Goal: Transaction & Acquisition: Purchase product/service

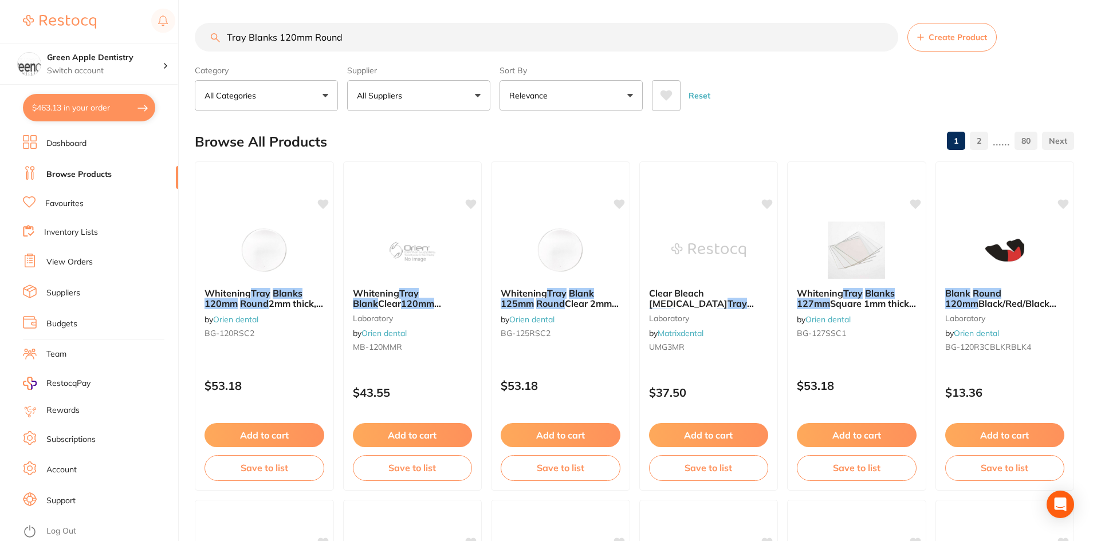
click at [371, 41] on input "Tray Blanks 120mm Round" at bounding box center [546, 37] width 703 height 29
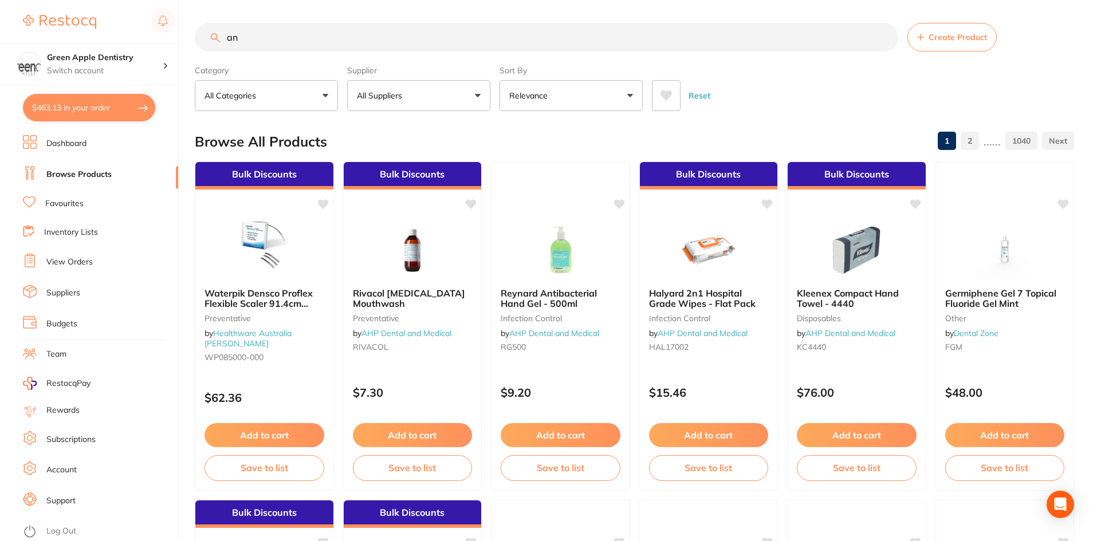
type input "a"
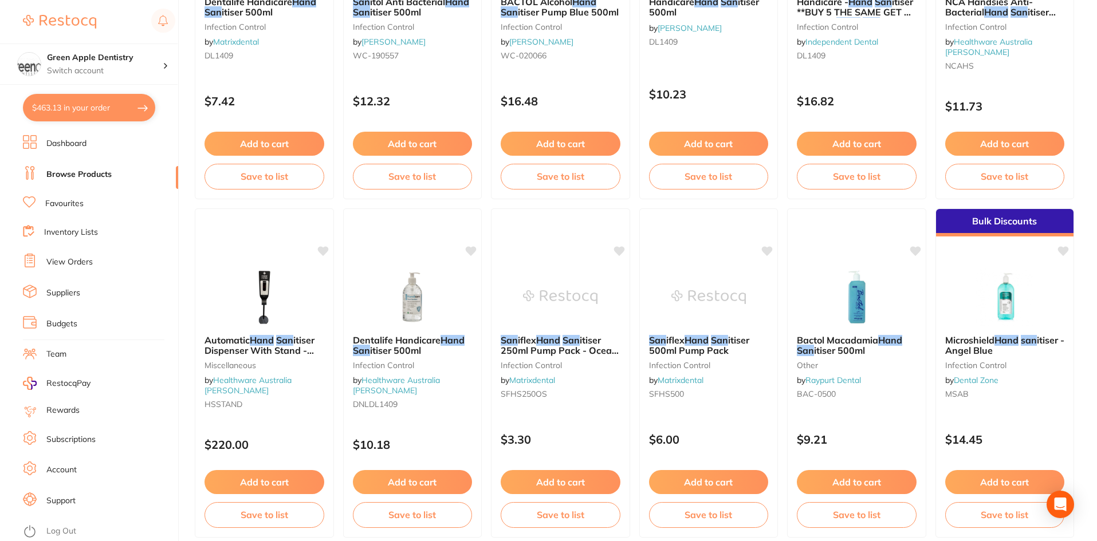
scroll to position [573, 0]
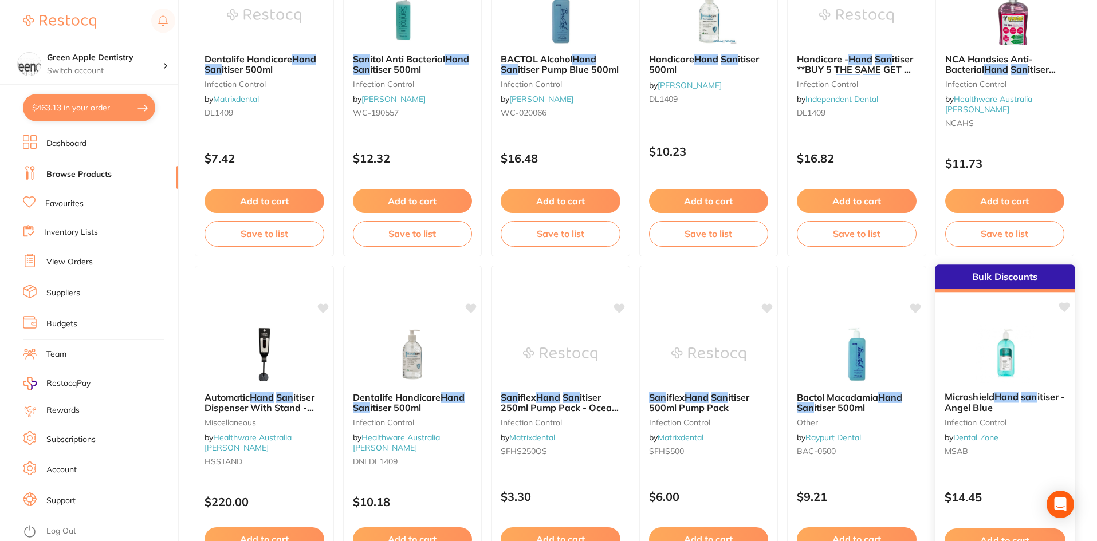
type input "hand san"
click at [1047, 292] on div "Bulk Discounts" at bounding box center [1004, 278] width 139 height 27
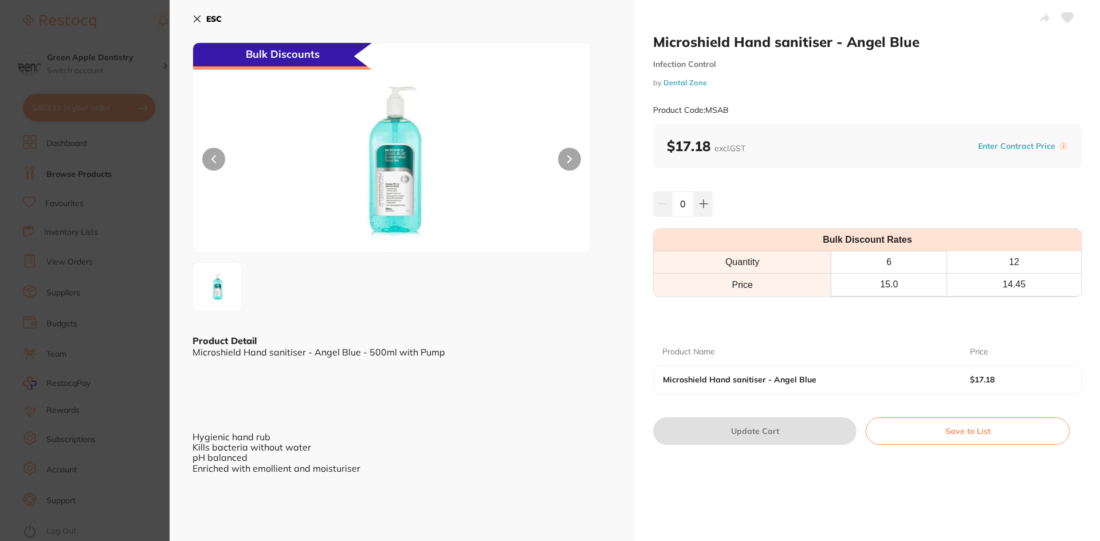
click at [207, 22] on b "ESC" at bounding box center [213, 19] width 15 height 10
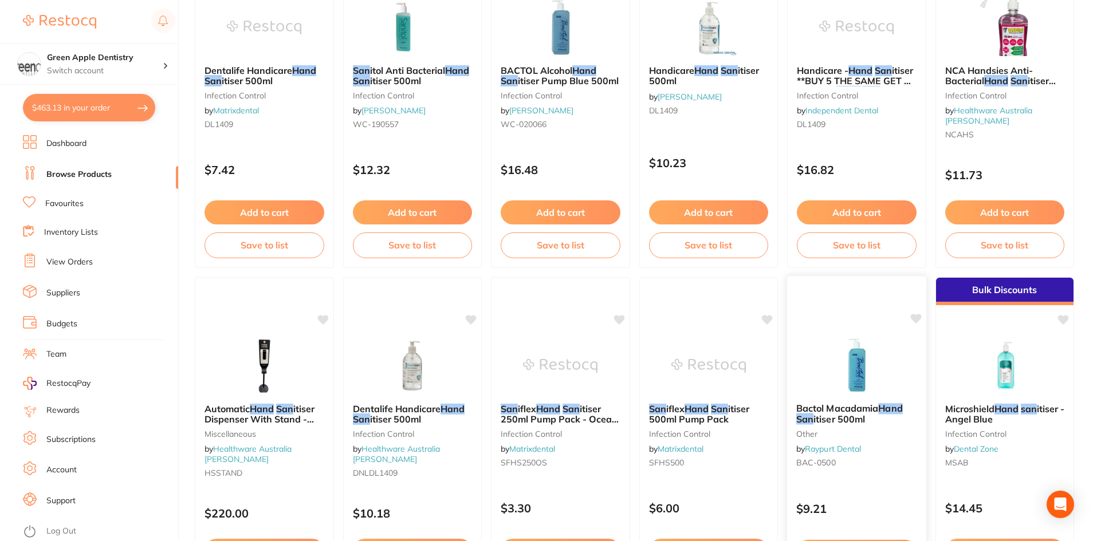
scroll to position [573, 0]
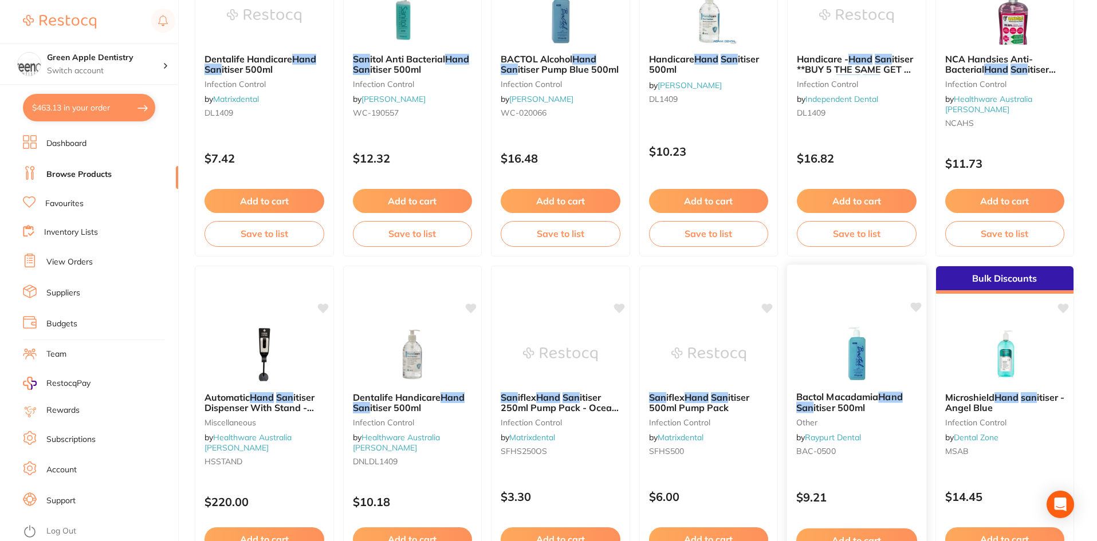
click at [874, 349] on img at bounding box center [856, 354] width 75 height 58
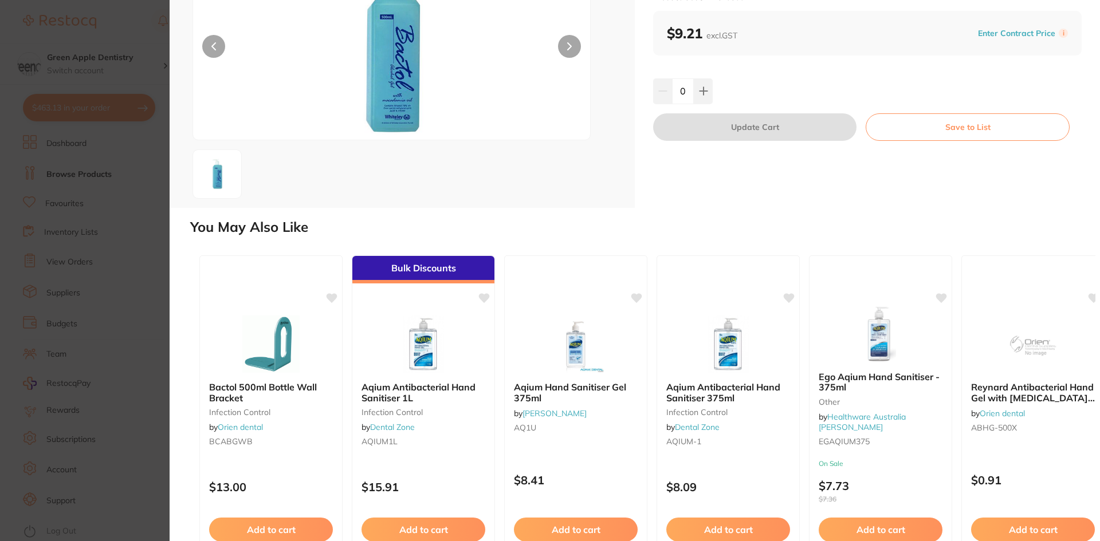
scroll to position [170, 0]
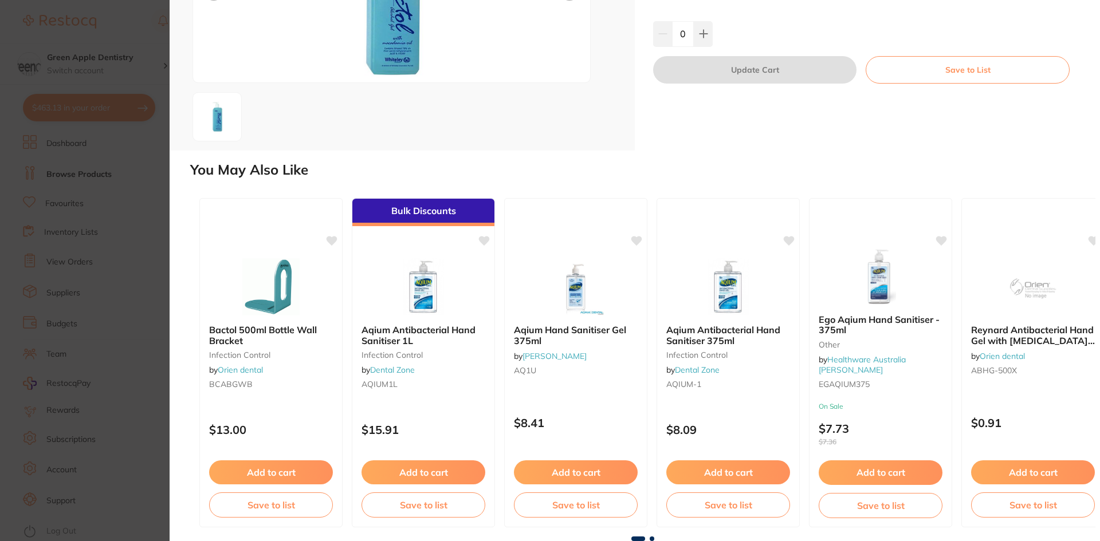
click at [650, 539] on span at bounding box center [651, 539] width 5 height 5
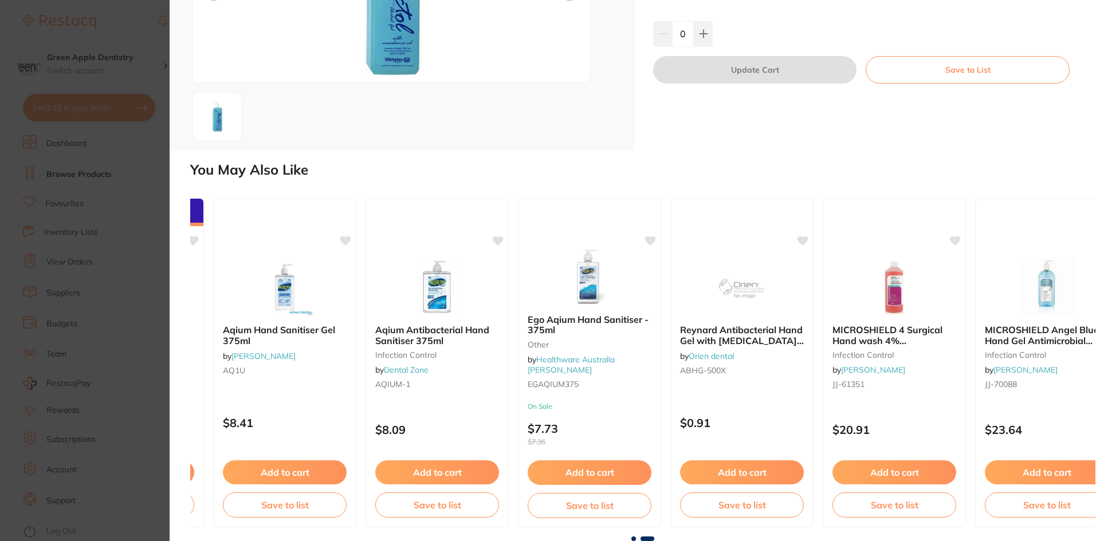
scroll to position [0, 326]
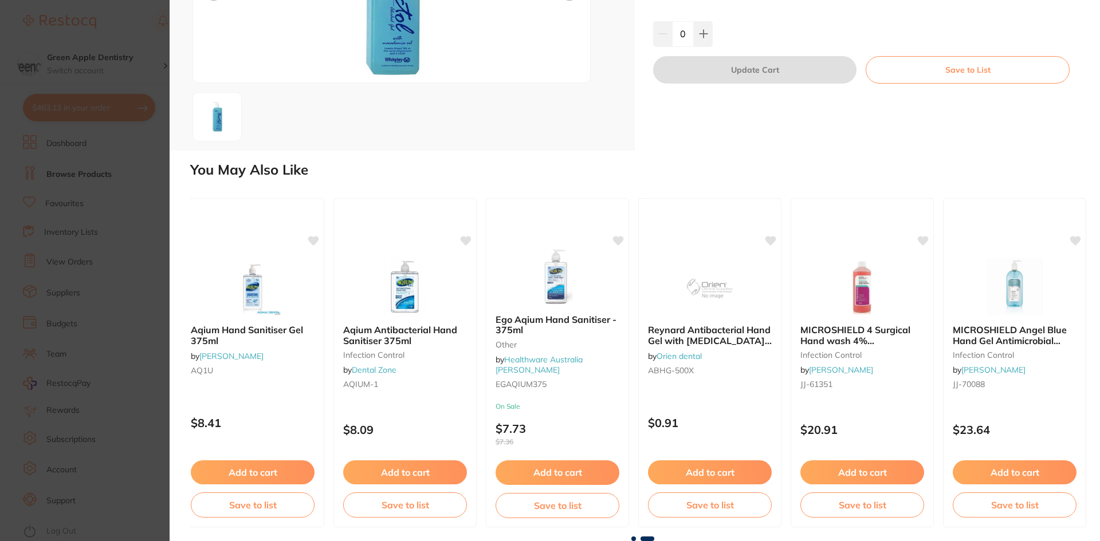
click at [631, 539] on span at bounding box center [633, 539] width 5 height 5
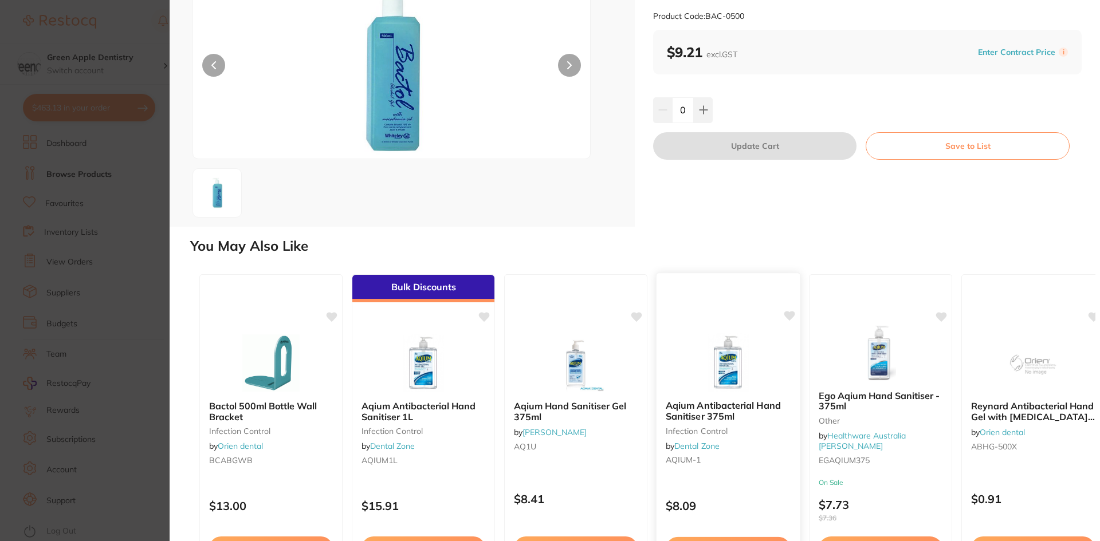
scroll to position [0, 0]
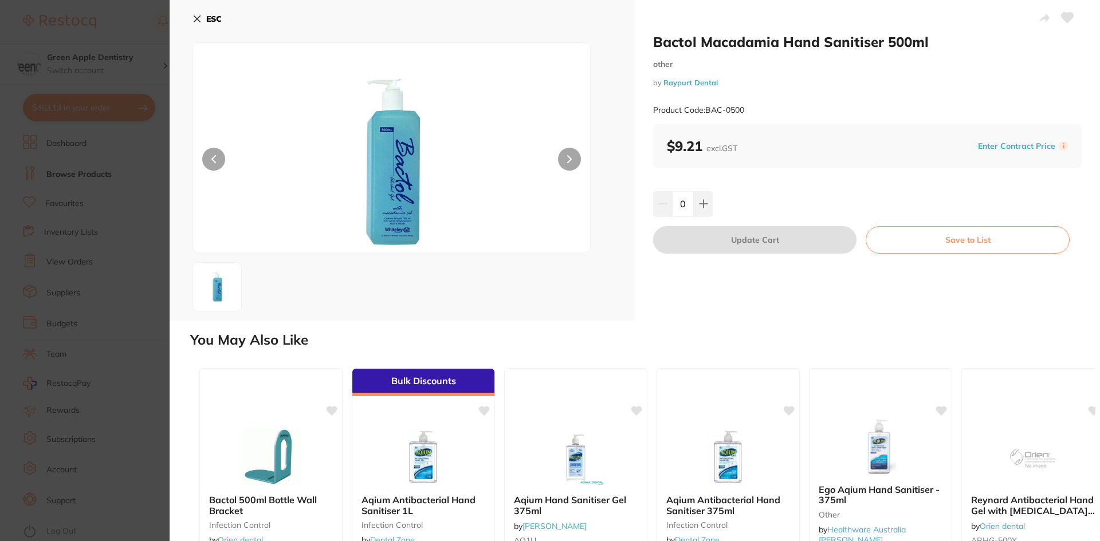
click at [208, 21] on b "ESC" at bounding box center [213, 19] width 15 height 10
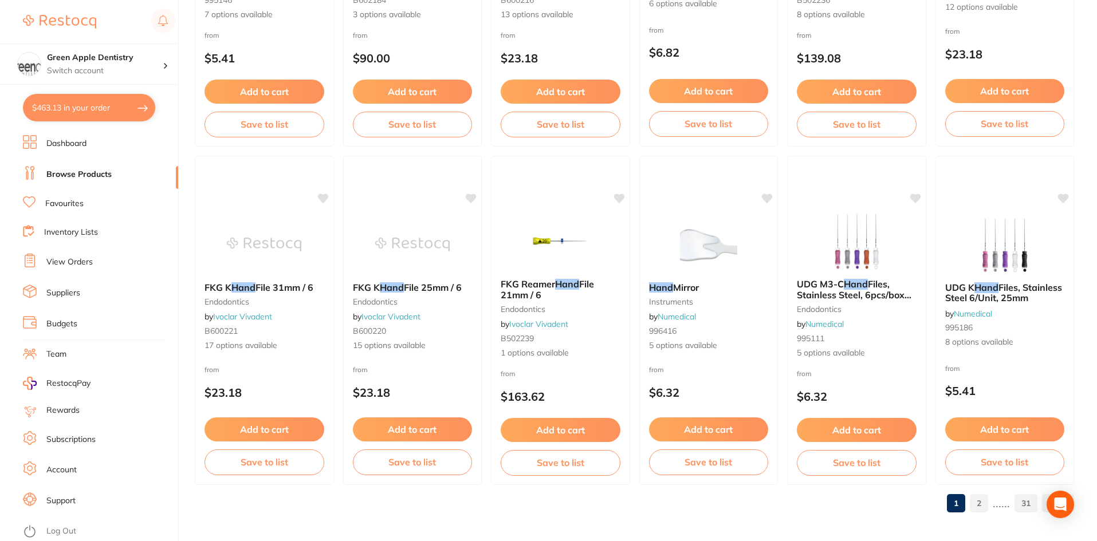
scroll to position [2717, 0]
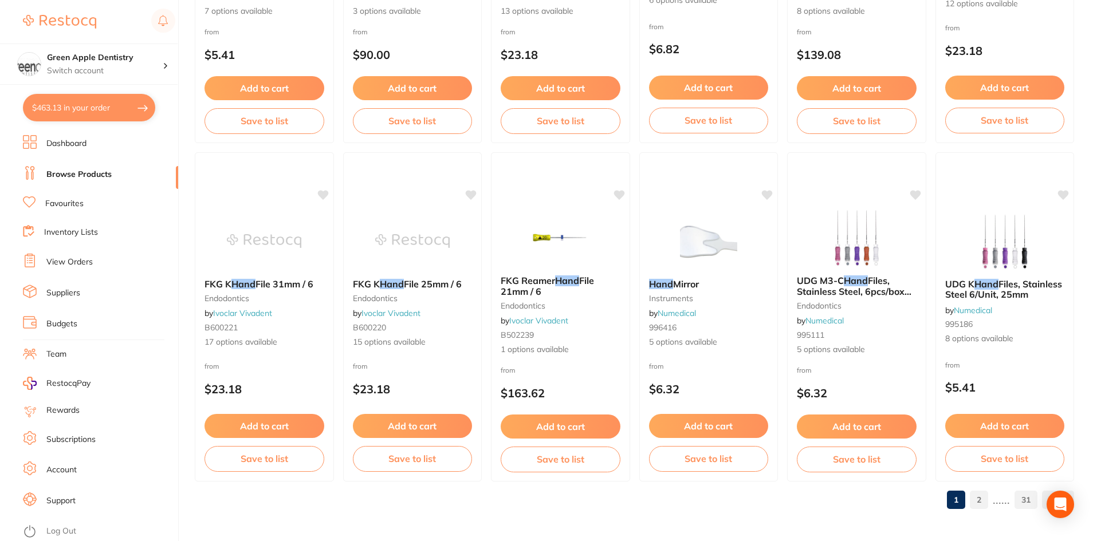
click at [979, 494] on link "2" at bounding box center [979, 500] width 18 height 23
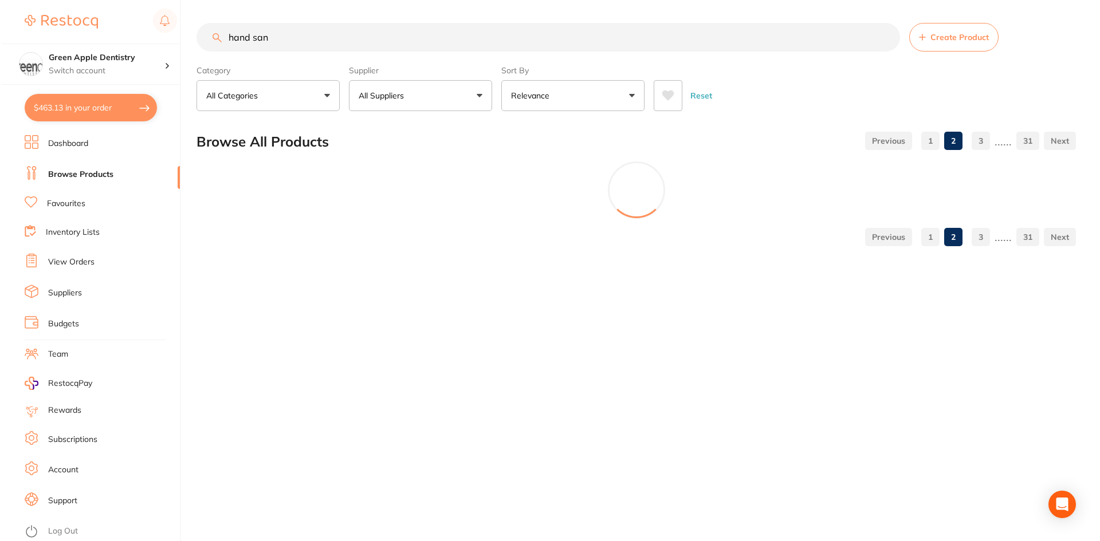
scroll to position [0, 0]
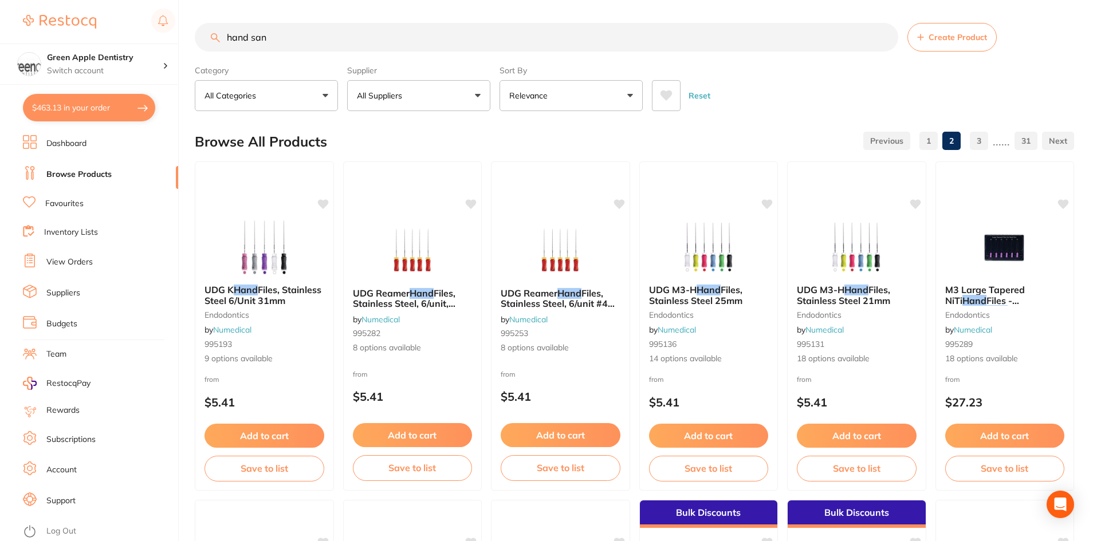
click at [925, 143] on link "1" at bounding box center [928, 140] width 18 height 23
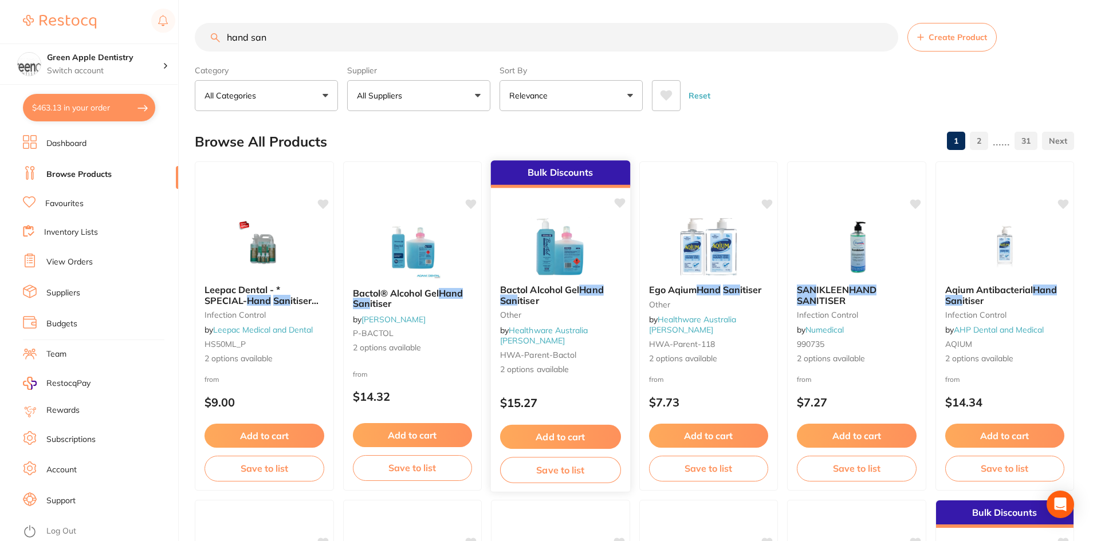
click at [574, 263] on img at bounding box center [560, 247] width 75 height 58
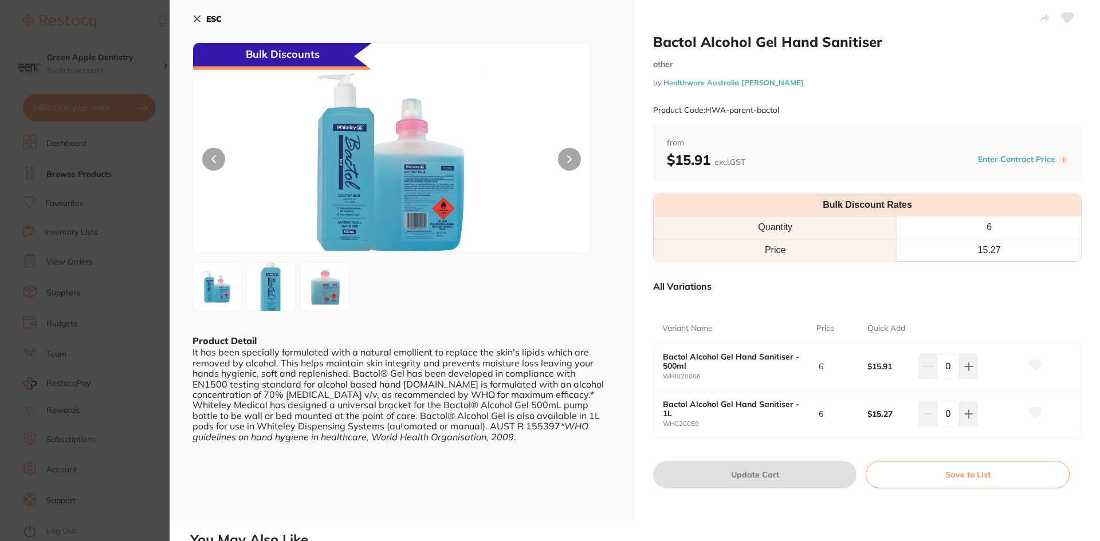
click at [214, 22] on b "ESC" at bounding box center [213, 19] width 15 height 10
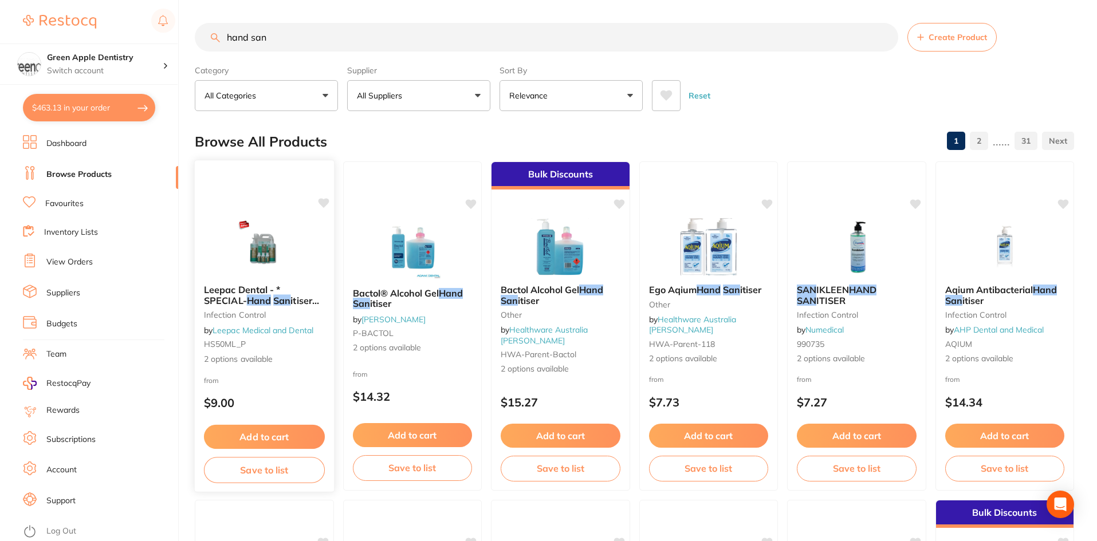
click at [239, 236] on img at bounding box center [264, 247] width 75 height 58
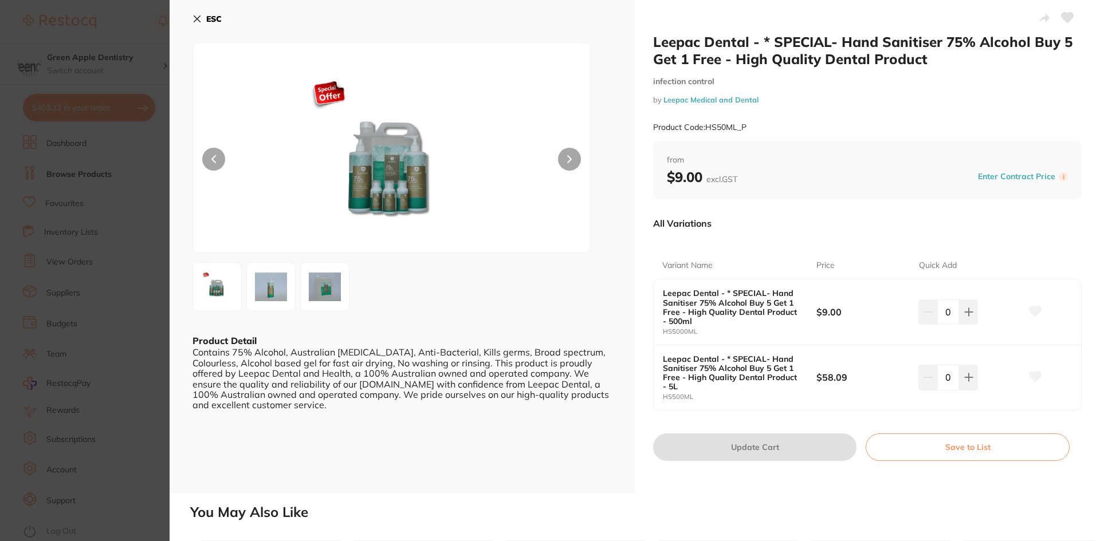
click at [215, 20] on b "ESC" at bounding box center [213, 19] width 15 height 10
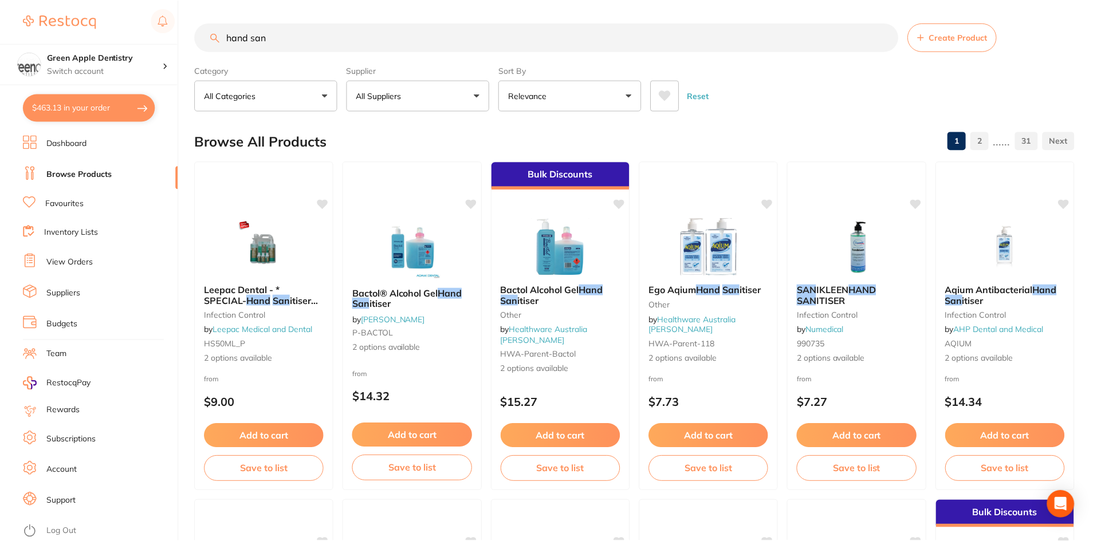
scroll to position [1, 0]
click at [588, 232] on img at bounding box center [560, 246] width 75 height 58
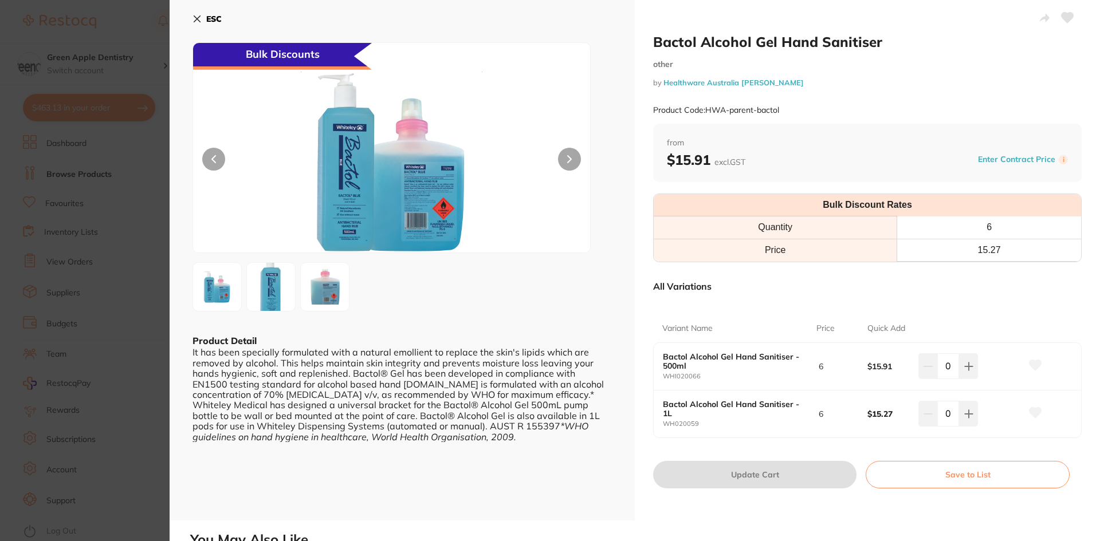
click at [322, 274] on img at bounding box center [324, 287] width 41 height 45
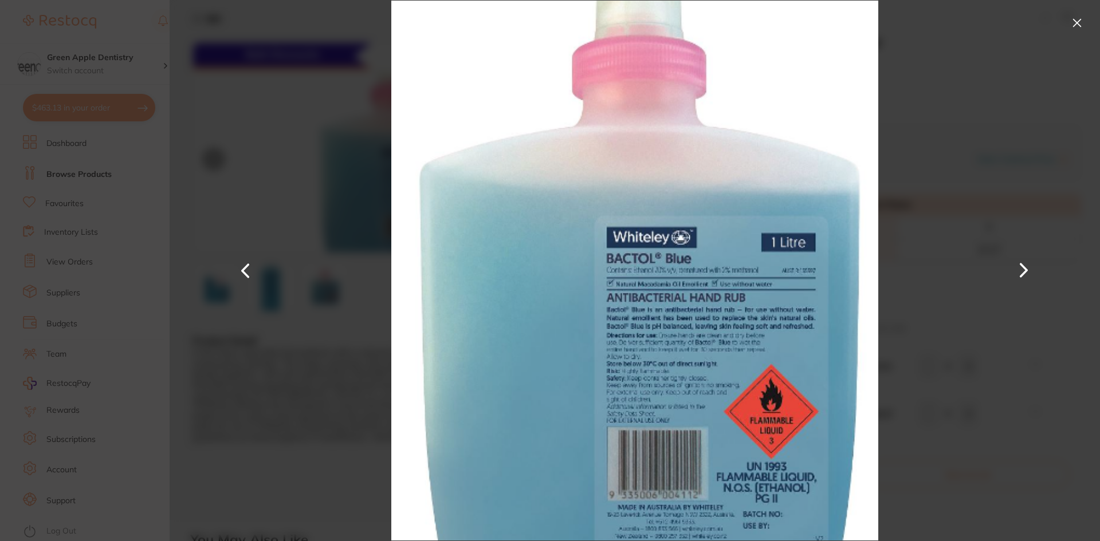
click at [1070, 24] on button at bounding box center [1077, 23] width 18 height 18
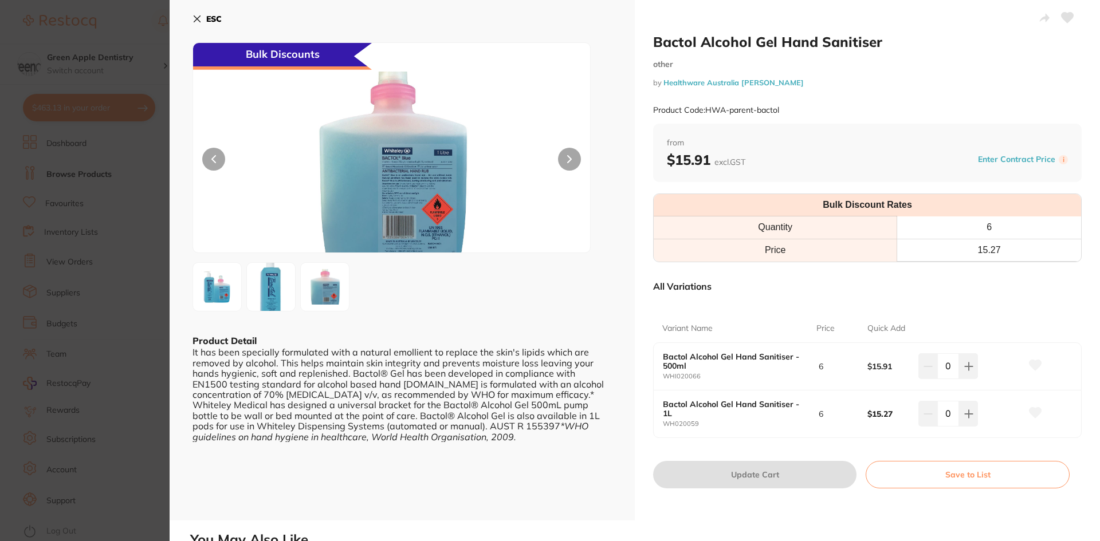
click at [210, 17] on b "ESC" at bounding box center [213, 19] width 15 height 10
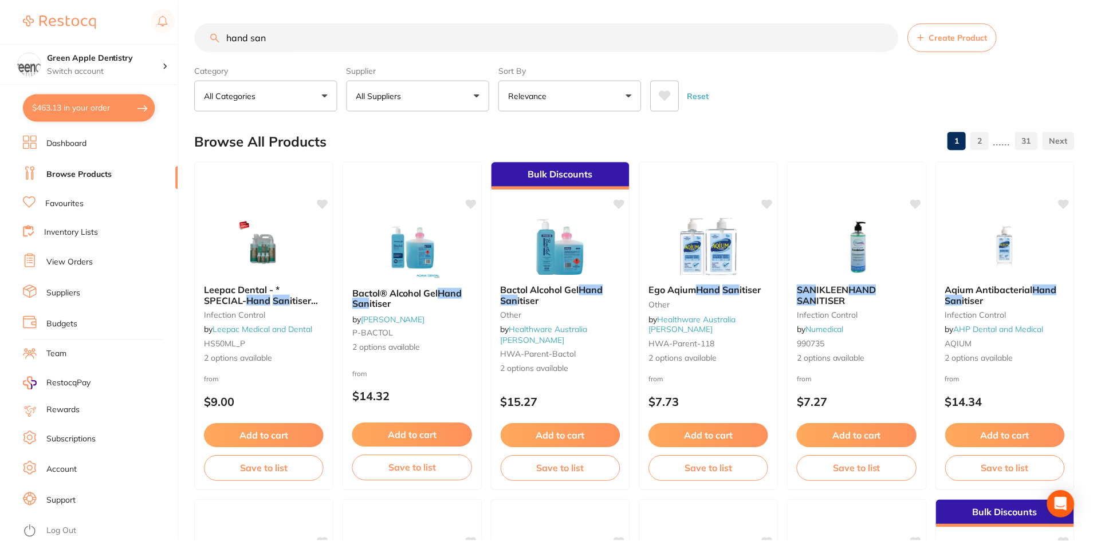
scroll to position [1, 0]
click at [856, 230] on img at bounding box center [856, 246] width 75 height 58
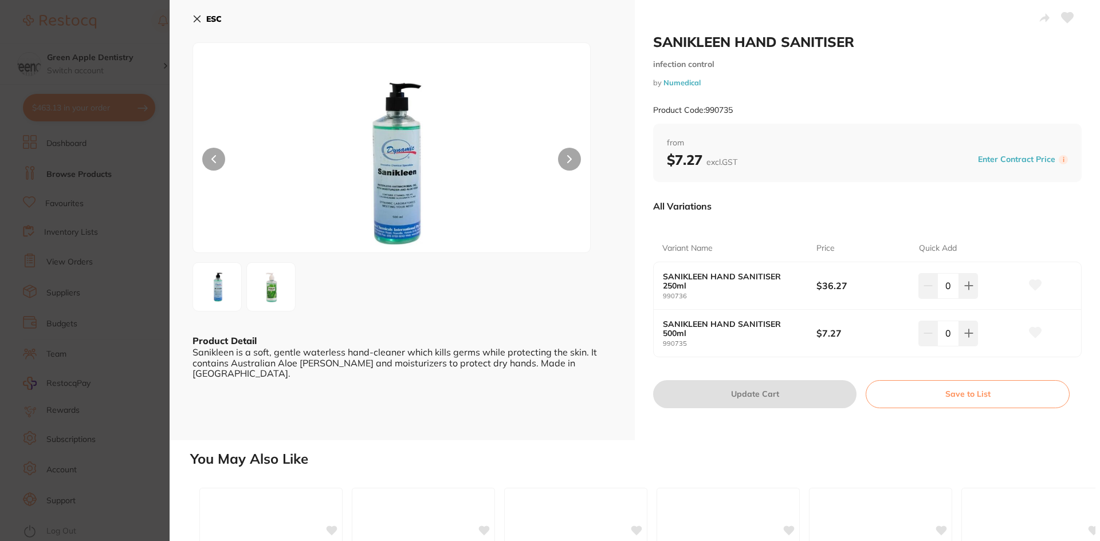
click at [197, 15] on icon at bounding box center [196, 18] width 9 height 9
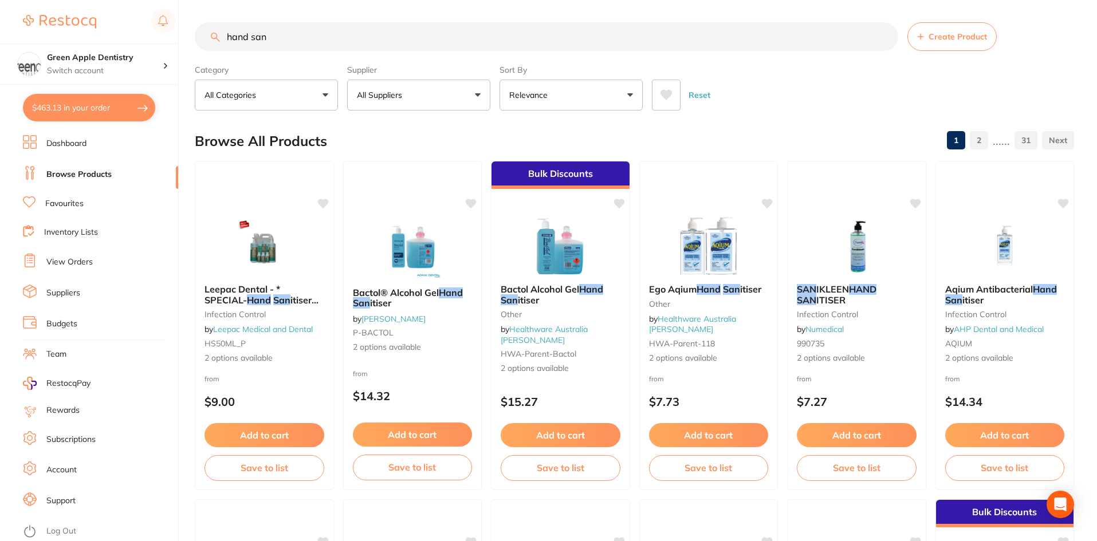
scroll to position [58, 0]
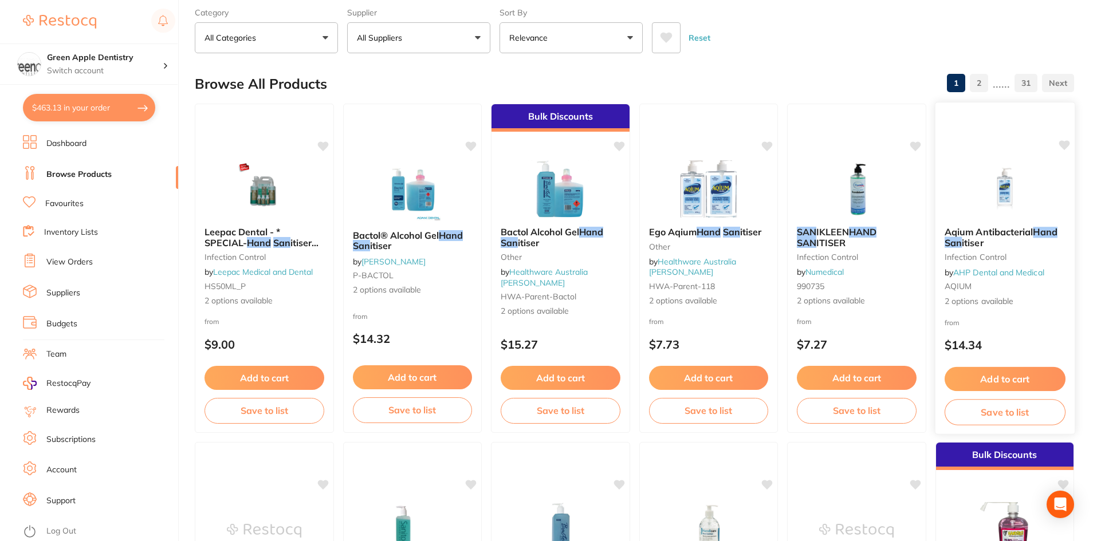
click at [1025, 191] on img at bounding box center [1004, 189] width 75 height 58
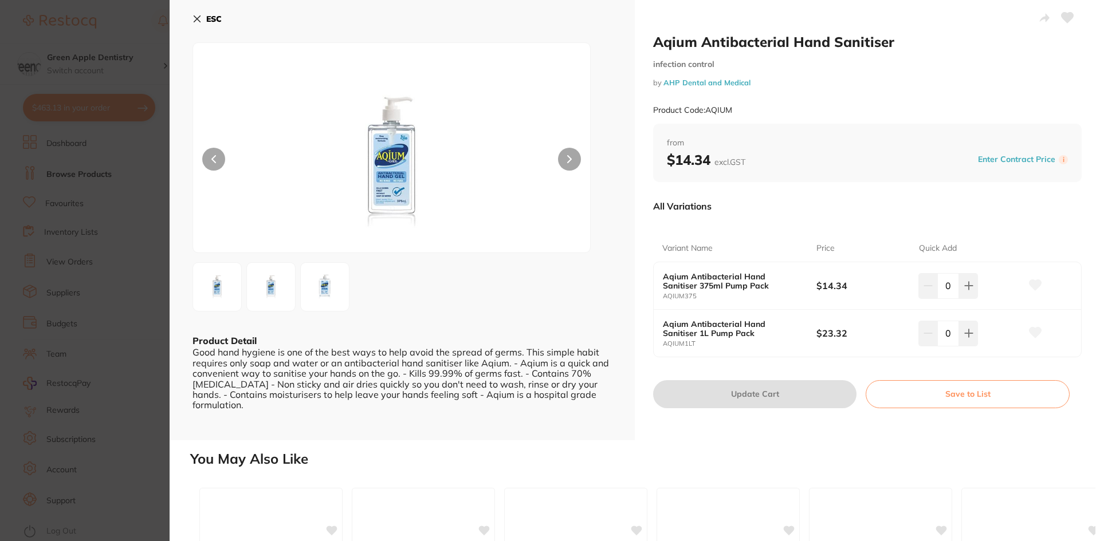
click at [210, 15] on b "ESC" at bounding box center [213, 19] width 15 height 10
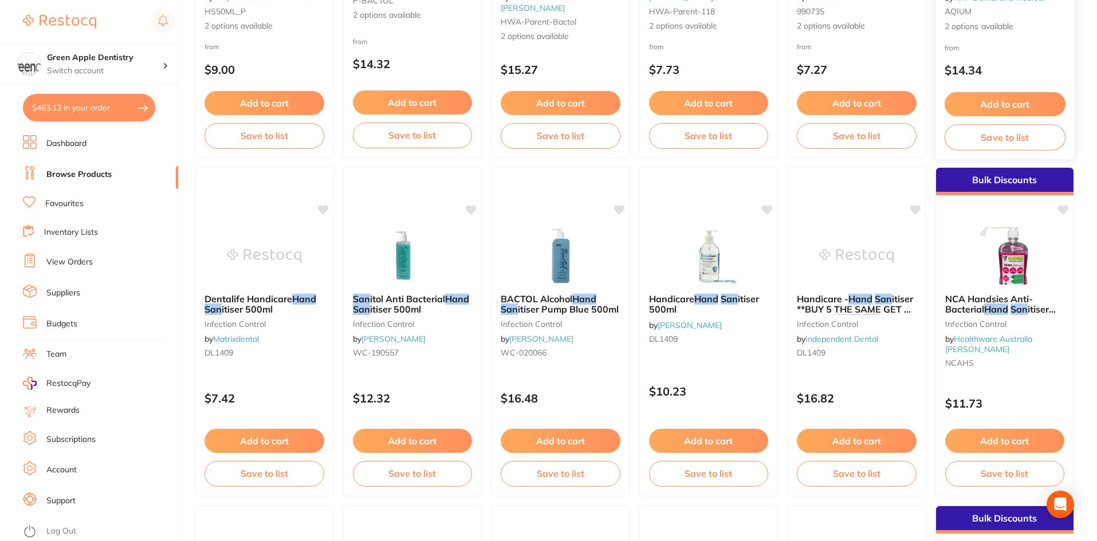
scroll to position [344, 0]
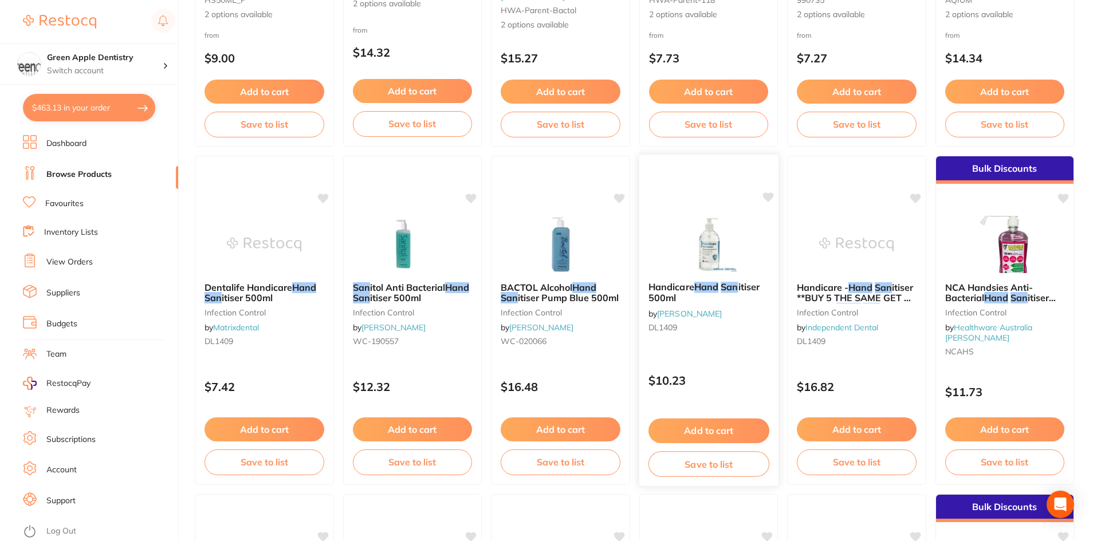
click at [722, 262] on img at bounding box center [708, 244] width 75 height 58
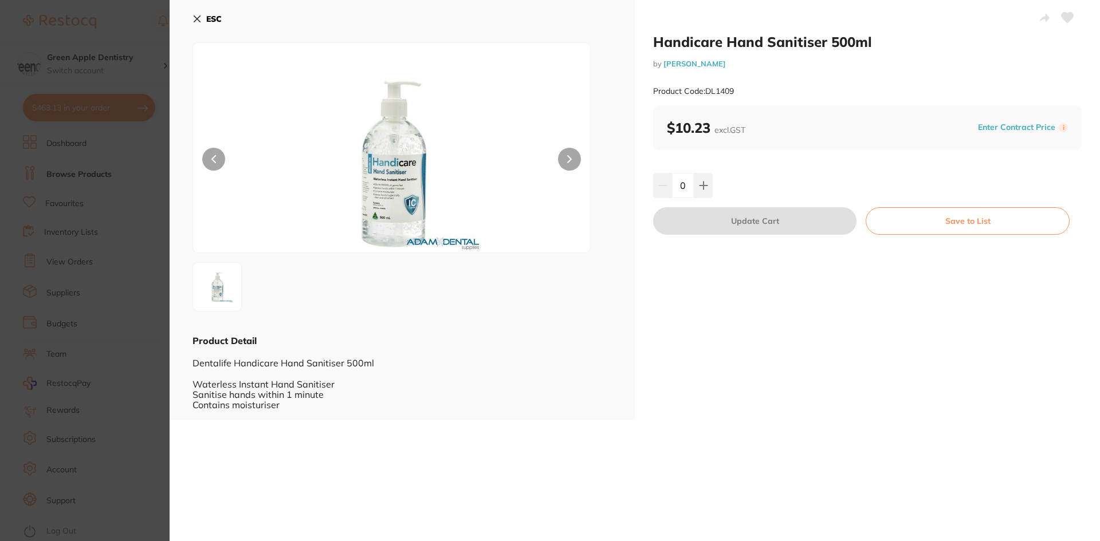
click at [202, 18] on button "ESC" at bounding box center [206, 18] width 29 height 19
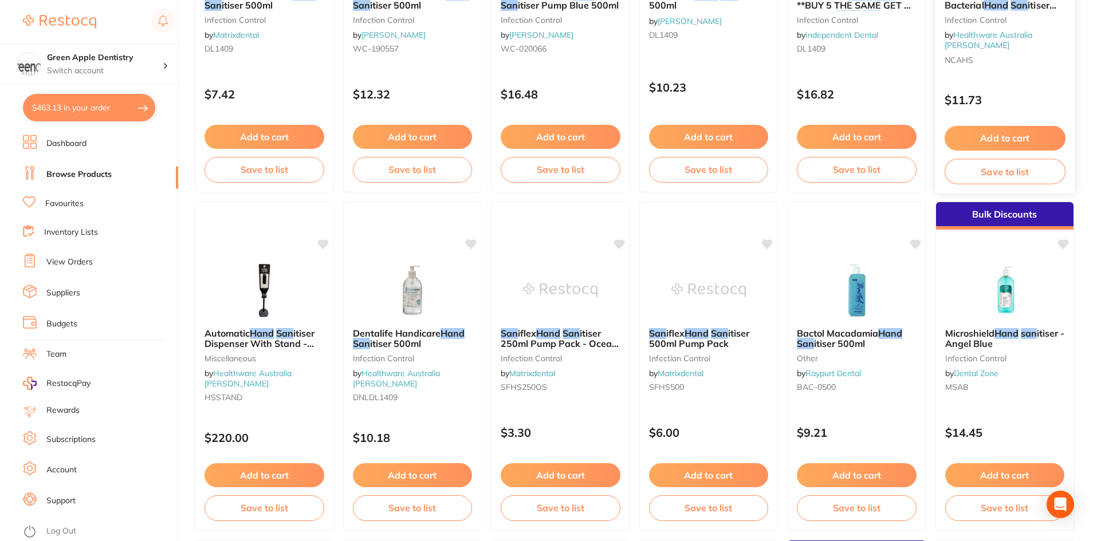
scroll to position [688, 0]
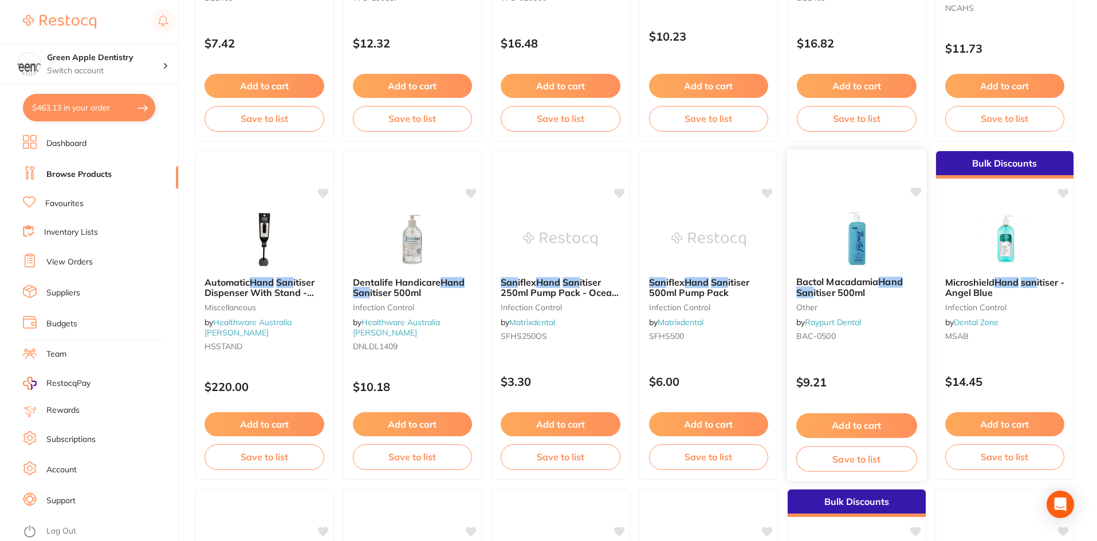
click at [876, 270] on div "Bactol Macadamia Hand San itiser 500ml other by Raypurt Dental BAC-0500" at bounding box center [856, 311] width 139 height 88
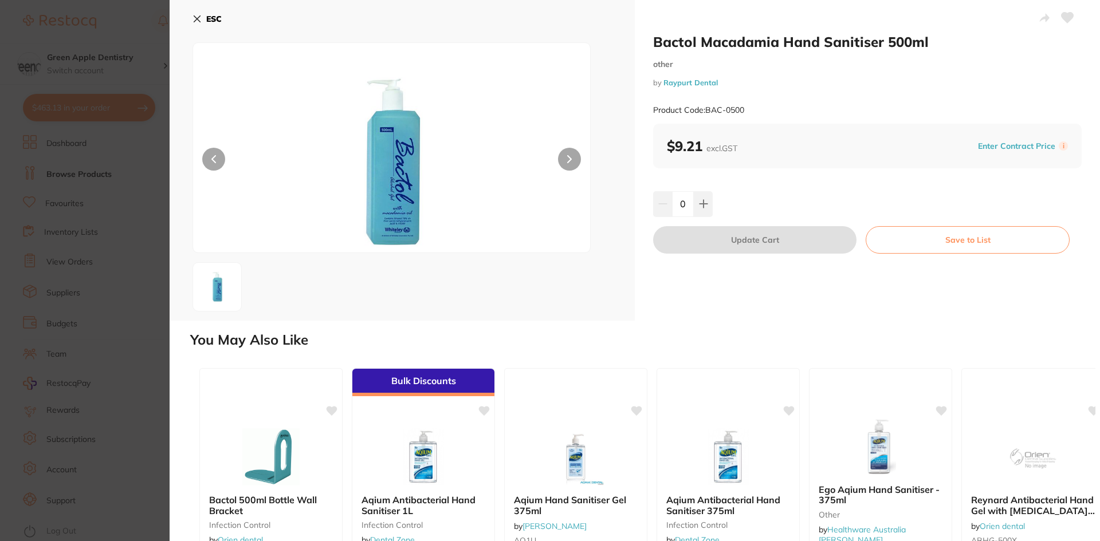
click at [203, 19] on button "ESC" at bounding box center [206, 18] width 29 height 19
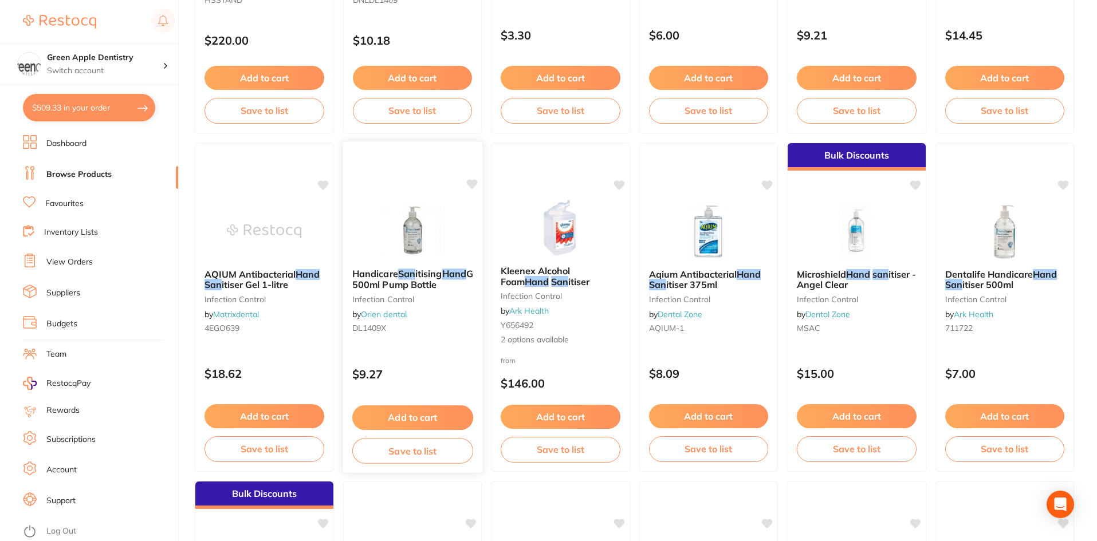
scroll to position [1031, 0]
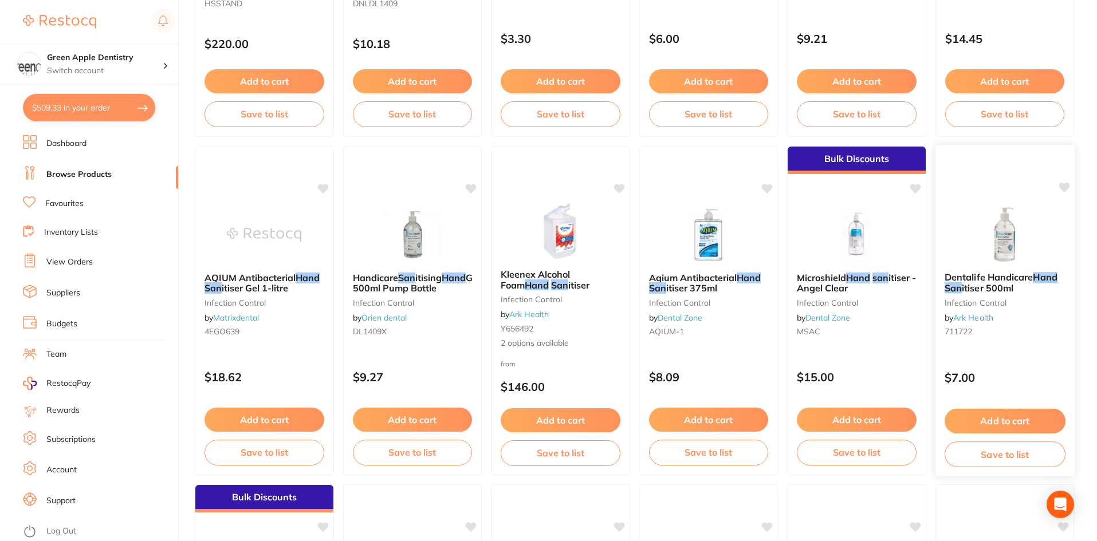
click at [974, 318] on link "Ark Health" at bounding box center [973, 318] width 40 height 10
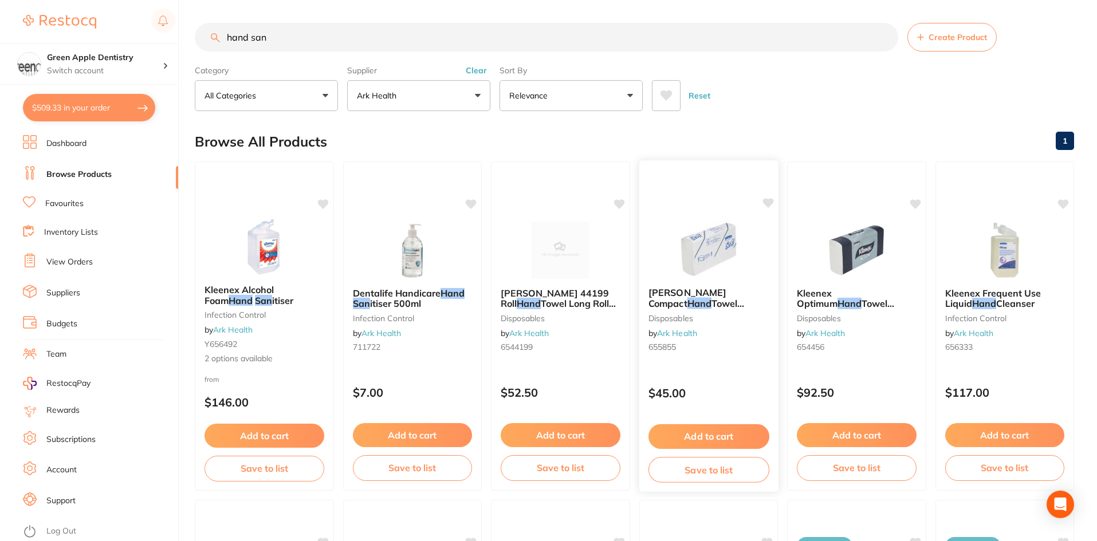
click at [692, 246] on img at bounding box center [708, 249] width 75 height 58
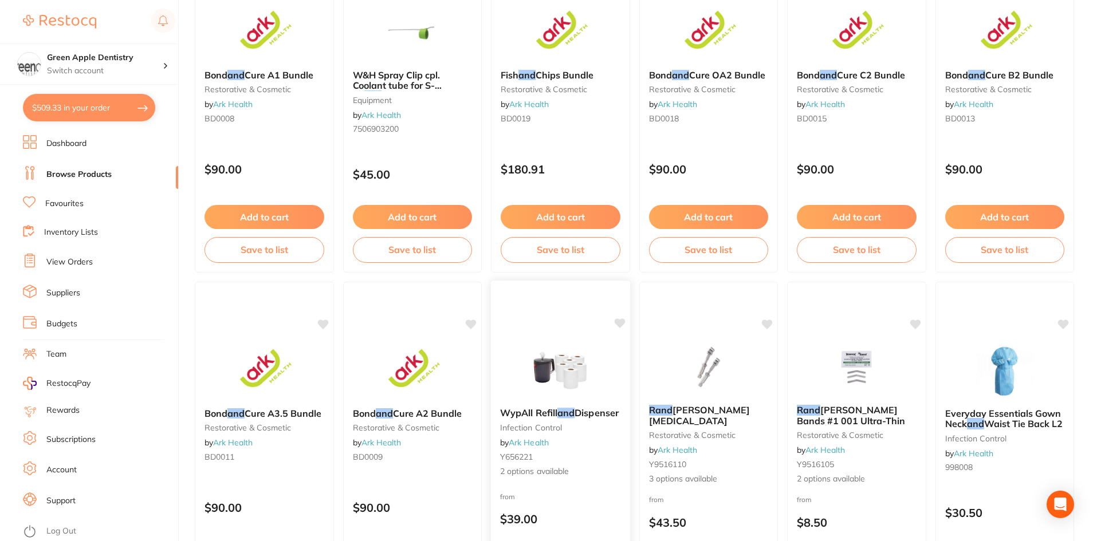
scroll to position [1582, 0]
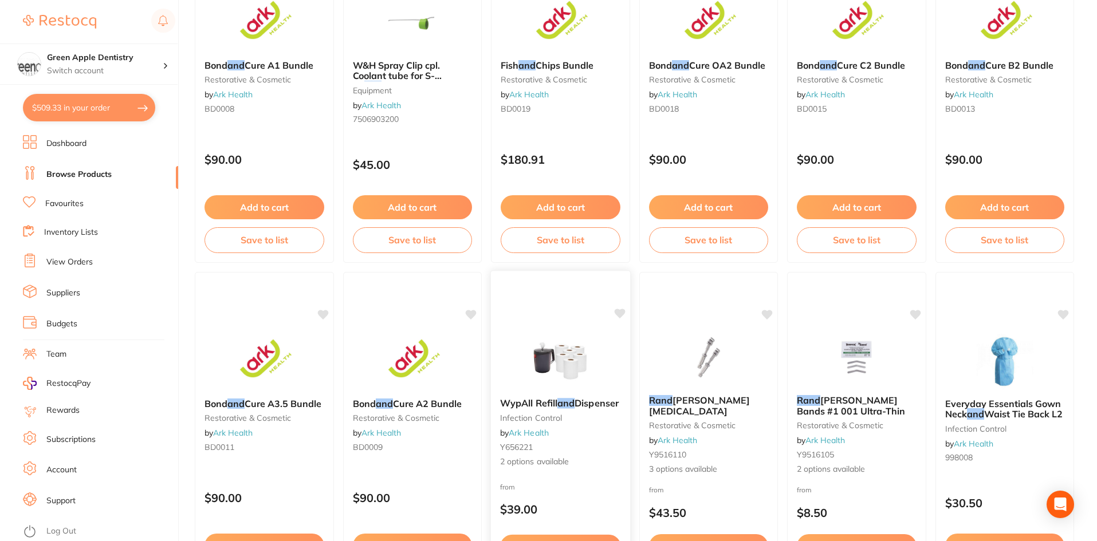
click at [570, 331] on img at bounding box center [560, 360] width 75 height 58
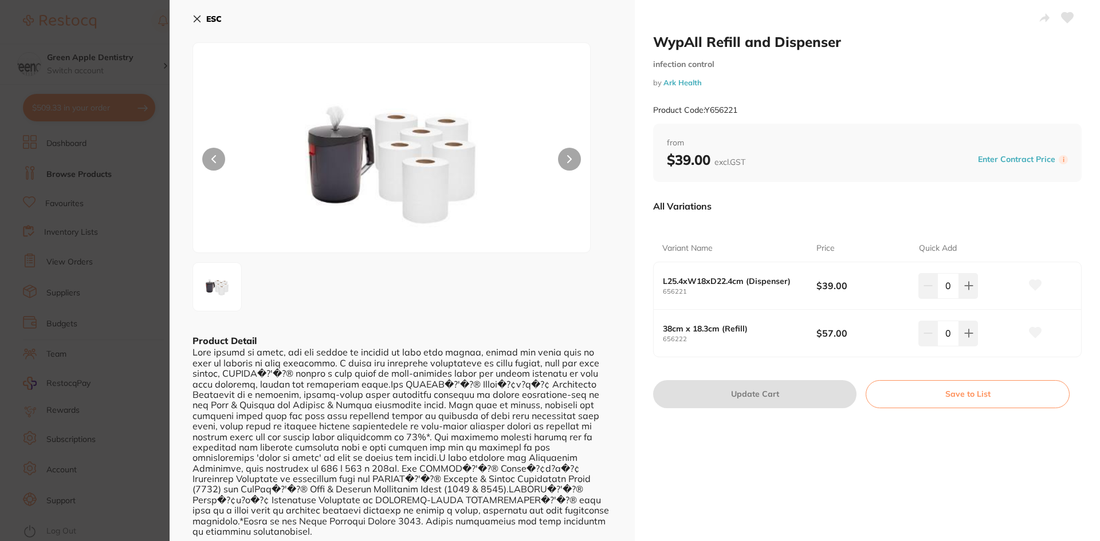
click at [200, 22] on icon at bounding box center [197, 19] width 6 height 6
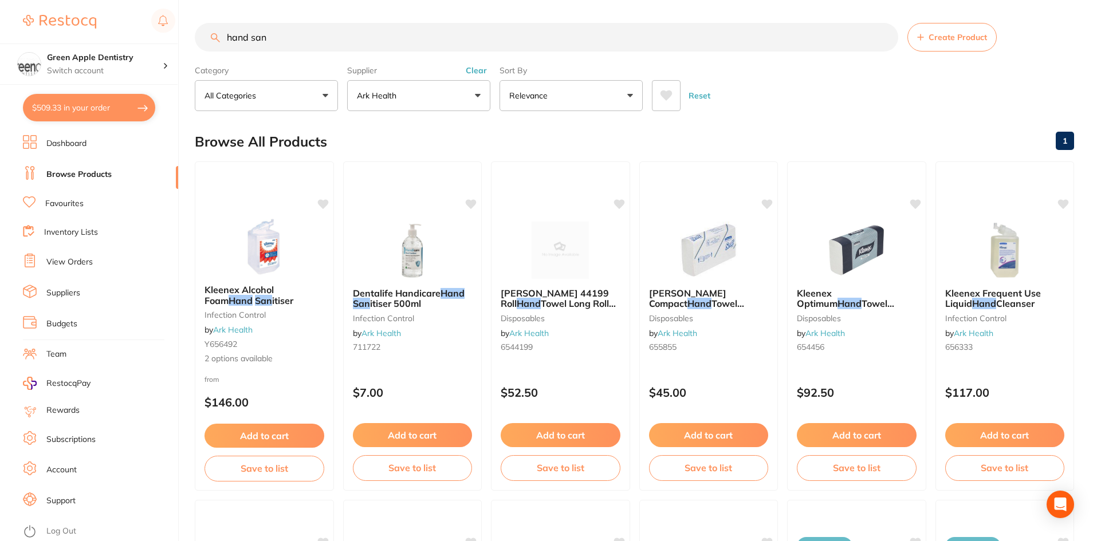
click at [52, 104] on button "$509.33 in your order" at bounding box center [89, 107] width 132 height 27
checkbox input "true"
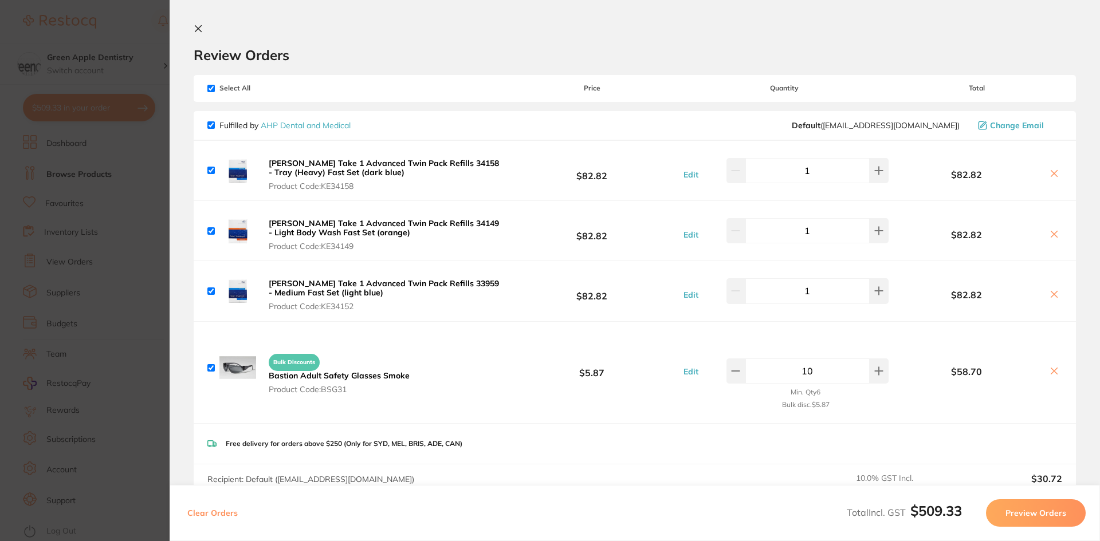
click at [310, 128] on link "AHP Dental and Medical" at bounding box center [306, 125] width 90 height 10
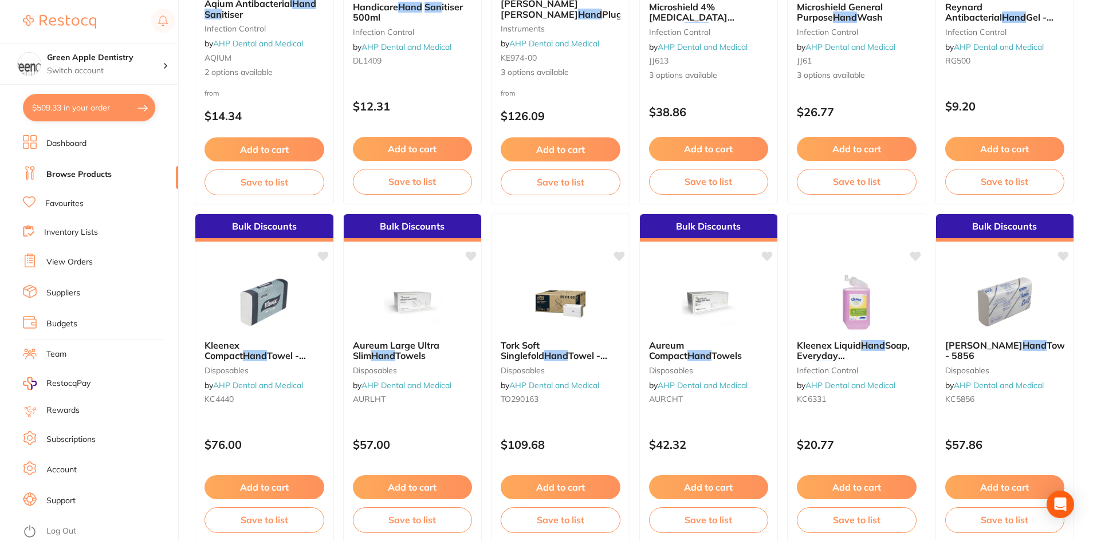
scroll to position [57, 0]
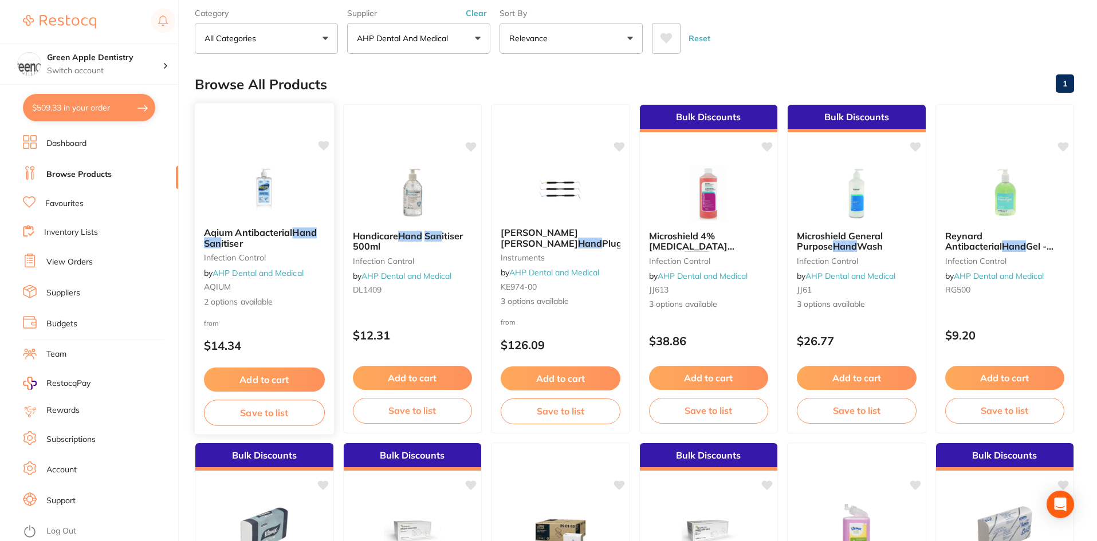
click at [287, 184] on img at bounding box center [264, 189] width 75 height 58
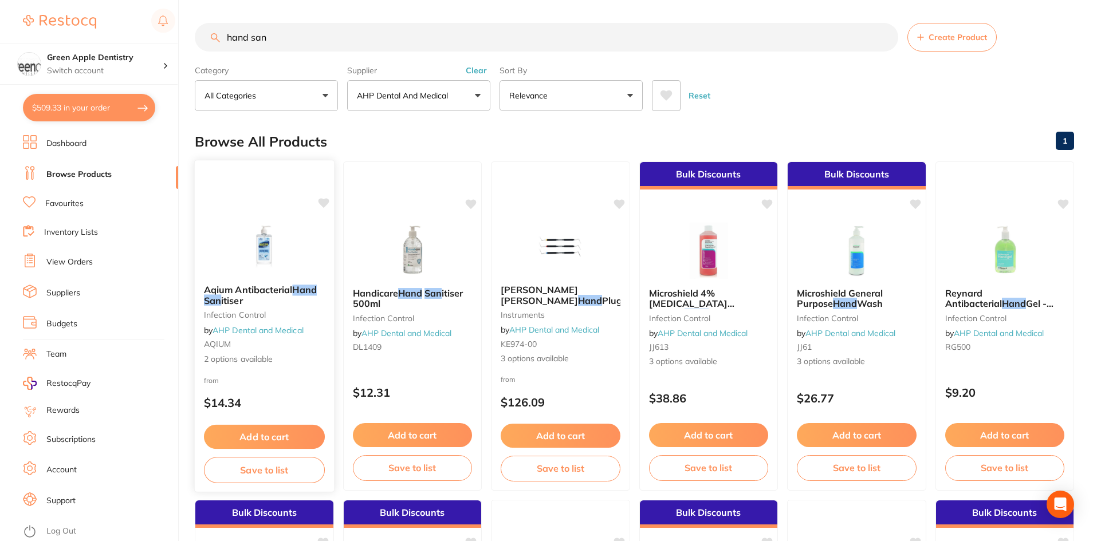
click at [246, 238] on img at bounding box center [264, 247] width 75 height 58
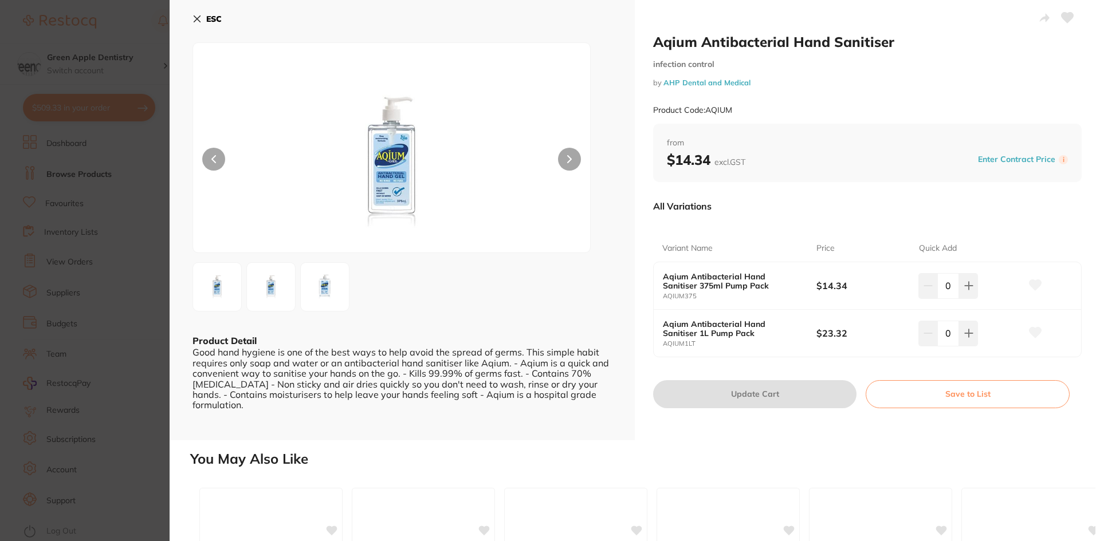
click at [204, 23] on button "ESC" at bounding box center [206, 18] width 29 height 19
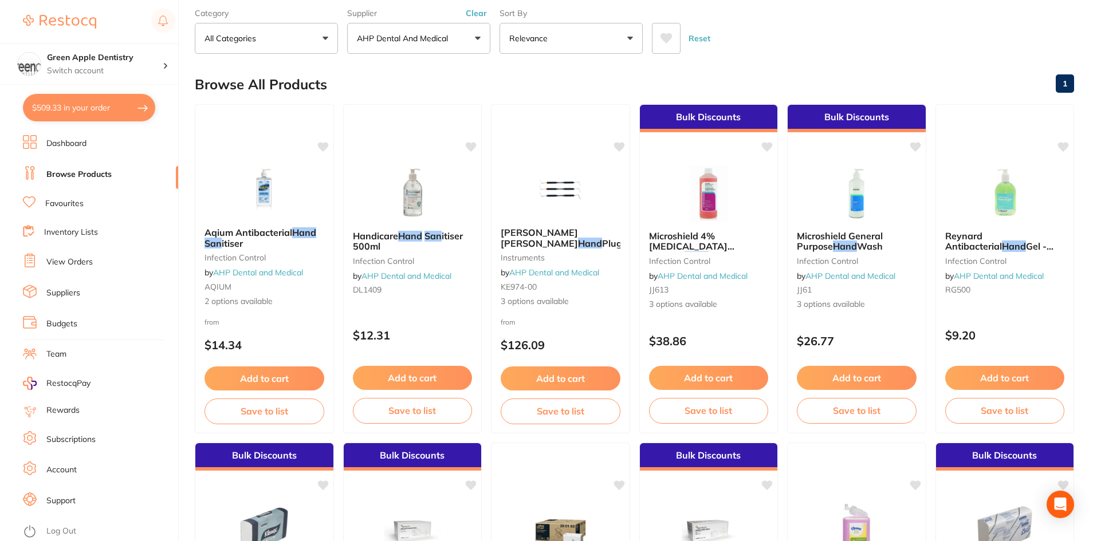
click at [436, 199] on img at bounding box center [412, 192] width 74 height 57
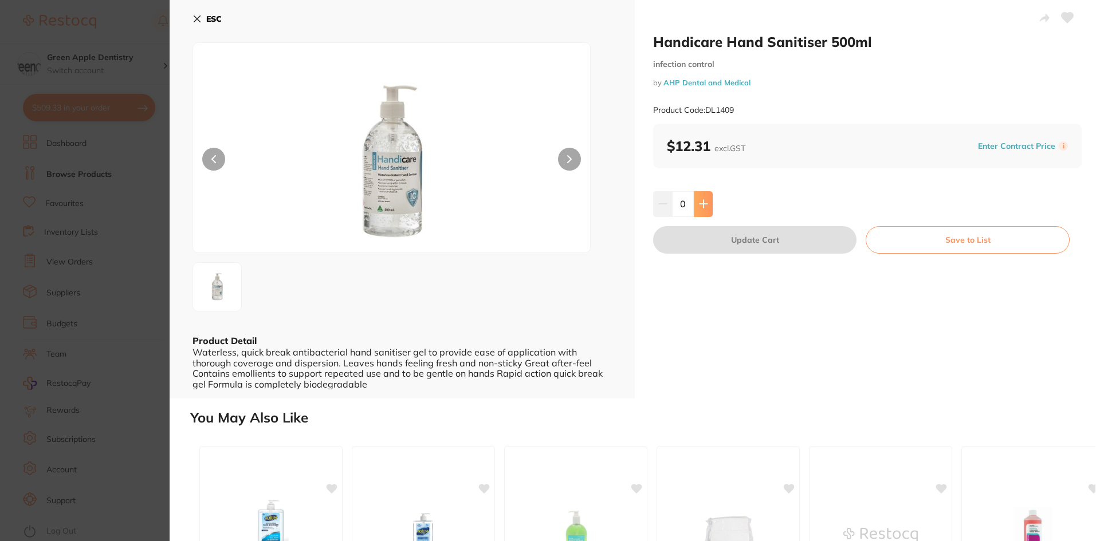
click at [702, 204] on icon at bounding box center [702, 203] width 7 height 7
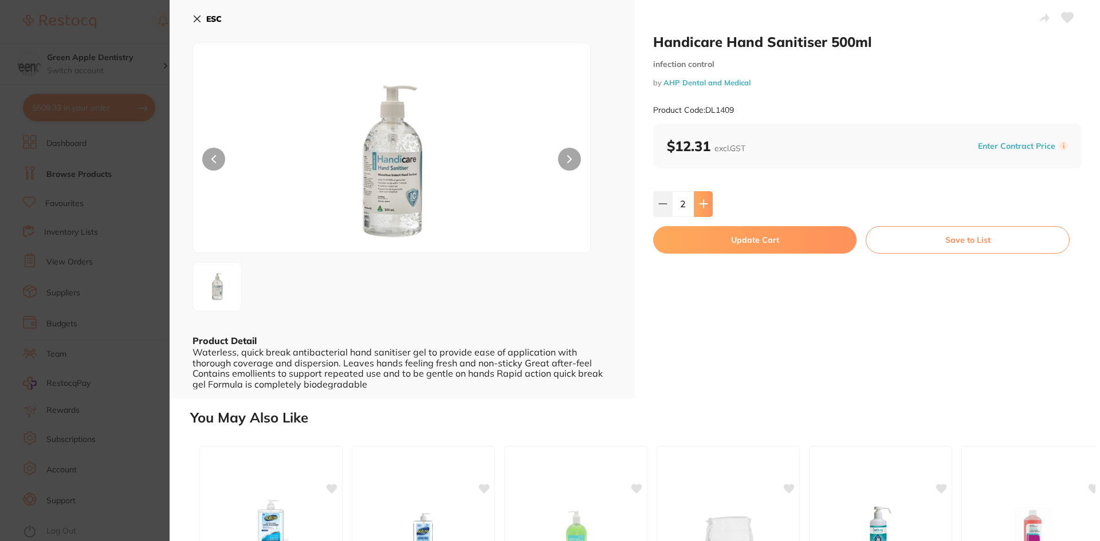
click at [702, 204] on icon at bounding box center [702, 203] width 7 height 7
type input "6"
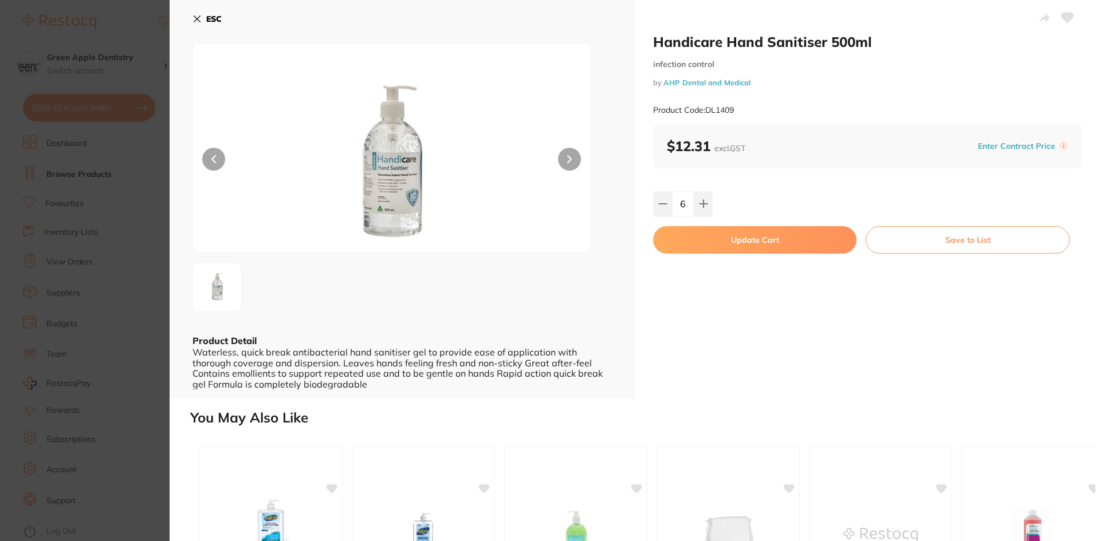
click at [754, 248] on button "Update Cart" at bounding box center [754, 239] width 203 height 27
checkbox input "false"
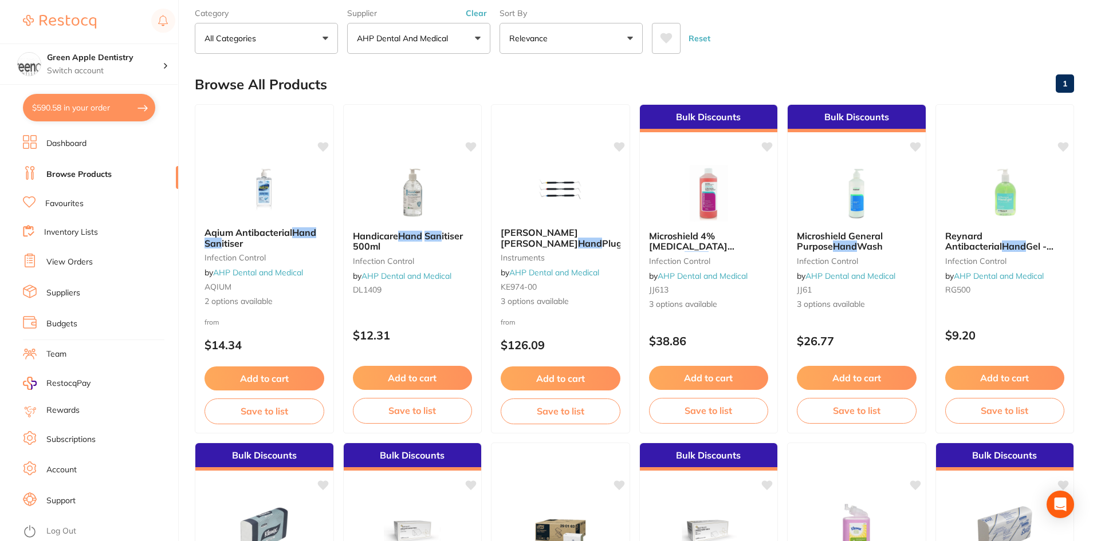
click at [85, 107] on button "$590.58 in your order" at bounding box center [89, 107] width 132 height 27
checkbox input "true"
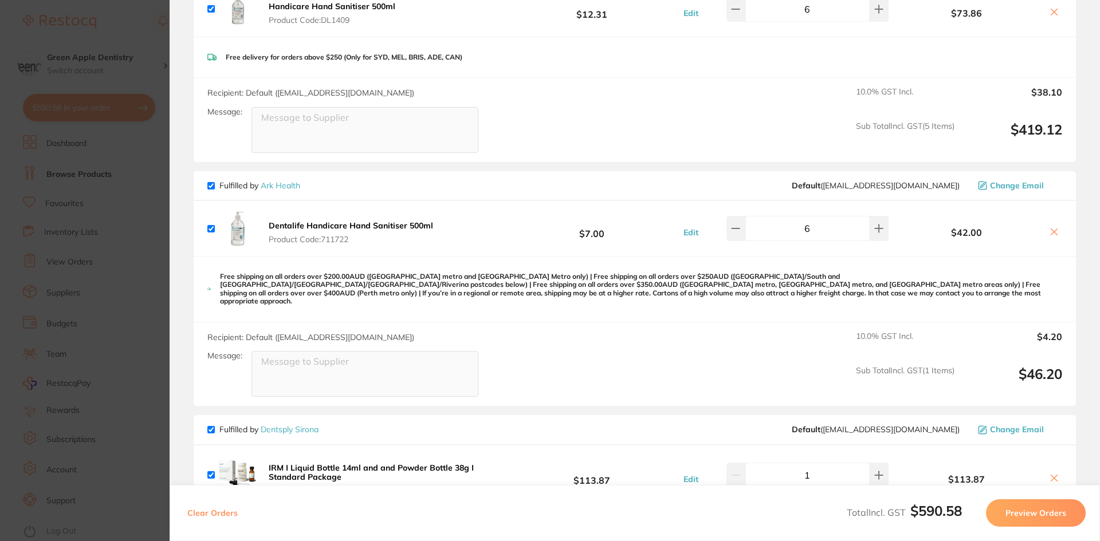
scroll to position [458, 0]
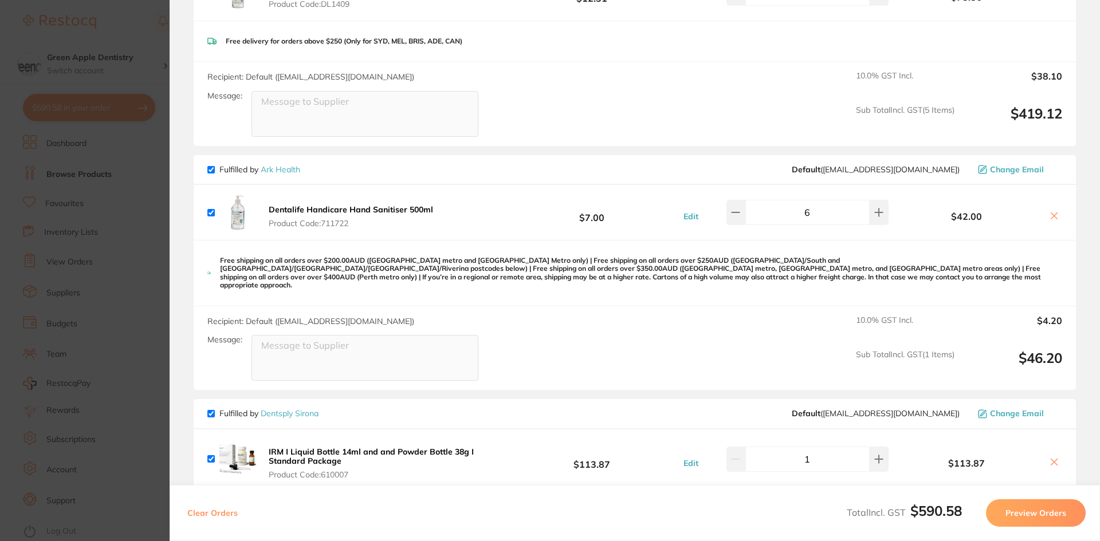
click at [1052, 215] on icon at bounding box center [1054, 215] width 6 height 6
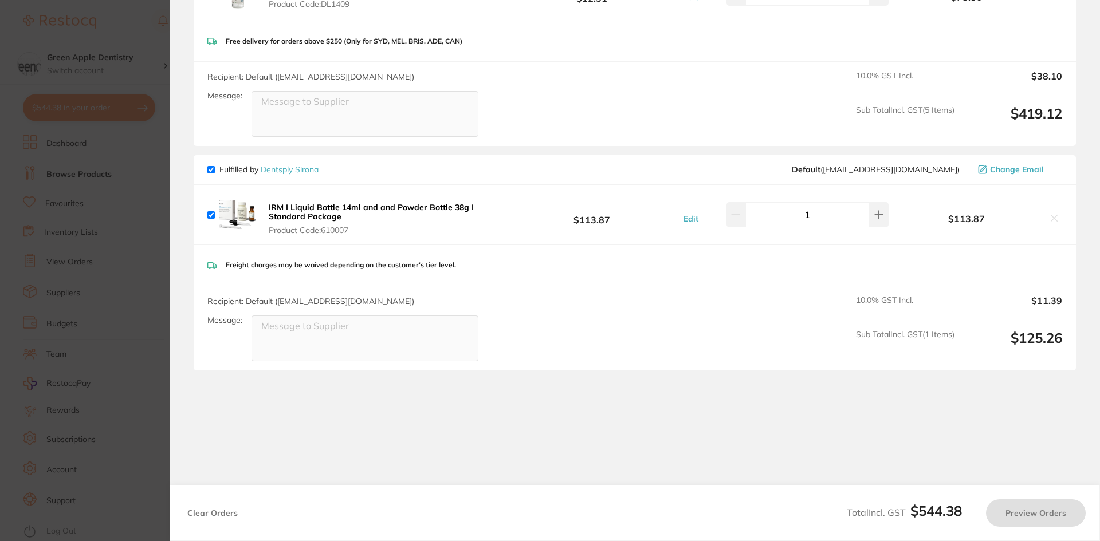
checkbox input "true"
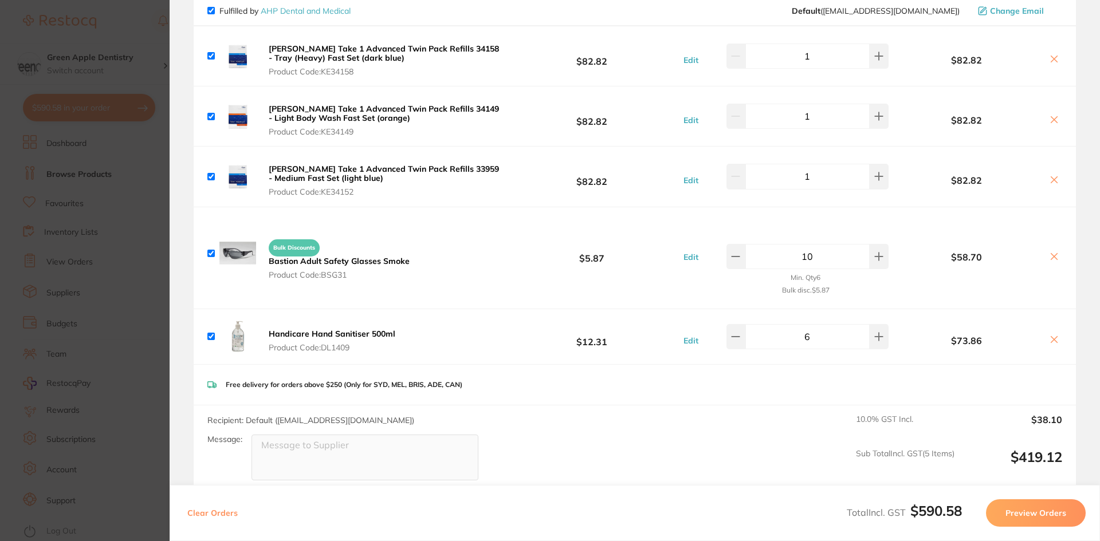
scroll to position [0, 0]
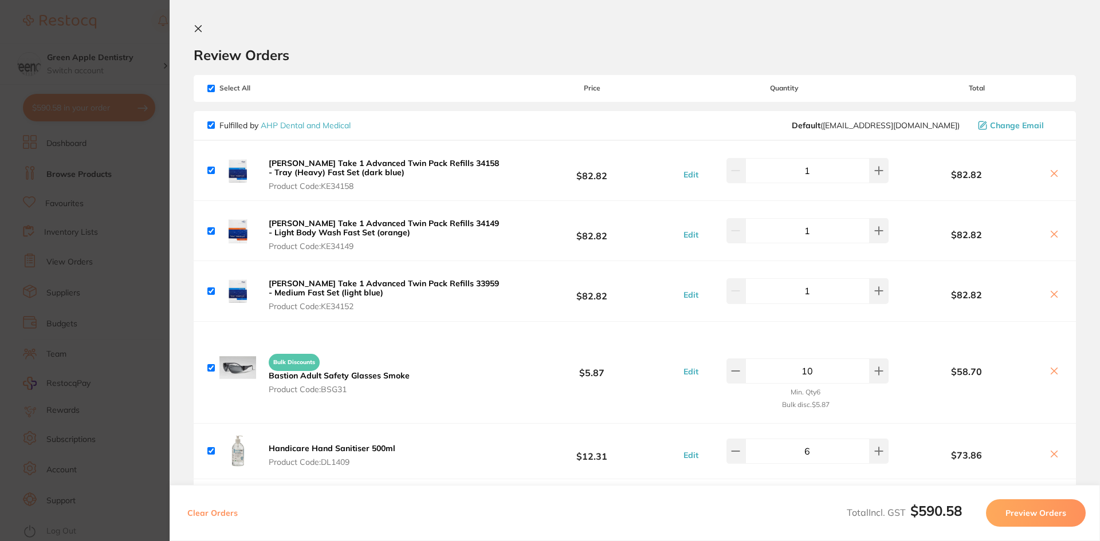
click at [192, 27] on section "Review Orders Your orders are being processed and we will notify you once we ha…" at bounding box center [635, 270] width 930 height 541
click at [197, 29] on icon at bounding box center [198, 28] width 9 height 9
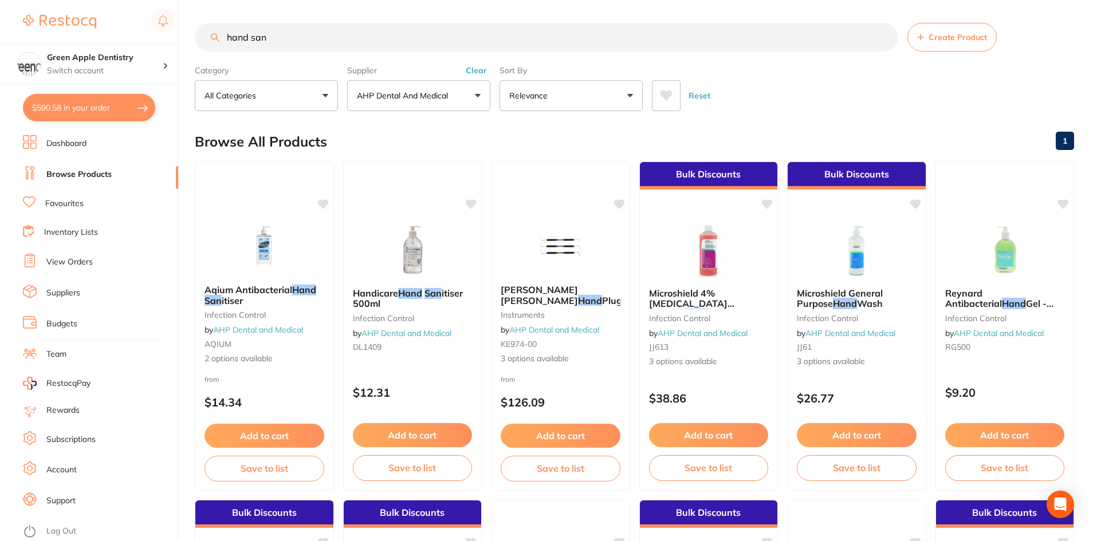
click at [390, 44] on input "hand san" at bounding box center [546, 37] width 703 height 29
type input "a"
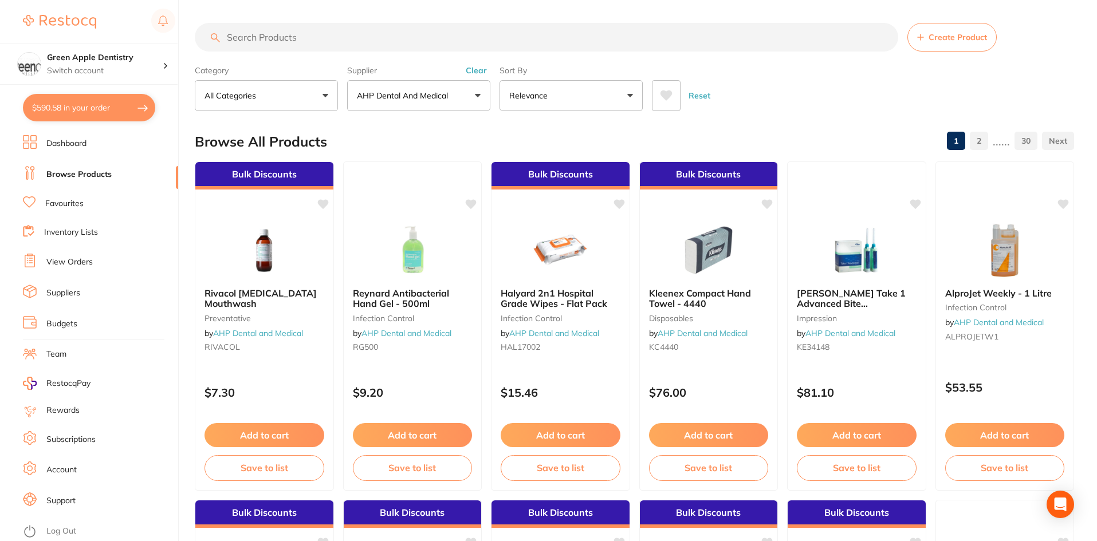
click at [413, 84] on button "AHP Dental and Medical" at bounding box center [418, 95] width 143 height 31
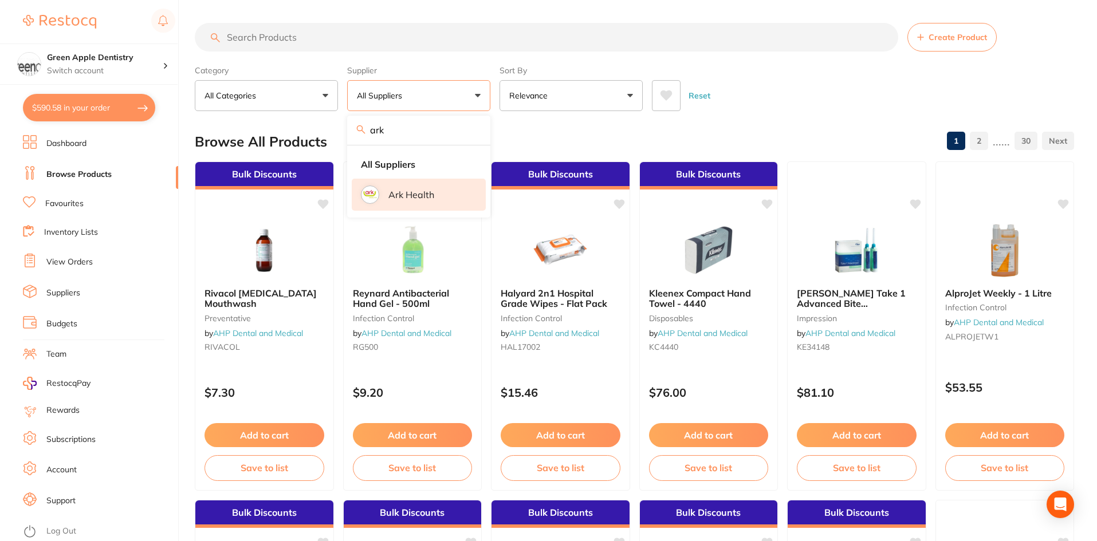
click at [441, 200] on li "Ark Health" at bounding box center [419, 195] width 134 height 32
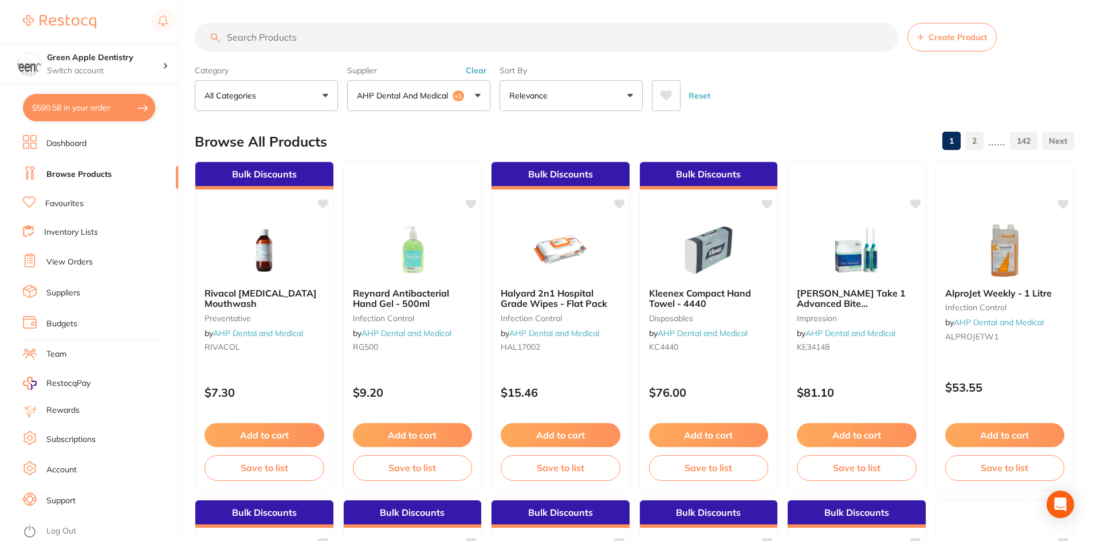
click at [446, 82] on button "AHP Dental and Medical +1" at bounding box center [418, 95] width 143 height 31
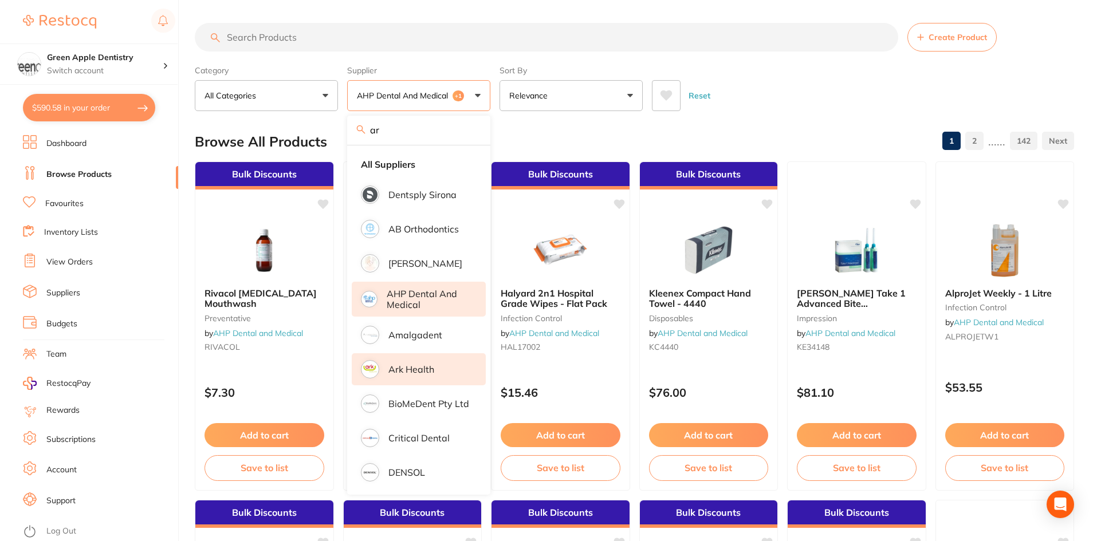
type input "a"
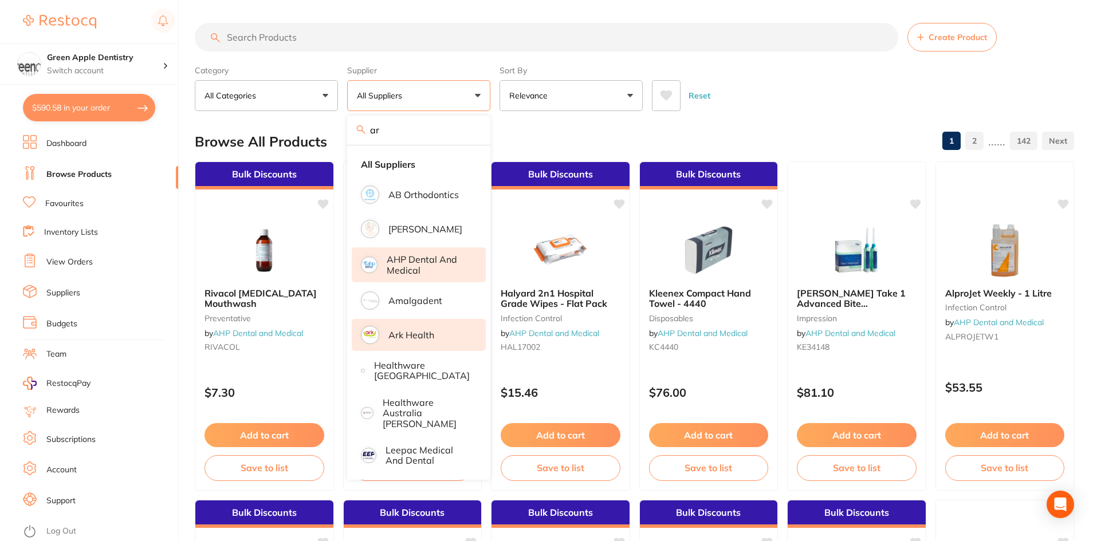
type input "ark"
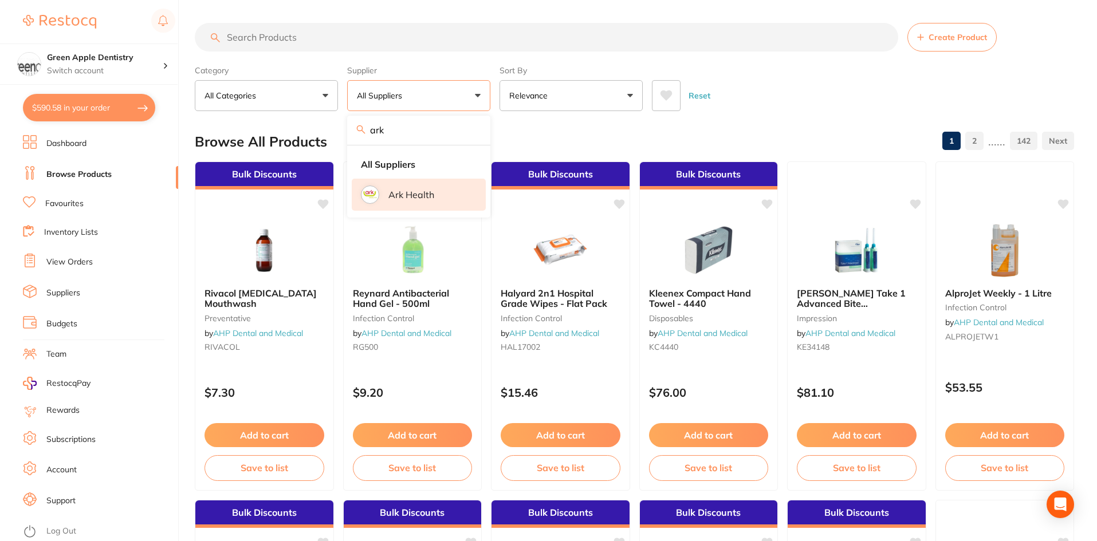
click at [387, 188] on li "Ark Health" at bounding box center [419, 195] width 134 height 32
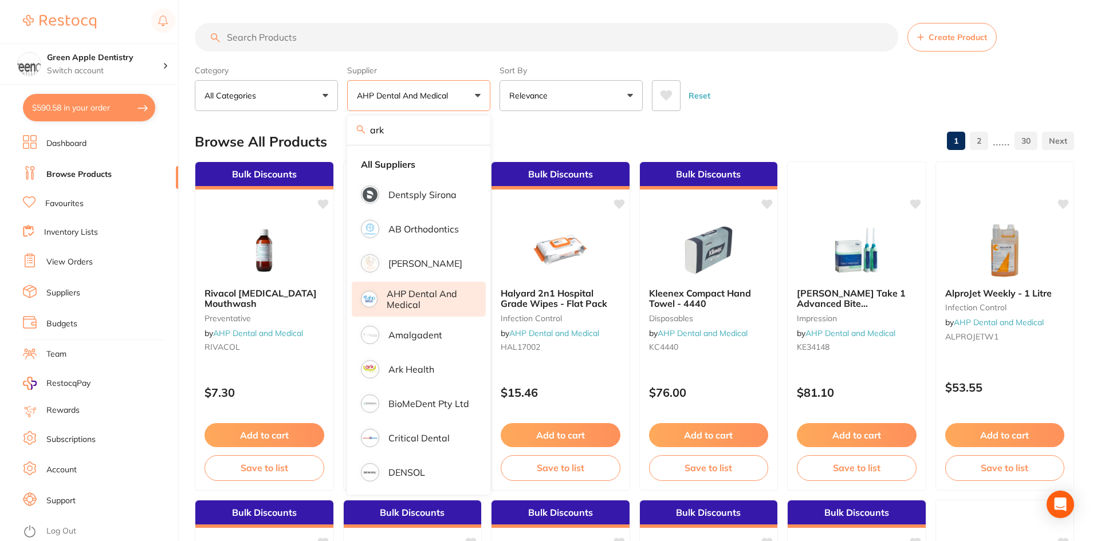
click at [862, 128] on div "Browse All Products 1 2 ...... 30" at bounding box center [634, 142] width 879 height 38
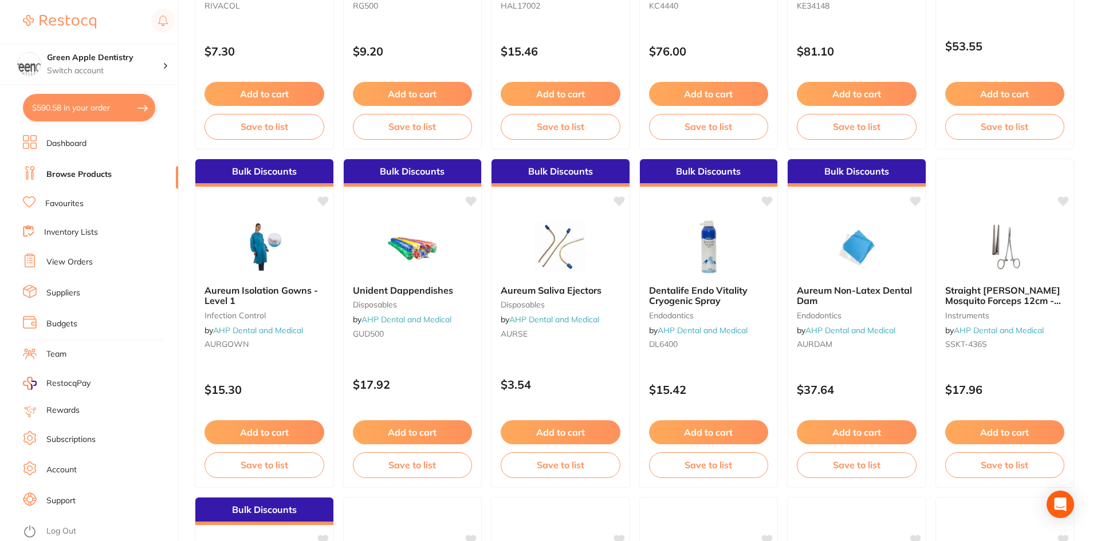
scroll to position [344, 0]
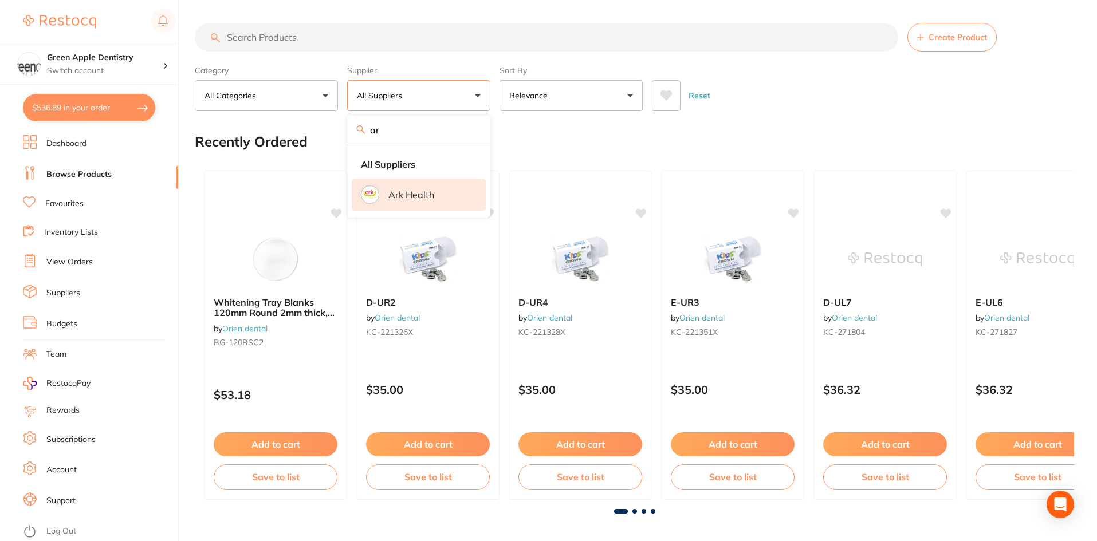
type input "ar"
click at [408, 203] on li "Ark Health" at bounding box center [419, 195] width 134 height 32
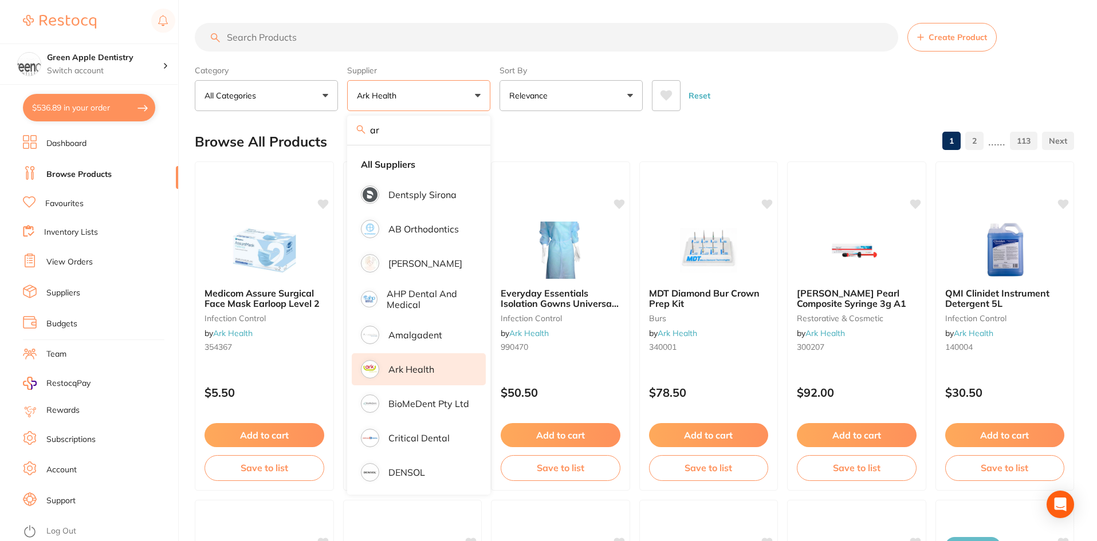
click at [864, 98] on div "Reset" at bounding box center [858, 91] width 413 height 40
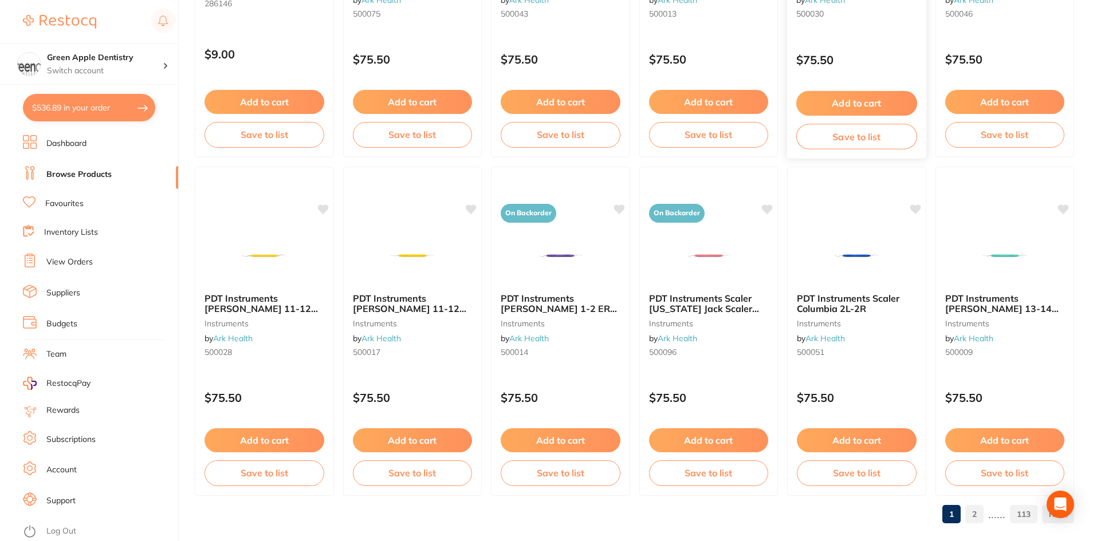
scroll to position [2717, 0]
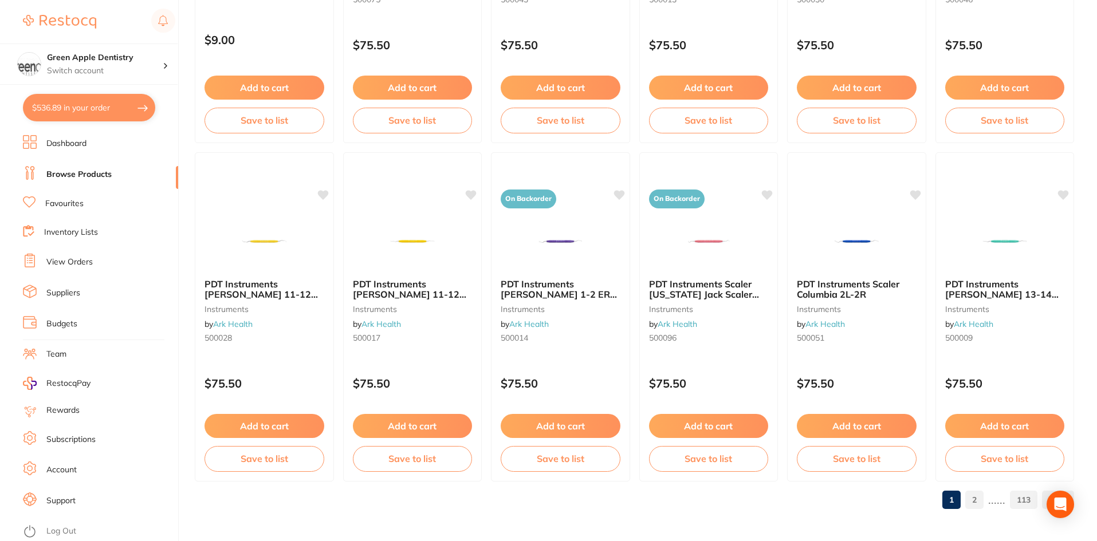
click at [974, 502] on link "2" at bounding box center [974, 500] width 18 height 23
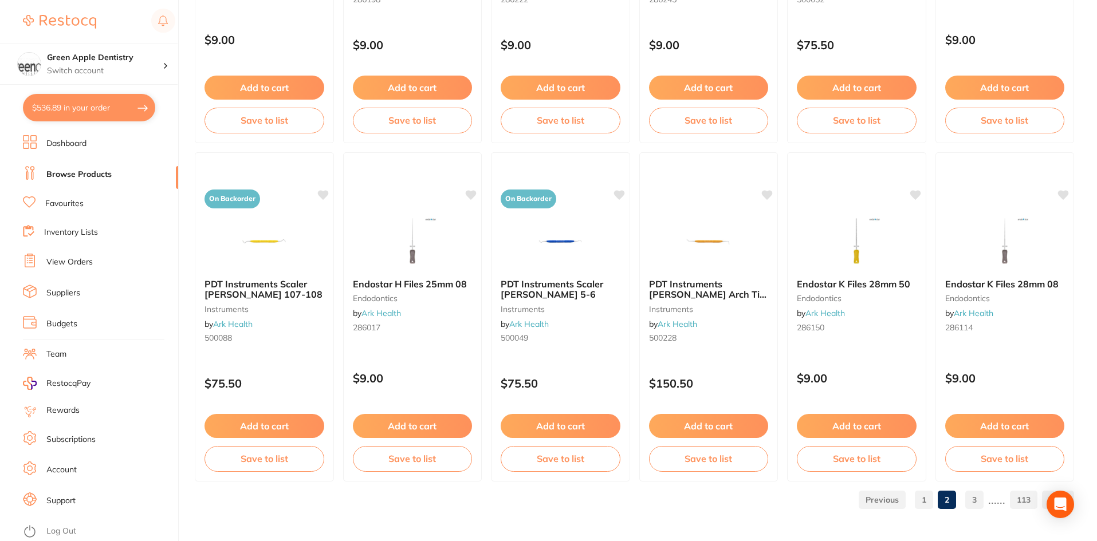
click at [980, 503] on link "3" at bounding box center [974, 500] width 18 height 23
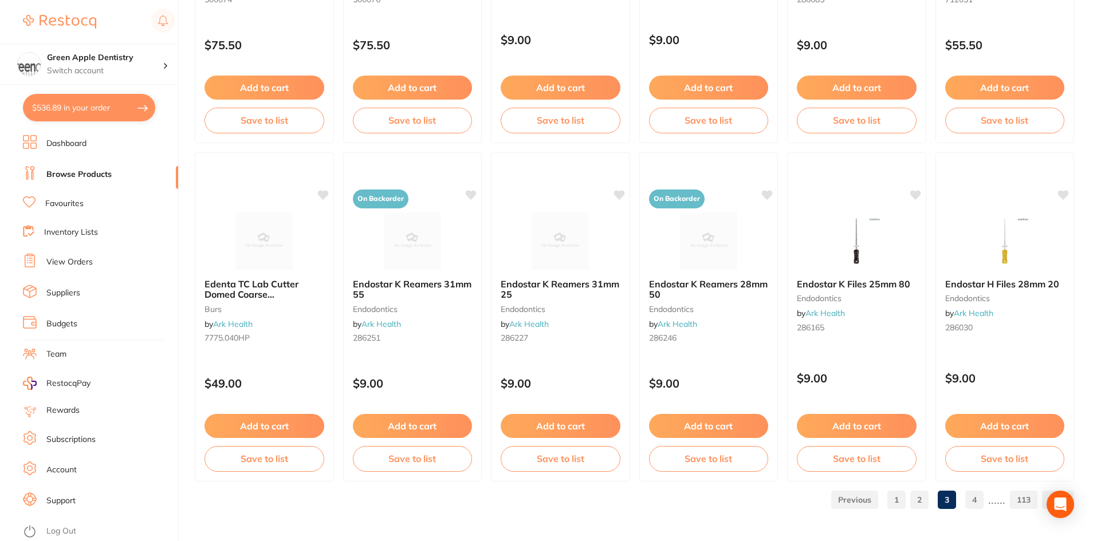
click at [975, 505] on link "4" at bounding box center [974, 500] width 18 height 23
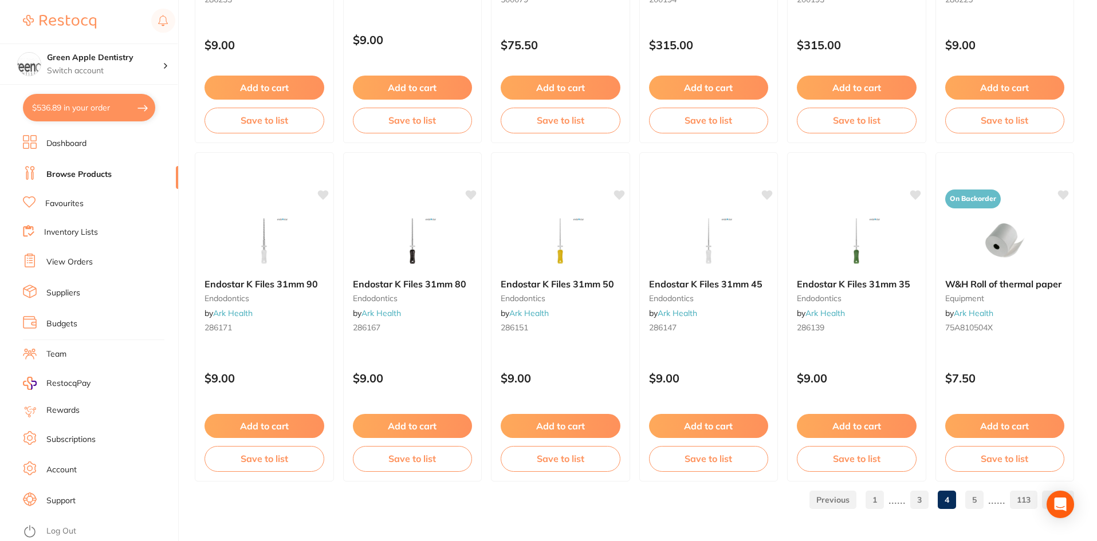
click at [974, 497] on link "5" at bounding box center [974, 500] width 18 height 23
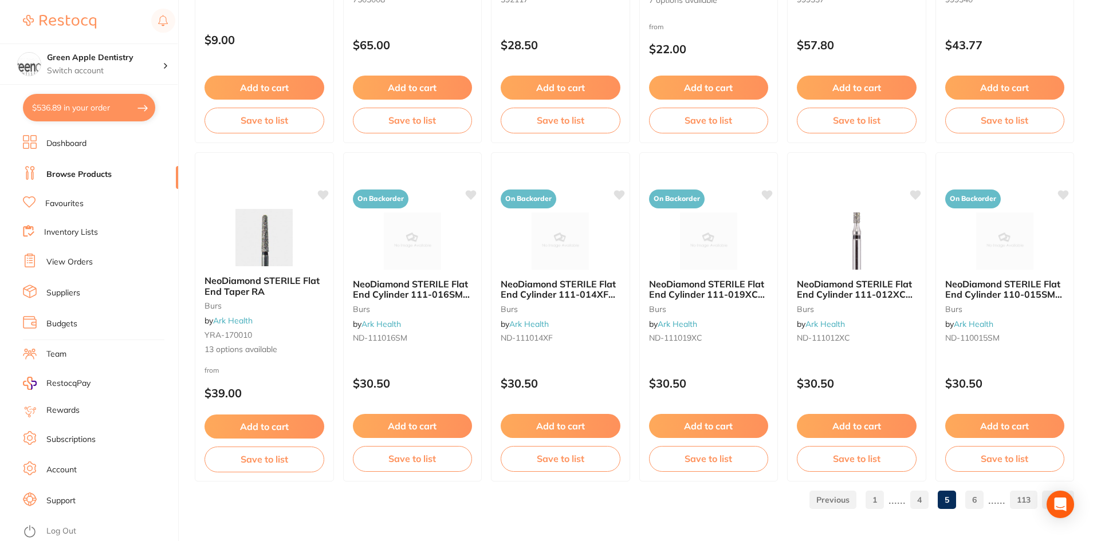
click at [969, 501] on link "6" at bounding box center [974, 500] width 18 height 23
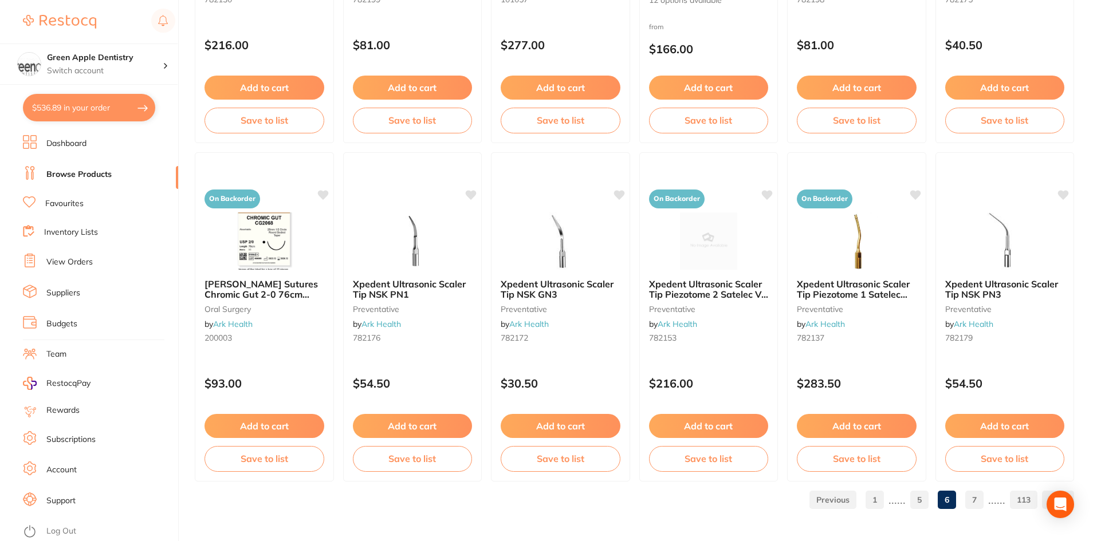
click at [970, 498] on link "7" at bounding box center [974, 500] width 18 height 23
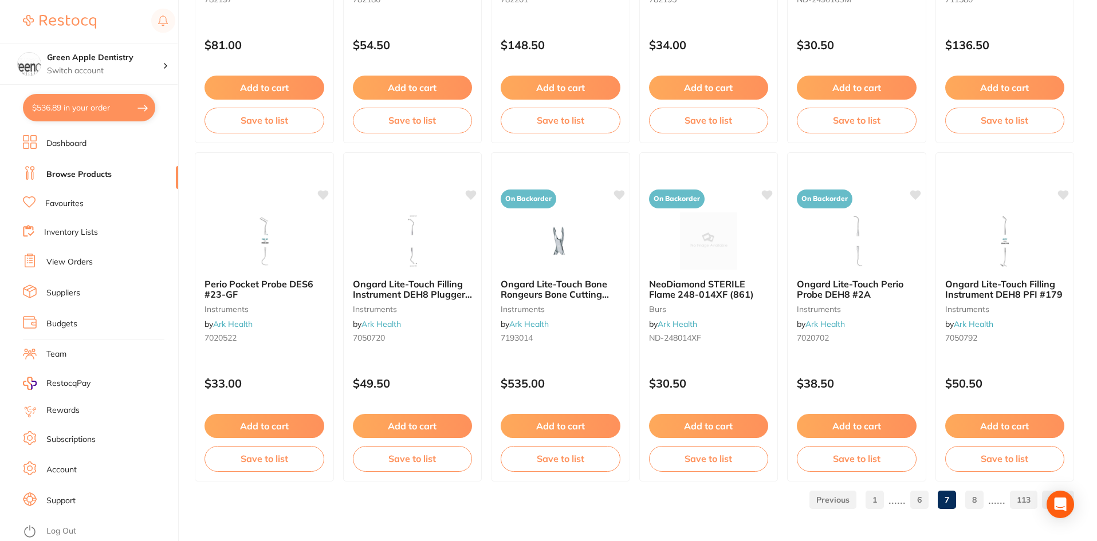
click at [970, 495] on link "8" at bounding box center [974, 500] width 18 height 23
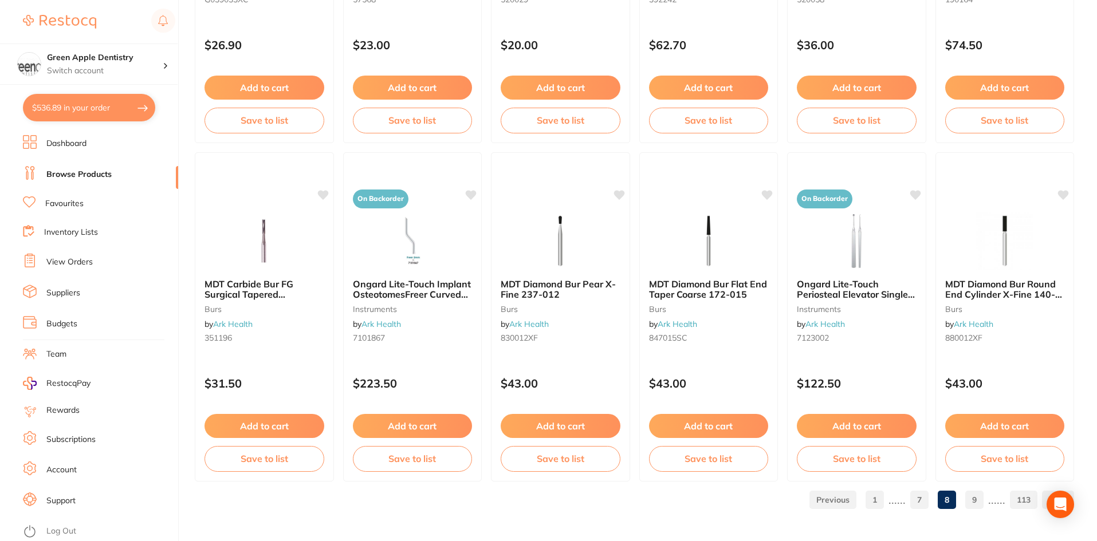
click at [976, 496] on link "9" at bounding box center [974, 500] width 18 height 23
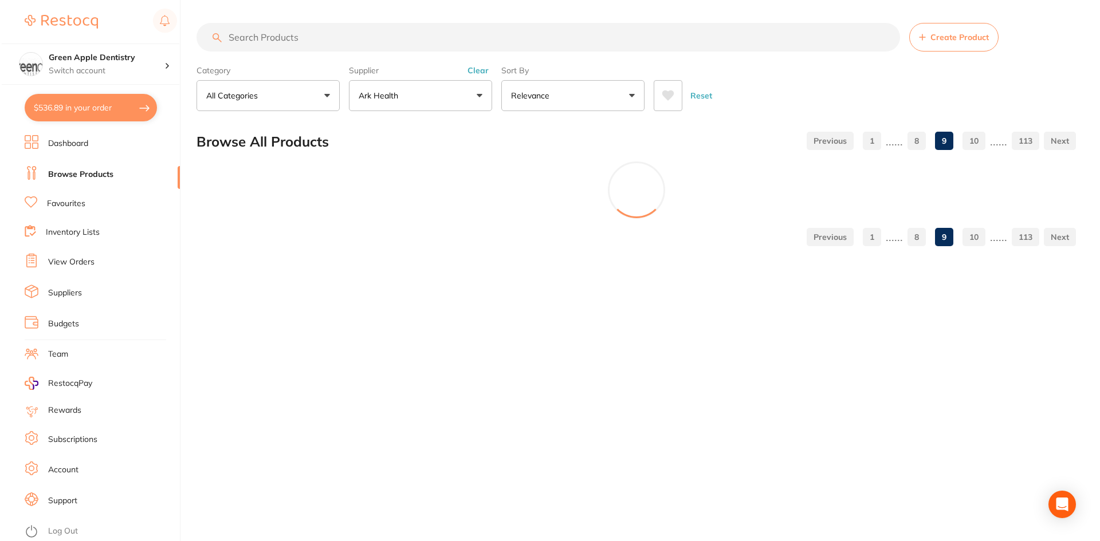
scroll to position [0, 0]
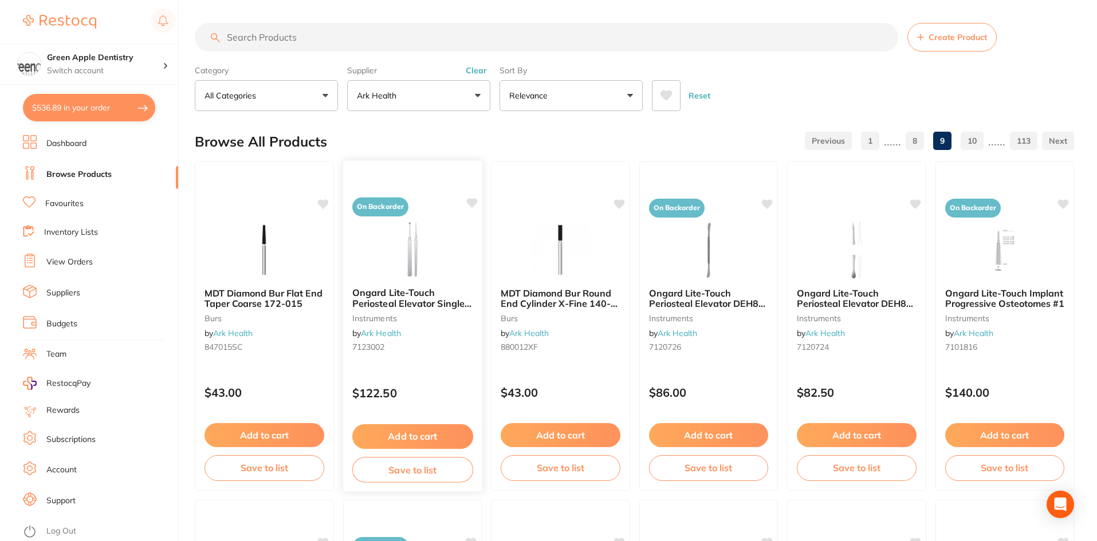
click at [447, 258] on img at bounding box center [412, 249] width 75 height 58
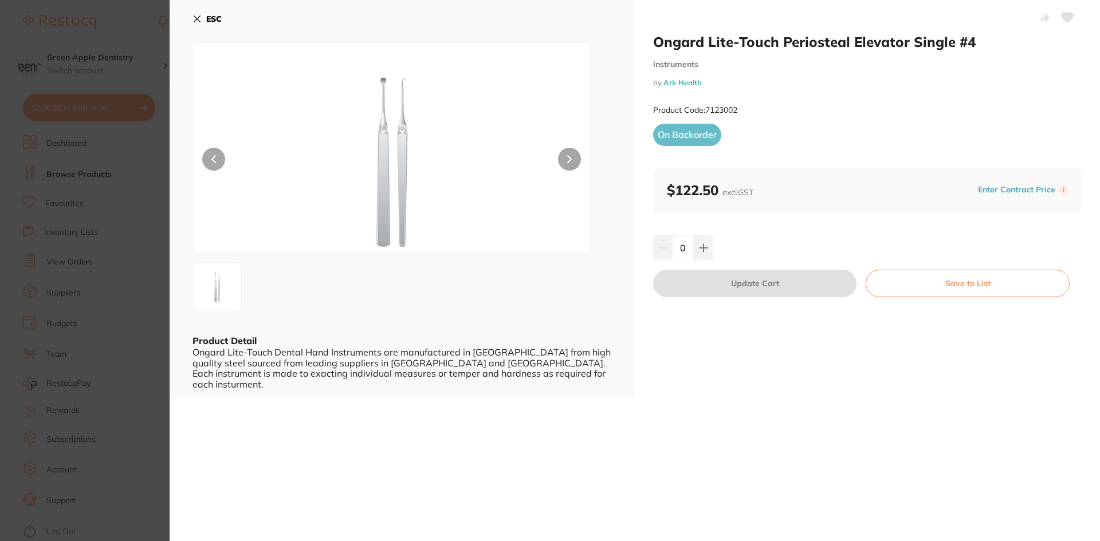
click at [210, 17] on b "ESC" at bounding box center [213, 19] width 15 height 10
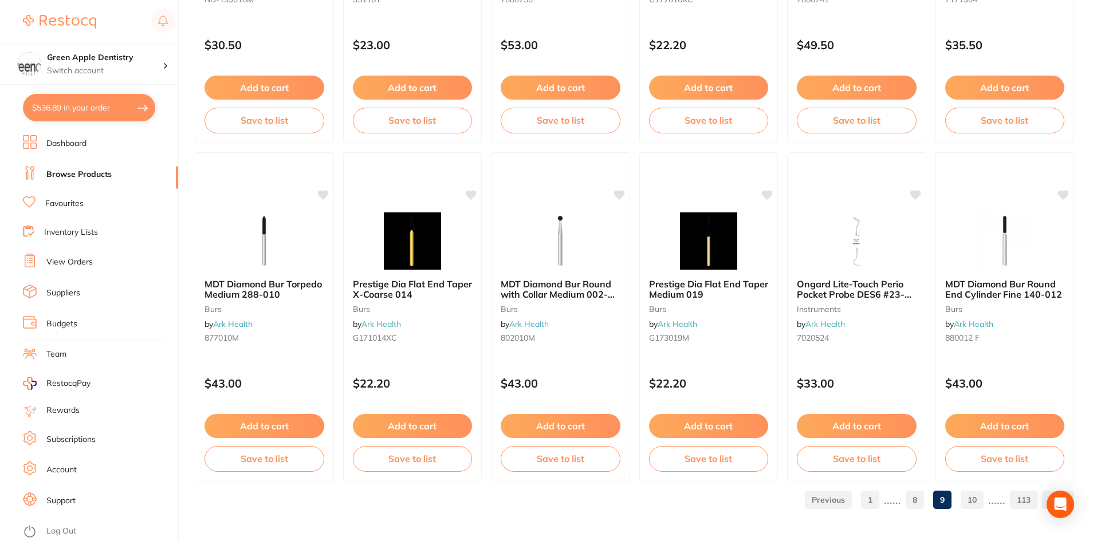
click at [967, 498] on link "10" at bounding box center [971, 500] width 23 height 23
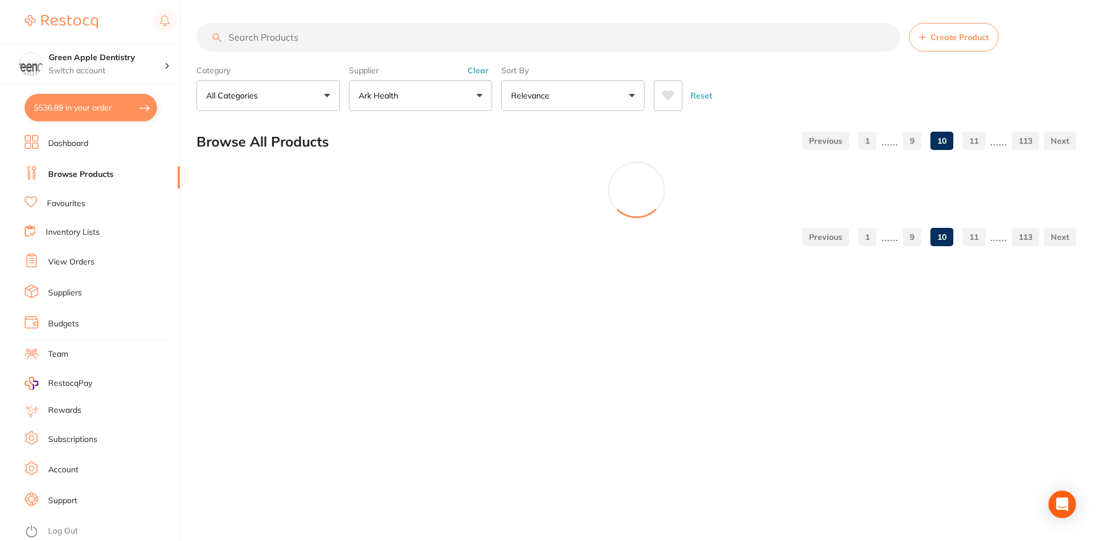
scroll to position [0, 0]
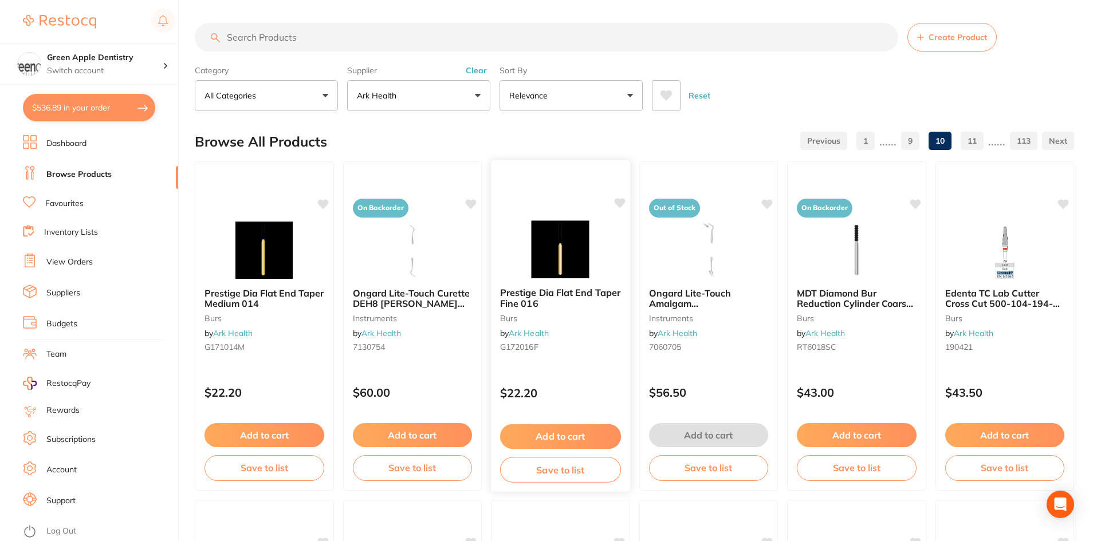
click at [575, 246] on img at bounding box center [560, 249] width 75 height 58
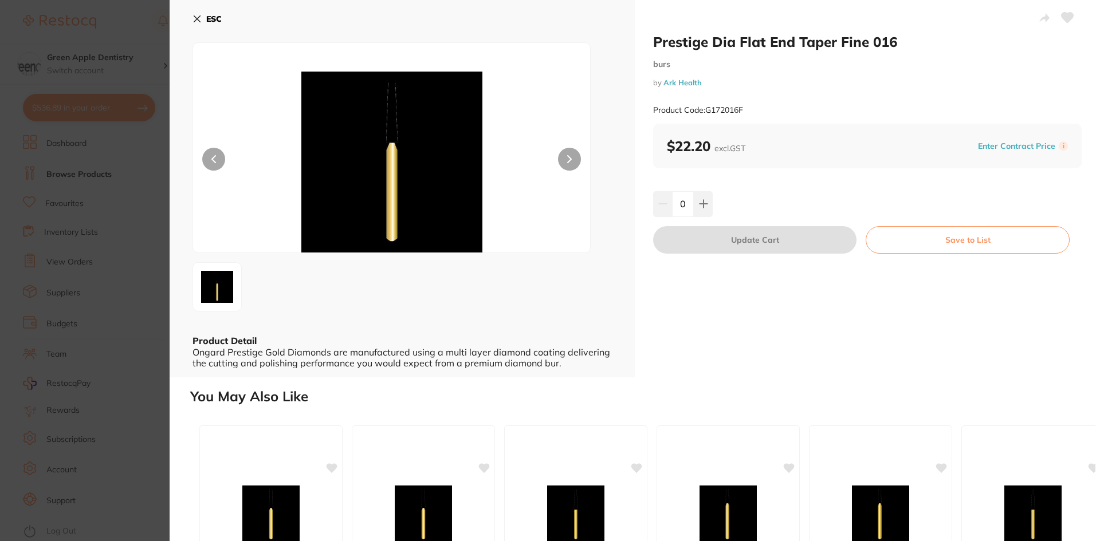
click at [213, 17] on b "ESC" at bounding box center [213, 19] width 15 height 10
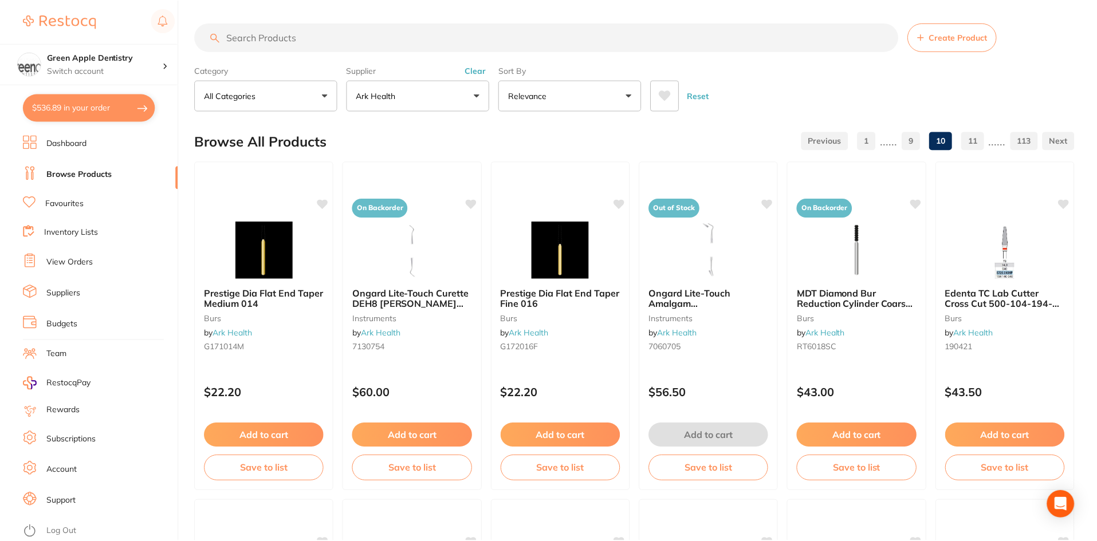
scroll to position [2717, 0]
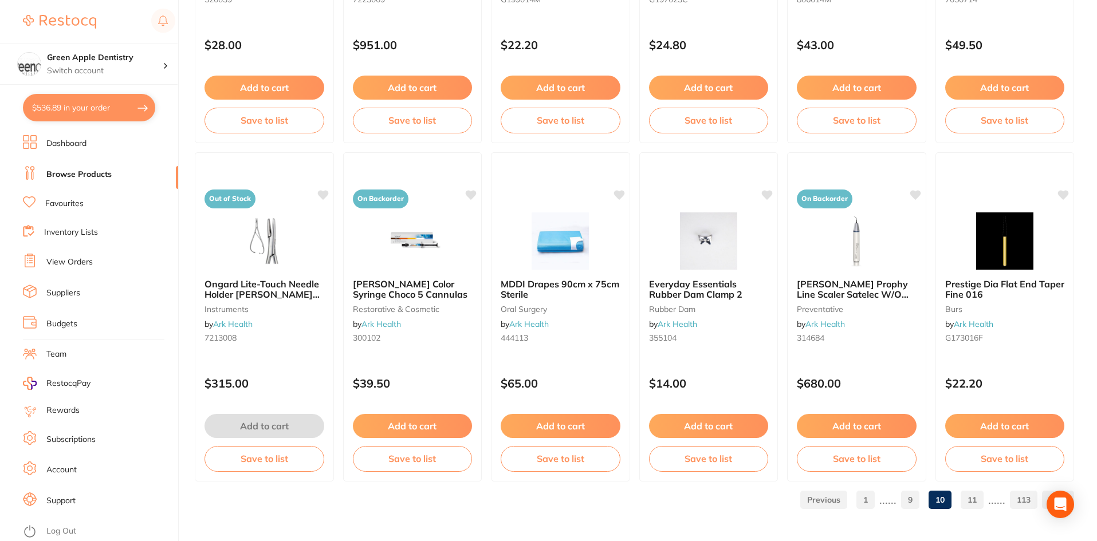
click at [967, 499] on link "11" at bounding box center [971, 500] width 23 height 23
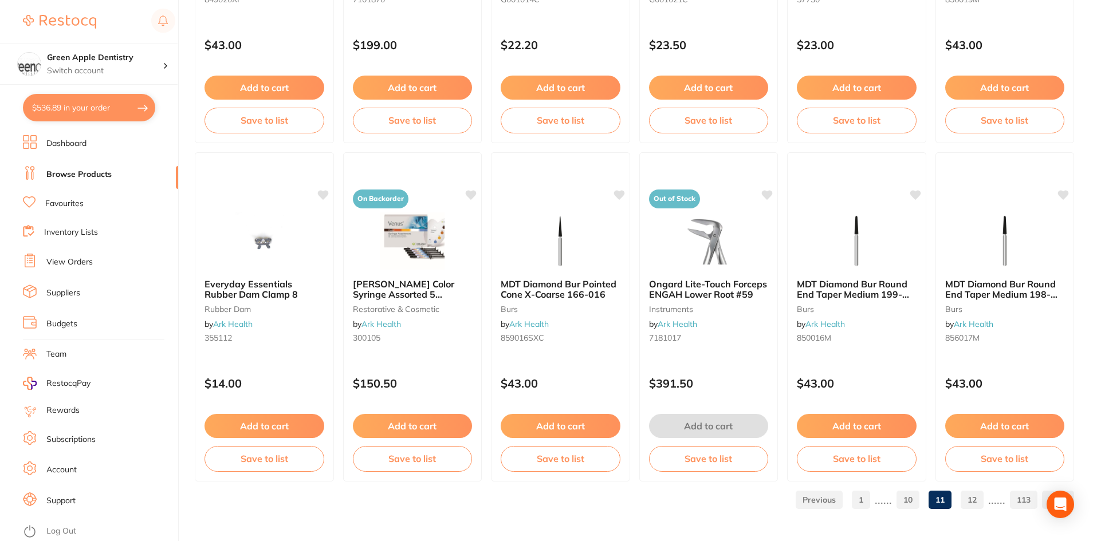
click at [975, 498] on link "12" at bounding box center [971, 500] width 23 height 23
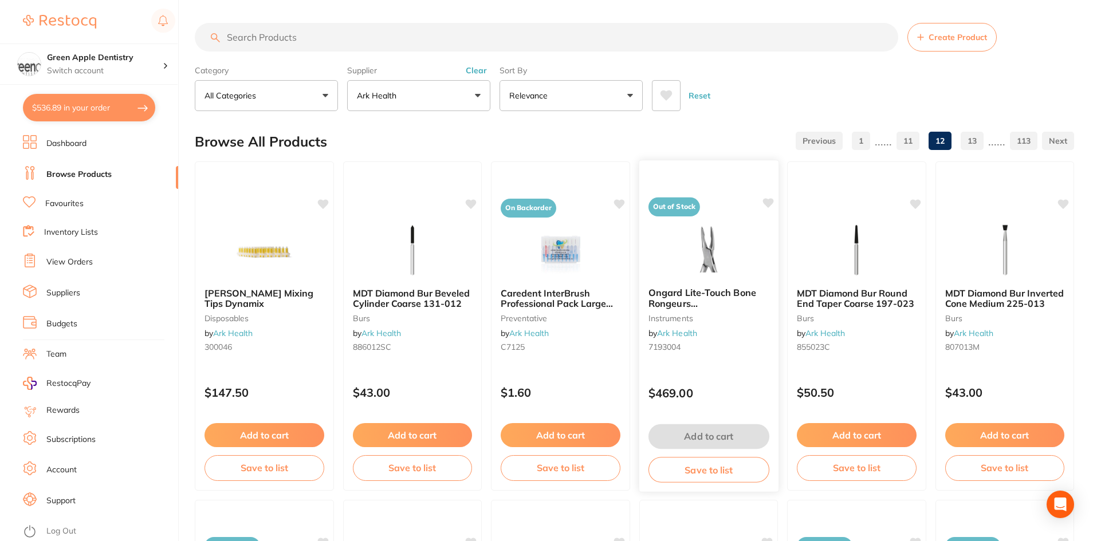
click at [706, 250] on img at bounding box center [708, 249] width 75 height 58
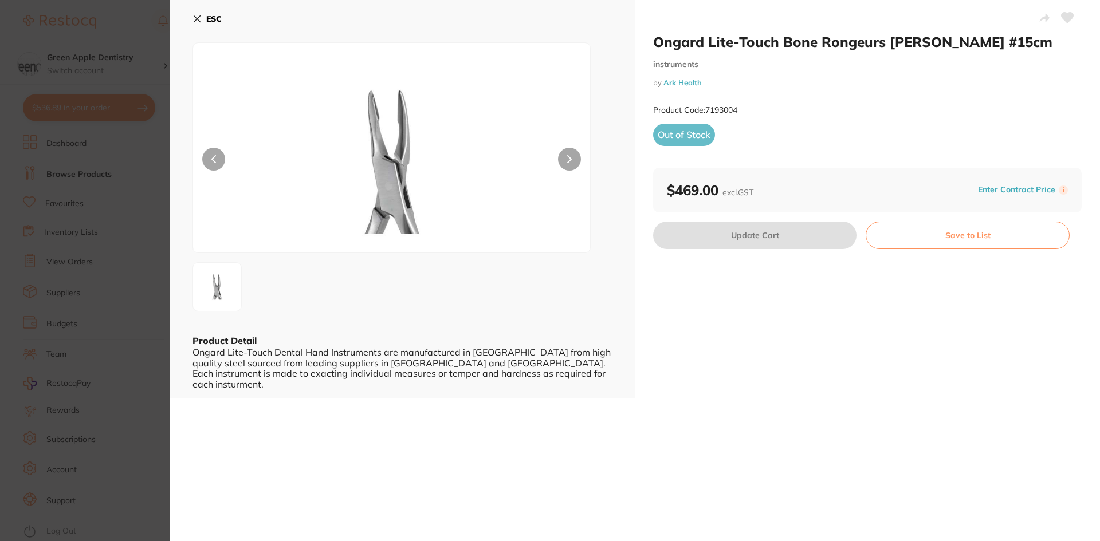
click at [205, 14] on button "ESC" at bounding box center [206, 18] width 29 height 19
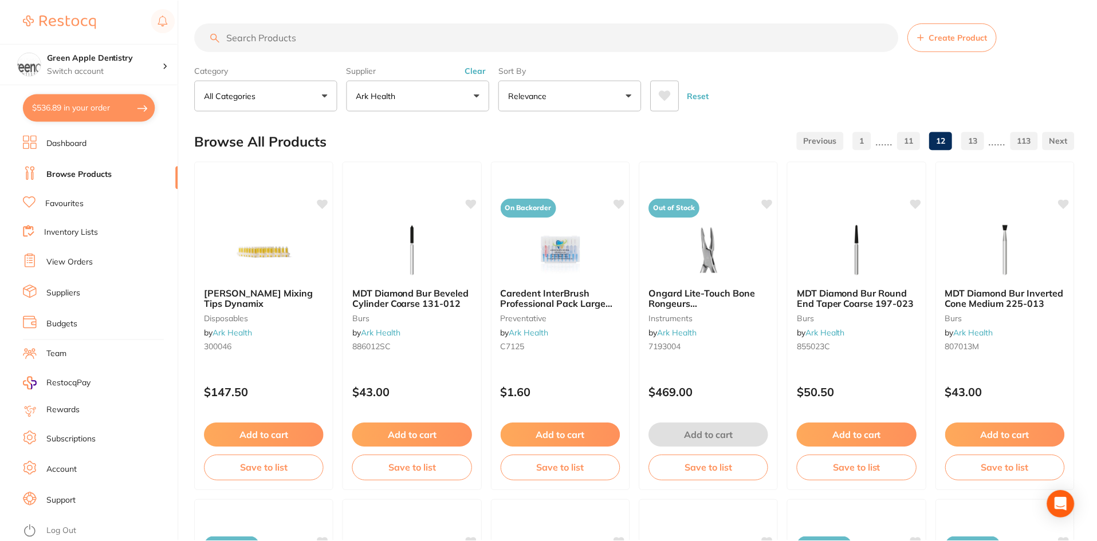
scroll to position [2717, 0]
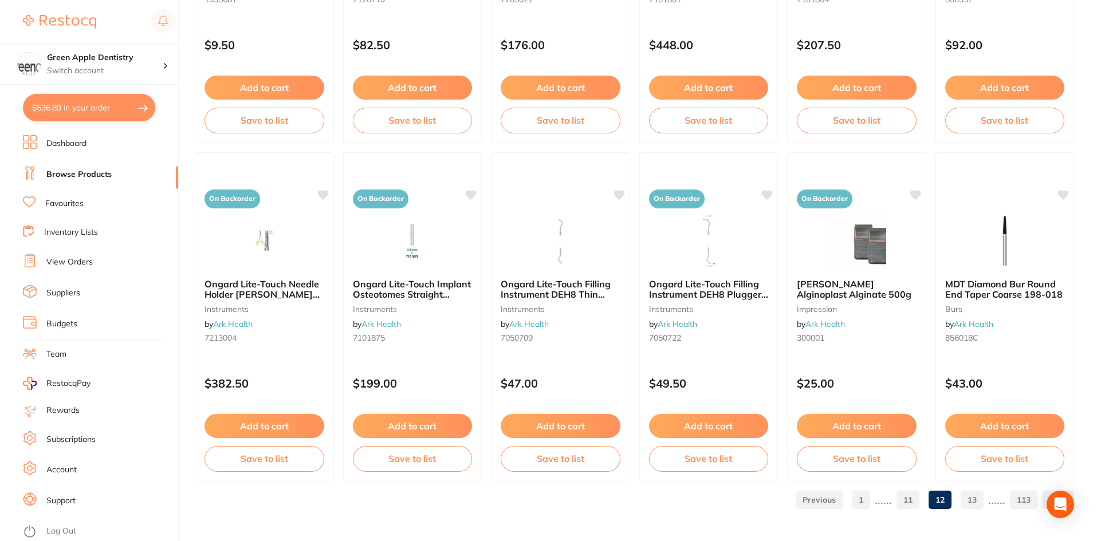
click at [979, 500] on link "13" at bounding box center [971, 500] width 23 height 23
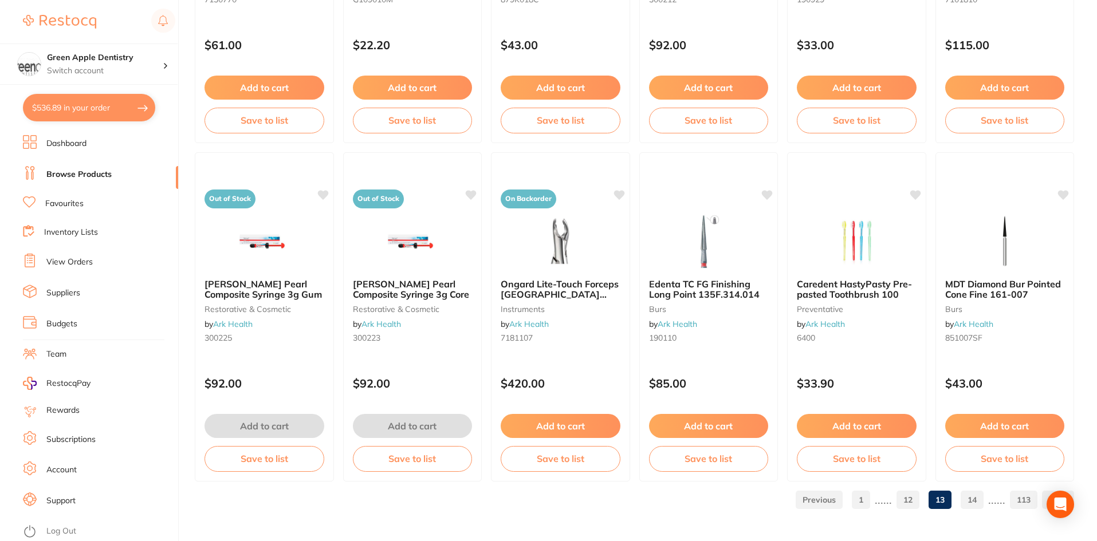
click at [972, 499] on link "14" at bounding box center [971, 500] width 23 height 23
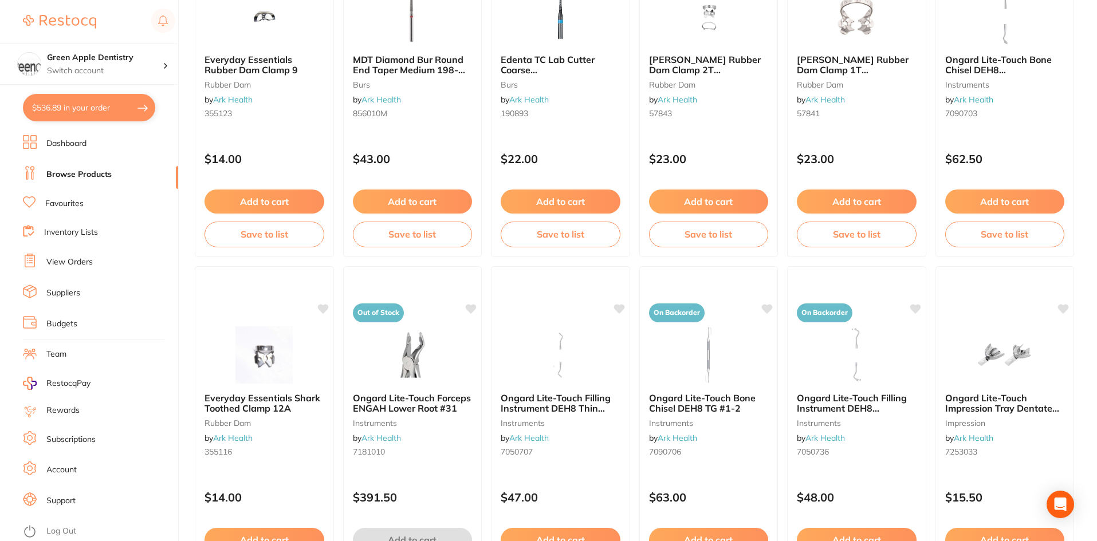
scroll to position [573, 0]
click at [447, 345] on img at bounding box center [412, 354] width 75 height 58
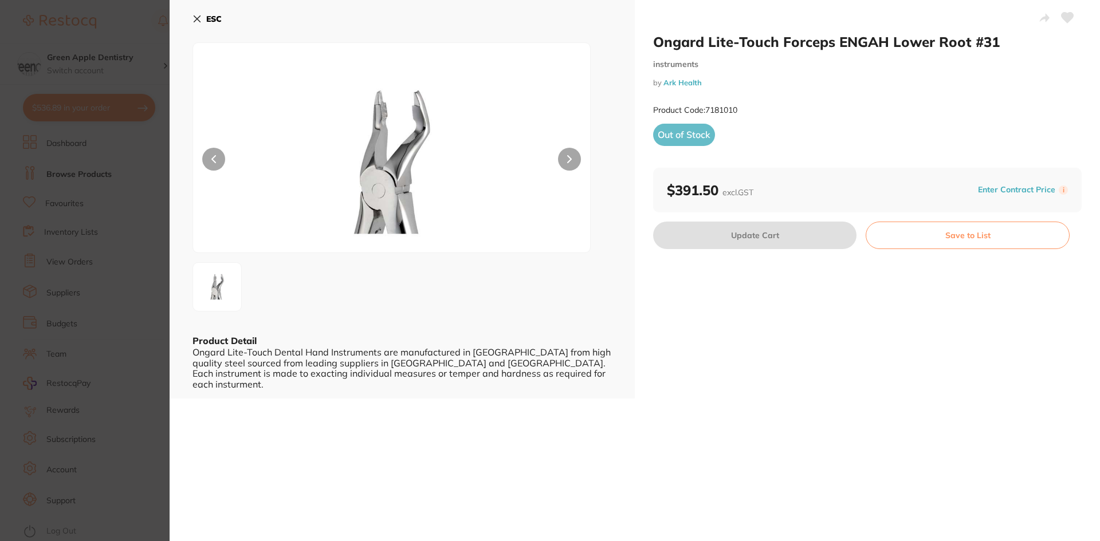
click at [208, 14] on b "ESC" at bounding box center [213, 19] width 15 height 10
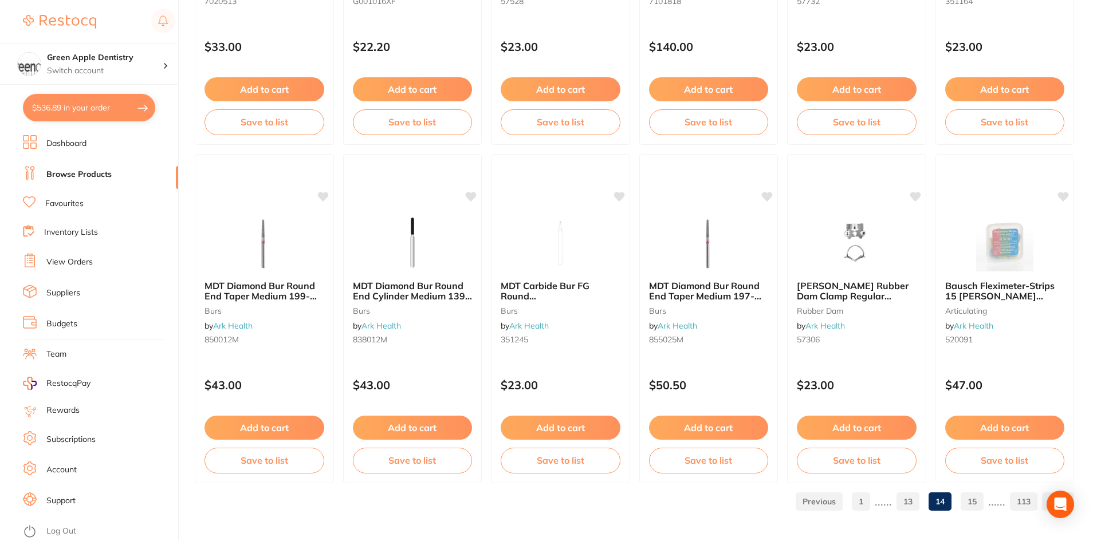
scroll to position [2717, 0]
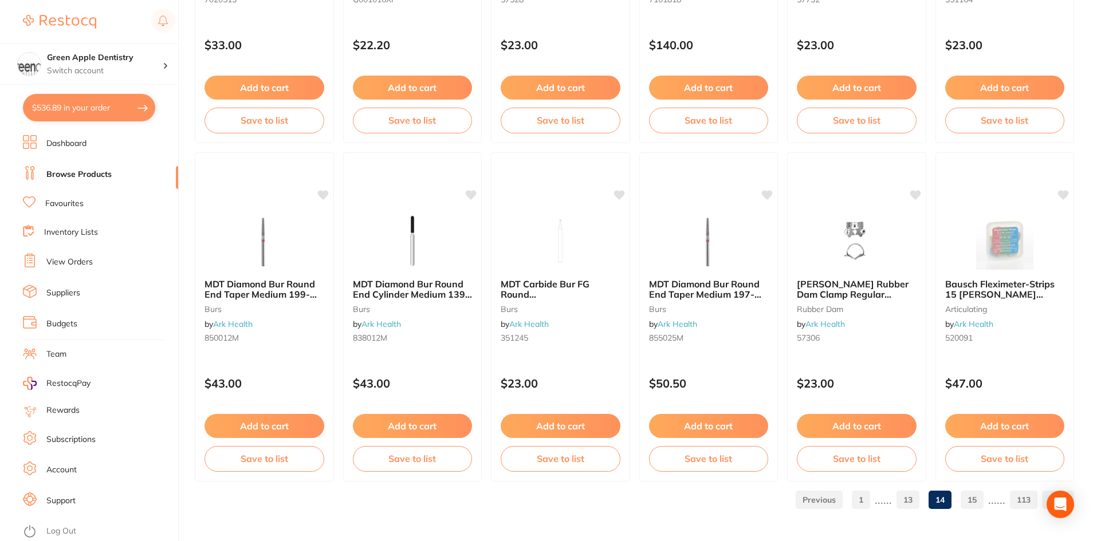
click at [968, 501] on link "15" at bounding box center [971, 500] width 23 height 23
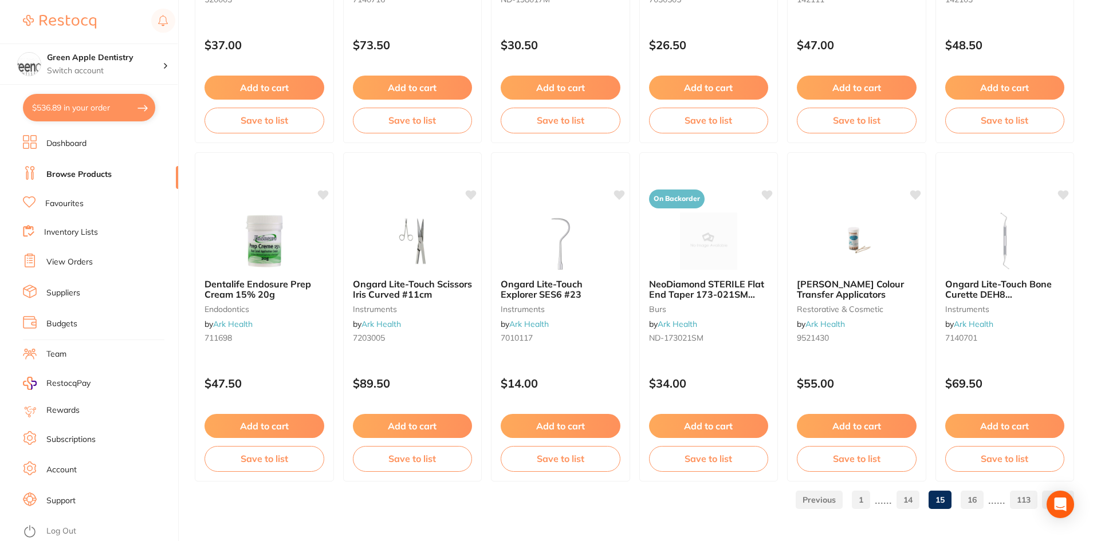
click at [963, 497] on link "16" at bounding box center [971, 500] width 23 height 23
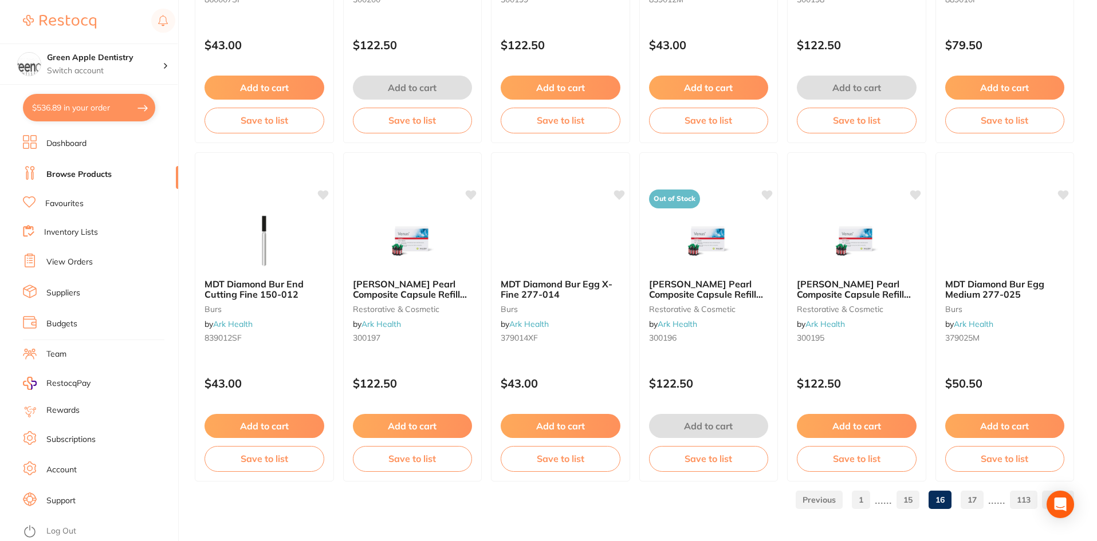
click at [962, 498] on link "17" at bounding box center [971, 500] width 23 height 23
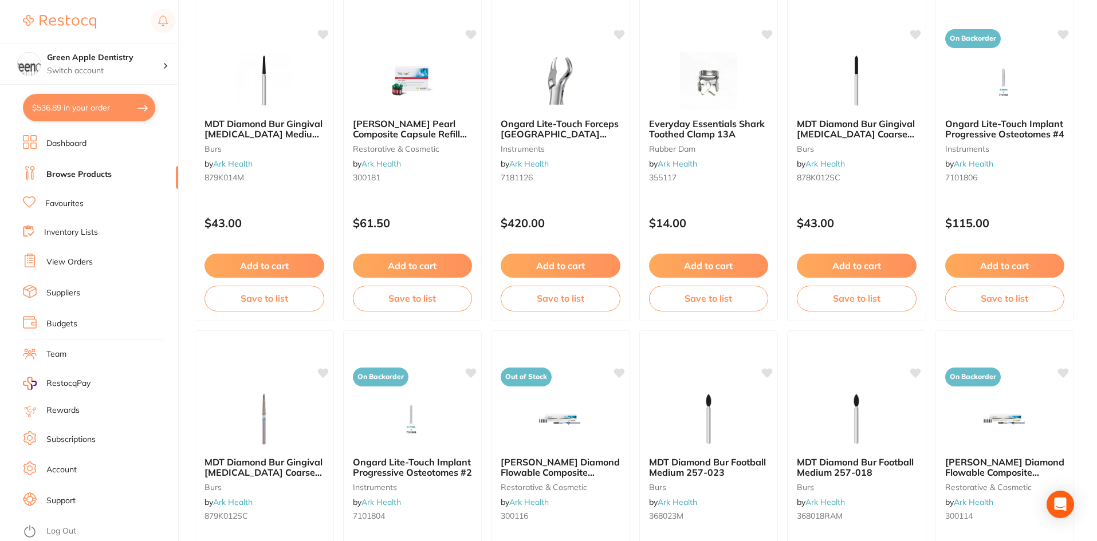
scroll to position [859, 0]
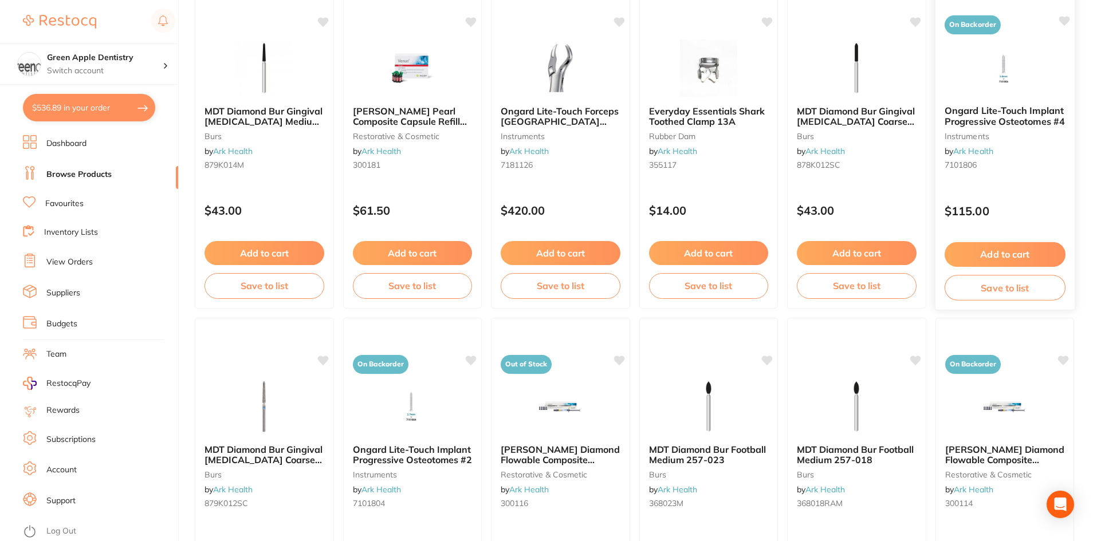
click at [1005, 88] on img at bounding box center [1004, 67] width 75 height 58
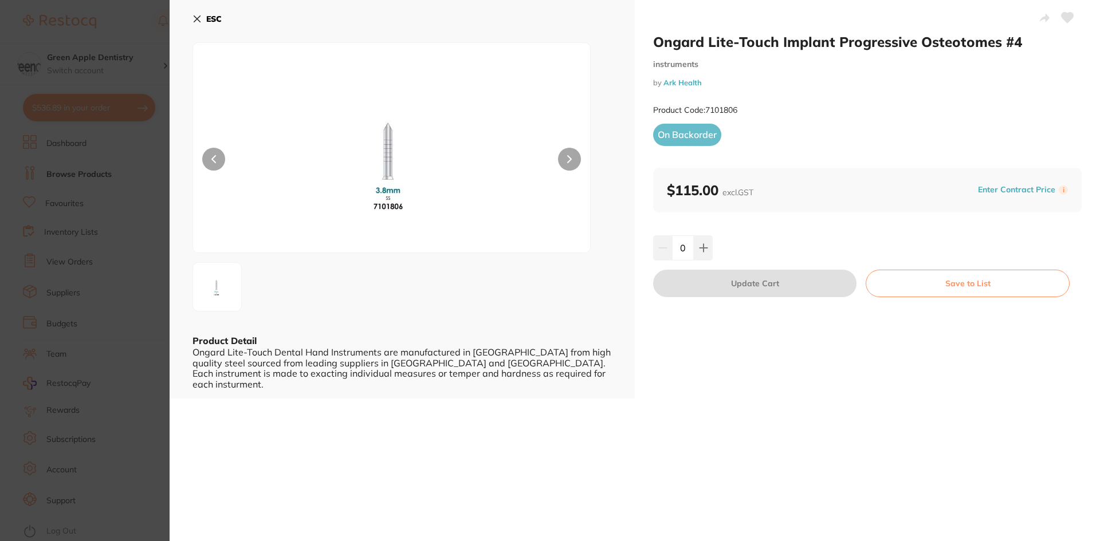
click at [215, 21] on b "ESC" at bounding box center [213, 19] width 15 height 10
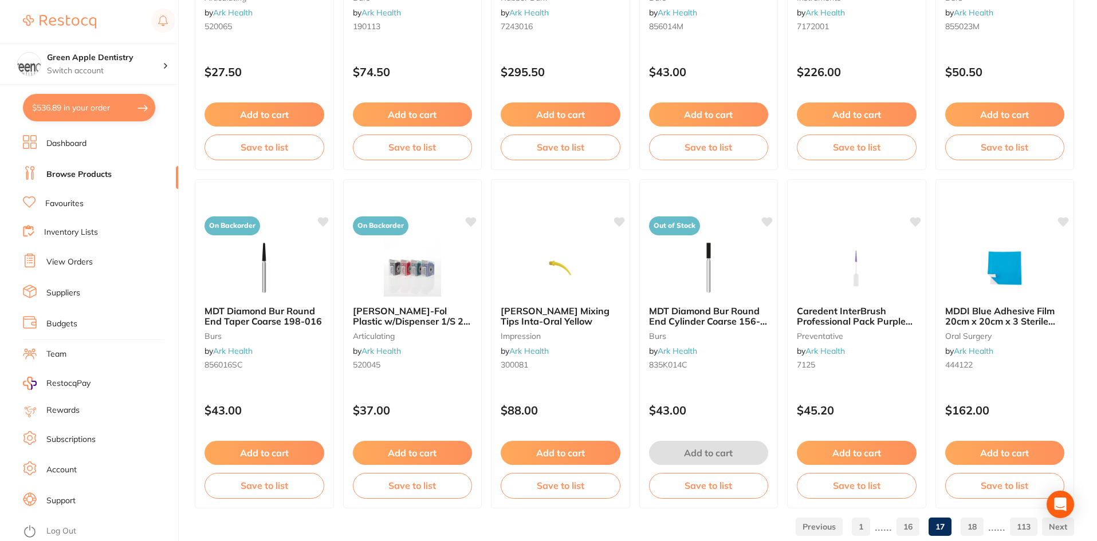
scroll to position [2692, 0]
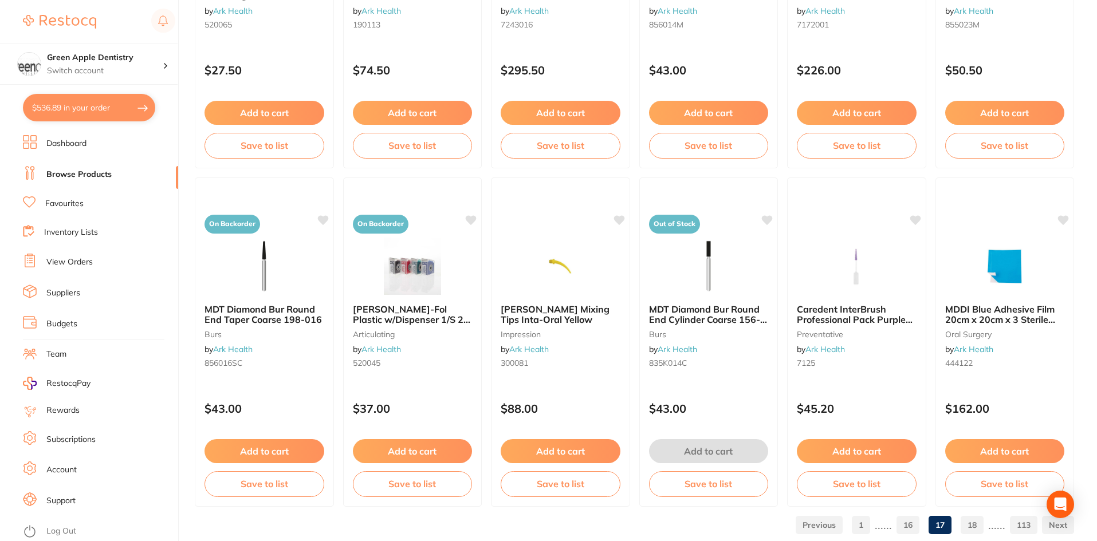
click at [983, 525] on link "18" at bounding box center [971, 525] width 23 height 23
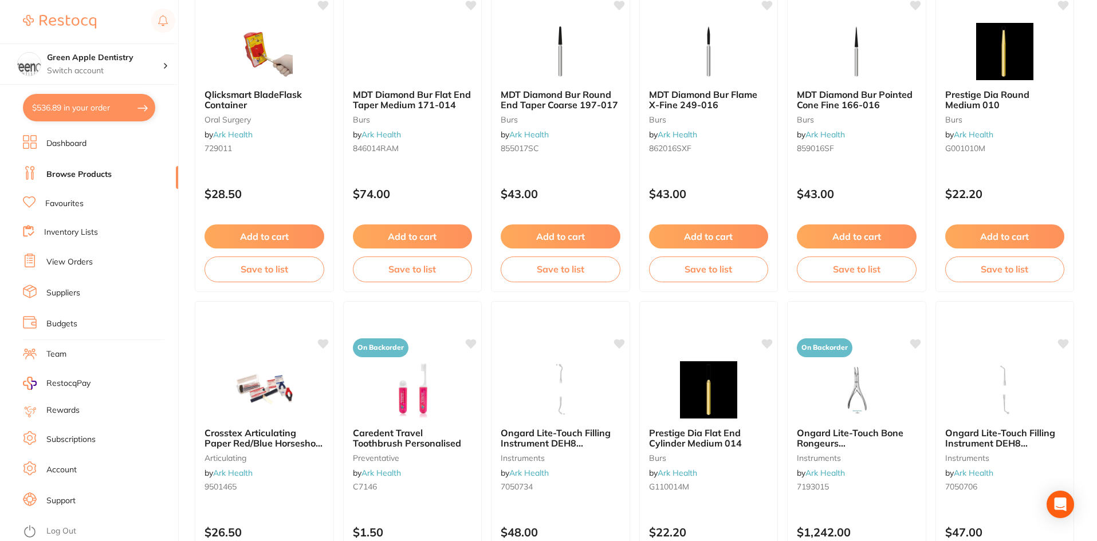
scroll to position [229, 0]
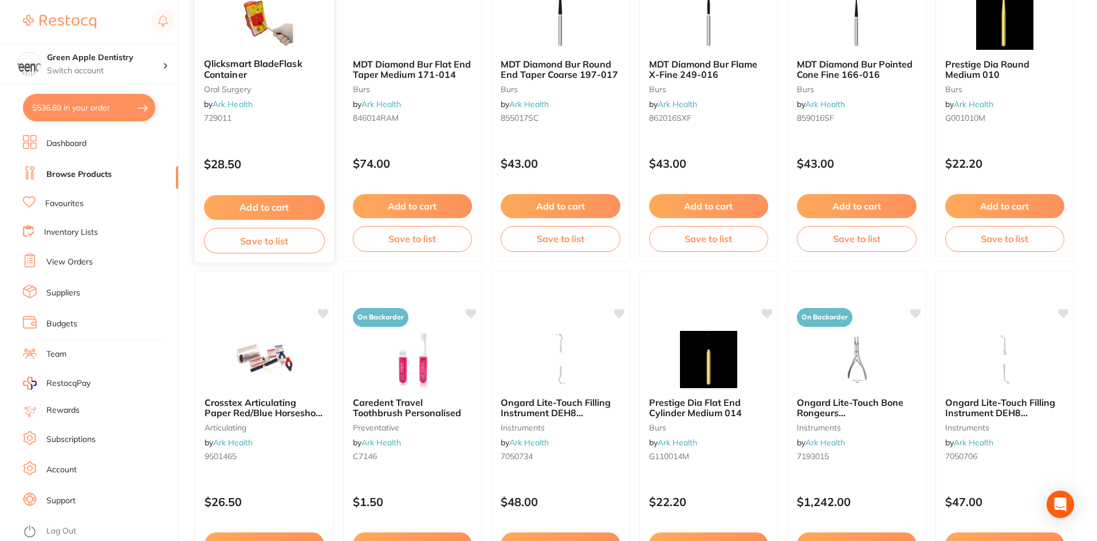
click at [278, 46] on img at bounding box center [264, 20] width 75 height 58
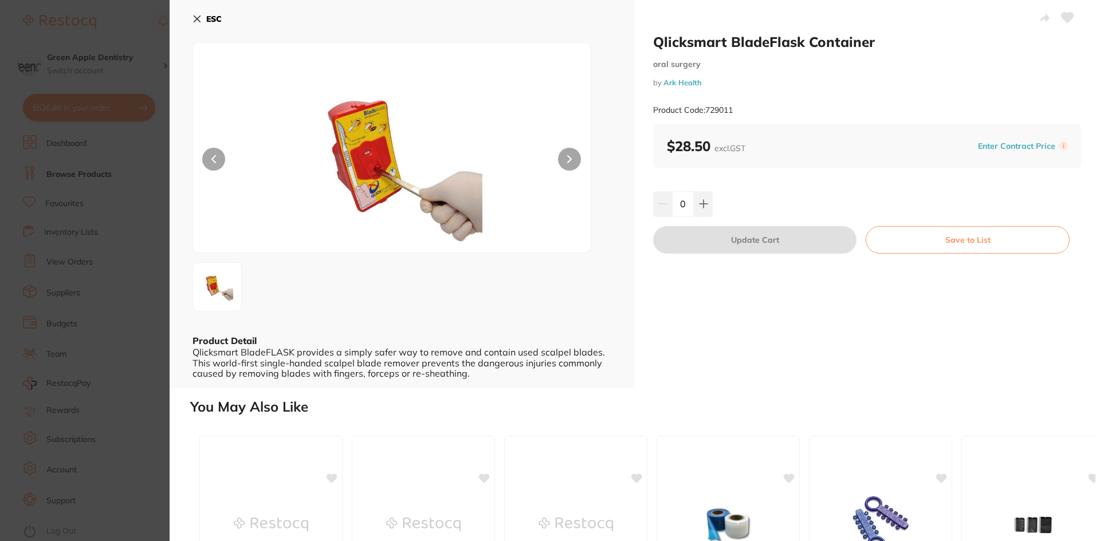
click at [218, 16] on b "ESC" at bounding box center [213, 19] width 15 height 10
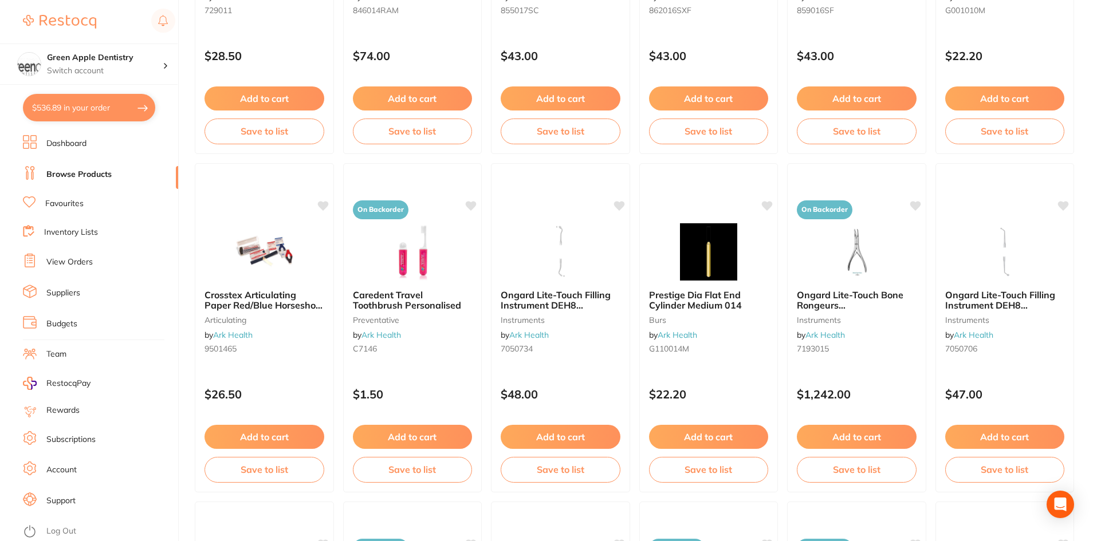
scroll to position [344, 0]
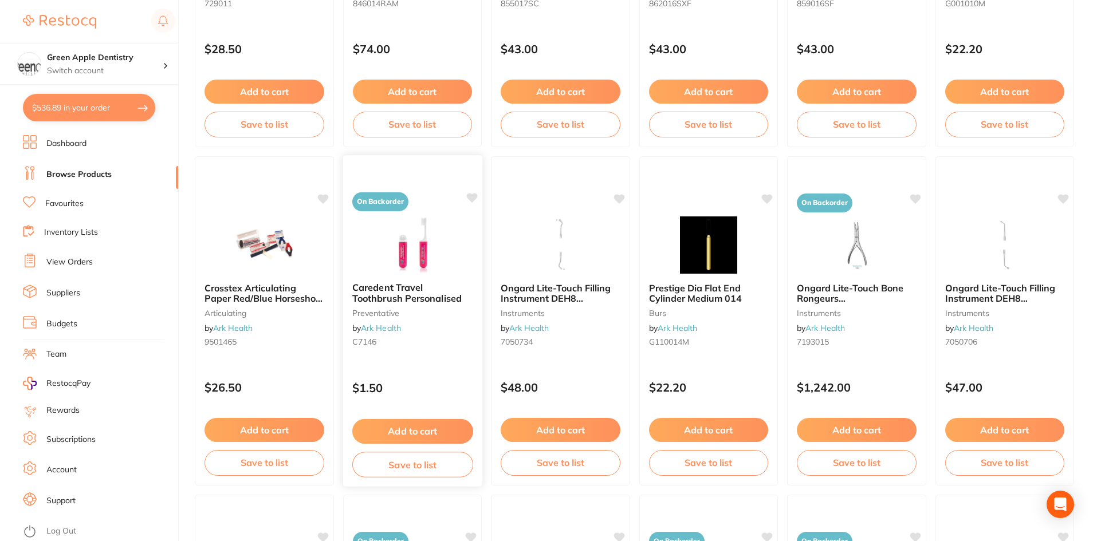
click at [455, 242] on div at bounding box center [411, 244] width 139 height 58
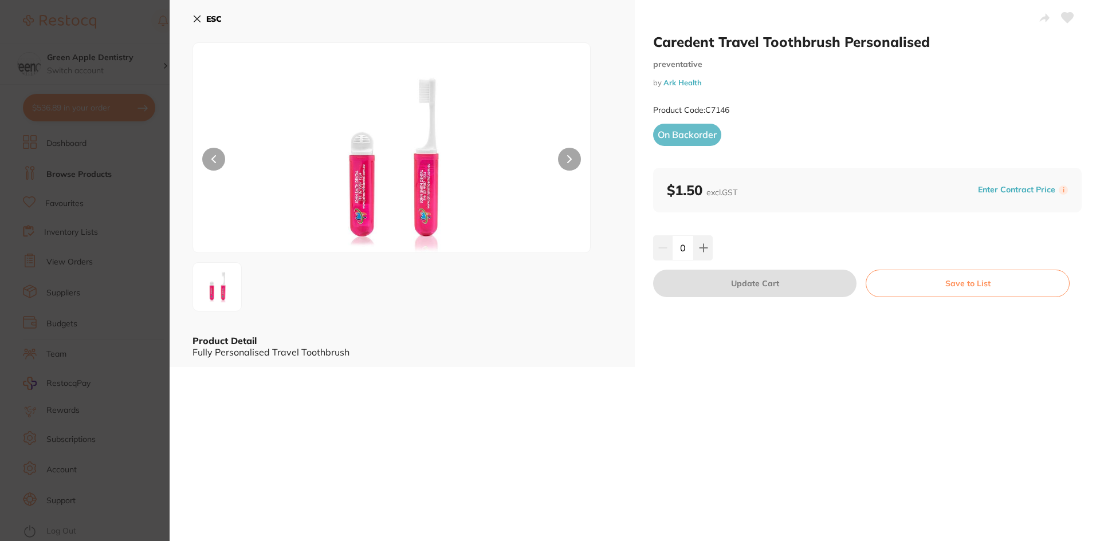
click at [211, 17] on b "ESC" at bounding box center [213, 19] width 15 height 10
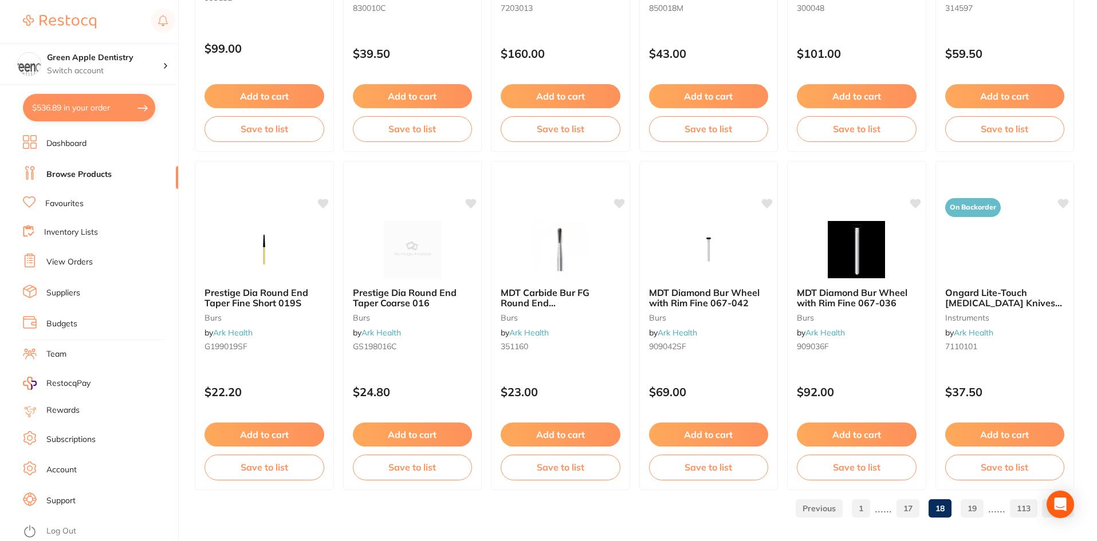
scroll to position [2717, 0]
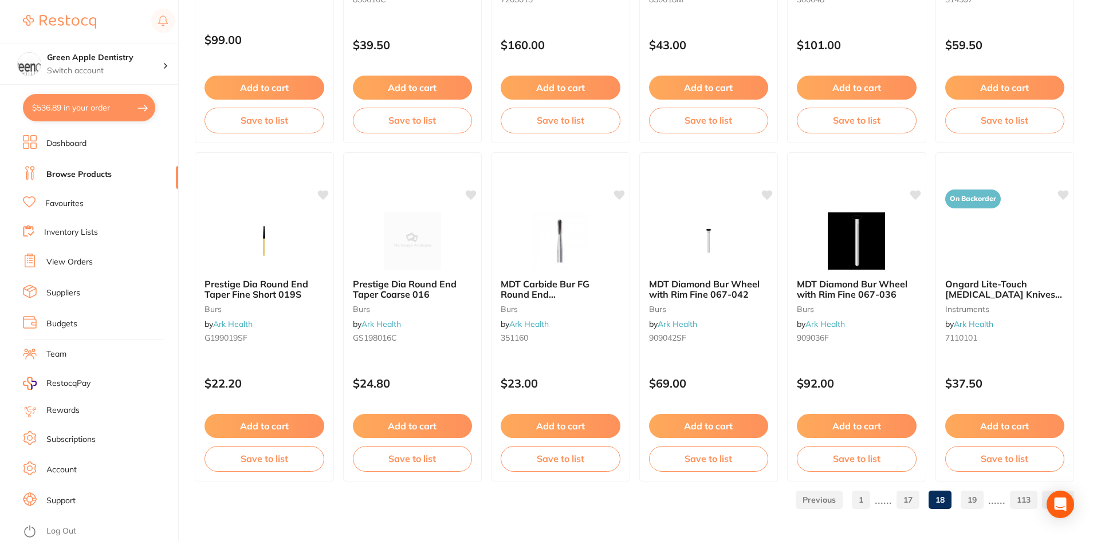
click at [980, 501] on link "19" at bounding box center [971, 500] width 23 height 23
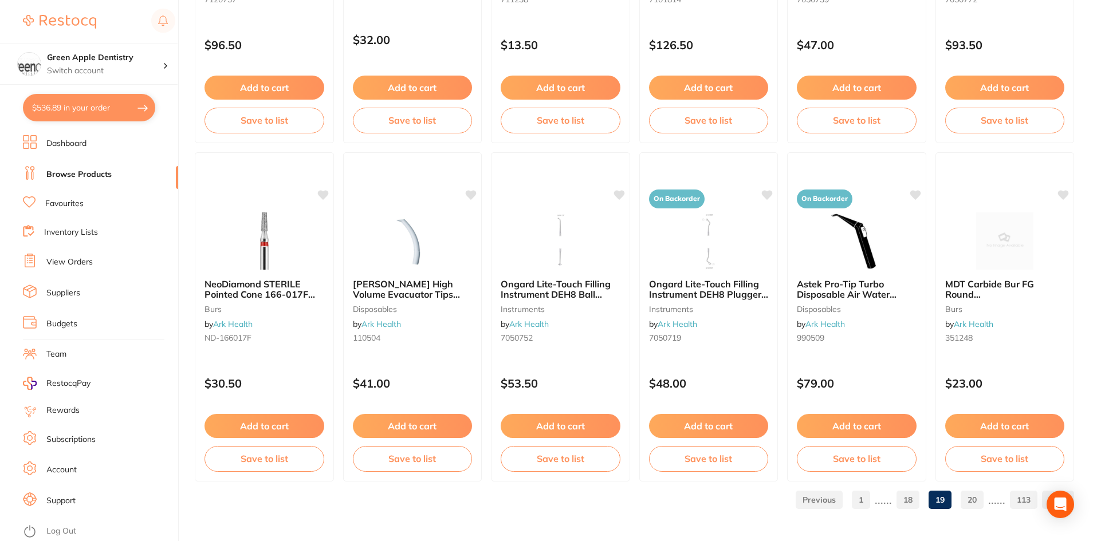
click at [979, 498] on link "20" at bounding box center [971, 500] width 23 height 23
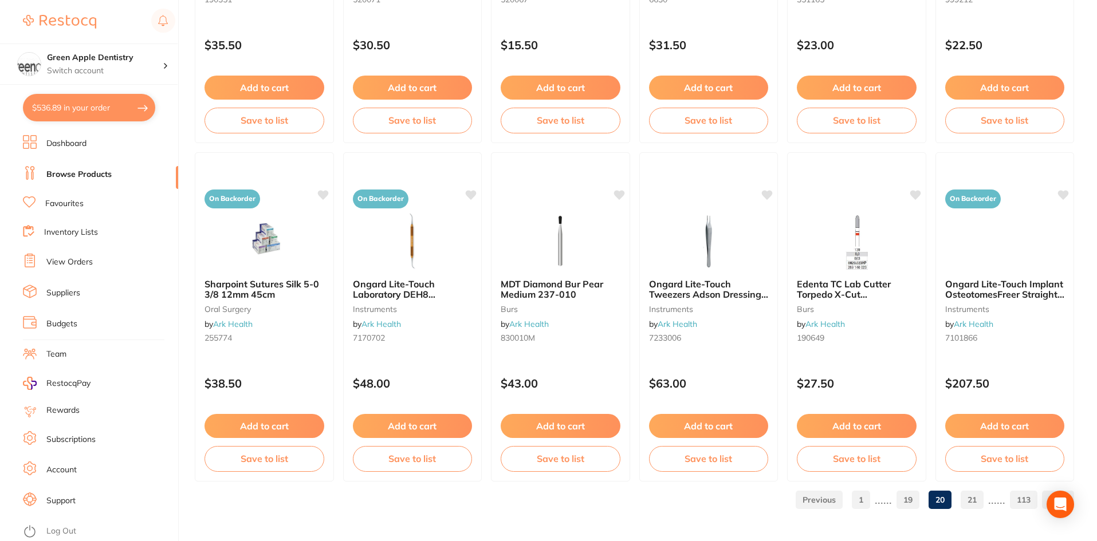
click at [971, 495] on link "21" at bounding box center [971, 500] width 23 height 23
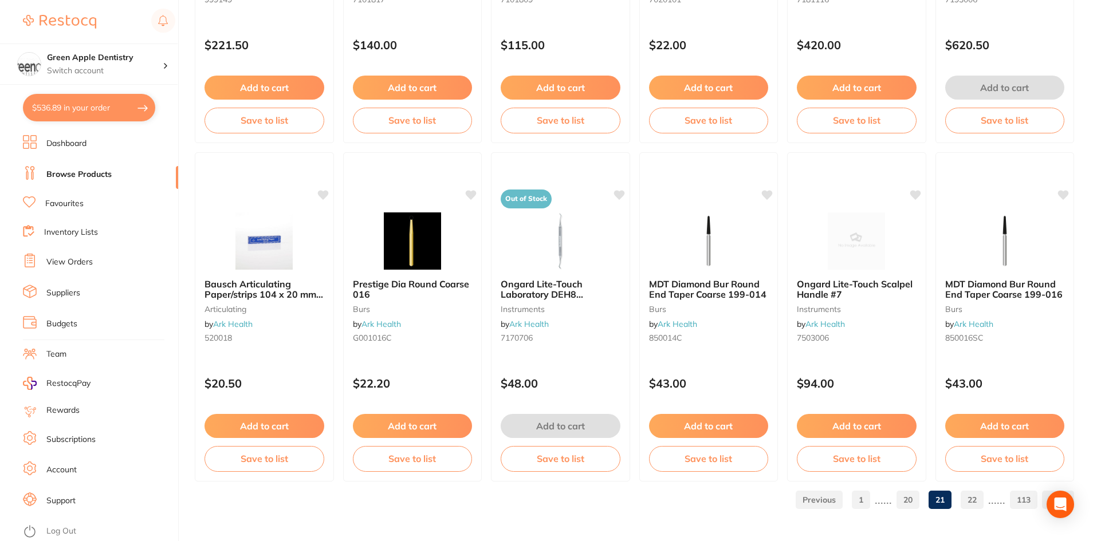
click at [968, 499] on link "22" at bounding box center [971, 500] width 23 height 23
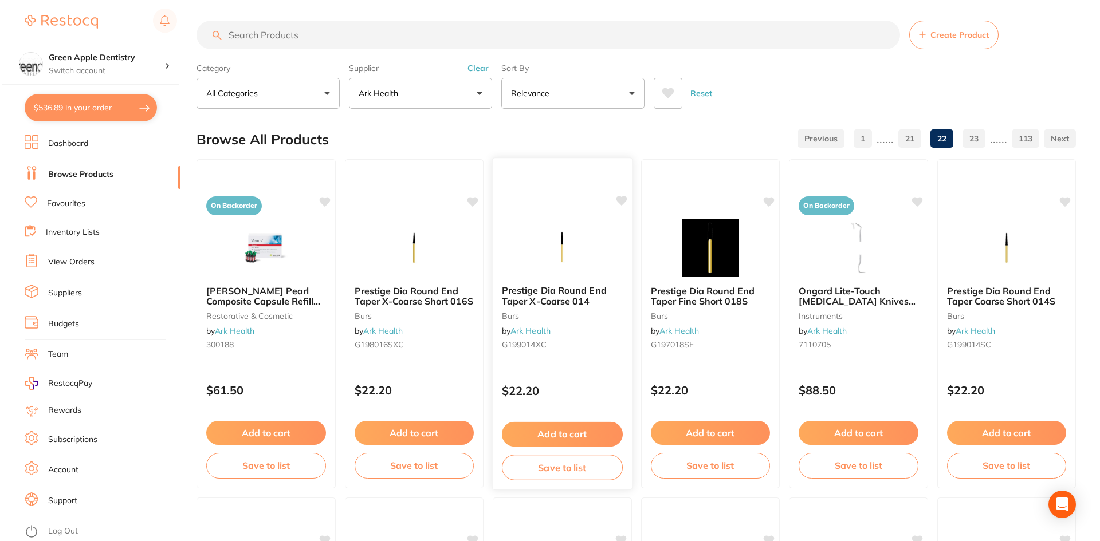
scroll to position [0, 0]
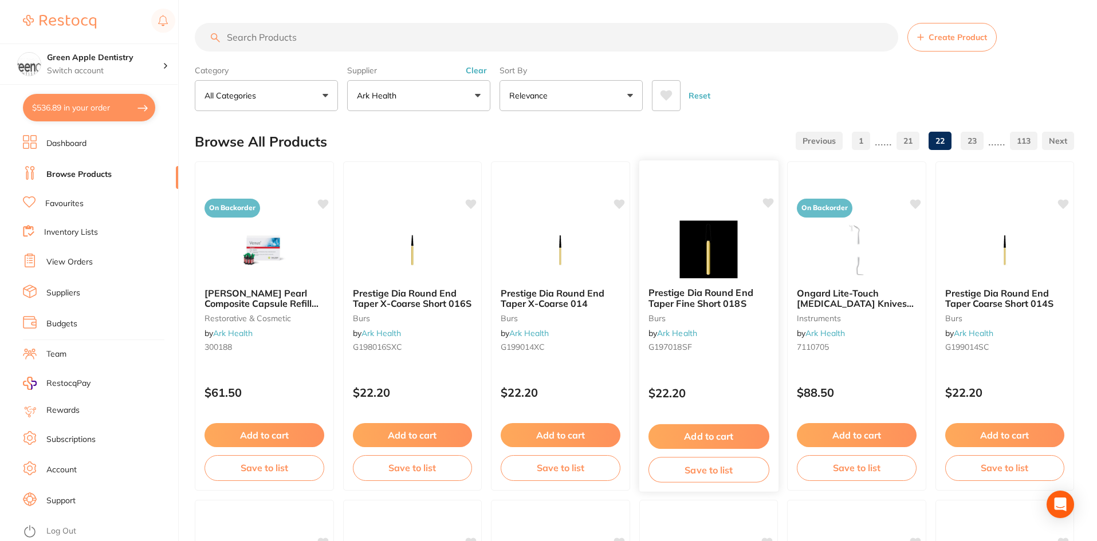
click at [726, 249] on img at bounding box center [708, 249] width 75 height 58
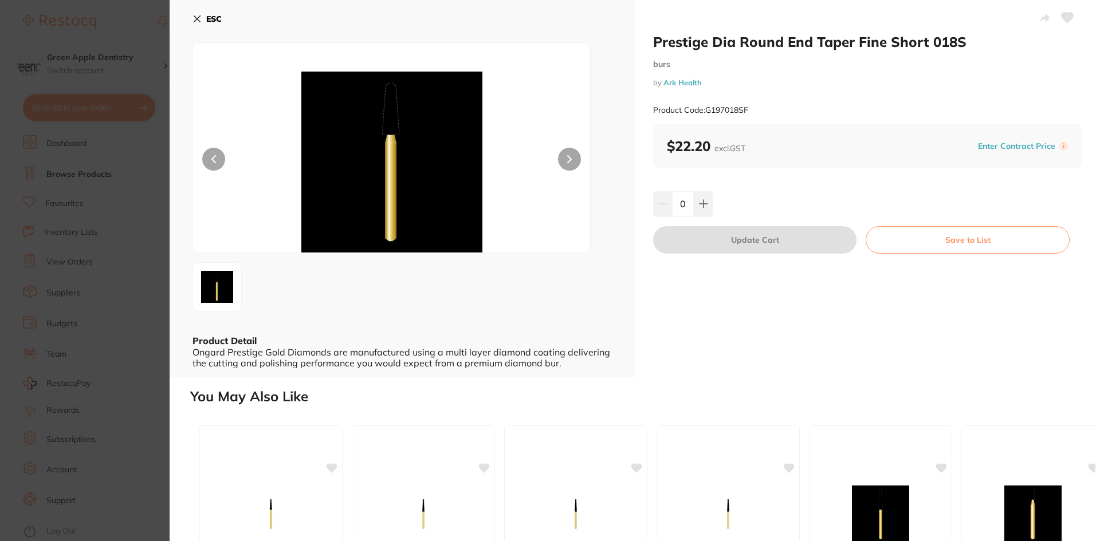
click at [218, 23] on b "ESC" at bounding box center [213, 19] width 15 height 10
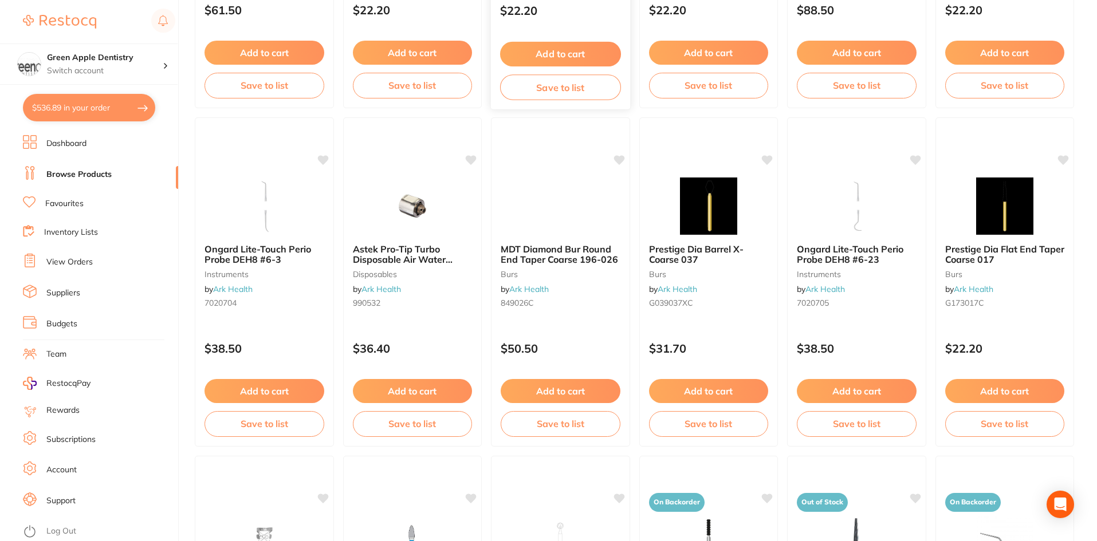
scroll to position [401, 0]
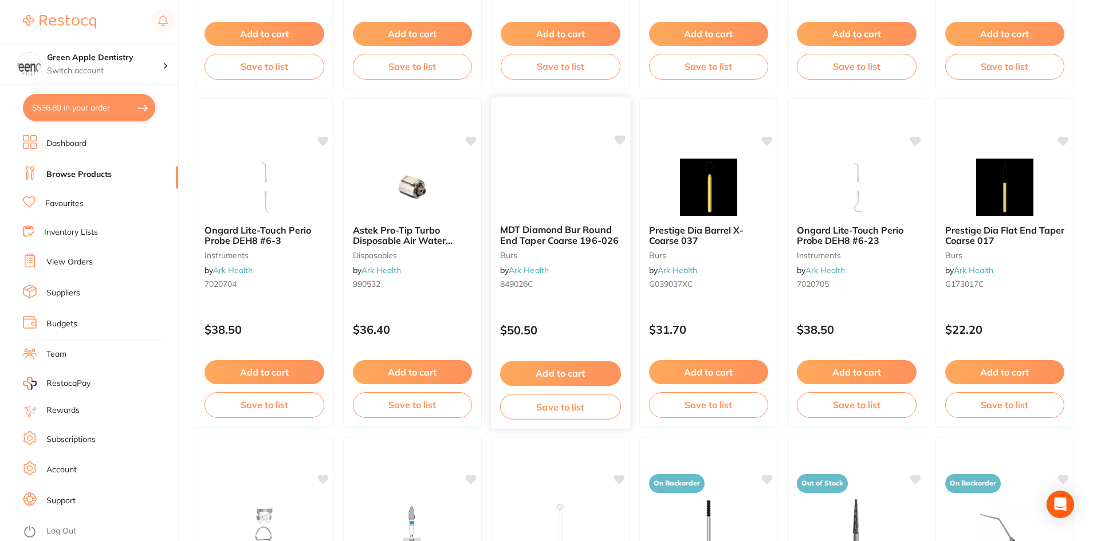
click at [577, 182] on img at bounding box center [560, 186] width 75 height 58
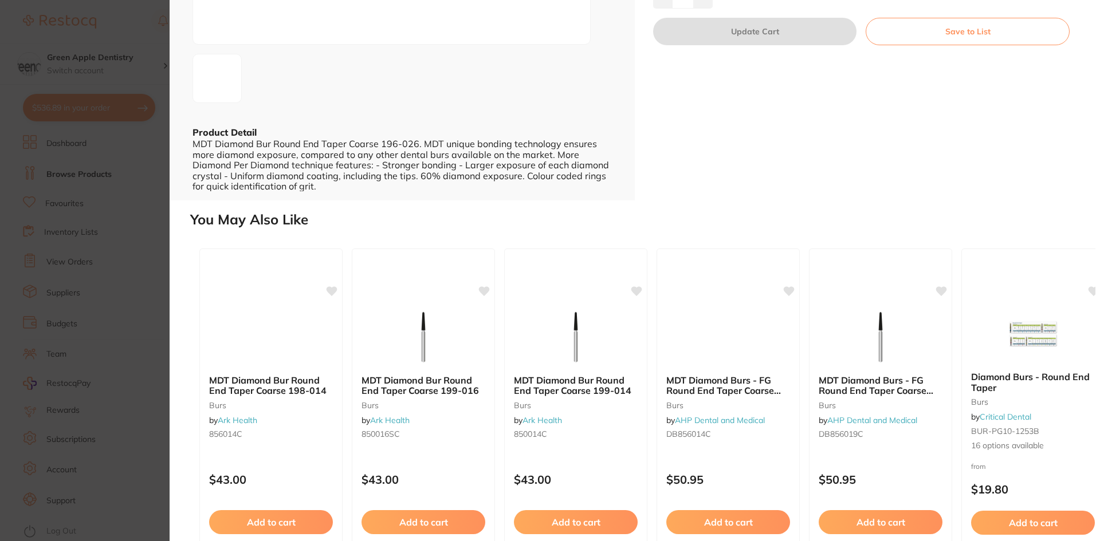
scroll to position [259, 0]
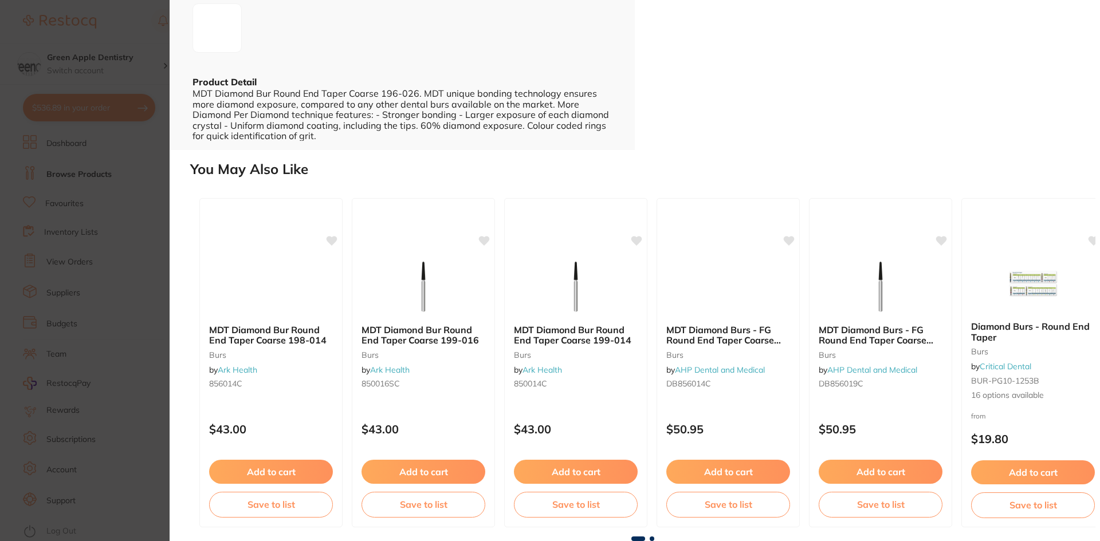
click at [651, 537] on span at bounding box center [651, 539] width 5 height 5
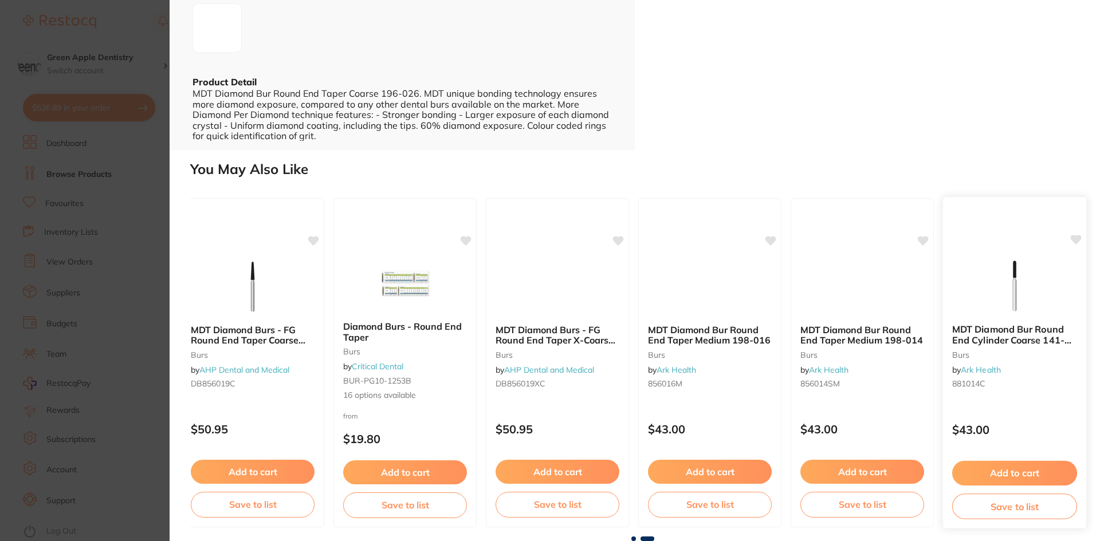
click at [1018, 297] on img at bounding box center [1013, 286] width 75 height 58
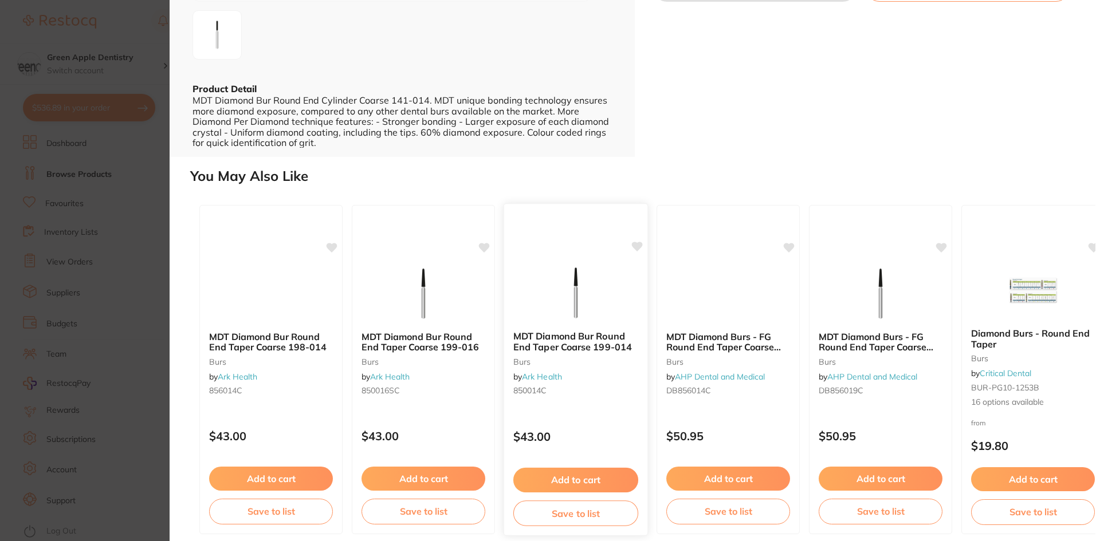
scroll to position [259, 0]
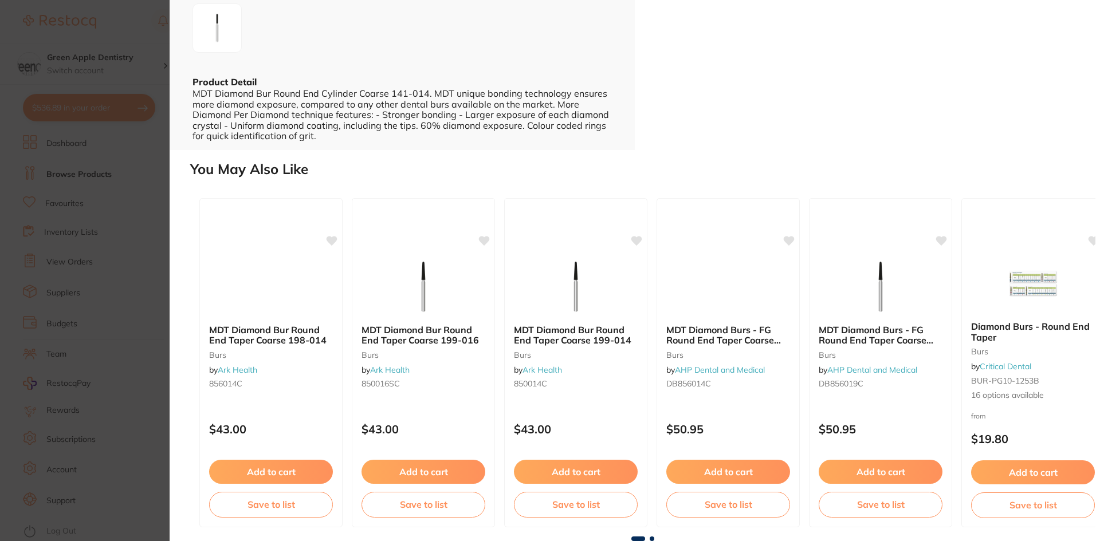
click at [649, 539] on span at bounding box center [651, 539] width 5 height 5
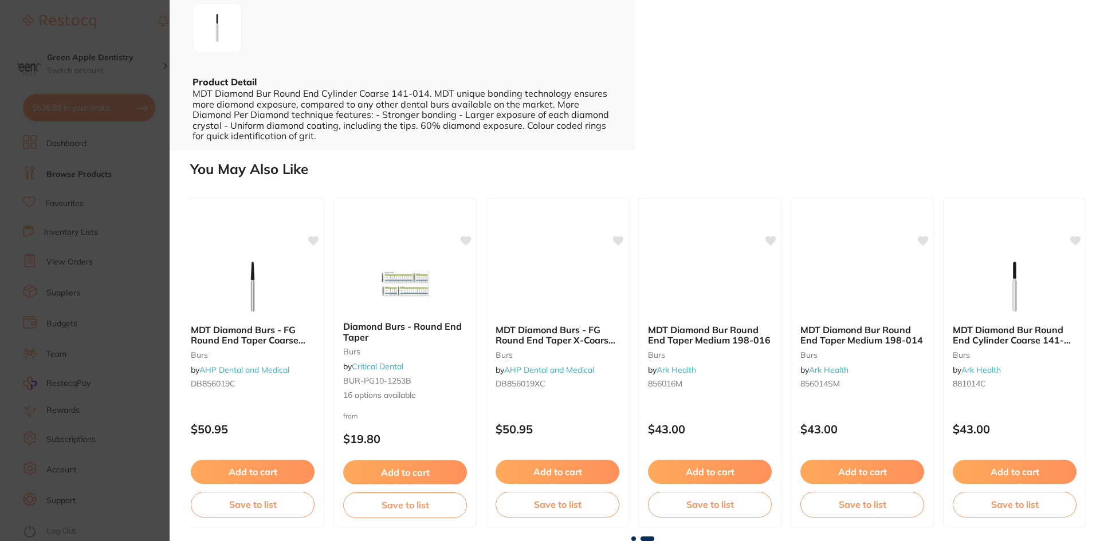
scroll to position [0, 0]
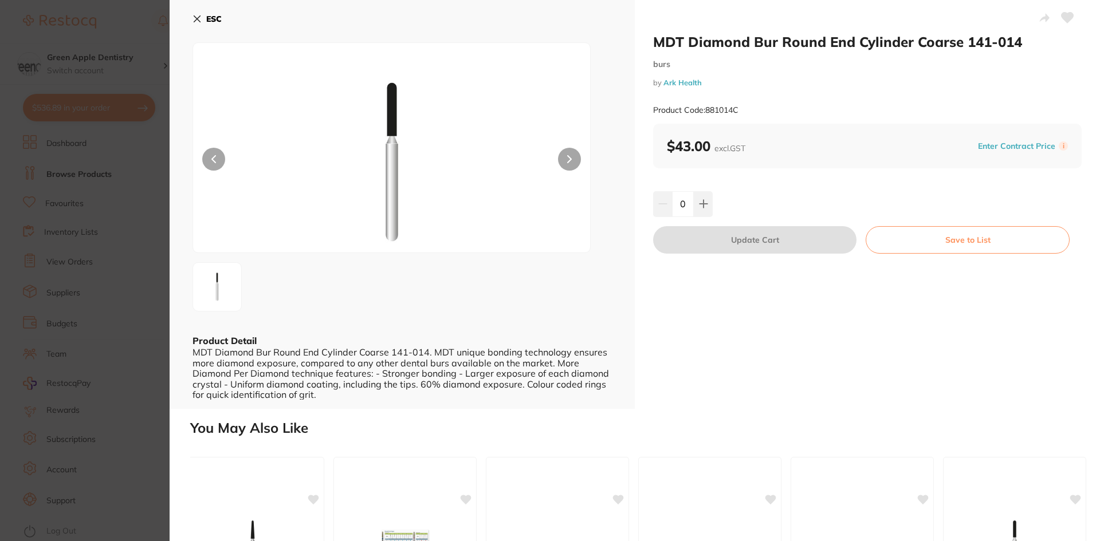
click at [194, 11] on button "ESC" at bounding box center [206, 18] width 29 height 19
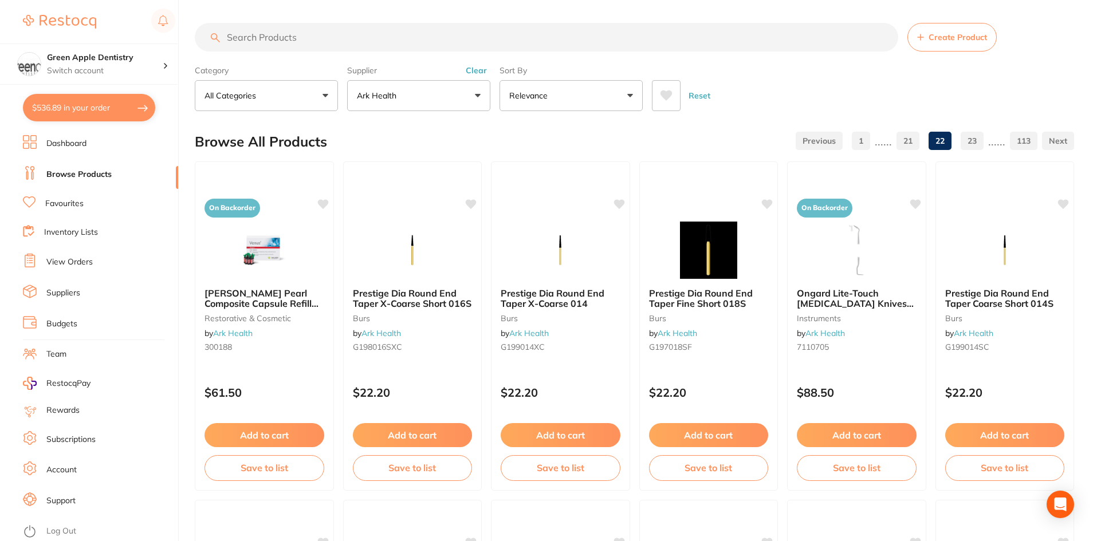
click at [415, 41] on input "search" at bounding box center [546, 37] width 703 height 29
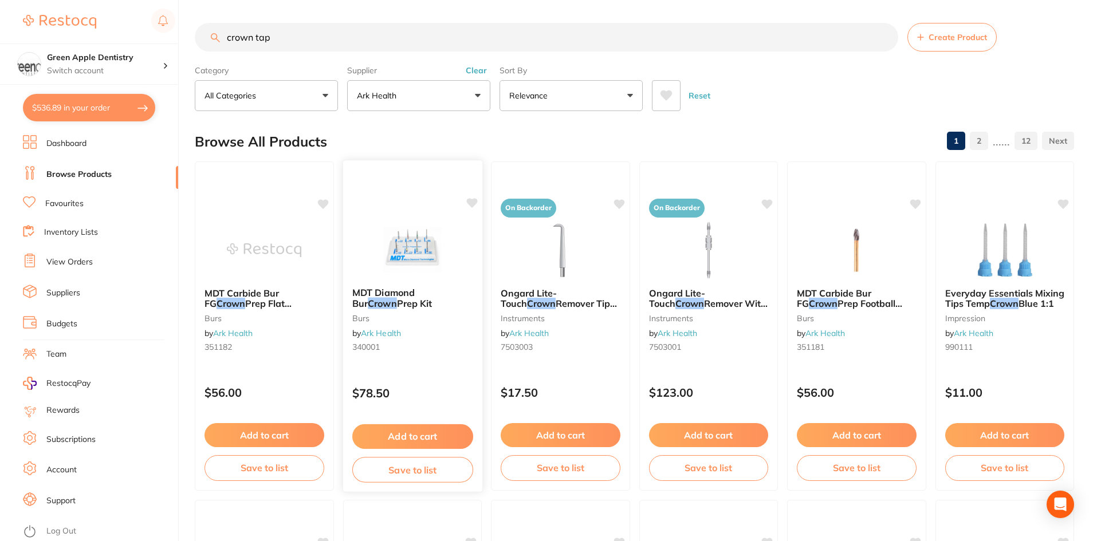
type input "crown tap"
click at [407, 202] on div "MDT Diamond Bur Crown Prep Kit burs by Ark Health 340001 $78.50 Add to cart Sav…" at bounding box center [412, 326] width 140 height 333
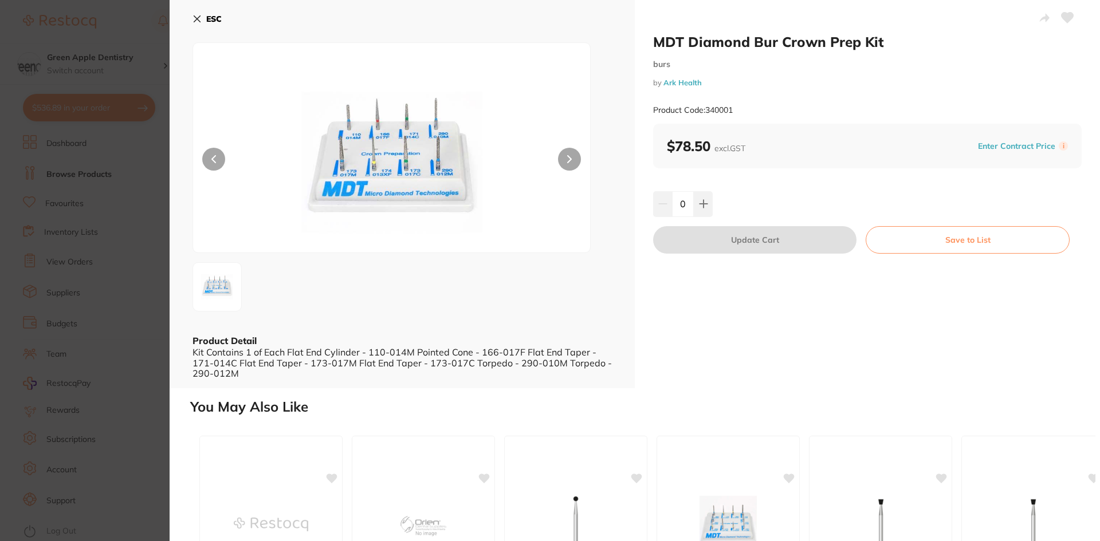
click at [200, 20] on icon at bounding box center [196, 18] width 9 height 9
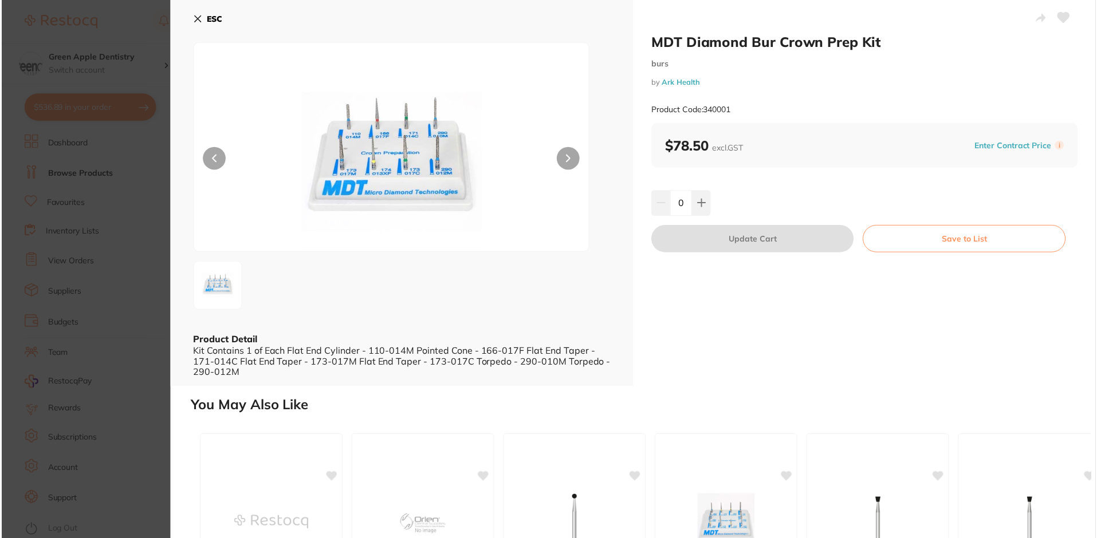
scroll to position [1, 0]
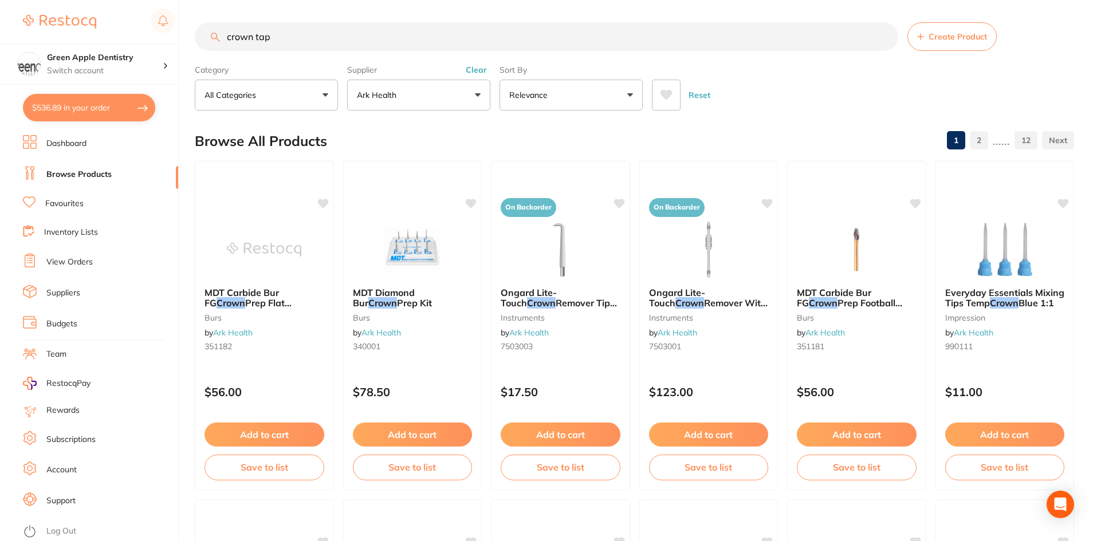
click at [413, 40] on input "crown tap" at bounding box center [546, 36] width 703 height 29
click at [439, 97] on button "Ark Health" at bounding box center [418, 95] width 143 height 31
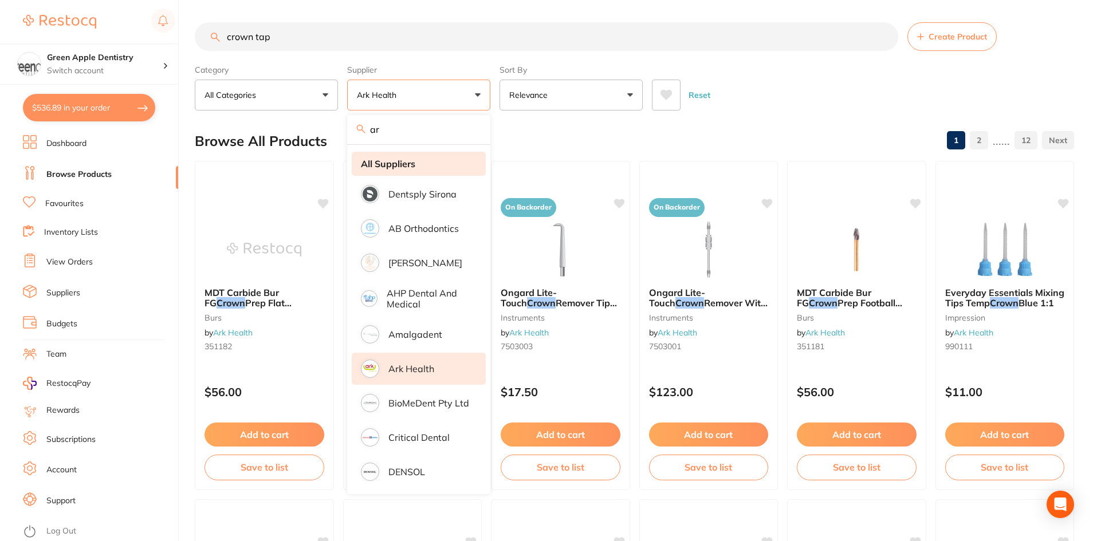
type input "a"
click at [402, 157] on li "All Suppliers" at bounding box center [419, 164] width 134 height 24
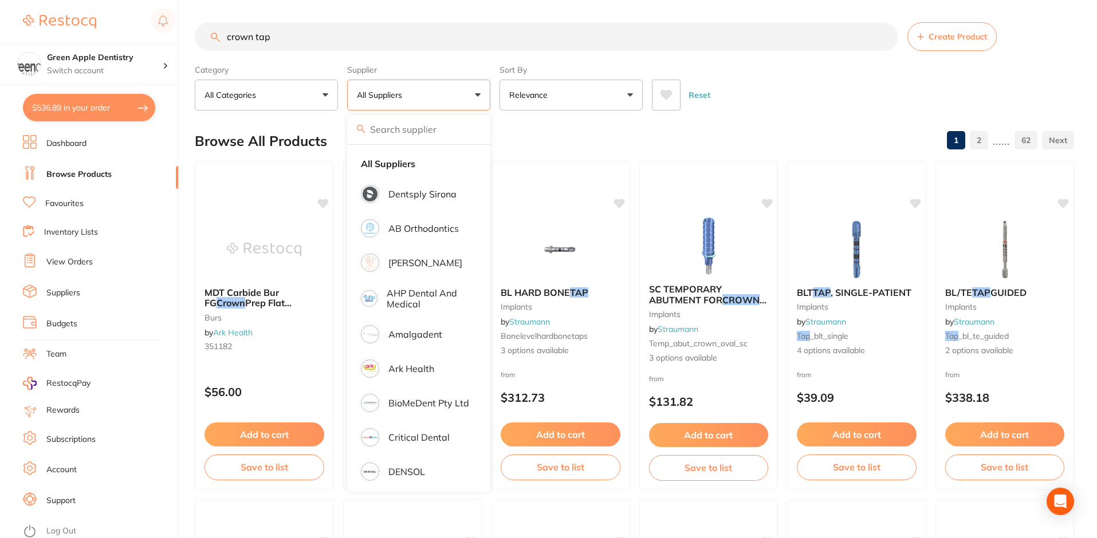
click at [754, 124] on div "Browse All Products 1 2 ...... 62" at bounding box center [634, 141] width 879 height 38
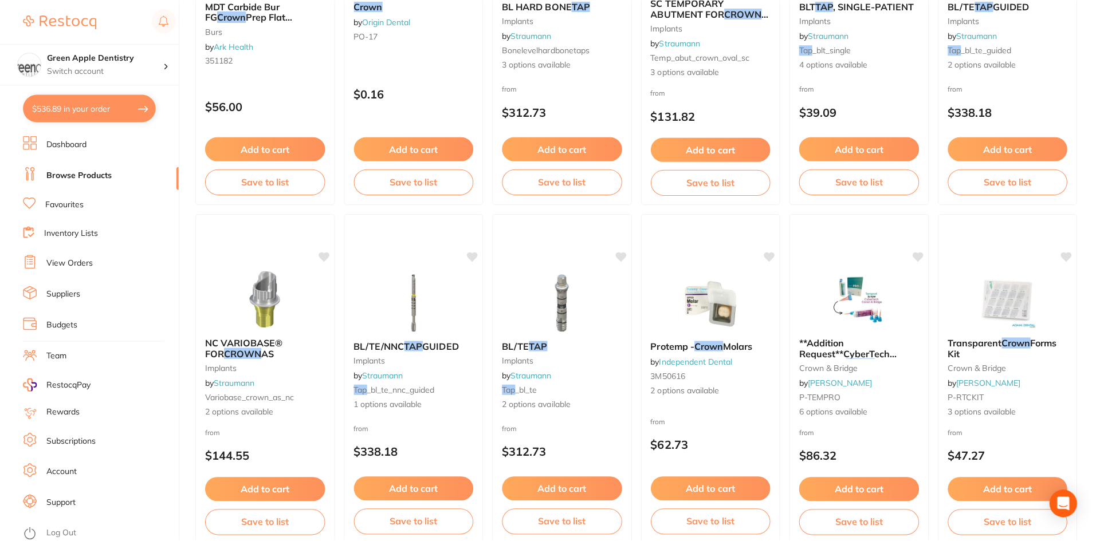
scroll to position [0, 0]
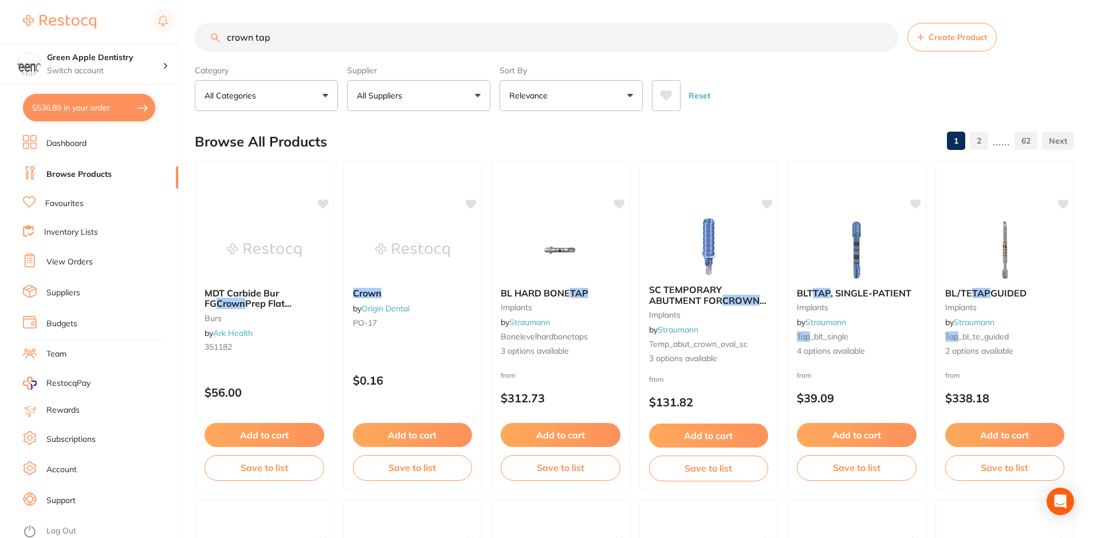
click at [430, 38] on input "crown tap" at bounding box center [546, 37] width 703 height 29
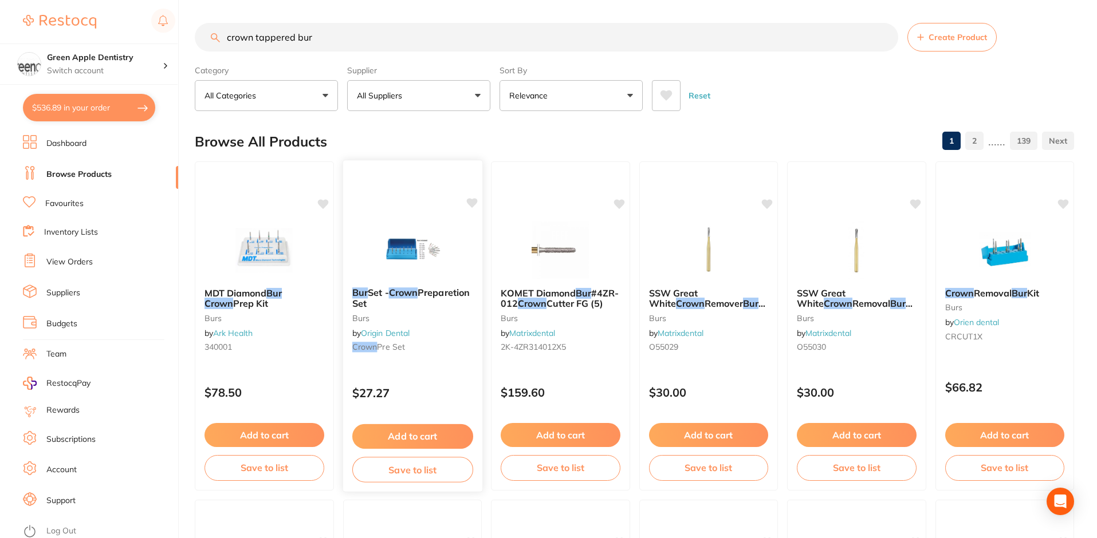
type input "crown tappered bur"
click at [445, 232] on img at bounding box center [412, 249] width 75 height 58
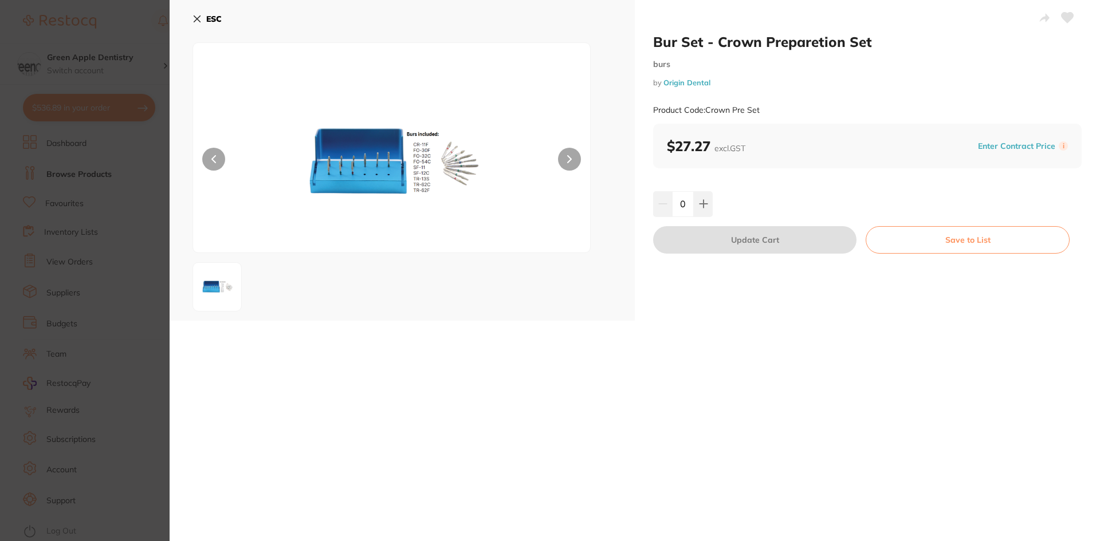
click at [447, 152] on img at bounding box center [392, 162] width 238 height 181
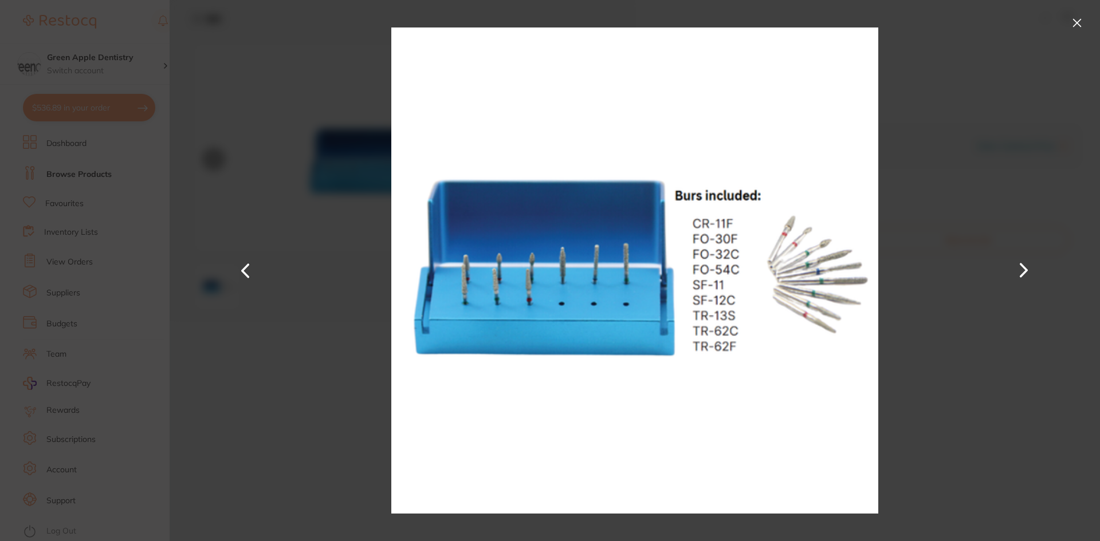
click at [1074, 27] on button at bounding box center [1077, 23] width 18 height 18
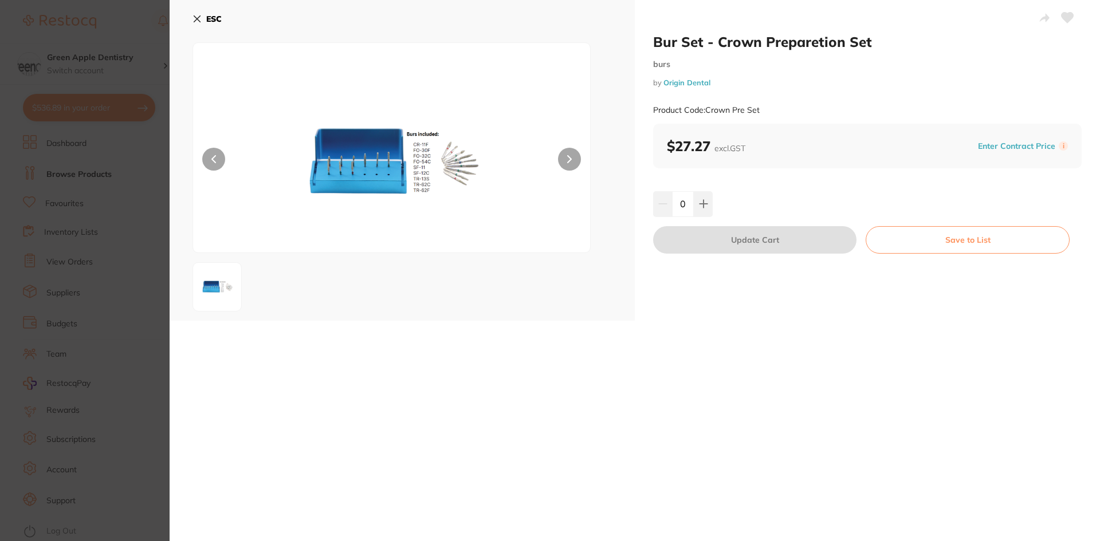
click at [220, 23] on b "ESC" at bounding box center [213, 19] width 15 height 10
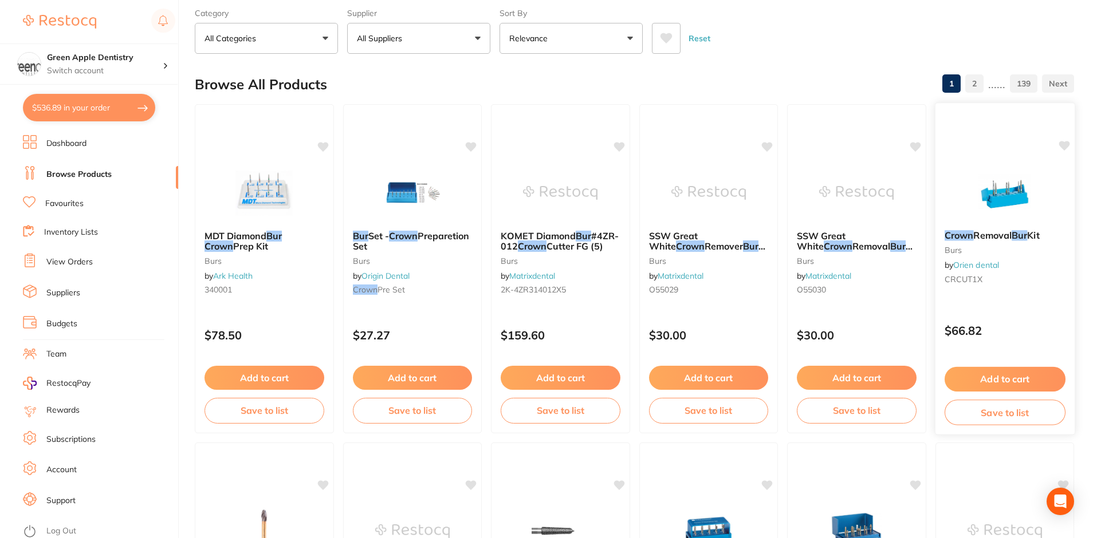
scroll to position [58, 0]
click at [1021, 201] on img at bounding box center [1004, 192] width 75 height 58
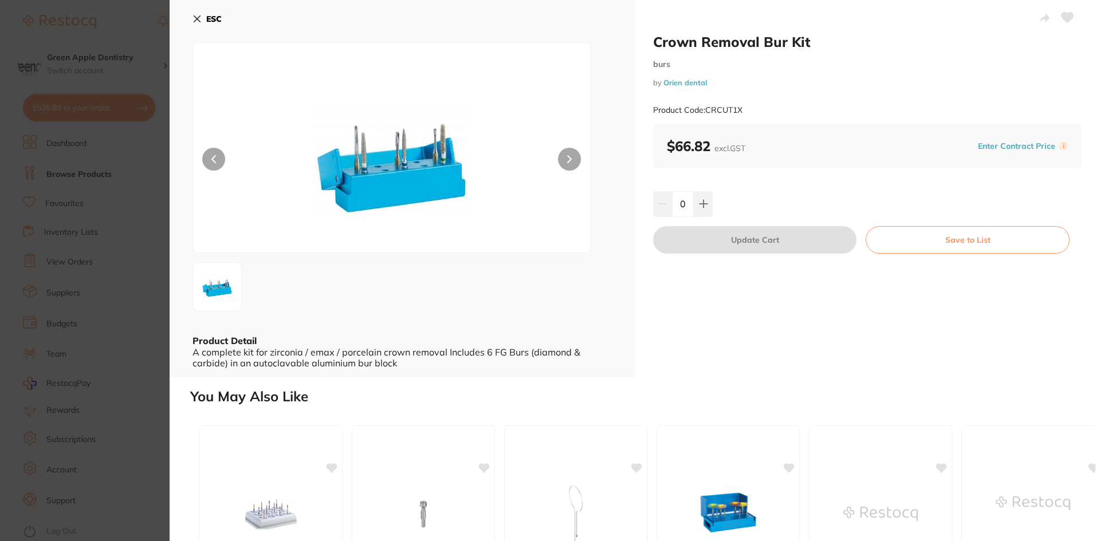
click at [219, 17] on b "ESC" at bounding box center [213, 19] width 15 height 10
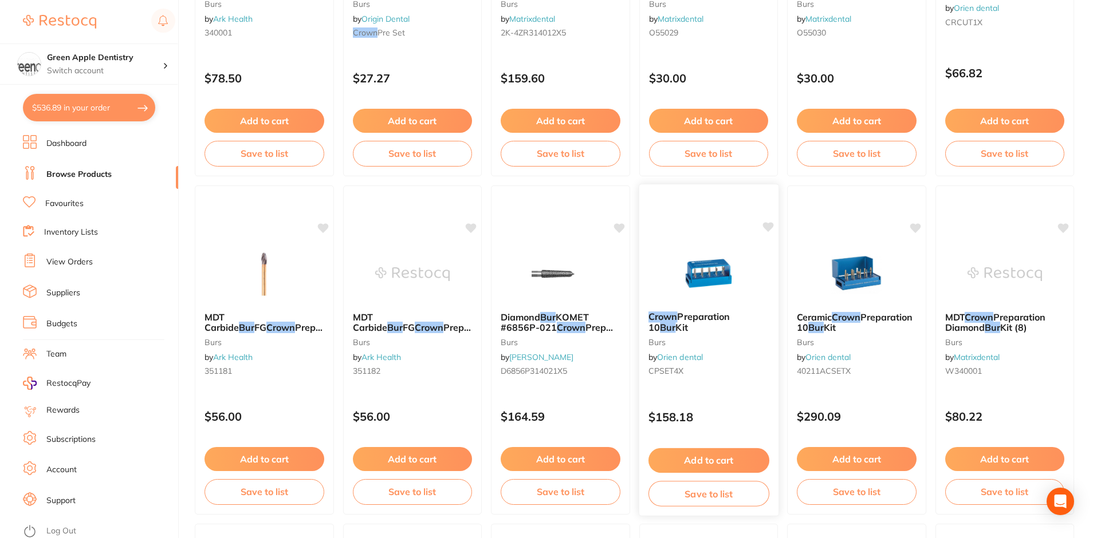
scroll to position [344, 0]
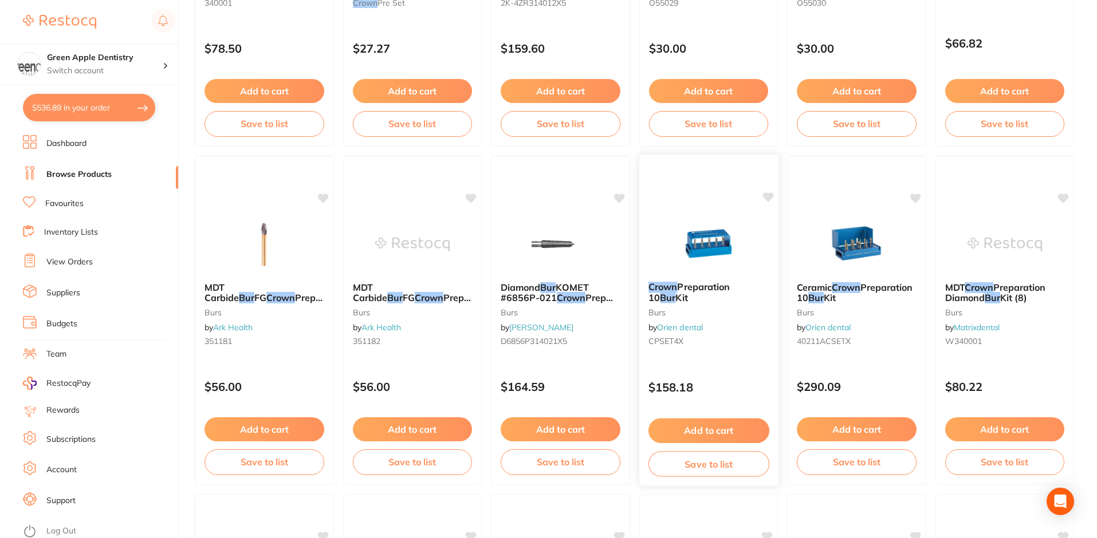
click at [719, 253] on img at bounding box center [708, 244] width 75 height 58
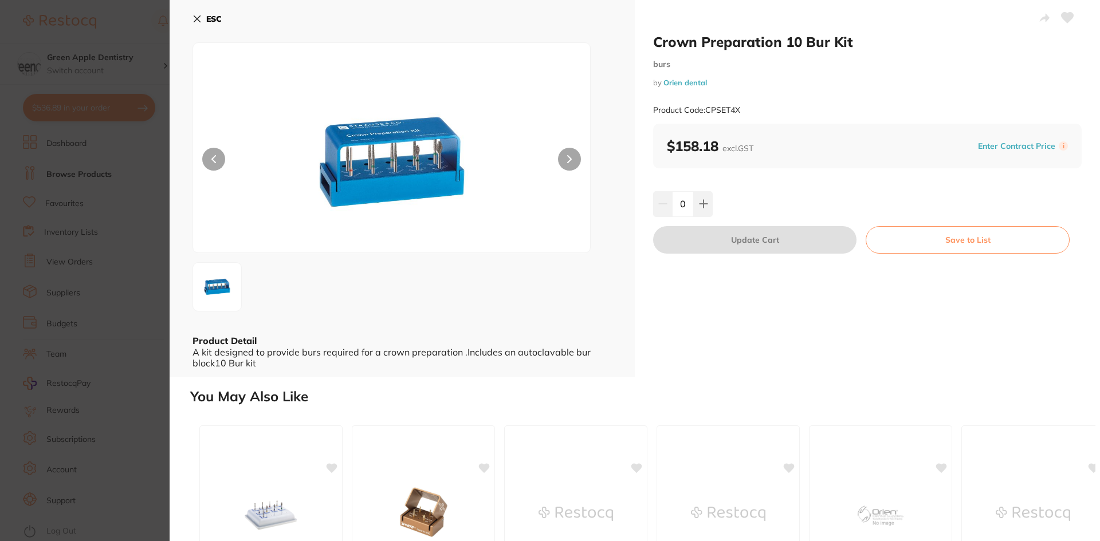
click at [412, 166] on img at bounding box center [392, 162] width 238 height 181
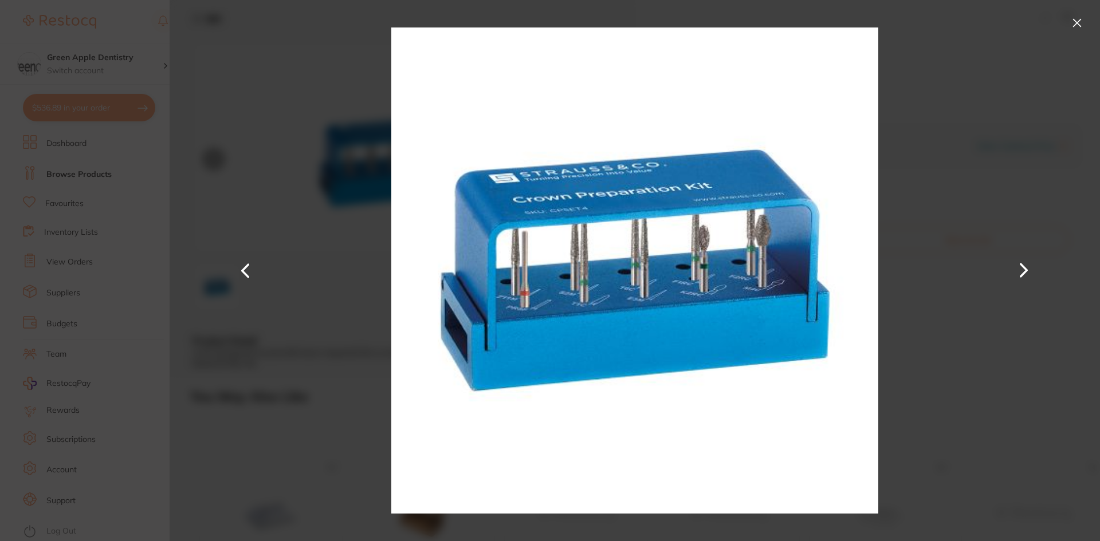
click at [1080, 25] on button at bounding box center [1077, 23] width 18 height 18
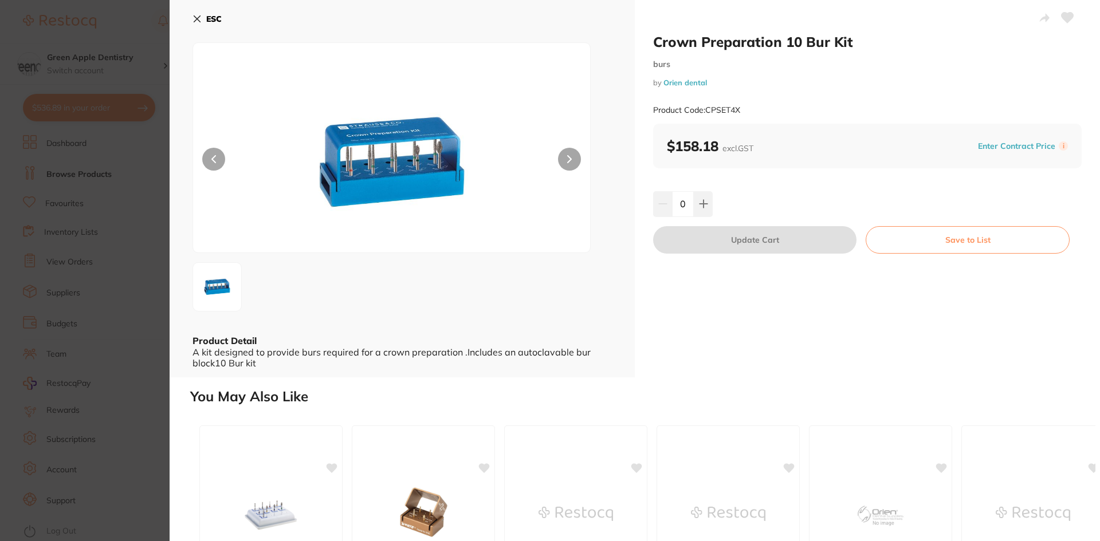
click at [197, 15] on icon at bounding box center [196, 18] width 9 height 9
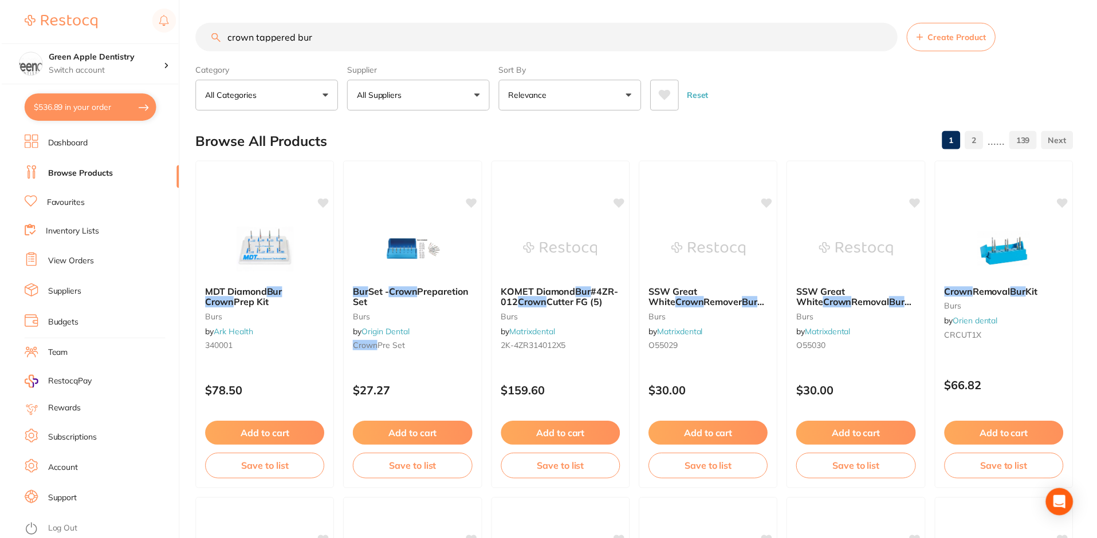
scroll to position [344, 0]
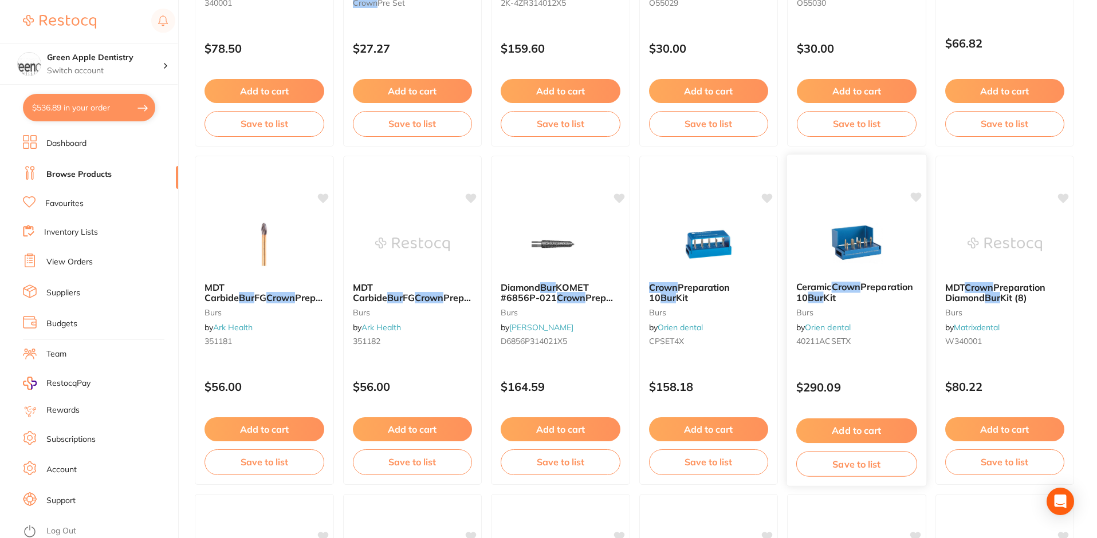
click at [875, 240] on img at bounding box center [856, 244] width 75 height 58
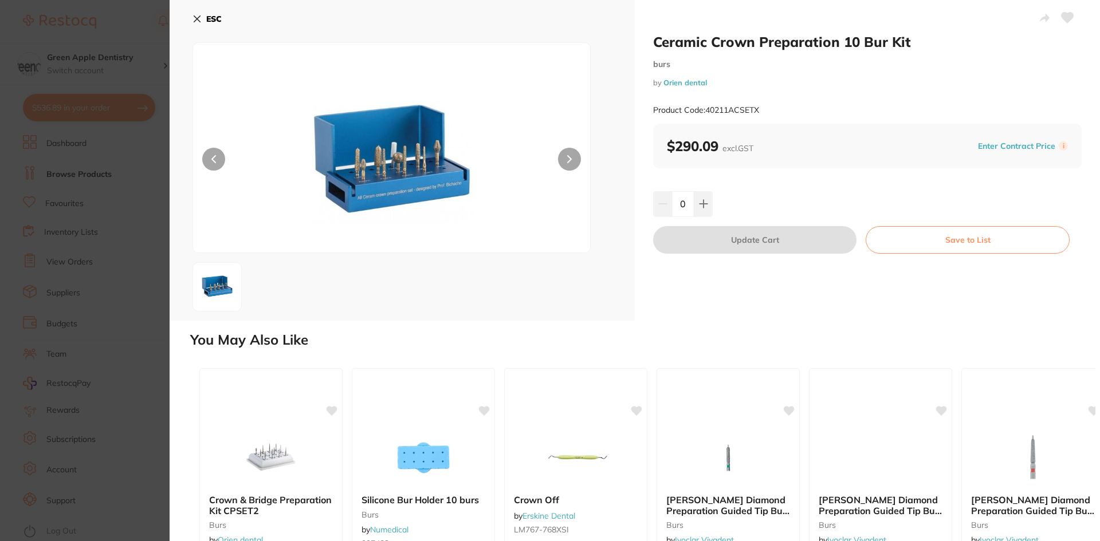
click at [397, 166] on img at bounding box center [392, 162] width 238 height 181
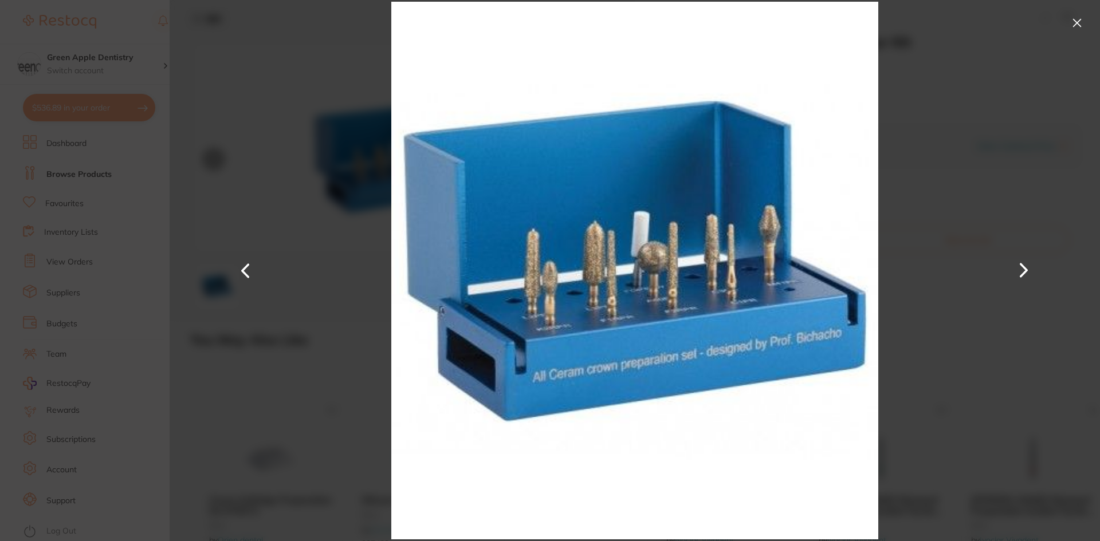
click at [1075, 22] on button at bounding box center [1077, 23] width 18 height 18
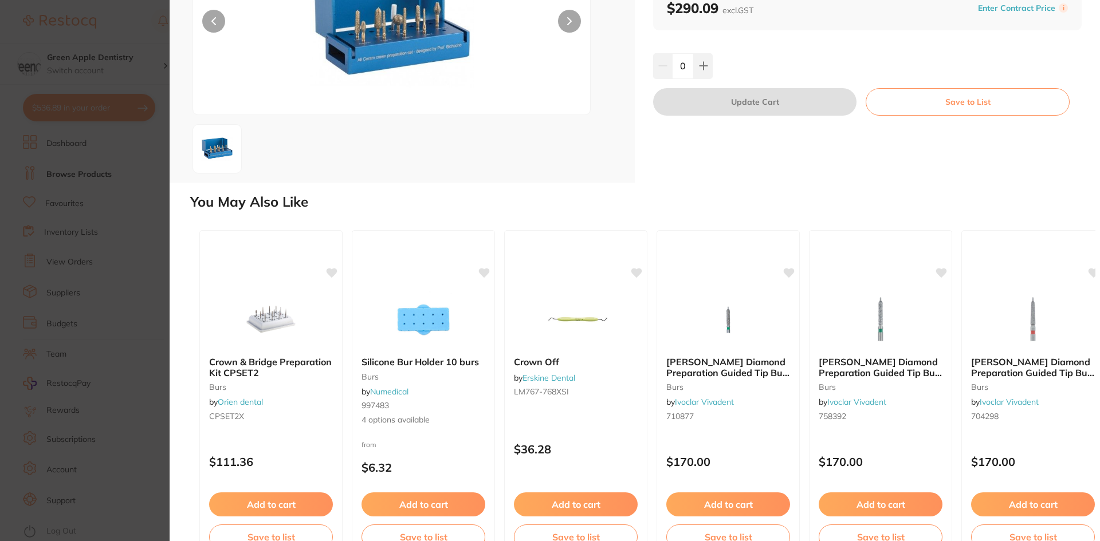
scroll to position [170, 0]
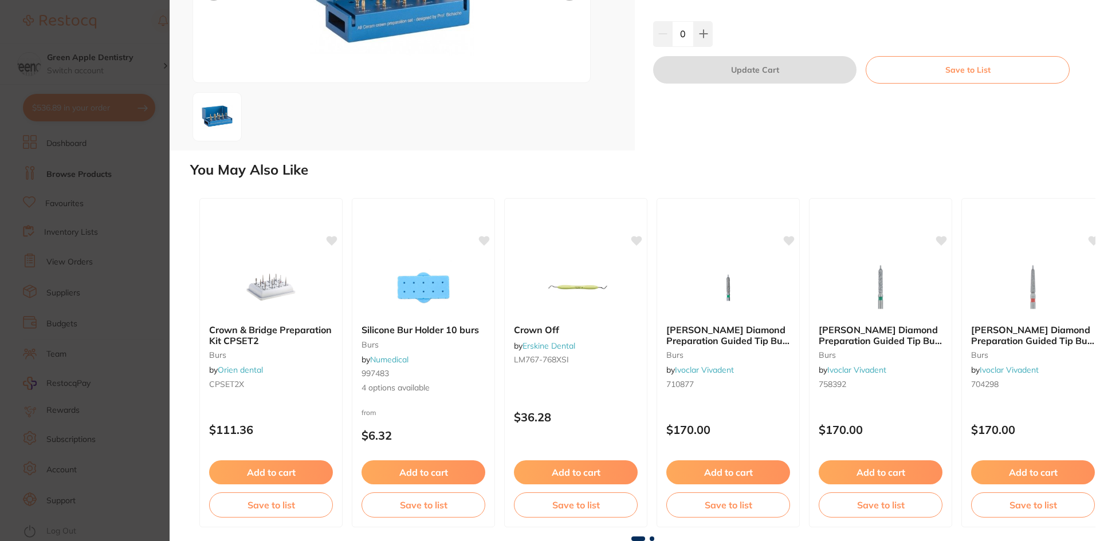
click at [651, 537] on span at bounding box center [651, 539] width 5 height 5
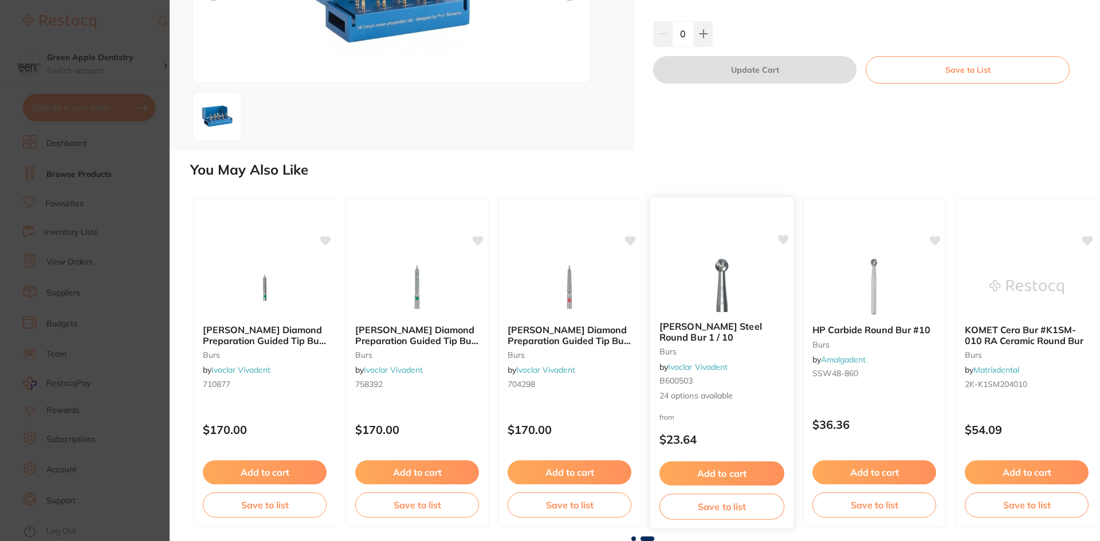
scroll to position [0, 478]
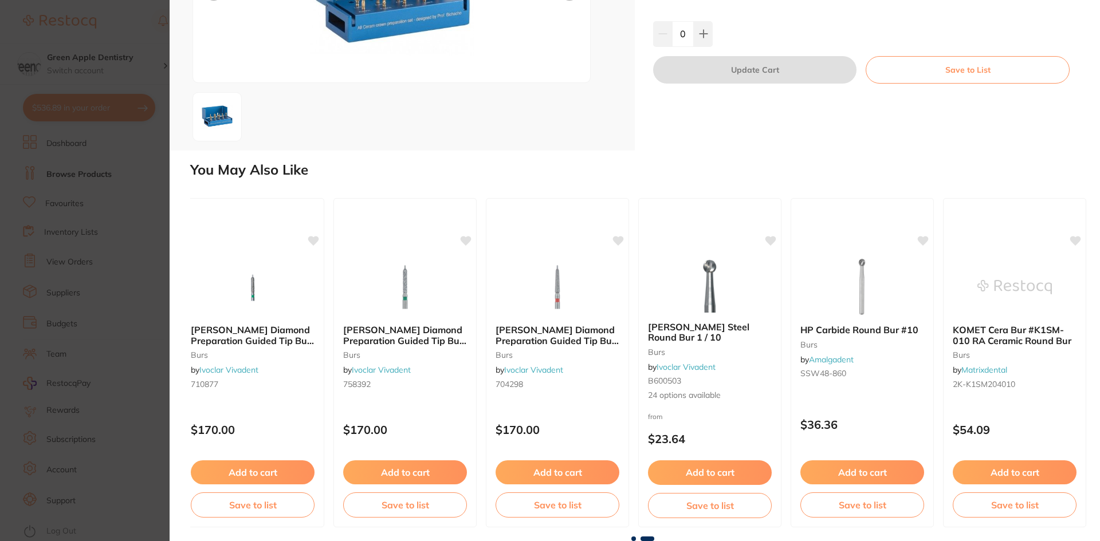
click at [632, 537] on span at bounding box center [633, 539] width 5 height 5
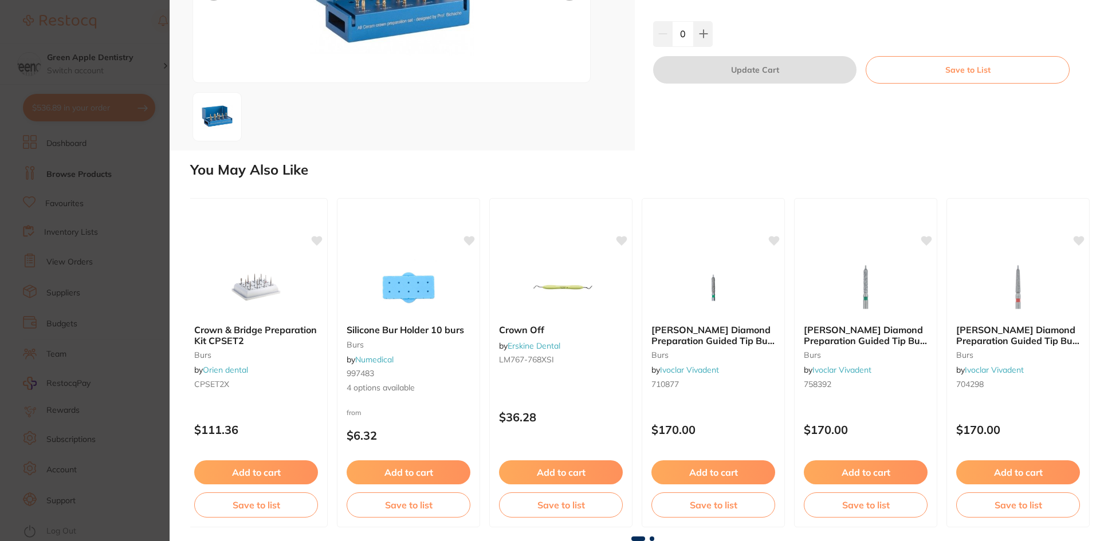
scroll to position [0, 0]
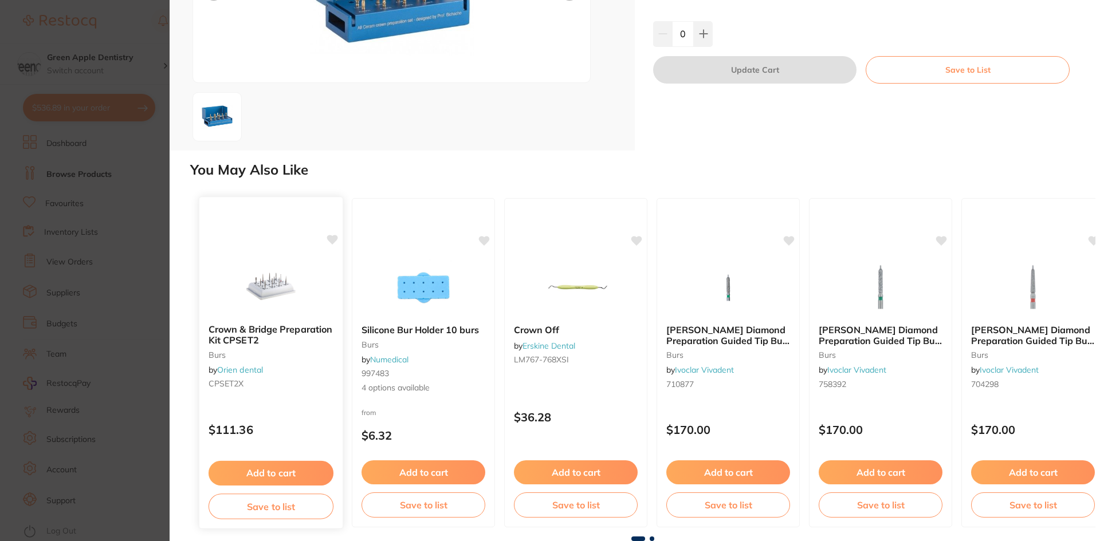
click at [263, 277] on img at bounding box center [270, 287] width 75 height 58
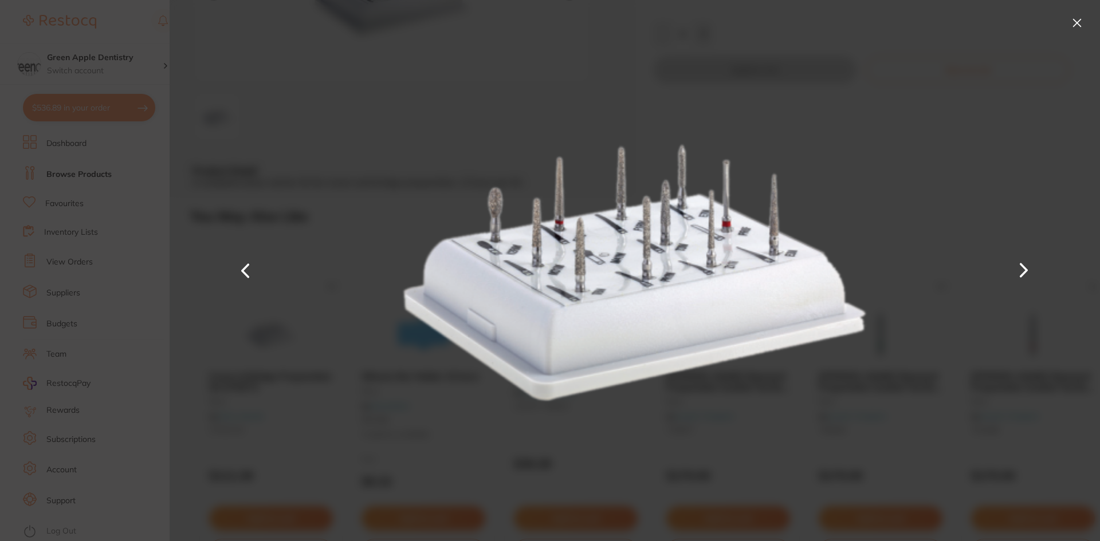
click at [1069, 21] on button at bounding box center [1077, 23] width 18 height 18
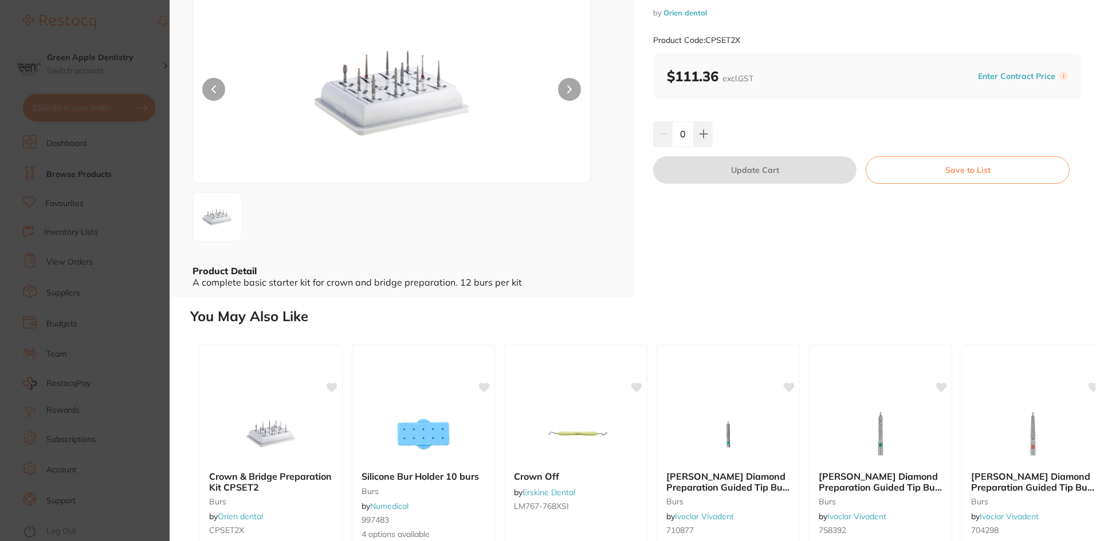
scroll to position [45, 0]
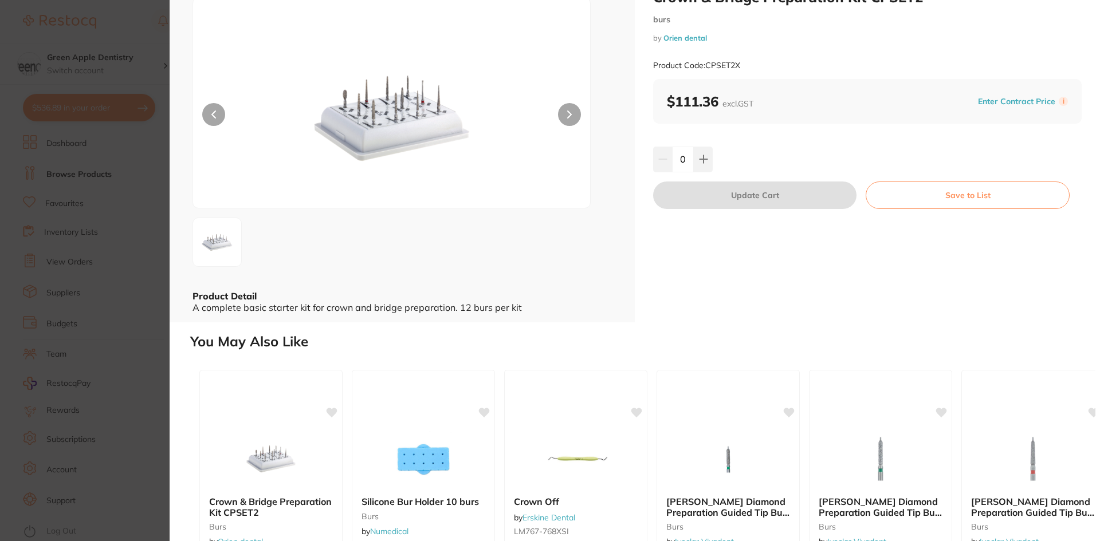
click at [427, 123] on img at bounding box center [392, 117] width 238 height 181
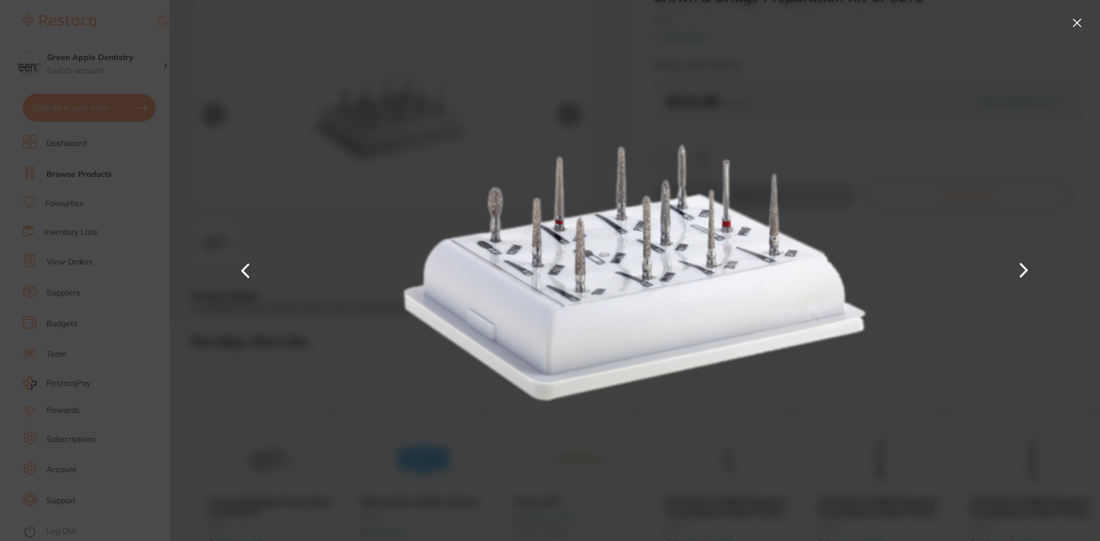
click at [1070, 26] on button at bounding box center [1077, 23] width 18 height 18
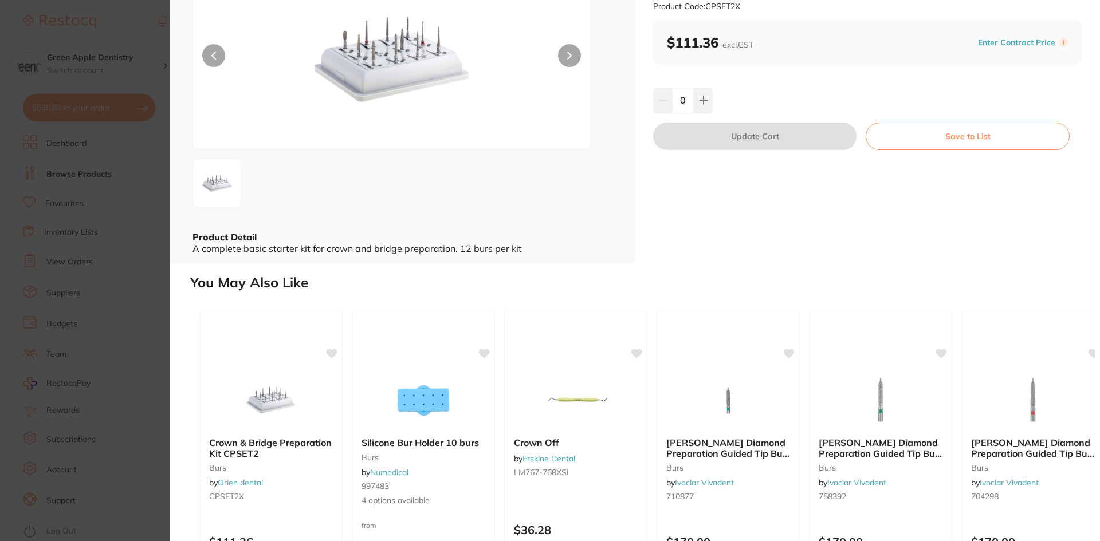
scroll to position [0, 0]
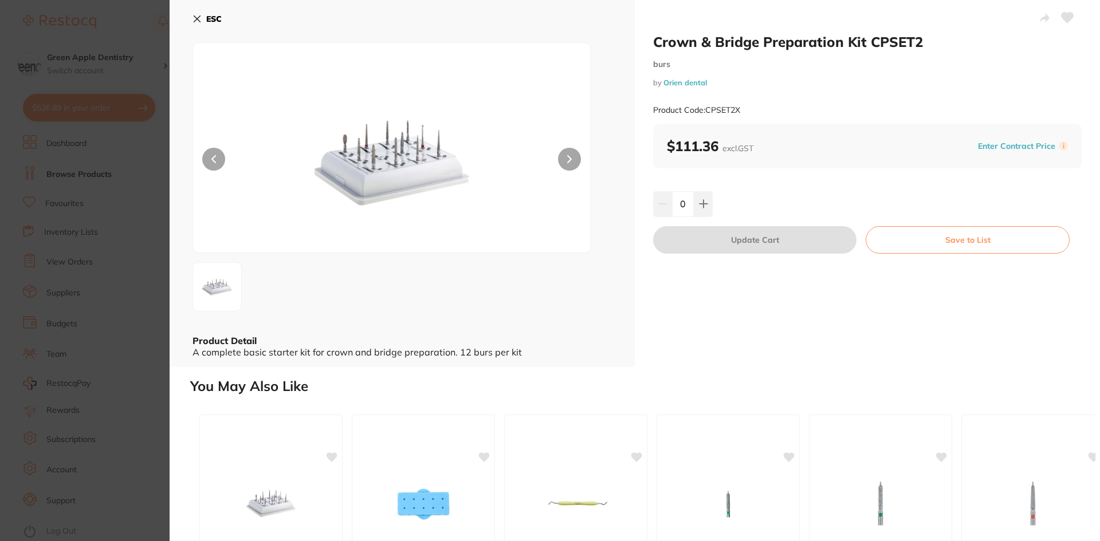
click at [207, 14] on b "ESC" at bounding box center [213, 19] width 15 height 10
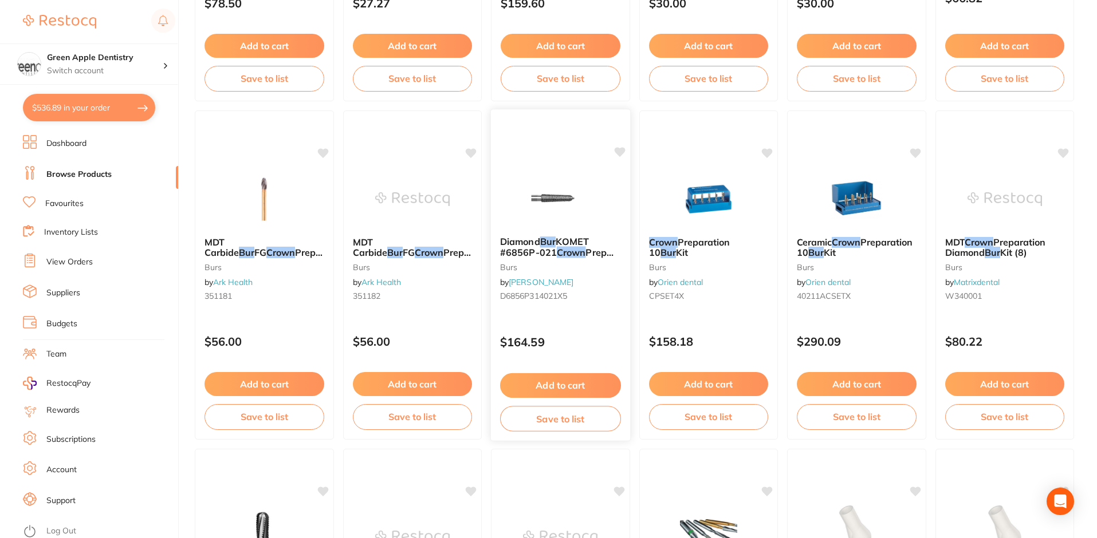
scroll to position [459, 0]
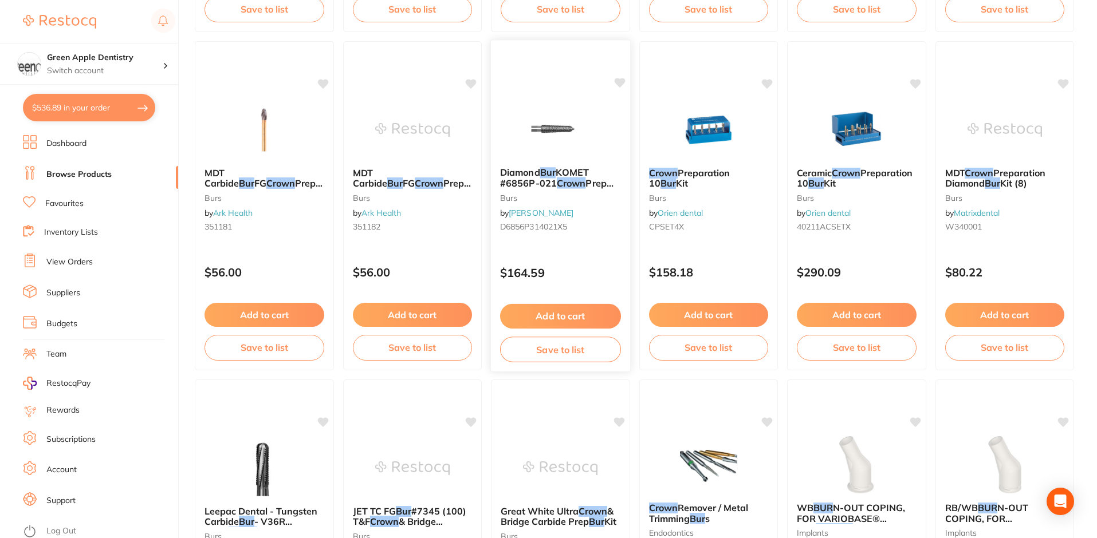
click at [564, 131] on img at bounding box center [560, 129] width 75 height 58
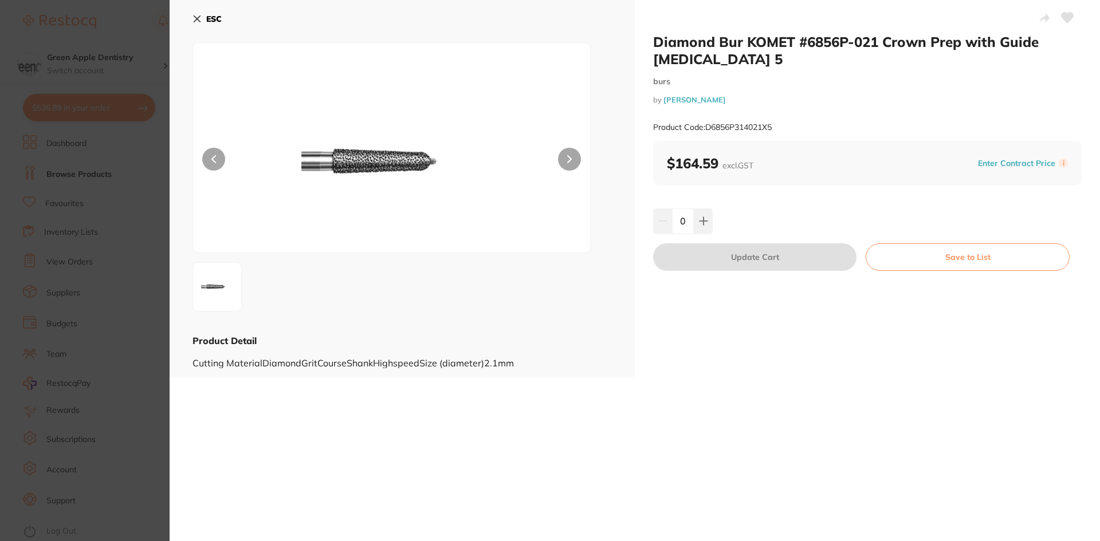
click at [208, 19] on b "ESC" at bounding box center [213, 19] width 15 height 10
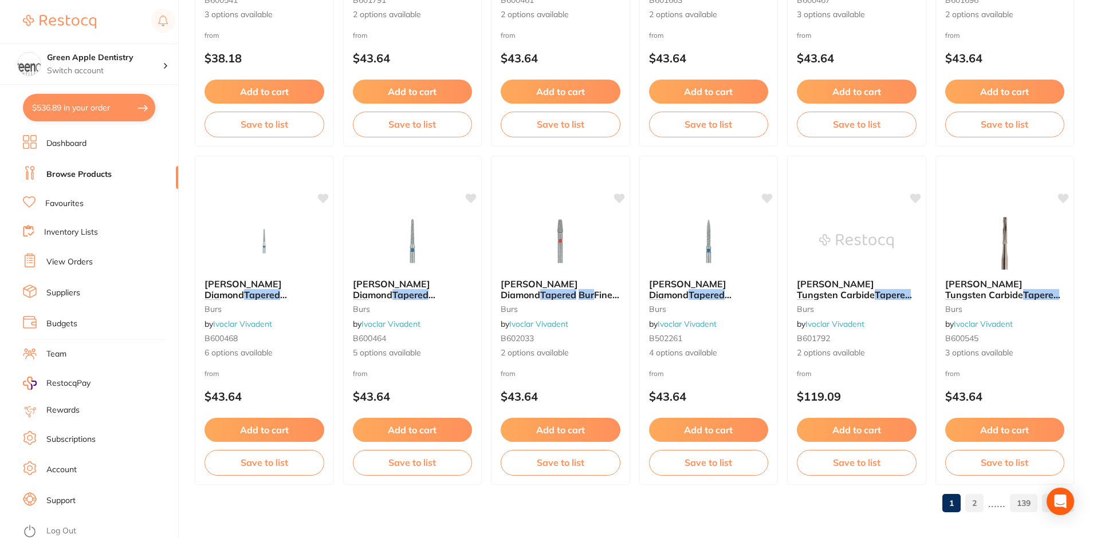
scroll to position [2720, 0]
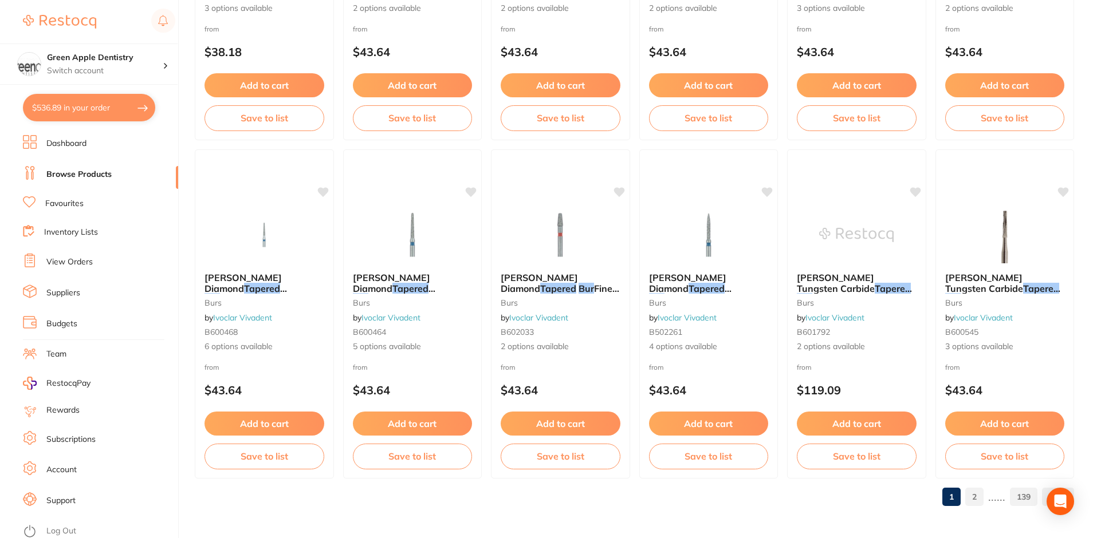
click at [974, 495] on link "2" at bounding box center [974, 497] width 18 height 23
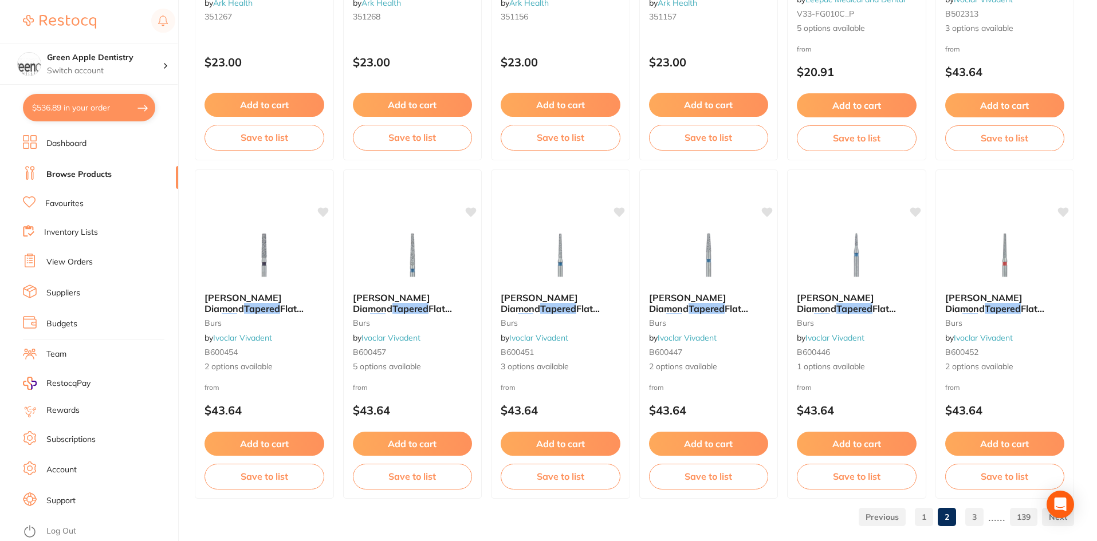
scroll to position [2717, 0]
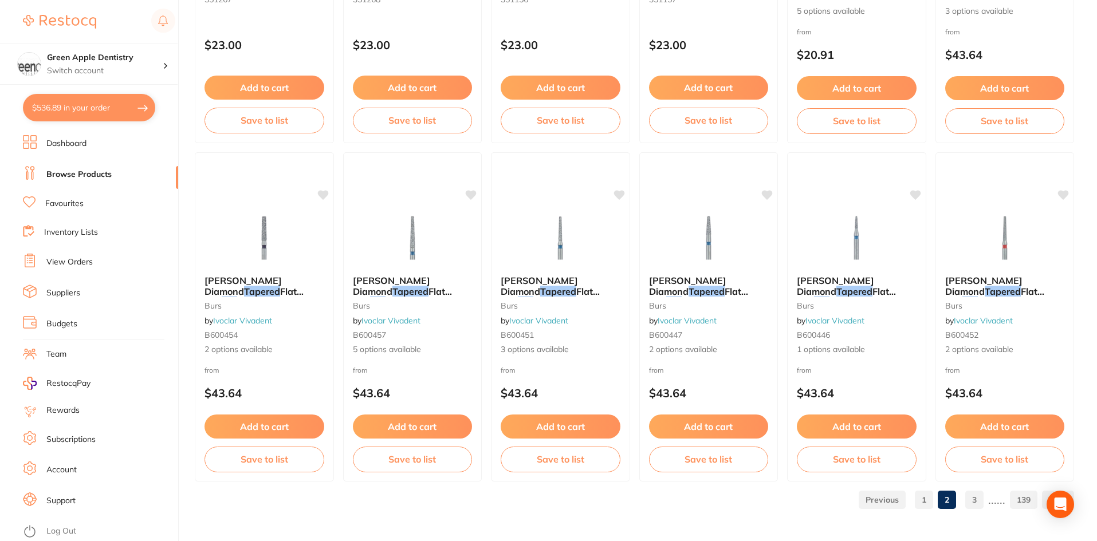
click at [978, 502] on link "3" at bounding box center [974, 500] width 18 height 23
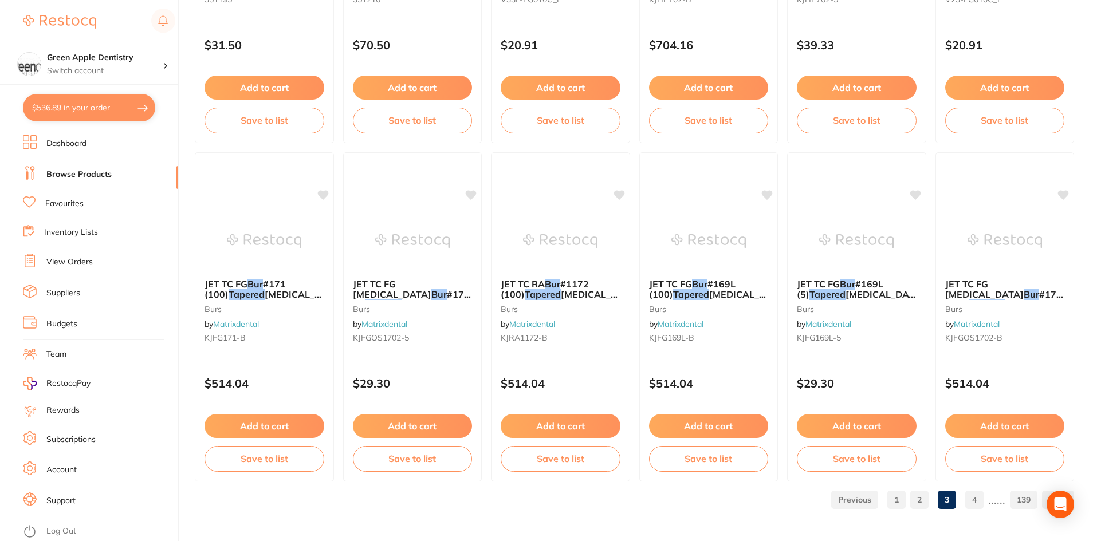
click at [976, 500] on link "4" at bounding box center [974, 500] width 18 height 23
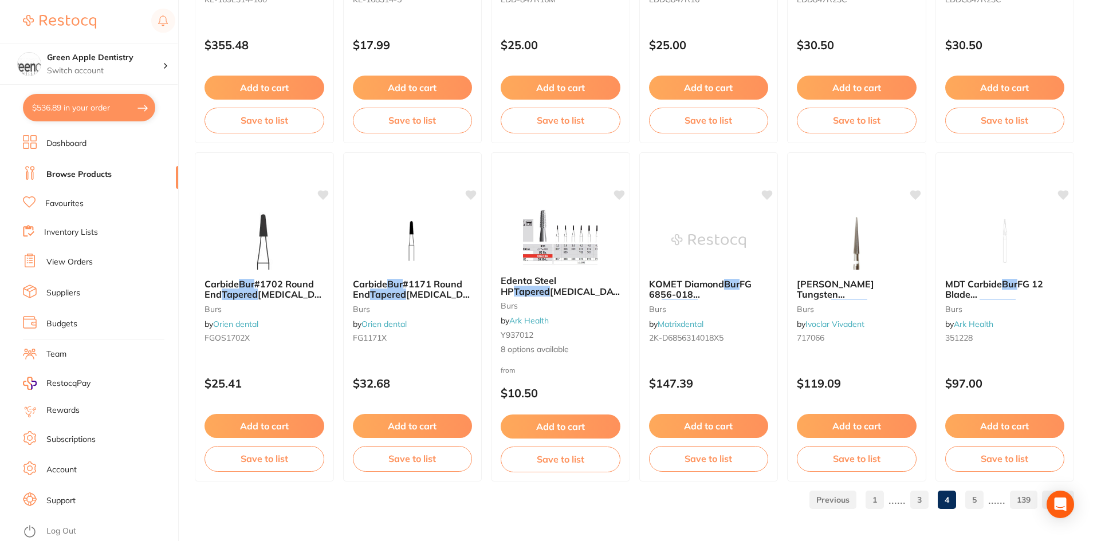
click at [977, 502] on link "5" at bounding box center [974, 500] width 18 height 23
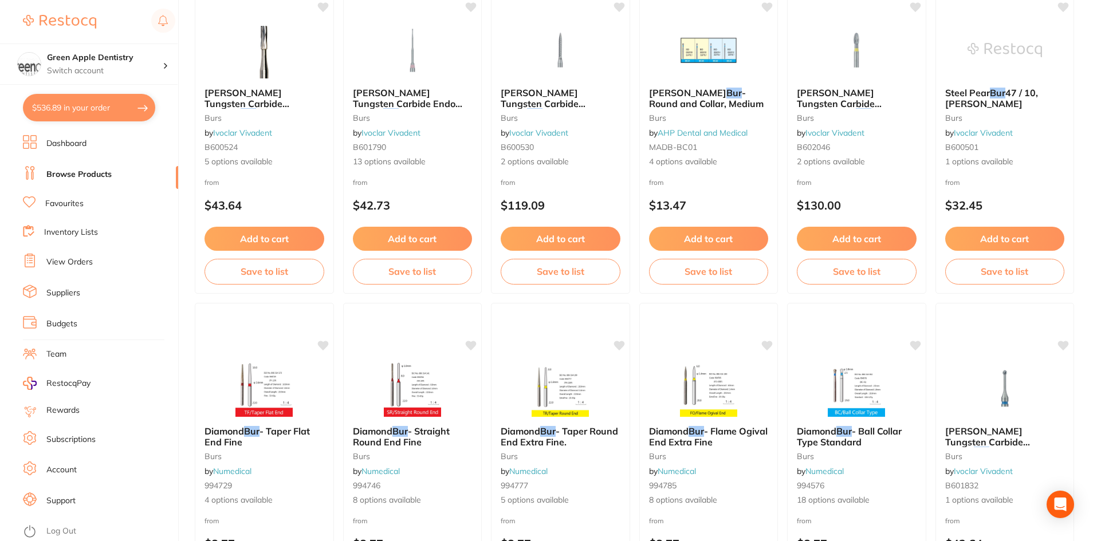
scroll to position [1890, 0]
click at [538, 69] on img at bounding box center [560, 49] width 75 height 58
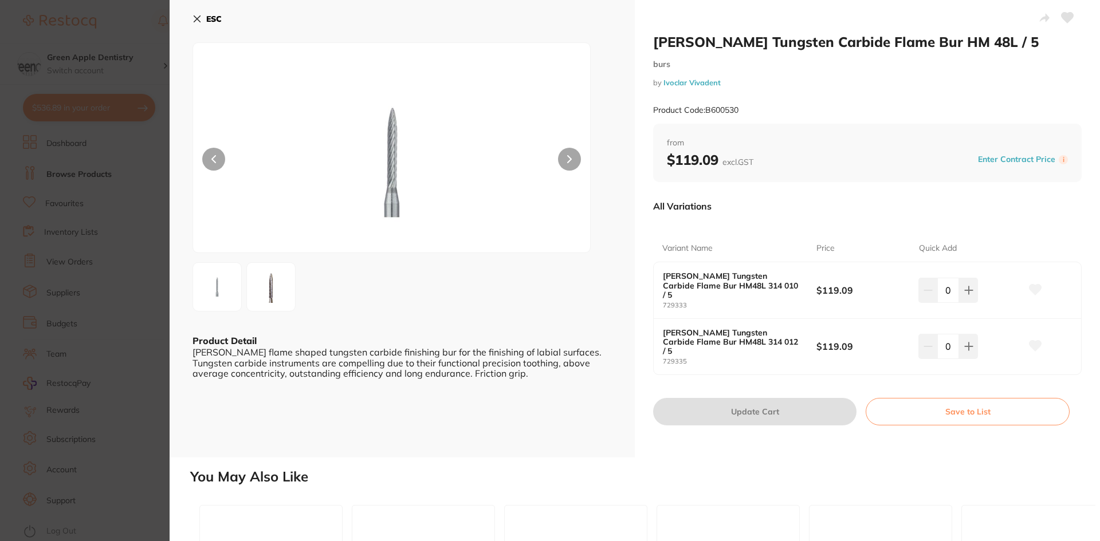
click at [218, 24] on button "ESC" at bounding box center [206, 18] width 29 height 19
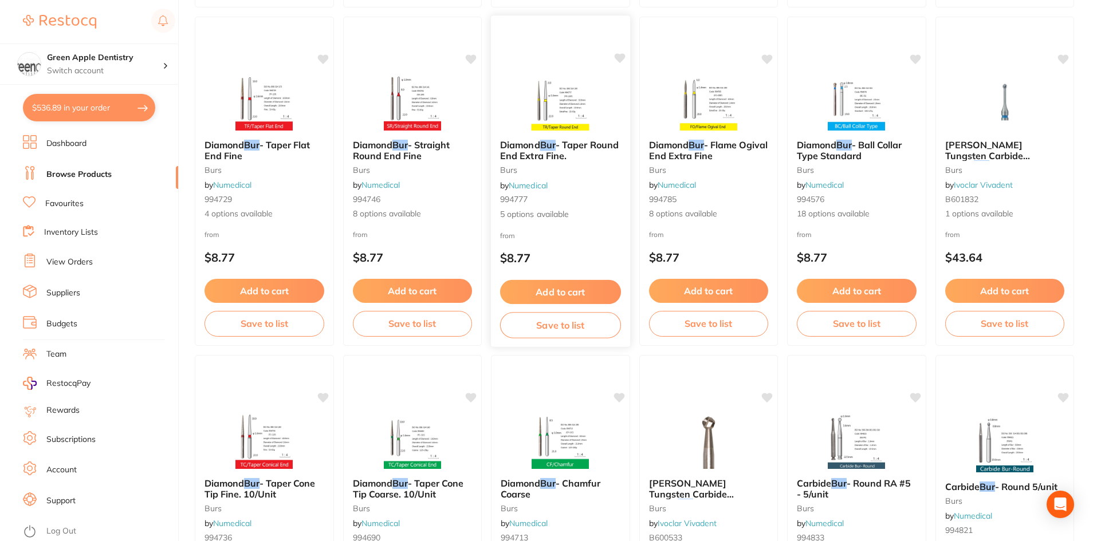
scroll to position [2176, 0]
click at [435, 112] on img at bounding box center [412, 101] width 75 height 58
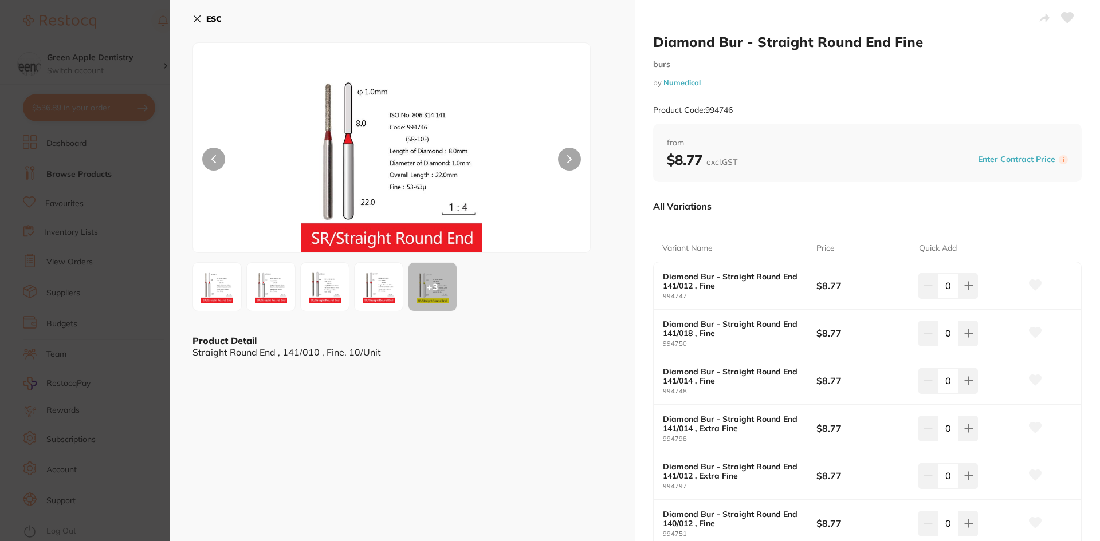
click at [207, 17] on b "ESC" at bounding box center [213, 19] width 15 height 10
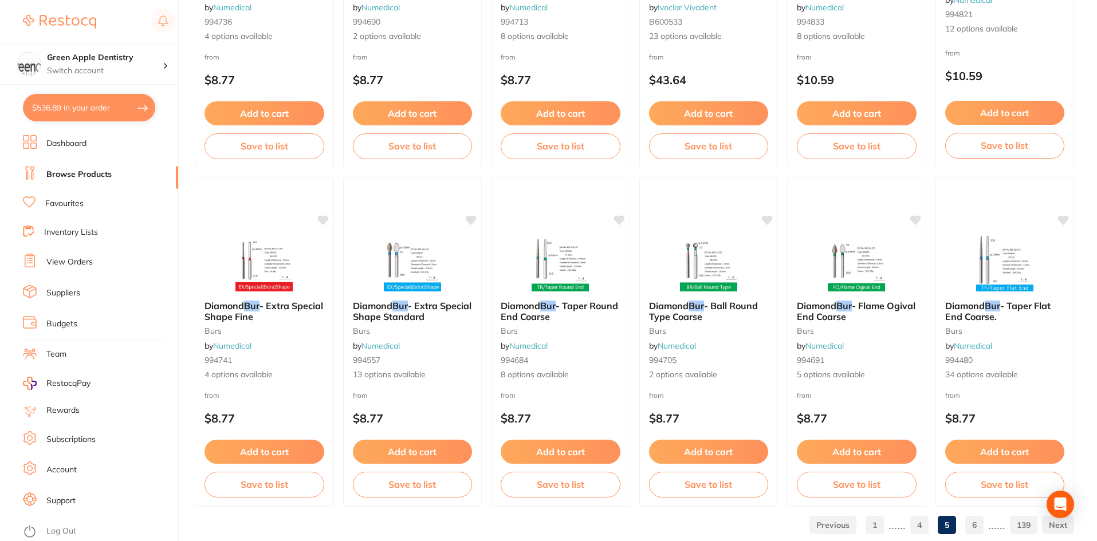
scroll to position [2717, 0]
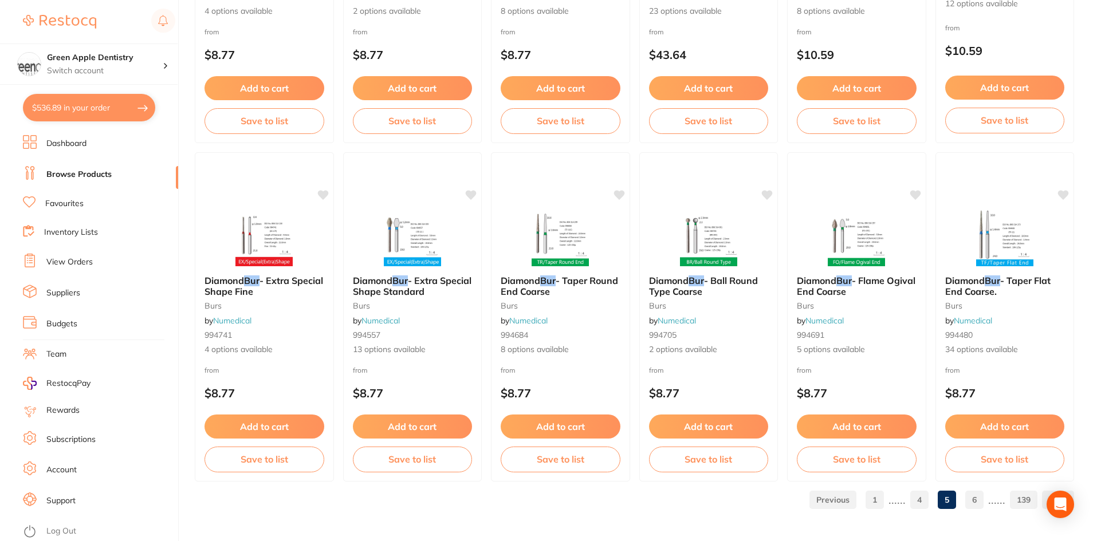
click at [980, 502] on link "6" at bounding box center [974, 500] width 18 height 23
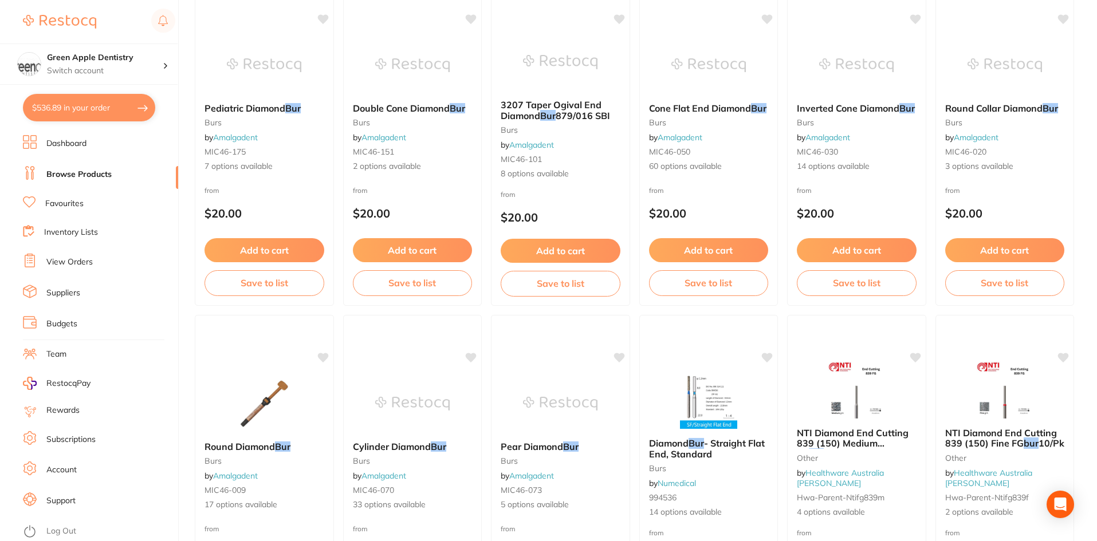
scroll to position [1374, 0]
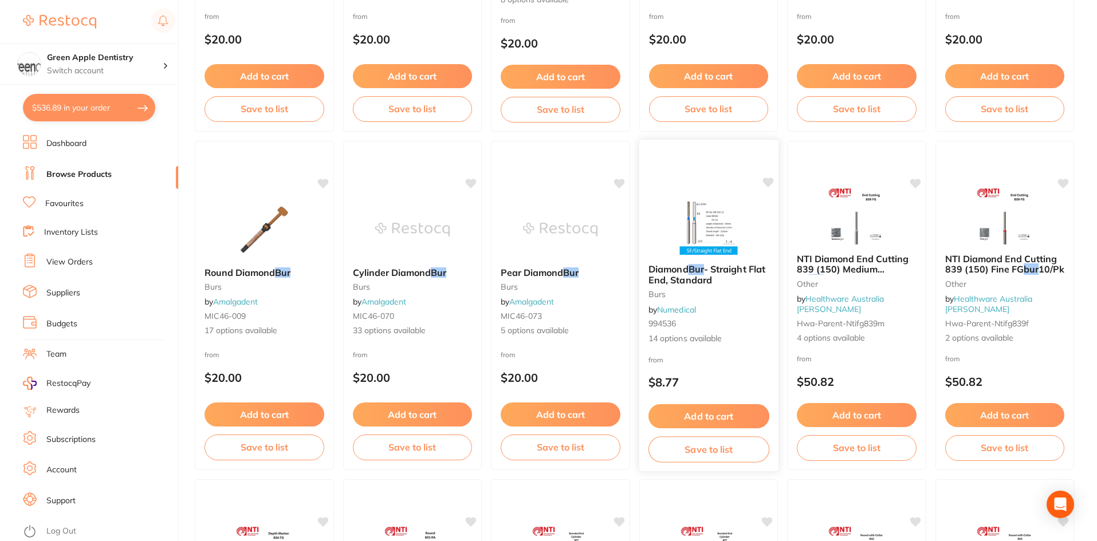
click at [672, 221] on img at bounding box center [708, 226] width 75 height 58
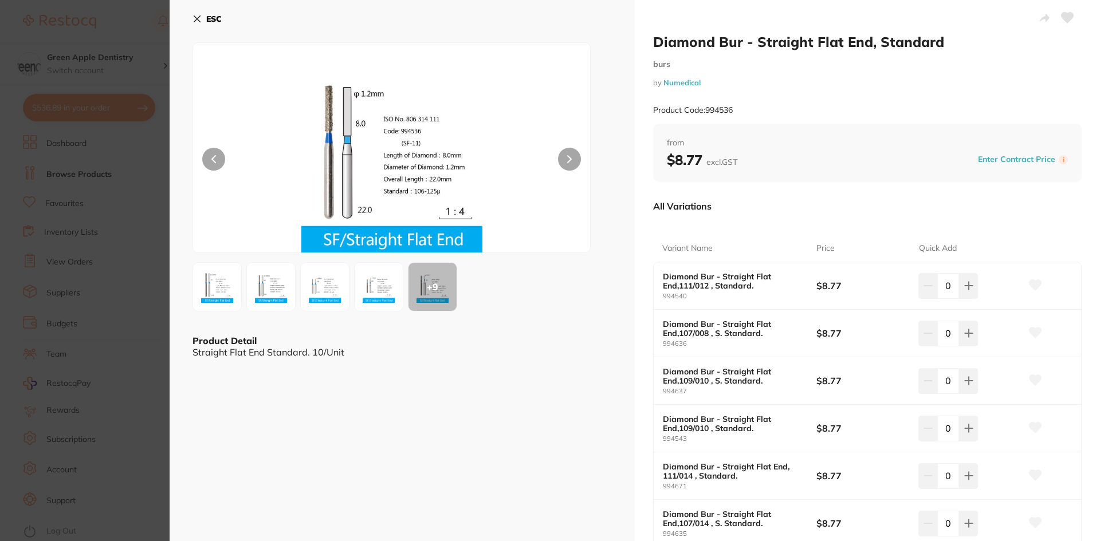
click at [205, 18] on button "ESC" at bounding box center [206, 18] width 29 height 19
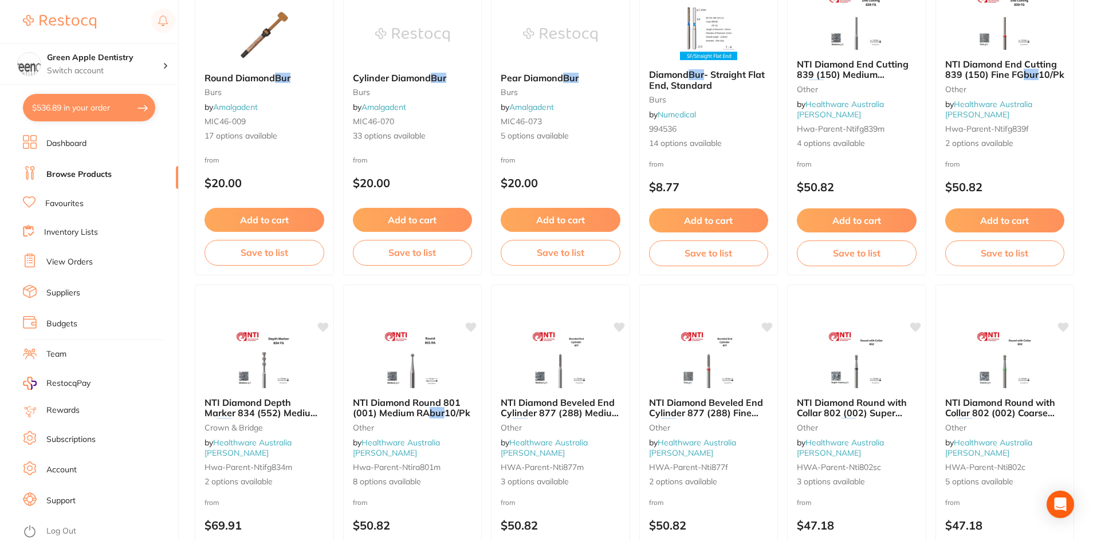
scroll to position [1661, 0]
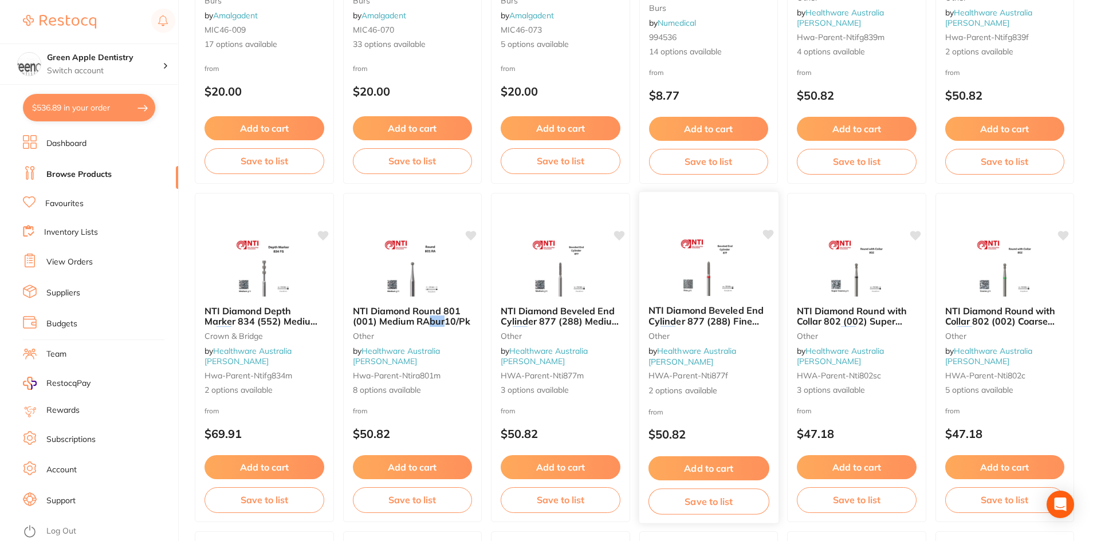
click at [695, 259] on img at bounding box center [708, 267] width 75 height 58
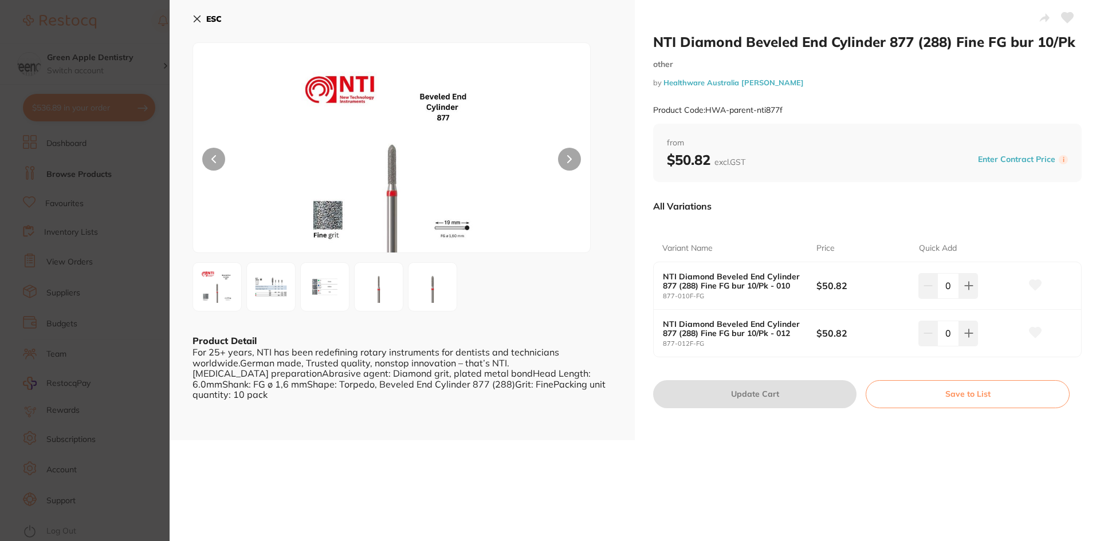
click at [205, 20] on button "ESC" at bounding box center [206, 18] width 29 height 19
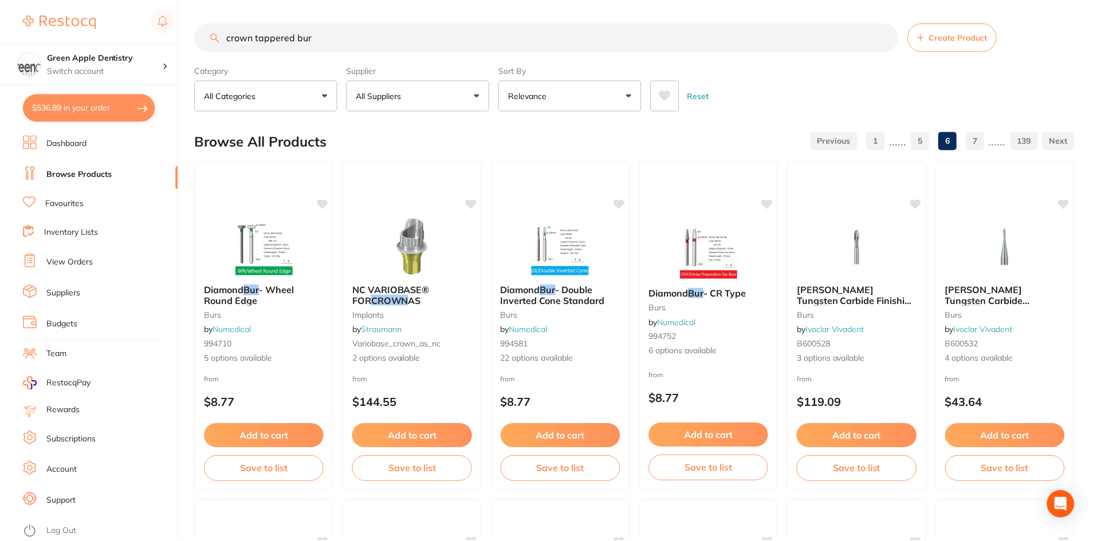
scroll to position [1661, 0]
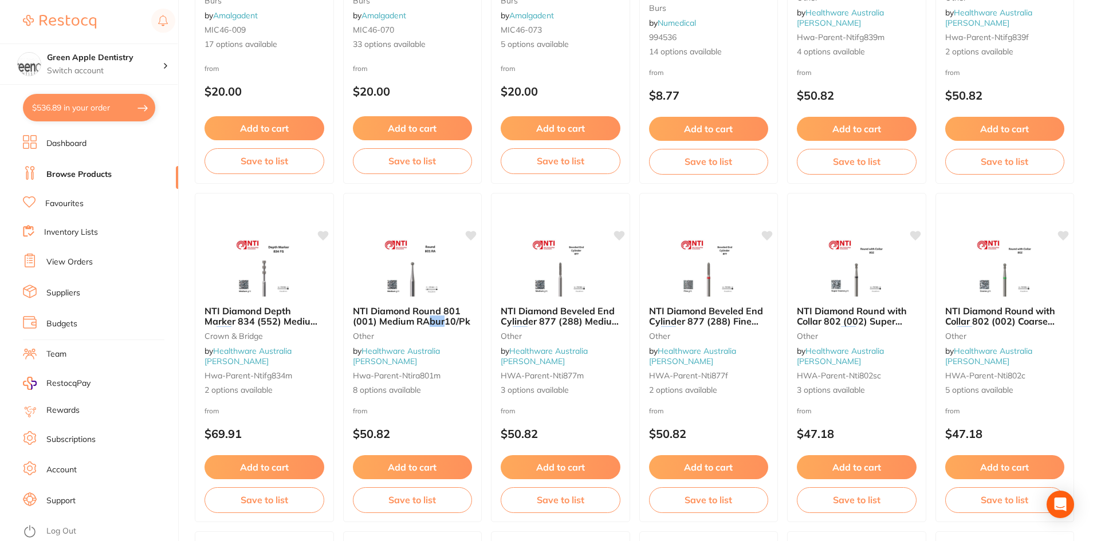
click at [730, 290] on img at bounding box center [708, 267] width 74 height 57
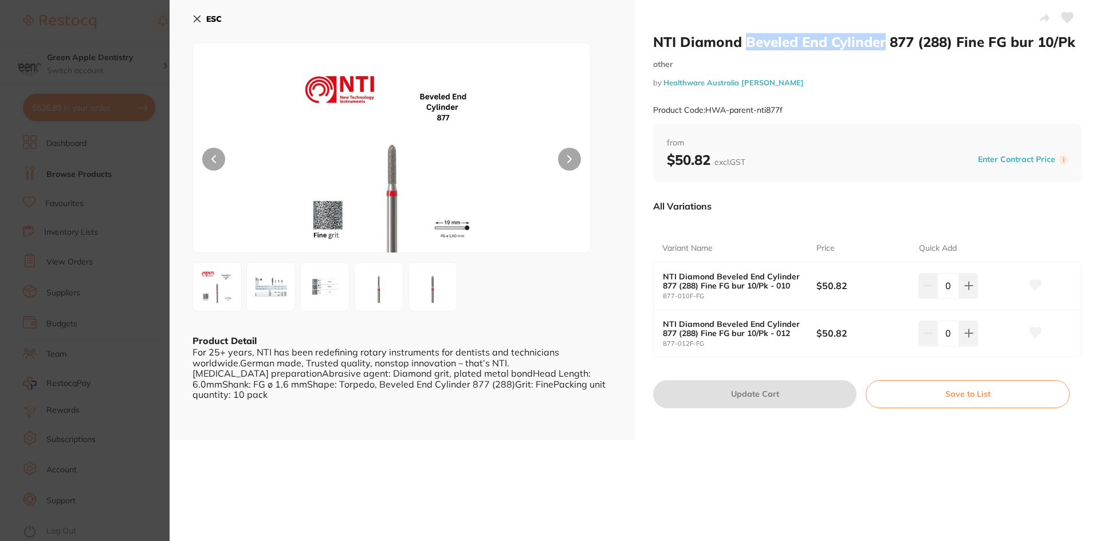
drag, startPoint x: 745, startPoint y: 42, endPoint x: 880, endPoint y: 43, distance: 135.2
click at [880, 43] on h2 "NTI Diamond Beveled End Cylinder 877 (288) Fine FG bur 10/Pk" at bounding box center [867, 41] width 428 height 17
copy h2 "Beveled End Cylinder"
click at [211, 23] on button "ESC" at bounding box center [206, 18] width 29 height 19
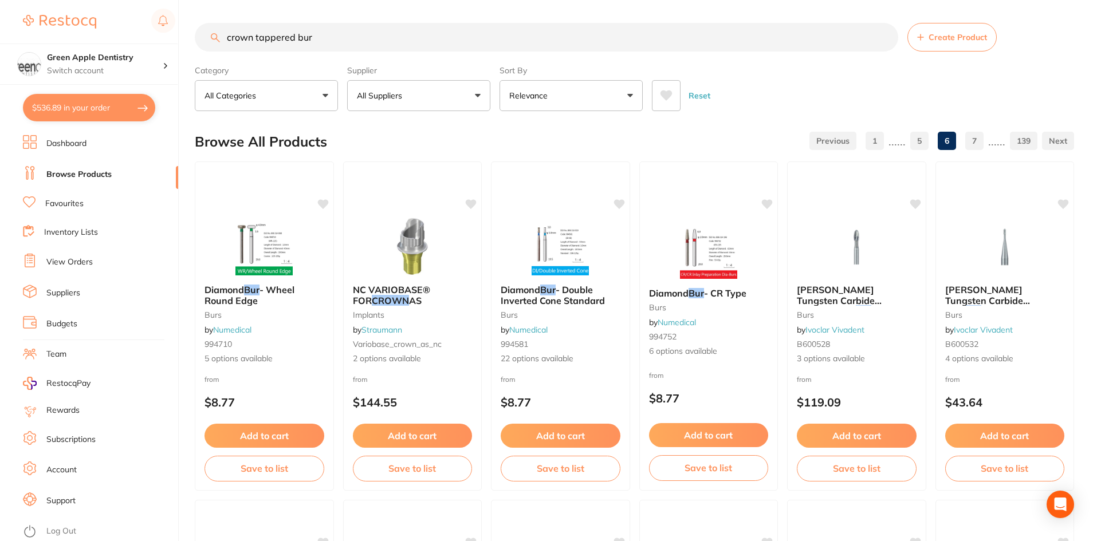
click at [460, 46] on input "crown tappered bur" at bounding box center [546, 37] width 703 height 29
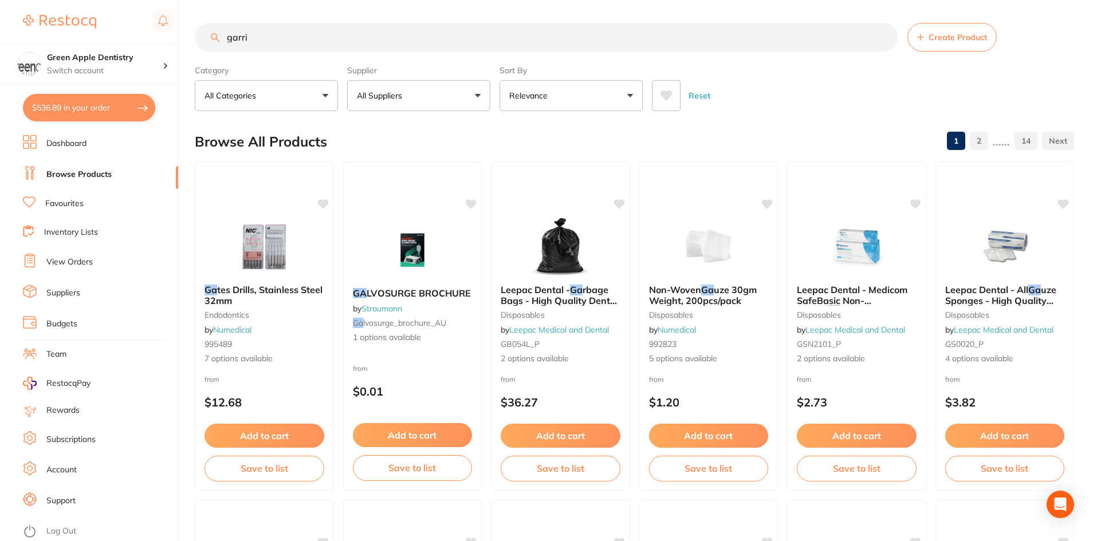
type input "garris"
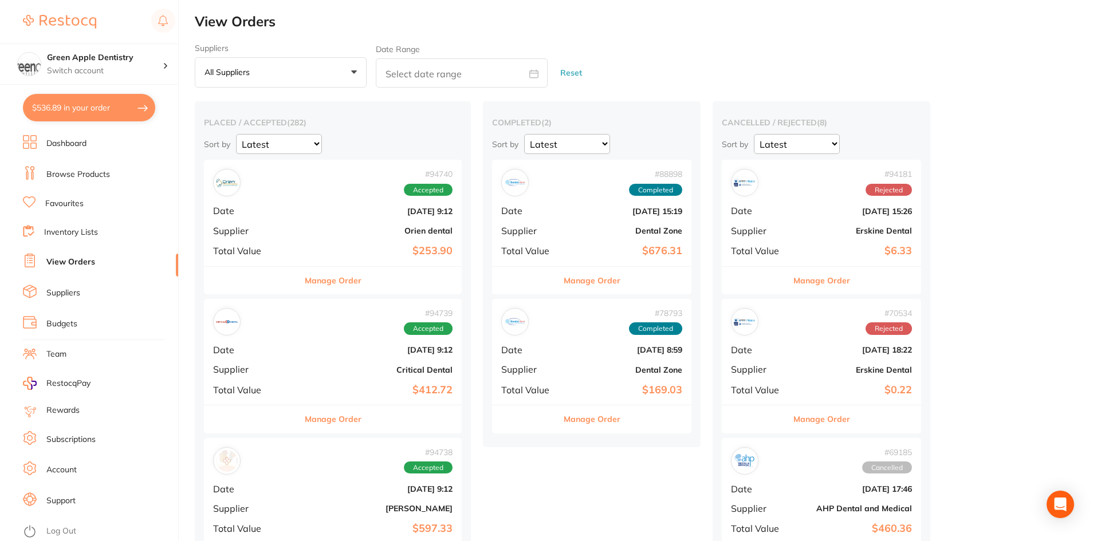
click at [52, 177] on link "Browse Products" at bounding box center [78, 174] width 64 height 11
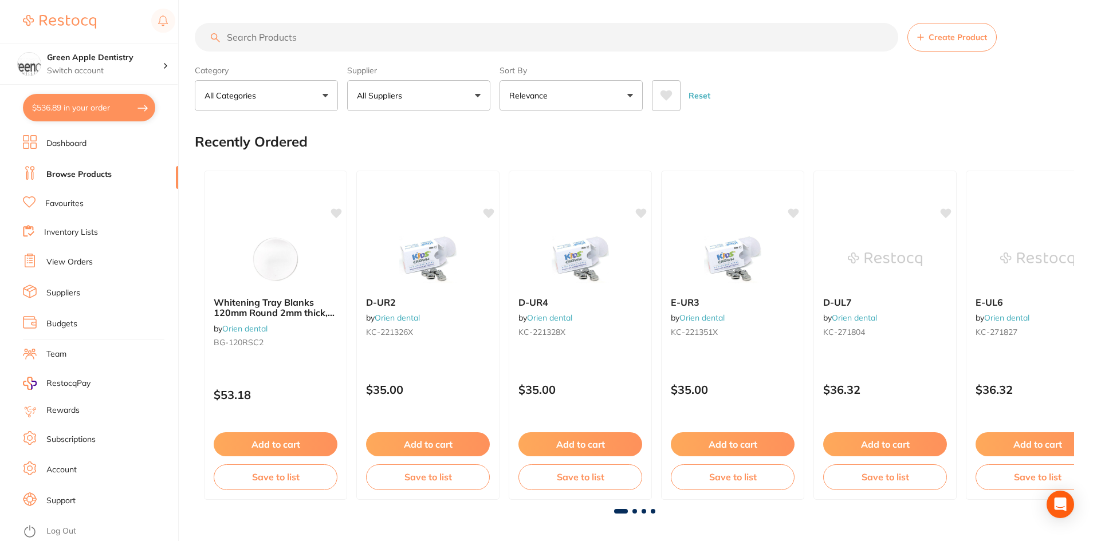
click at [304, 38] on input "search" at bounding box center [546, 37] width 703 height 29
paste input "Beveled End Cylinder"
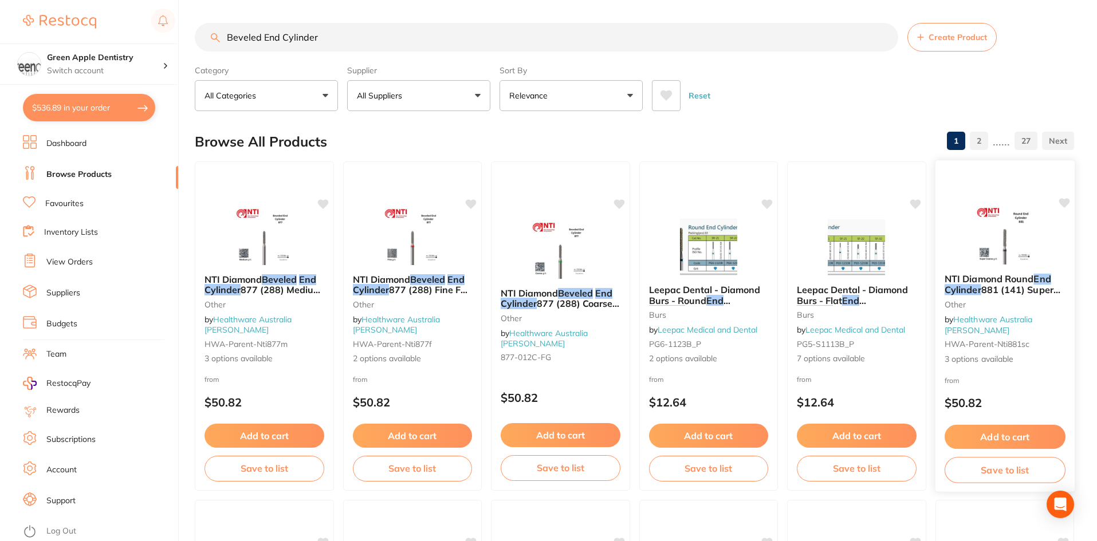
type input "Beveled End Cylinder"
click at [1015, 265] on img at bounding box center [1004, 236] width 75 height 58
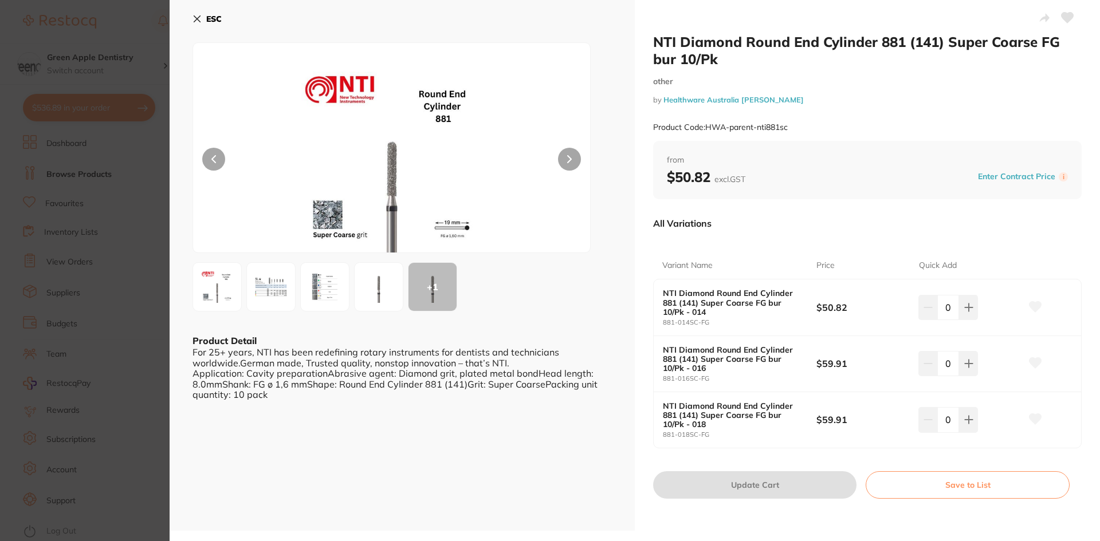
click at [202, 16] on button "ESC" at bounding box center [206, 18] width 29 height 19
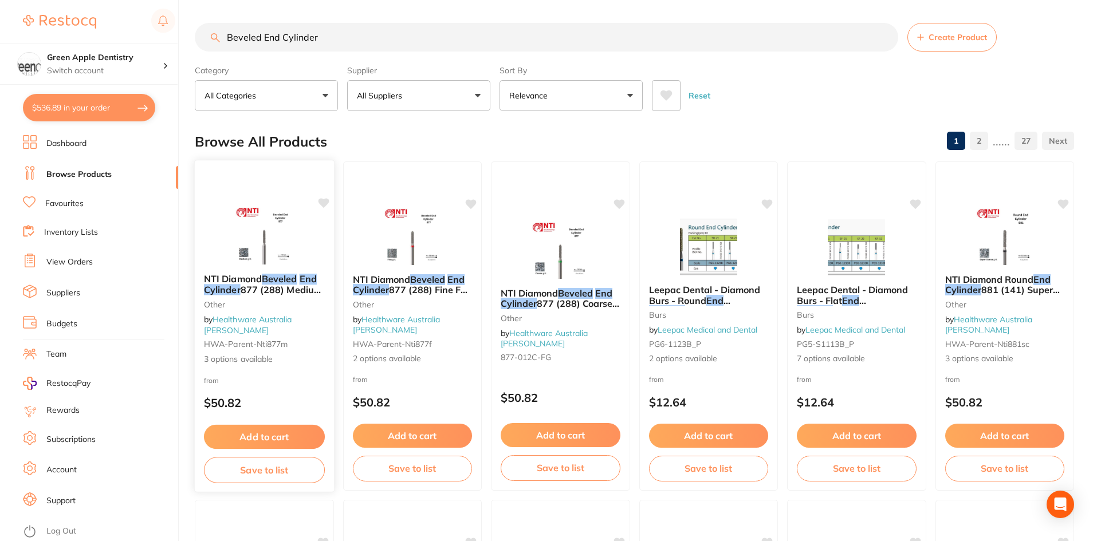
click at [290, 251] on img at bounding box center [264, 236] width 75 height 58
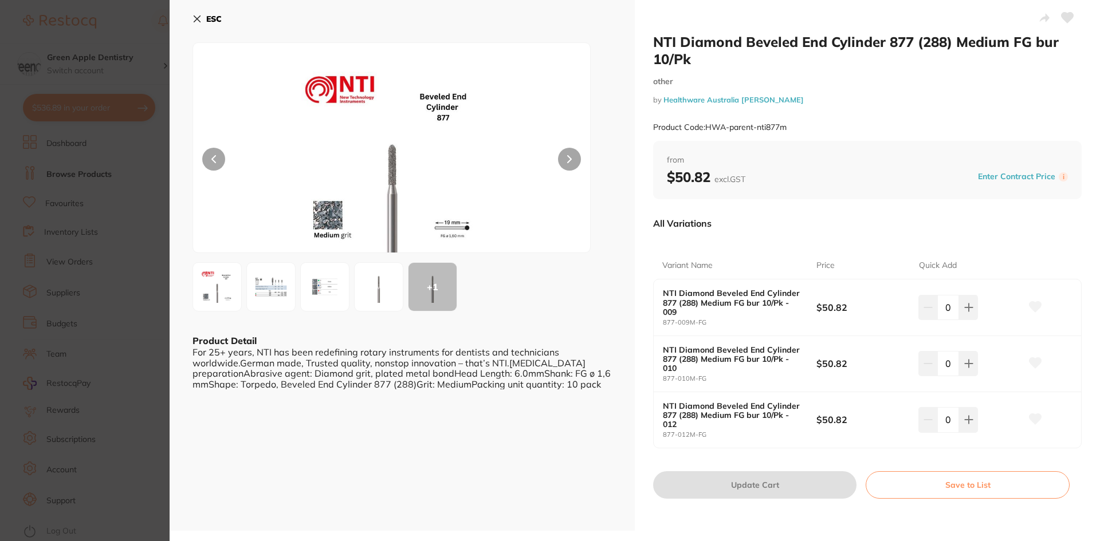
click at [206, 17] on b "ESC" at bounding box center [213, 19] width 15 height 10
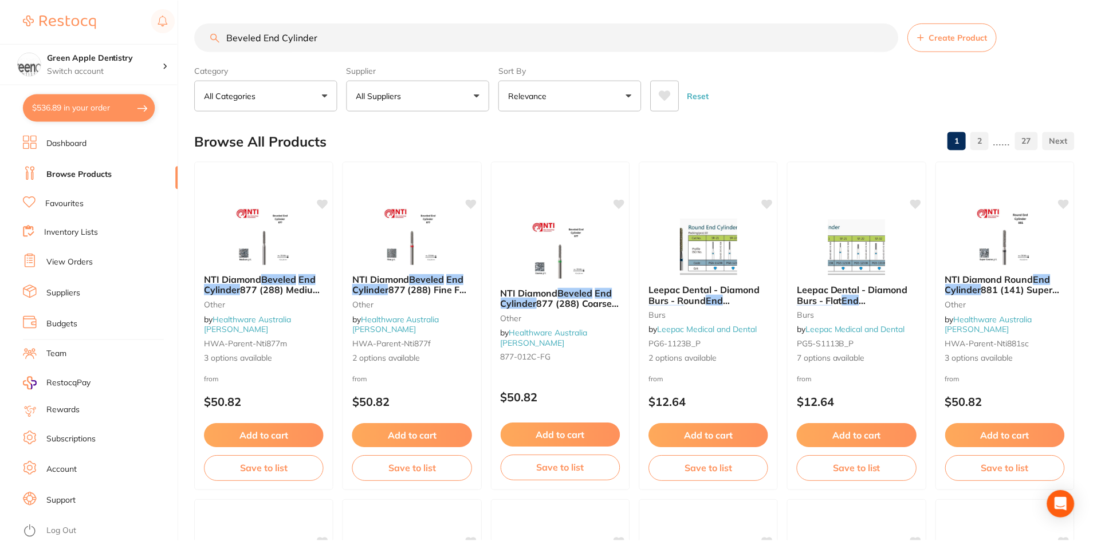
scroll to position [4, 0]
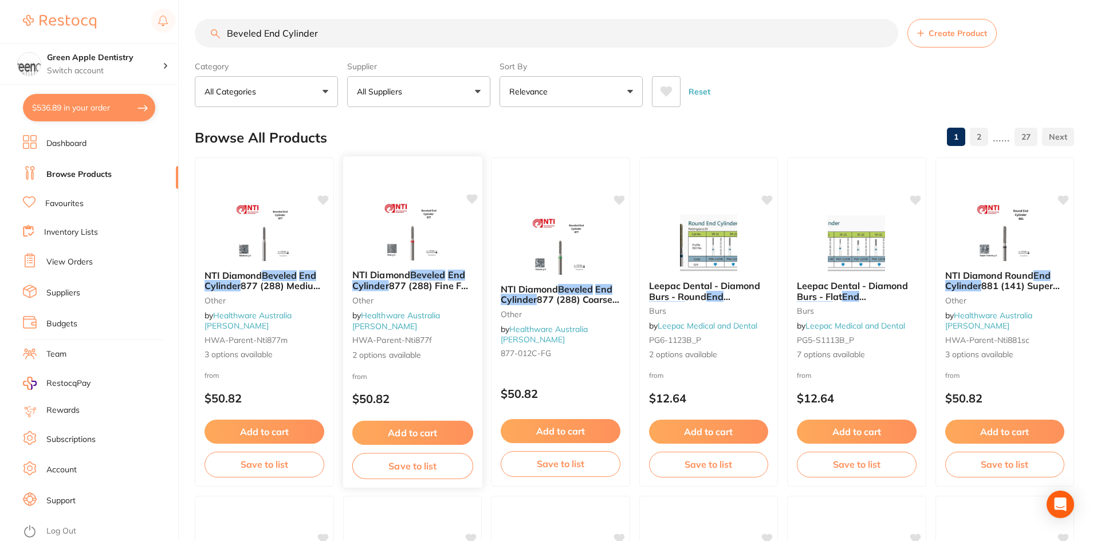
click at [400, 193] on div "NTI Diamond Beveled End Cylinder 877 (288) Fine FG bur 10/Pk other by Healthwar…" at bounding box center [412, 322] width 140 height 333
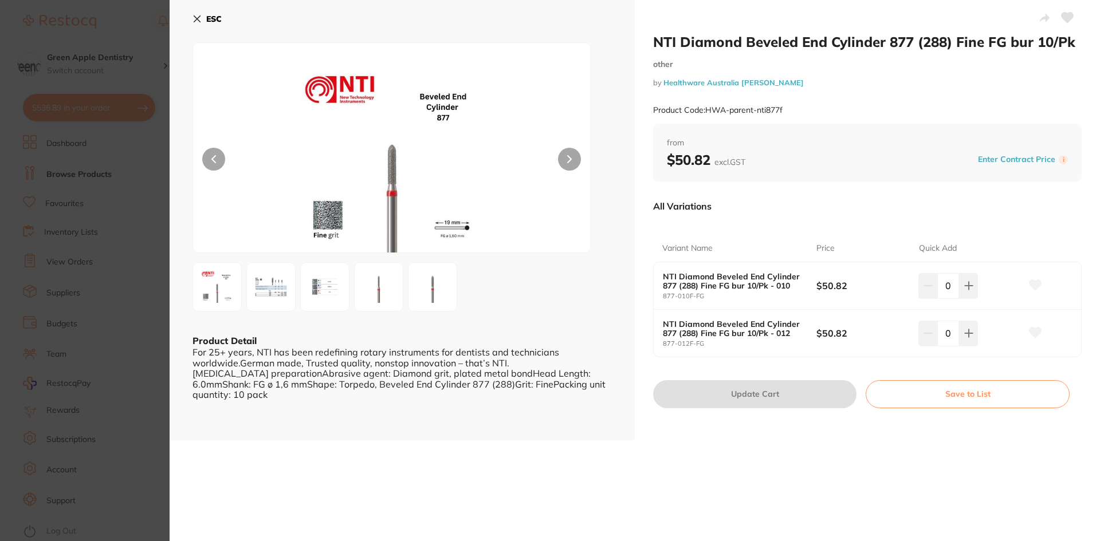
click at [204, 20] on button "ESC" at bounding box center [206, 18] width 29 height 19
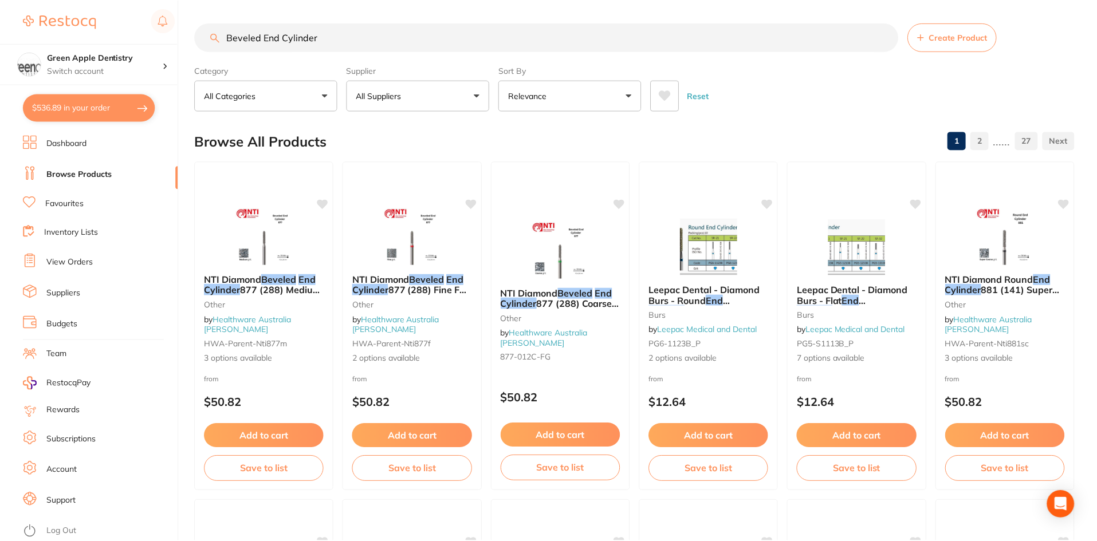
scroll to position [4, 0]
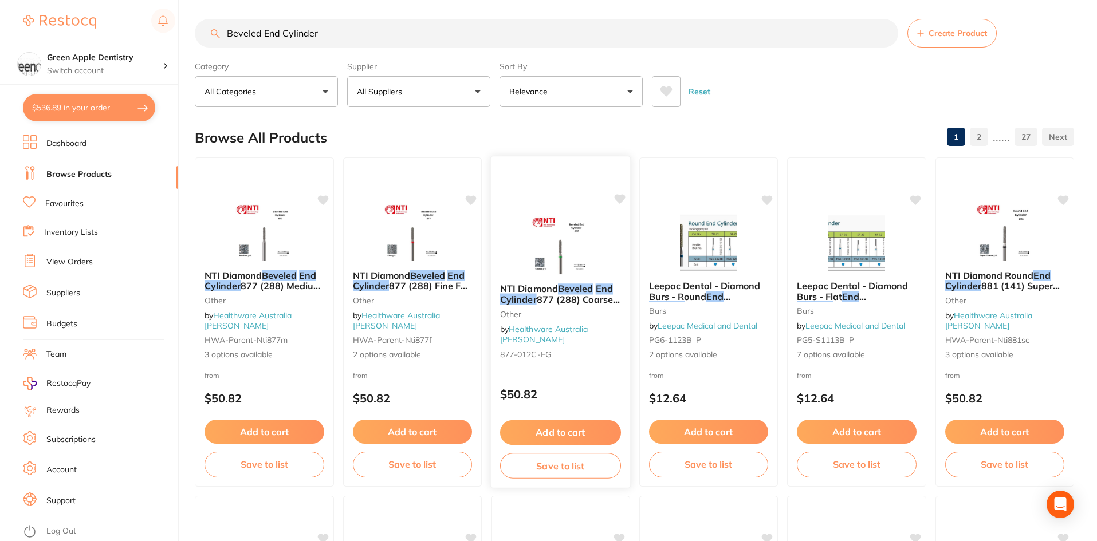
click at [552, 191] on div "NTI Diamond Beveled End Cylinder 877 (288) Coarse FG bur 10/Pk - 012 other by H…" at bounding box center [560, 322] width 140 height 333
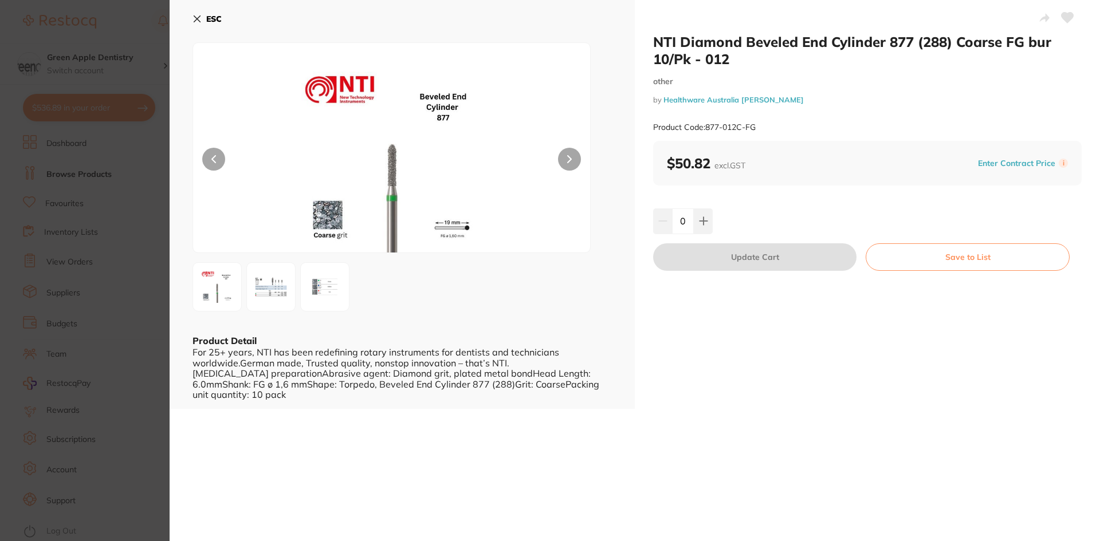
click at [202, 15] on button "ESC" at bounding box center [206, 18] width 29 height 19
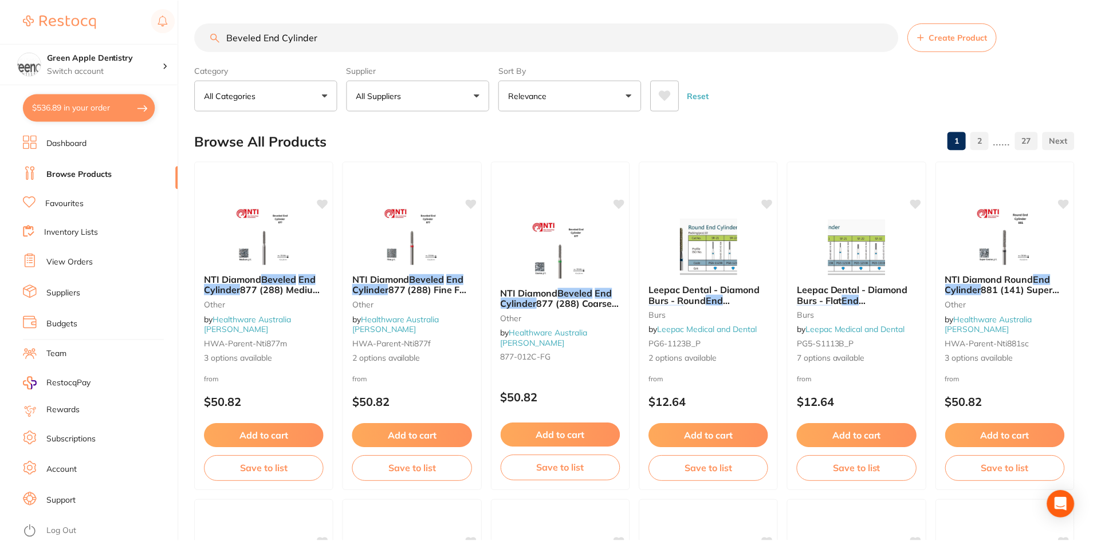
scroll to position [4, 0]
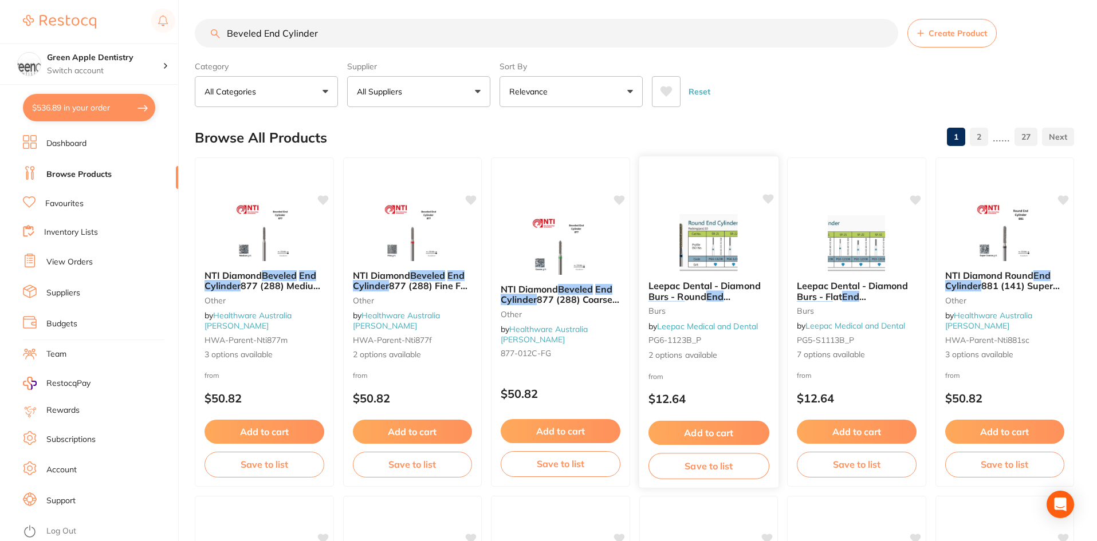
click at [721, 241] on img at bounding box center [708, 243] width 75 height 58
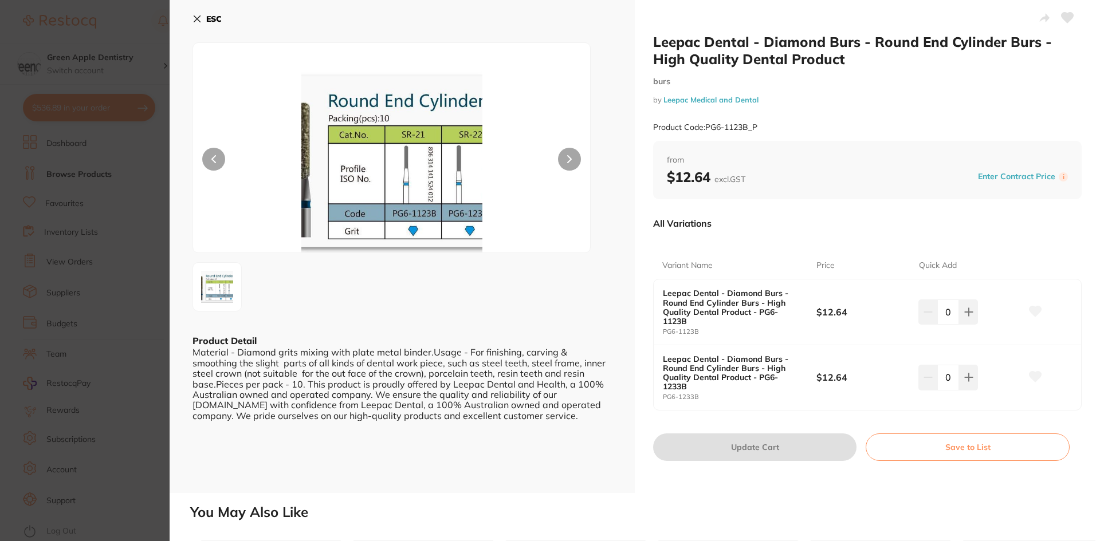
click at [199, 11] on button "ESC" at bounding box center [206, 18] width 29 height 19
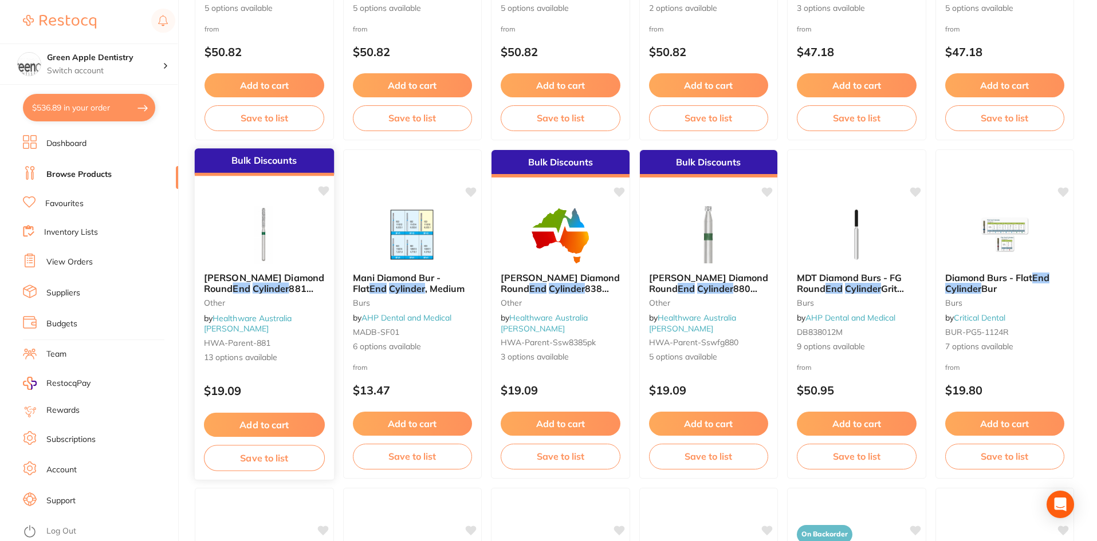
scroll to position [691, 0]
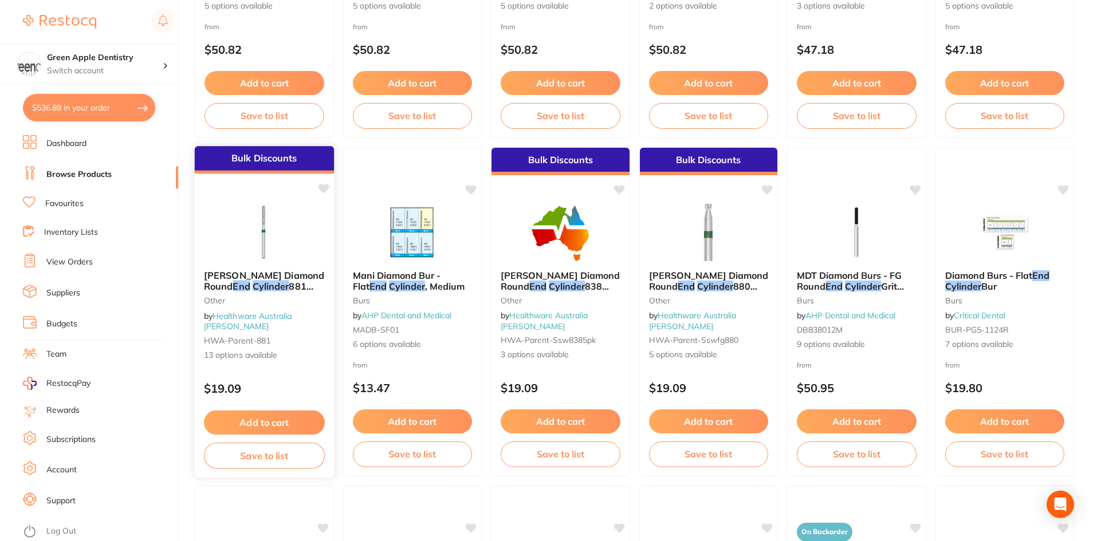
click at [308, 244] on div at bounding box center [264, 232] width 139 height 58
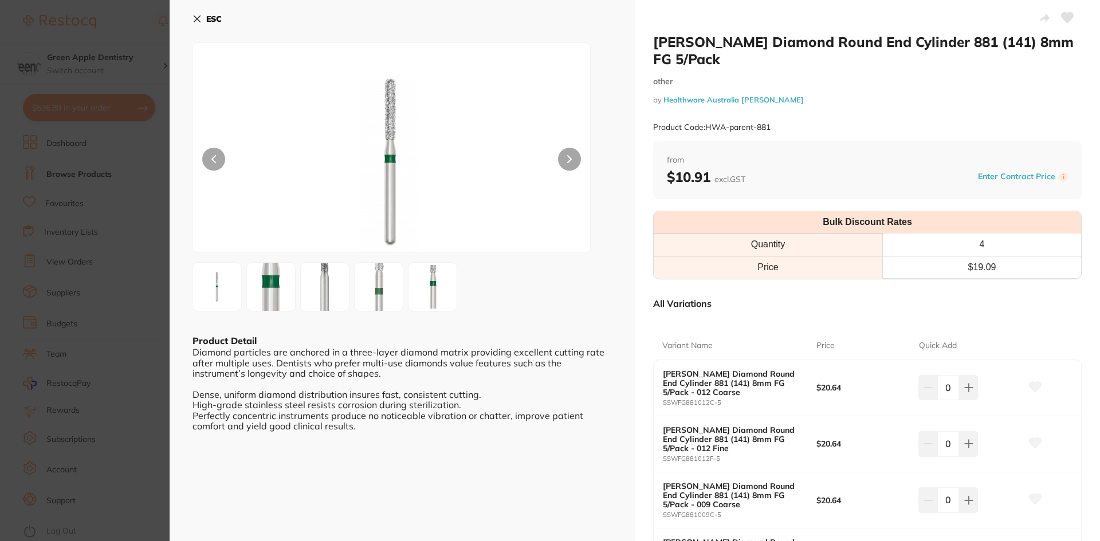
click at [212, 15] on b "ESC" at bounding box center [213, 19] width 15 height 10
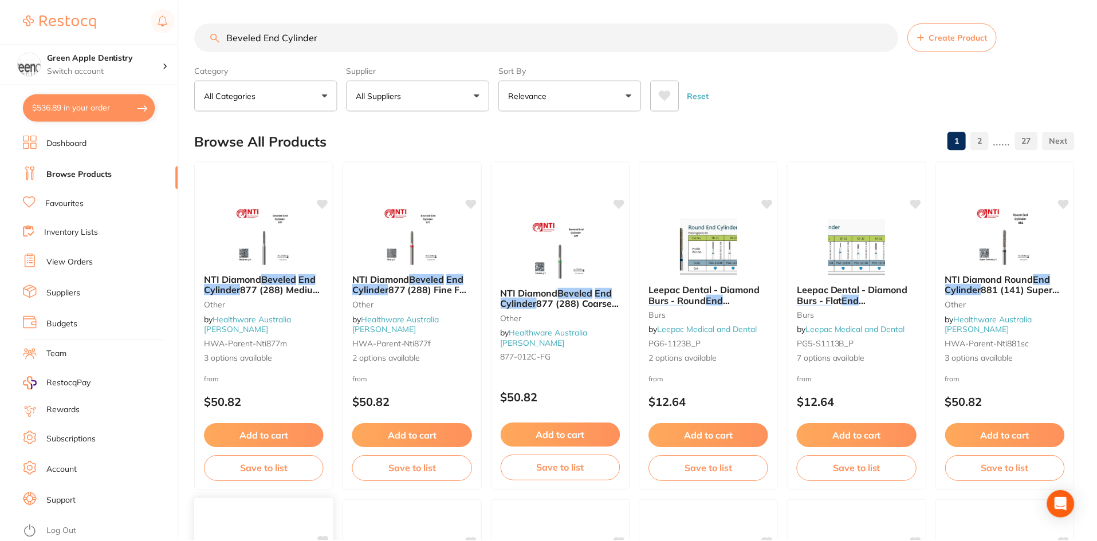
scroll to position [691, 0]
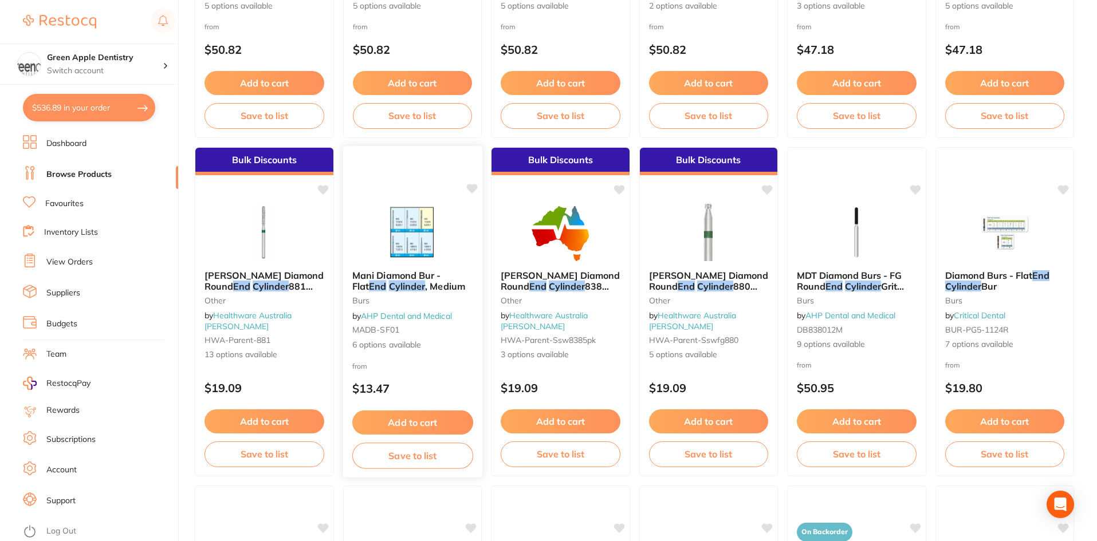
click at [438, 231] on img at bounding box center [412, 232] width 75 height 58
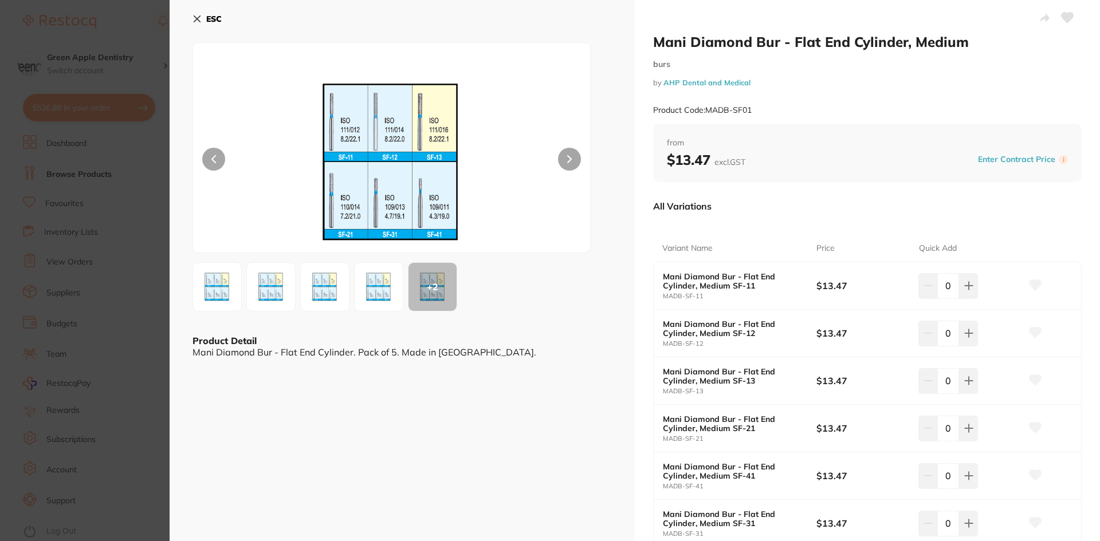
click at [214, 21] on b "ESC" at bounding box center [213, 19] width 15 height 10
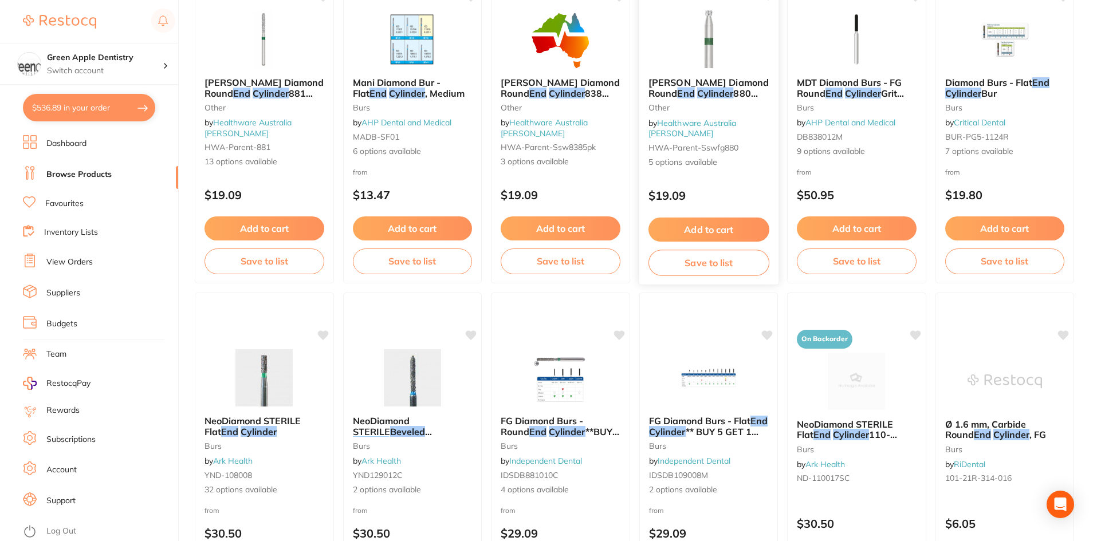
scroll to position [920, 0]
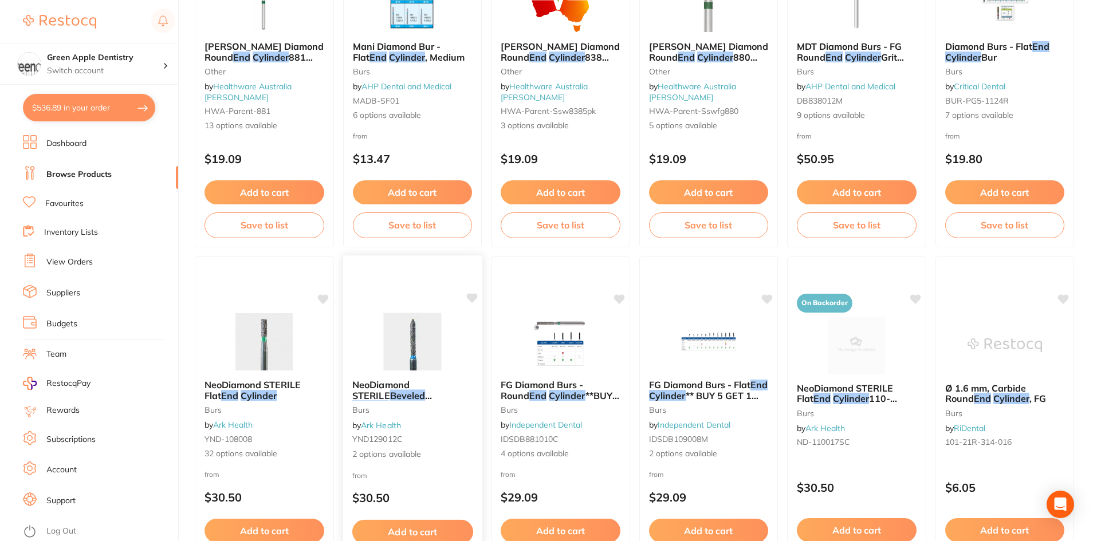
click at [411, 324] on img at bounding box center [412, 342] width 75 height 58
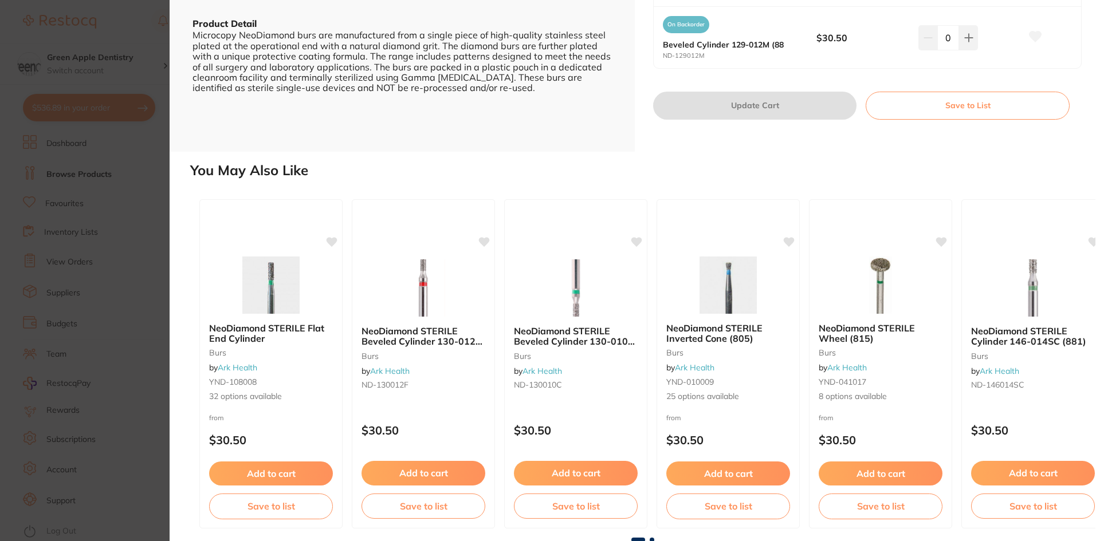
scroll to position [318, 0]
click at [651, 521] on span at bounding box center [651, 539] width 5 height 5
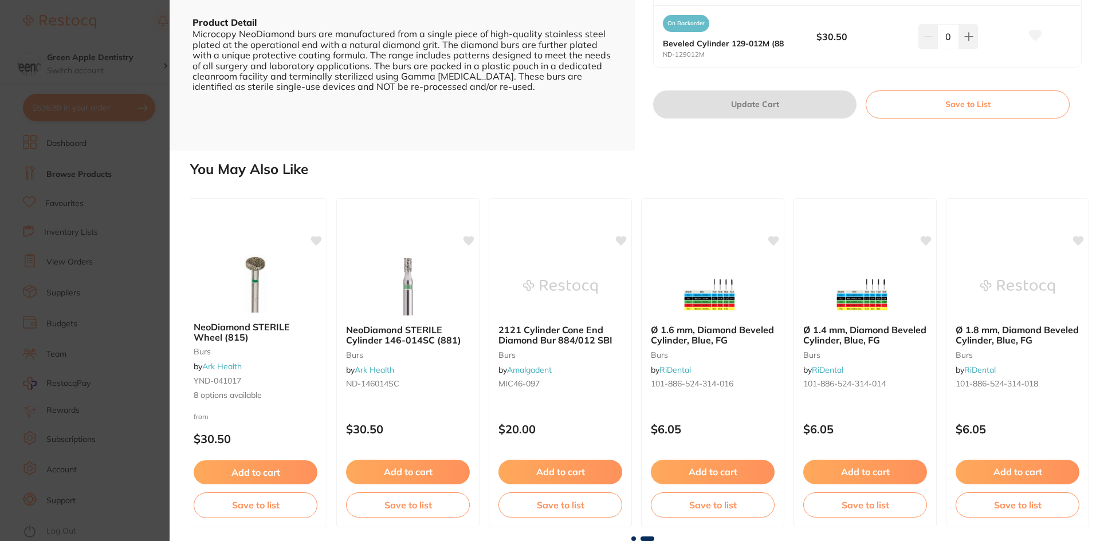
scroll to position [0, 631]
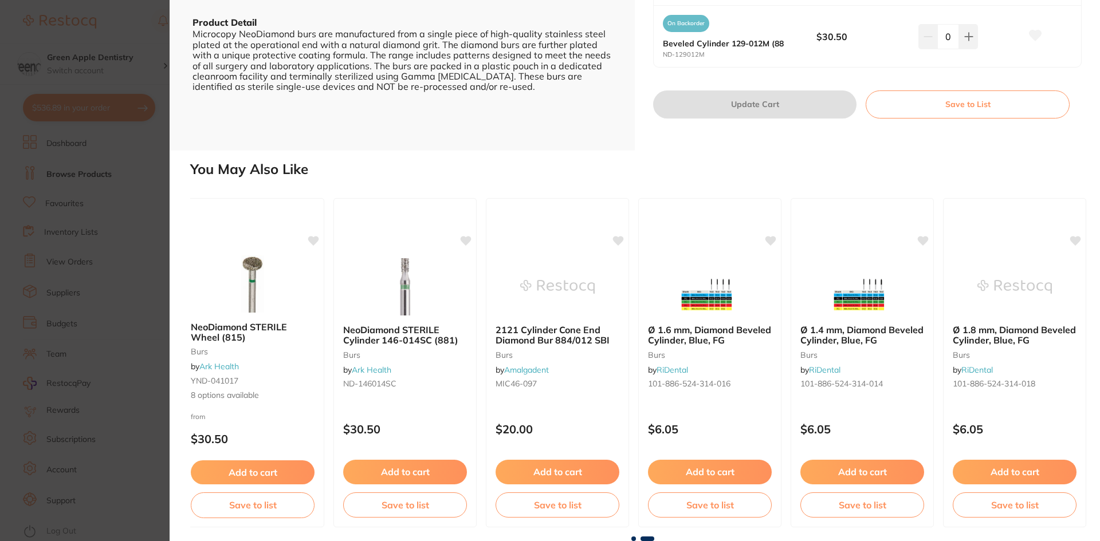
click at [631, 521] on span at bounding box center [633, 539] width 5 height 5
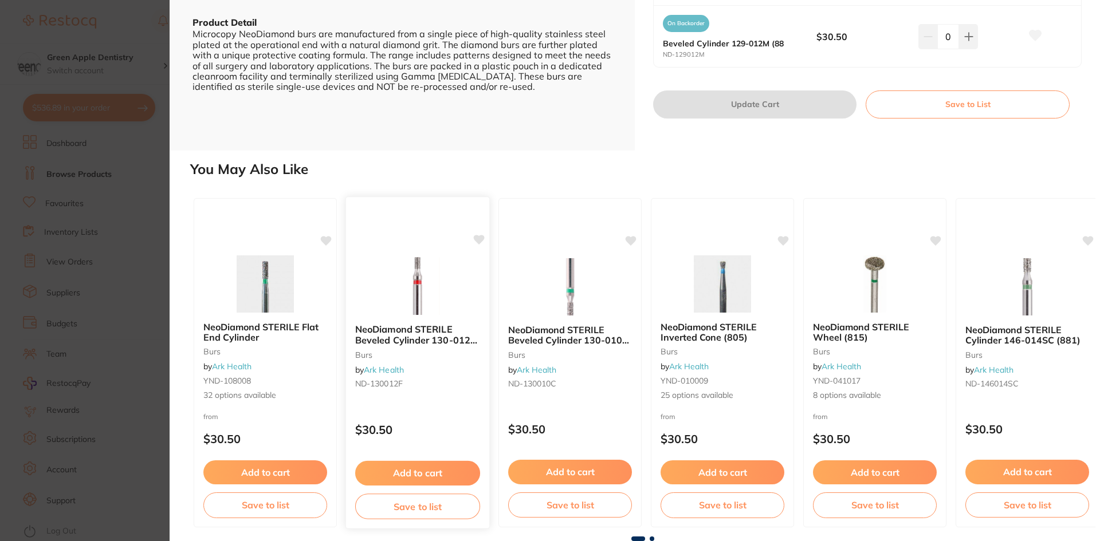
scroll to position [0, 0]
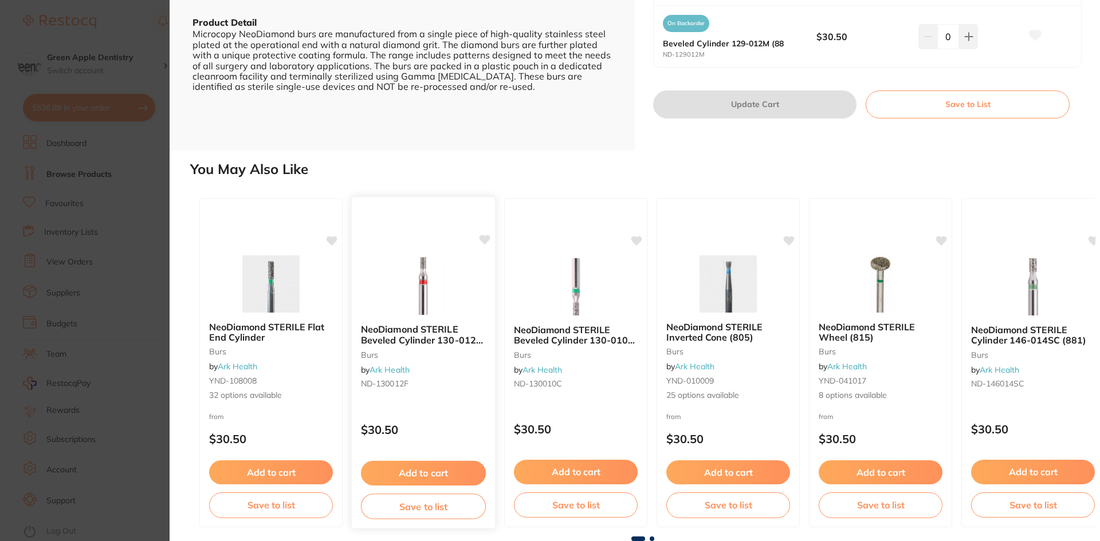
click at [451, 280] on img at bounding box center [422, 286] width 75 height 58
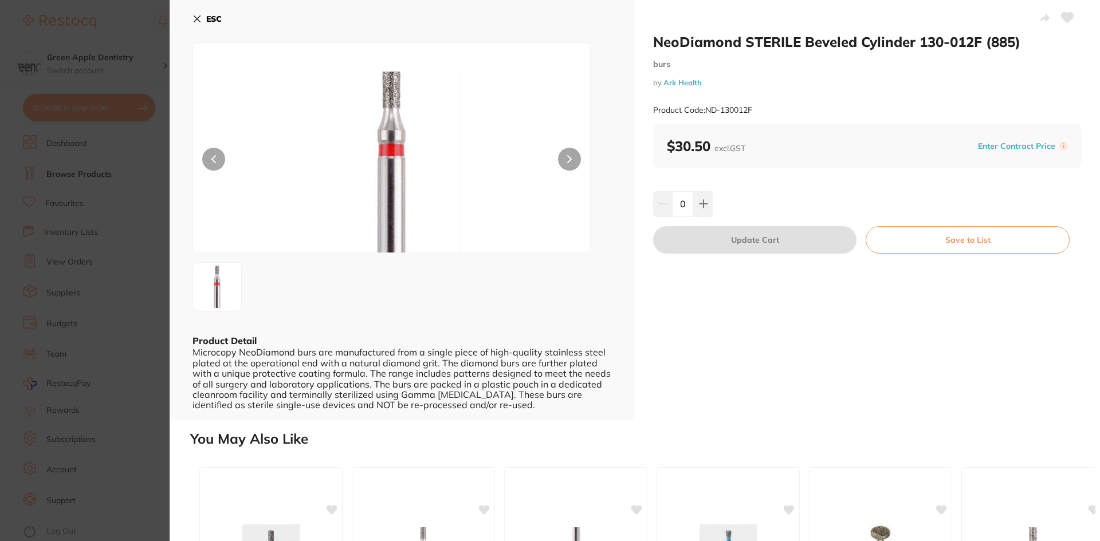
click at [200, 12] on button "ESC" at bounding box center [206, 18] width 29 height 19
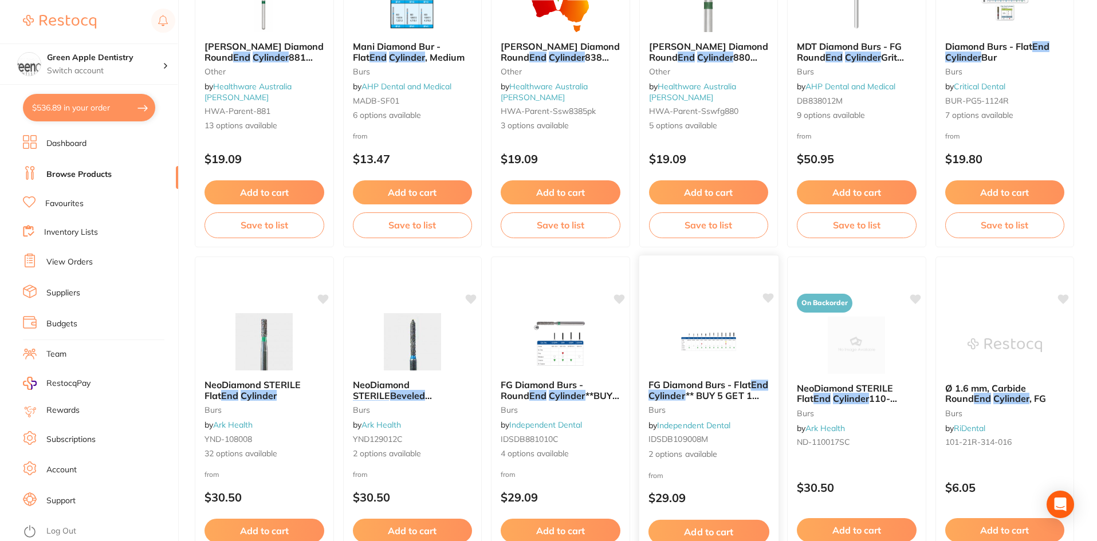
click at [702, 360] on img at bounding box center [708, 342] width 75 height 58
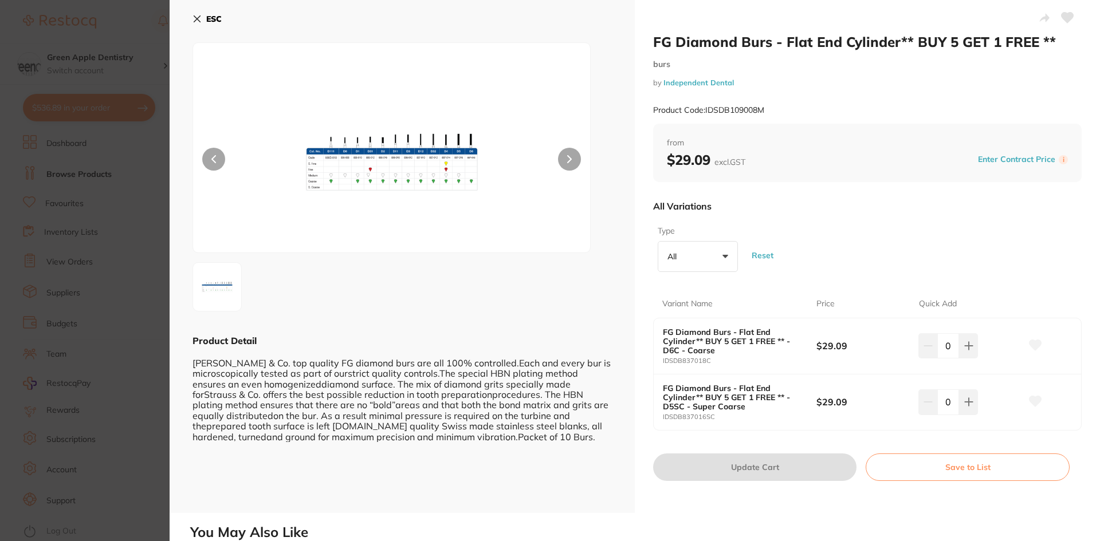
click at [208, 18] on b "ESC" at bounding box center [213, 19] width 15 height 10
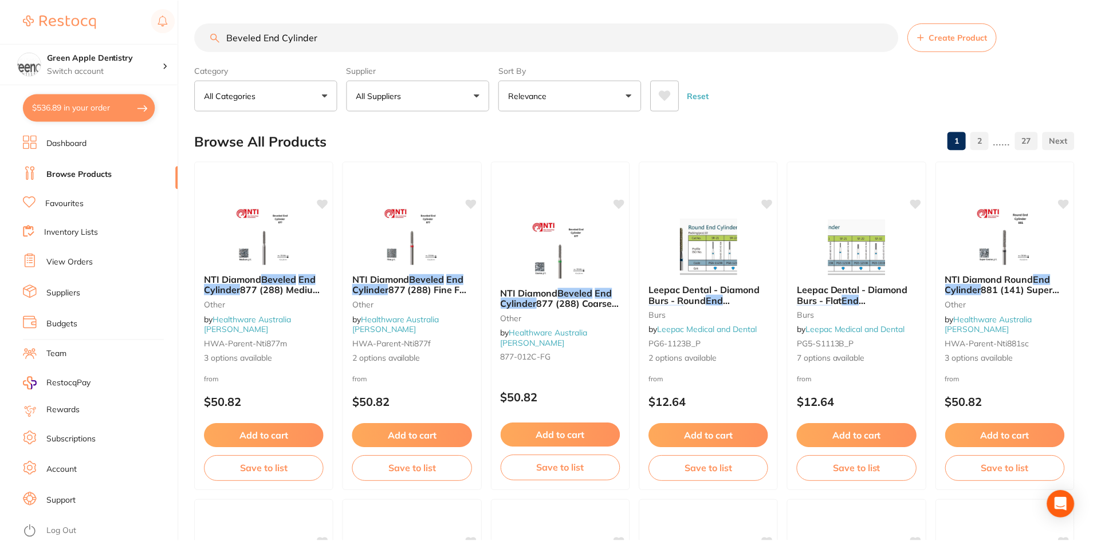
scroll to position [920, 0]
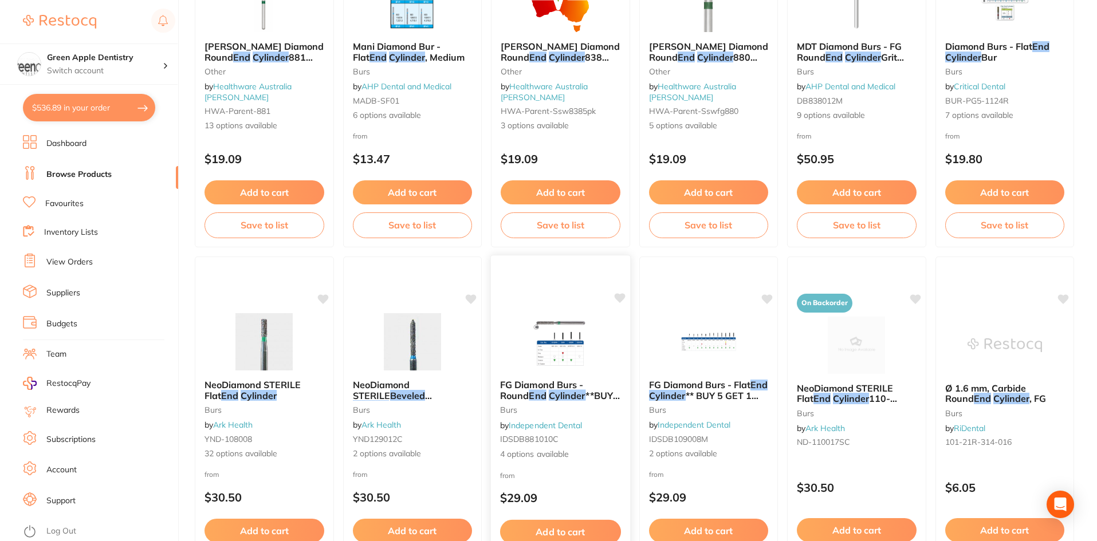
click at [584, 306] on div "FG Diamond Burs - Round End Cylinder **BUY 5 GET 1 FREE** burs by Independent D…" at bounding box center [560, 421] width 140 height 333
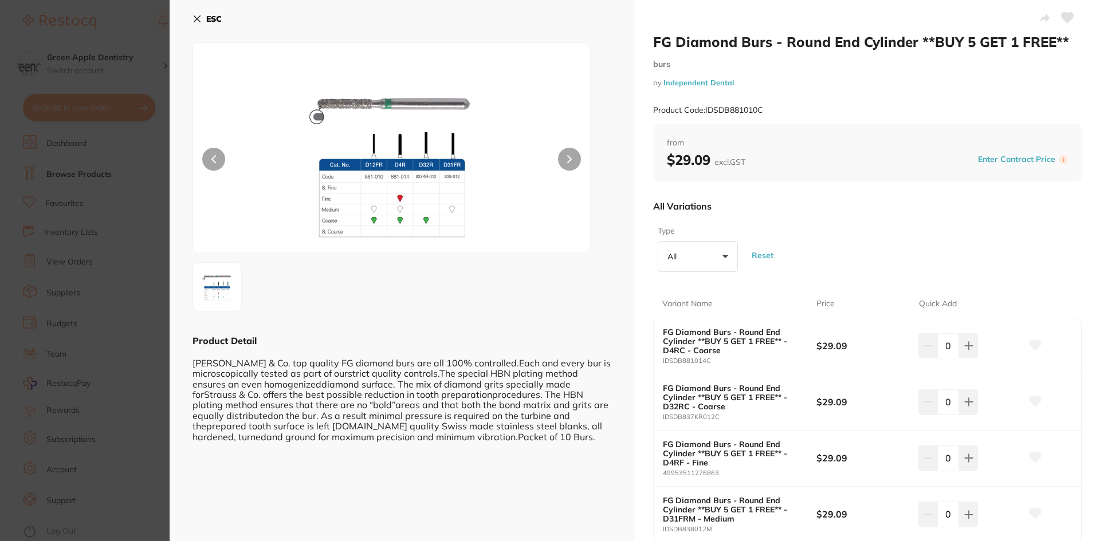
click at [216, 21] on b "ESC" at bounding box center [213, 19] width 15 height 10
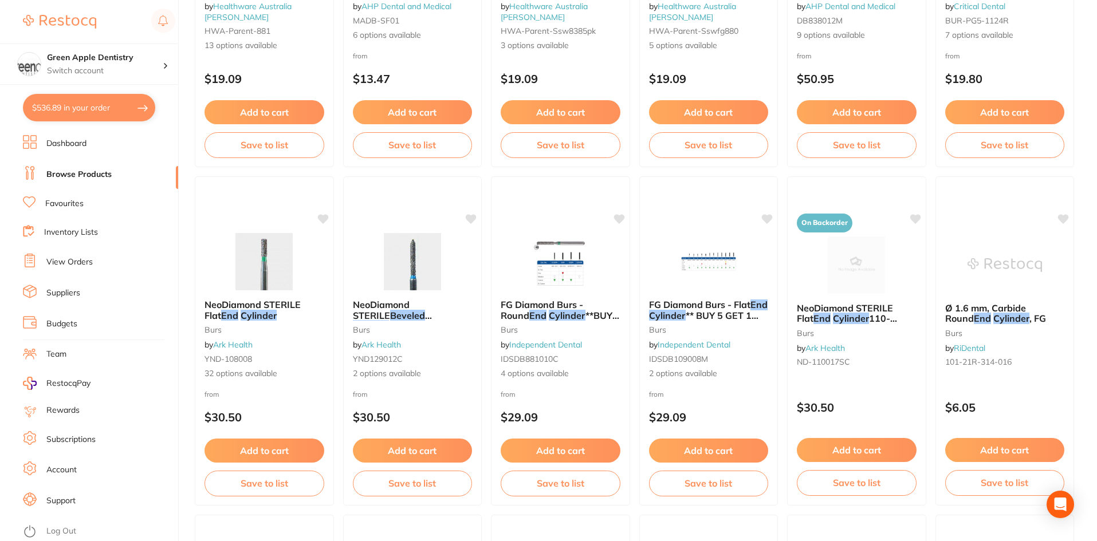
scroll to position [978, 0]
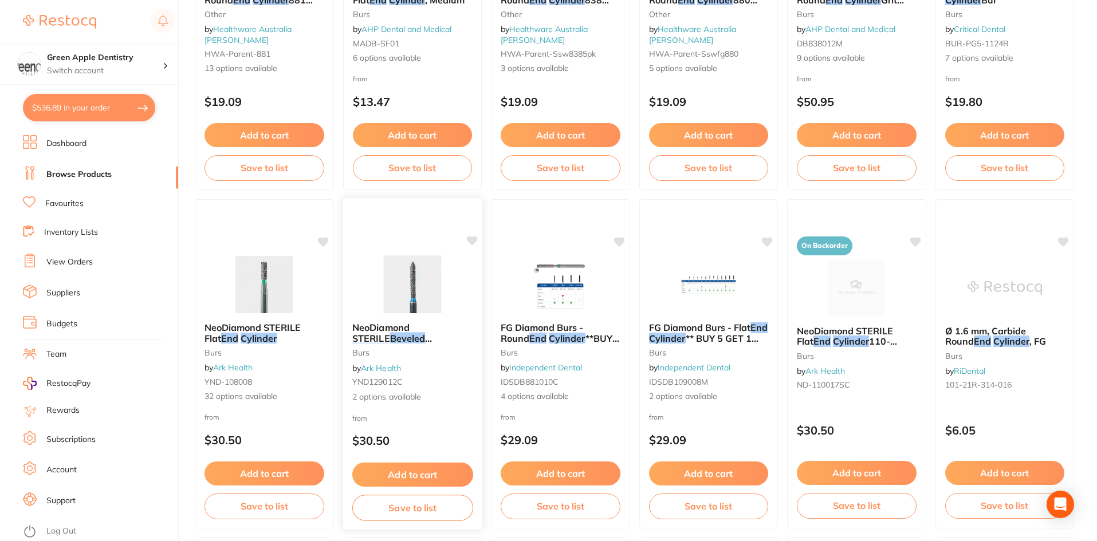
click at [456, 266] on div at bounding box center [411, 284] width 139 height 58
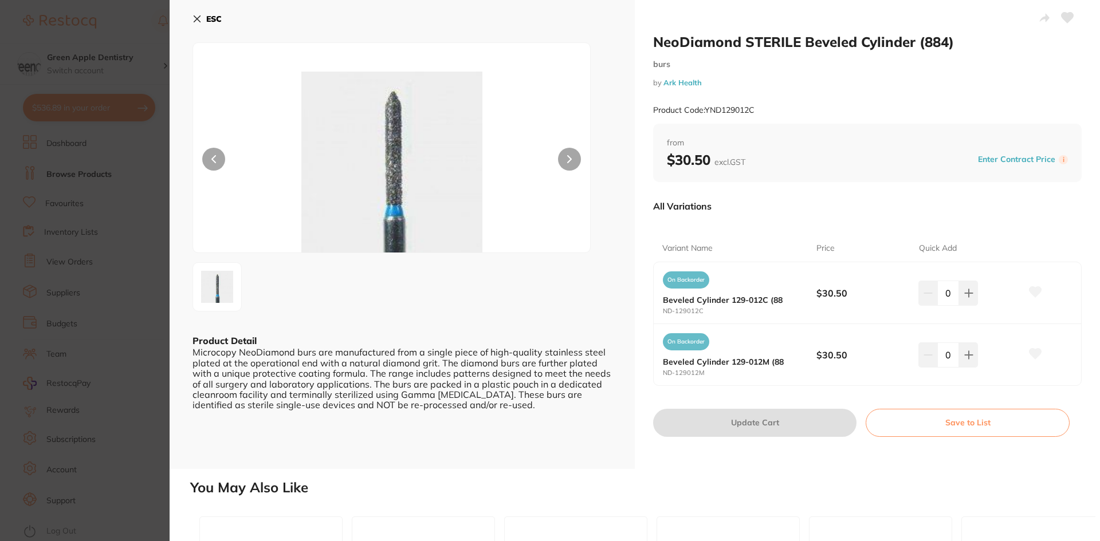
click at [212, 18] on b "ESC" at bounding box center [213, 19] width 15 height 10
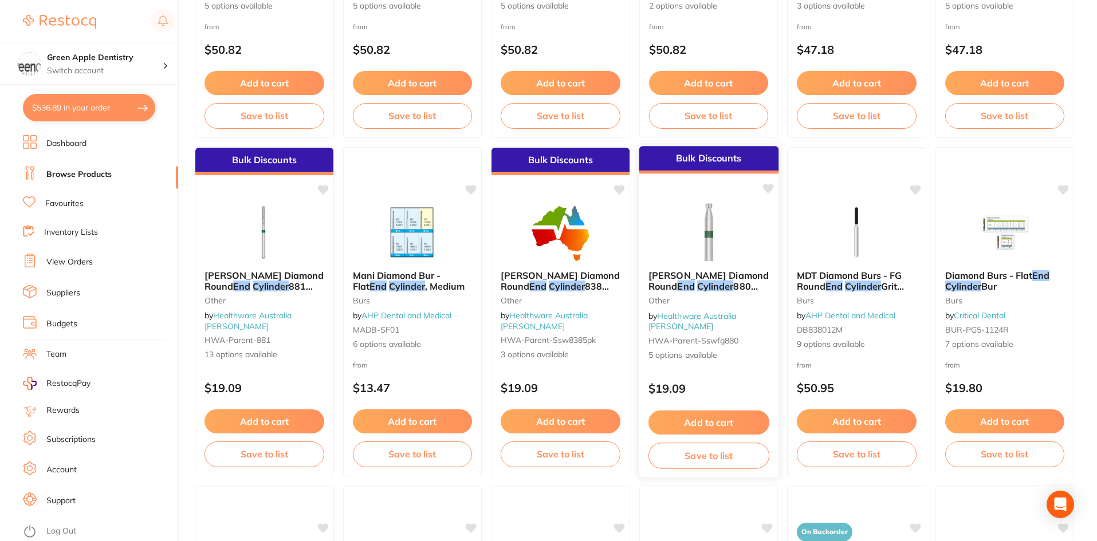
scroll to position [634, 0]
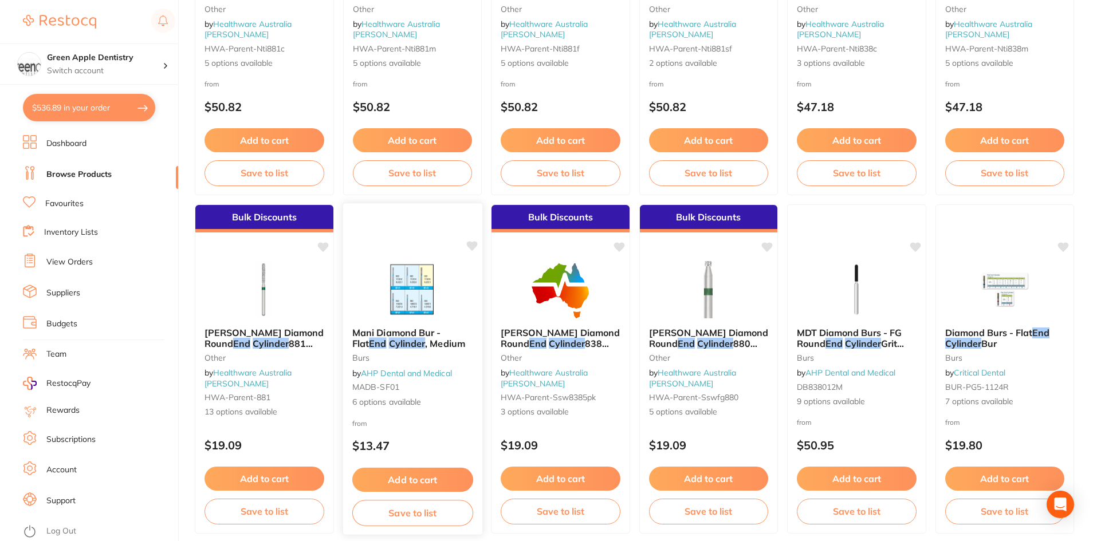
click at [447, 272] on img at bounding box center [412, 290] width 75 height 58
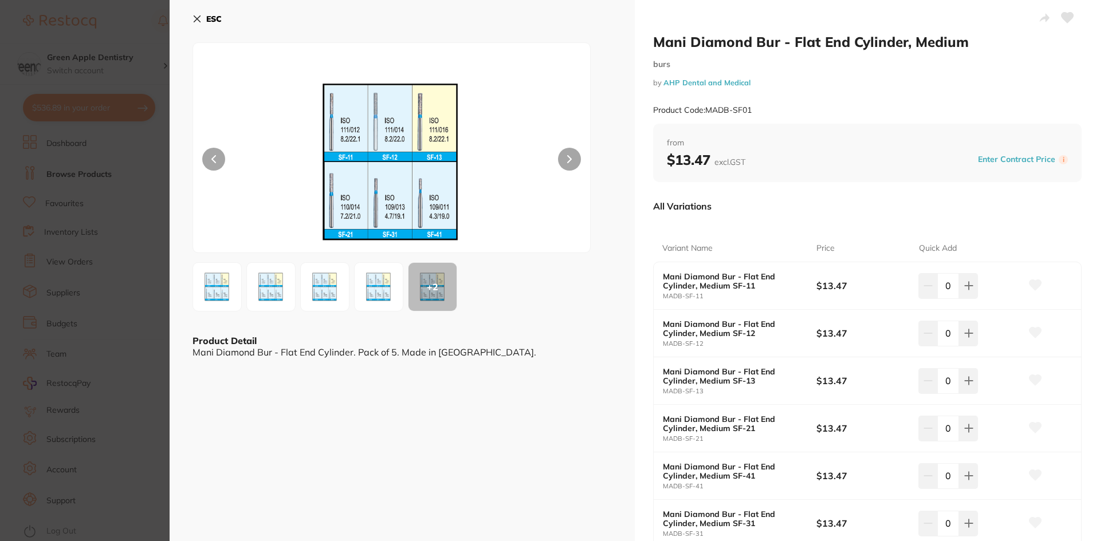
click at [202, 13] on button "ESC" at bounding box center [206, 18] width 29 height 19
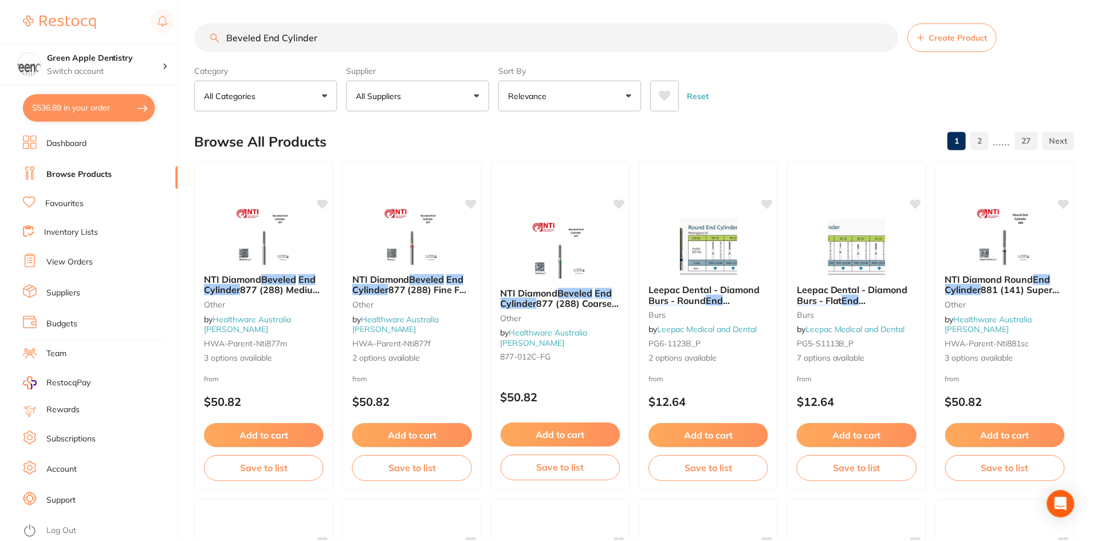
scroll to position [634, 0]
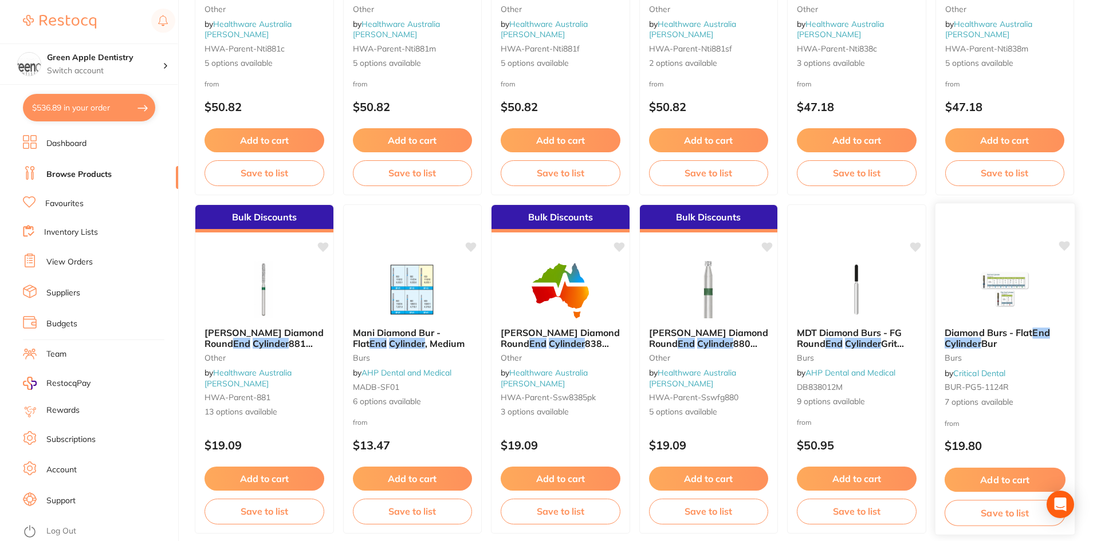
click at [997, 314] on img at bounding box center [1004, 290] width 75 height 58
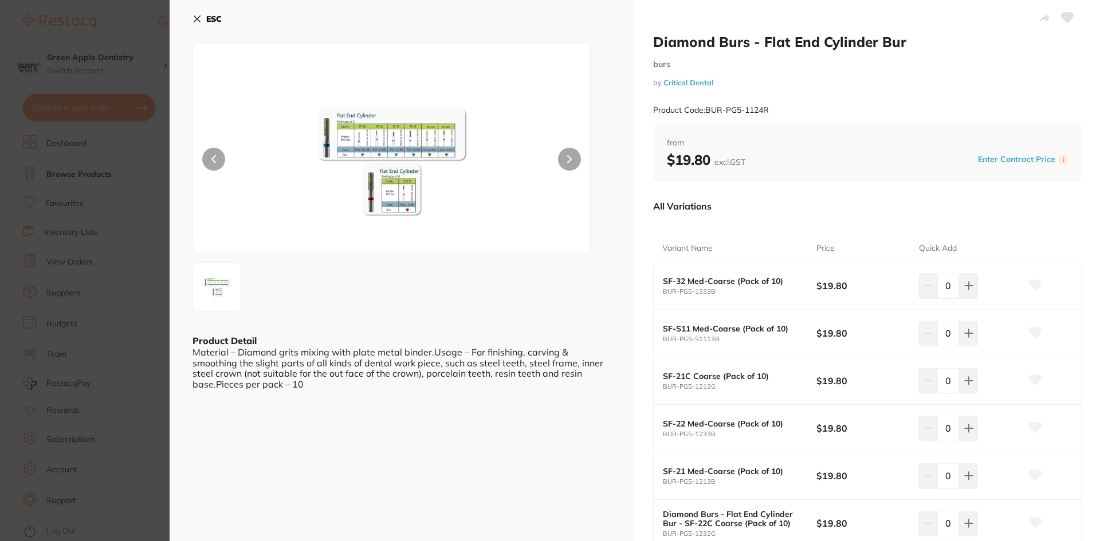
click at [212, 14] on b "ESC" at bounding box center [213, 19] width 15 height 10
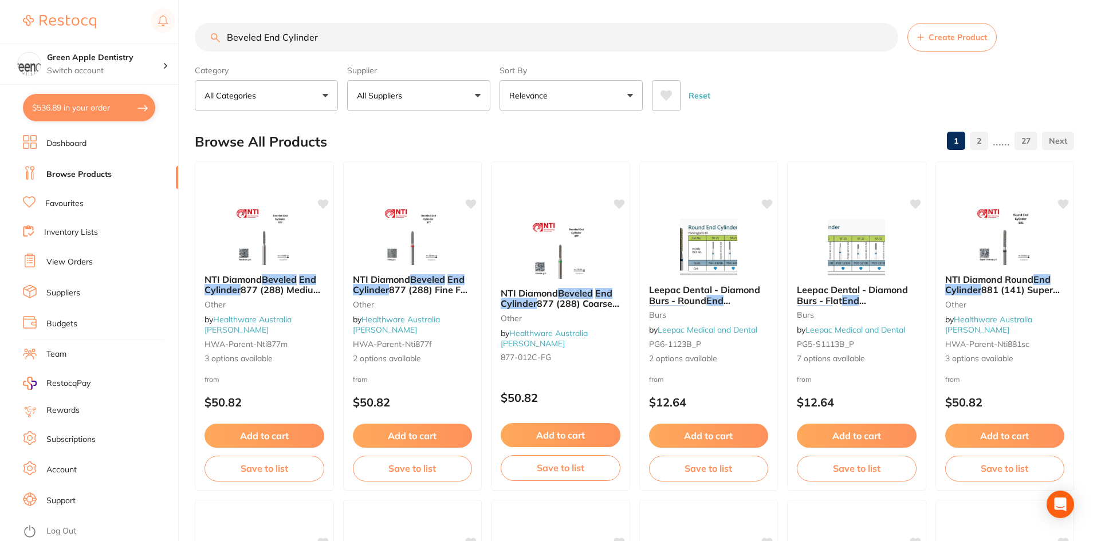
click at [412, 37] on input "Beveled End Cylinder" at bounding box center [546, 37] width 703 height 29
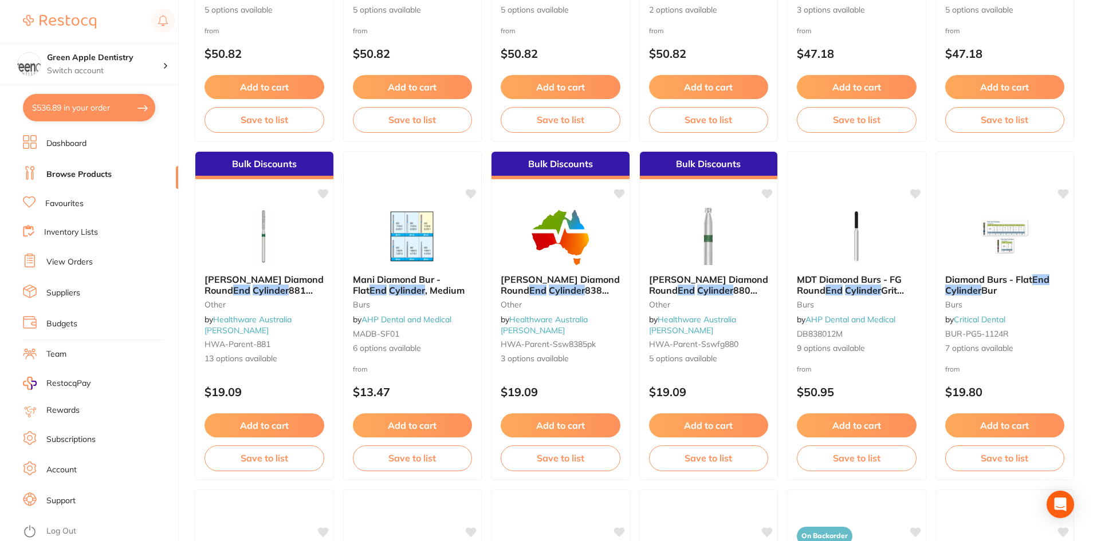
scroll to position [1031, 0]
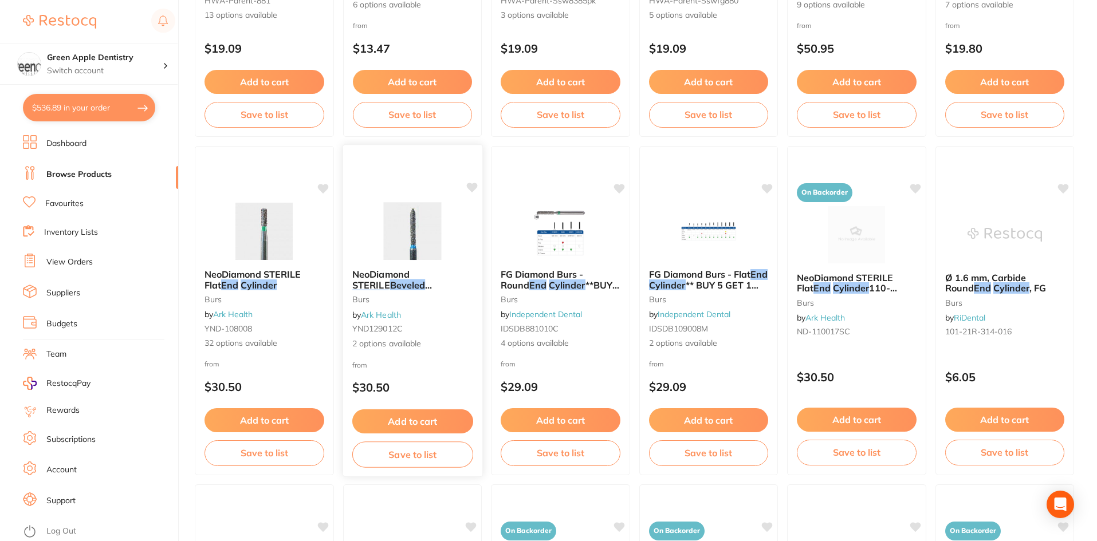
click at [403, 224] on img at bounding box center [412, 231] width 75 height 58
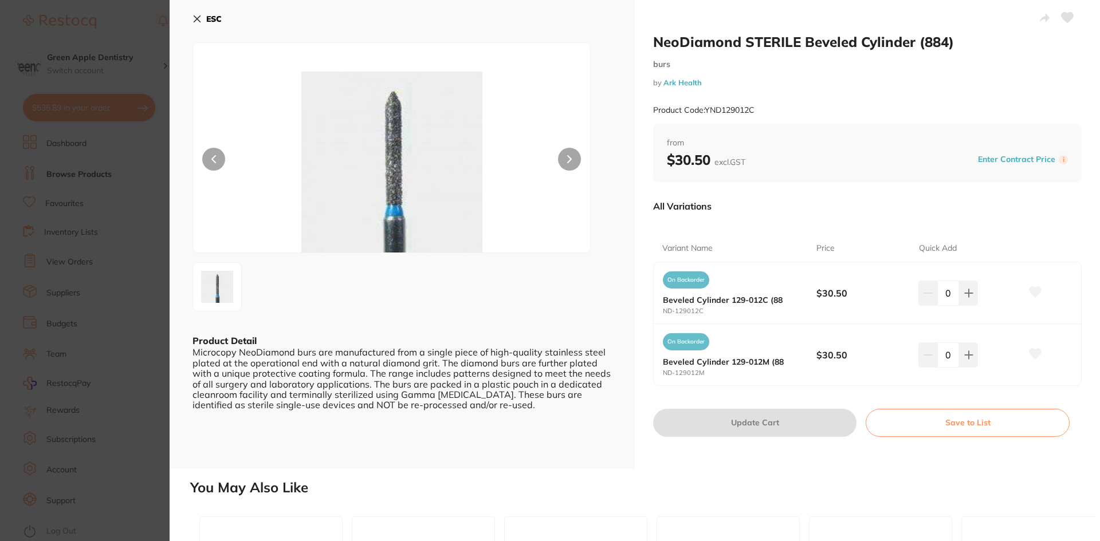
click at [216, 17] on b "ESC" at bounding box center [213, 19] width 15 height 10
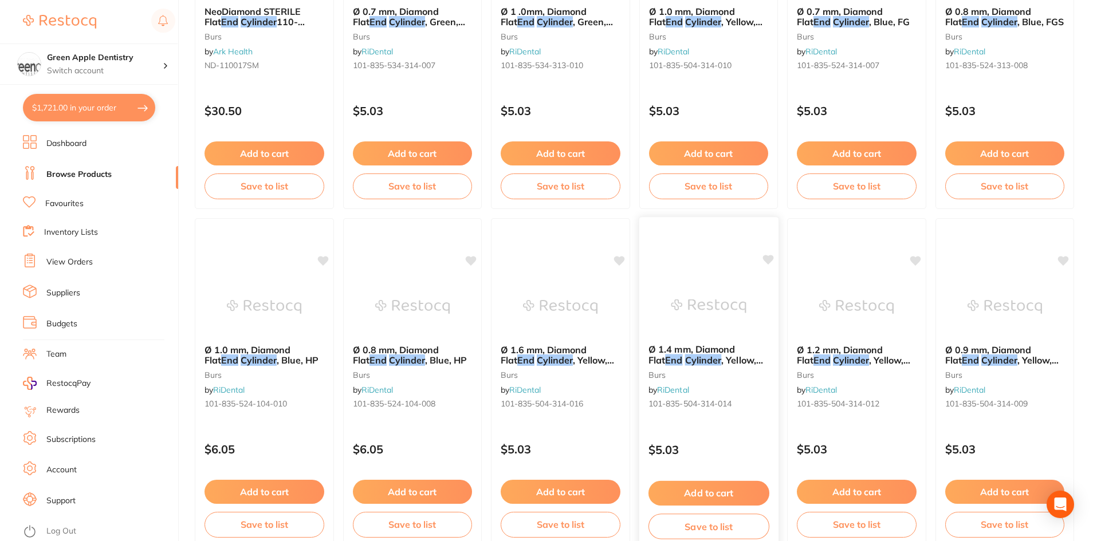
scroll to position [2717, 0]
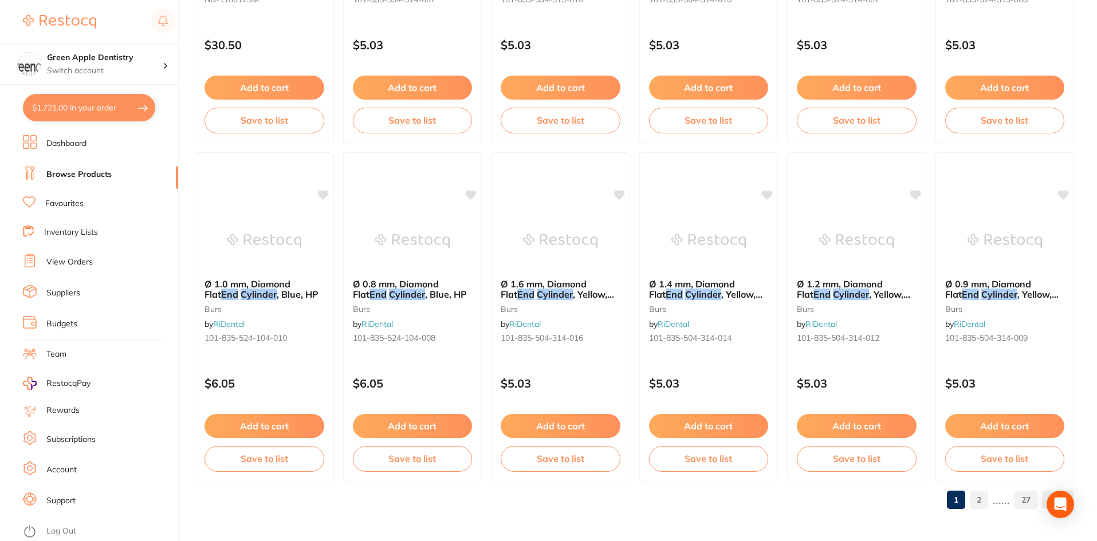
click at [975, 497] on link "2" at bounding box center [979, 500] width 18 height 23
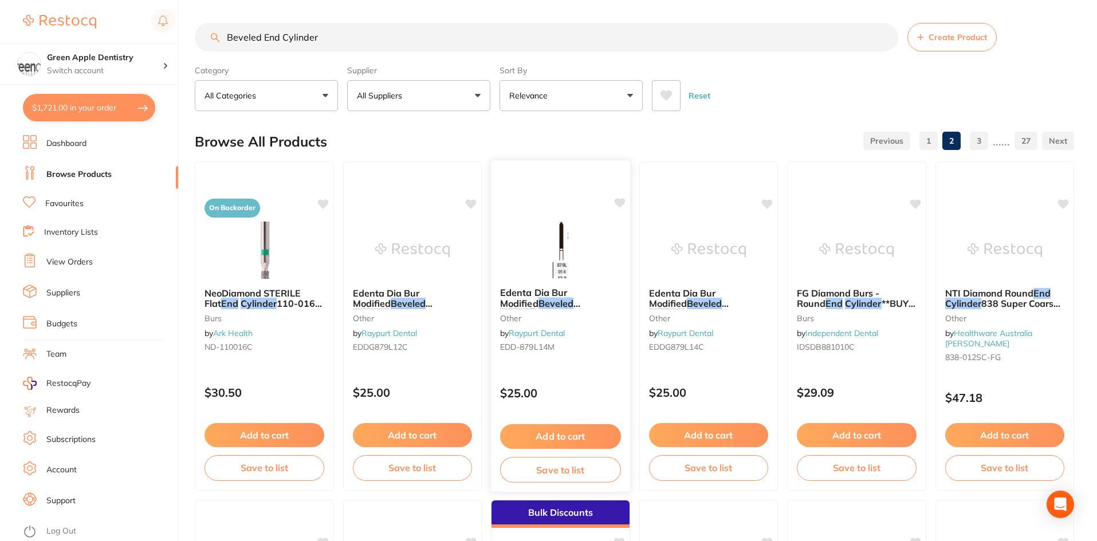
click at [565, 236] on img at bounding box center [560, 249] width 75 height 58
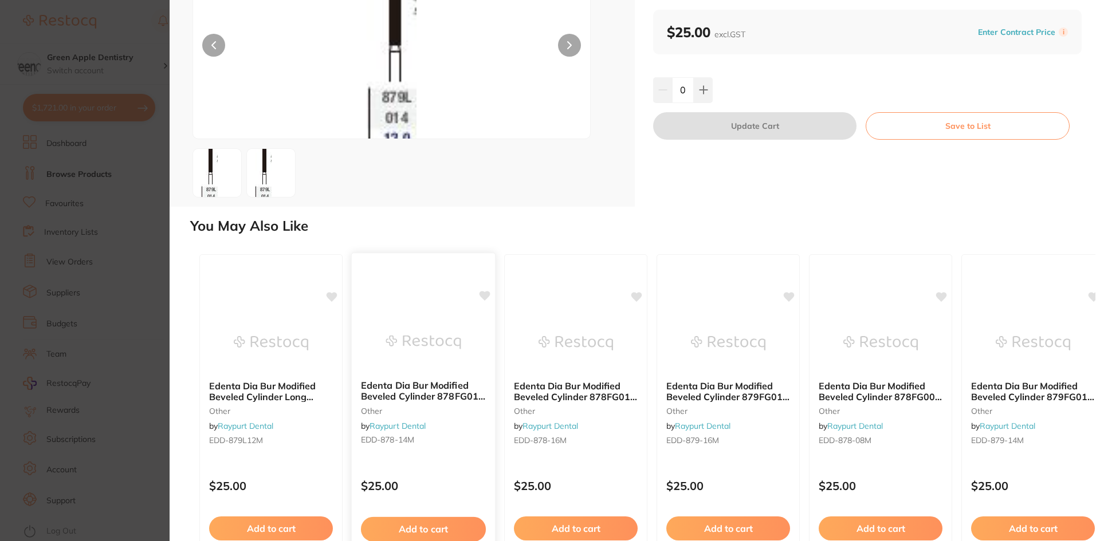
scroll to position [170, 0]
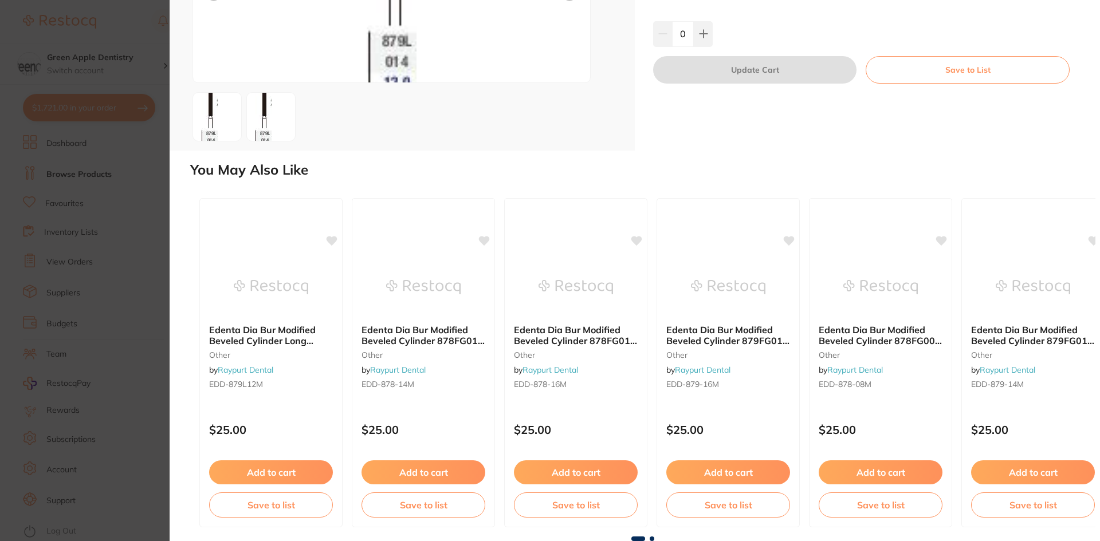
click at [651, 539] on span at bounding box center [651, 539] width 5 height 5
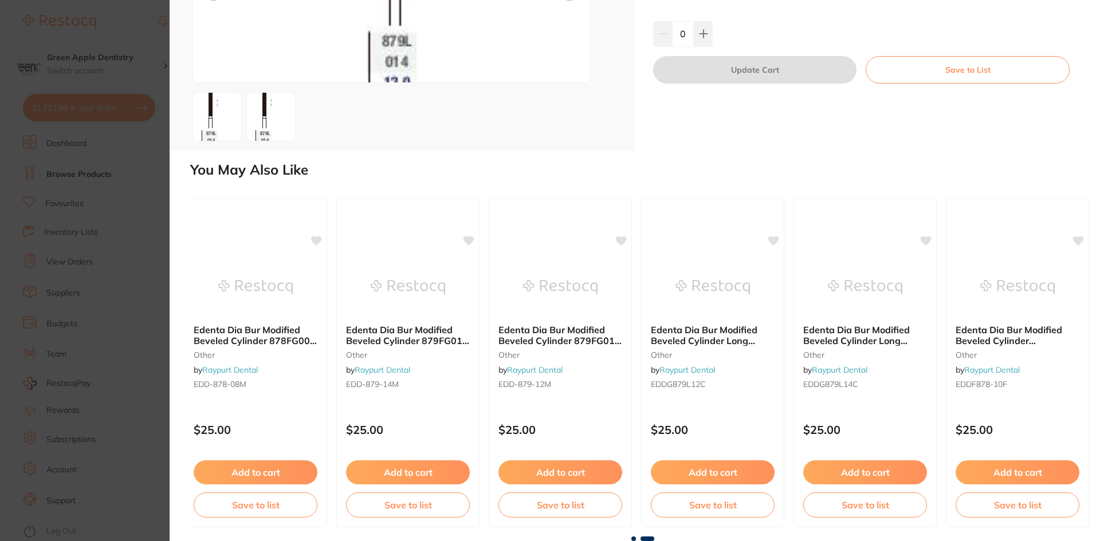
scroll to position [0, 631]
click at [631, 539] on span at bounding box center [633, 539] width 5 height 5
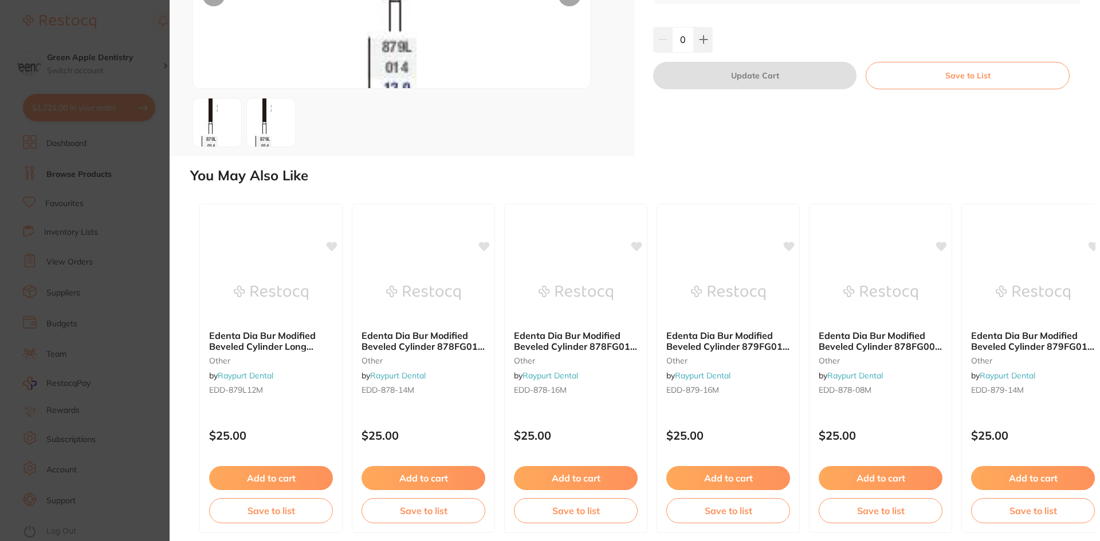
scroll to position [170, 0]
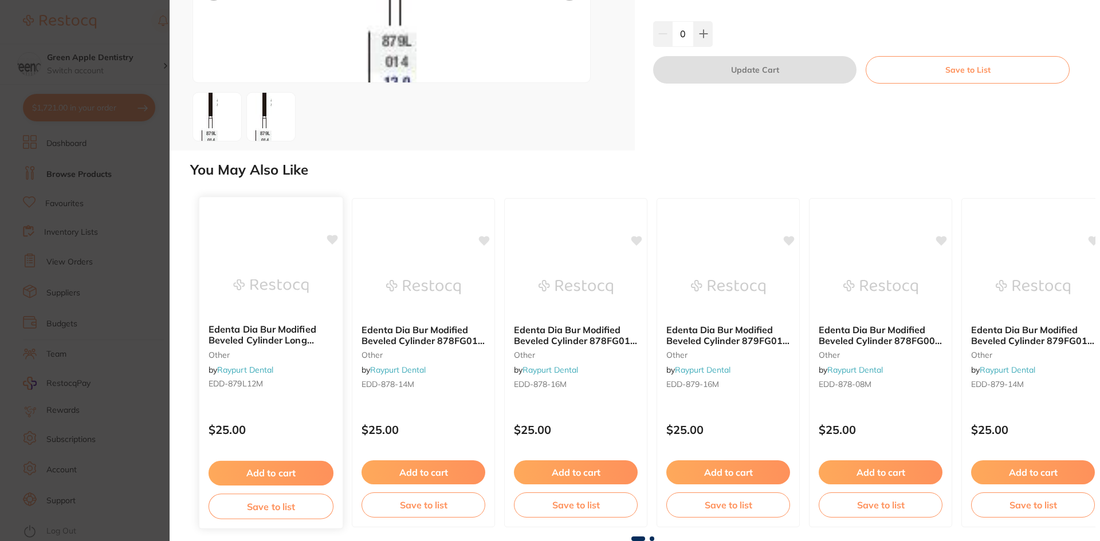
click at [272, 286] on img at bounding box center [270, 287] width 75 height 58
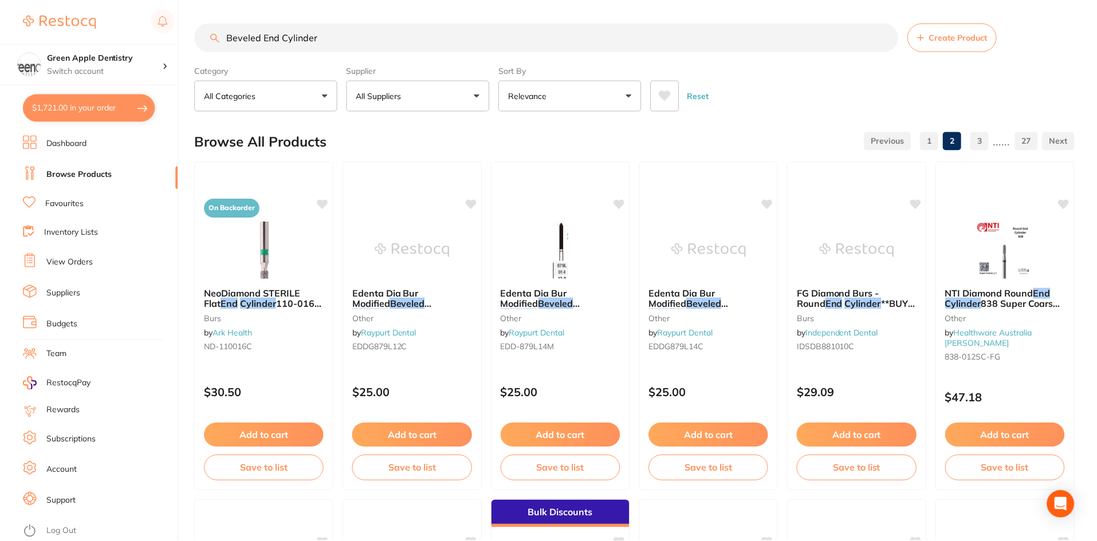
scroll to position [2717, 0]
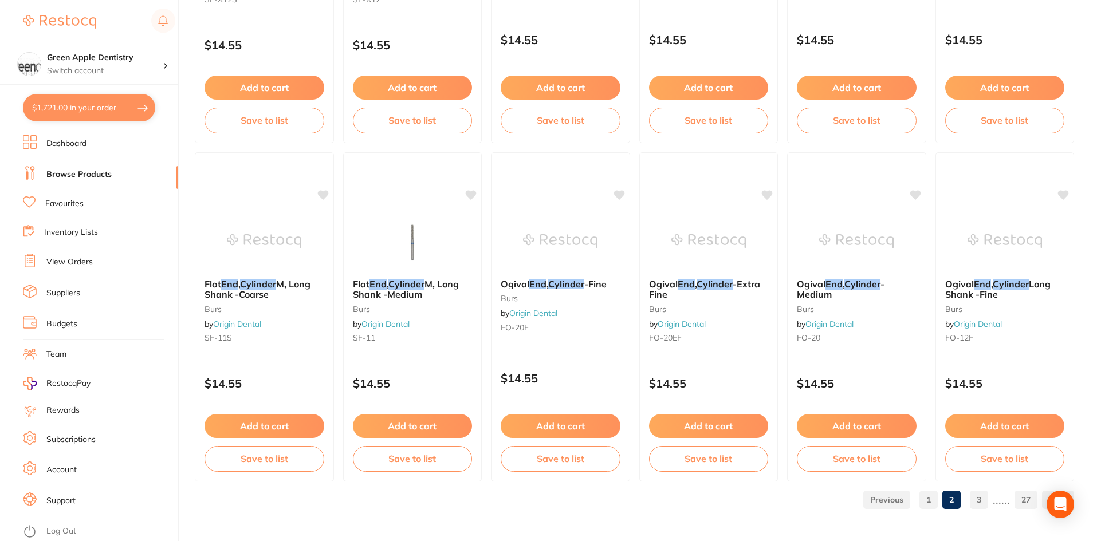
click at [981, 501] on link "3" at bounding box center [979, 500] width 18 height 23
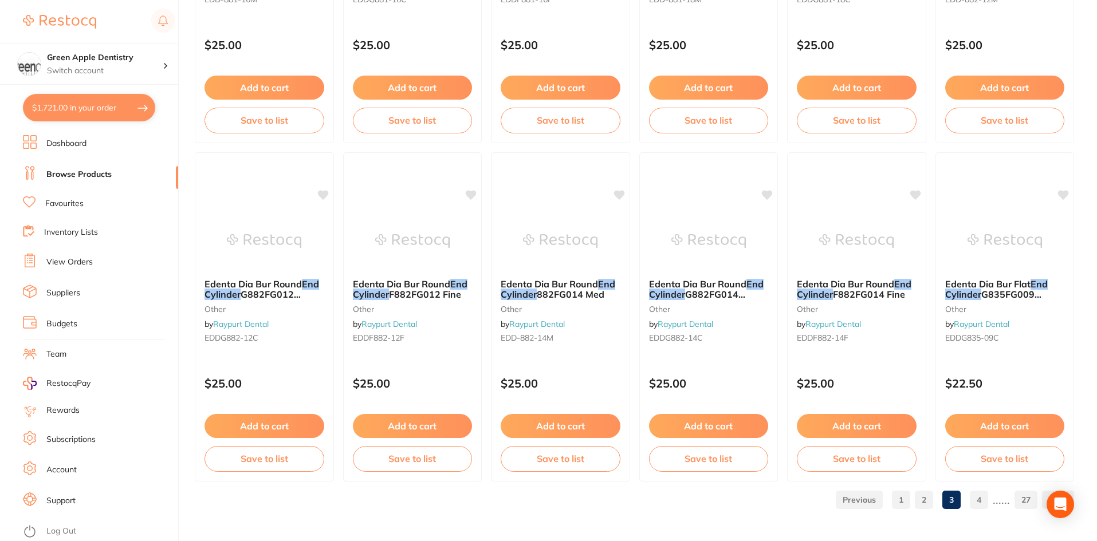
click at [976, 498] on link "4" at bounding box center [979, 500] width 18 height 23
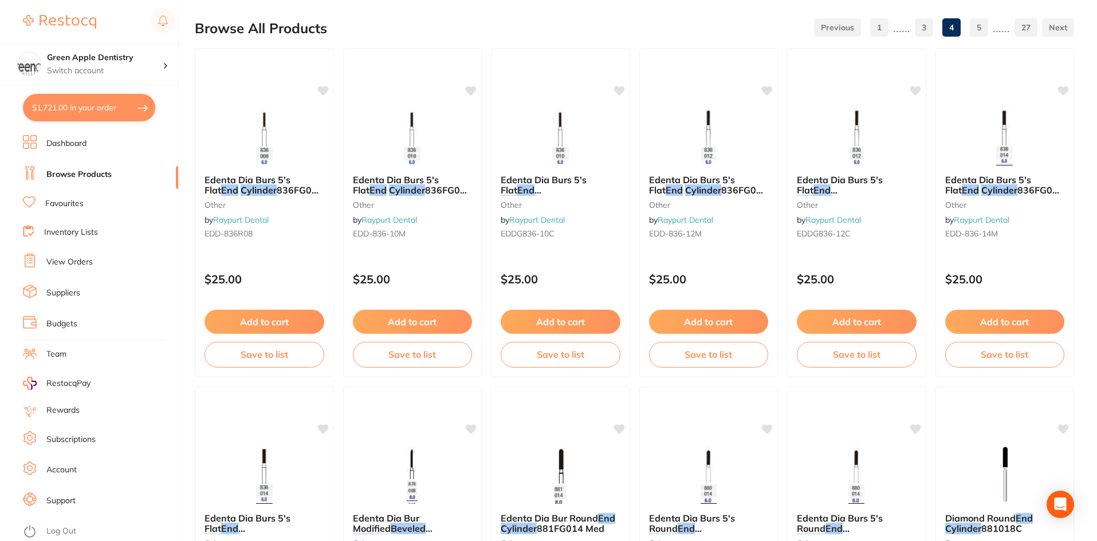
scroll to position [115, 0]
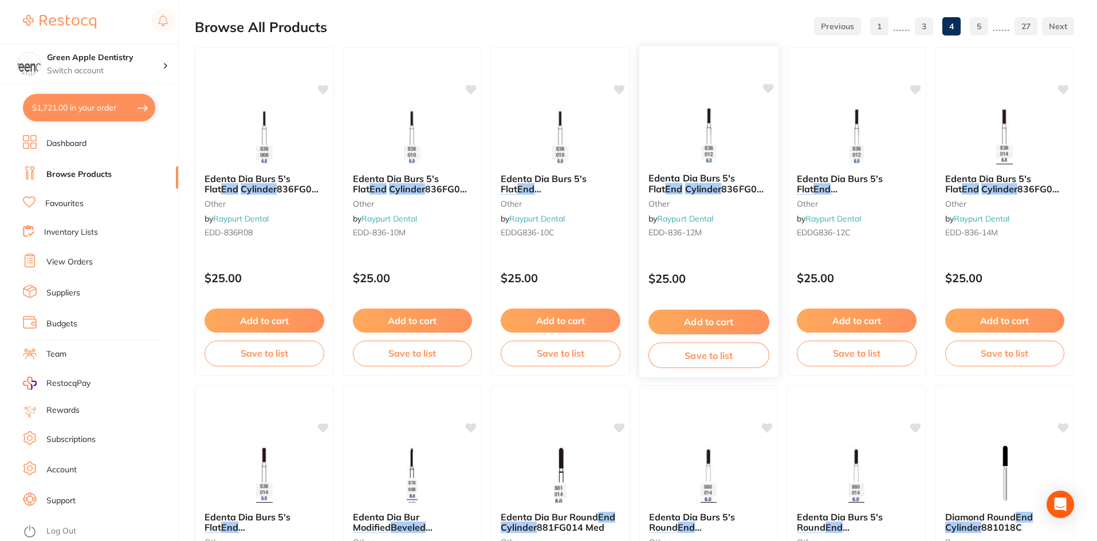
click at [733, 140] on img at bounding box center [708, 135] width 75 height 58
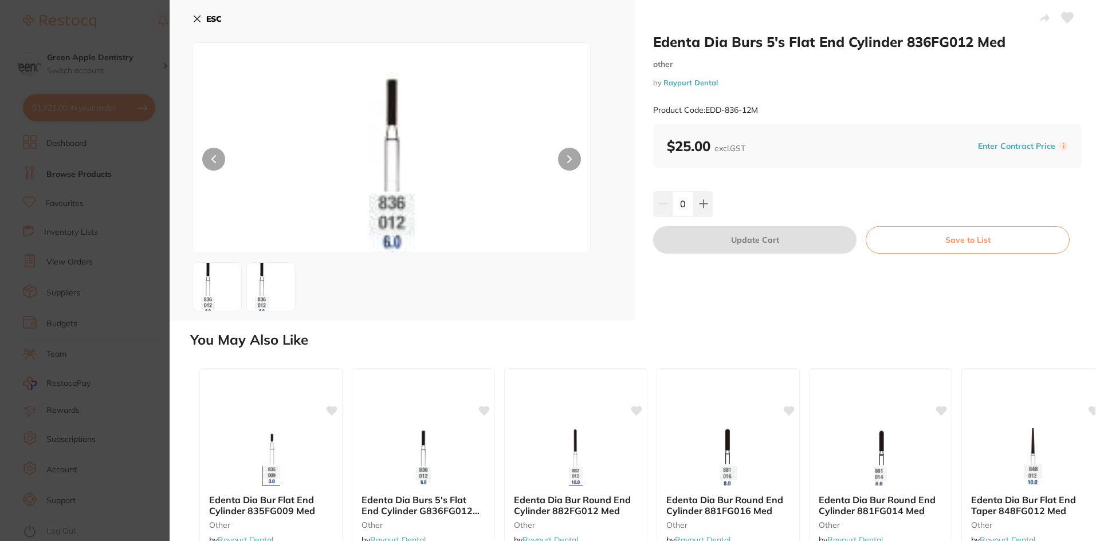
click at [207, 15] on b "ESC" at bounding box center [213, 19] width 15 height 10
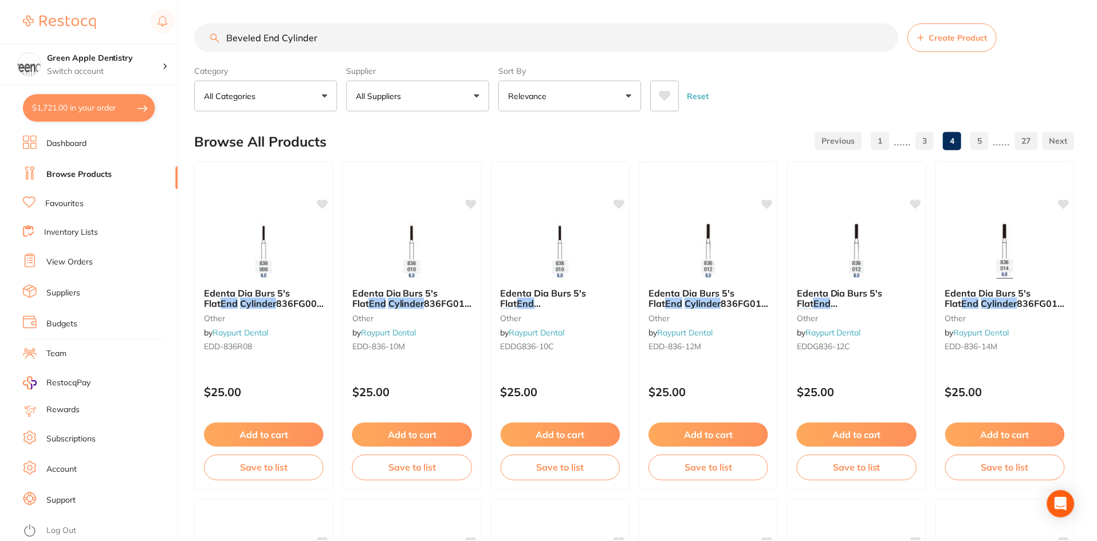
scroll to position [115, 0]
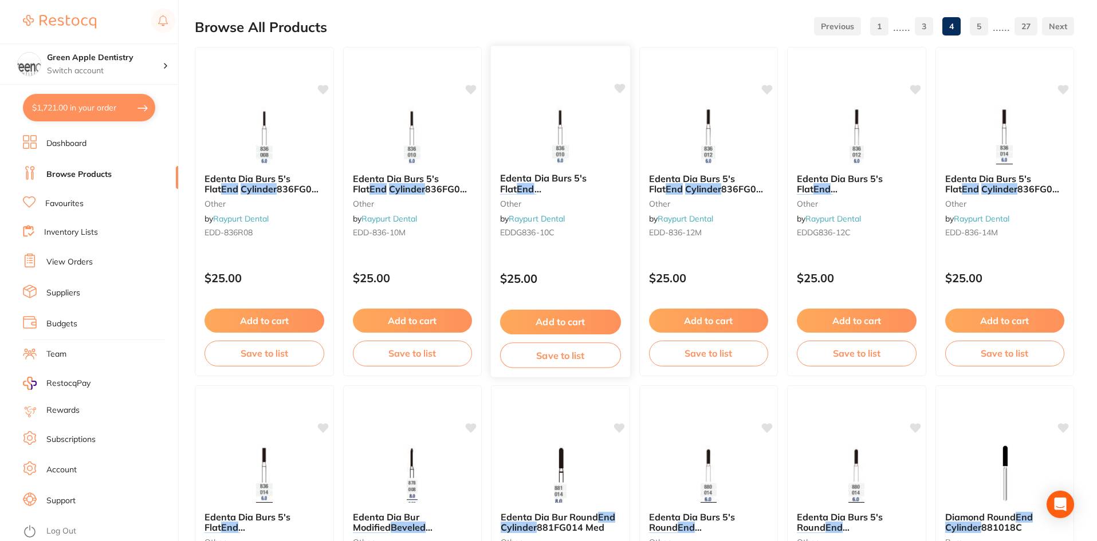
click at [573, 152] on img at bounding box center [560, 135] width 75 height 58
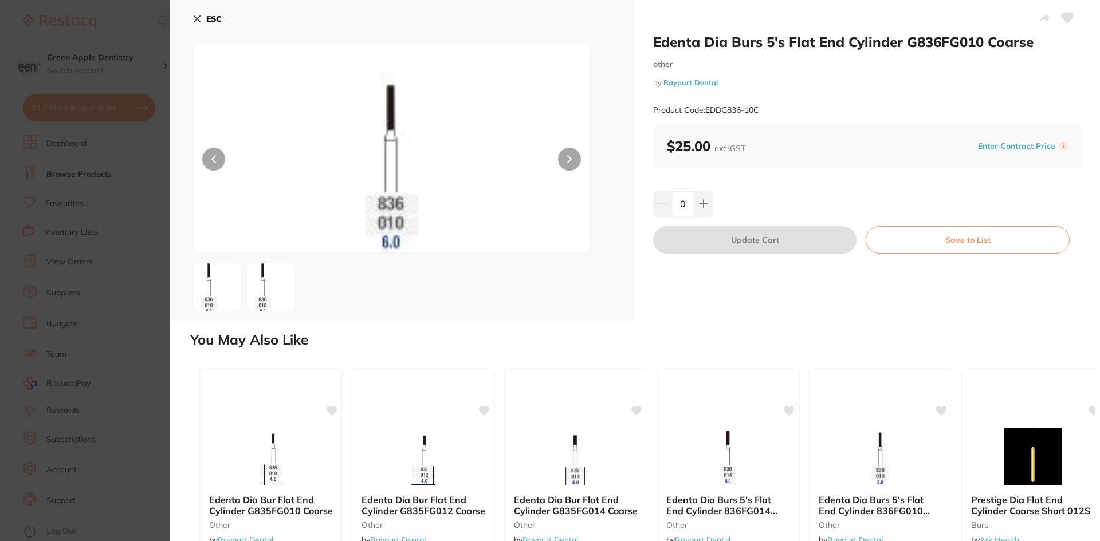
click at [199, 14] on button "ESC" at bounding box center [206, 18] width 29 height 19
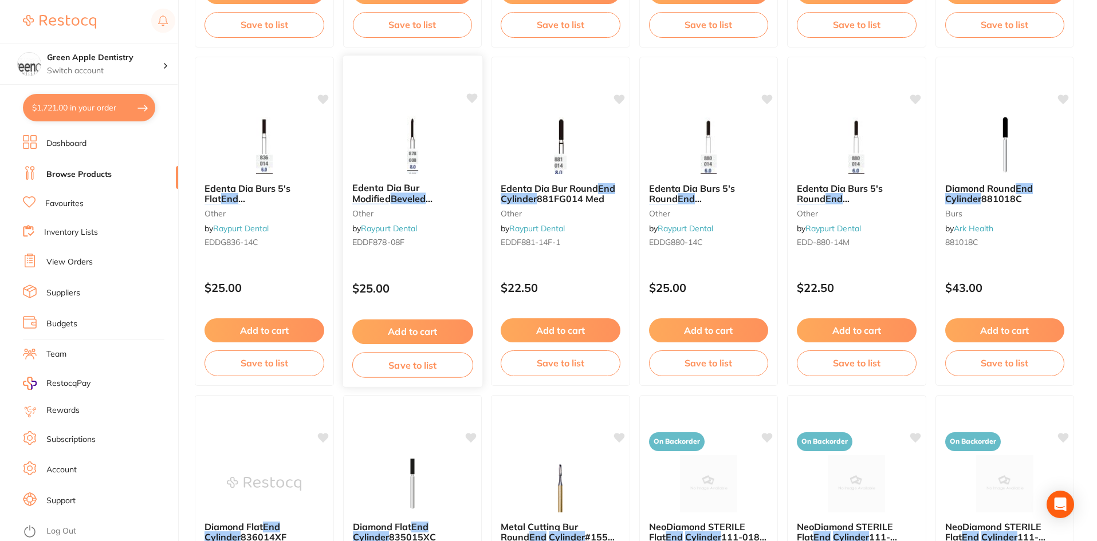
scroll to position [458, 0]
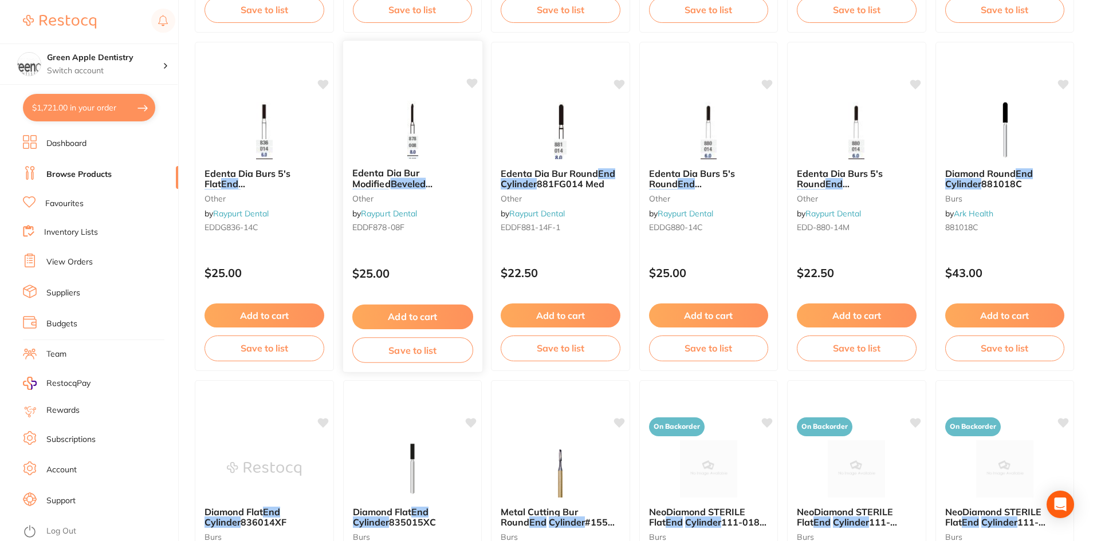
click at [430, 161] on div "Edenta Dia Bur Modified Beveled Cylinder F878FG008 Fine other by Raypurt Dental…" at bounding box center [411, 203] width 139 height 88
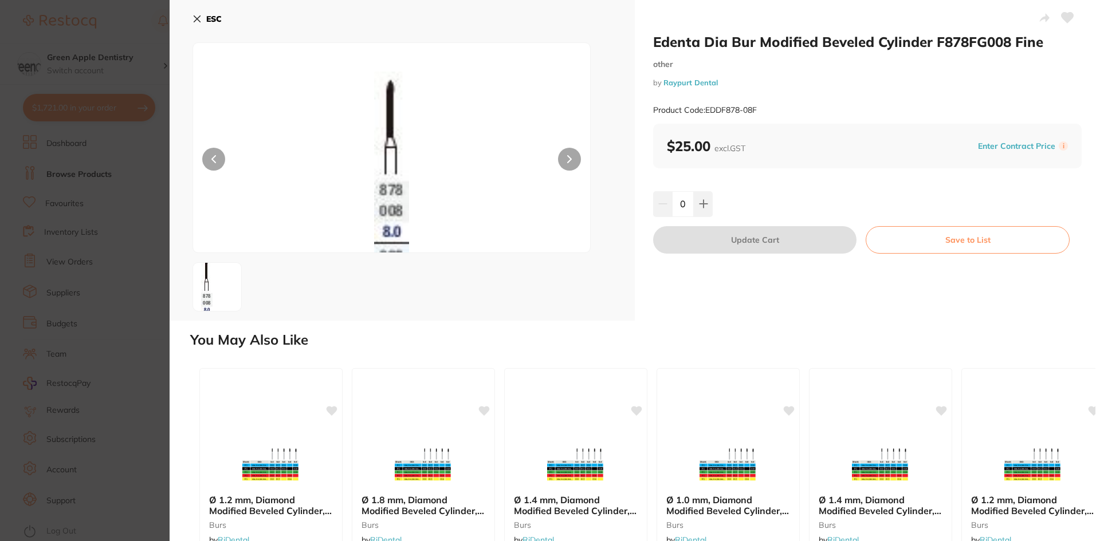
click at [199, 21] on icon at bounding box center [196, 18] width 9 height 9
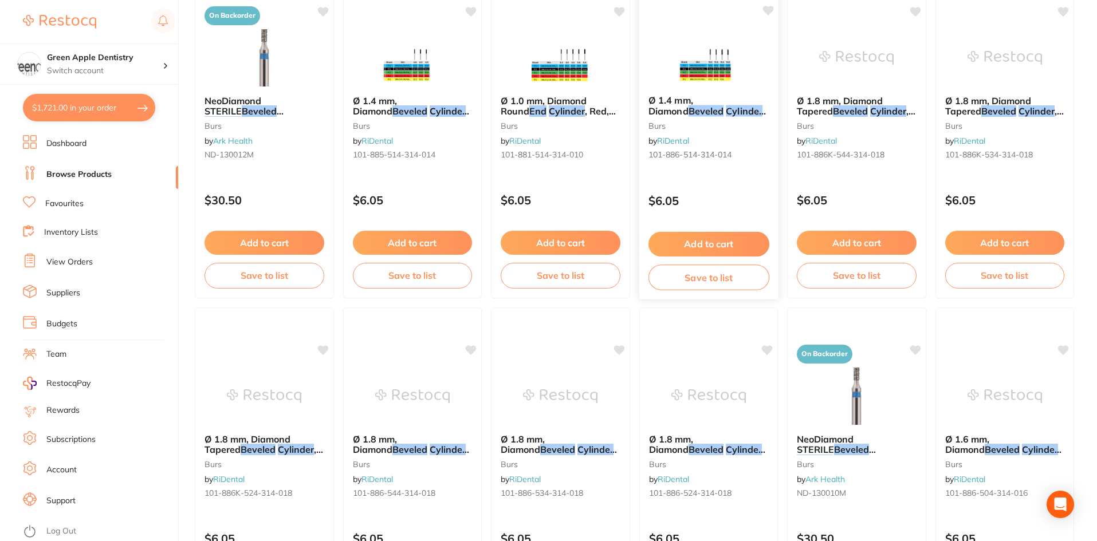
scroll to position [1775, 0]
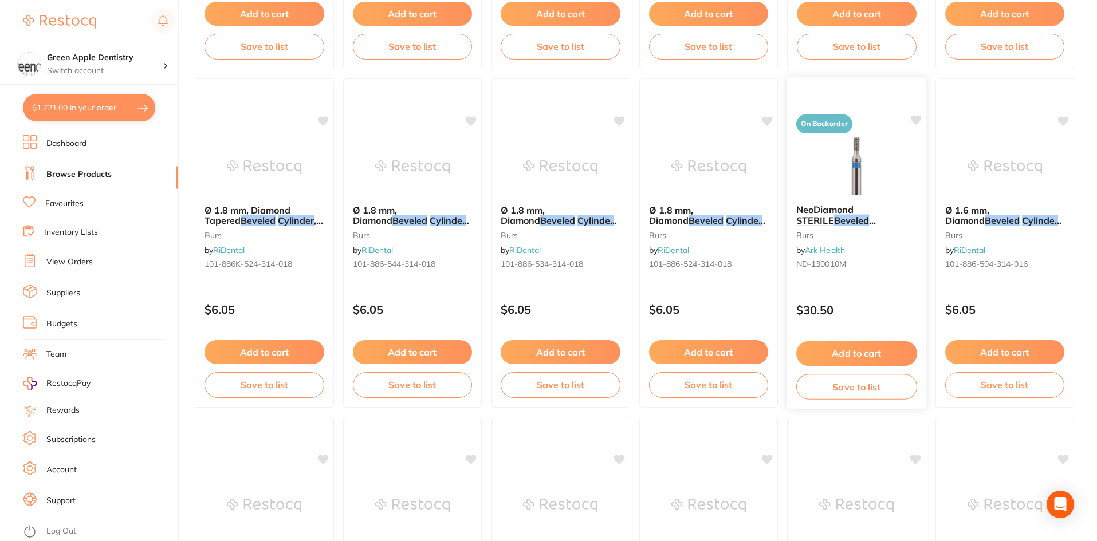
click at [838, 179] on img at bounding box center [856, 166] width 75 height 58
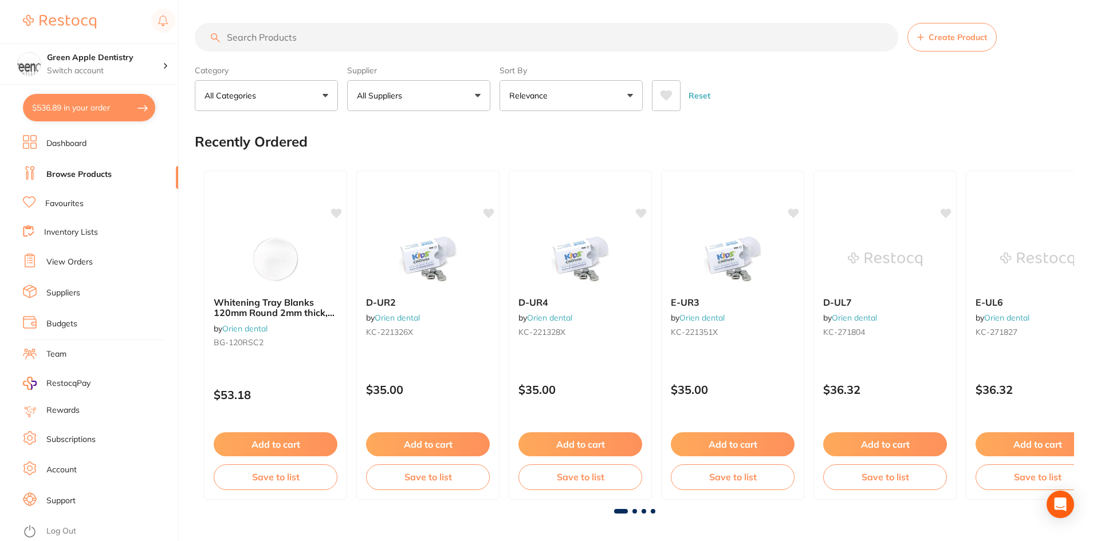
click at [318, 43] on input "search" at bounding box center [546, 37] width 703 height 29
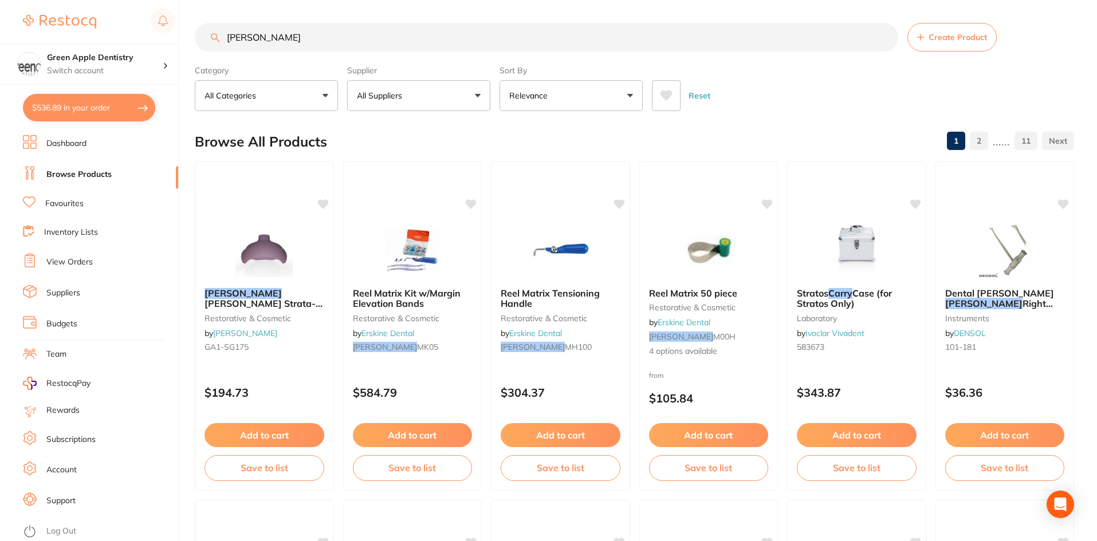
click at [412, 43] on input "garr" at bounding box center [546, 37] width 703 height 29
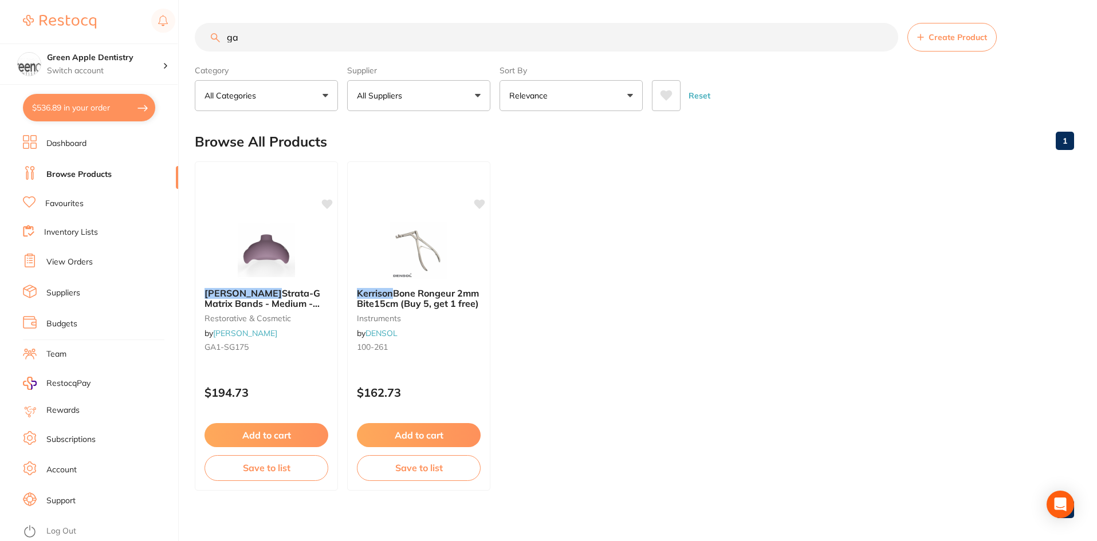
type input "g"
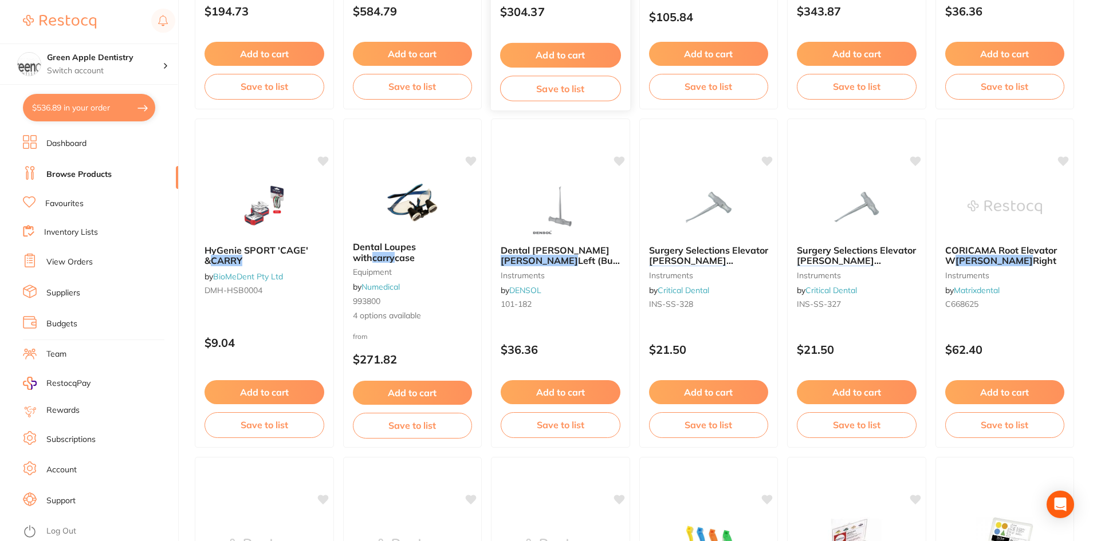
scroll to position [515, 0]
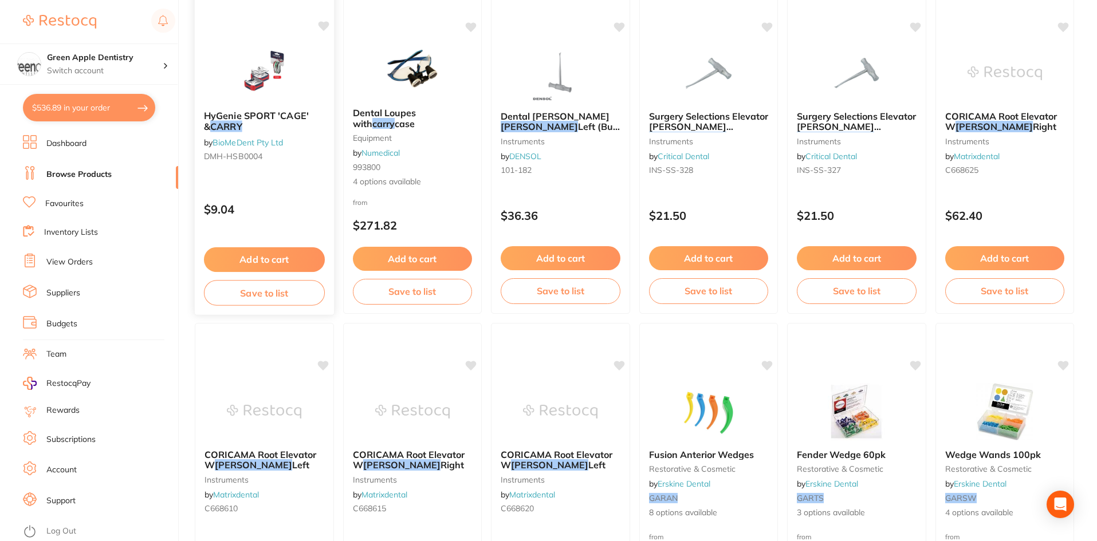
type input "garr"
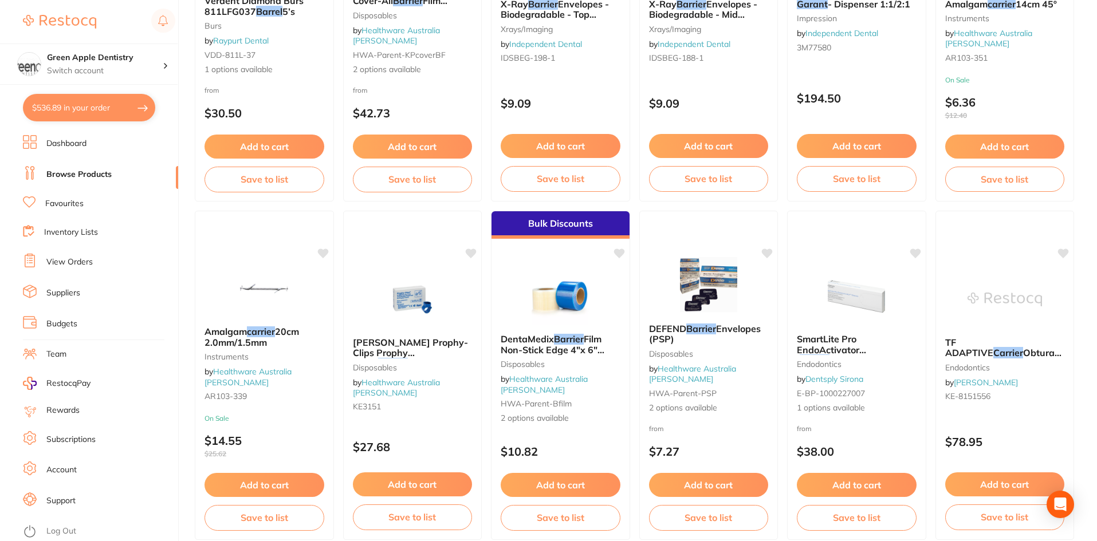
scroll to position [2692, 0]
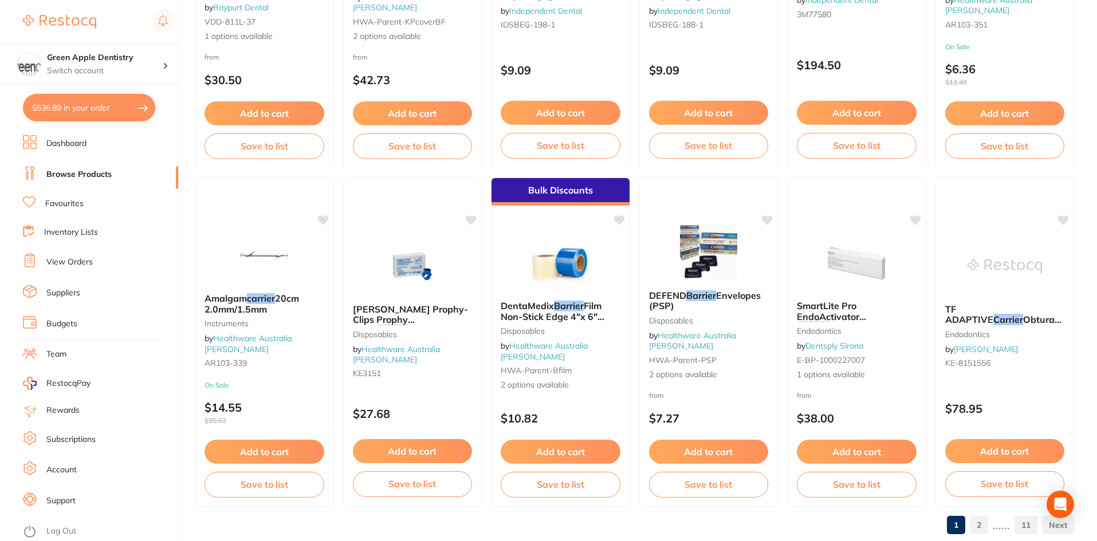
click at [977, 525] on link "2" at bounding box center [979, 525] width 18 height 23
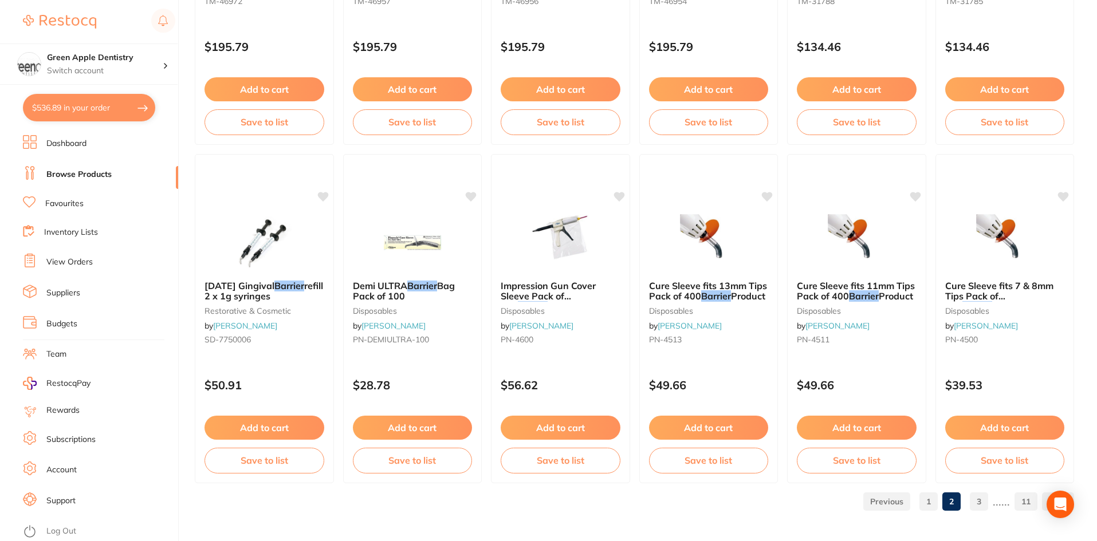
scroll to position [2717, 0]
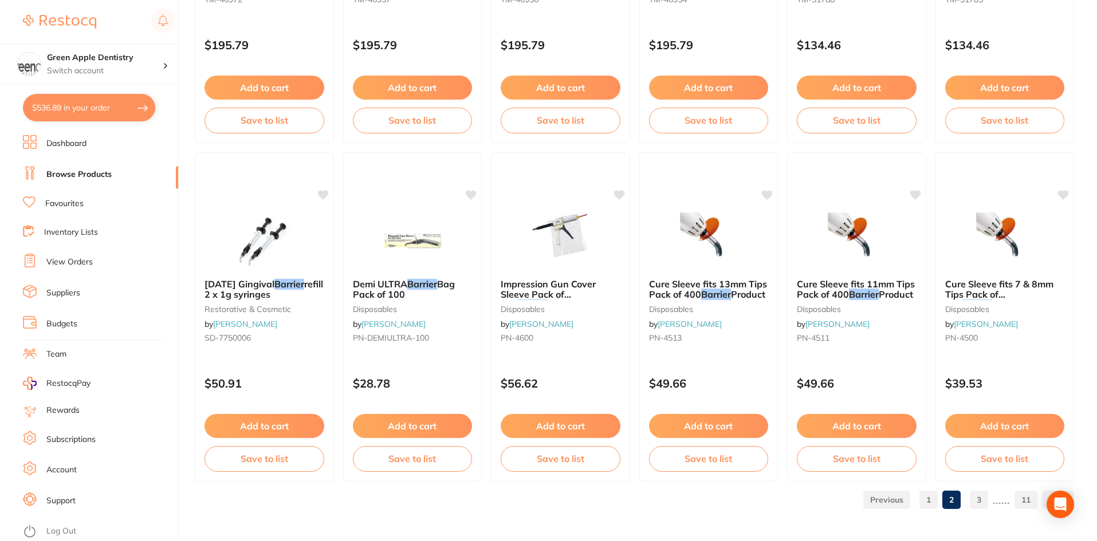
click at [984, 495] on link "3" at bounding box center [979, 500] width 18 height 23
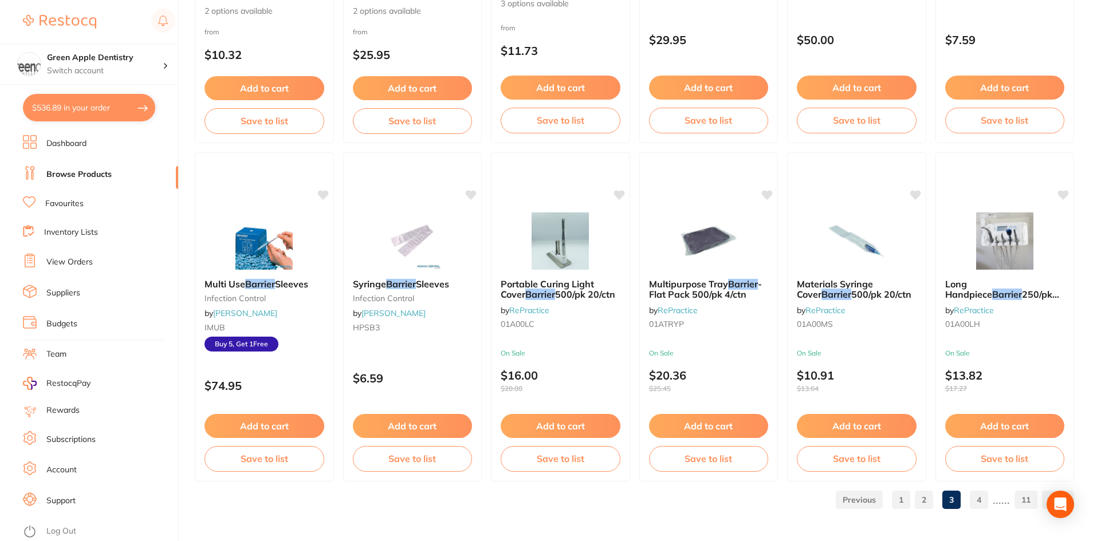
click at [976, 495] on link "4" at bounding box center [979, 500] width 18 height 23
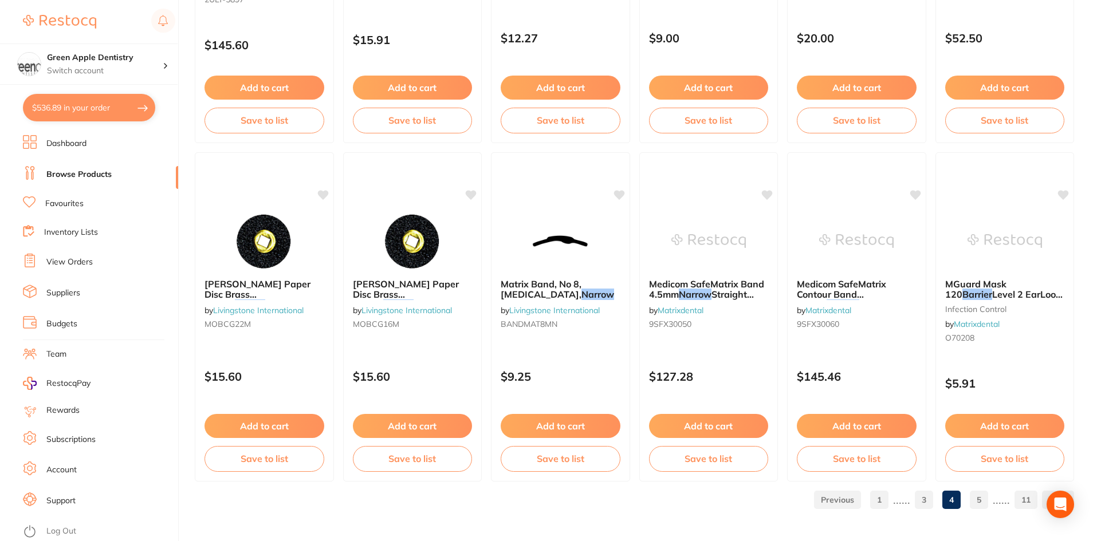
click at [976, 498] on link "5" at bounding box center [979, 500] width 18 height 23
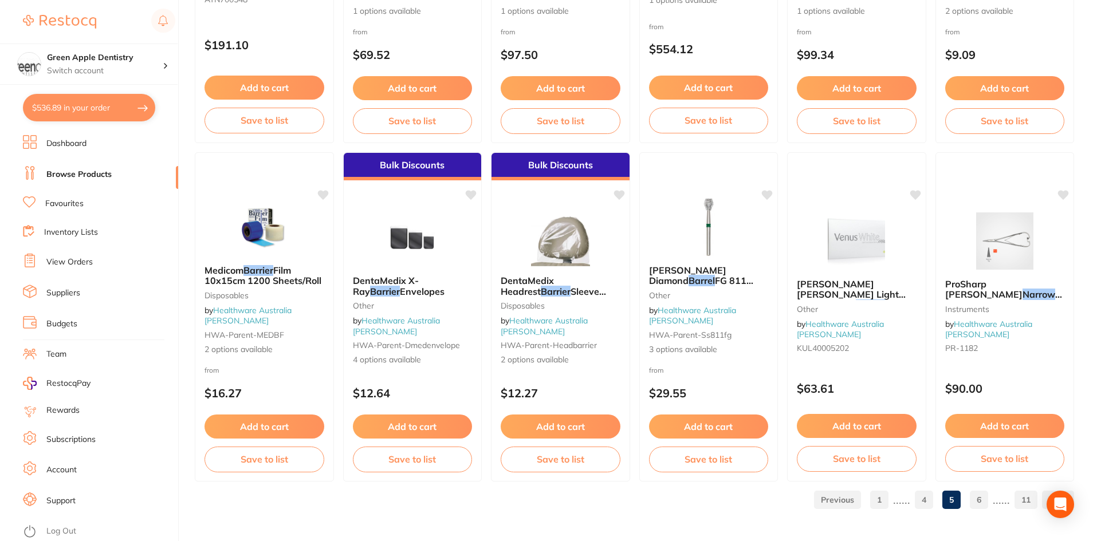
click at [981, 506] on link "6" at bounding box center [979, 500] width 18 height 23
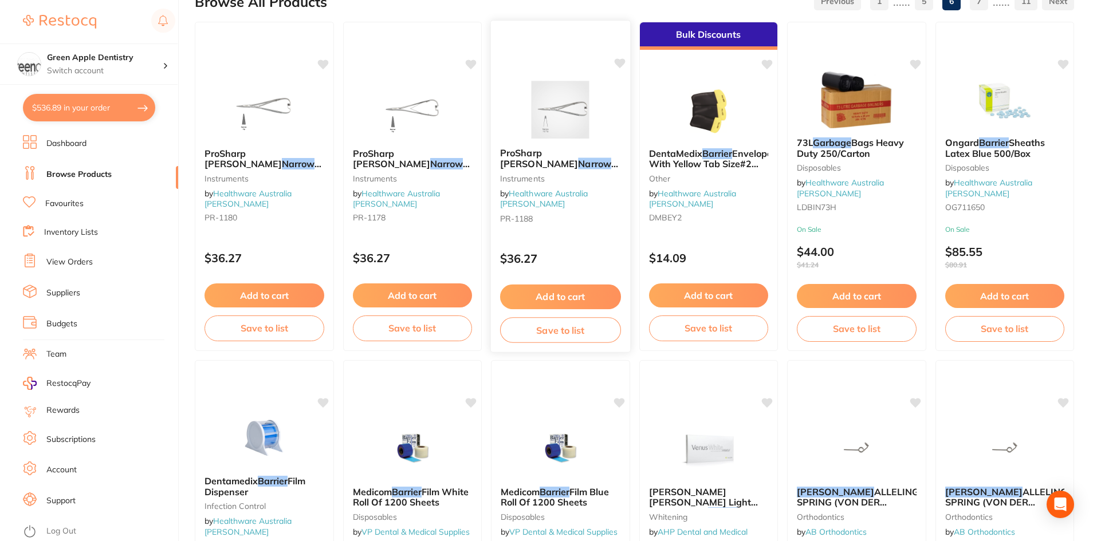
scroll to position [0, 0]
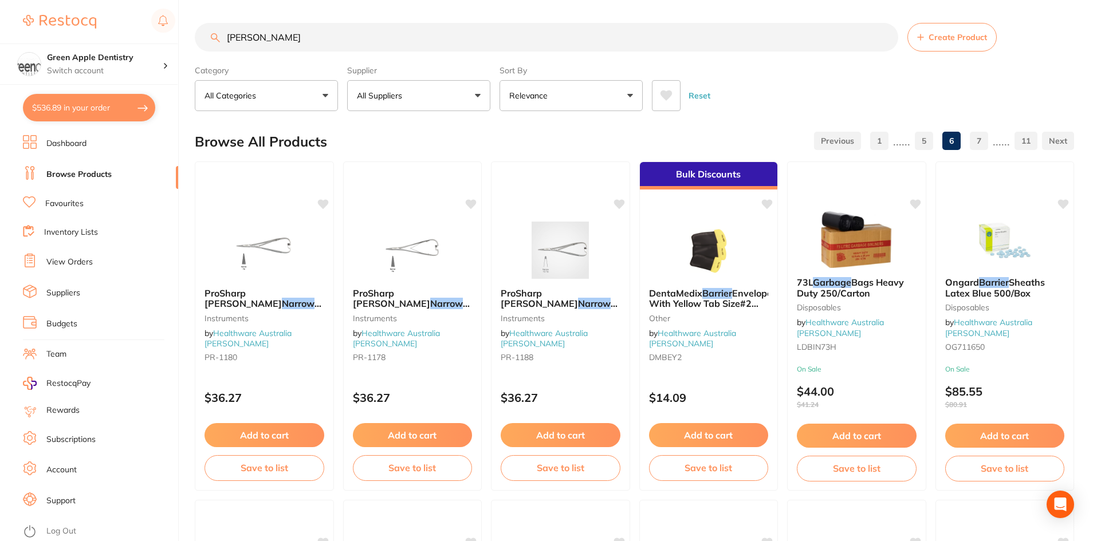
click at [415, 85] on button "All Suppliers" at bounding box center [418, 95] width 143 height 31
type input "er"
click at [407, 192] on p "Erskine Dental" at bounding box center [418, 195] width 61 height 10
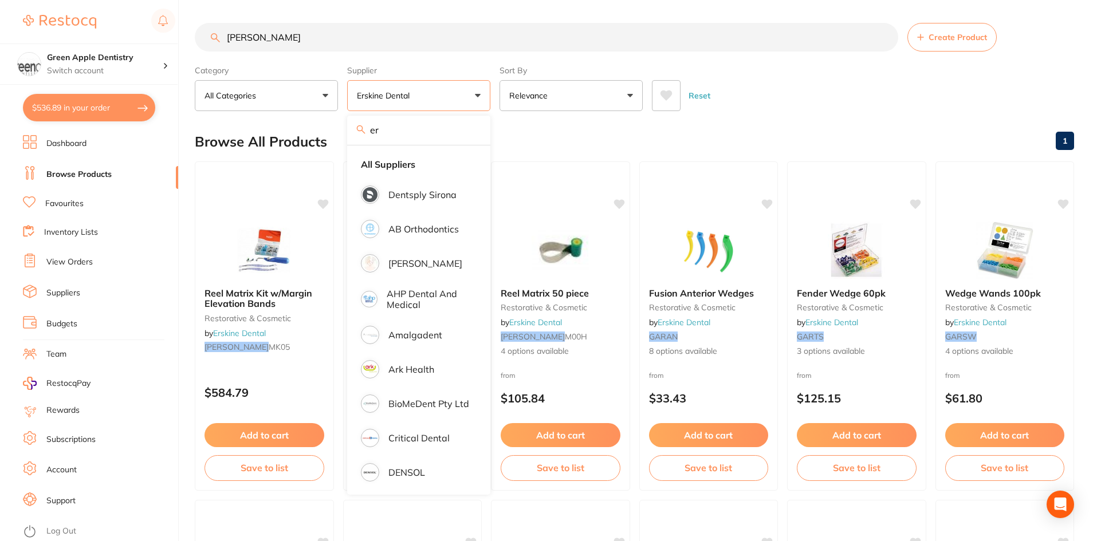
click at [812, 68] on div "Category All Categories All Categories disposables instruments orthodontics res…" at bounding box center [634, 86] width 879 height 50
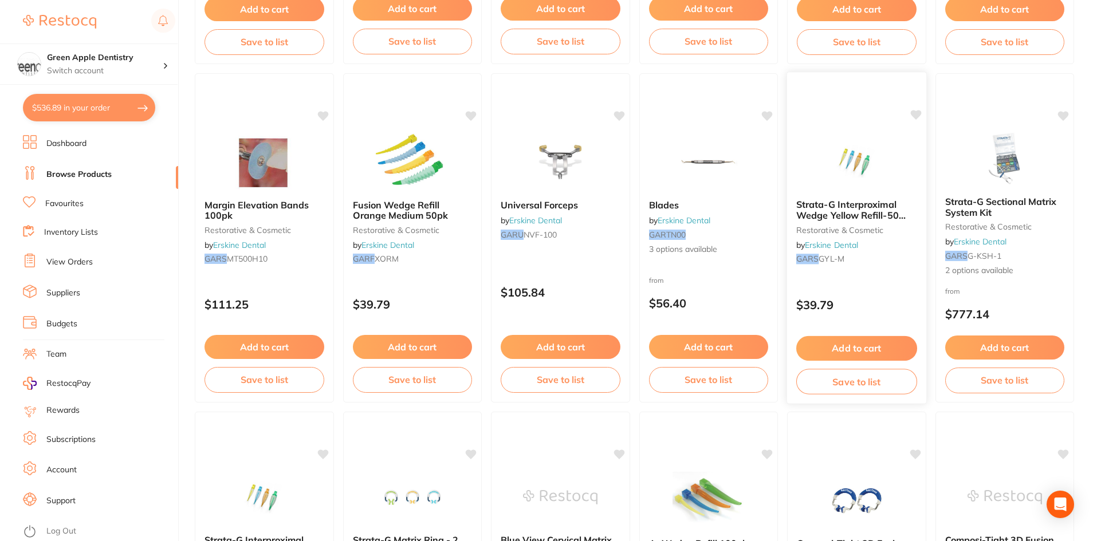
scroll to position [802, 0]
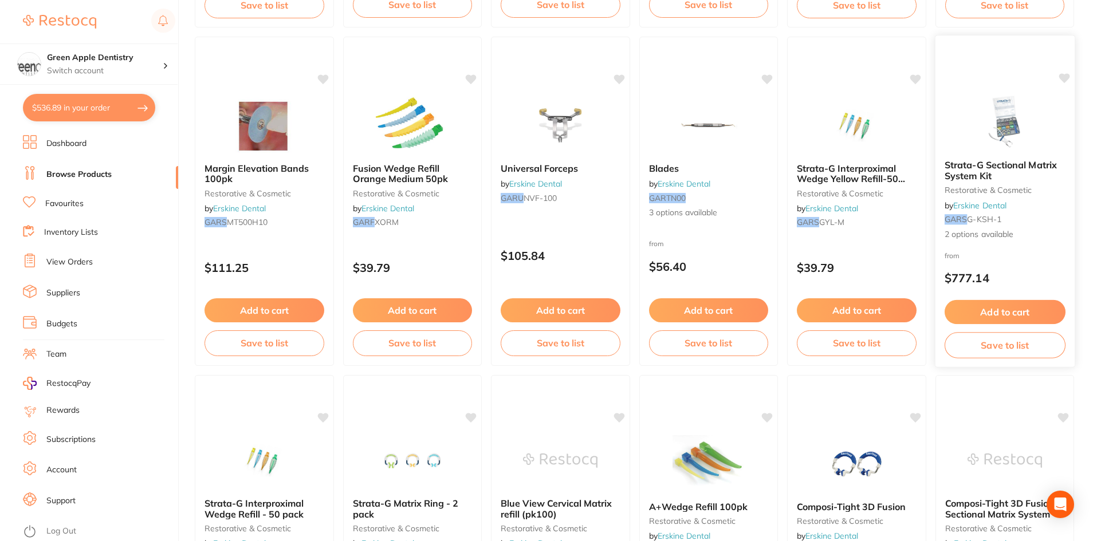
click at [1012, 123] on img at bounding box center [1004, 122] width 75 height 58
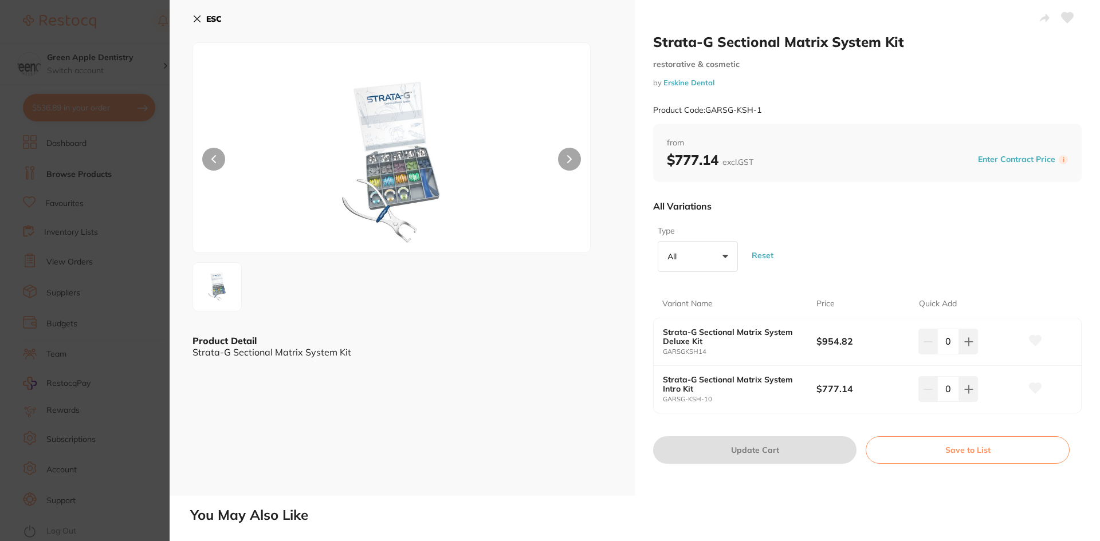
click at [206, 25] on button "ESC" at bounding box center [206, 18] width 29 height 19
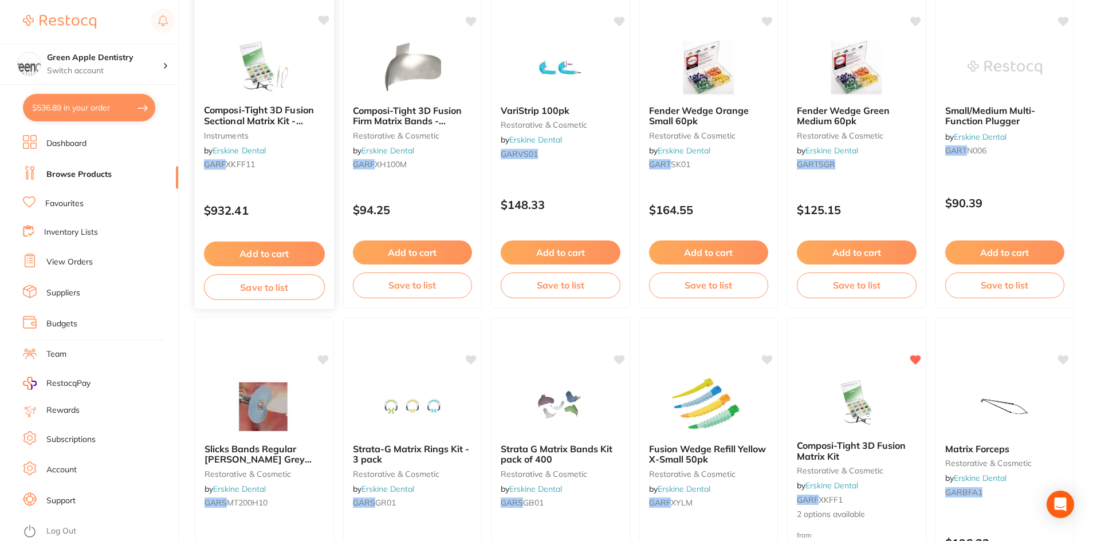
scroll to position [2234, 0]
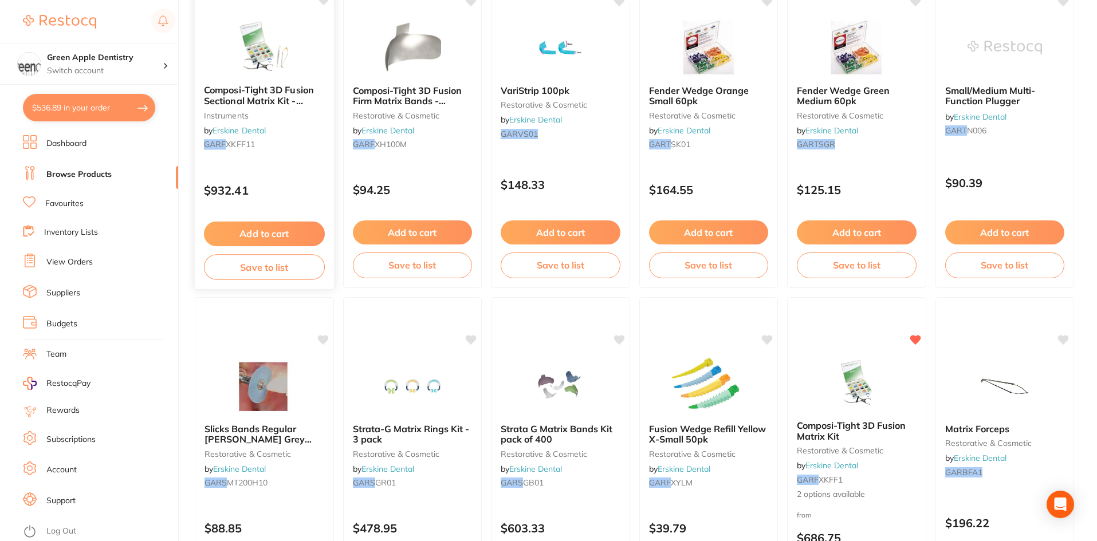
click at [278, 63] on img at bounding box center [264, 47] width 75 height 58
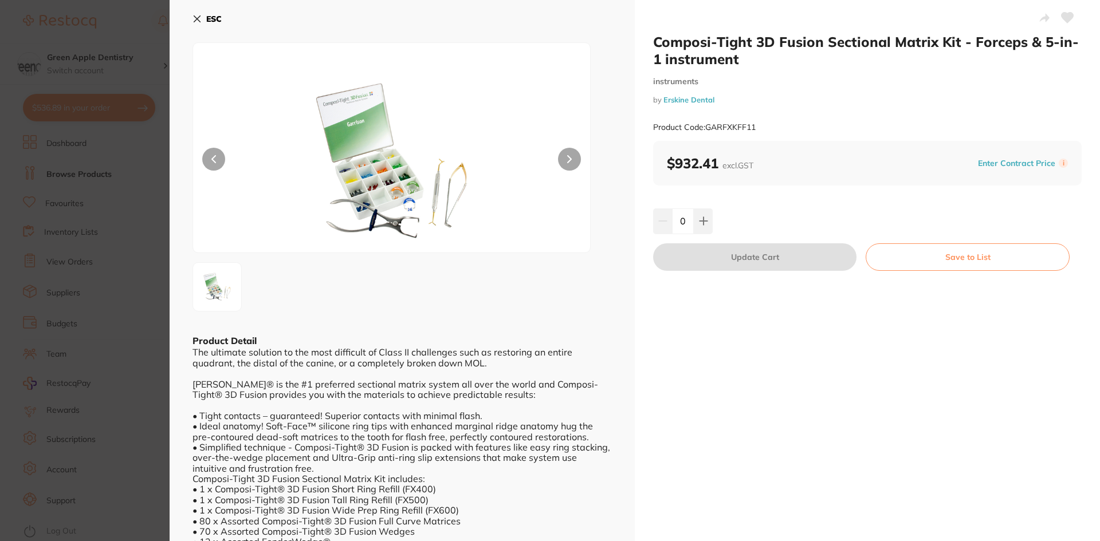
click at [218, 20] on b "ESC" at bounding box center [213, 19] width 15 height 10
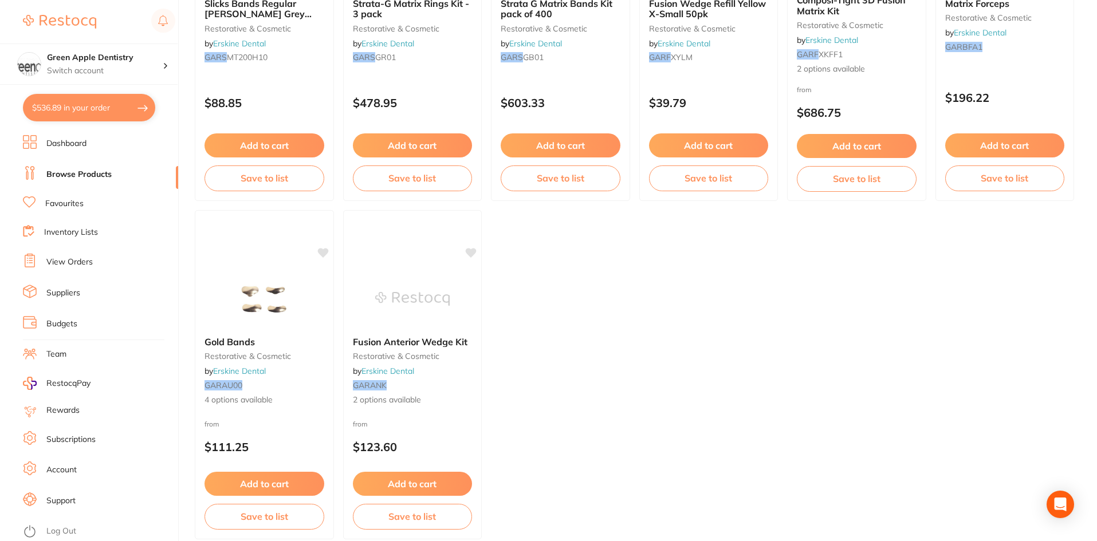
scroll to position [2431, 0]
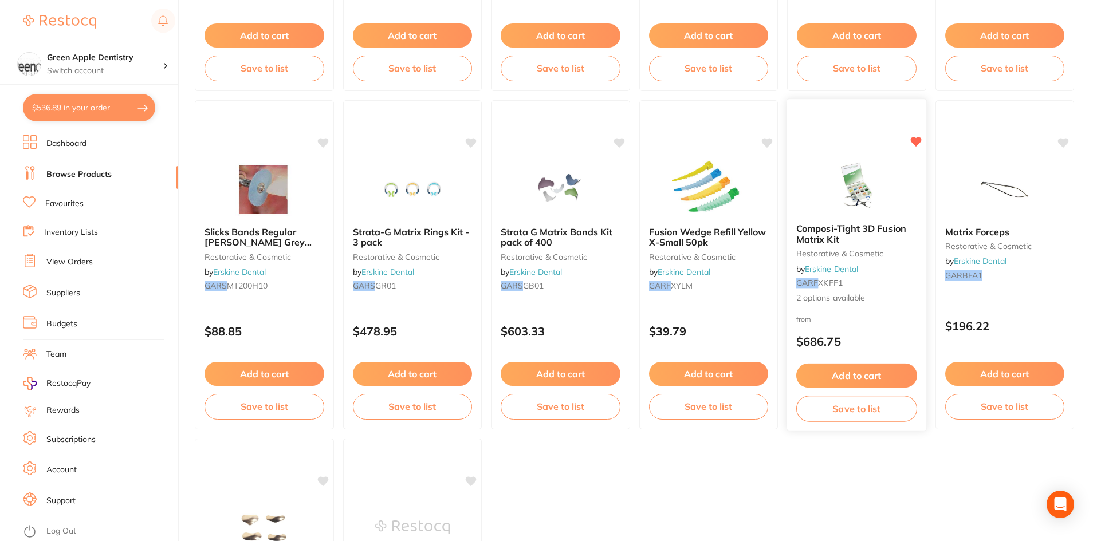
click at [859, 203] on img at bounding box center [856, 185] width 75 height 58
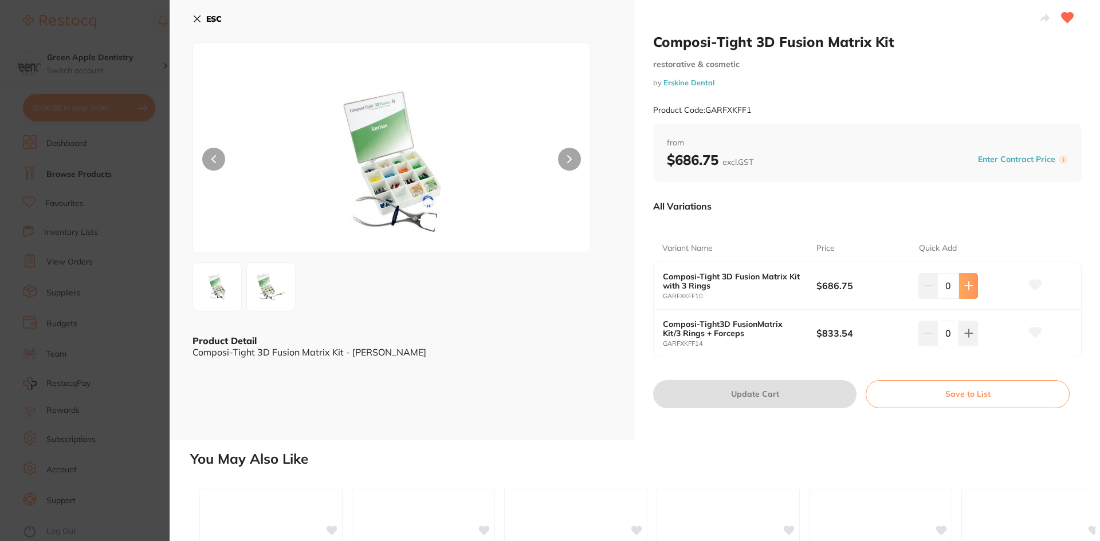
click at [969, 294] on button at bounding box center [968, 285] width 19 height 25
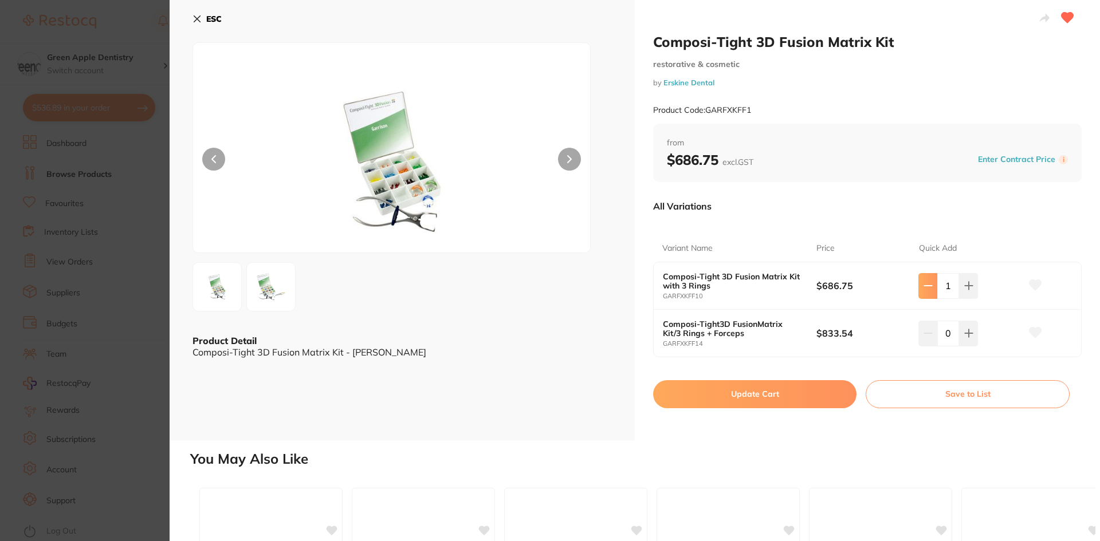
click at [928, 289] on icon at bounding box center [927, 285] width 9 height 9
type input "0"
click at [964, 327] on button at bounding box center [968, 333] width 19 height 25
type input "1"
click at [778, 389] on button "Update Cart" at bounding box center [754, 393] width 203 height 27
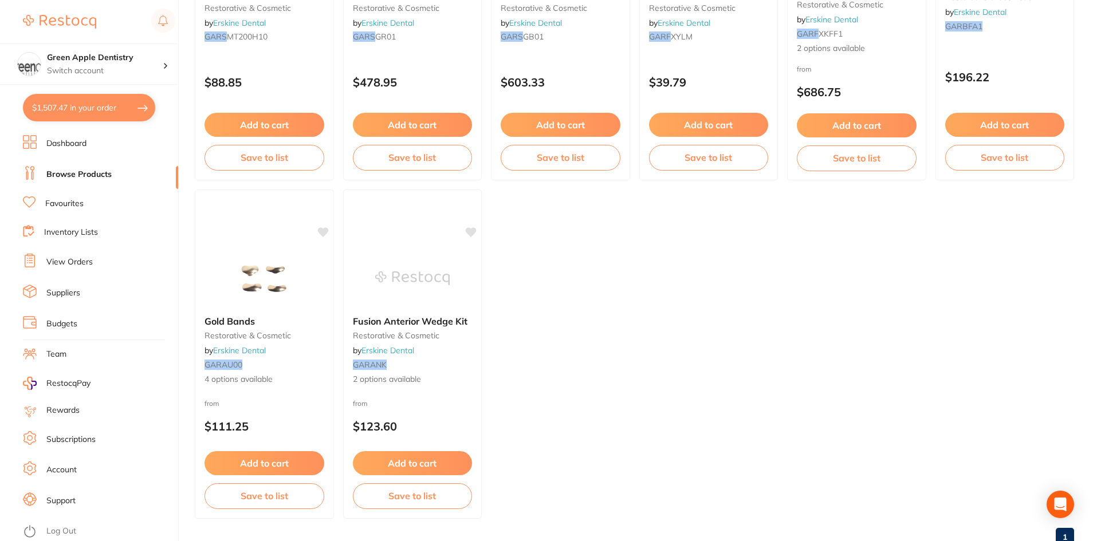
scroll to position [2602, 0]
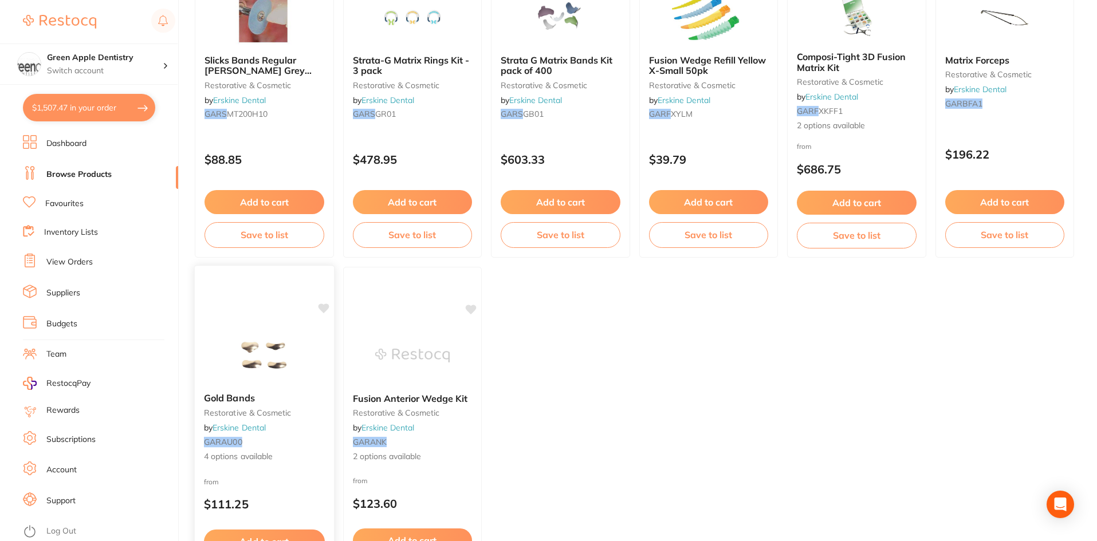
click at [256, 353] on img at bounding box center [264, 355] width 75 height 58
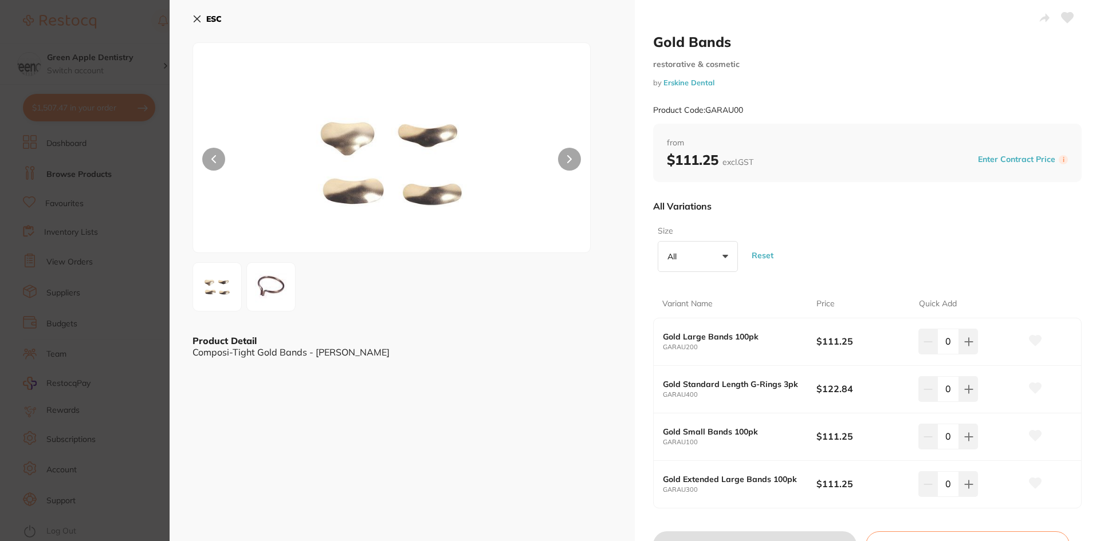
click at [214, 18] on b "ESC" at bounding box center [213, 19] width 15 height 10
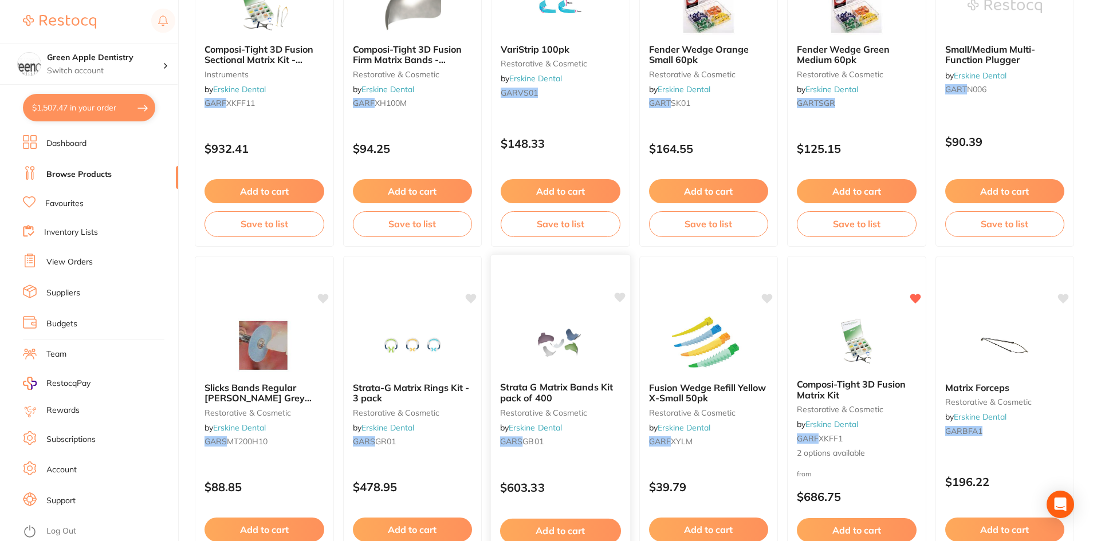
scroll to position [2259, 0]
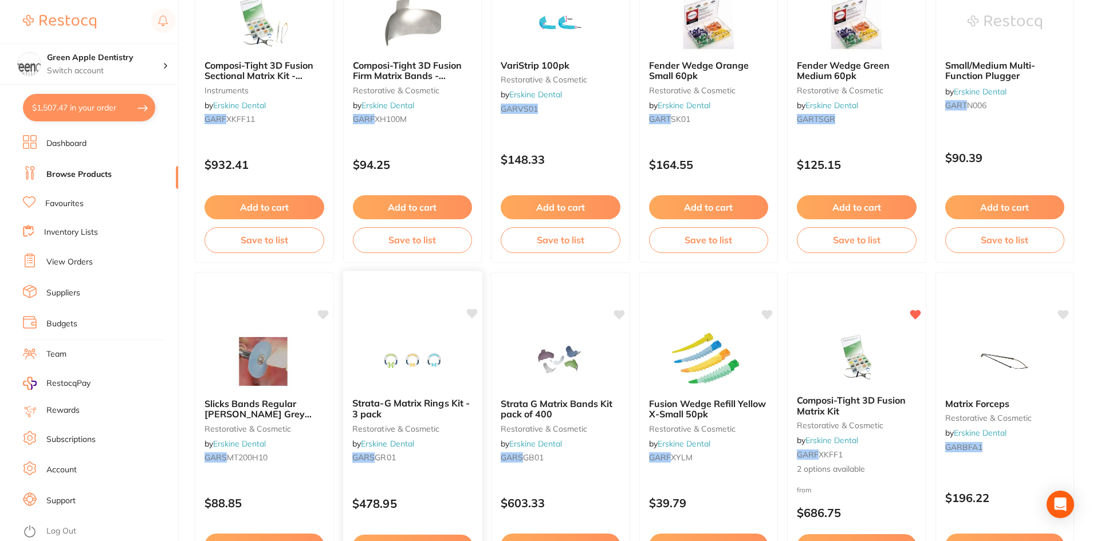
click at [450, 341] on div at bounding box center [411, 360] width 139 height 58
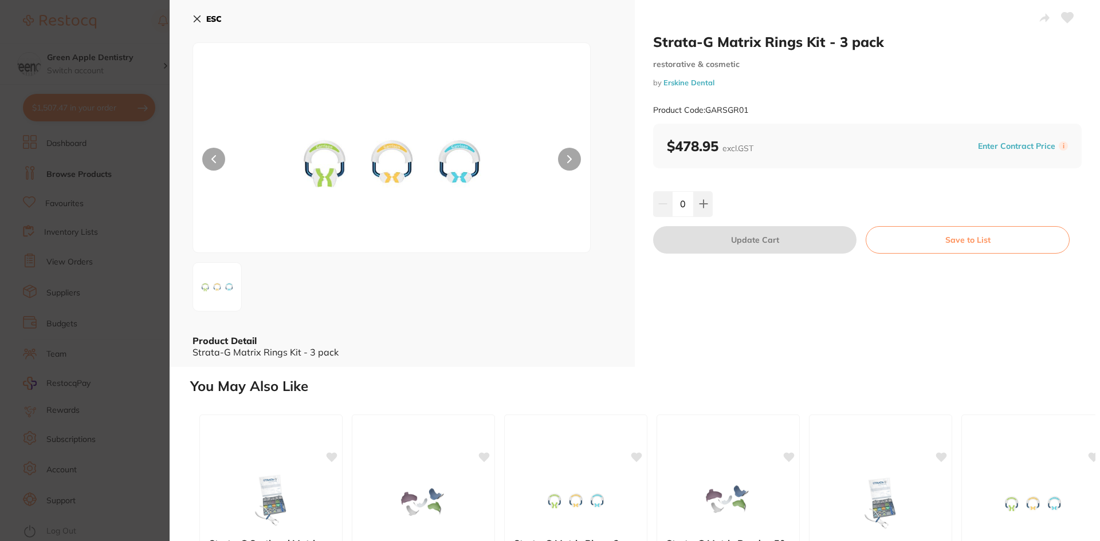
click at [210, 14] on b "ESC" at bounding box center [213, 19] width 15 height 10
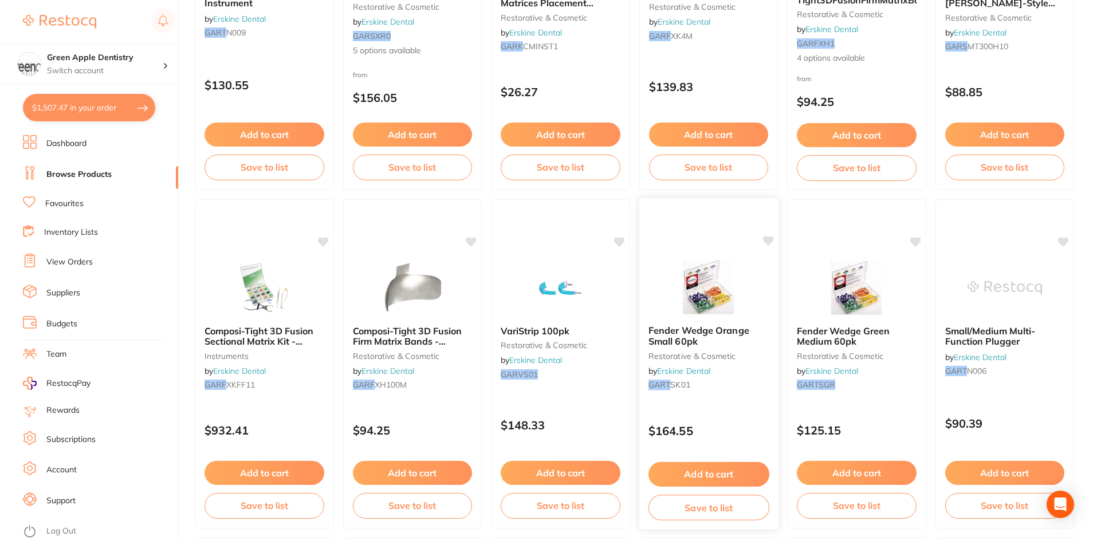
scroll to position [1972, 0]
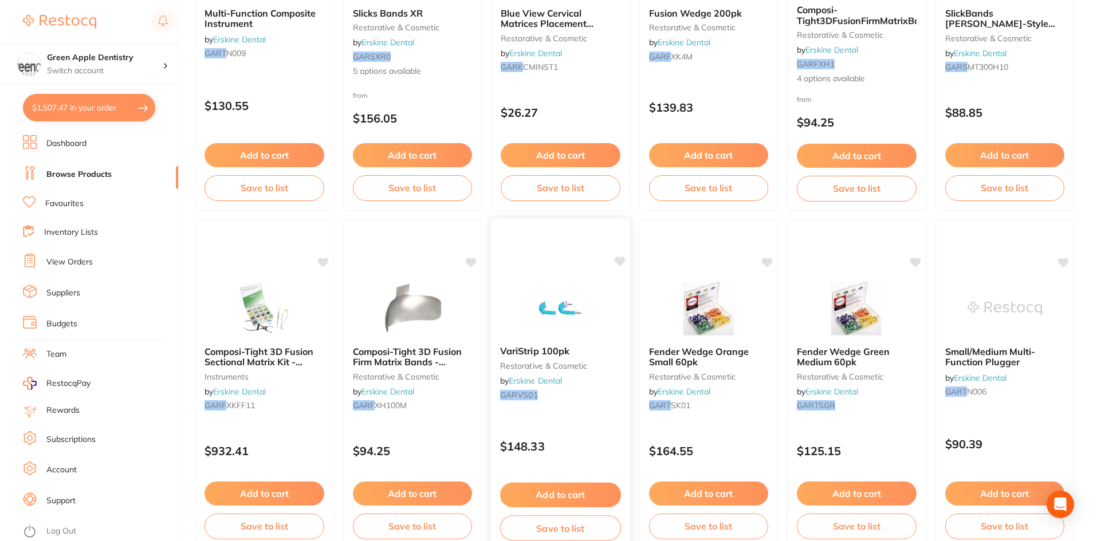
click at [594, 295] on img at bounding box center [560, 308] width 75 height 58
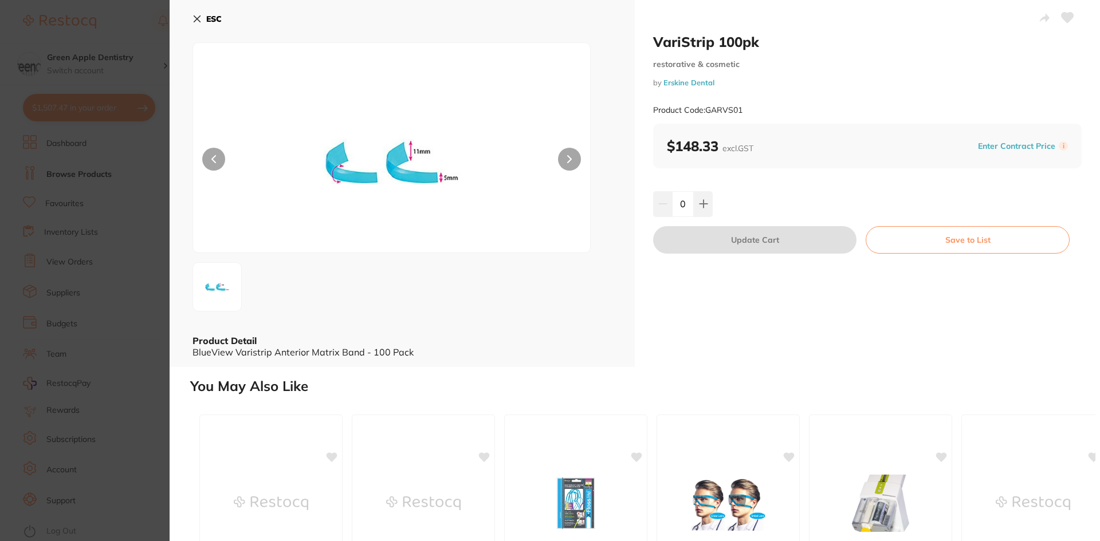
click at [207, 18] on b "ESC" at bounding box center [213, 19] width 15 height 10
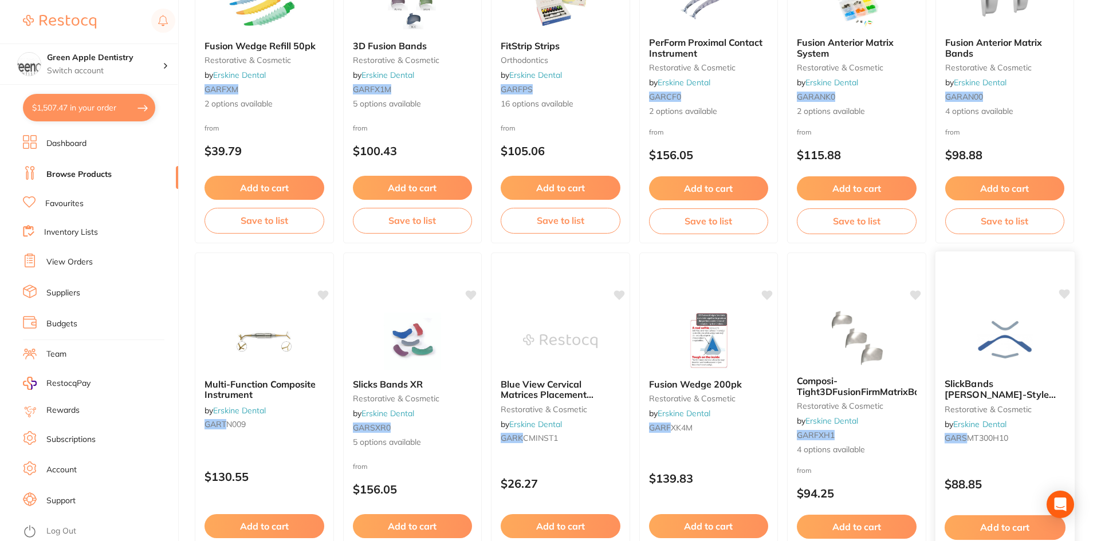
scroll to position [1629, 0]
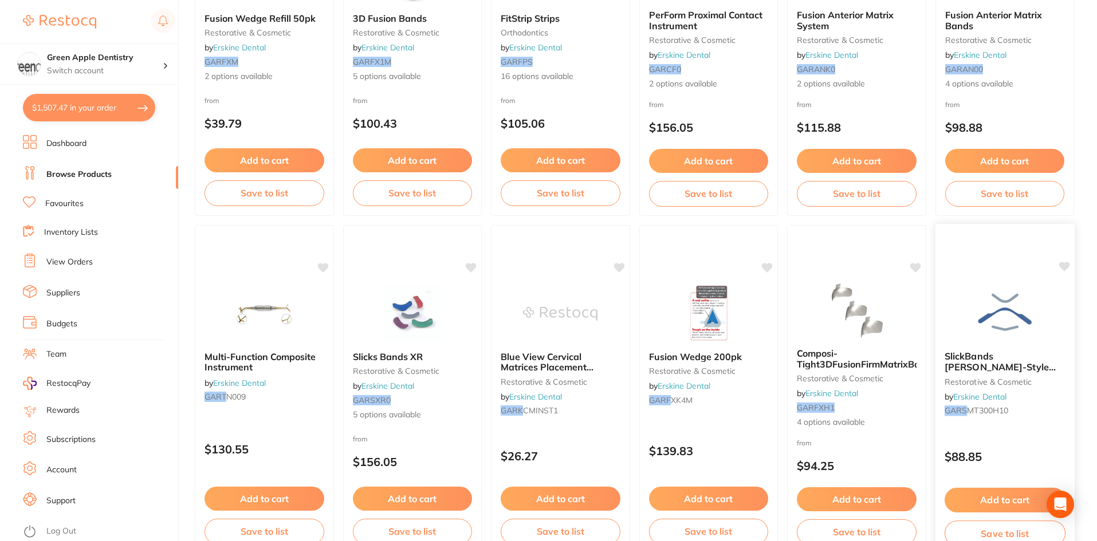
click at [1020, 308] on img at bounding box center [1004, 313] width 75 height 58
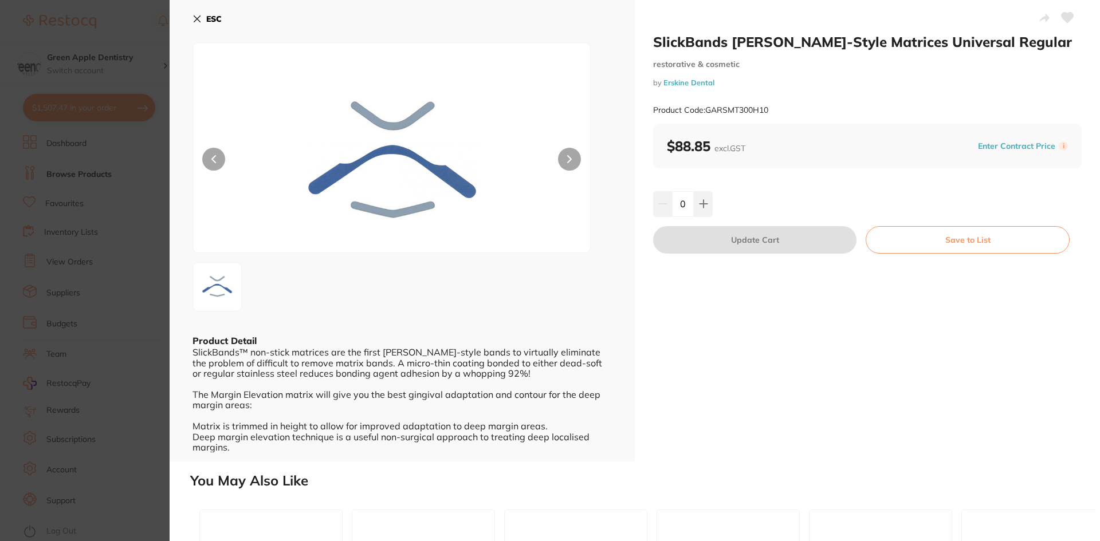
click at [216, 21] on b "ESC" at bounding box center [213, 19] width 15 height 10
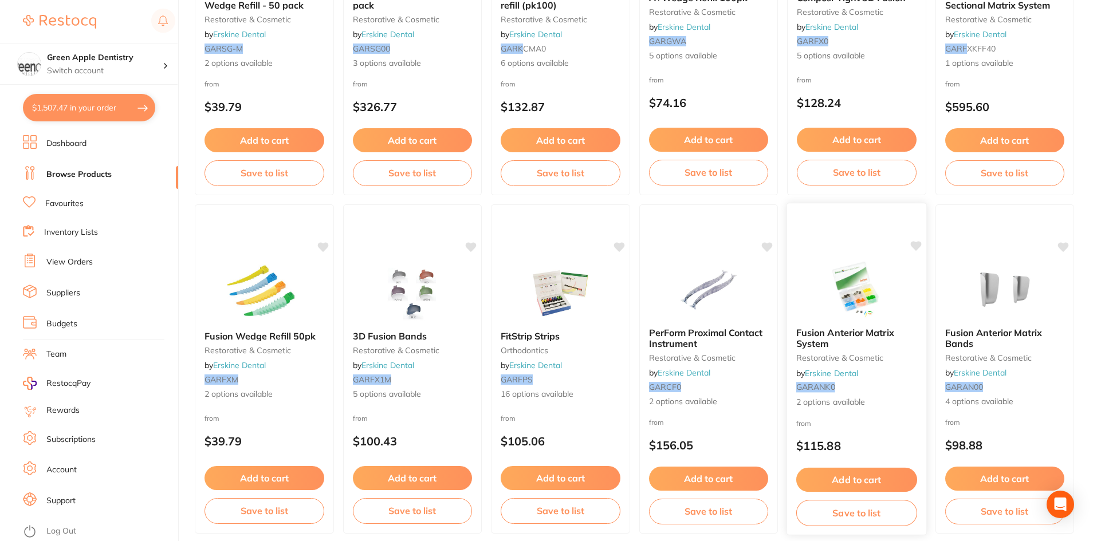
scroll to position [1285, 0]
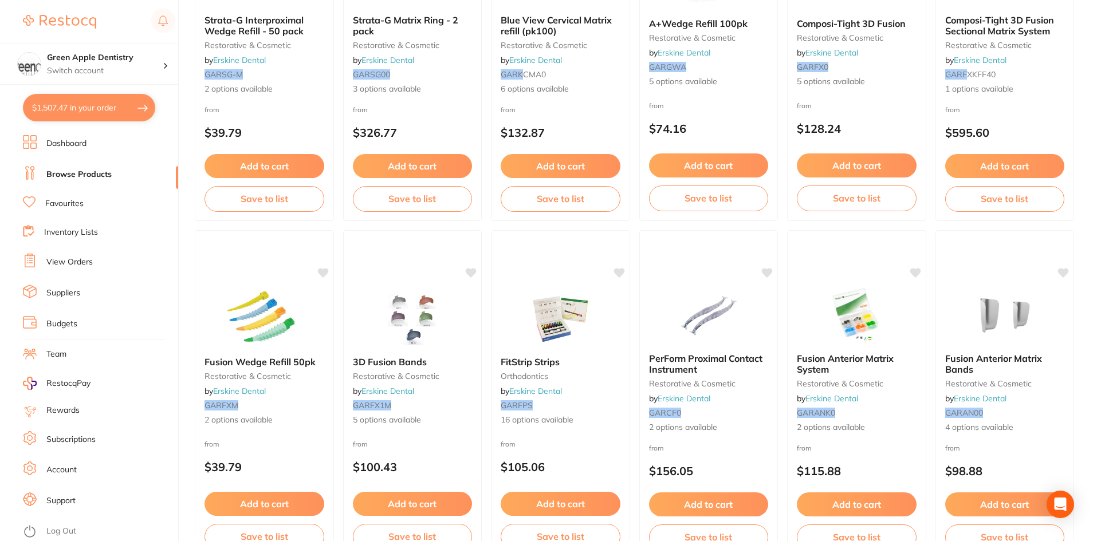
click at [784, 148] on ul "Reel Matrix Kit w/Margin Elevation Bands restorative & cosmetic by Erskine Dent…" at bounding box center [634, 394] width 879 height 3037
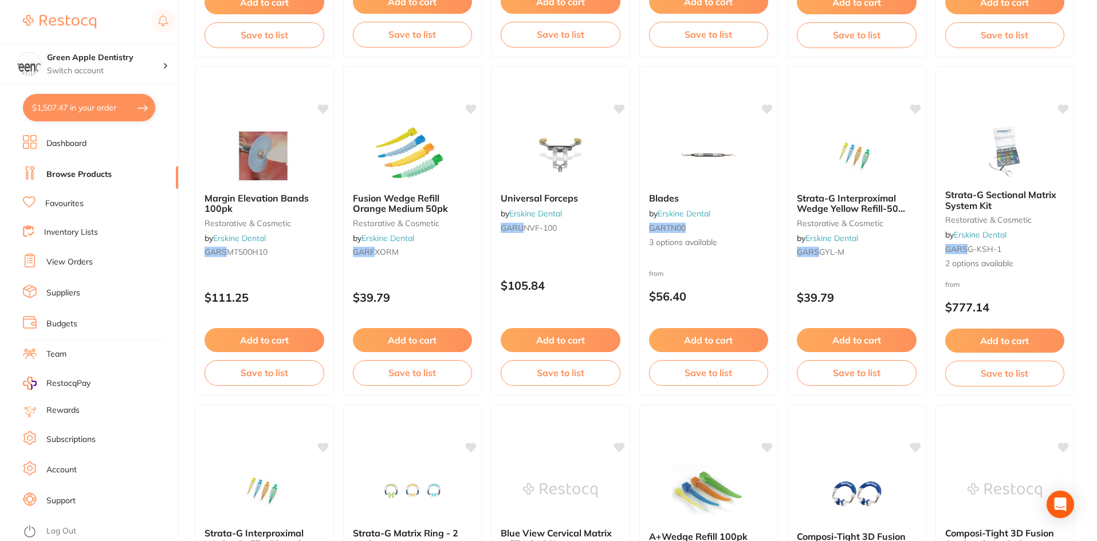
scroll to position [770, 0]
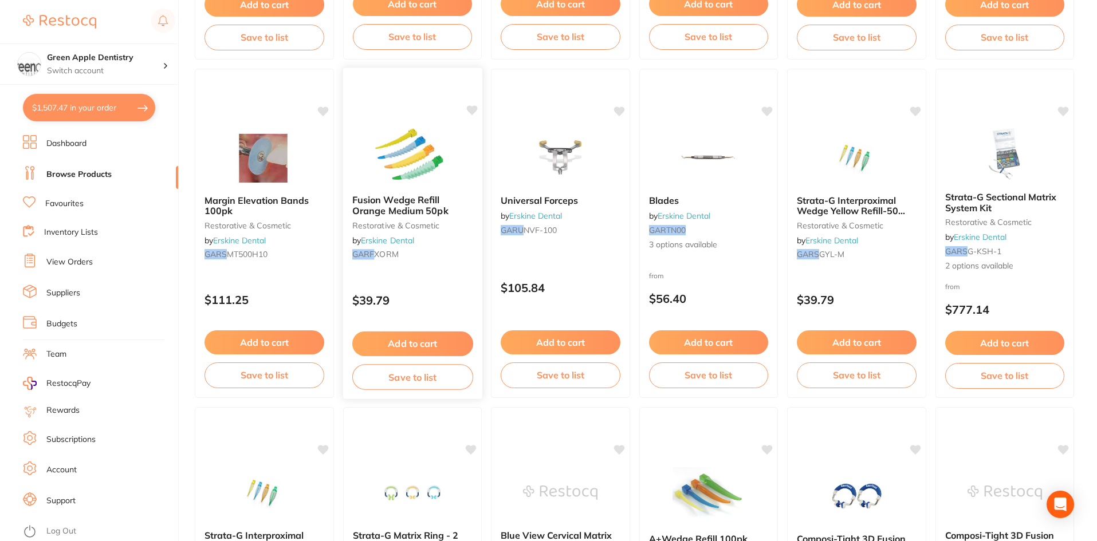
click at [433, 159] on img at bounding box center [412, 157] width 75 height 58
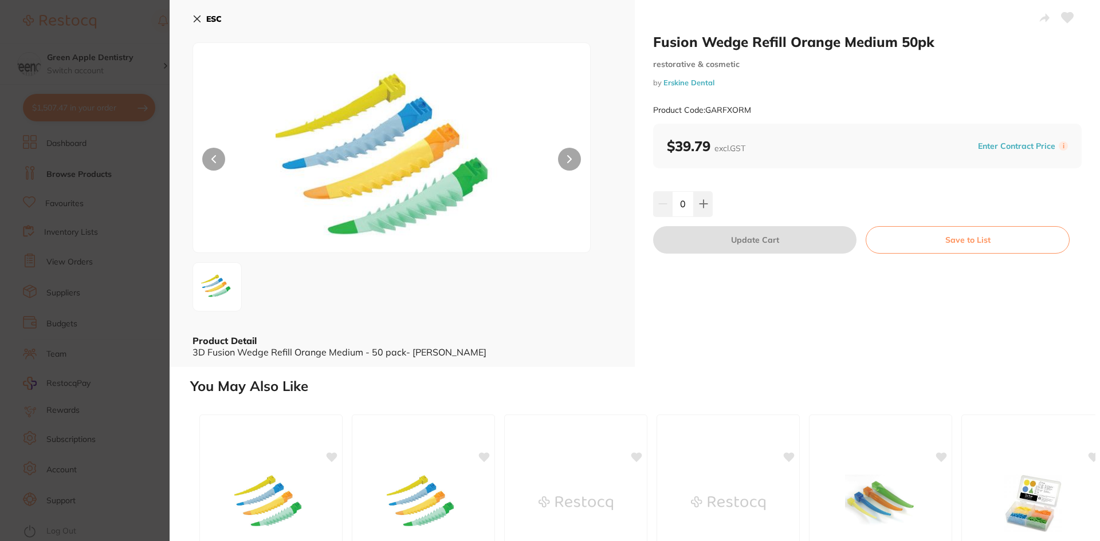
click at [193, 13] on button "ESC" at bounding box center [206, 18] width 29 height 19
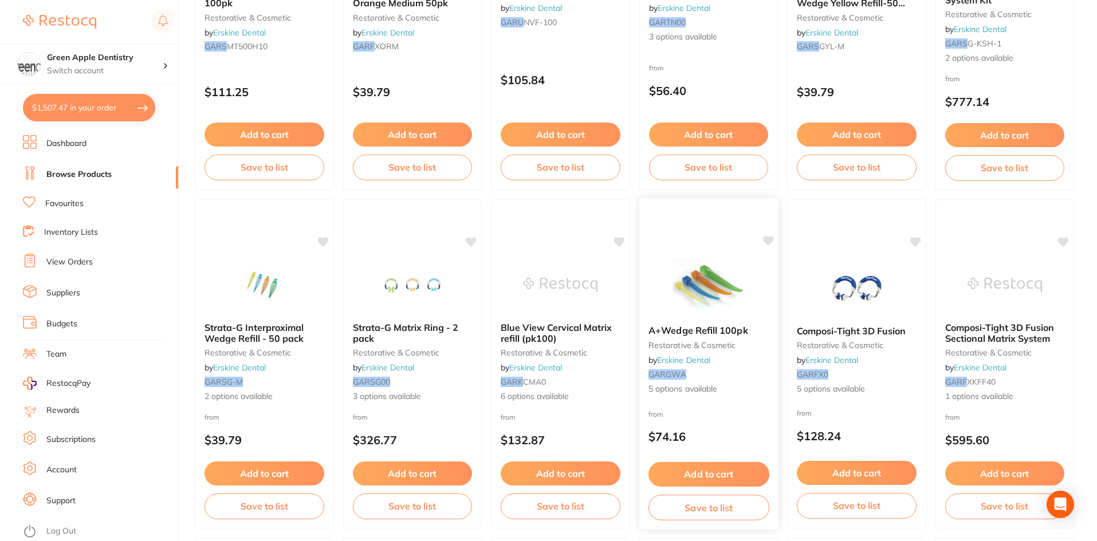
scroll to position [999, 0]
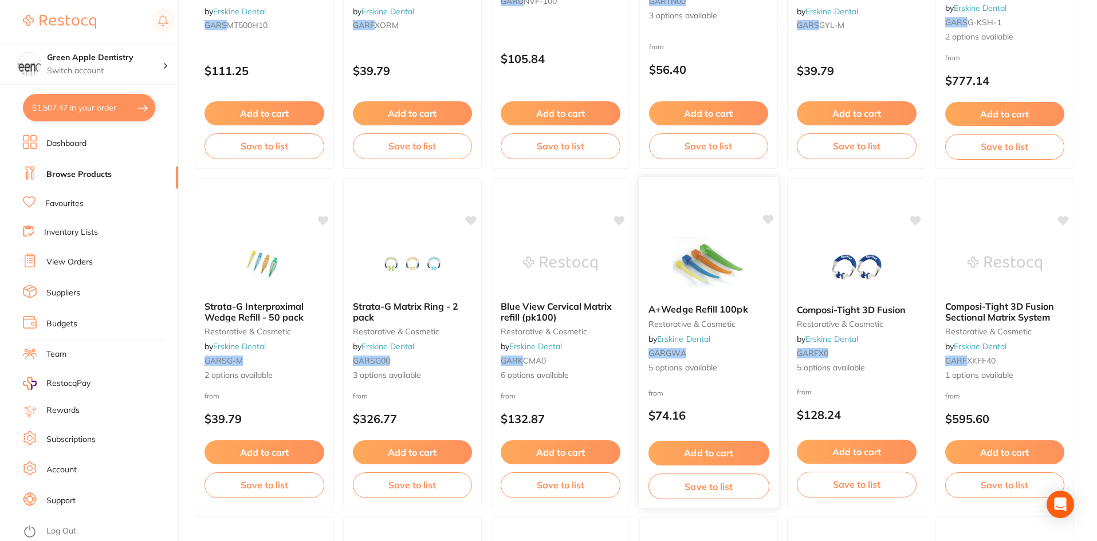
click at [702, 279] on img at bounding box center [708, 266] width 75 height 58
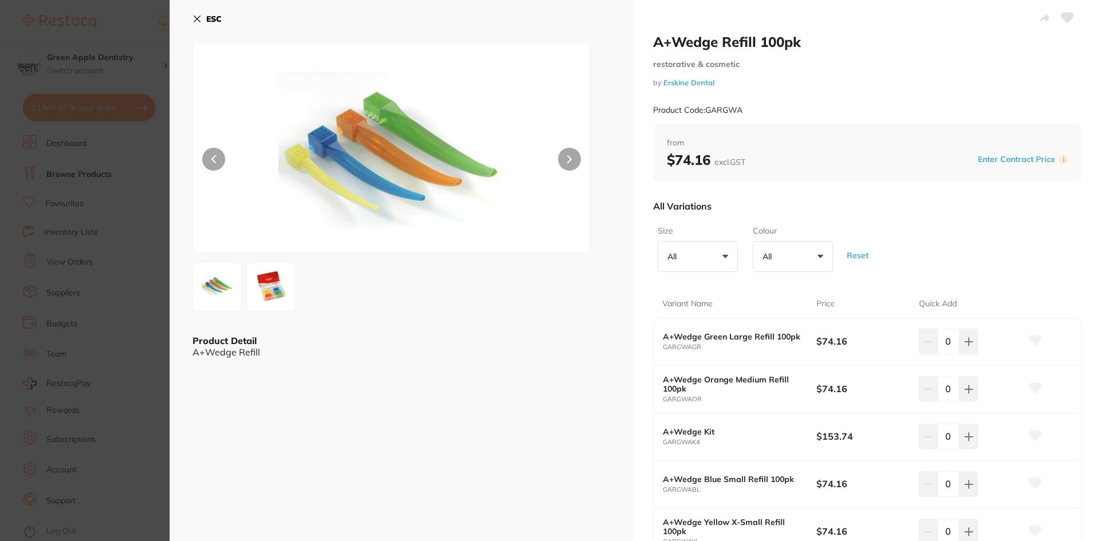
click at [215, 22] on b "ESC" at bounding box center [213, 19] width 15 height 10
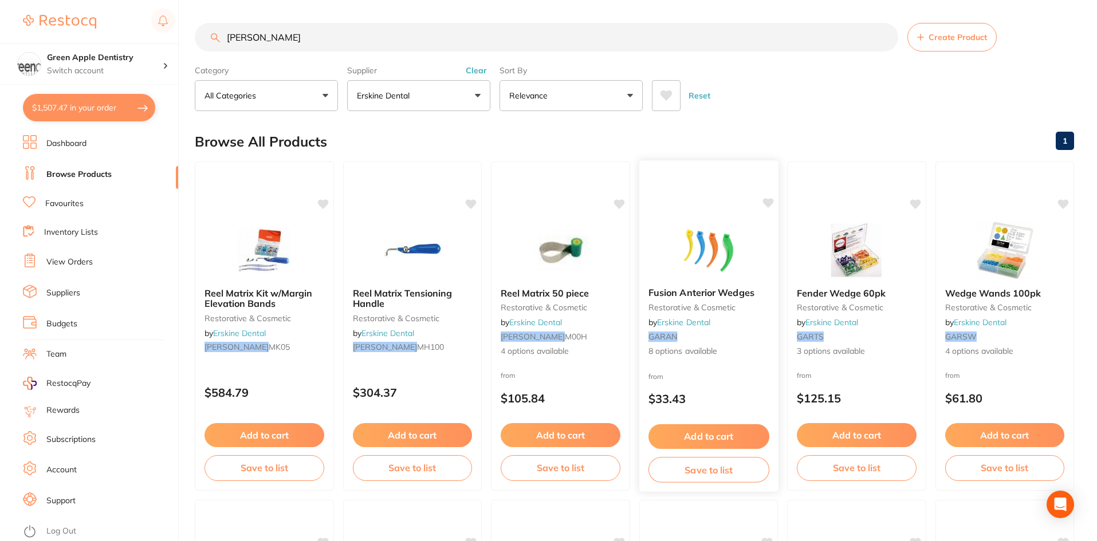
click at [770, 233] on div at bounding box center [708, 249] width 139 height 58
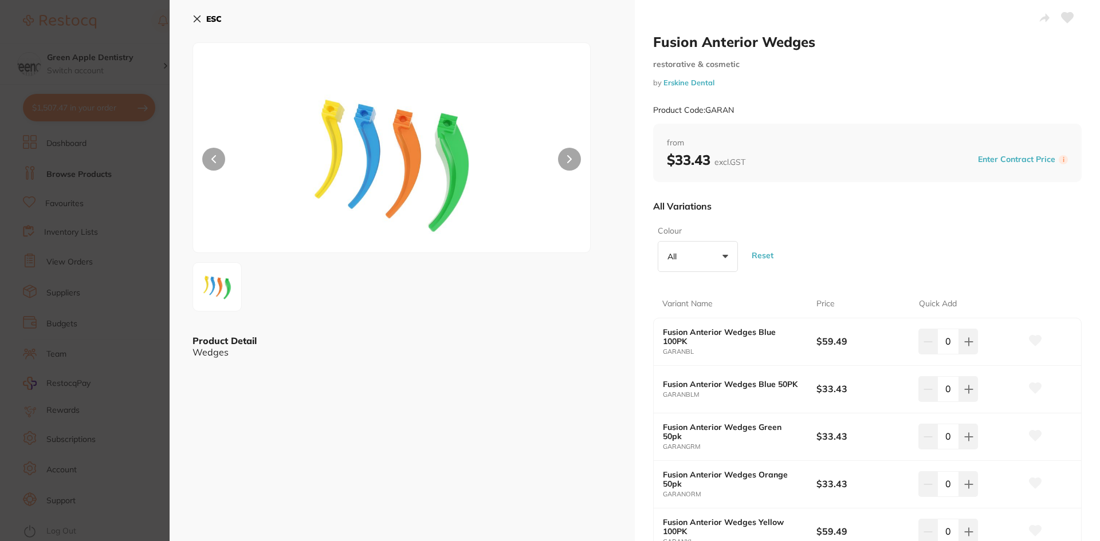
click at [210, 20] on b "ESC" at bounding box center [213, 19] width 15 height 10
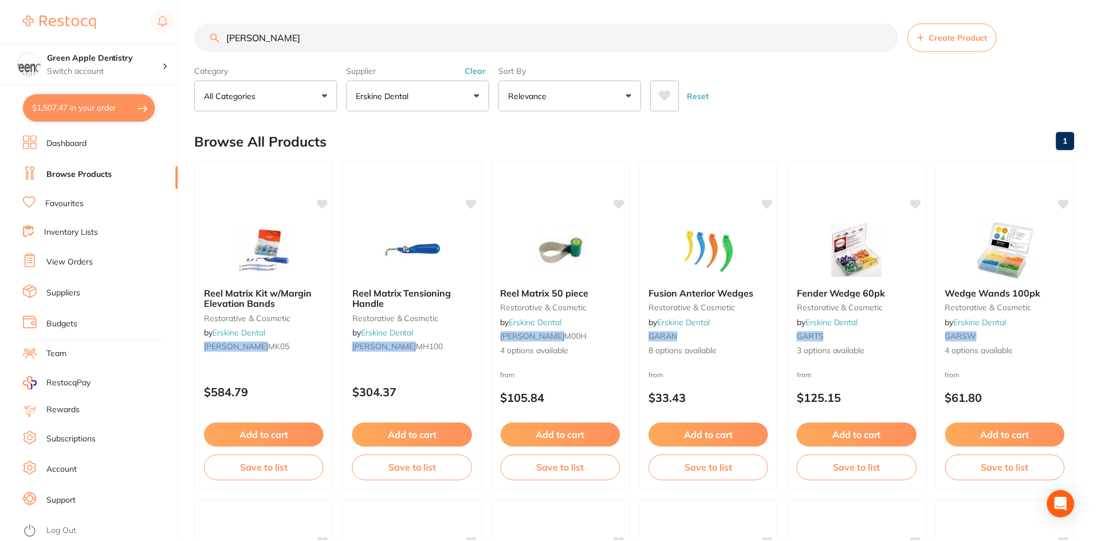
scroll to position [1, 0]
click at [275, 231] on img at bounding box center [264, 249] width 75 height 58
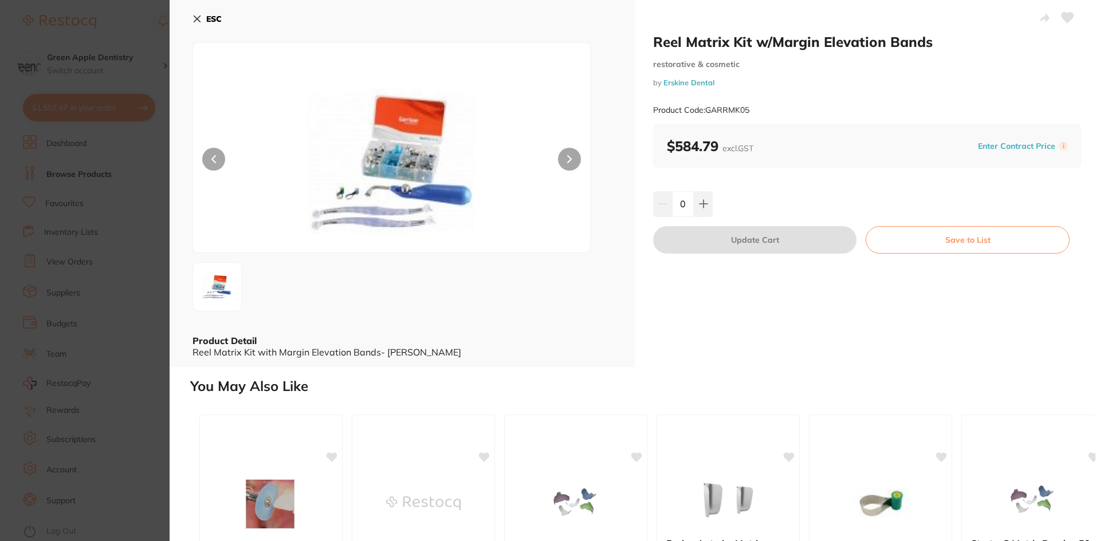
click at [216, 17] on b "ESC" at bounding box center [213, 19] width 15 height 10
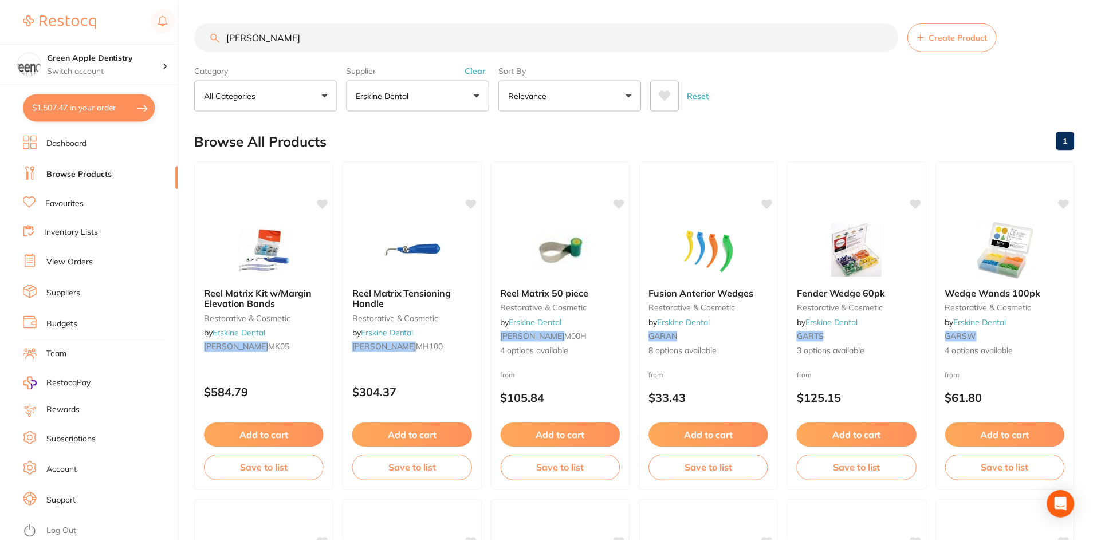
scroll to position [1, 0]
click at [409, 223] on img at bounding box center [412, 249] width 75 height 58
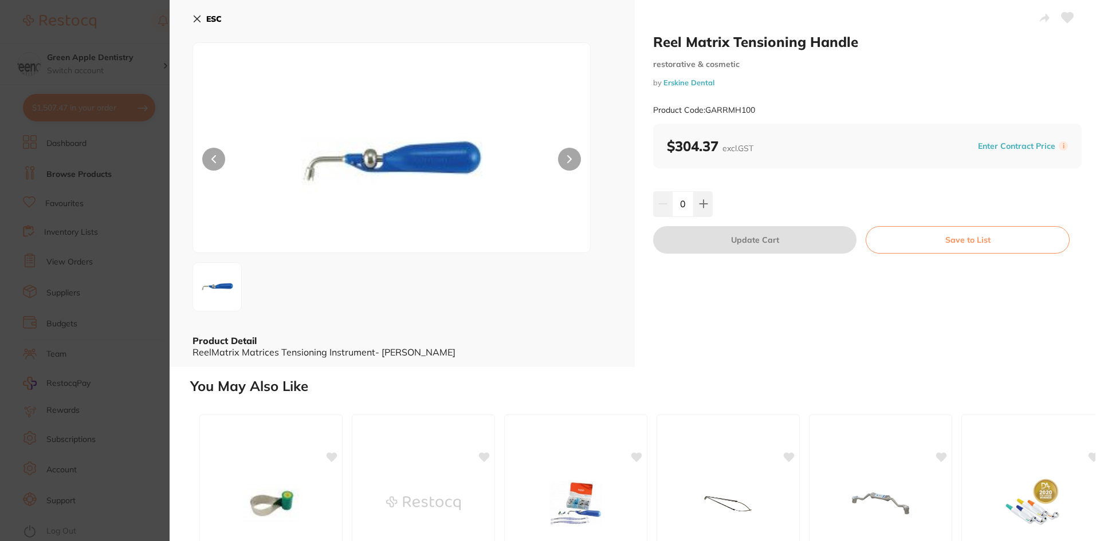
click at [212, 15] on b "ESC" at bounding box center [213, 19] width 15 height 10
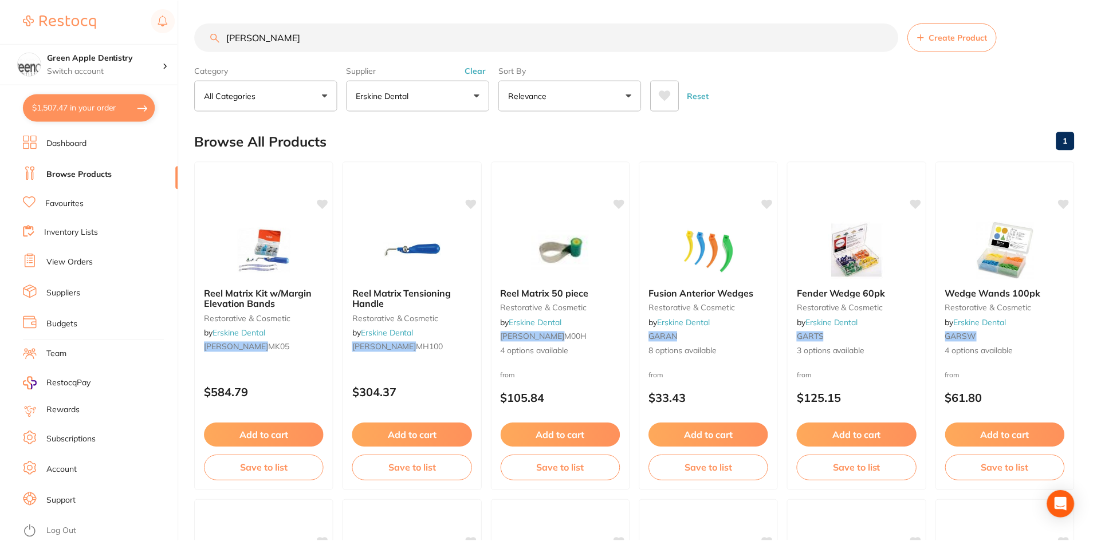
scroll to position [1, 0]
click at [566, 260] on img at bounding box center [560, 249] width 75 height 58
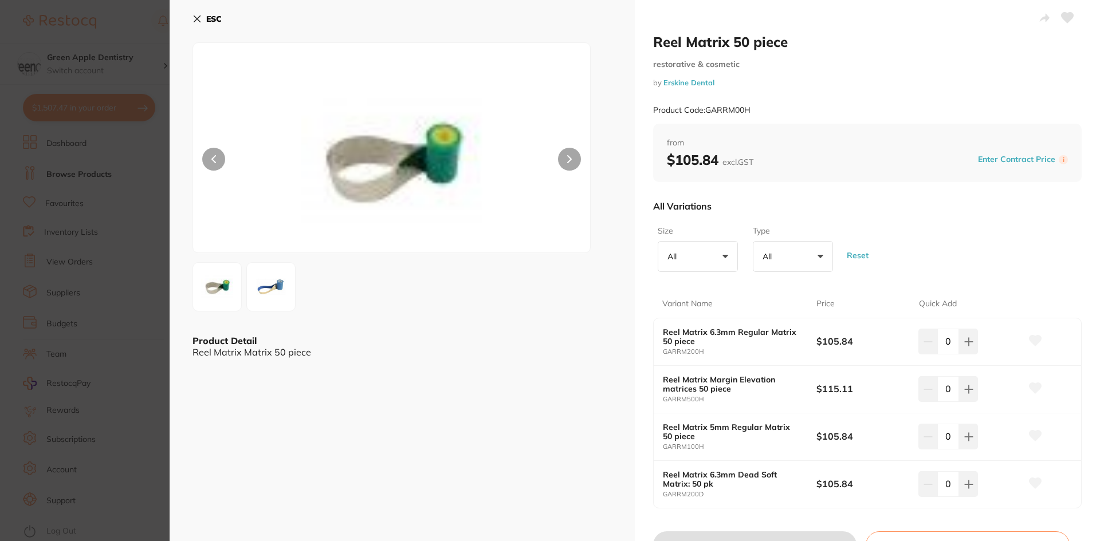
click at [207, 16] on b "ESC" at bounding box center [213, 19] width 15 height 10
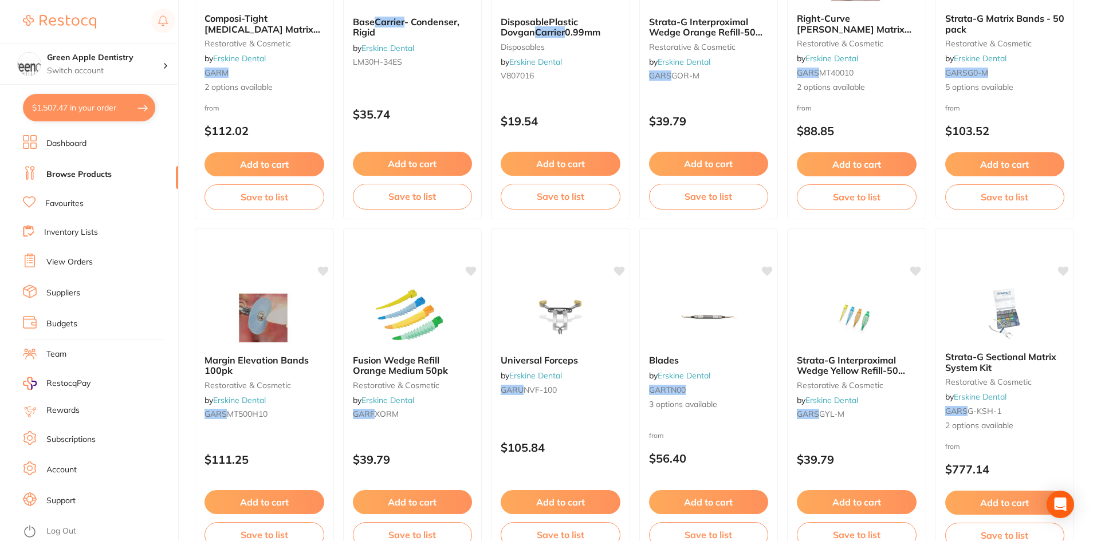
scroll to position [631, 0]
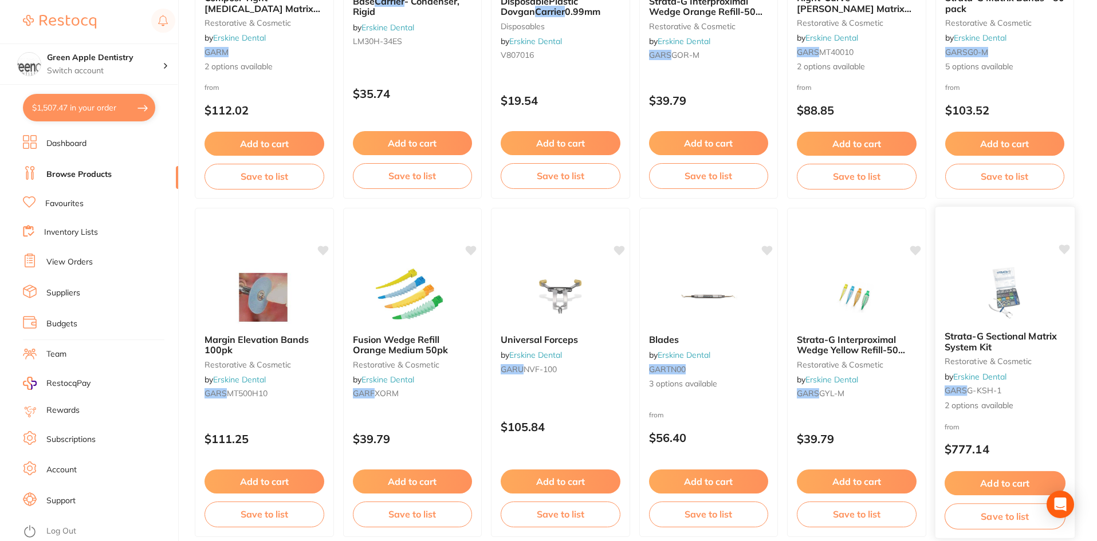
click at [994, 305] on img at bounding box center [1004, 293] width 75 height 58
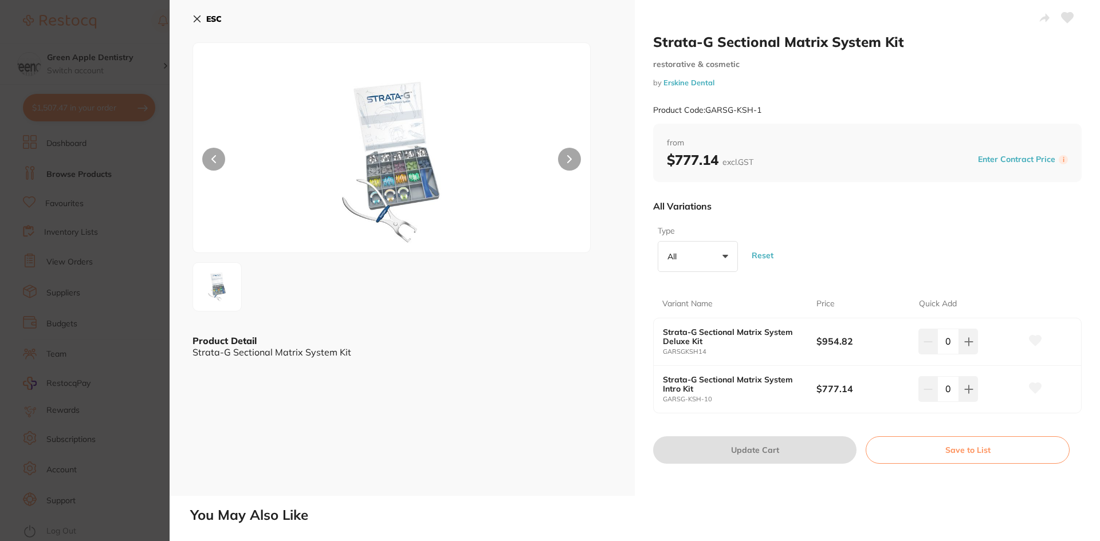
click at [426, 225] on img at bounding box center [392, 162] width 238 height 181
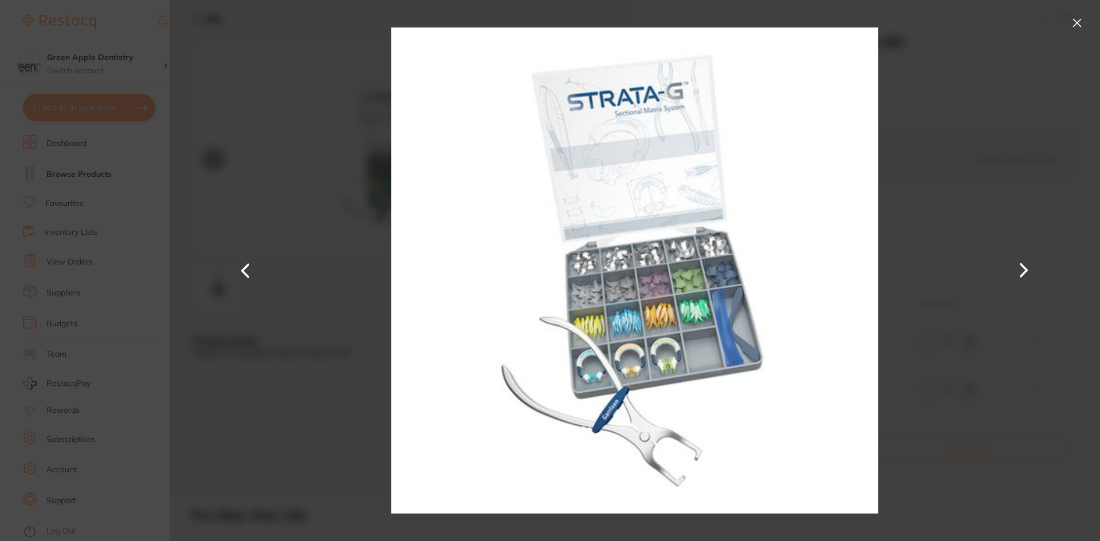
click at [1080, 18] on button at bounding box center [1077, 23] width 18 height 18
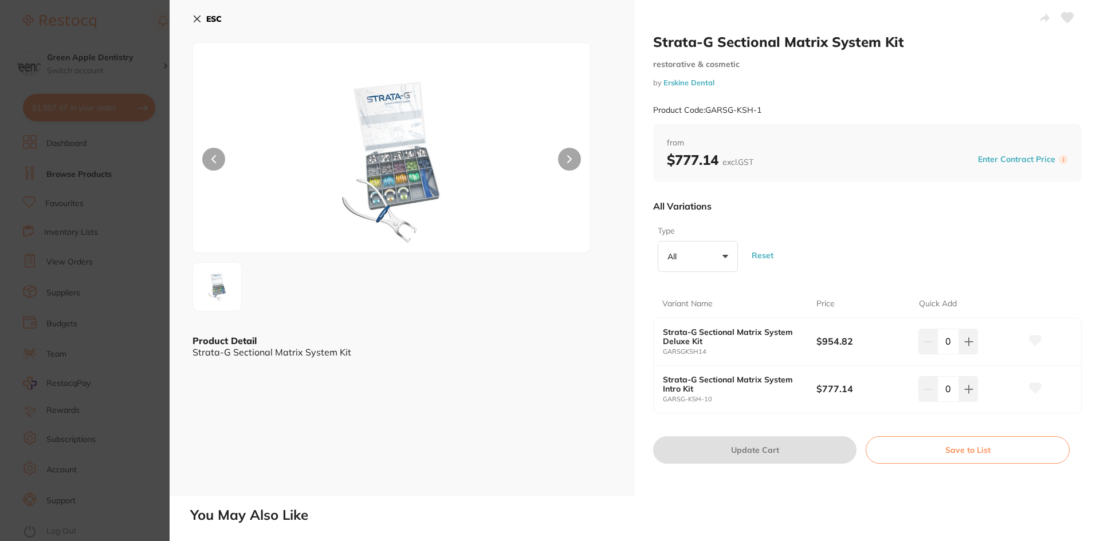
click at [213, 19] on b "ESC" at bounding box center [213, 19] width 15 height 10
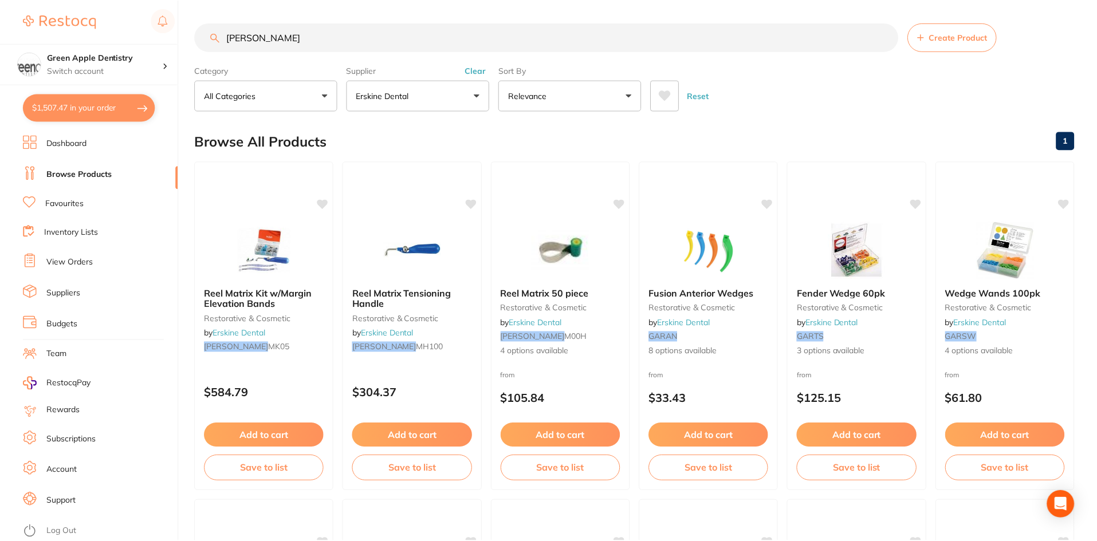
scroll to position [631, 0]
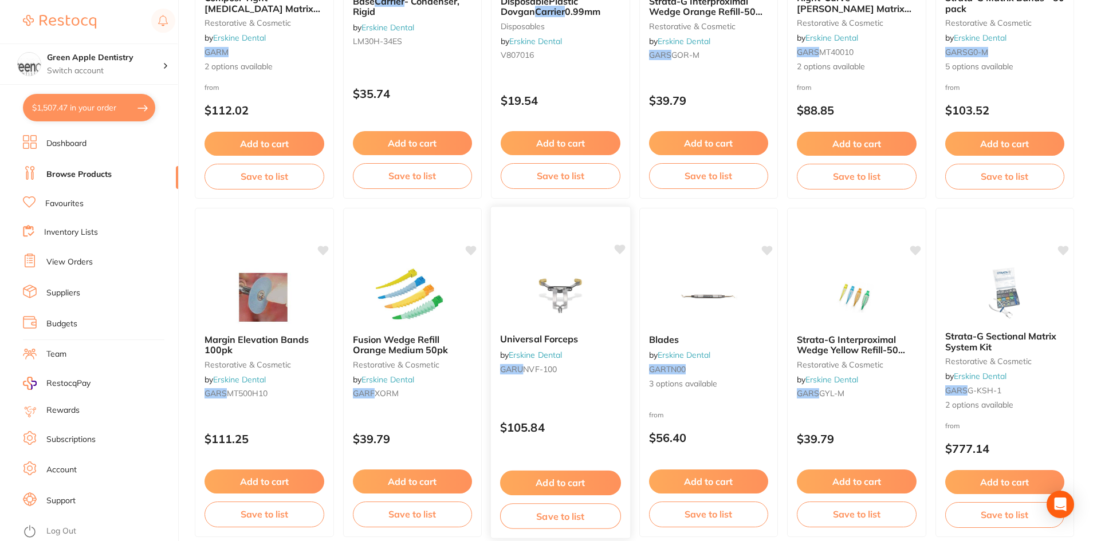
click at [605, 265] on div "Universal Forceps by Erskine Dental GARU NVF-100 $105.84 Add to cart Save to li…" at bounding box center [560, 372] width 140 height 333
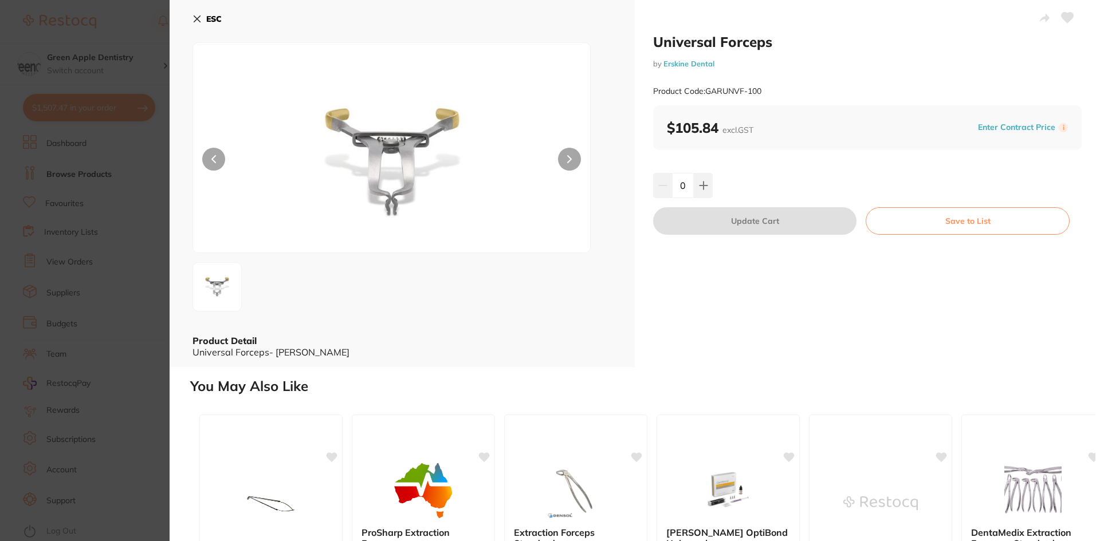
click at [204, 22] on button "ESC" at bounding box center [206, 18] width 29 height 19
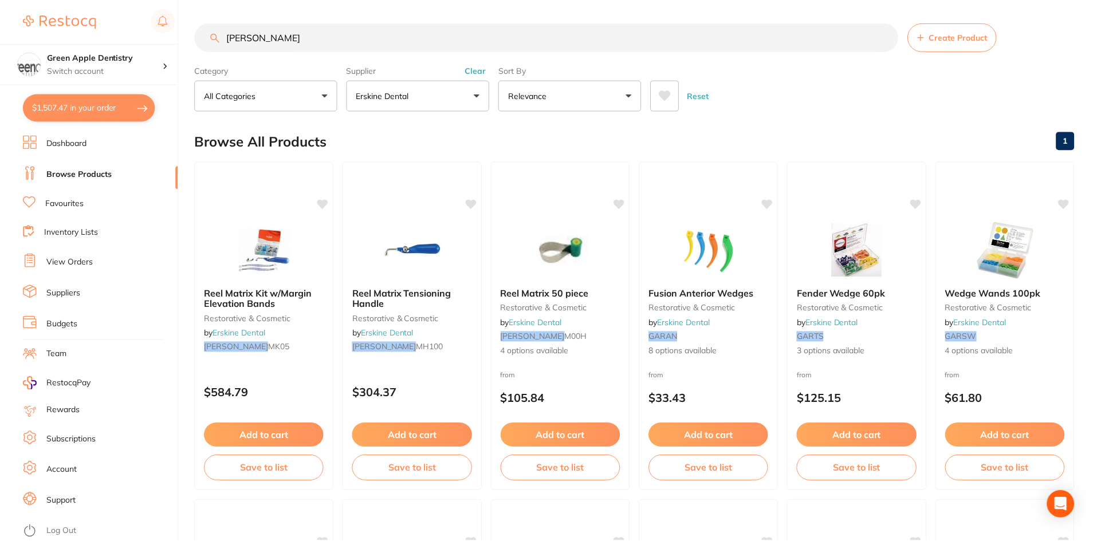
scroll to position [631, 0]
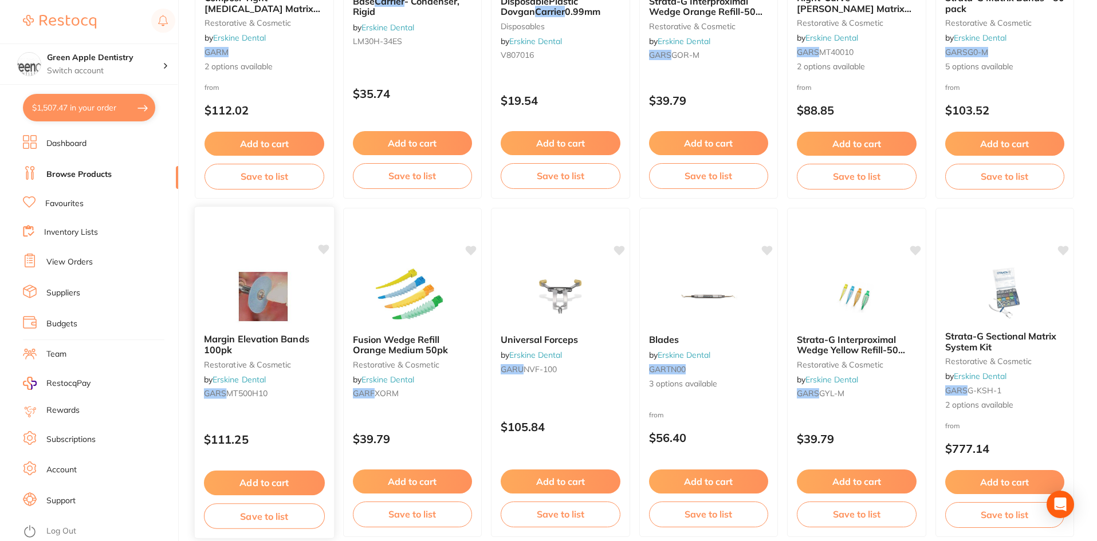
click at [312, 238] on div "Margin Elevation Bands 100pk restorative & cosmetic by Erskine Dental GARS MT50…" at bounding box center [264, 372] width 140 height 333
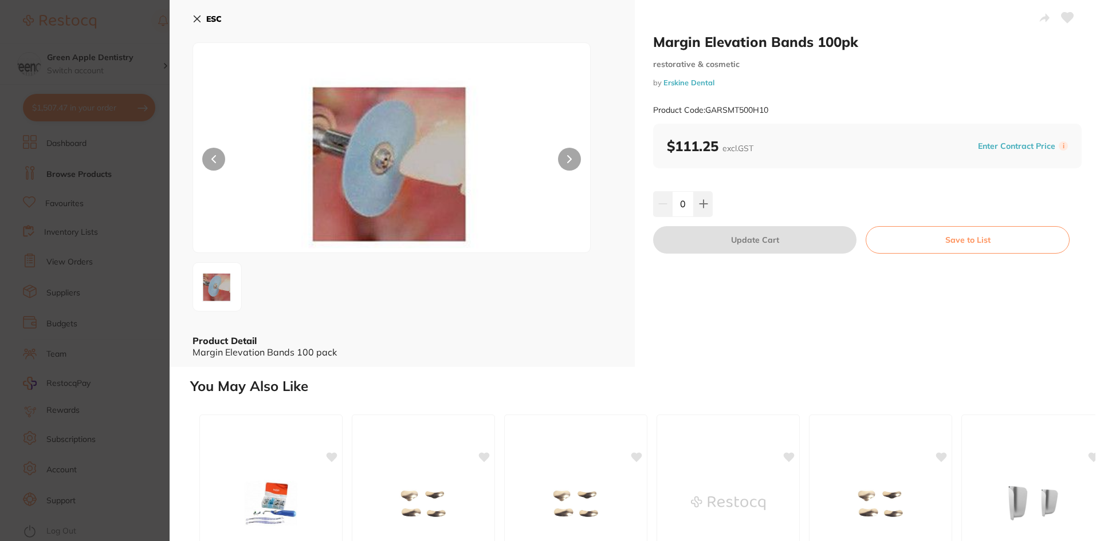
click at [197, 16] on icon at bounding box center [196, 18] width 9 height 9
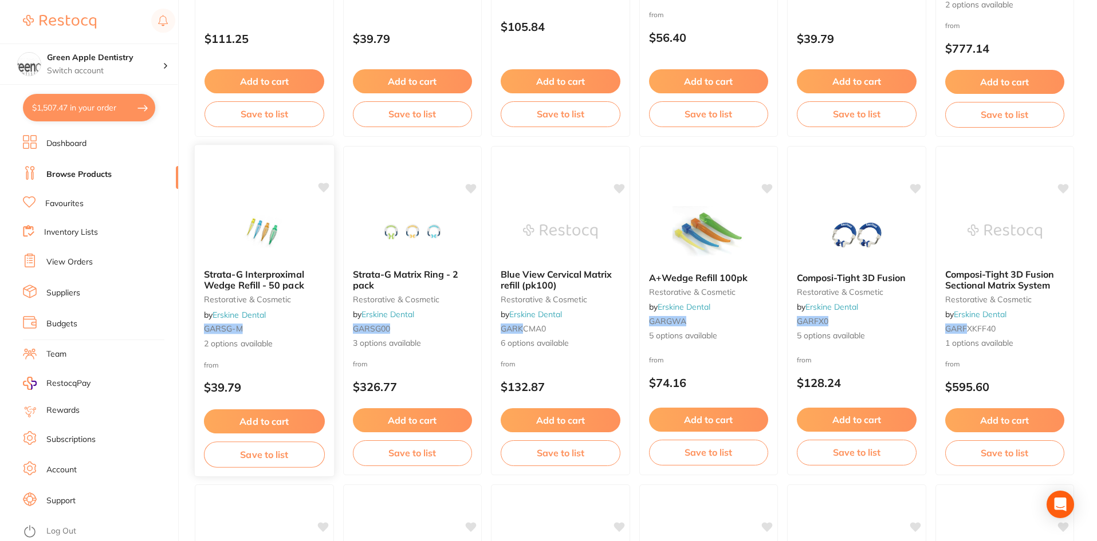
scroll to position [1031, 0]
click at [277, 237] on img at bounding box center [264, 231] width 75 height 58
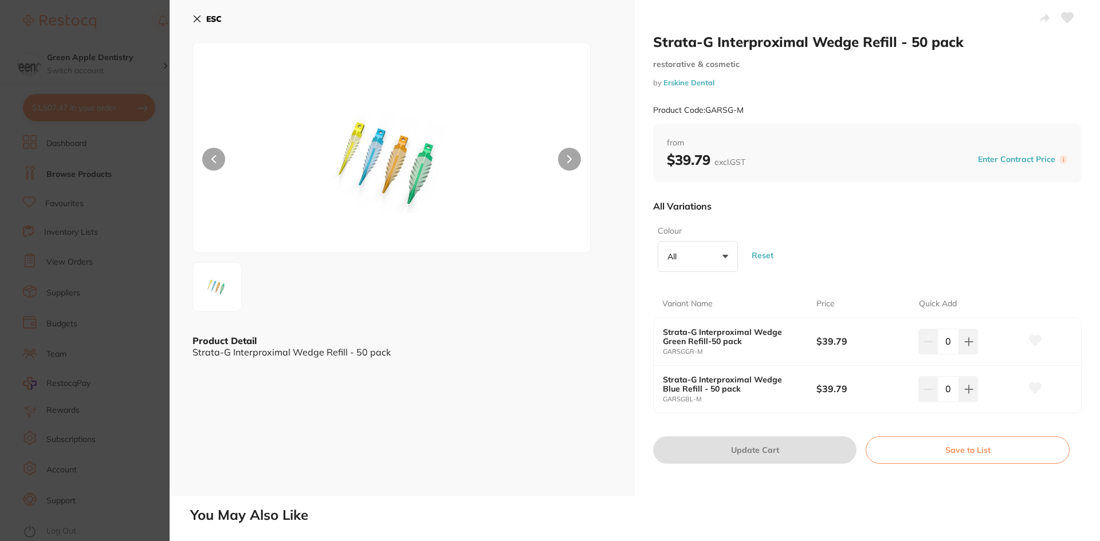
click at [199, 25] on button "ESC" at bounding box center [206, 18] width 29 height 19
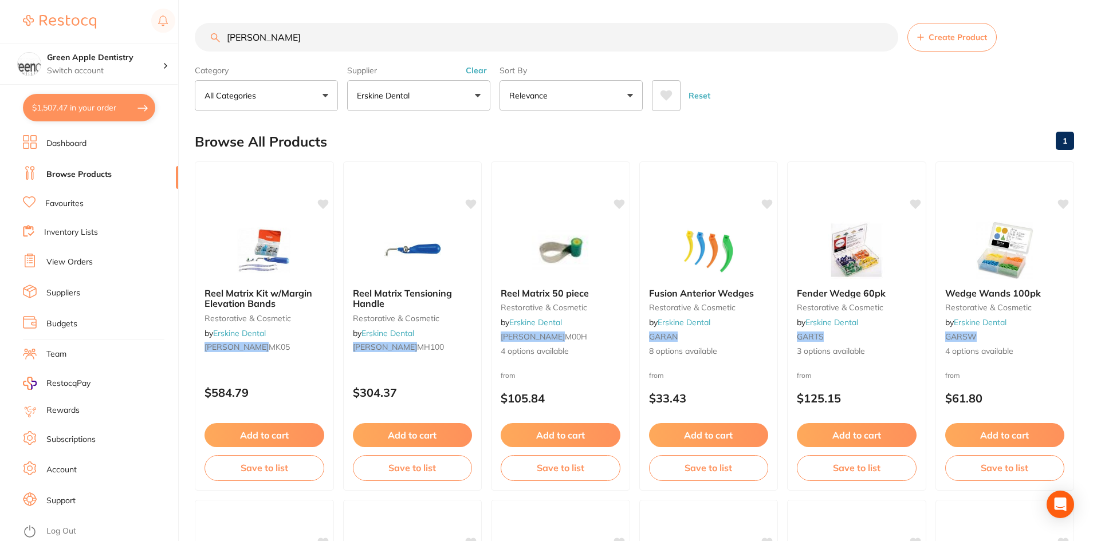
click at [392, 131] on div "Browse All Products 1" at bounding box center [634, 142] width 879 height 38
click at [885, 37] on input "garr" at bounding box center [546, 37] width 703 height 29
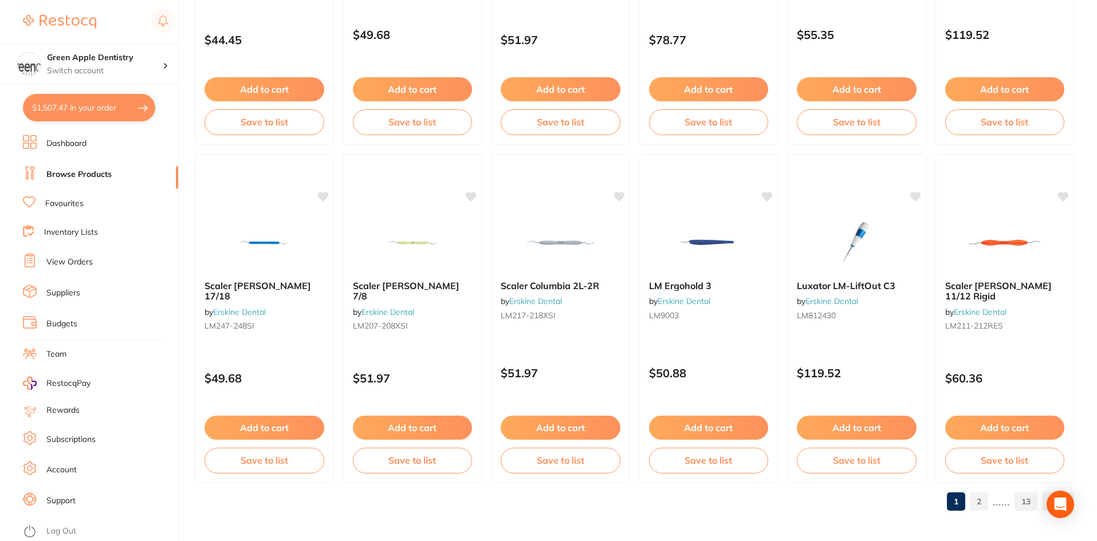
scroll to position [2717, 0]
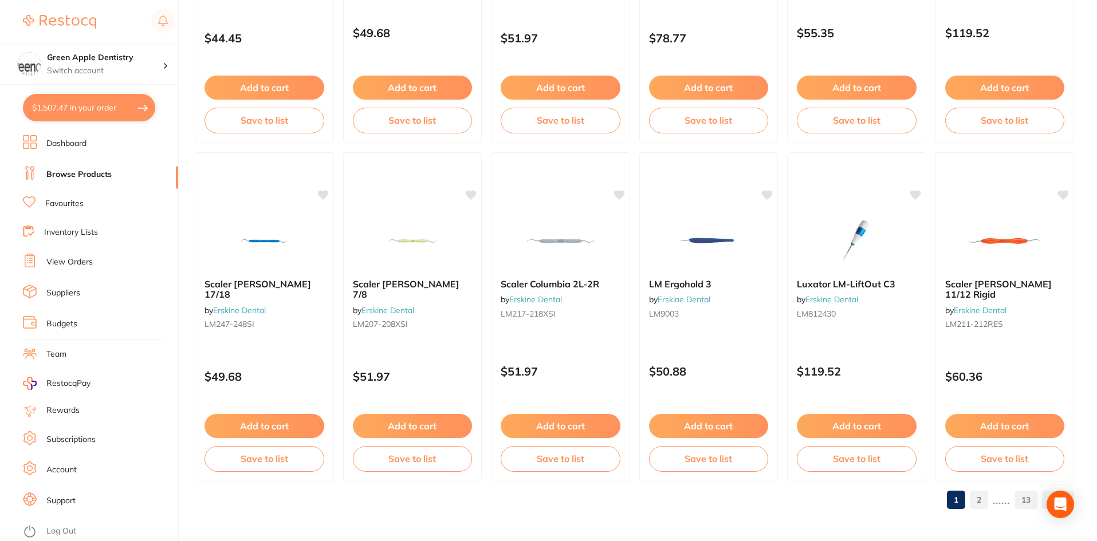
click at [982, 502] on link "2" at bounding box center [979, 500] width 18 height 23
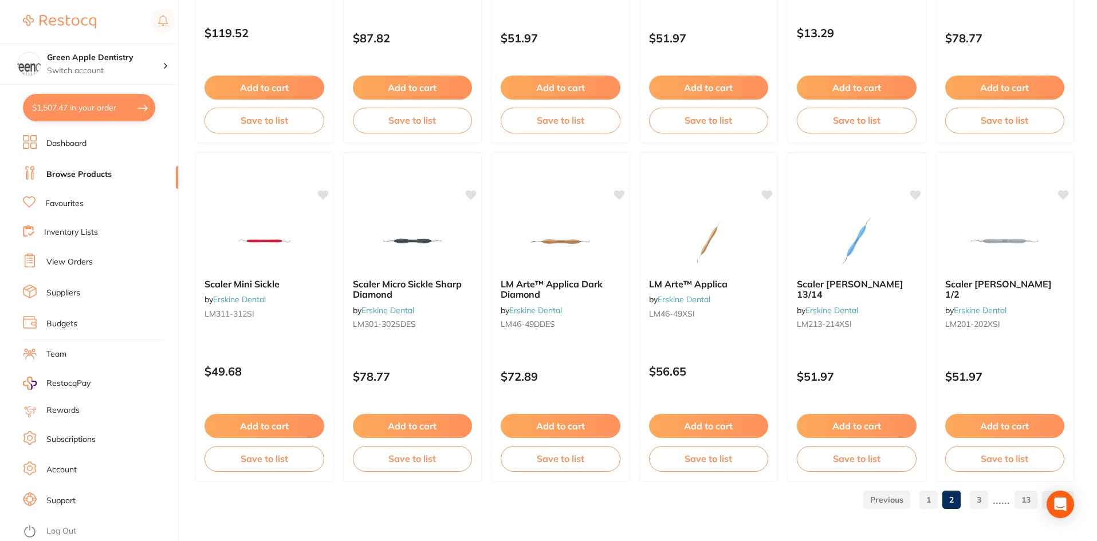
click at [984, 509] on link "3" at bounding box center [979, 500] width 18 height 23
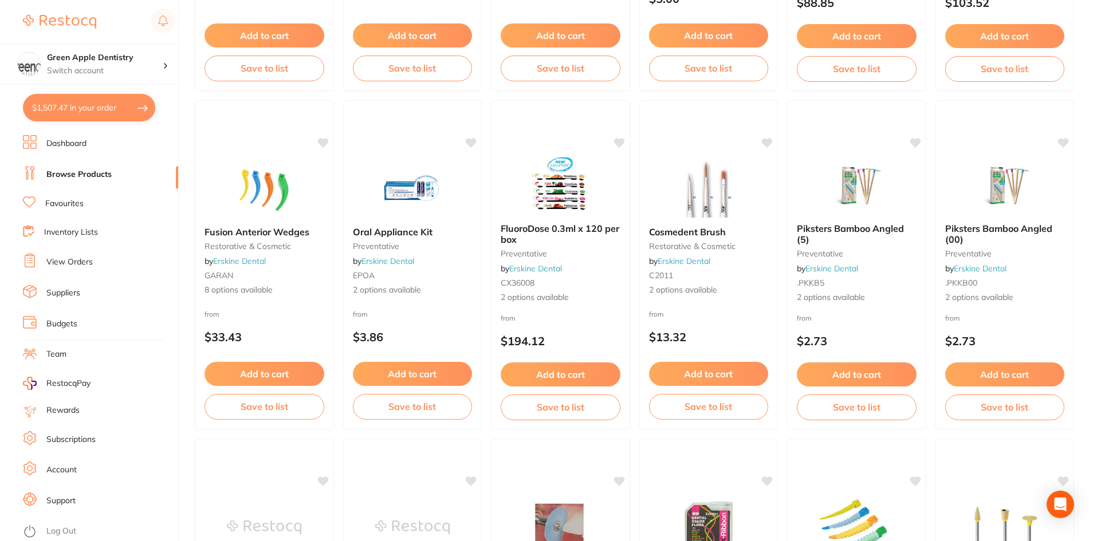
scroll to position [401, 0]
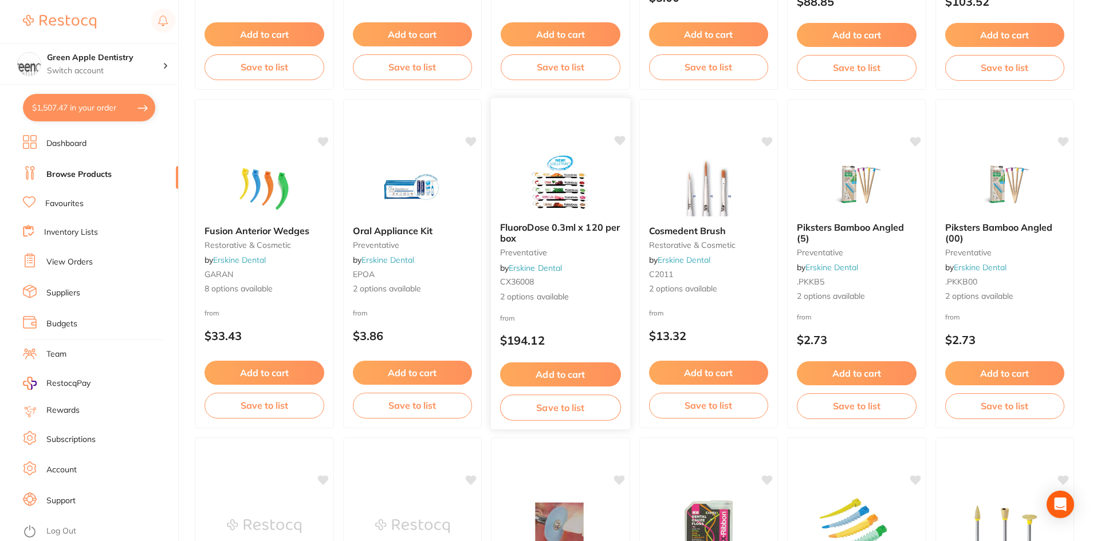
click at [586, 192] on img at bounding box center [560, 184] width 75 height 58
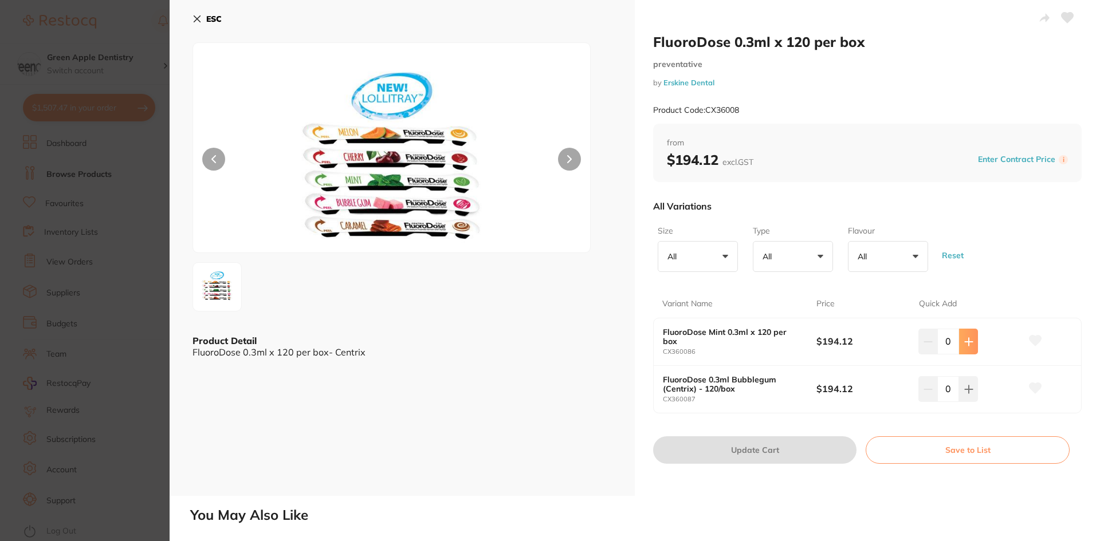
click at [964, 342] on icon at bounding box center [968, 341] width 9 height 9
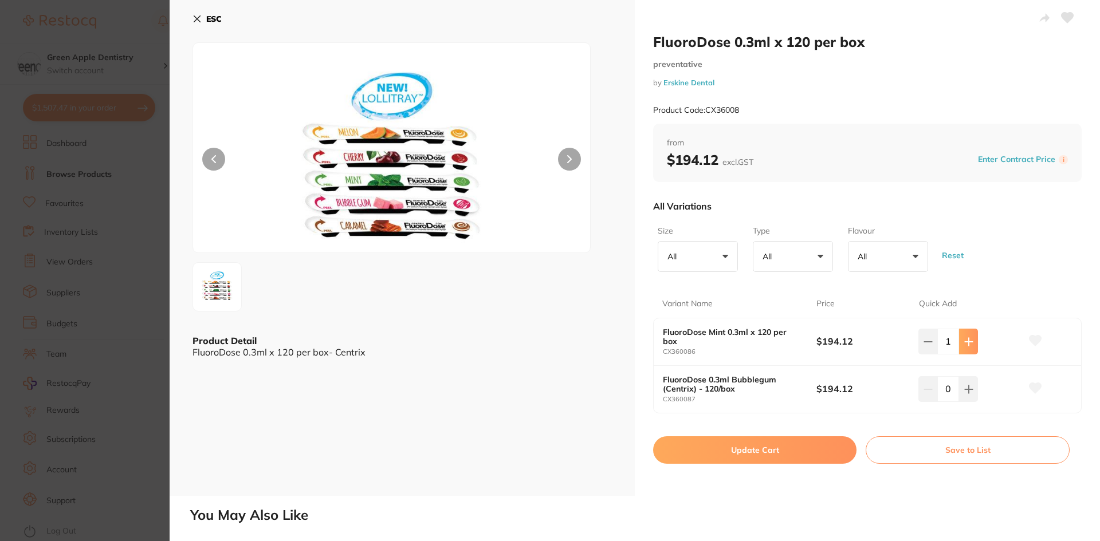
type input "1"
click at [797, 446] on button "Update Cart" at bounding box center [754, 449] width 203 height 27
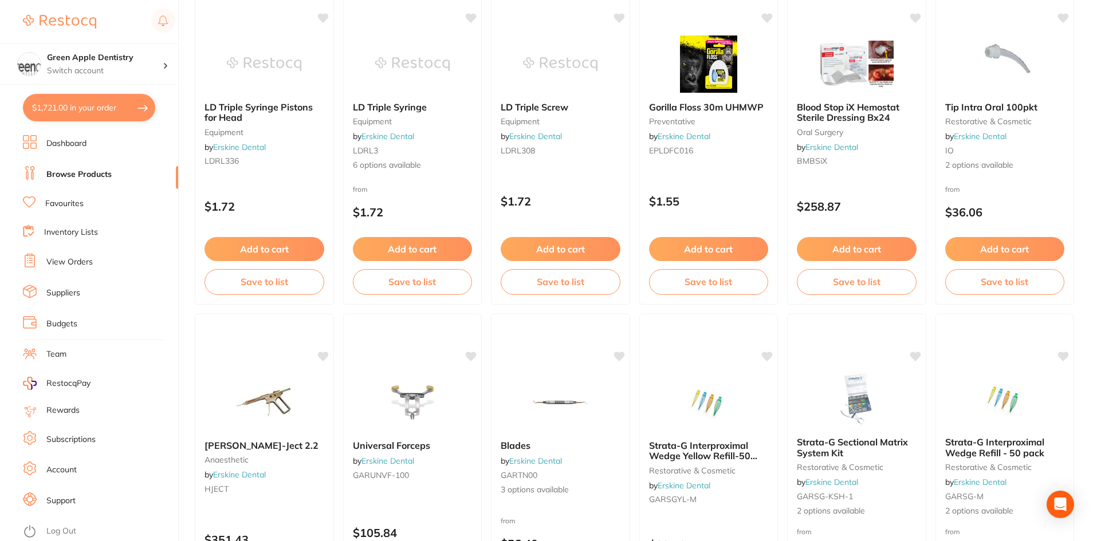
scroll to position [1203, 0]
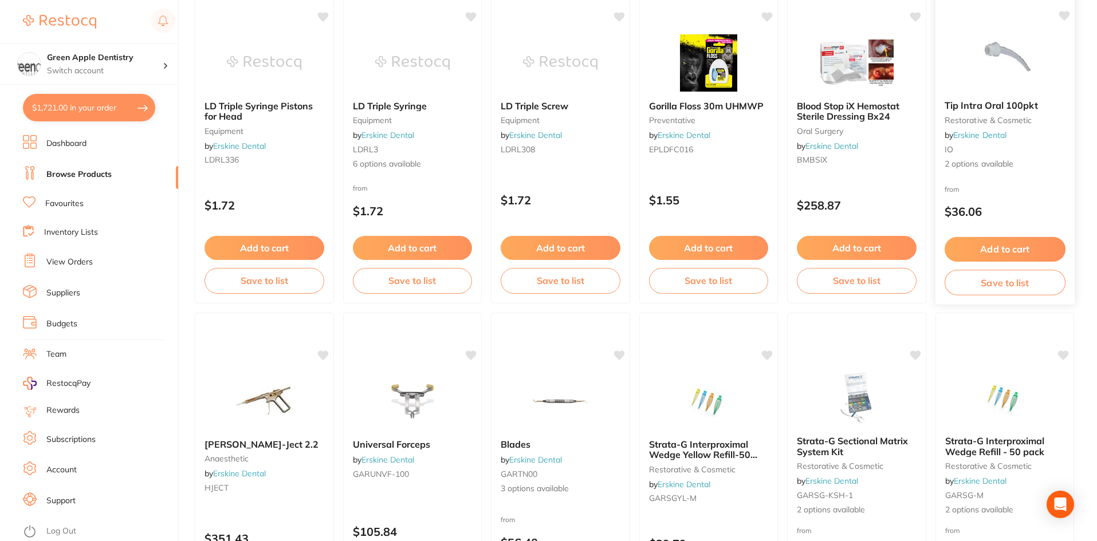
click at [1015, 73] on img at bounding box center [1004, 62] width 75 height 58
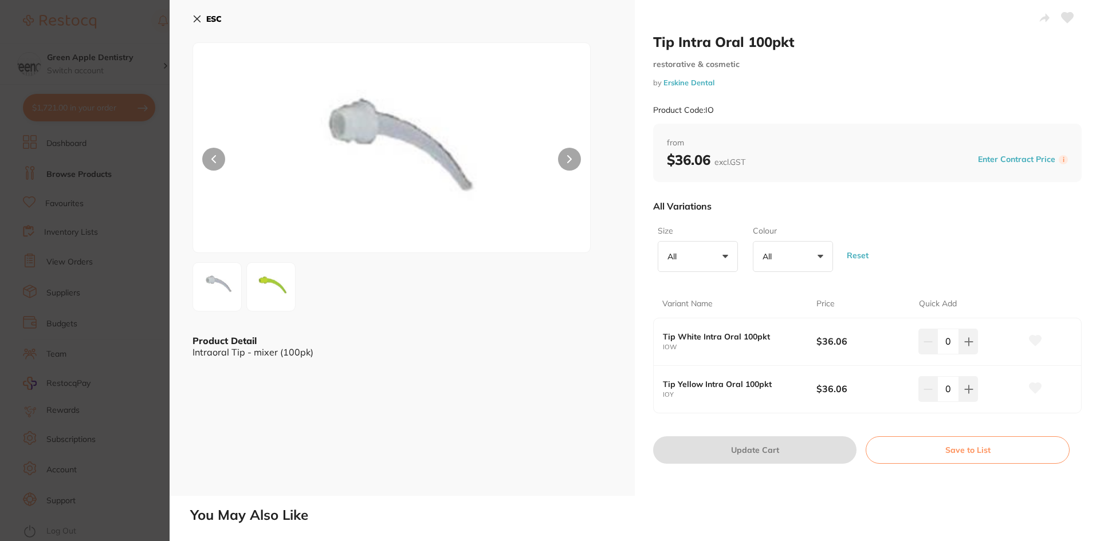
click at [194, 16] on icon at bounding box center [197, 19] width 6 height 6
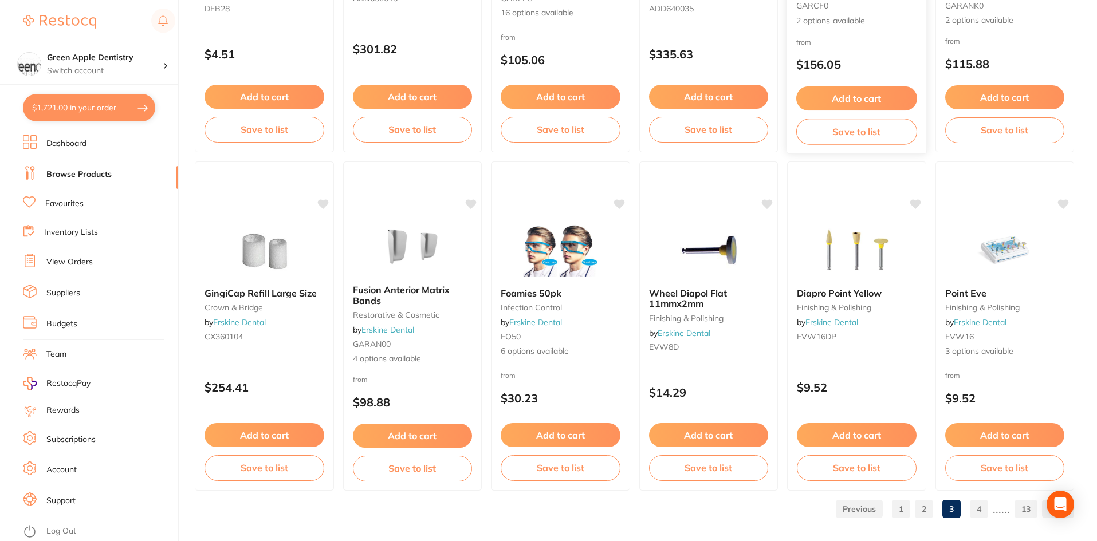
scroll to position [2717, 0]
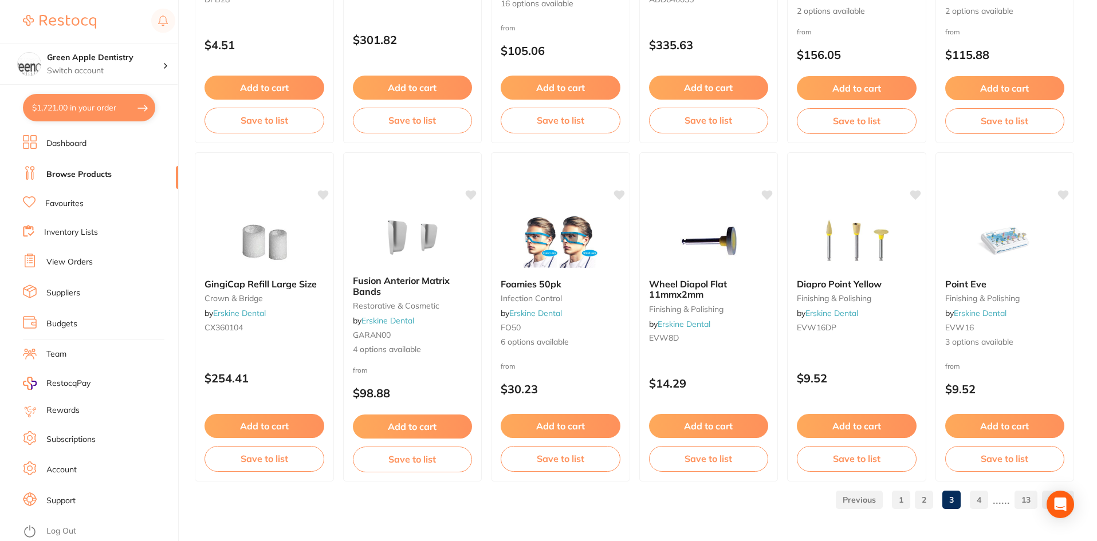
click at [972, 497] on link "4" at bounding box center [979, 500] width 18 height 23
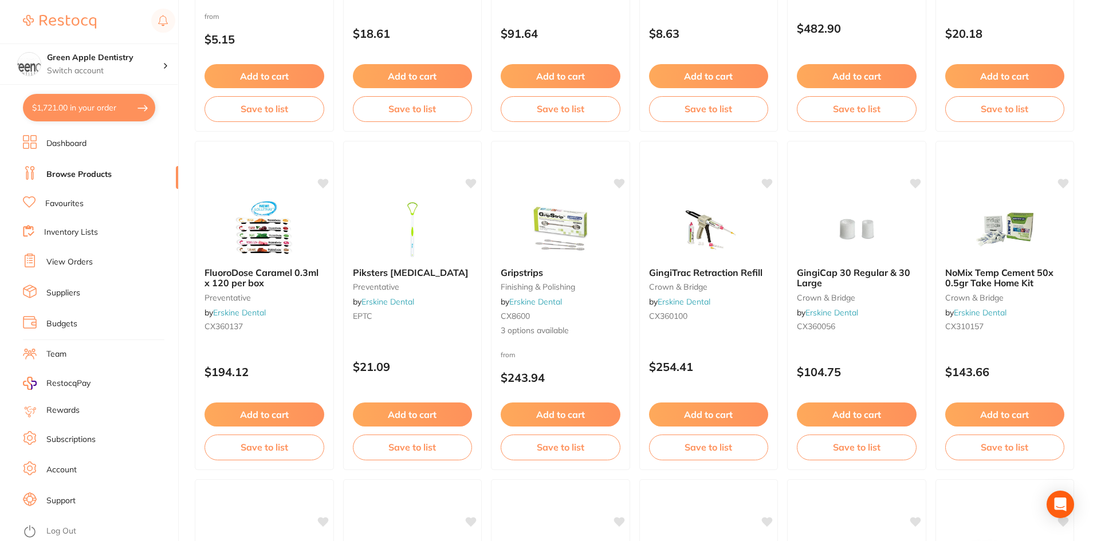
scroll to position [1489, 0]
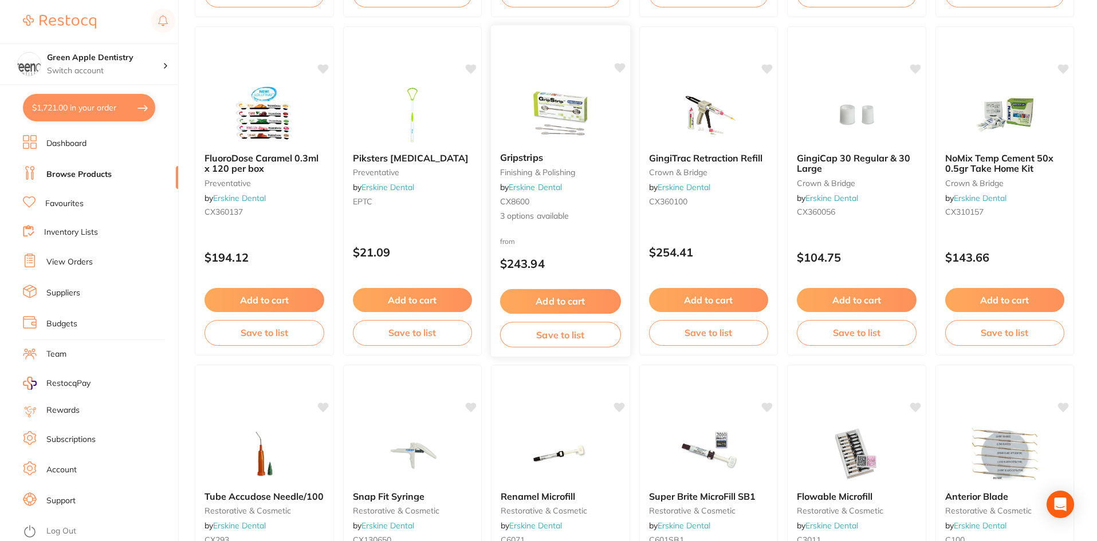
click at [576, 101] on img at bounding box center [560, 114] width 75 height 58
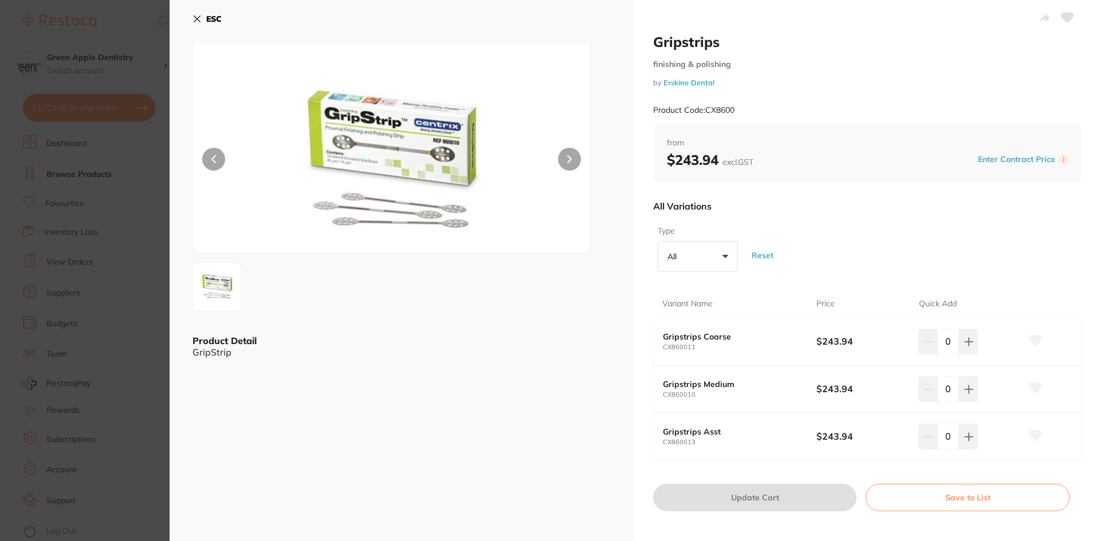
click at [218, 21] on b "ESC" at bounding box center [213, 19] width 15 height 10
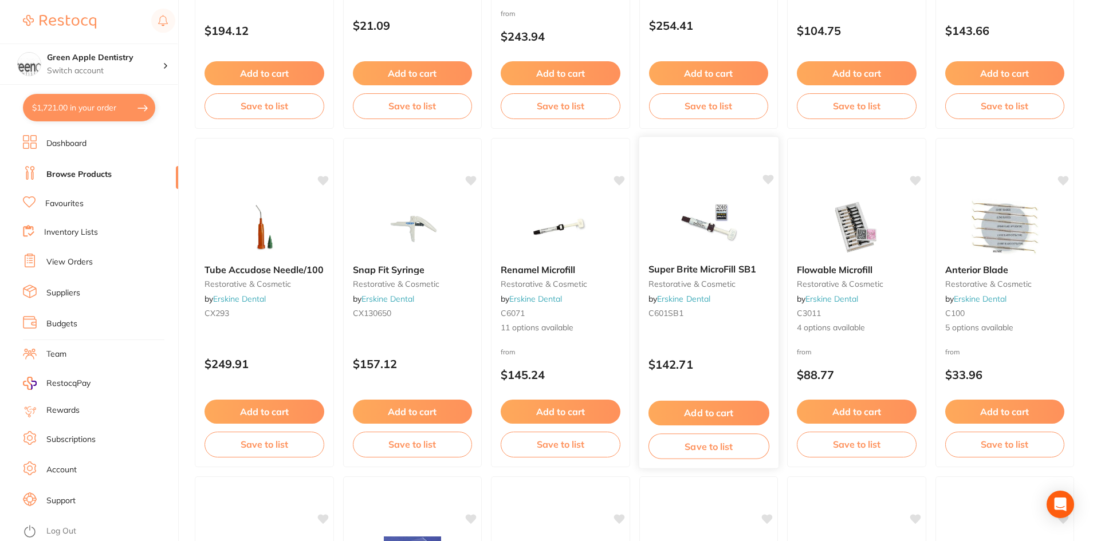
scroll to position [1718, 0]
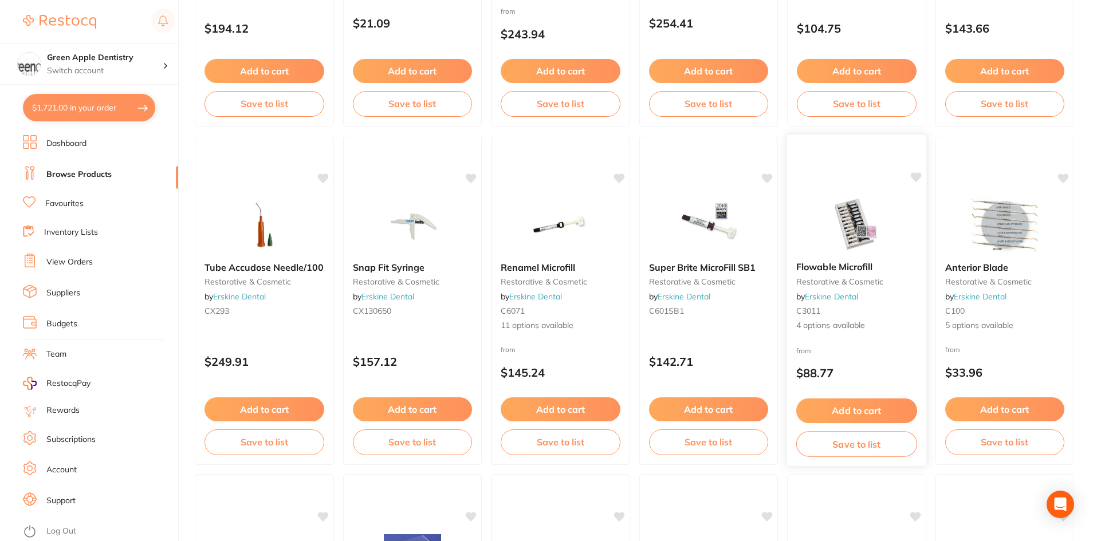
click at [866, 228] on img at bounding box center [856, 224] width 75 height 58
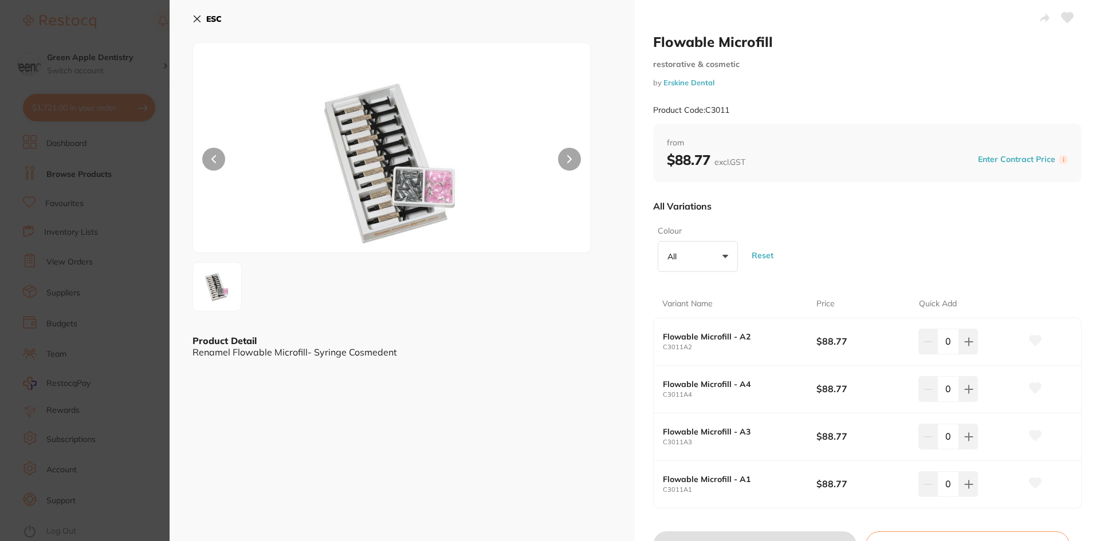
click at [208, 23] on b "ESC" at bounding box center [213, 19] width 15 height 10
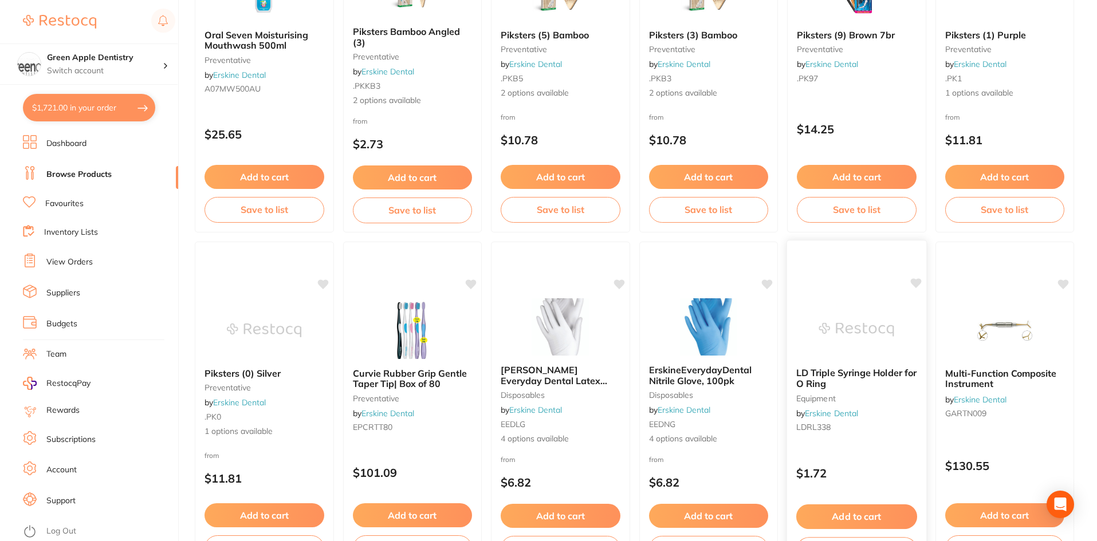
scroll to position [2717, 0]
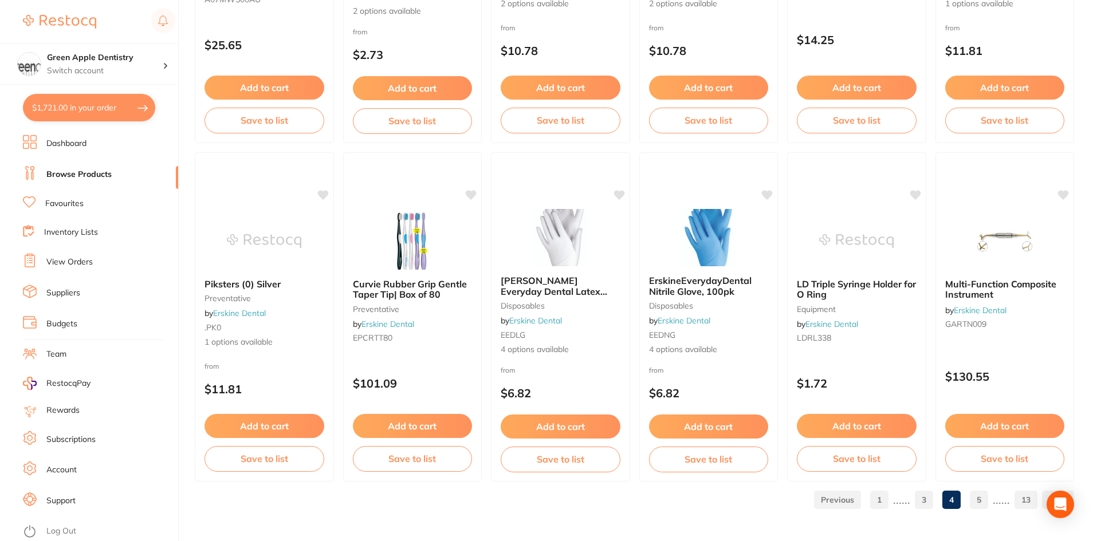
click at [977, 493] on link "5" at bounding box center [979, 500] width 18 height 23
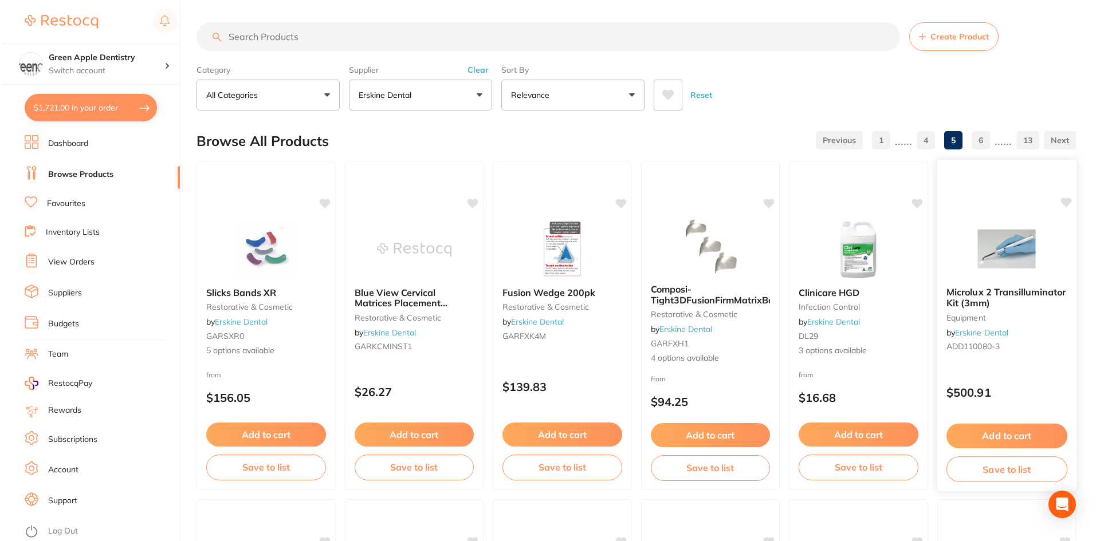
scroll to position [0, 0]
click at [1018, 258] on img at bounding box center [1004, 249] width 75 height 58
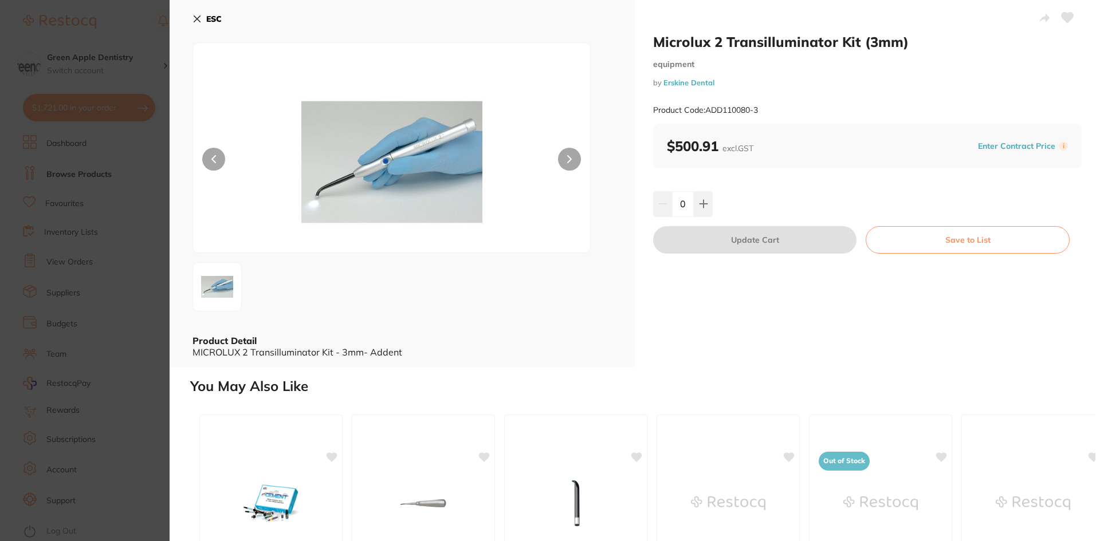
click at [218, 15] on b "ESC" at bounding box center [213, 19] width 15 height 10
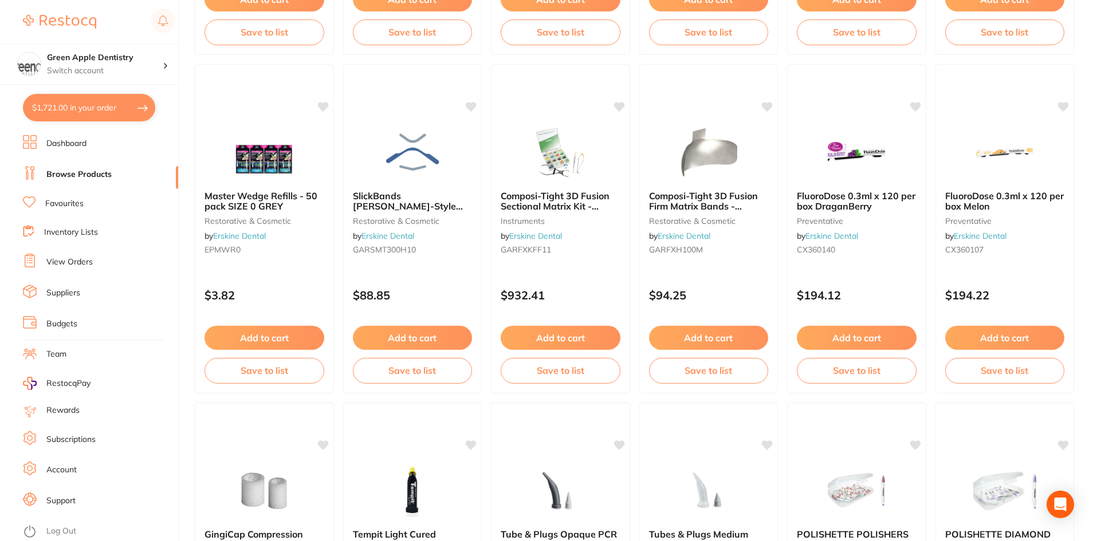
scroll to position [802, 0]
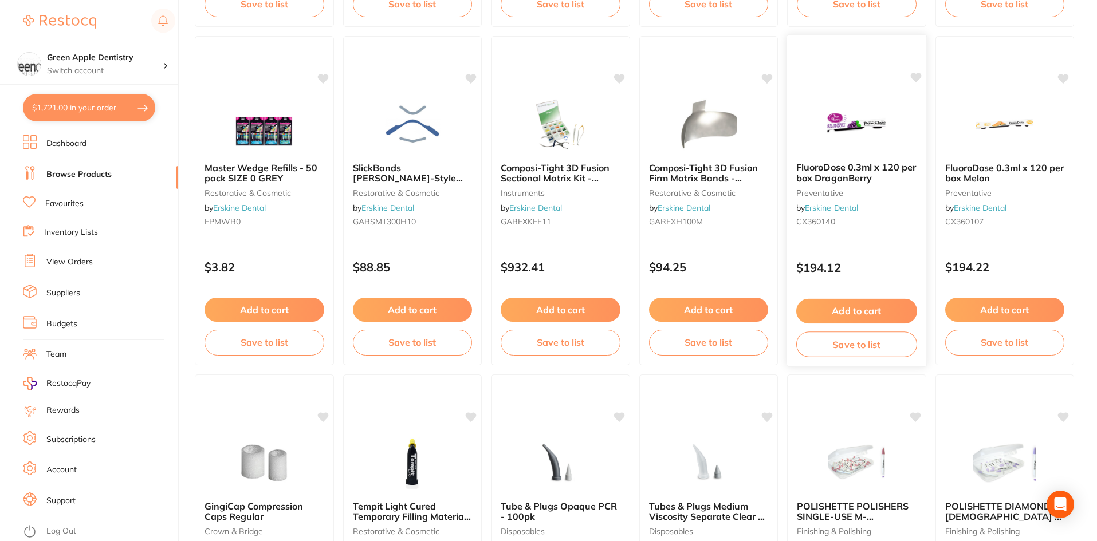
click at [821, 117] on img at bounding box center [856, 124] width 75 height 58
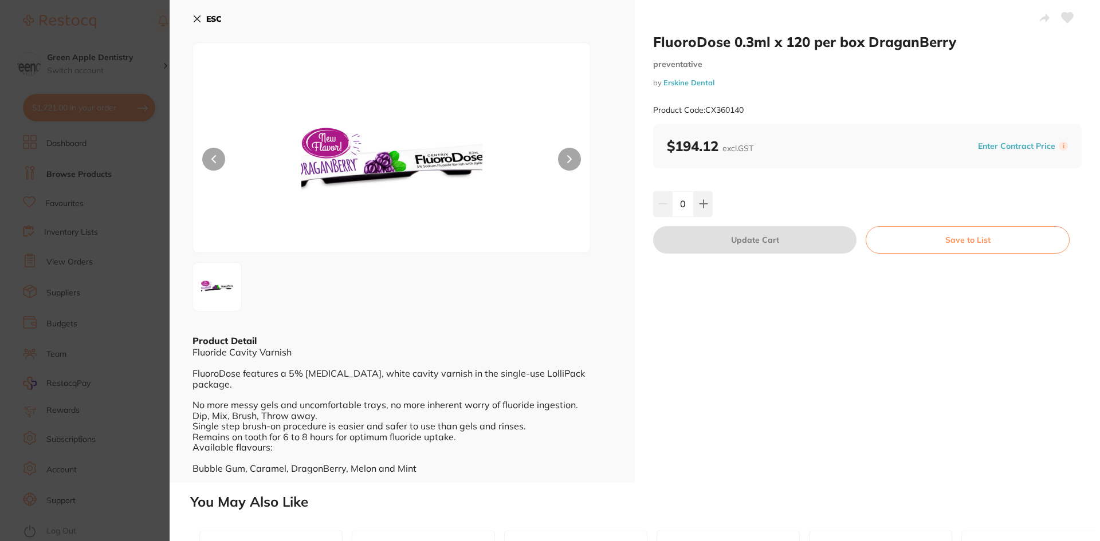
click at [216, 23] on b "ESC" at bounding box center [213, 19] width 15 height 10
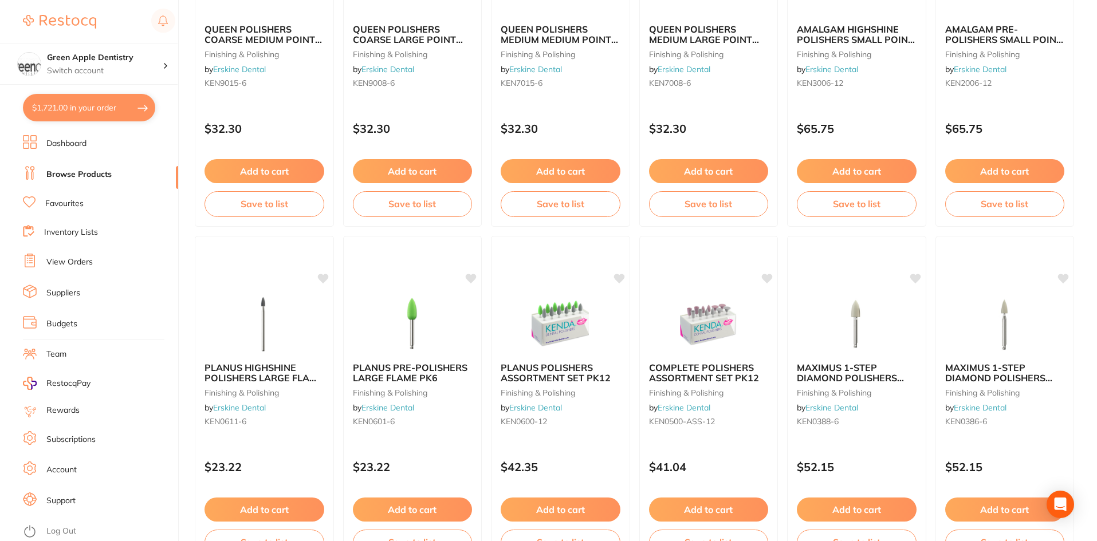
scroll to position [2717, 0]
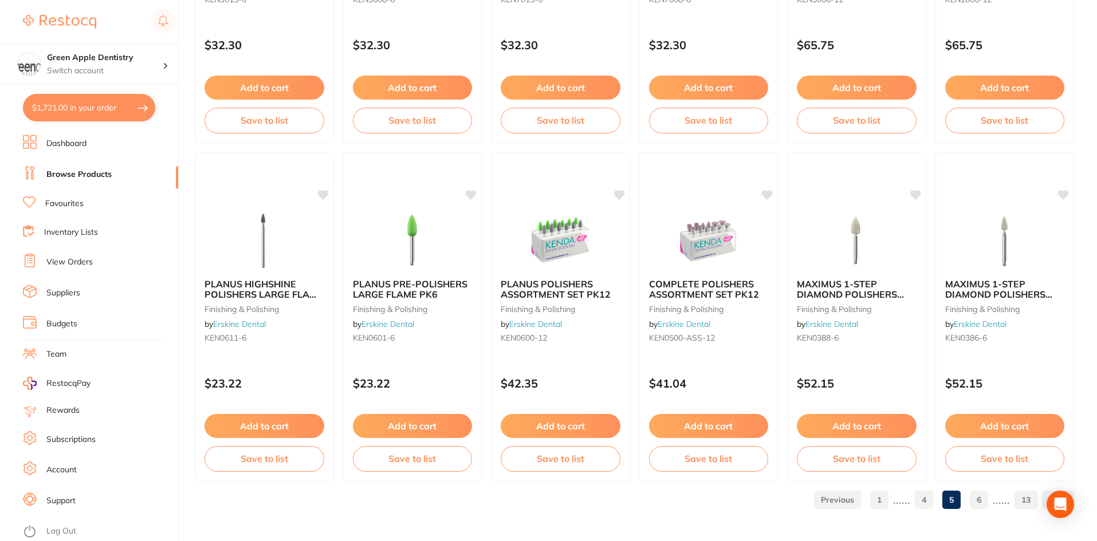
click at [982, 497] on link "6" at bounding box center [979, 500] width 18 height 23
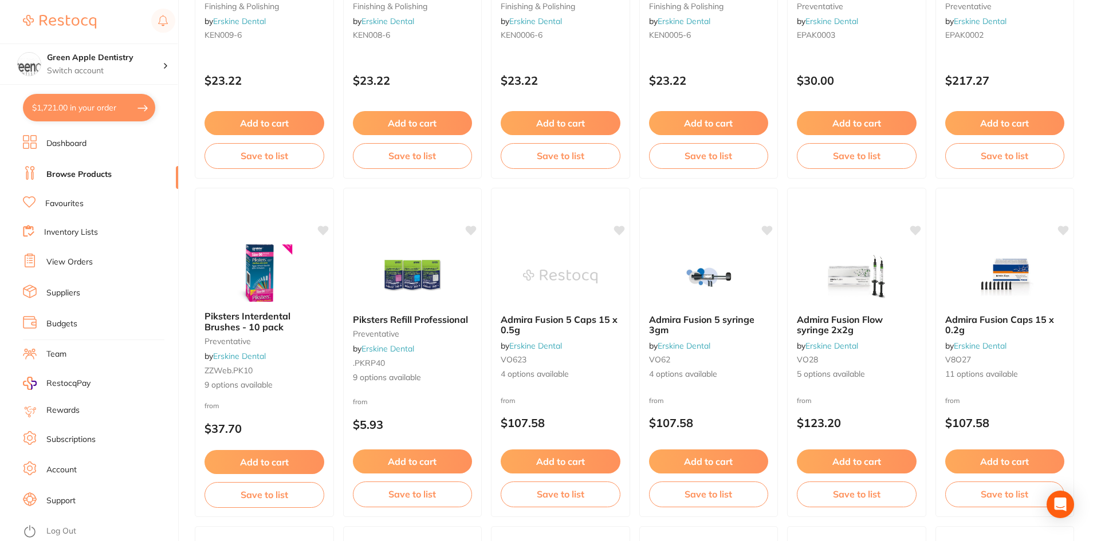
scroll to position [2119, 0]
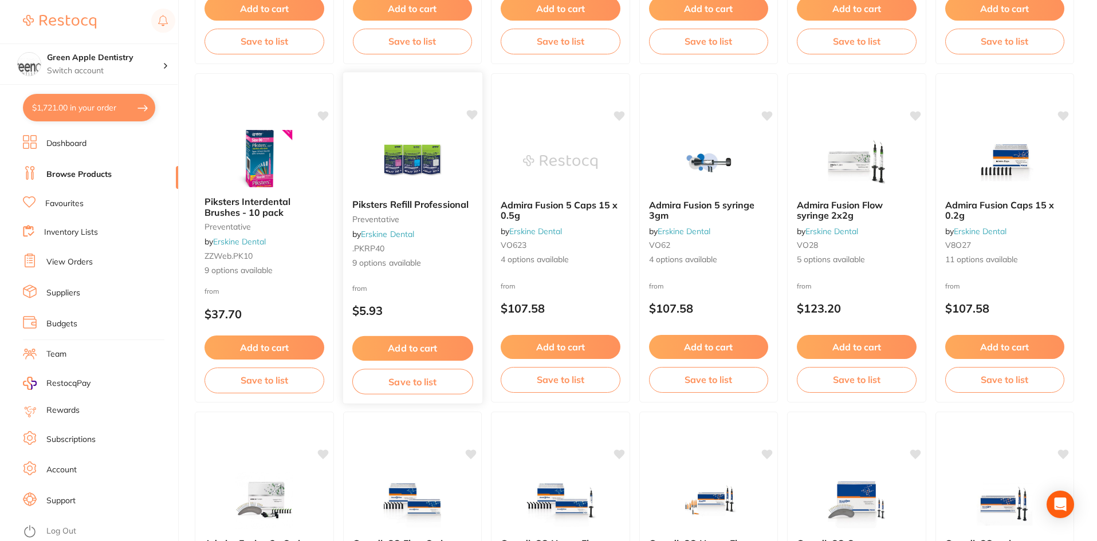
click at [387, 160] on img at bounding box center [412, 161] width 75 height 58
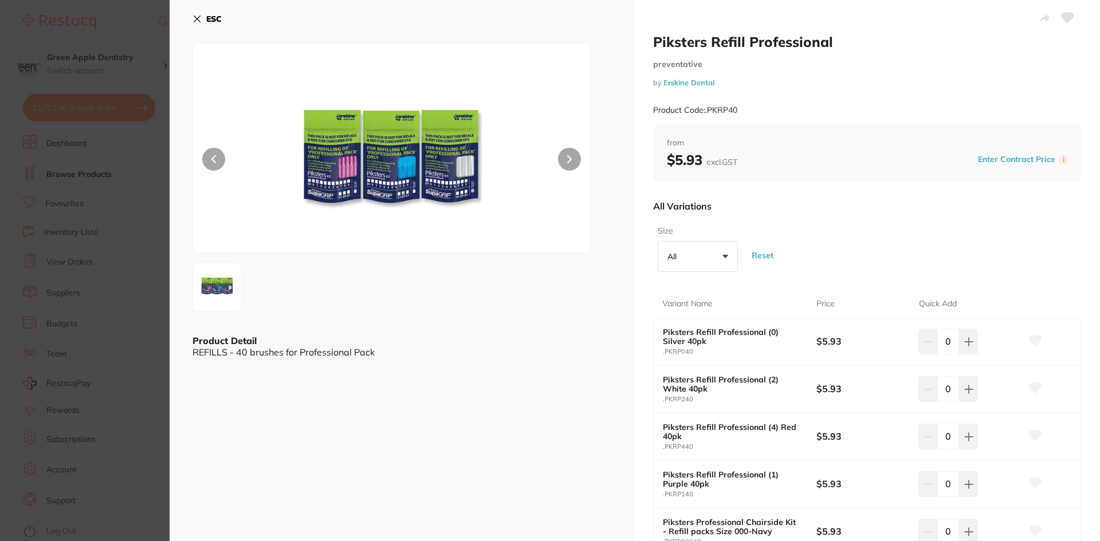
click at [215, 19] on b "ESC" at bounding box center [213, 19] width 15 height 10
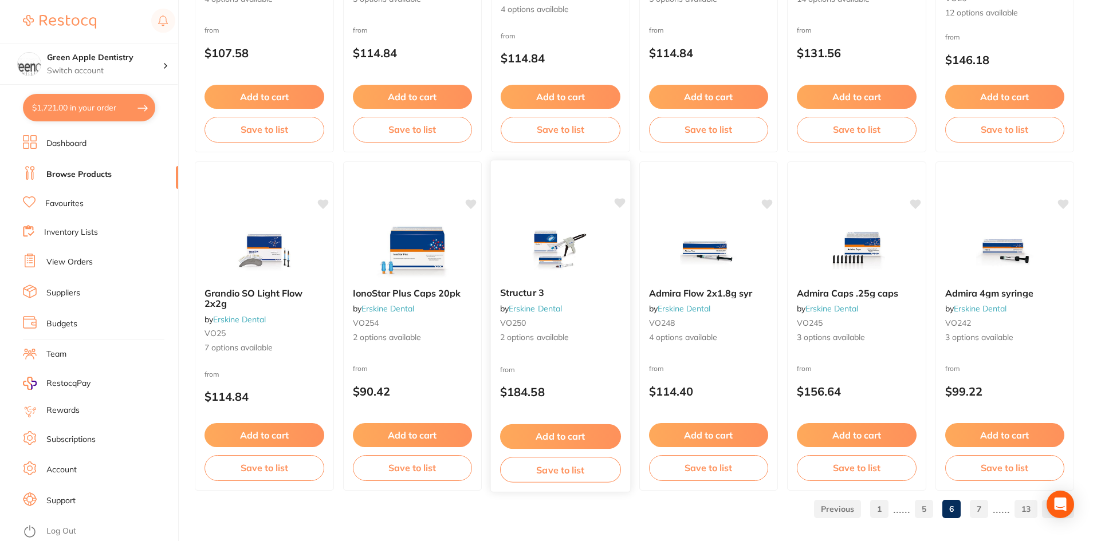
scroll to position [2717, 0]
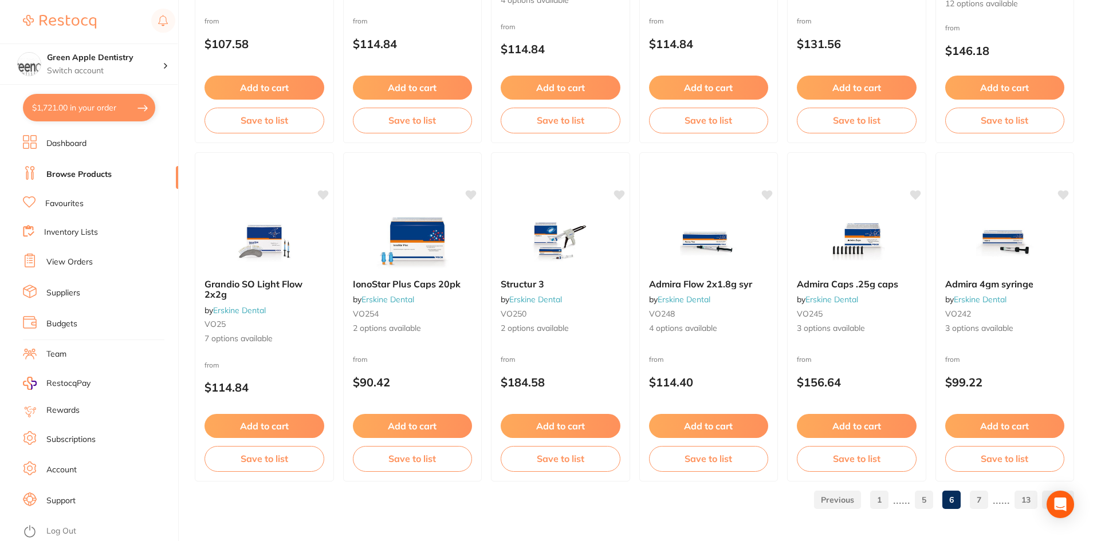
click at [974, 494] on link "7" at bounding box center [979, 500] width 18 height 23
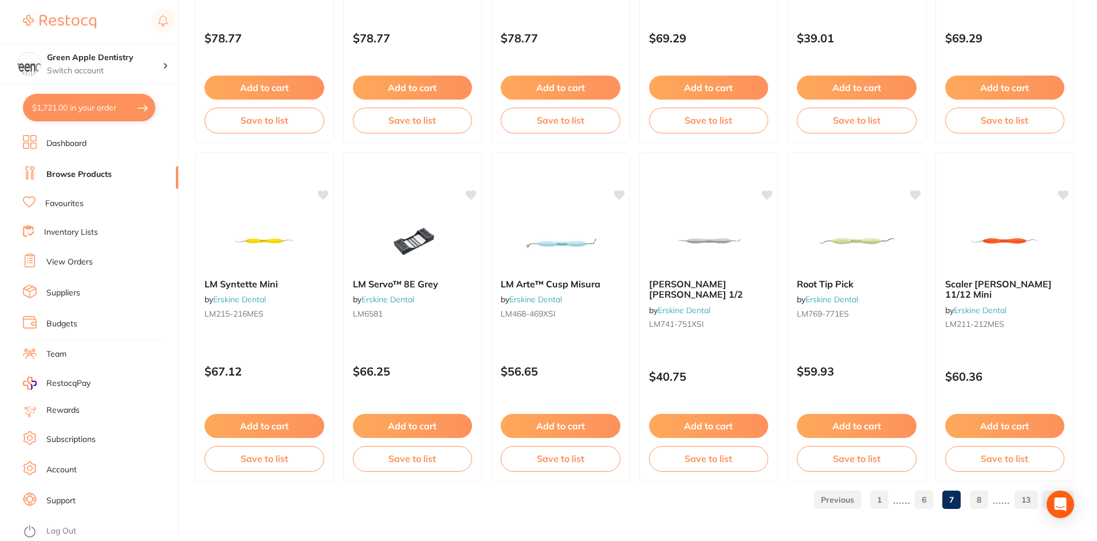
click at [976, 498] on link "8" at bounding box center [979, 500] width 18 height 23
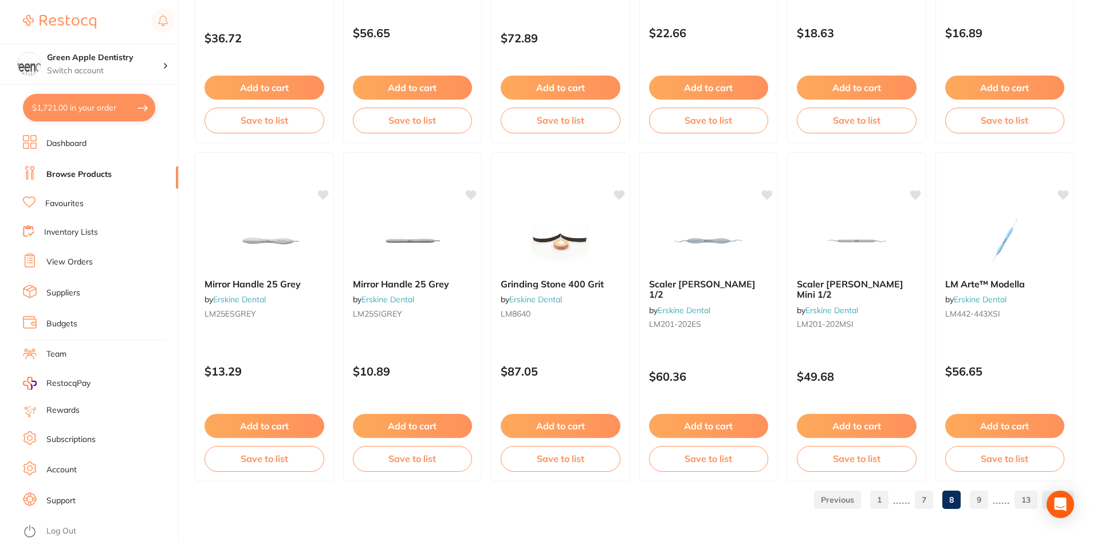
click at [975, 500] on link "9" at bounding box center [979, 500] width 18 height 23
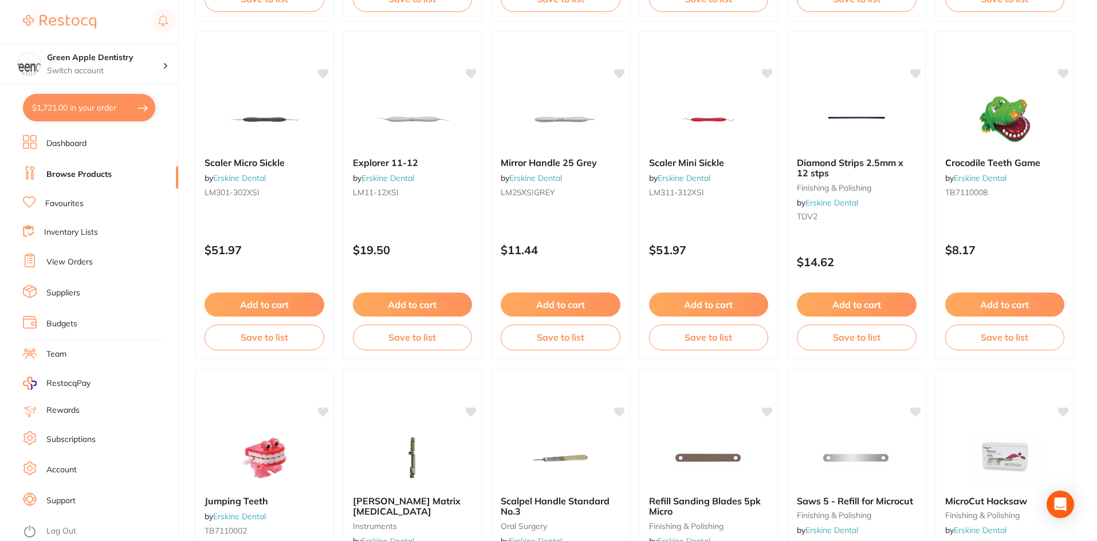
scroll to position [1890, 0]
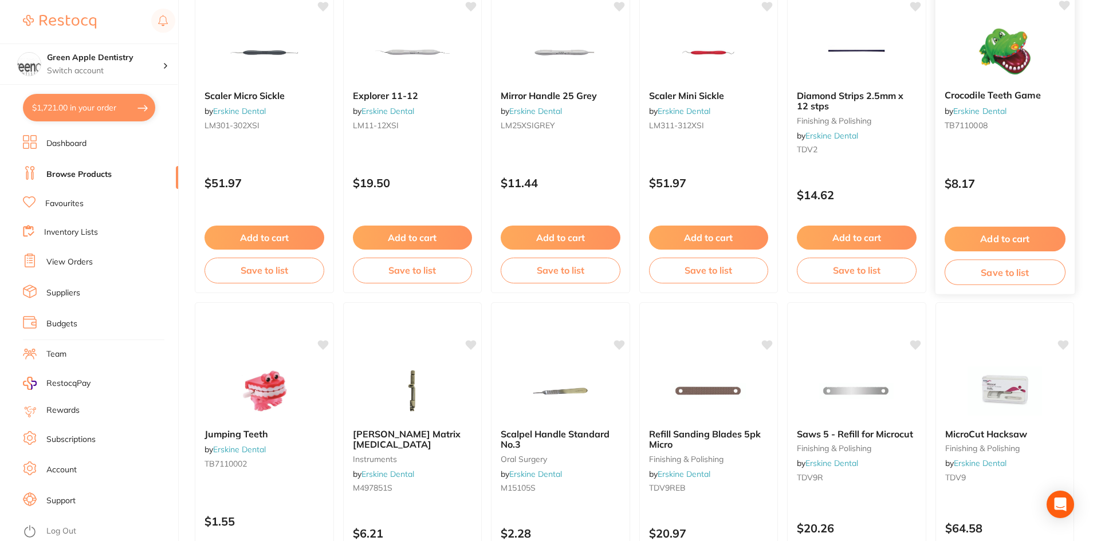
click at [1003, 42] on img at bounding box center [1004, 52] width 75 height 58
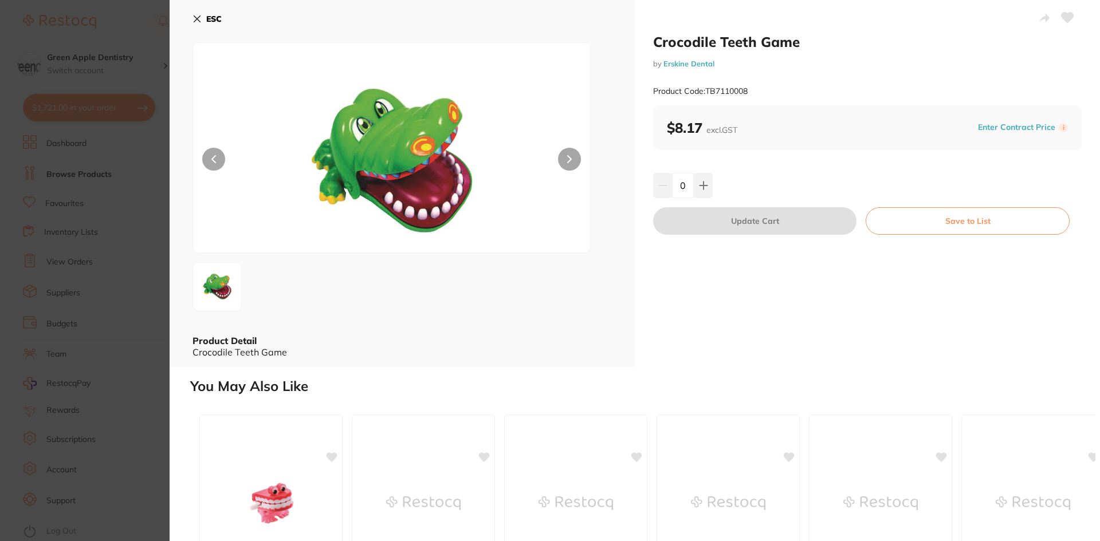
click at [210, 13] on button "ESC" at bounding box center [206, 18] width 29 height 19
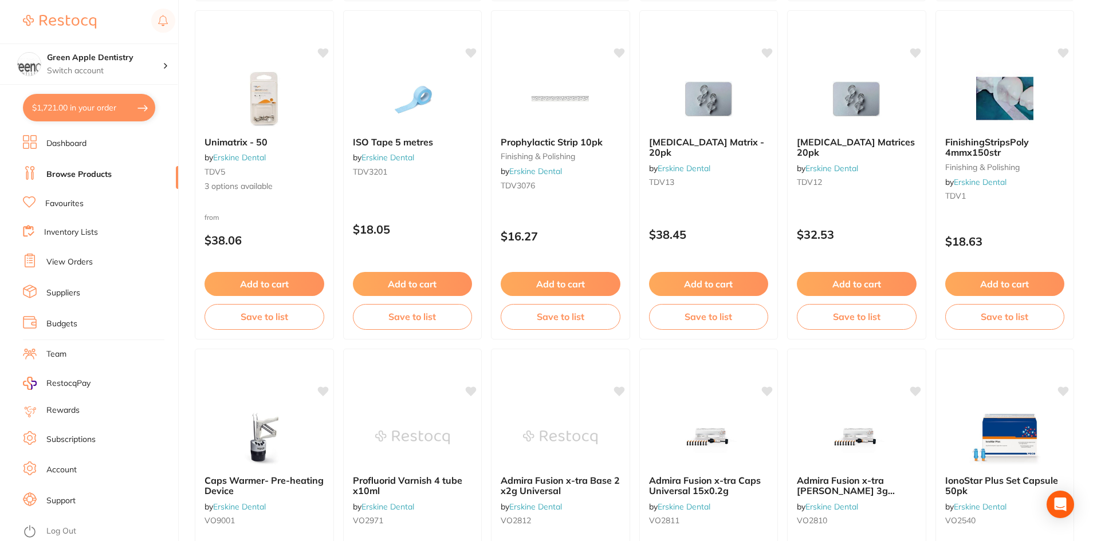
scroll to position [2520, 0]
click at [997, 105] on img at bounding box center [1004, 99] width 75 height 58
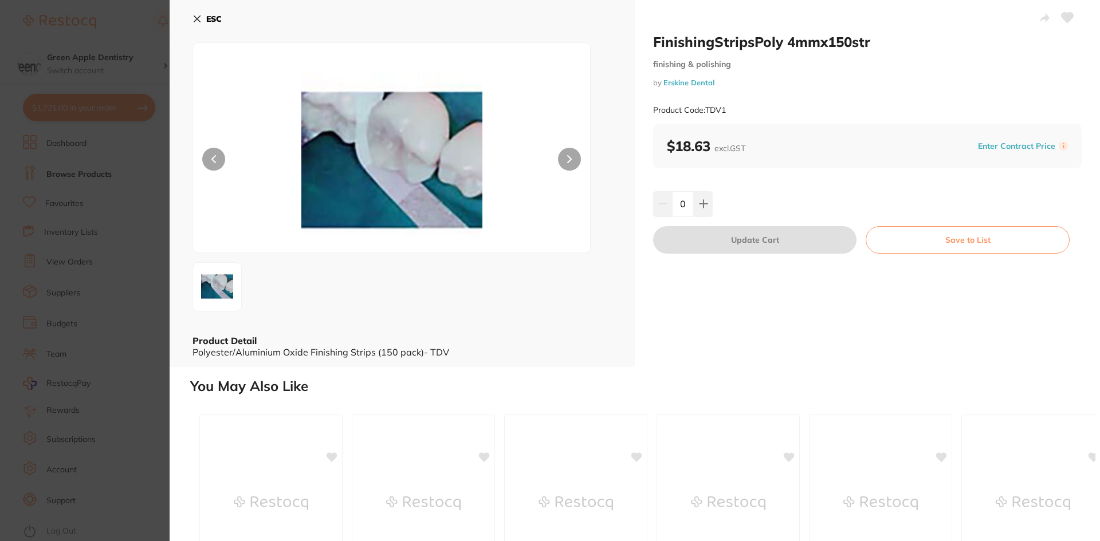
click at [210, 17] on b "ESC" at bounding box center [213, 19] width 15 height 10
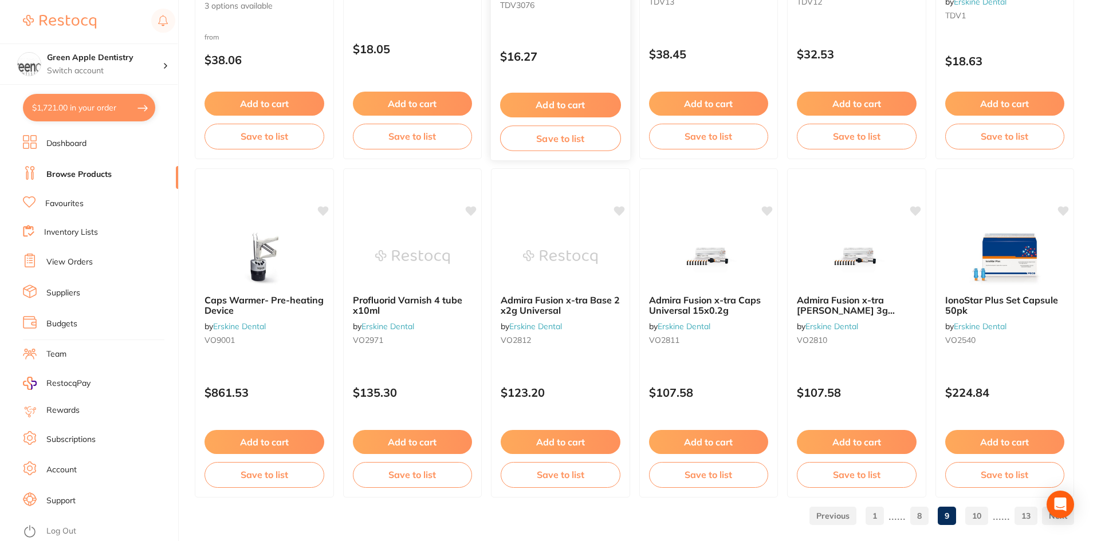
scroll to position [2717, 0]
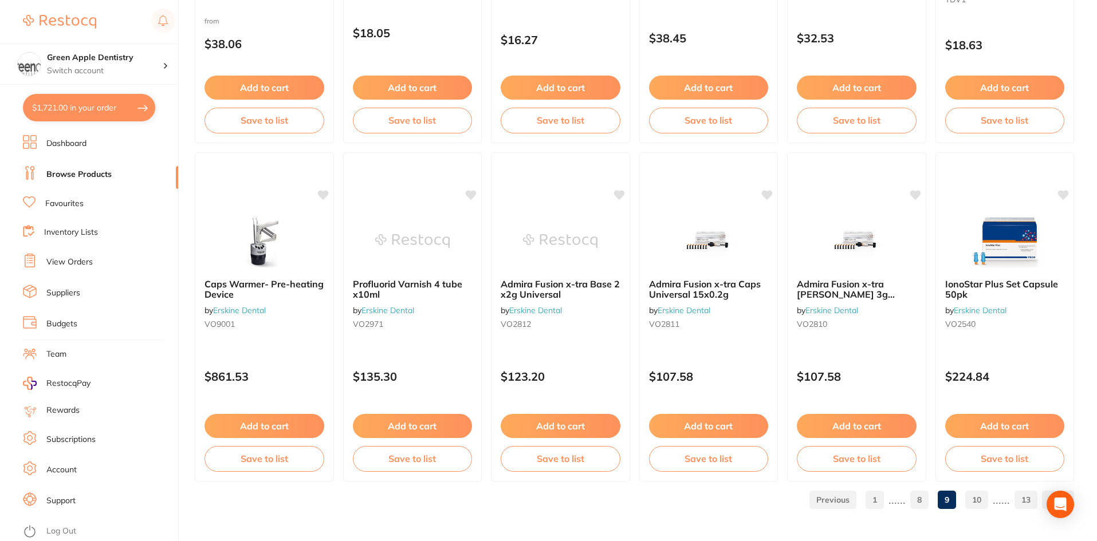
click at [983, 496] on link "10" at bounding box center [976, 500] width 23 height 23
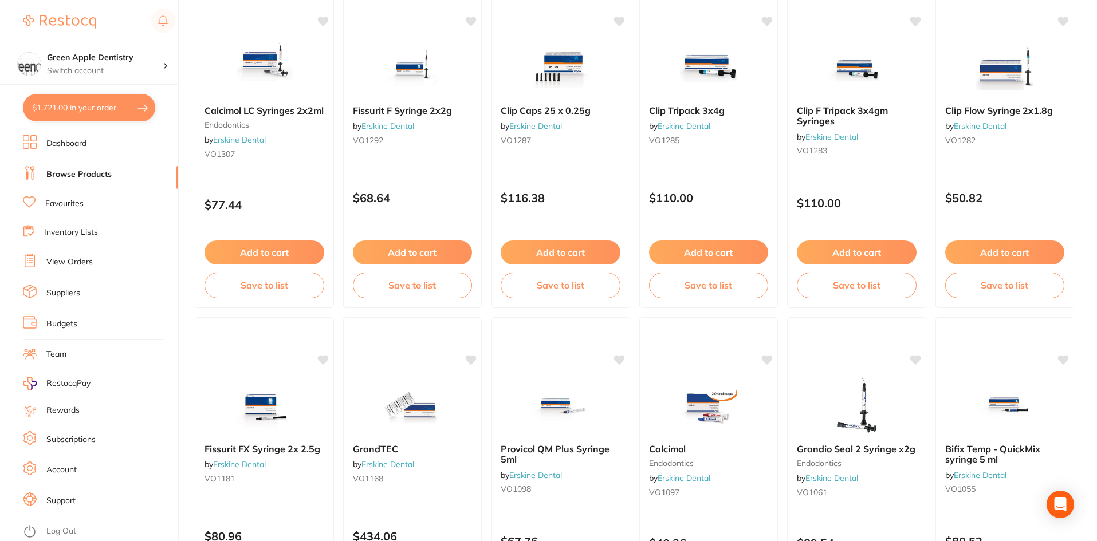
scroll to position [1546, 0]
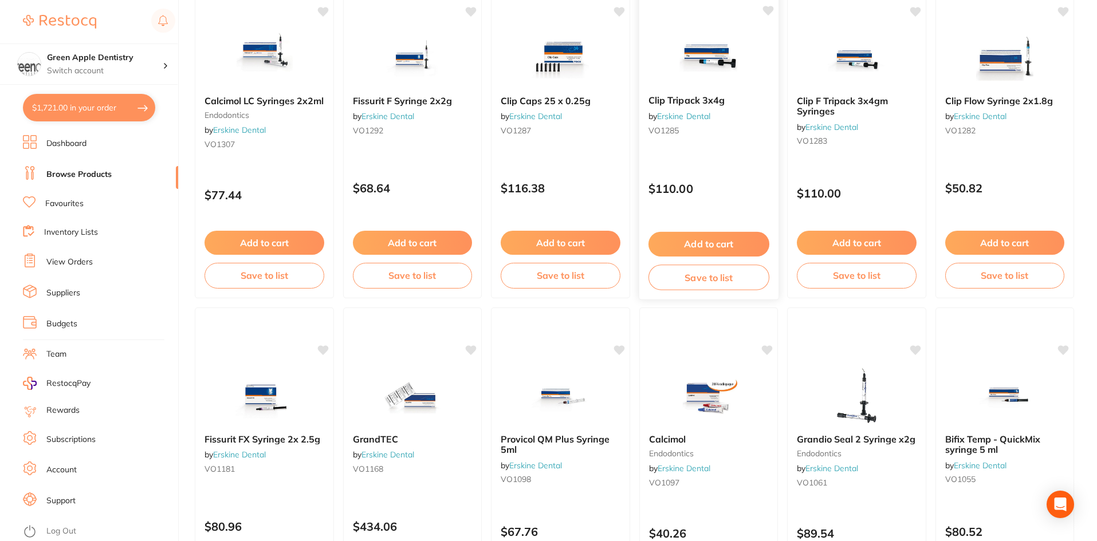
click at [722, 99] on span "Clip Tripack 3x4g" at bounding box center [686, 99] width 76 height 11
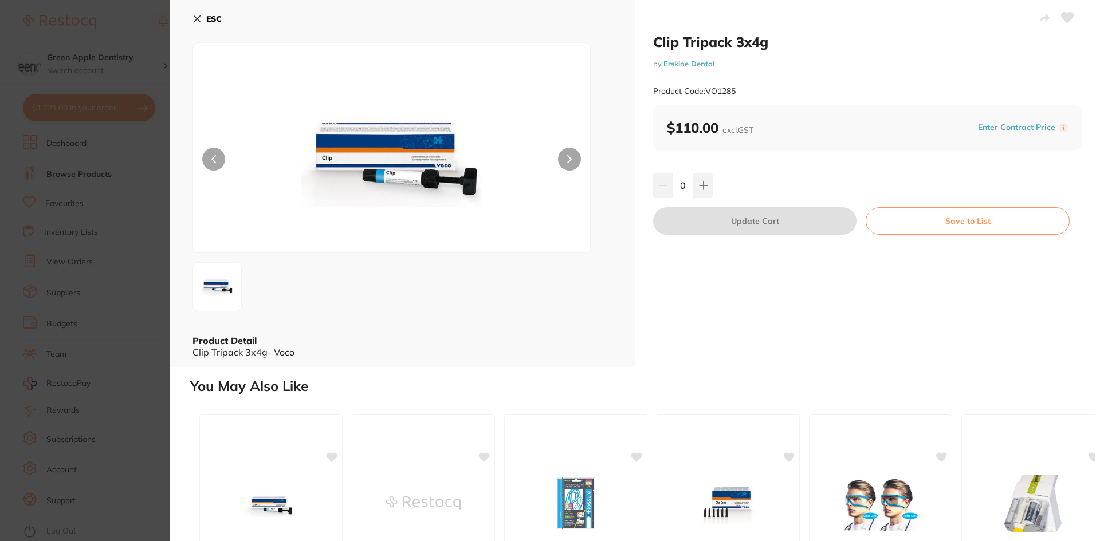
click at [210, 16] on b "ESC" at bounding box center [213, 19] width 15 height 10
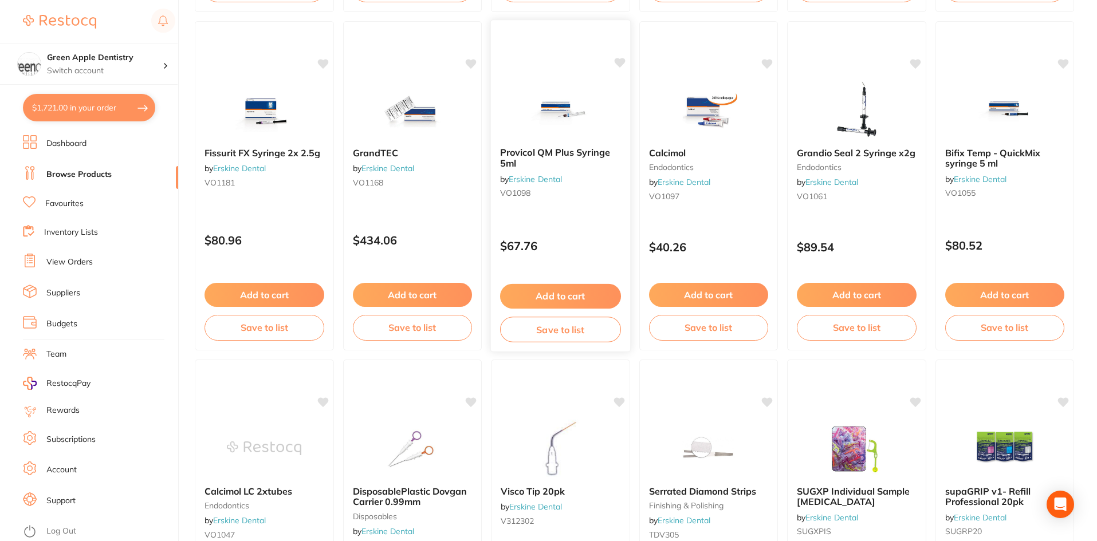
scroll to position [2062, 0]
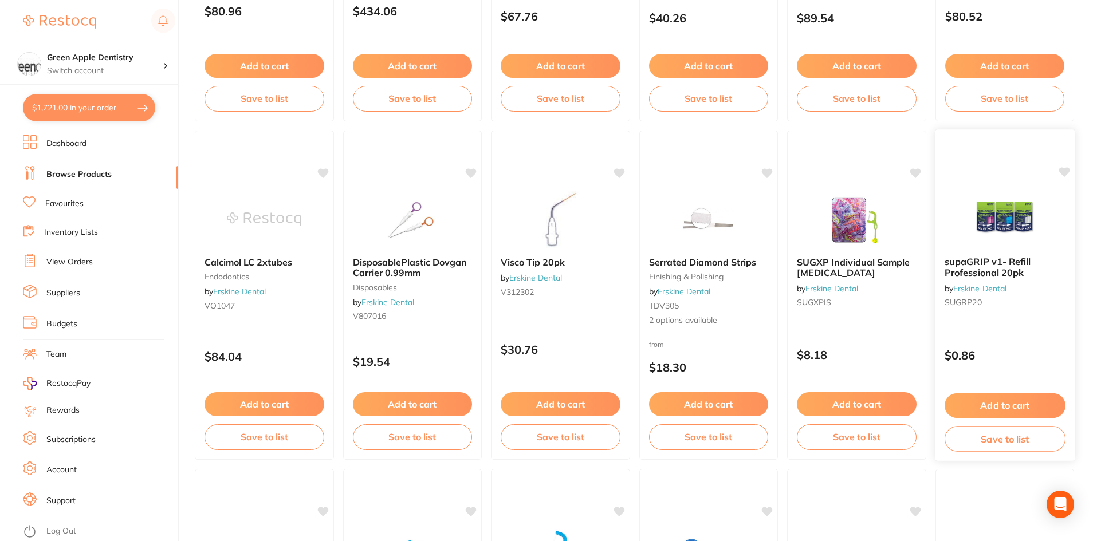
click at [967, 237] on img at bounding box center [1004, 219] width 75 height 58
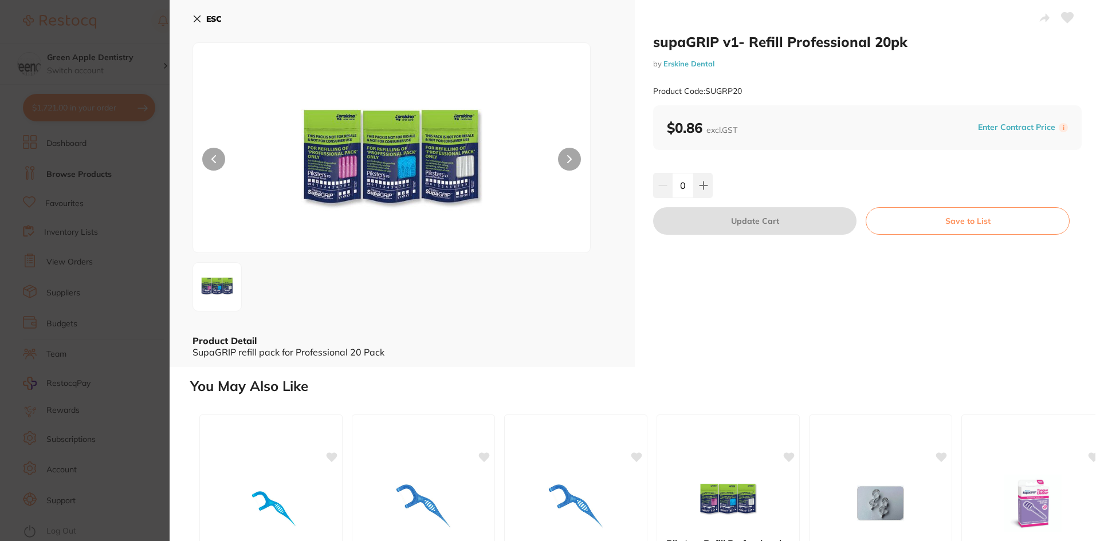
click at [222, 21] on b "ESC" at bounding box center [213, 19] width 15 height 10
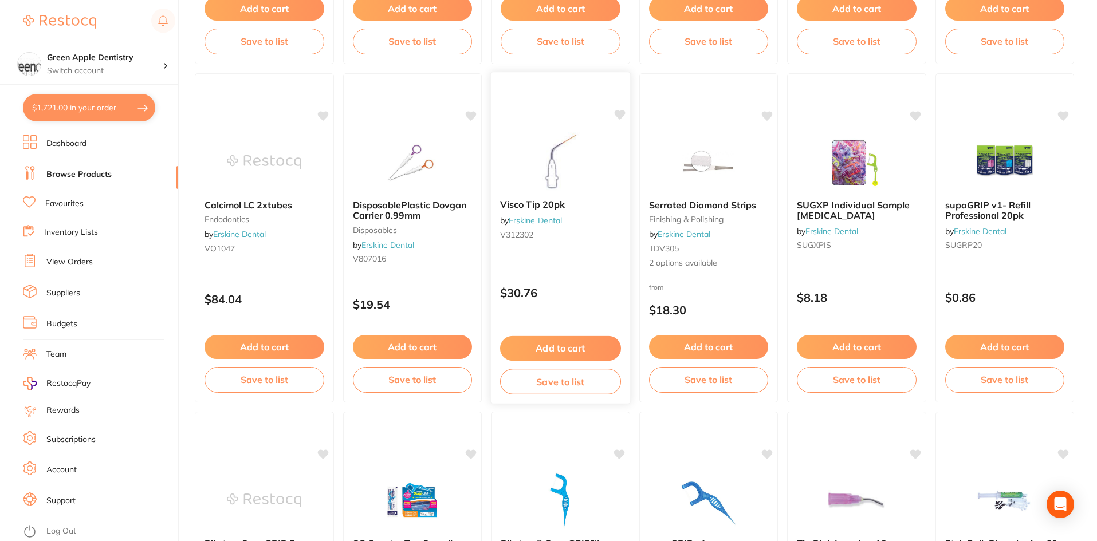
scroll to position [2062, 0]
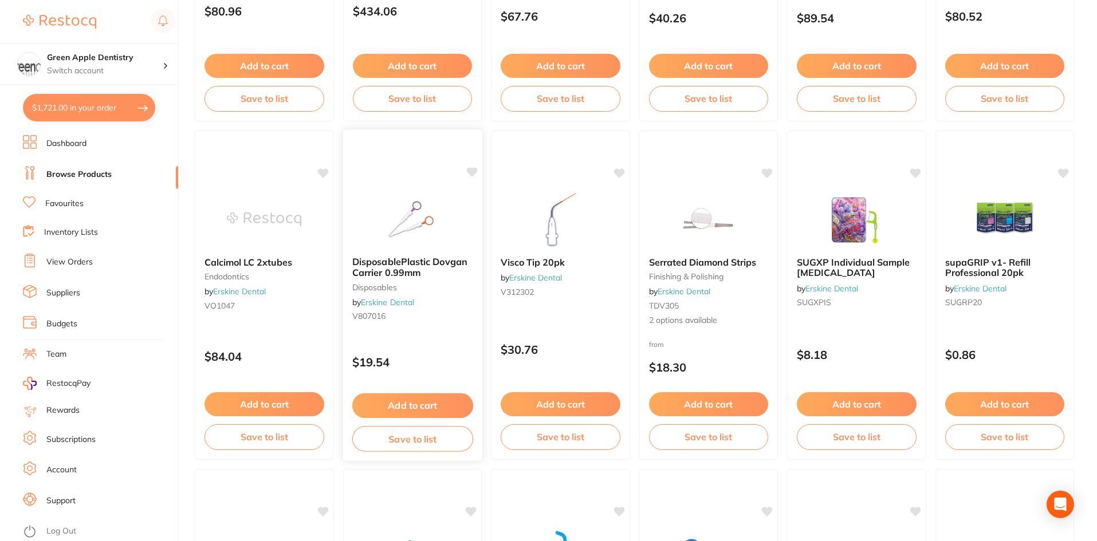
click at [409, 204] on img at bounding box center [412, 219] width 75 height 58
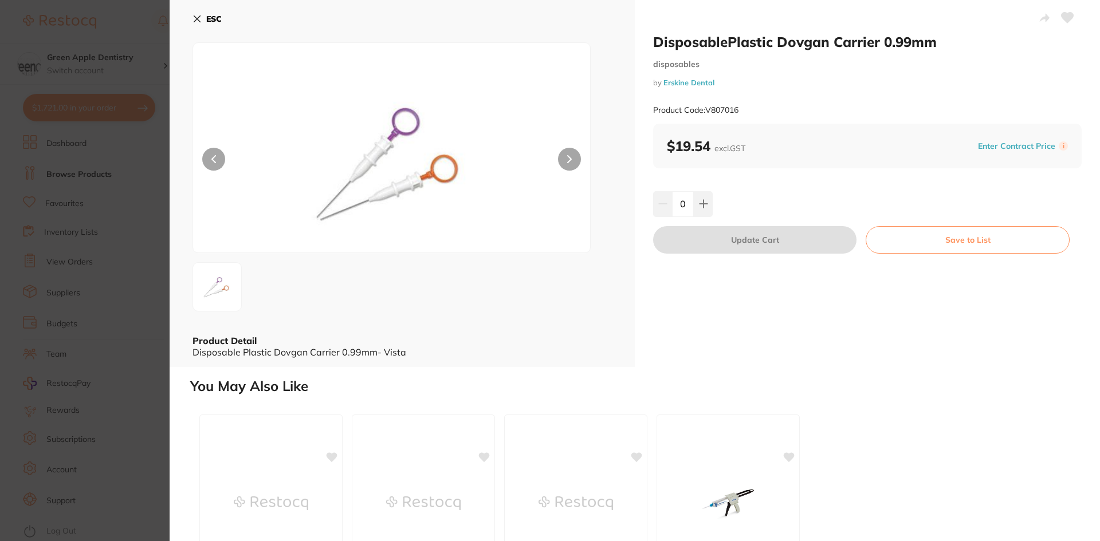
click at [206, 15] on button "ESC" at bounding box center [206, 18] width 29 height 19
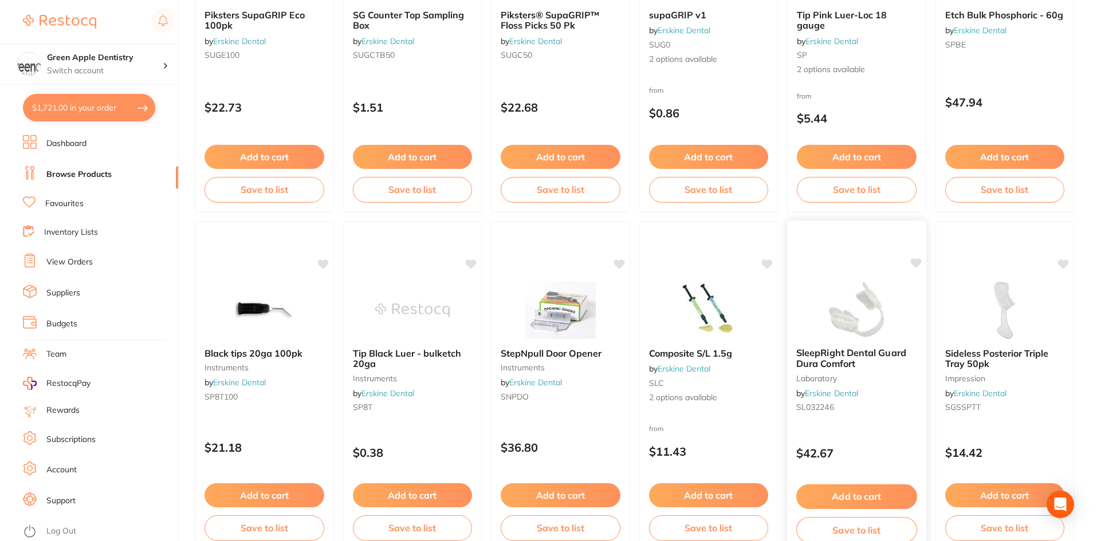
scroll to position [2692, 0]
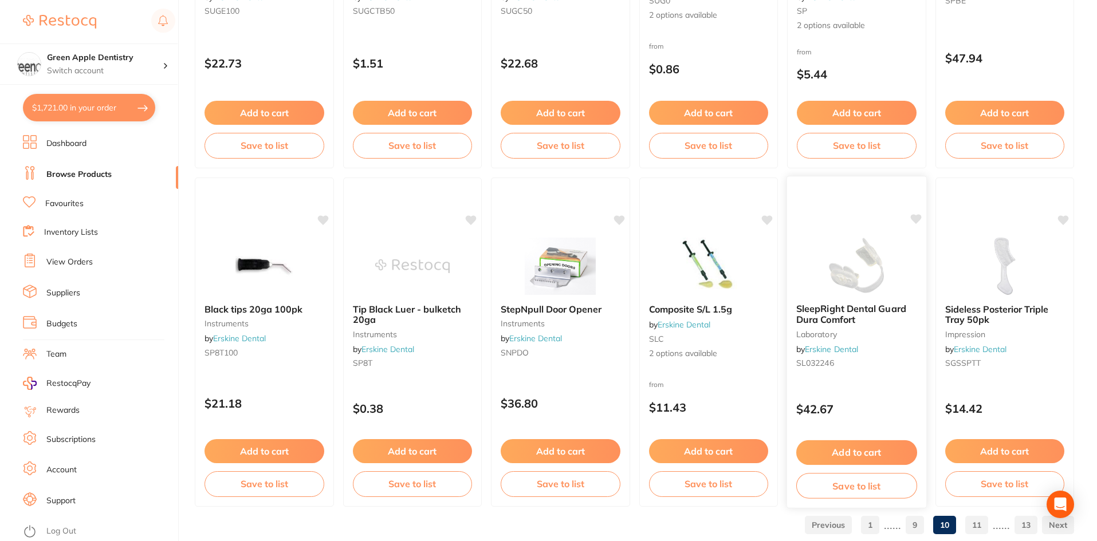
click at [882, 285] on img at bounding box center [856, 266] width 75 height 58
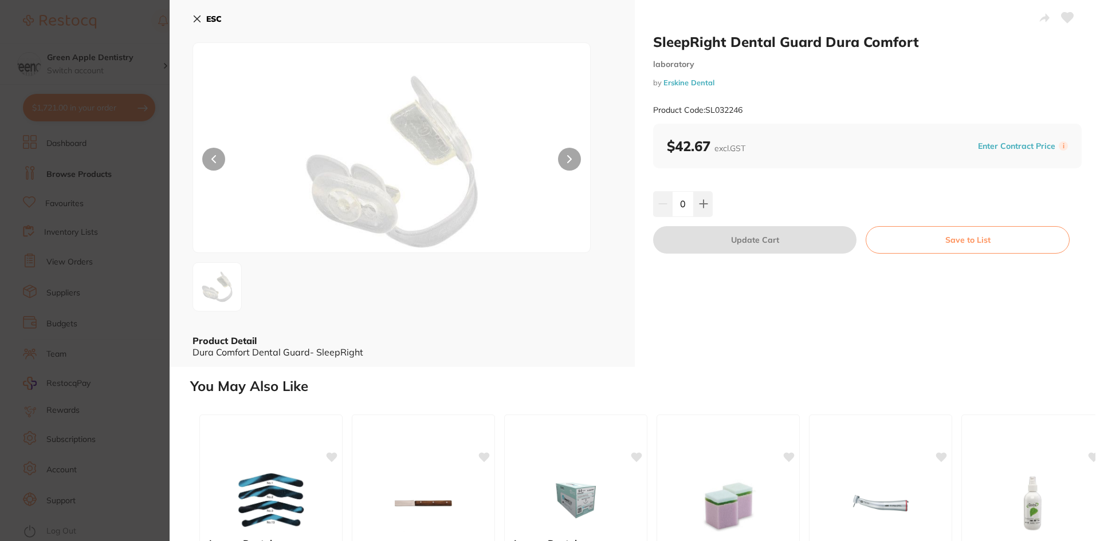
click at [200, 19] on icon at bounding box center [196, 18] width 9 height 9
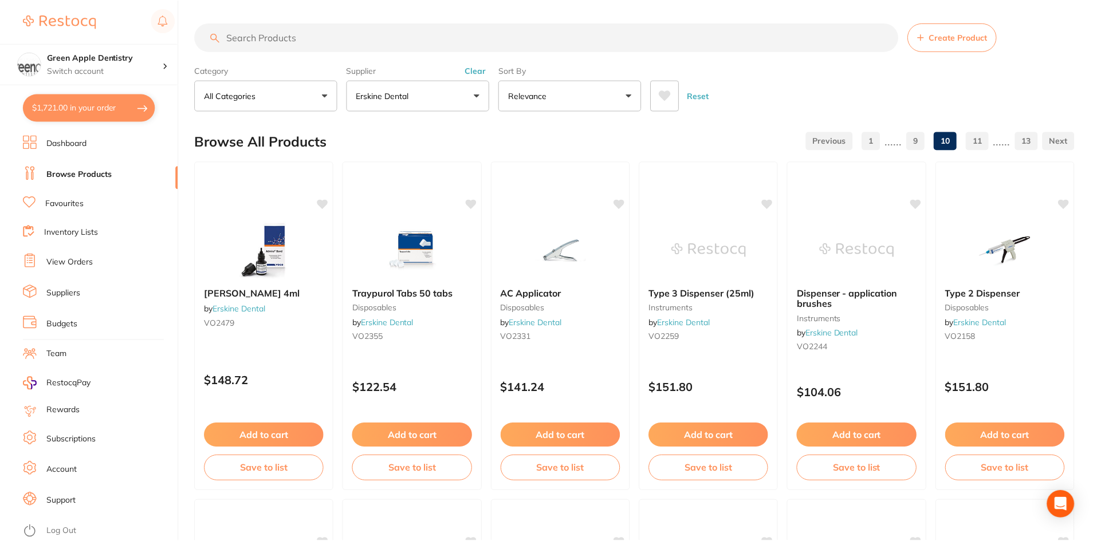
scroll to position [2692, 0]
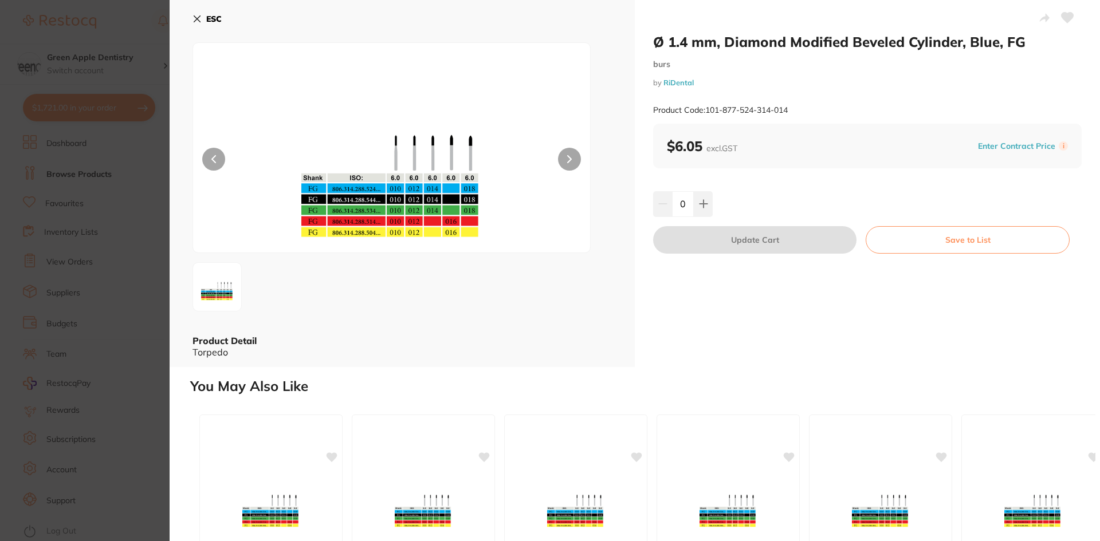
click at [196, 18] on icon at bounding box center [197, 19] width 6 height 6
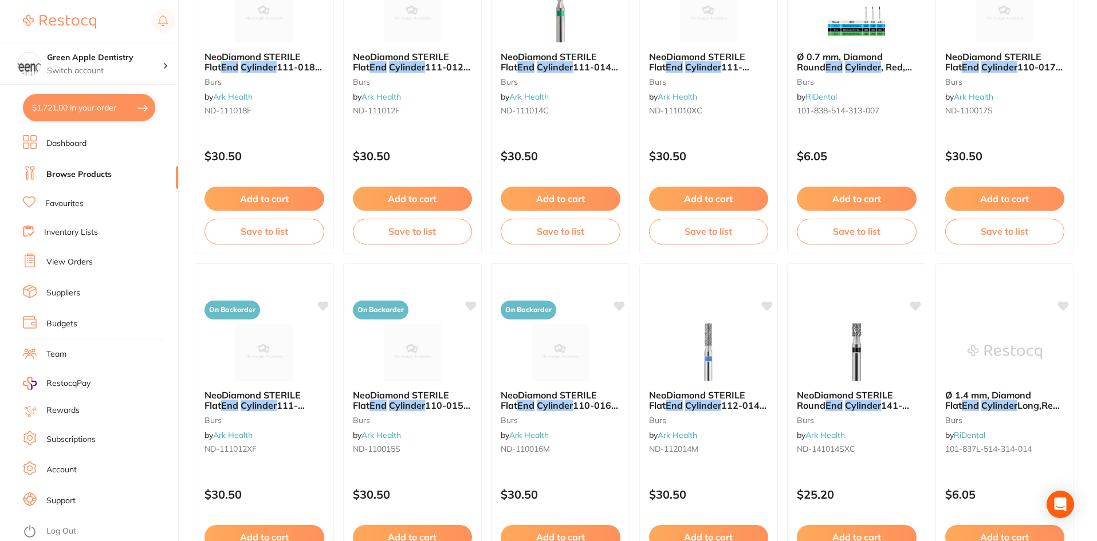
scroll to position [2717, 0]
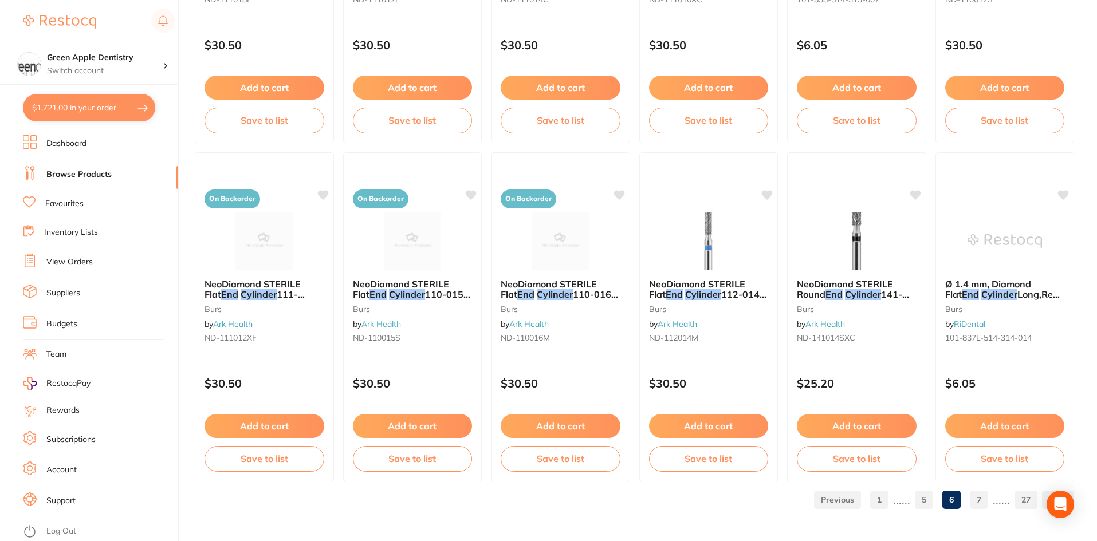
click at [982, 497] on link "7" at bounding box center [979, 500] width 18 height 23
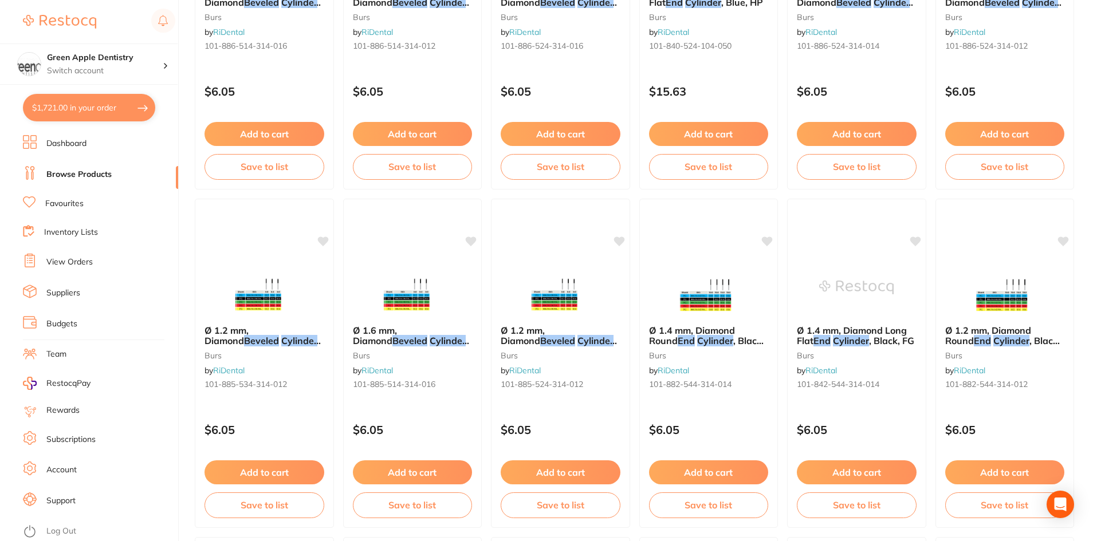
scroll to position [1317, 0]
click at [692, 282] on img at bounding box center [708, 286] width 75 height 58
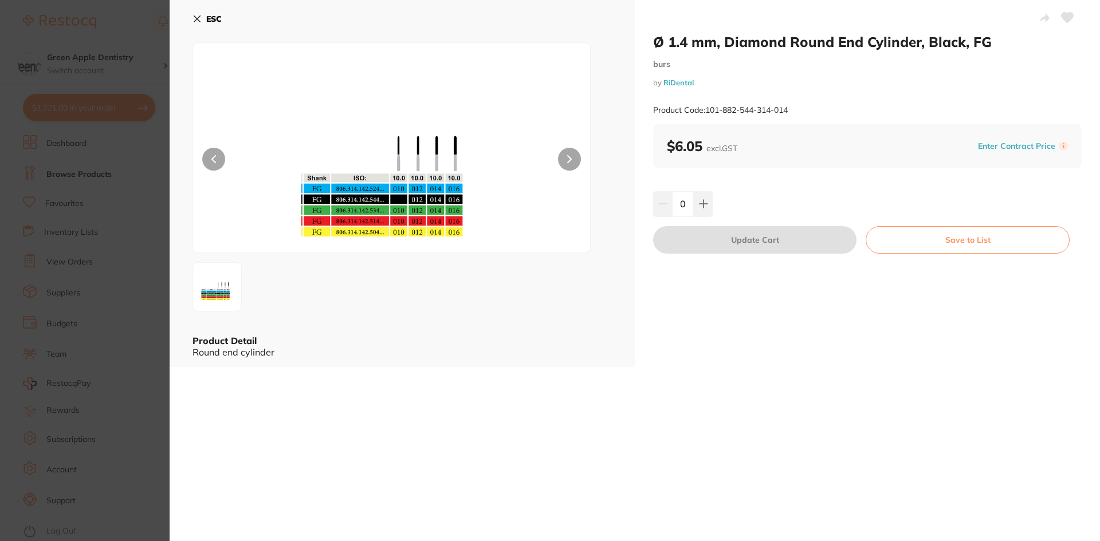
click at [426, 161] on img at bounding box center [392, 162] width 238 height 181
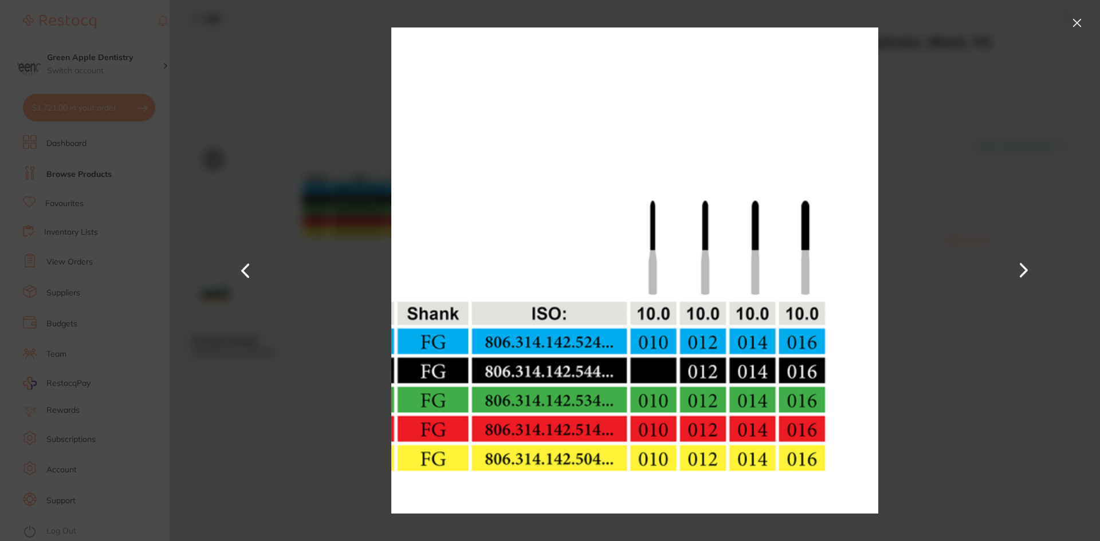
click at [1076, 23] on button at bounding box center [1077, 23] width 18 height 18
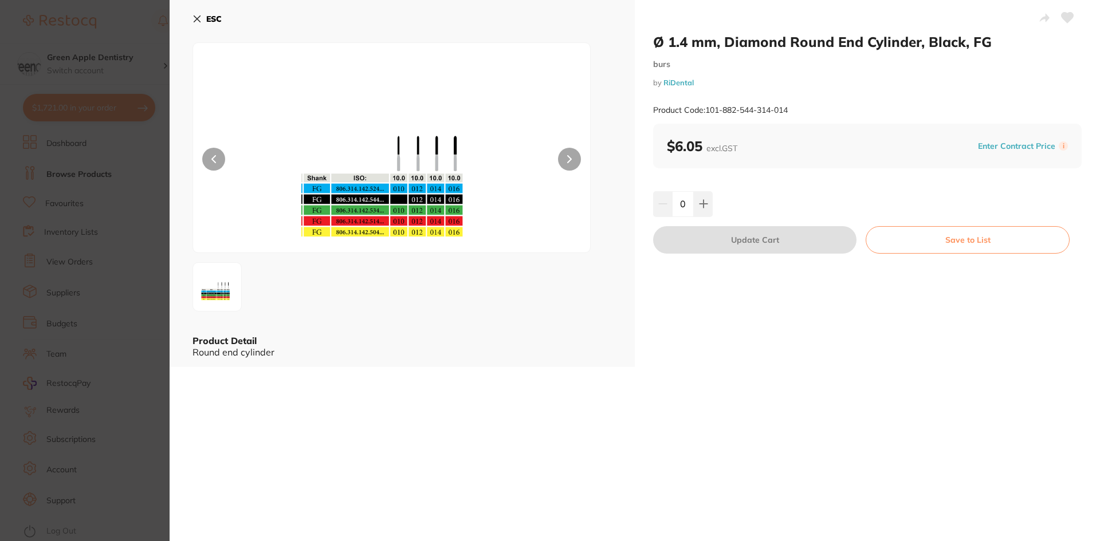
click at [426, 145] on img at bounding box center [392, 162] width 238 height 181
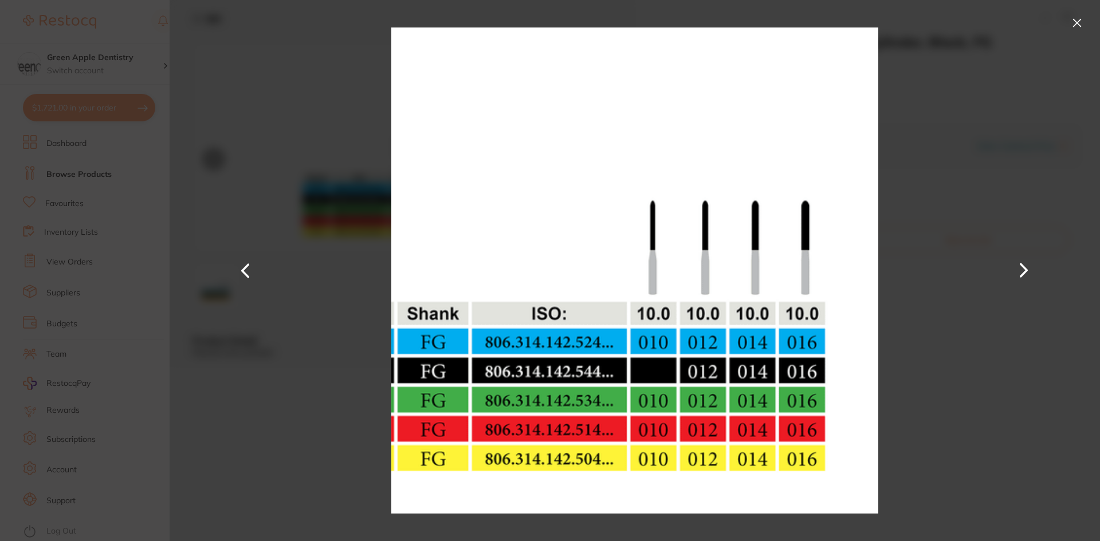
click at [1077, 23] on button at bounding box center [1077, 23] width 18 height 18
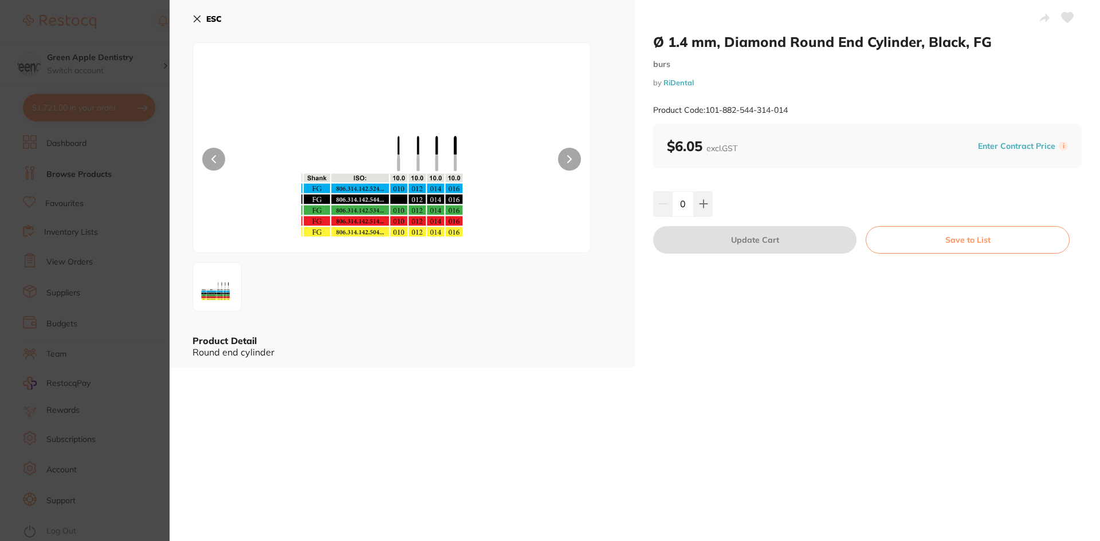
click at [202, 15] on button "ESC" at bounding box center [206, 18] width 29 height 19
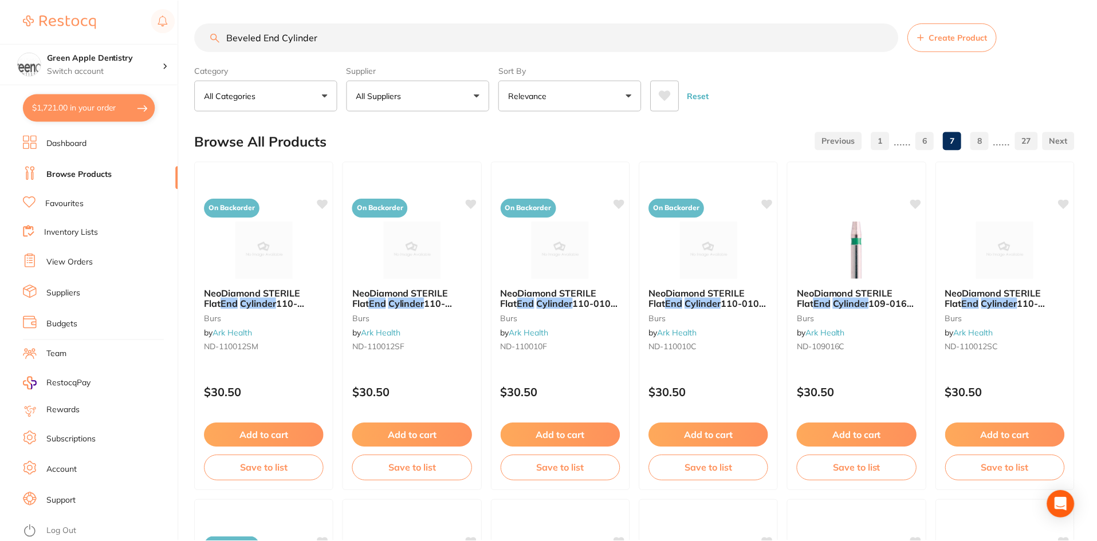
scroll to position [1317, 0]
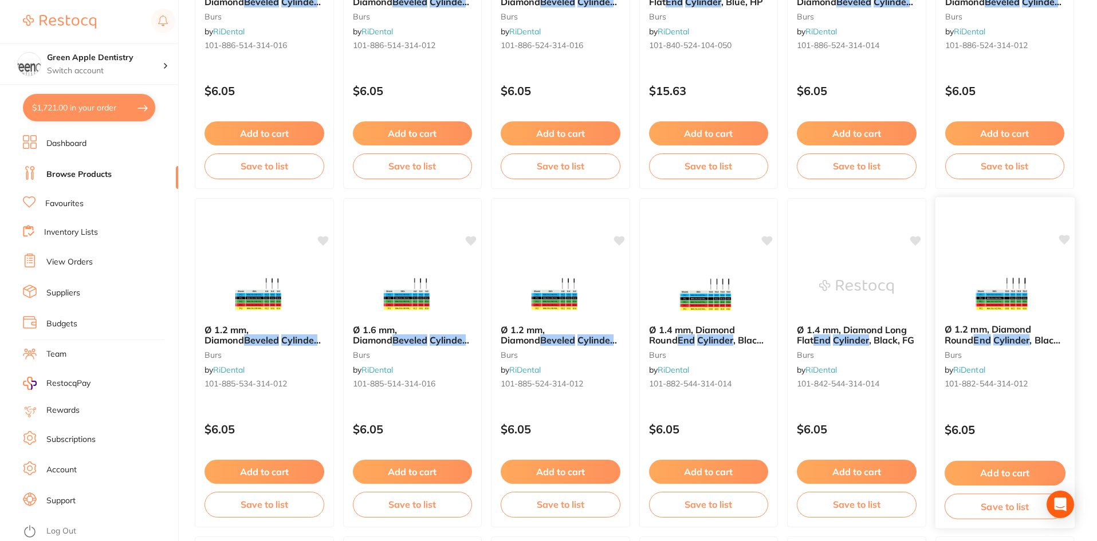
click at [987, 287] on img at bounding box center [1004, 286] width 75 height 58
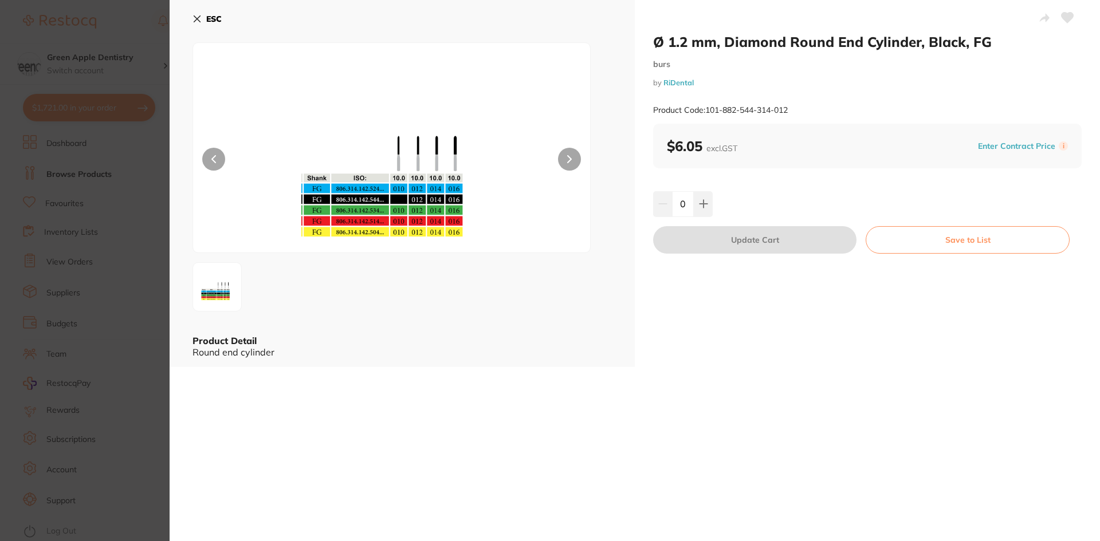
click at [222, 14] on div "ESC" at bounding box center [401, 25] width 419 height 33
click at [216, 17] on b "ESC" at bounding box center [213, 19] width 15 height 10
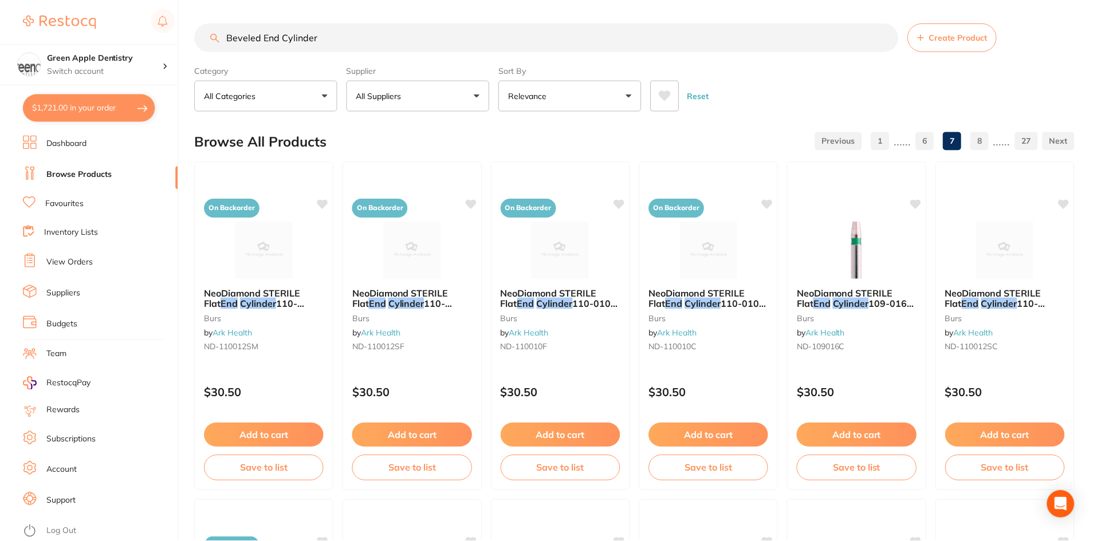
scroll to position [1317, 0]
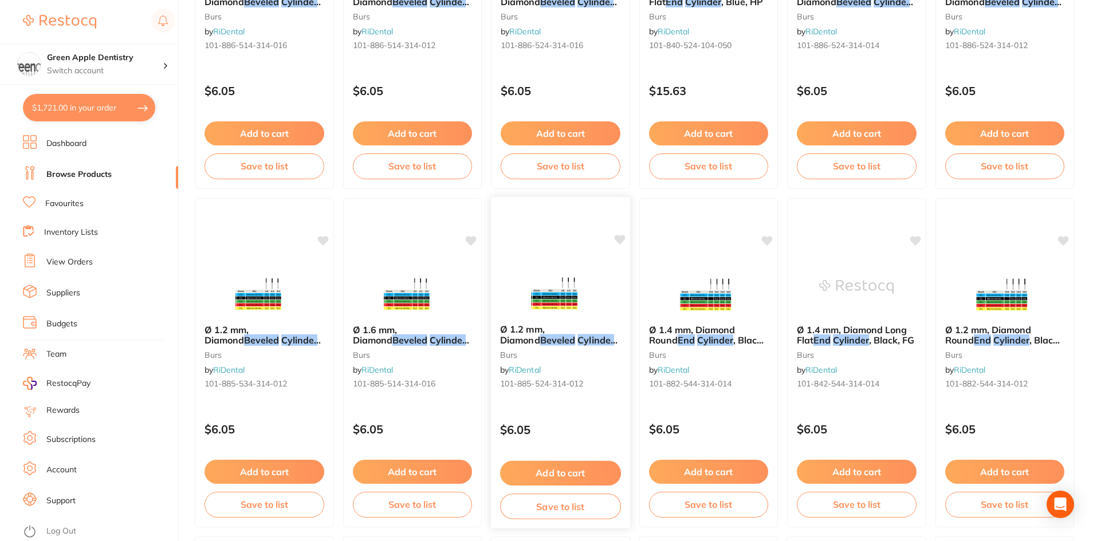
click at [578, 287] on img at bounding box center [560, 286] width 75 height 58
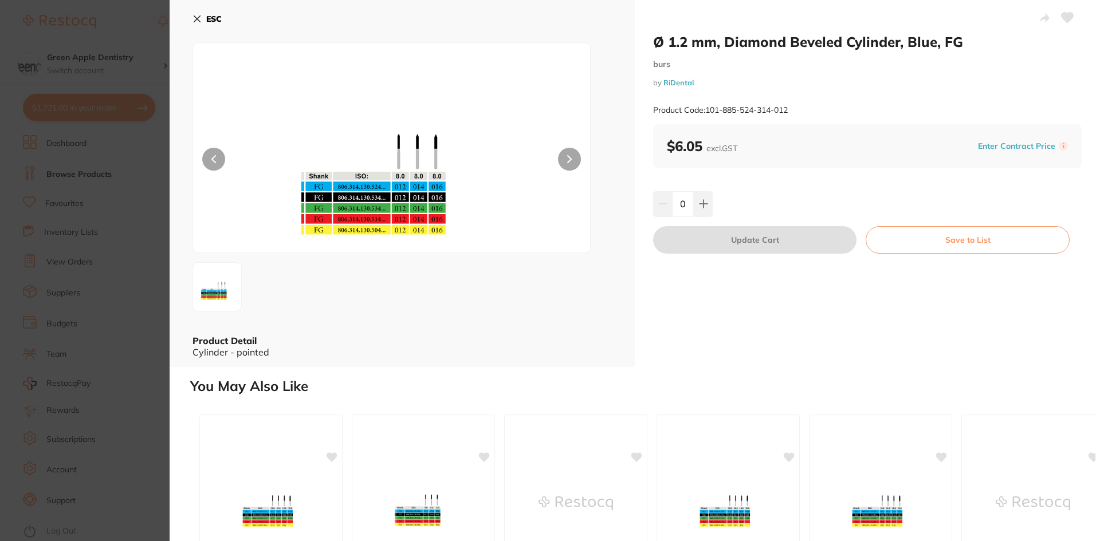
click at [190, 17] on div "ESC Product Detail Cylinder - pointed" at bounding box center [402, 183] width 465 height 367
click at [194, 18] on icon at bounding box center [196, 18] width 9 height 9
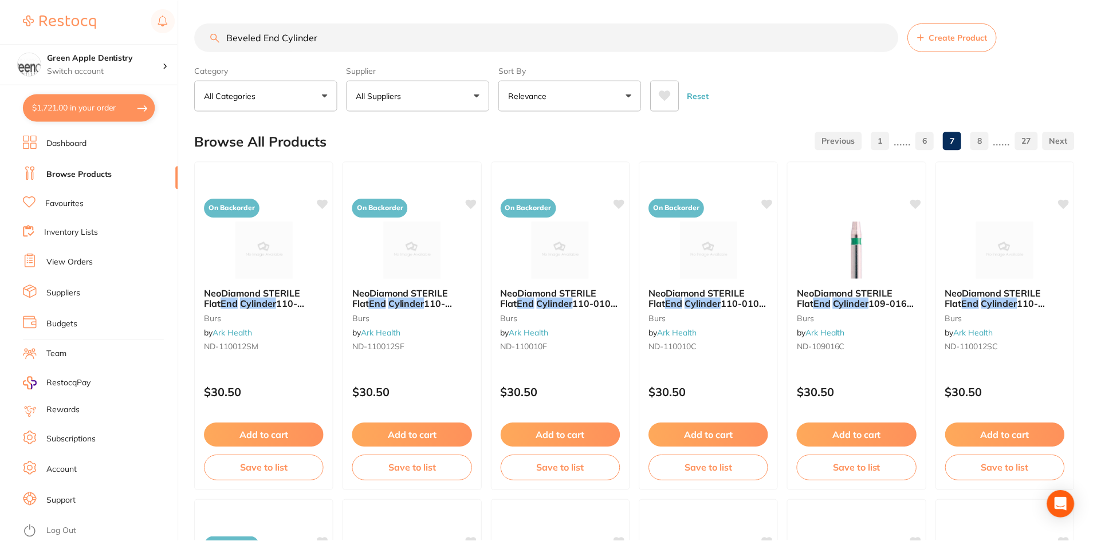
scroll to position [1317, 0]
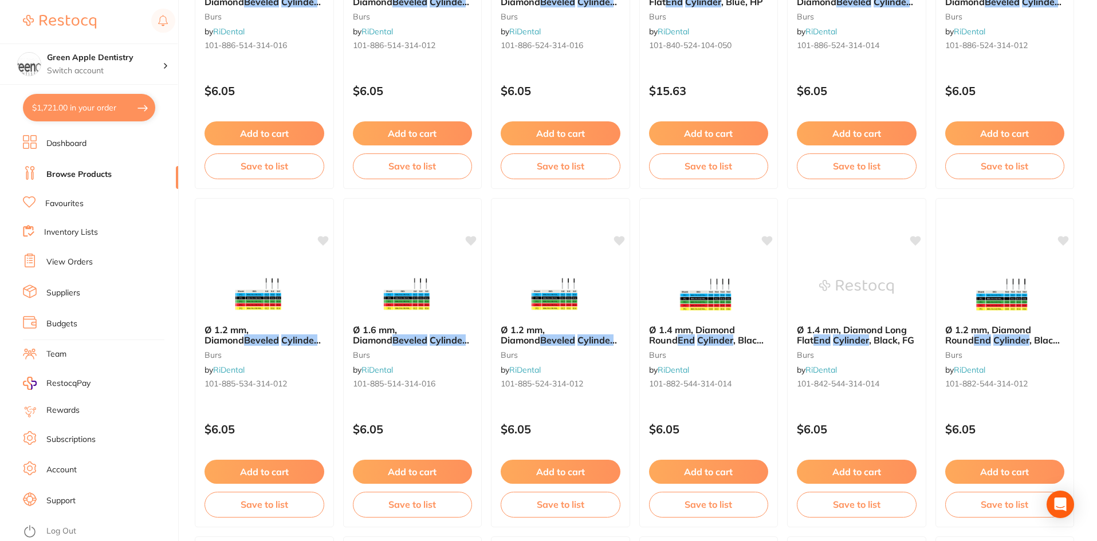
click at [699, 288] on img at bounding box center [708, 286] width 74 height 57
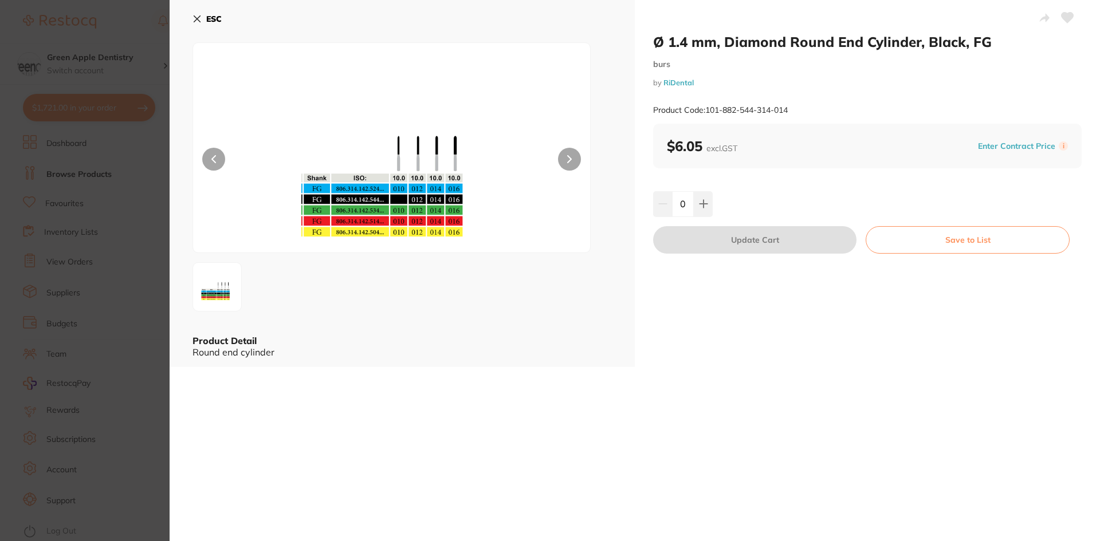
click at [207, 17] on b "ESC" at bounding box center [213, 19] width 15 height 10
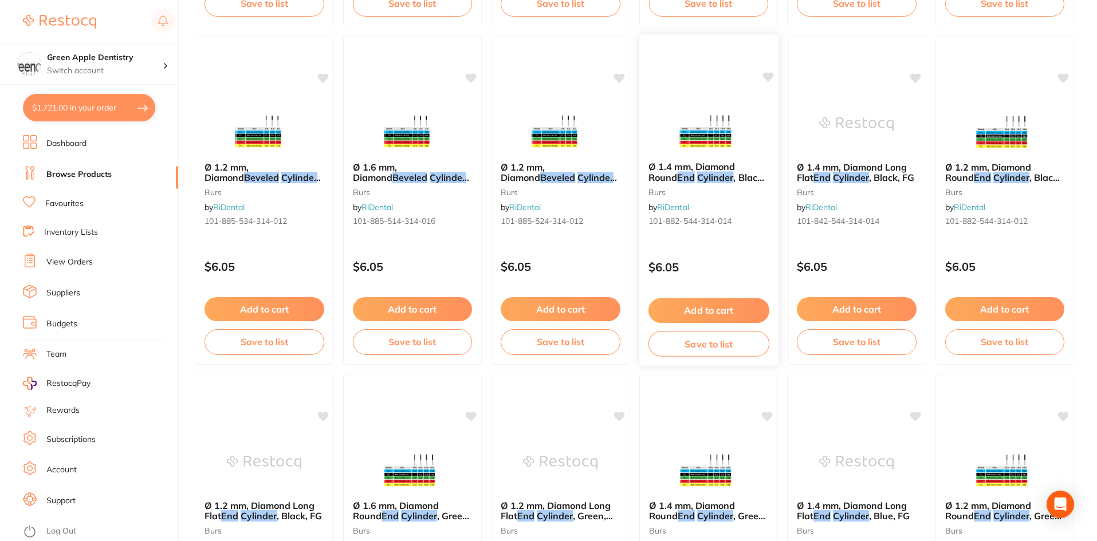
scroll to position [1661, 0]
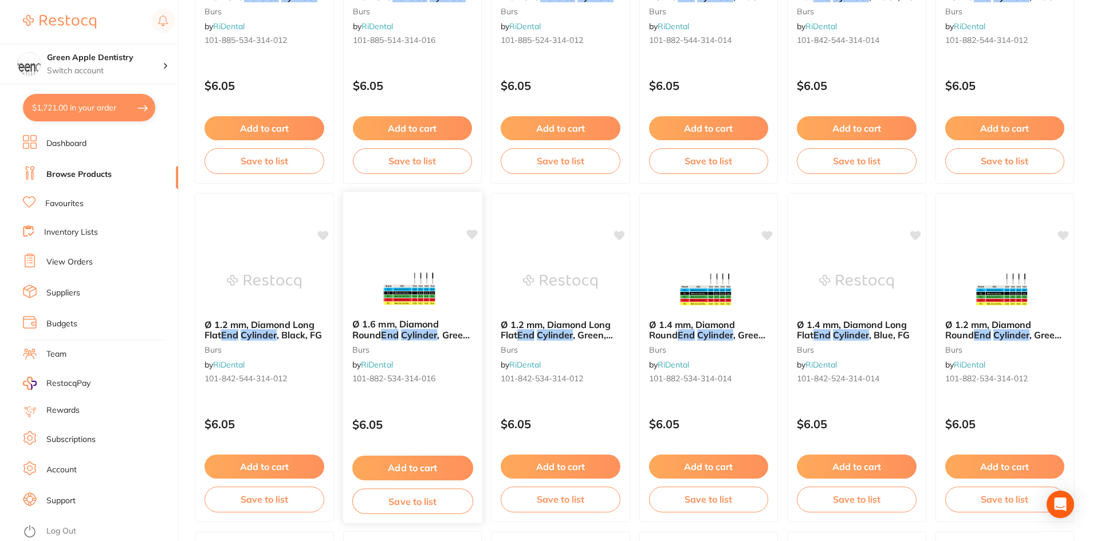
click at [459, 294] on div at bounding box center [411, 281] width 139 height 58
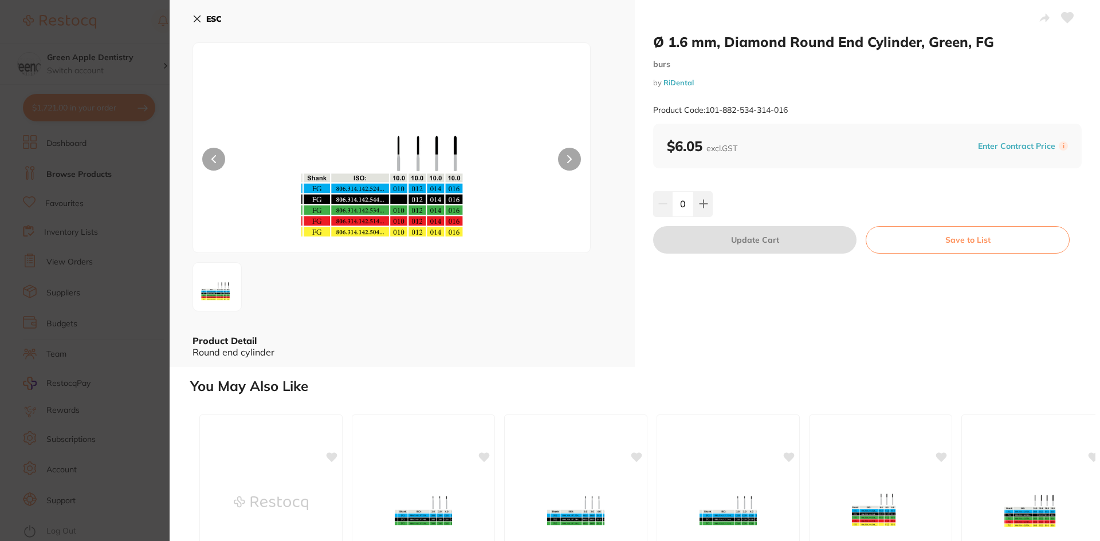
click at [208, 21] on b "ESC" at bounding box center [213, 19] width 15 height 10
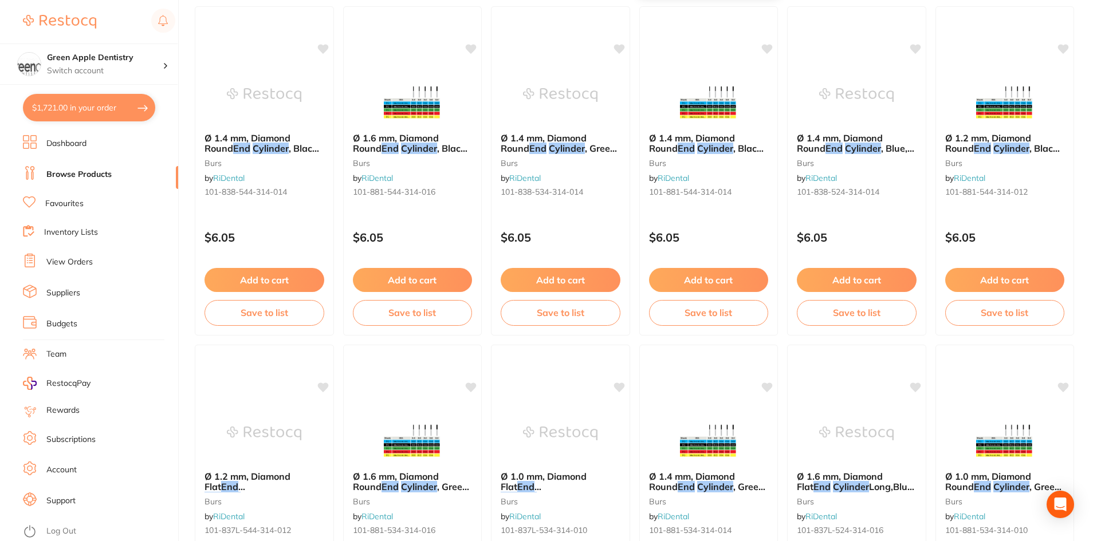
scroll to position [2692, 0]
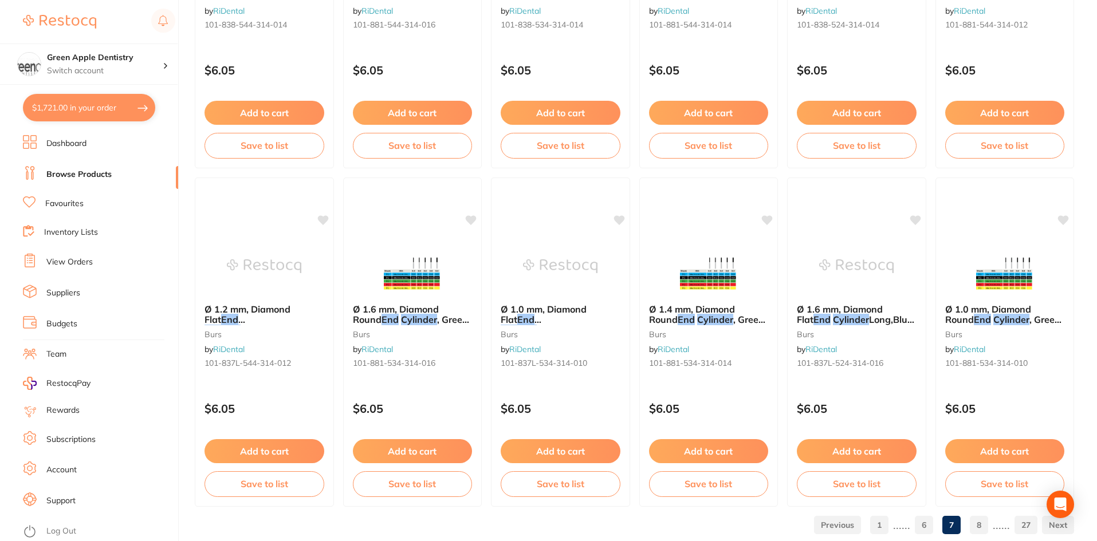
click at [979, 520] on link "8" at bounding box center [979, 525] width 18 height 23
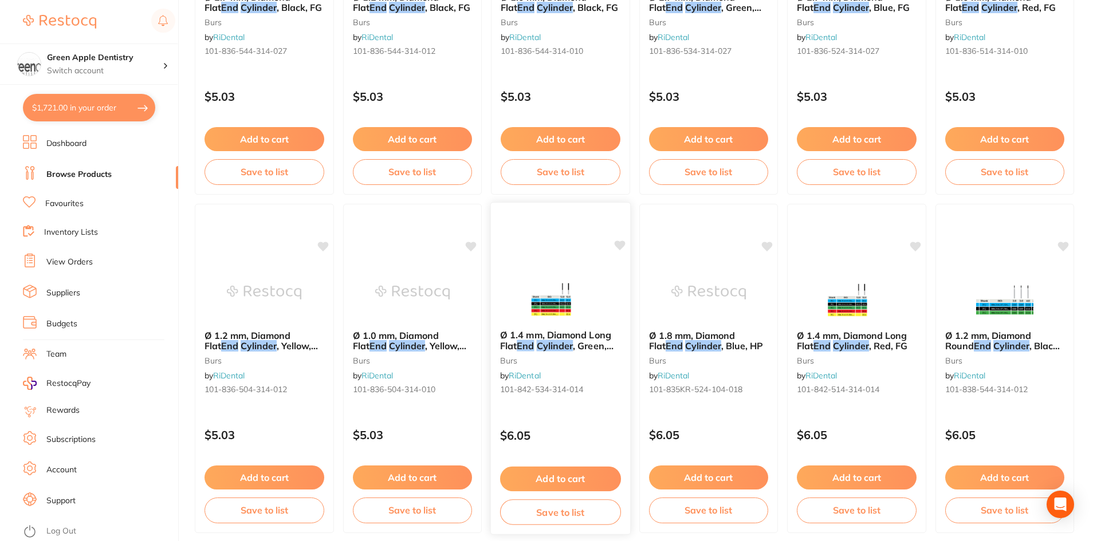
scroll to position [1317, 0]
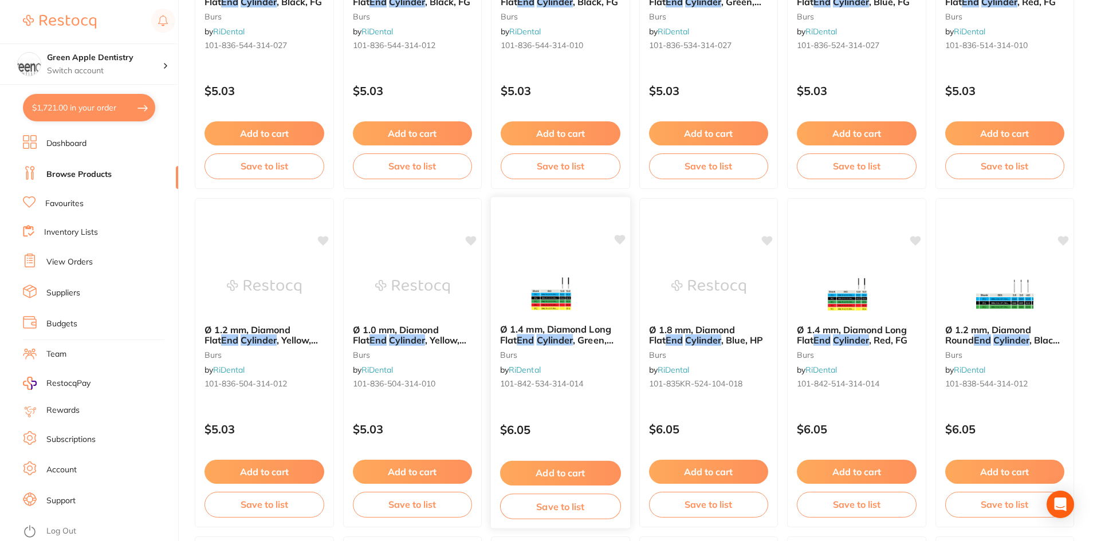
click at [571, 259] on img at bounding box center [560, 286] width 75 height 58
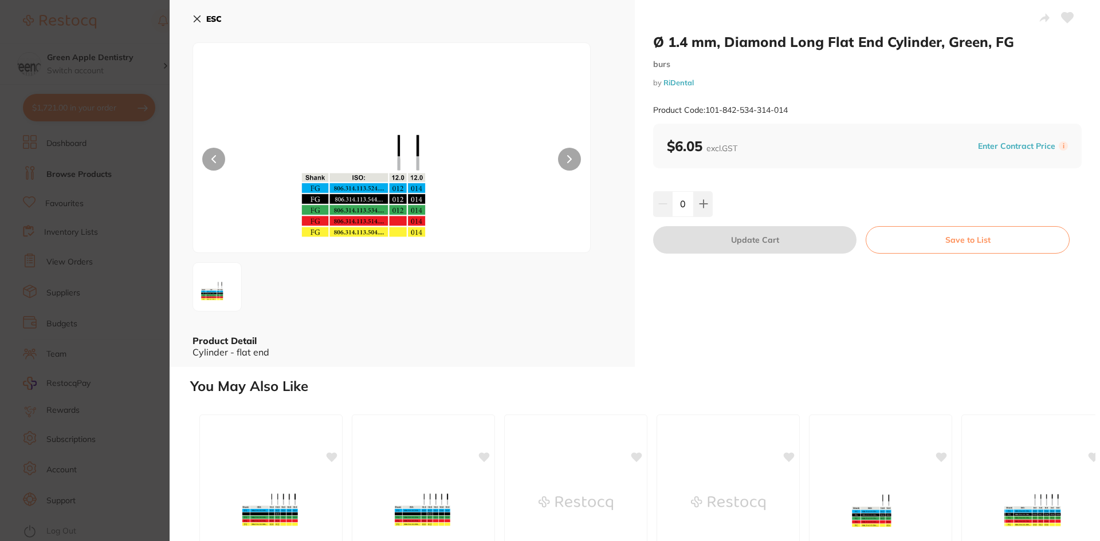
click at [216, 23] on b "ESC" at bounding box center [213, 19] width 15 height 10
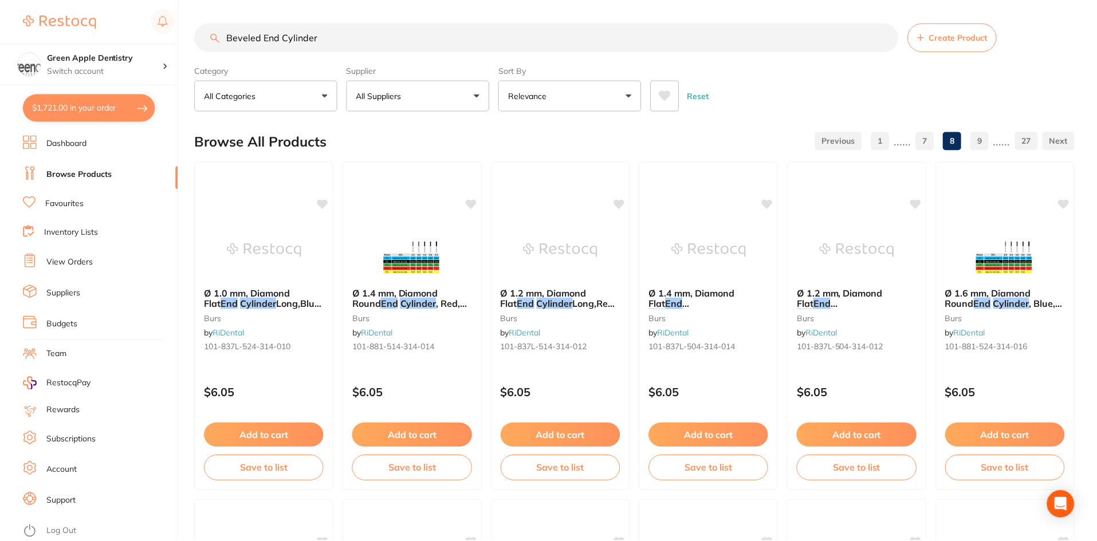
scroll to position [1317, 0]
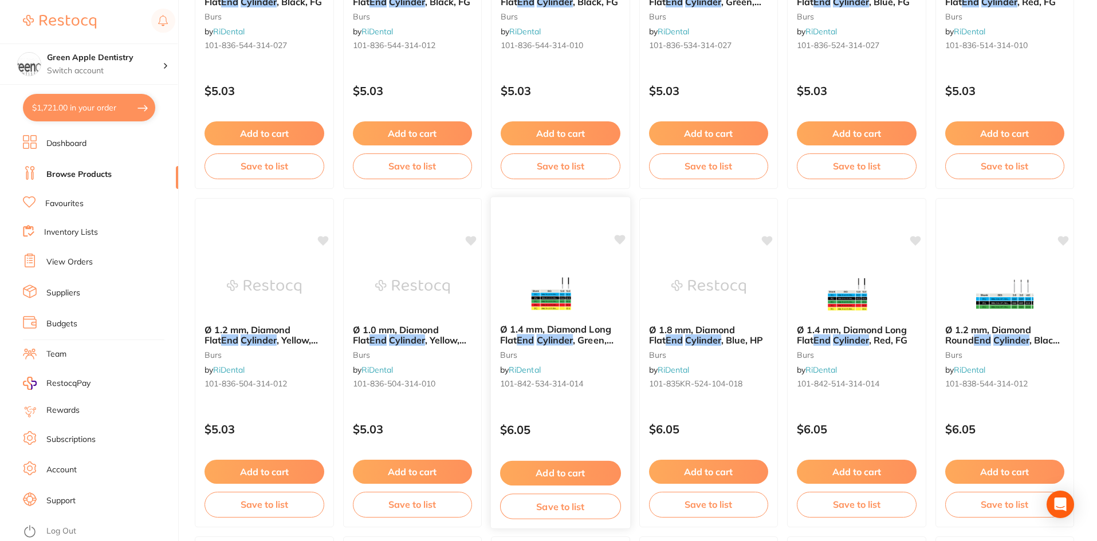
click at [564, 257] on div "Ø 1.4 mm, Diamond Long Flat End Cylinder , Green, FG burs by RiDental 101-842-5…" at bounding box center [560, 362] width 140 height 333
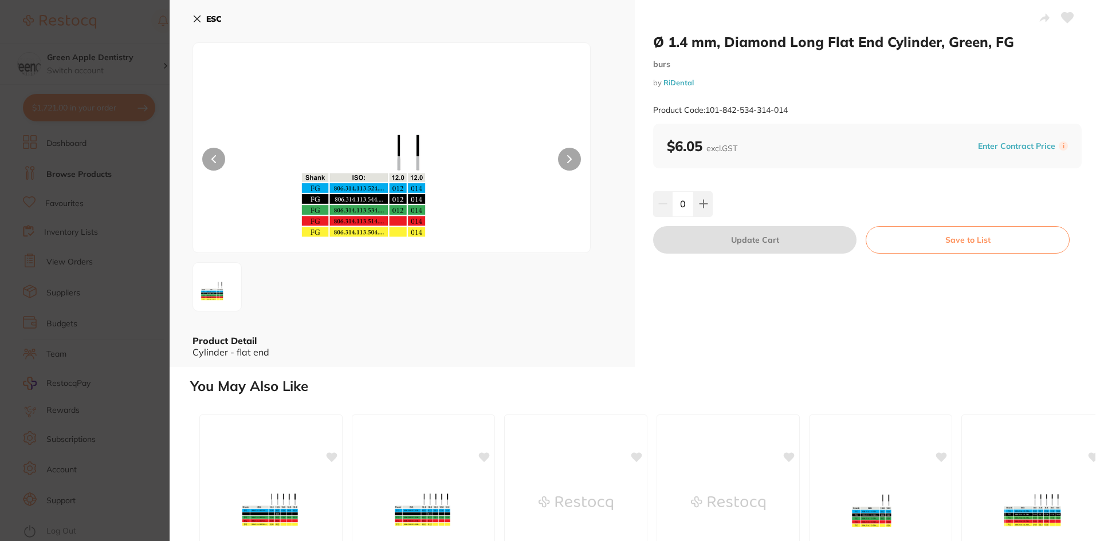
click at [208, 18] on b "ESC" at bounding box center [213, 19] width 15 height 10
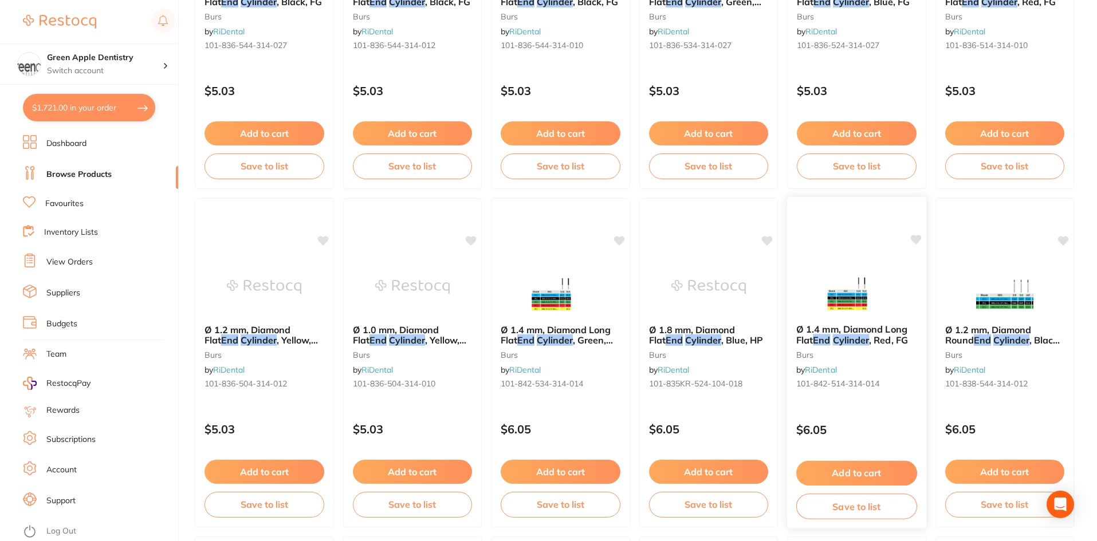
click at [885, 290] on img at bounding box center [856, 286] width 75 height 58
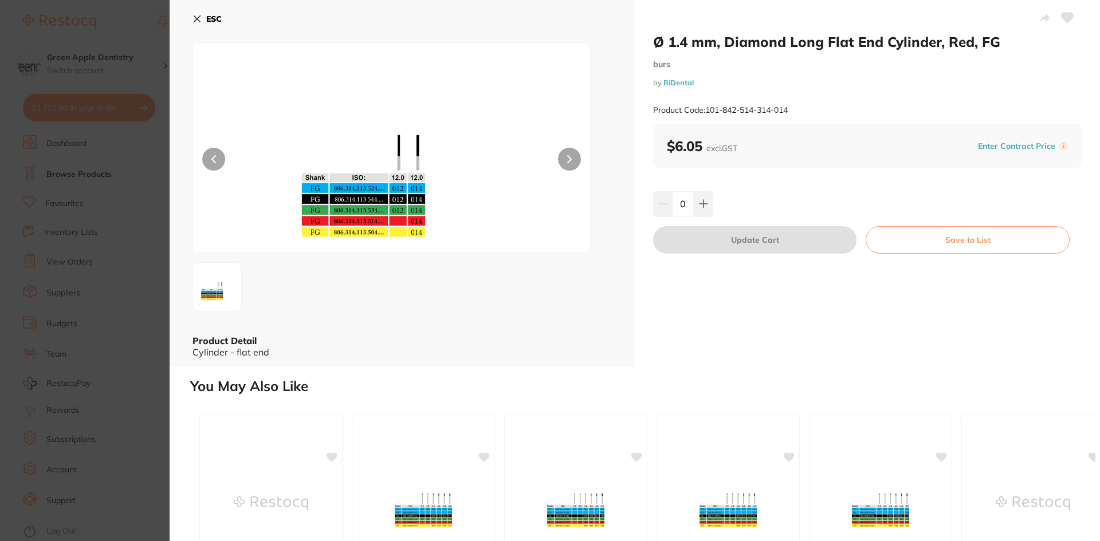
click at [201, 15] on icon at bounding box center [196, 18] width 9 height 9
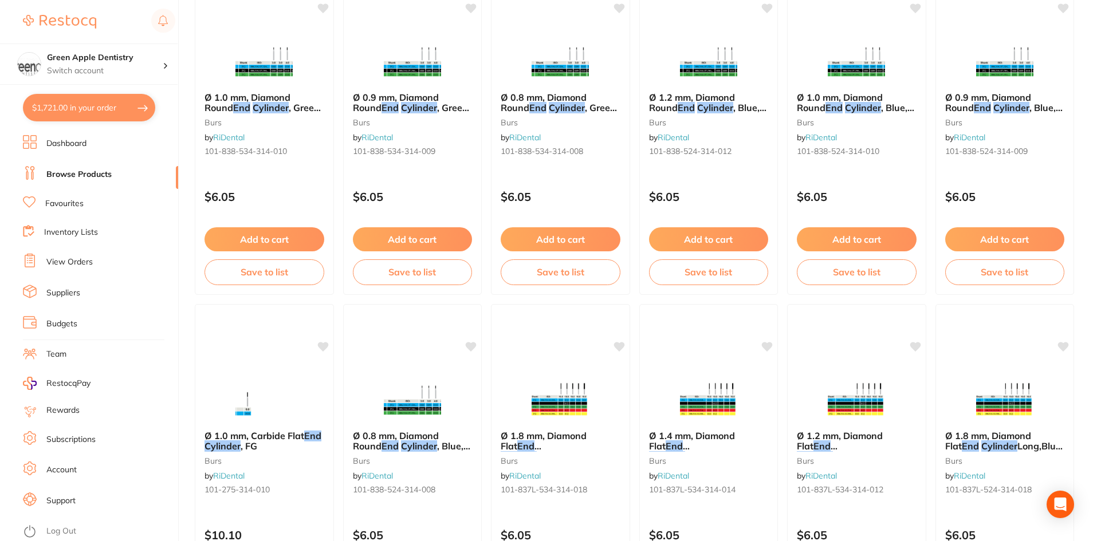
scroll to position [2234, 0]
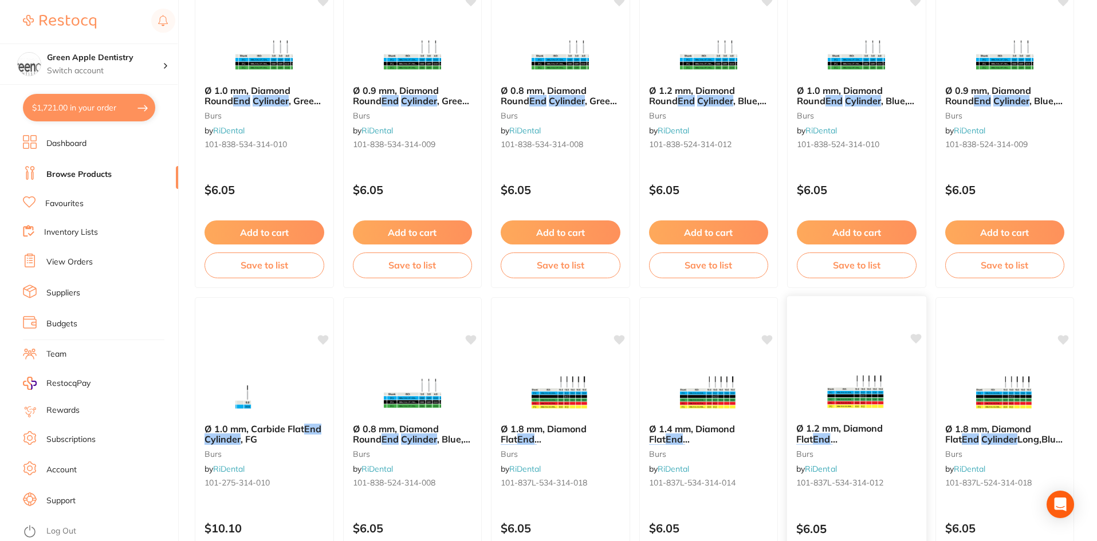
click at [847, 372] on img at bounding box center [856, 385] width 75 height 58
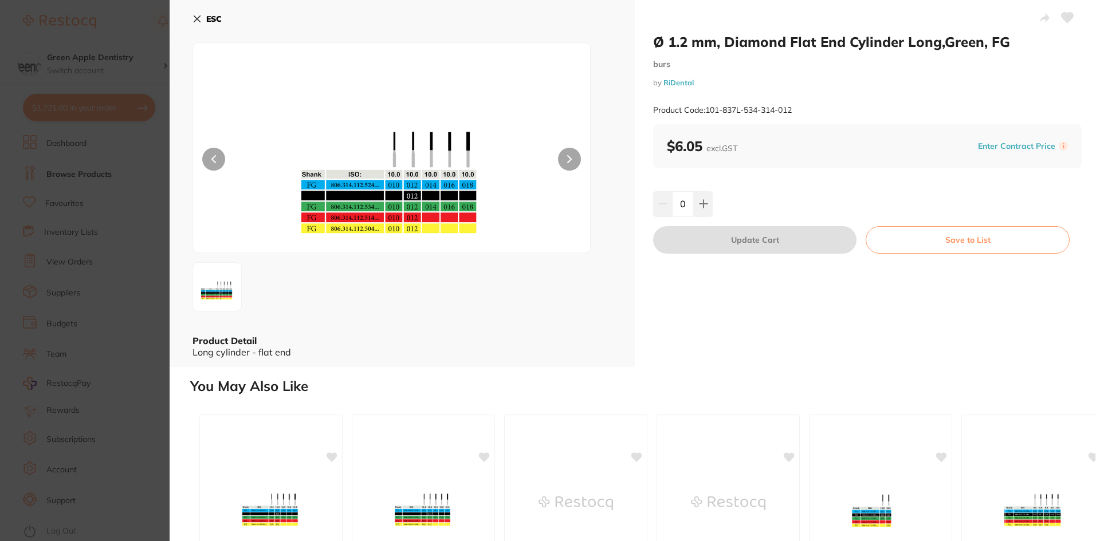
click at [199, 15] on icon at bounding box center [196, 18] width 9 height 9
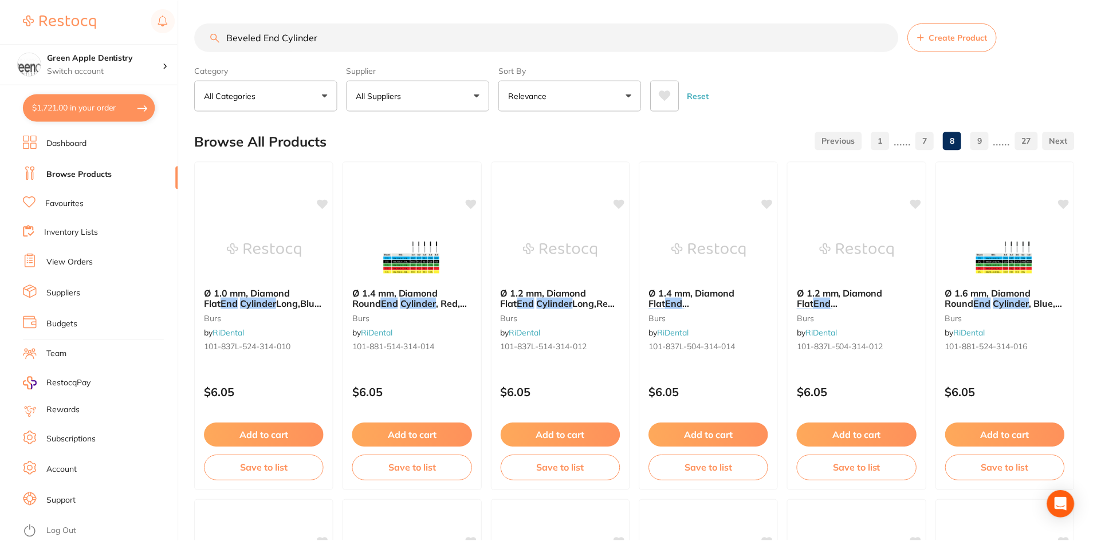
scroll to position [2234, 0]
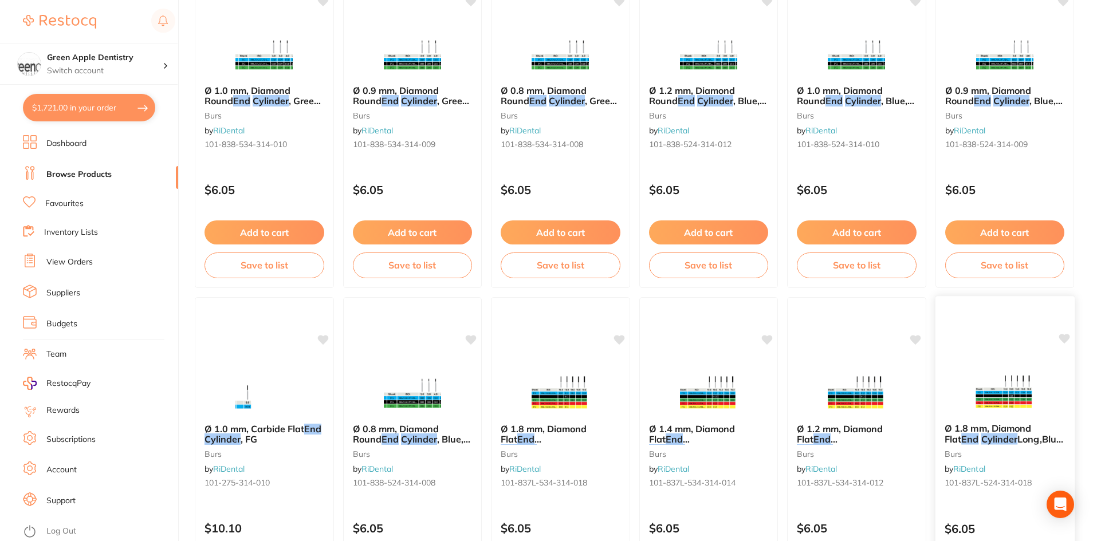
click at [1034, 393] on img at bounding box center [1004, 385] width 75 height 58
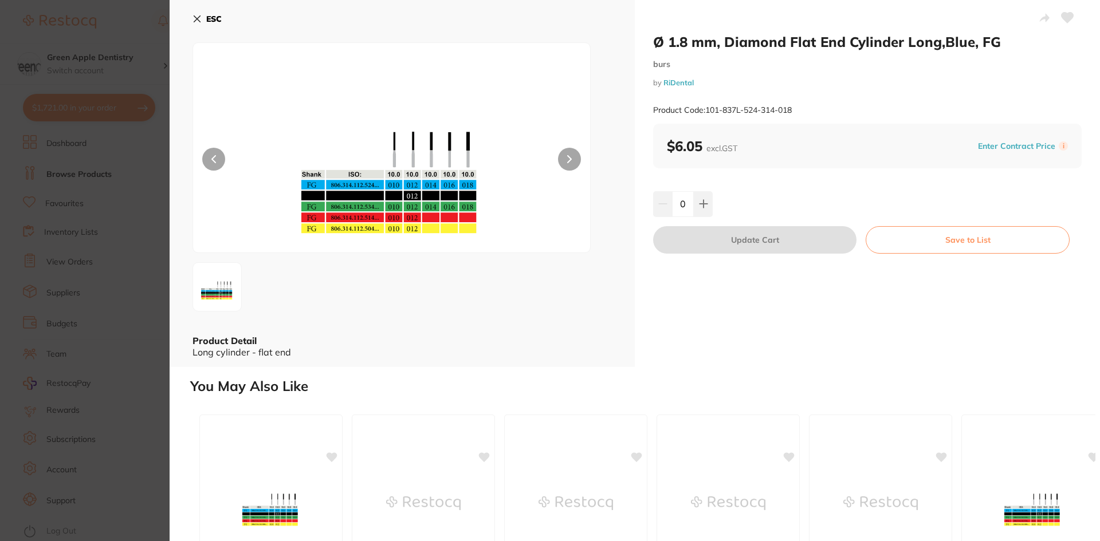
click at [202, 14] on button "ESC" at bounding box center [206, 18] width 29 height 19
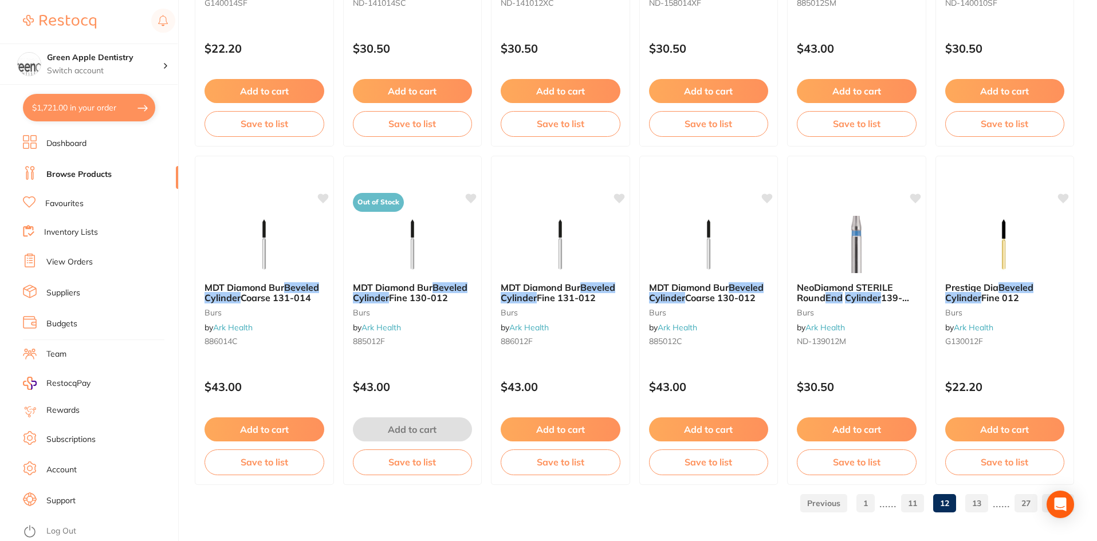
scroll to position [2717, 0]
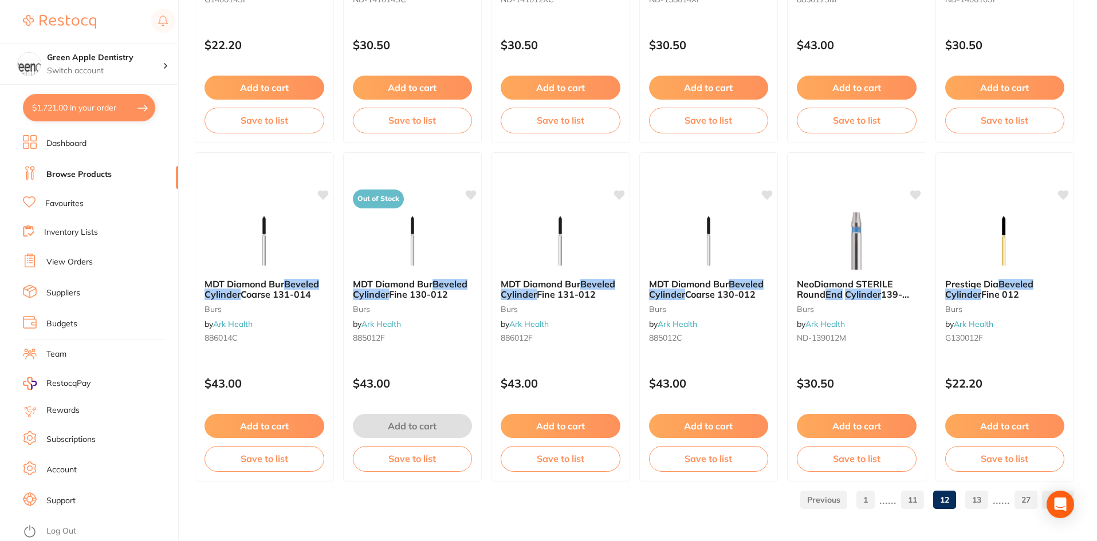
click at [971, 499] on link "13" at bounding box center [976, 500] width 23 height 23
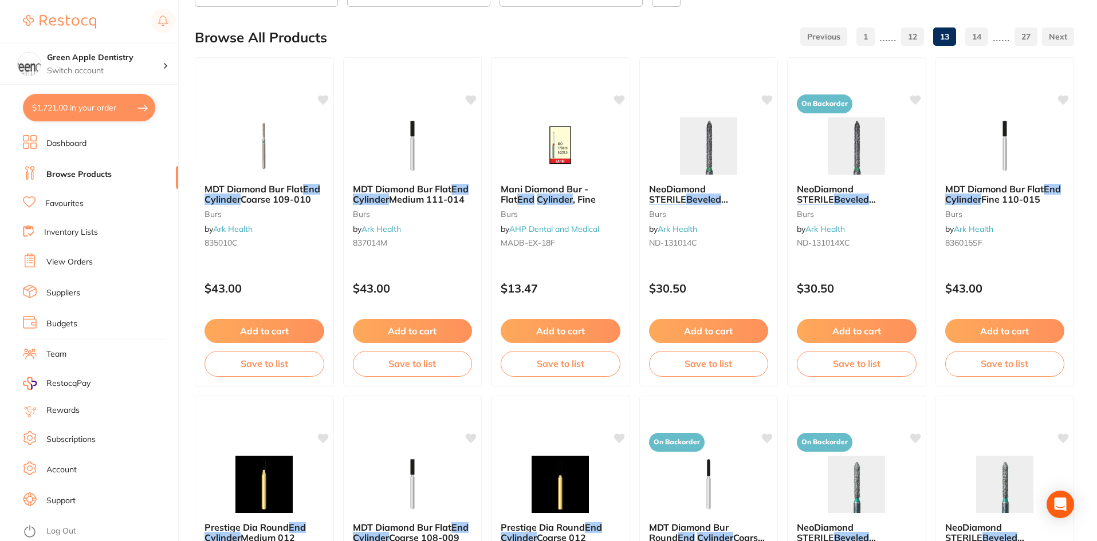
scroll to position [115, 0]
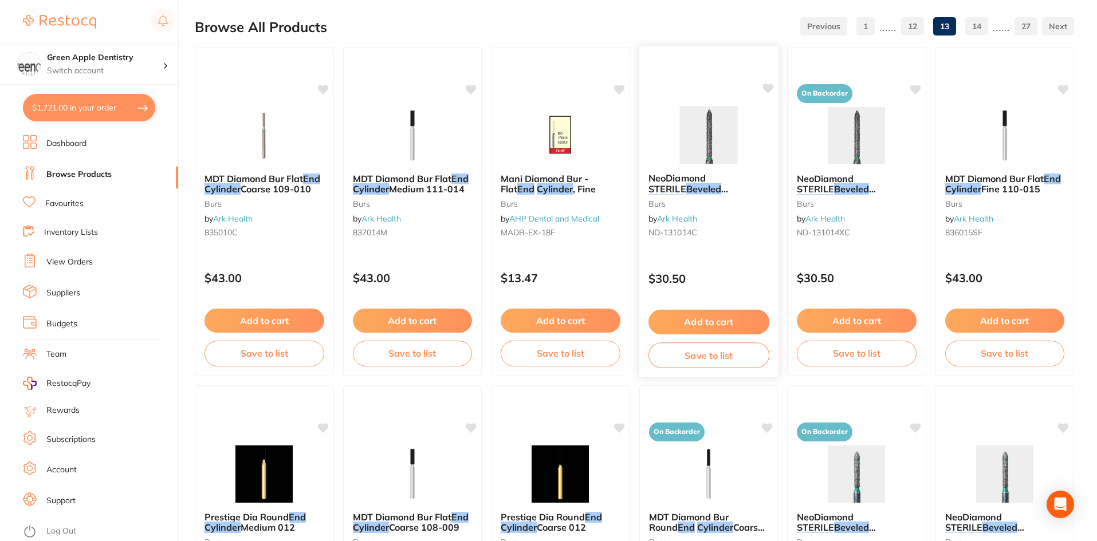
click at [702, 136] on img at bounding box center [708, 135] width 75 height 58
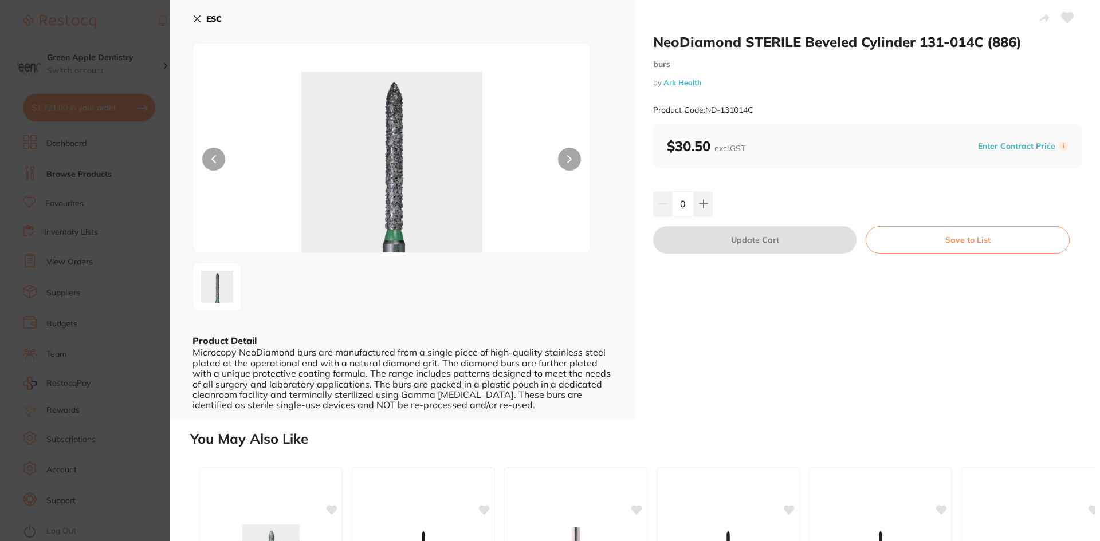
click at [220, 17] on b "ESC" at bounding box center [213, 19] width 15 height 10
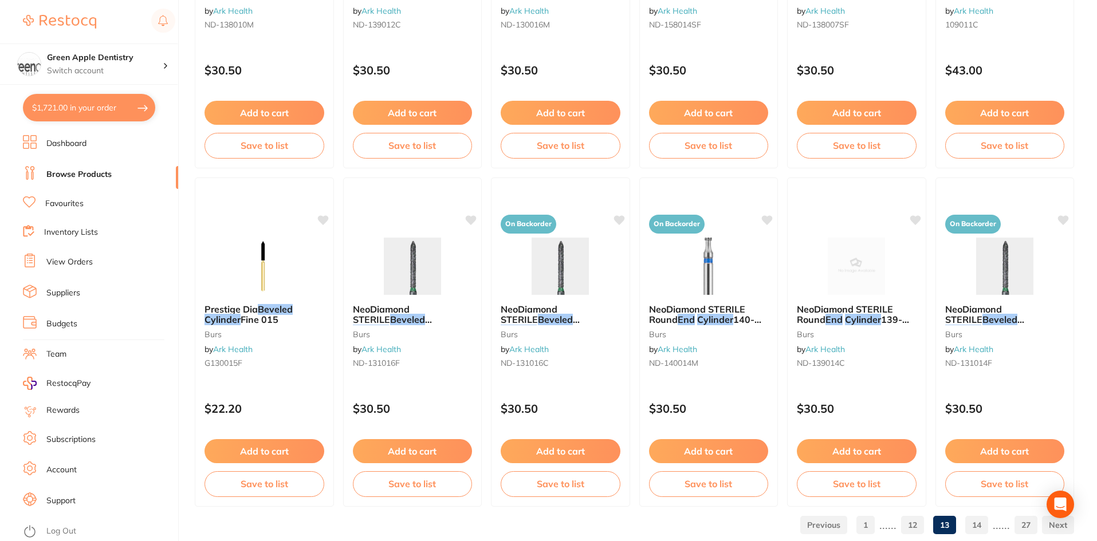
scroll to position [2717, 0]
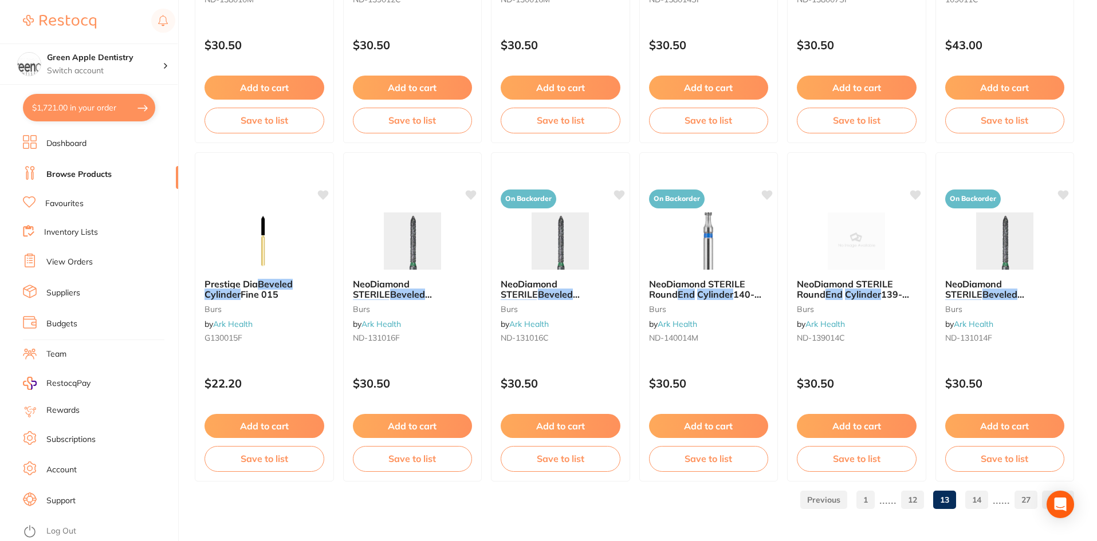
click at [979, 508] on link "14" at bounding box center [976, 500] width 23 height 23
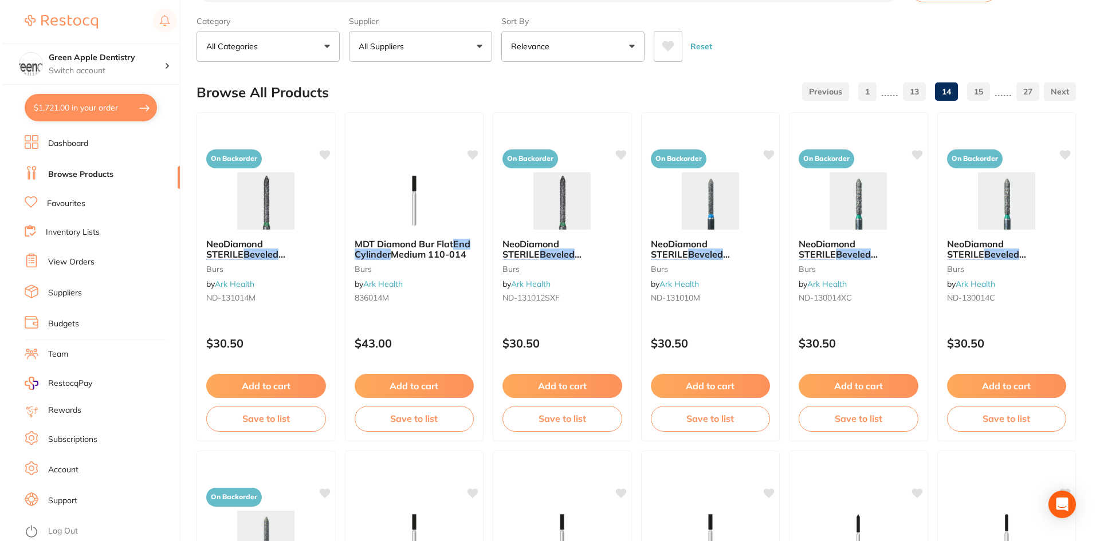
scroll to position [0, 0]
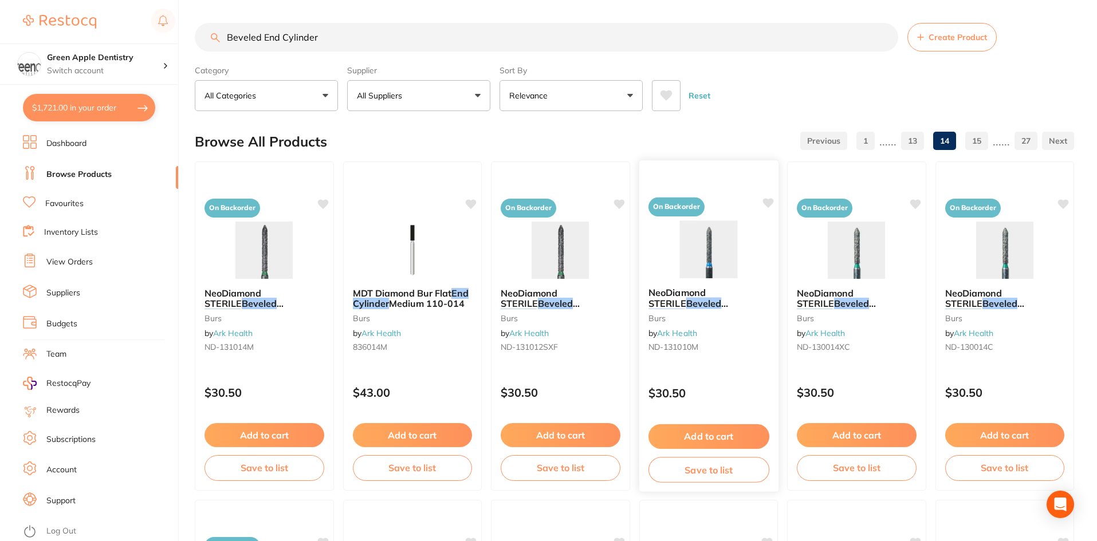
click at [691, 258] on img at bounding box center [708, 249] width 75 height 58
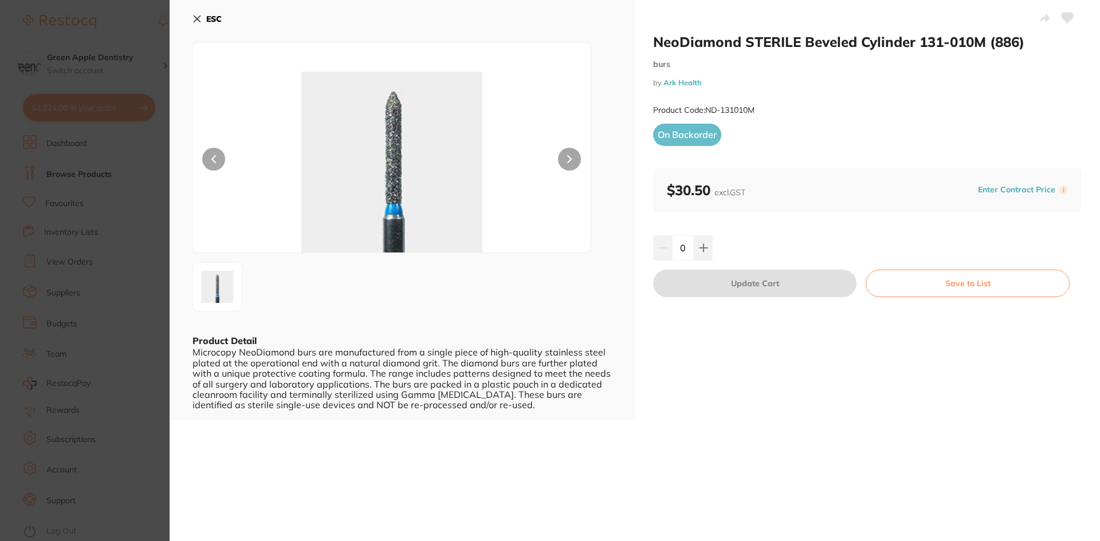
click at [208, 24] on button "ESC" at bounding box center [206, 18] width 29 height 19
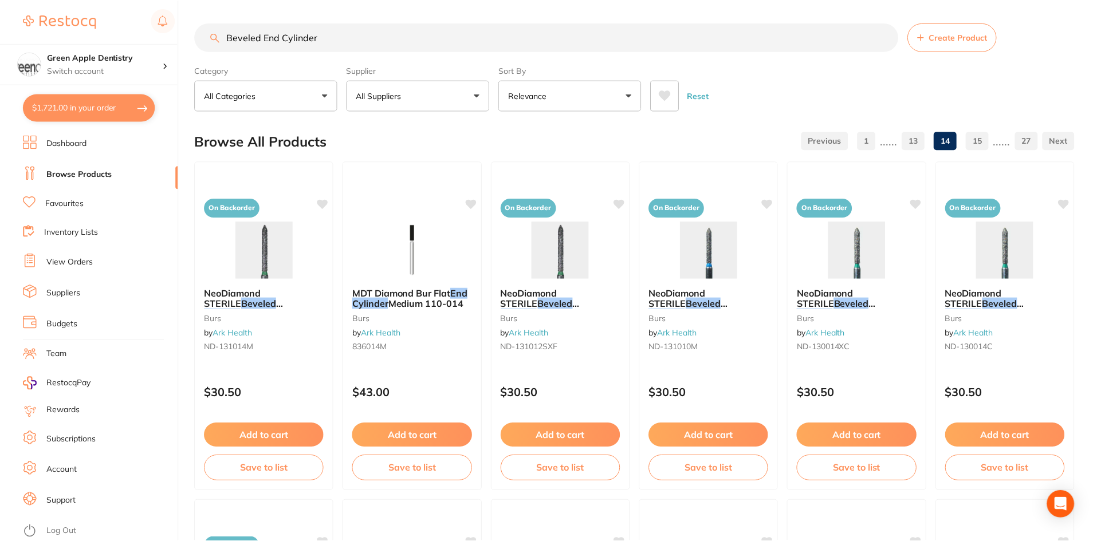
scroll to position [1, 0]
click at [283, 257] on img at bounding box center [264, 249] width 75 height 58
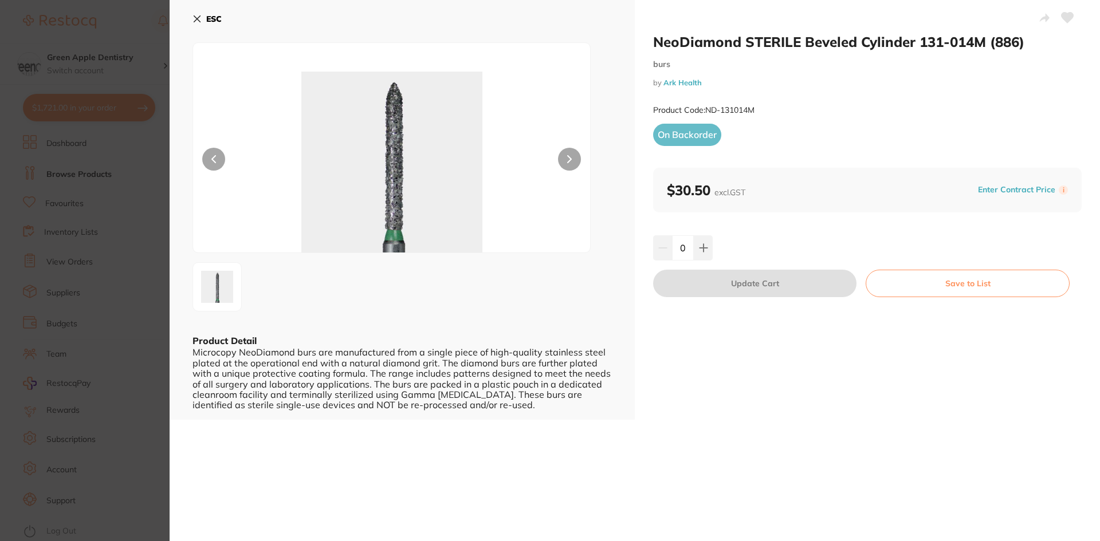
click at [216, 21] on b "ESC" at bounding box center [213, 19] width 15 height 10
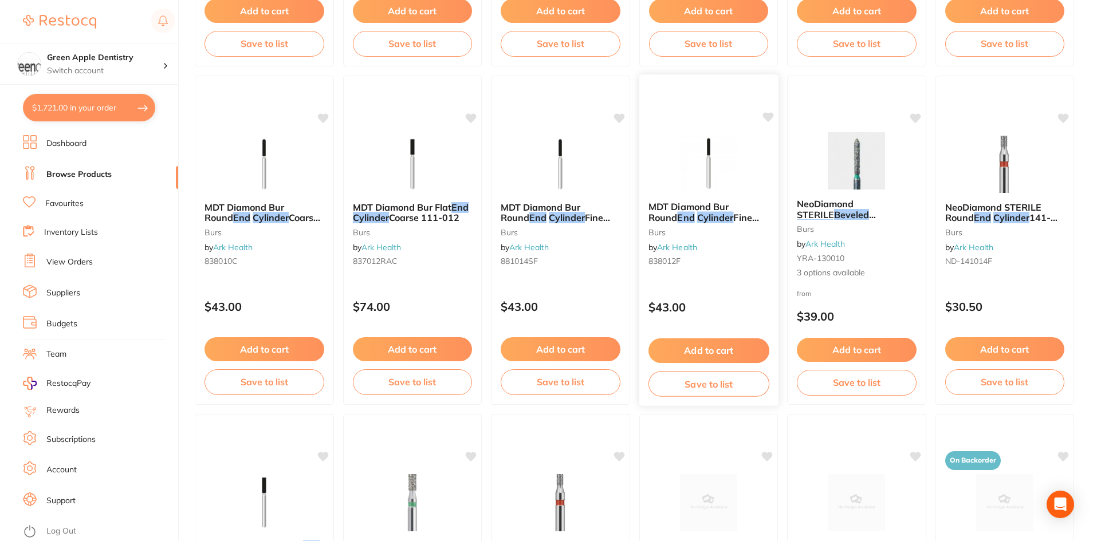
scroll to position [2463, 0]
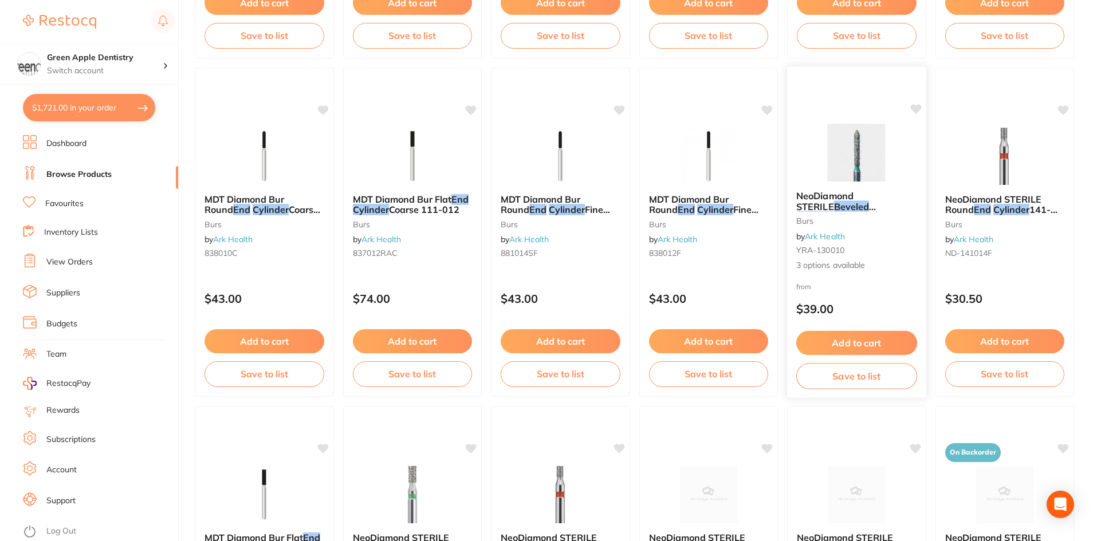
click at [883, 180] on img at bounding box center [856, 153] width 75 height 58
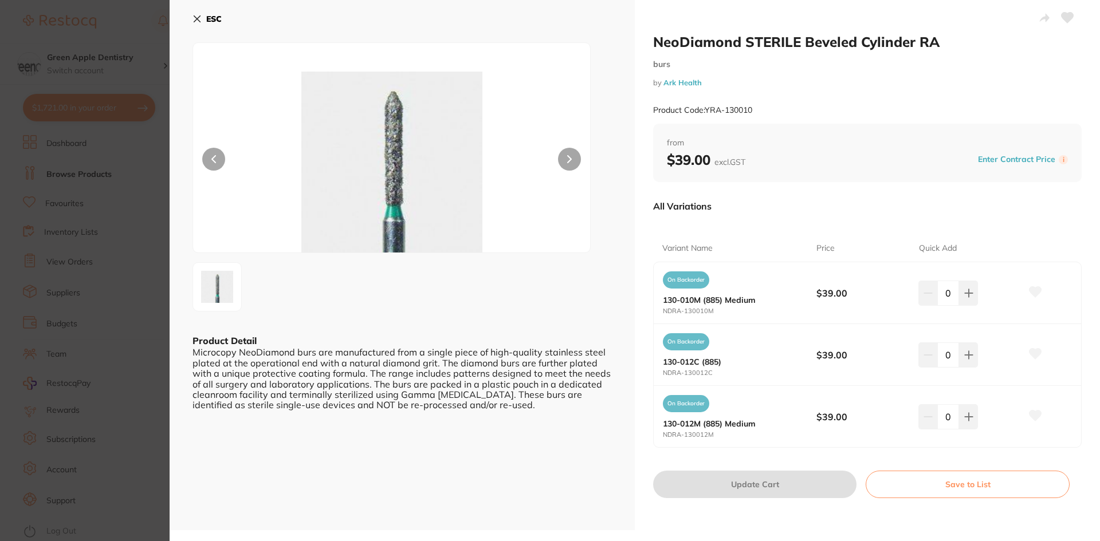
click at [203, 17] on button "ESC" at bounding box center [206, 18] width 29 height 19
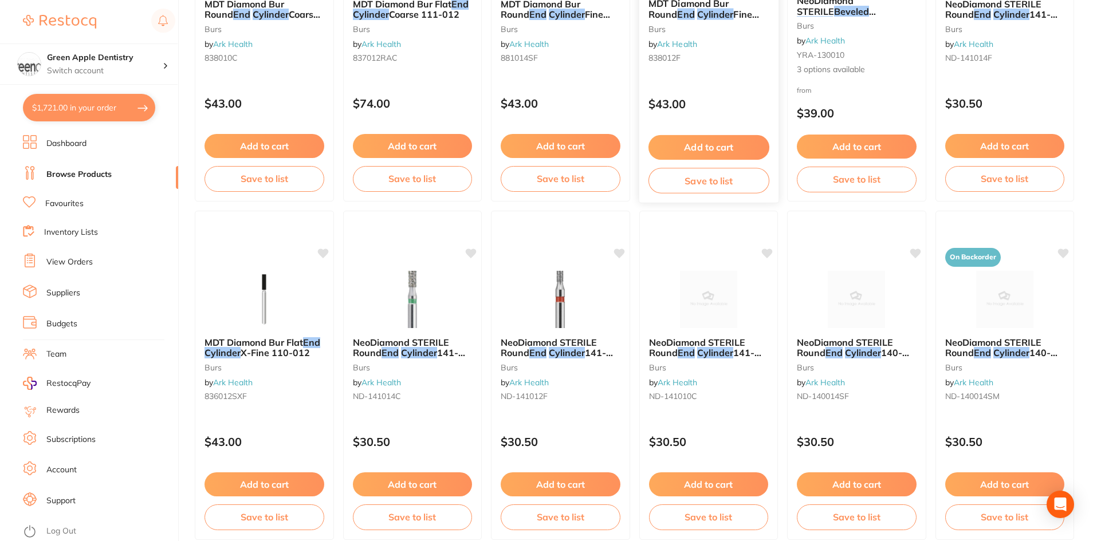
scroll to position [2717, 0]
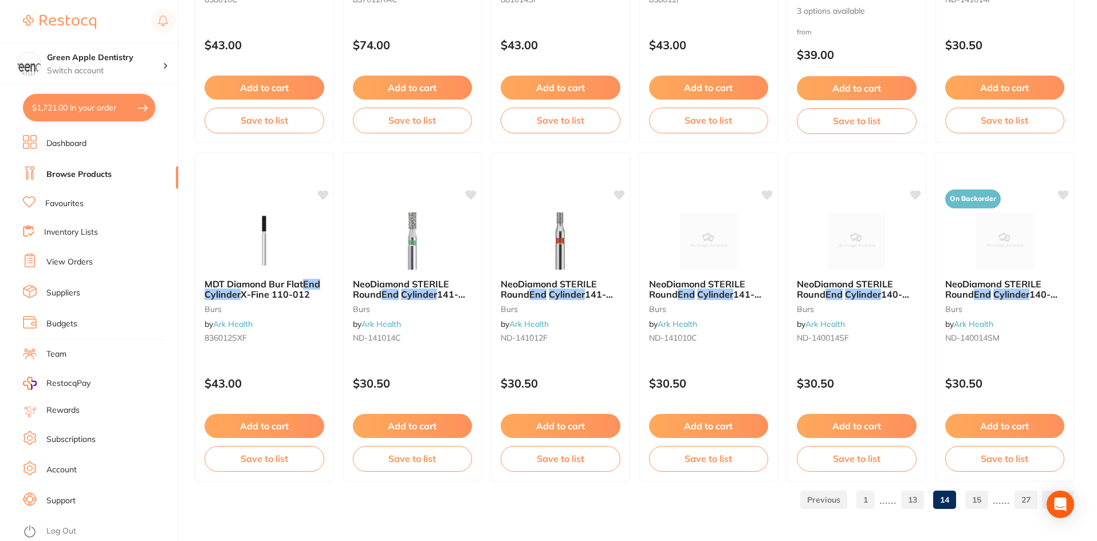
click at [982, 503] on link "15" at bounding box center [976, 500] width 23 height 23
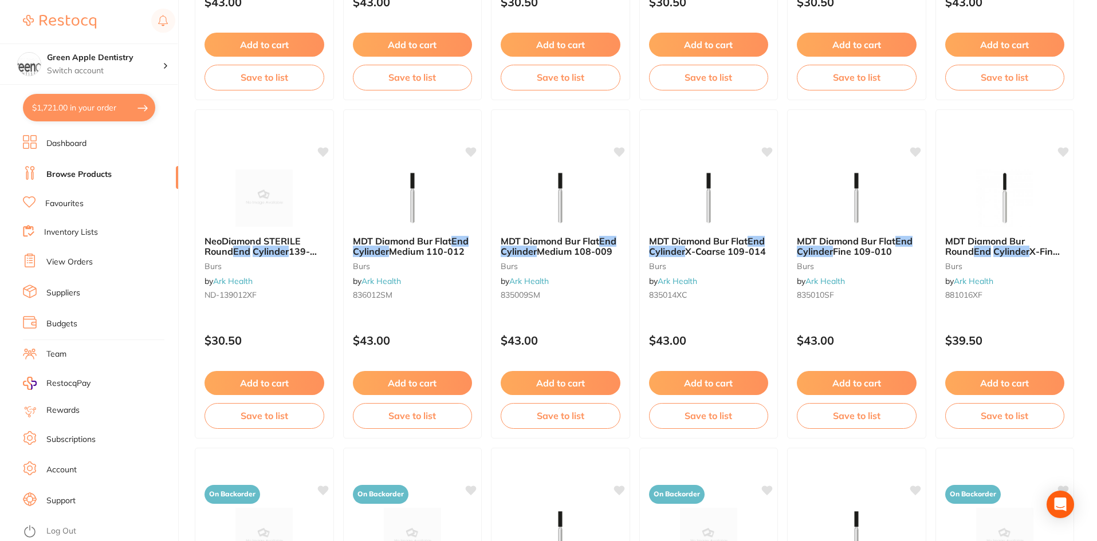
scroll to position [1088, 0]
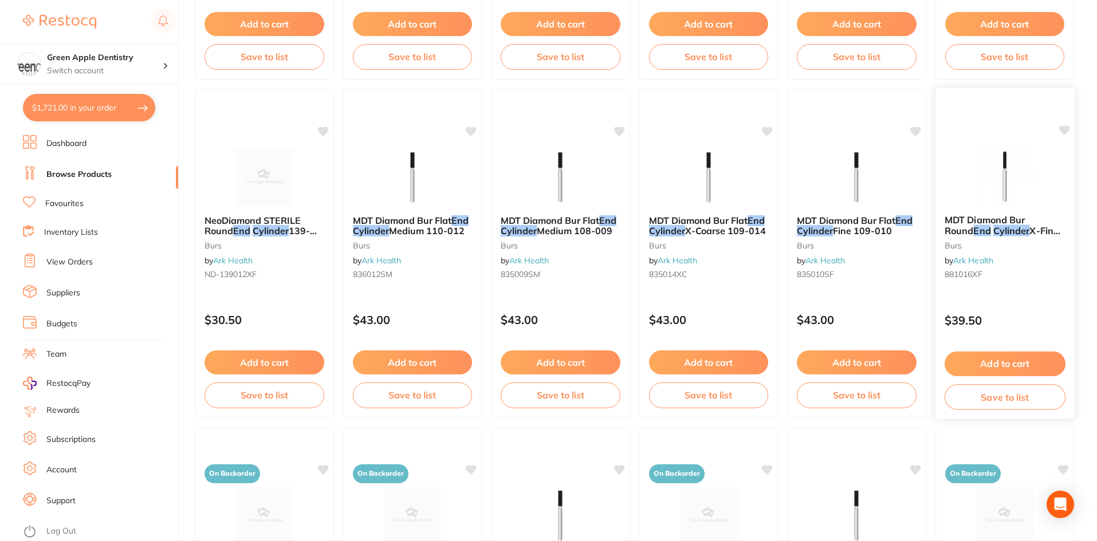
click at [1007, 188] on img at bounding box center [1004, 177] width 75 height 58
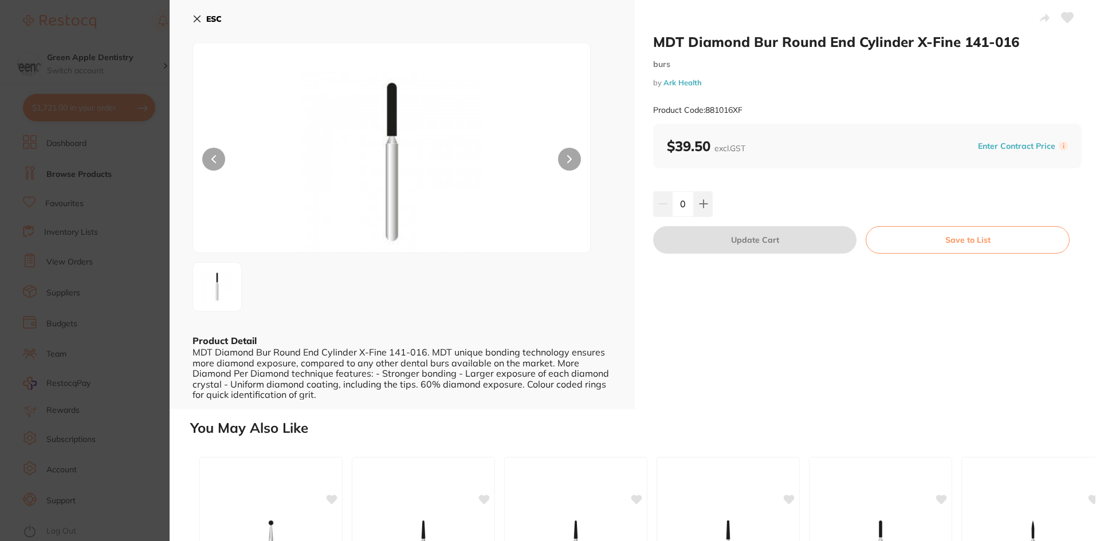
click at [200, 15] on icon at bounding box center [196, 18] width 9 height 9
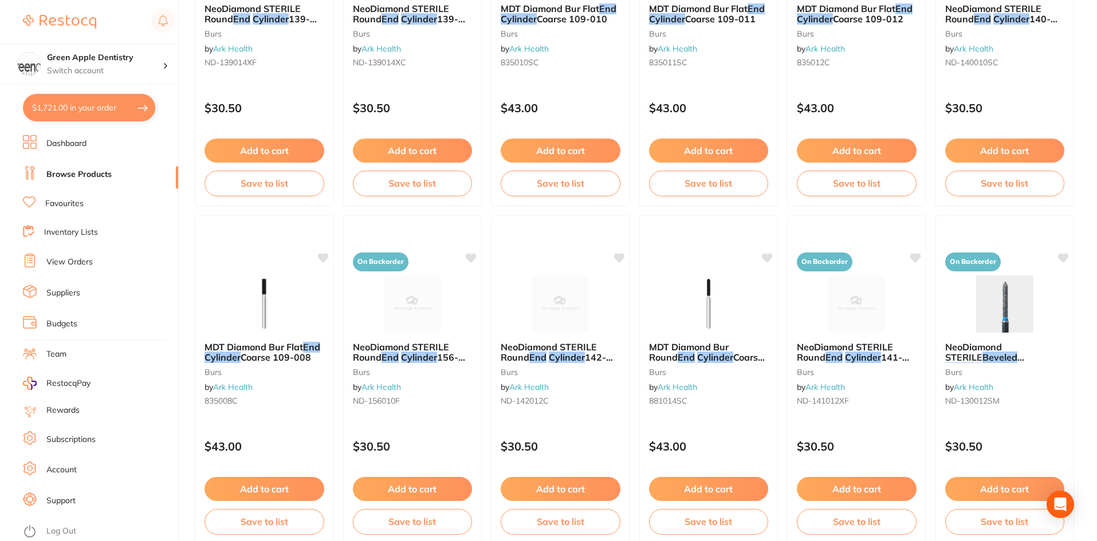
scroll to position [2004, 0]
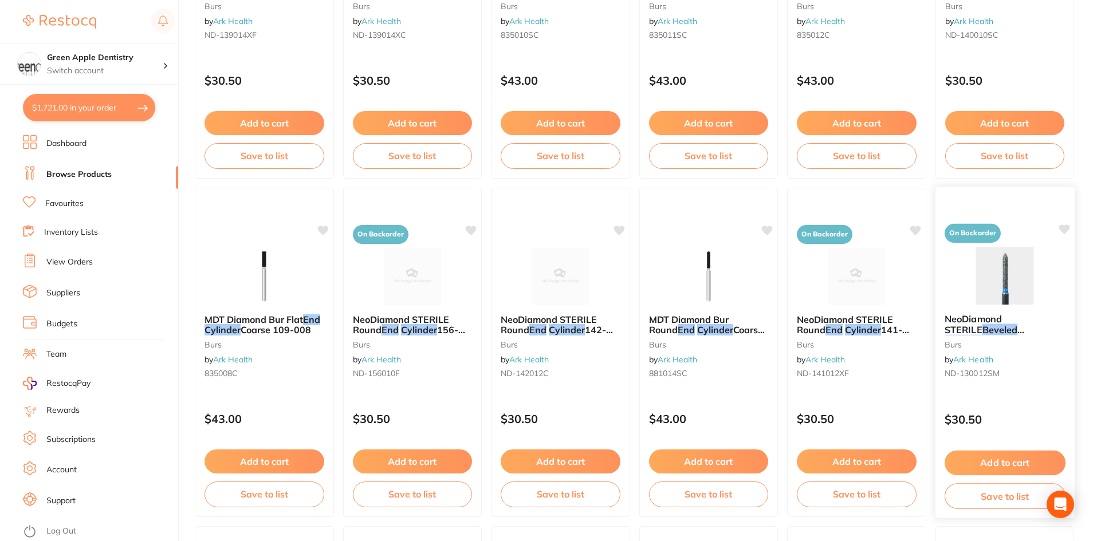
click at [1036, 294] on img at bounding box center [1004, 276] width 75 height 58
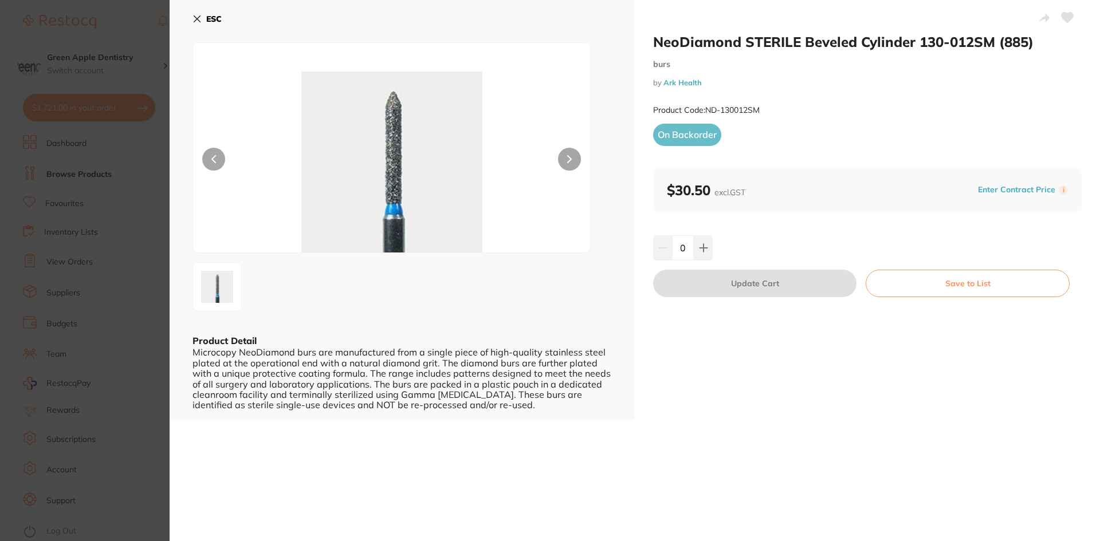
click at [205, 15] on button "ESC" at bounding box center [206, 18] width 29 height 19
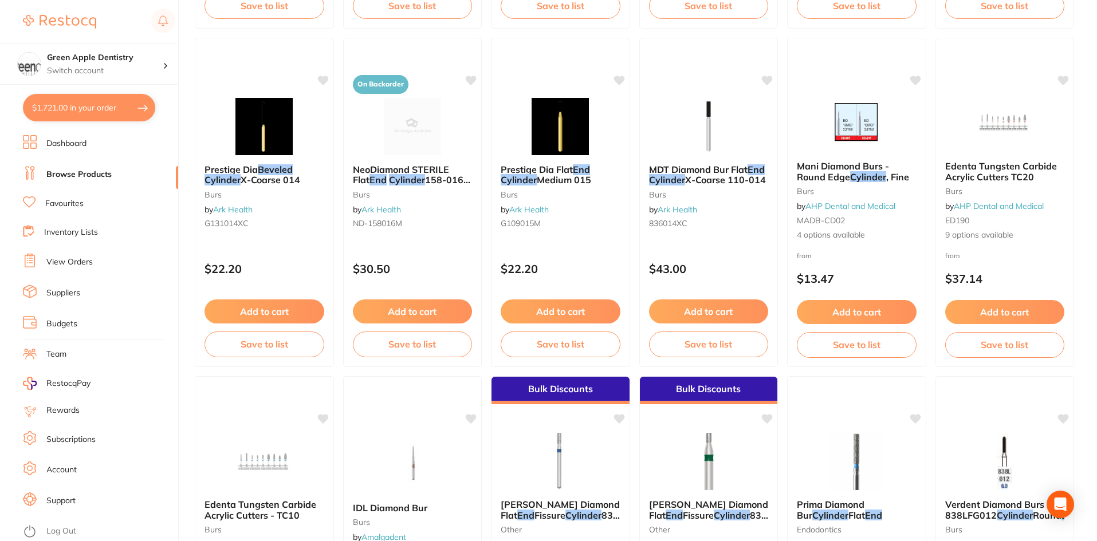
scroll to position [2634, 0]
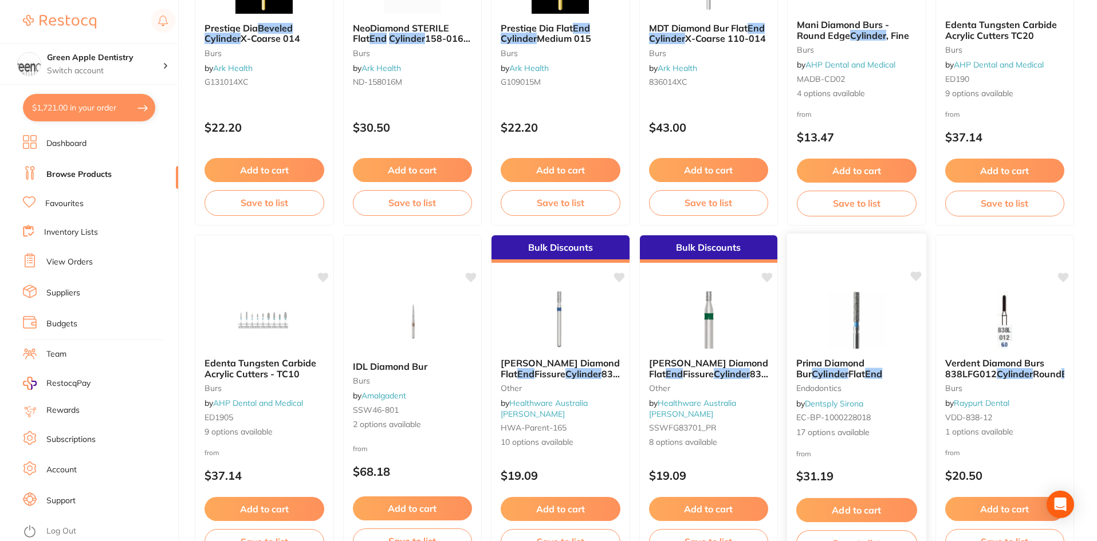
click at [849, 325] on img at bounding box center [856, 320] width 75 height 58
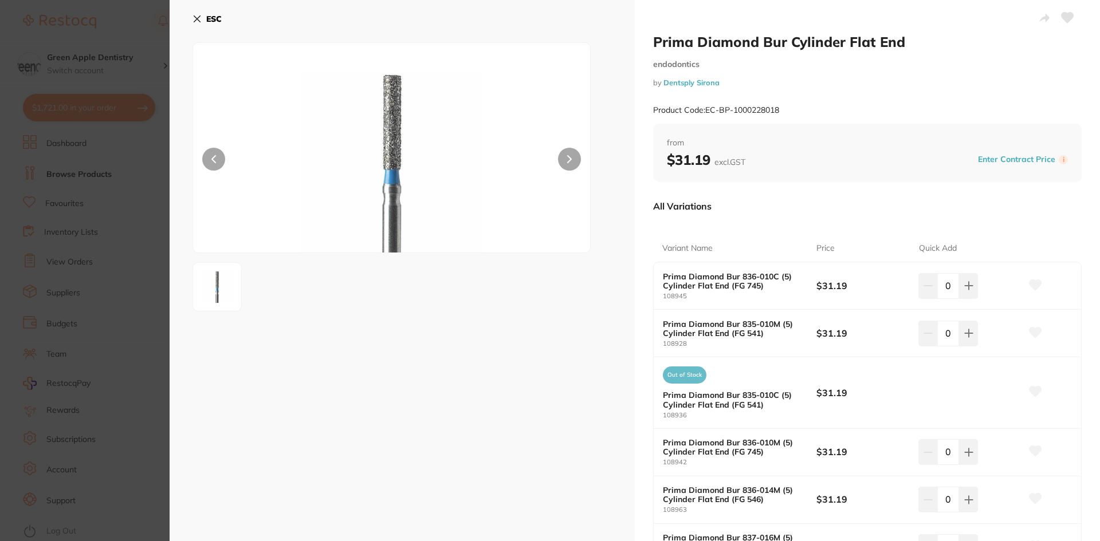
click at [198, 22] on icon at bounding box center [196, 18] width 9 height 9
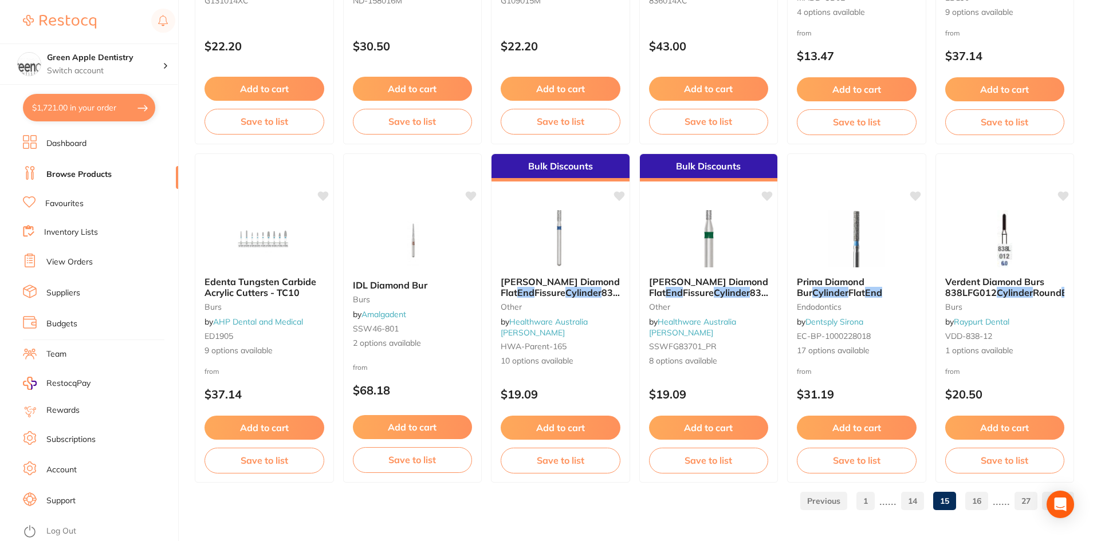
scroll to position [2717, 0]
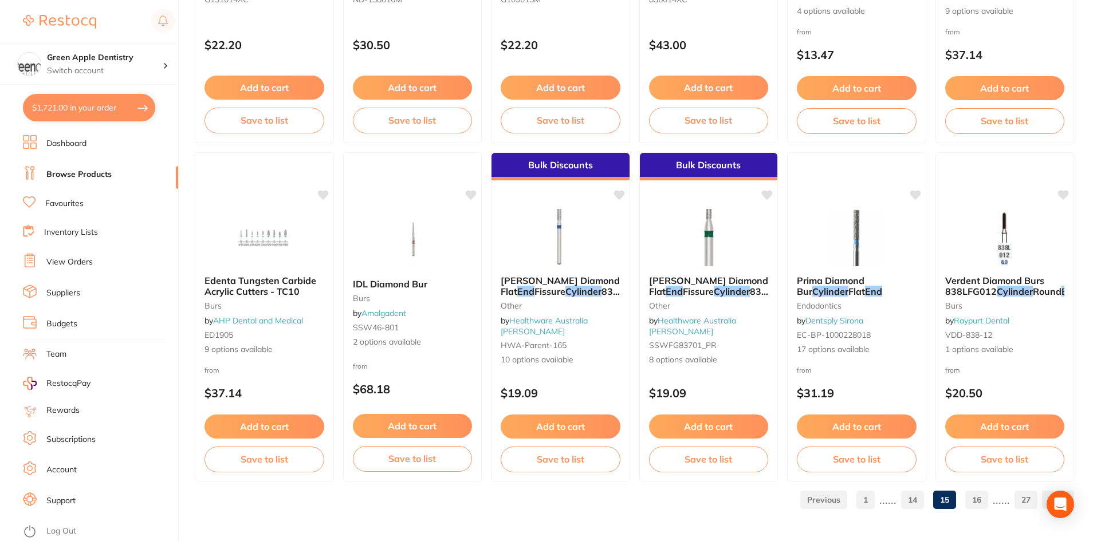
drag, startPoint x: 279, startPoint y: 234, endPoint x: 726, endPoint y: 207, distance: 447.5
click at [279, 234] on img at bounding box center [264, 237] width 74 height 57
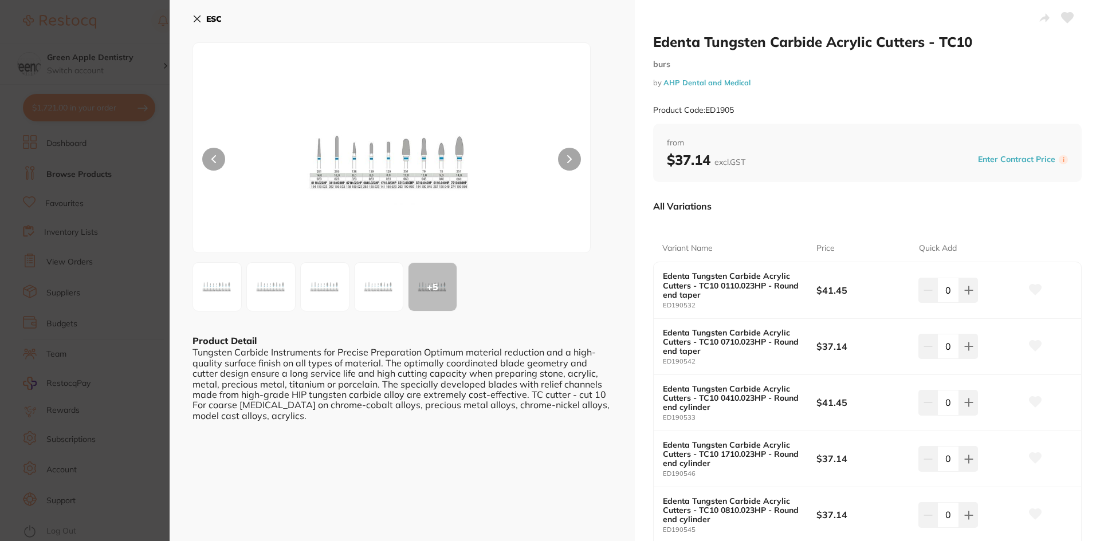
click at [198, 19] on icon at bounding box center [197, 19] width 6 height 6
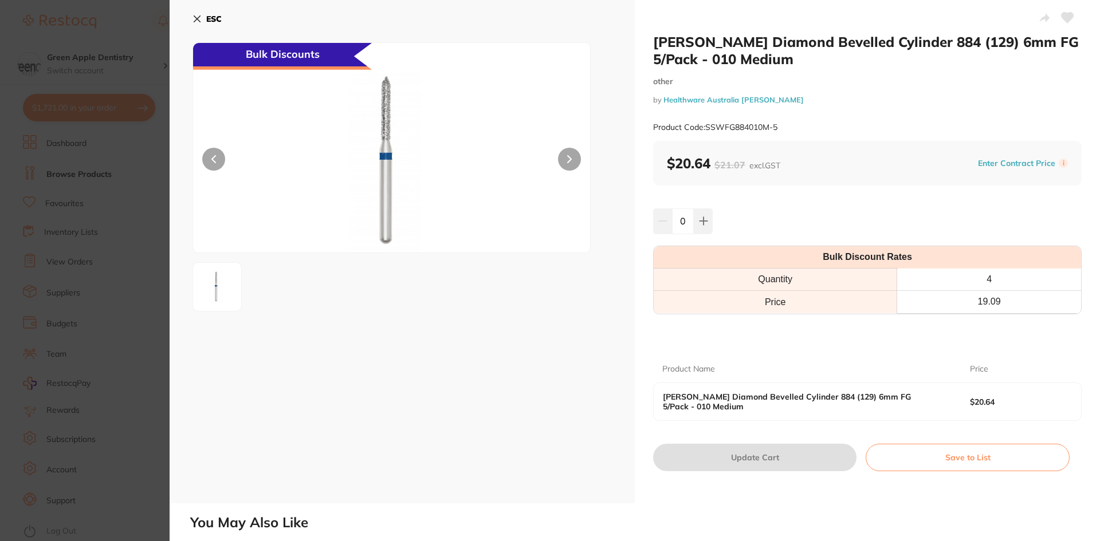
click at [200, 17] on icon at bounding box center [196, 18] width 9 height 9
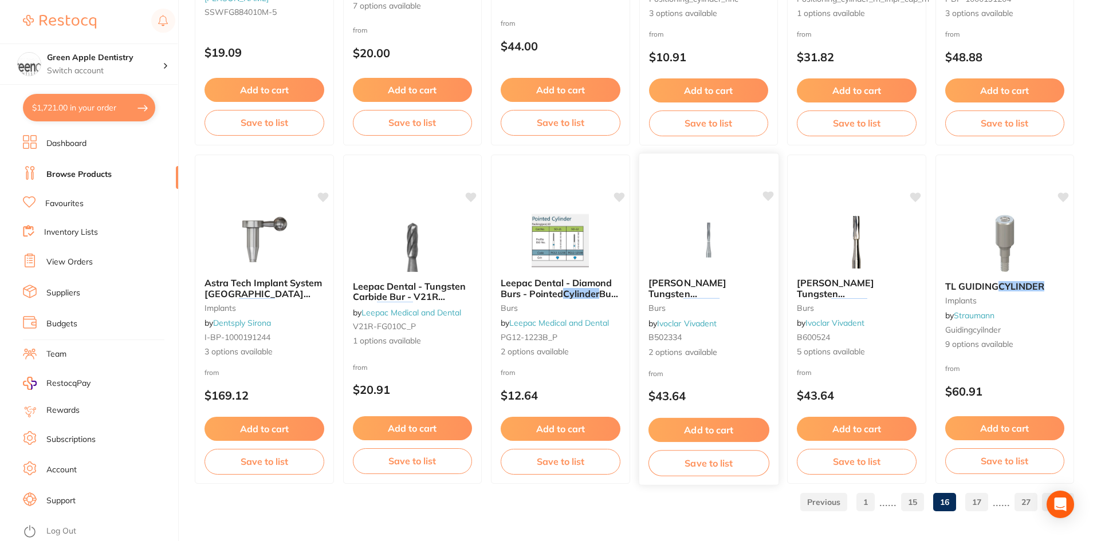
scroll to position [2717, 0]
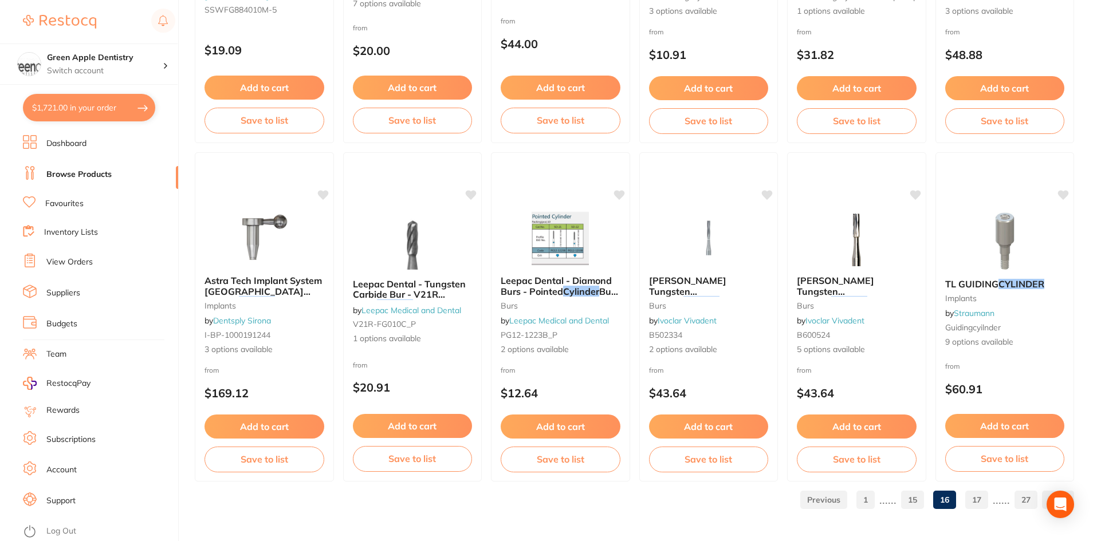
click at [979, 502] on link "17" at bounding box center [976, 500] width 23 height 23
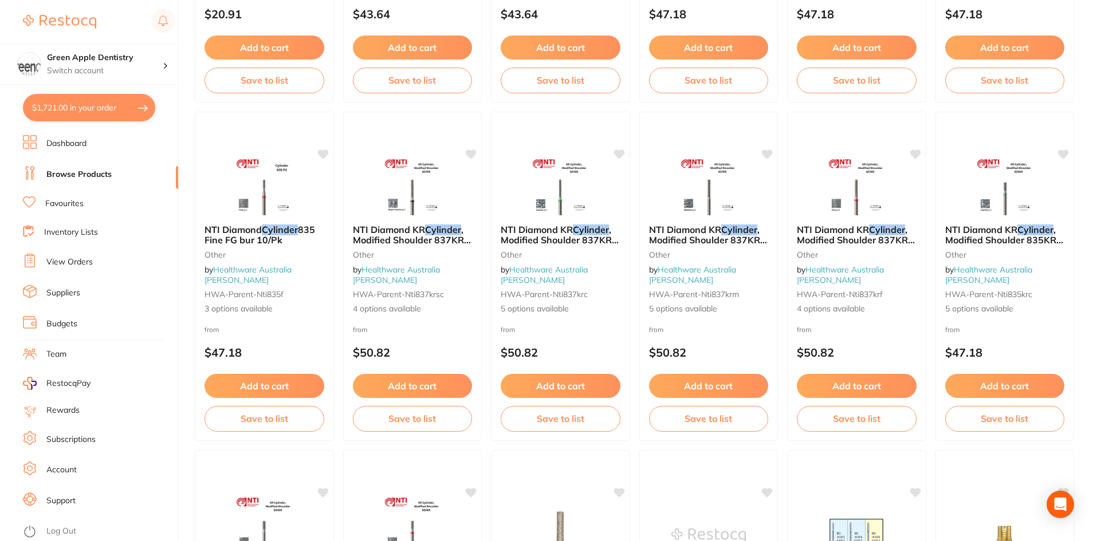
scroll to position [401, 0]
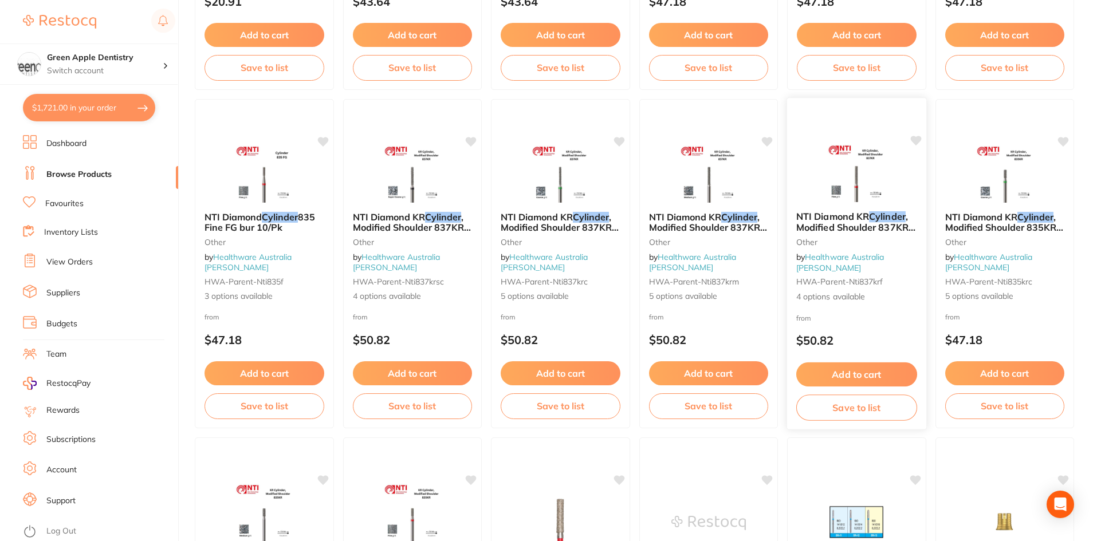
click at [849, 202] on img at bounding box center [856, 173] width 75 height 58
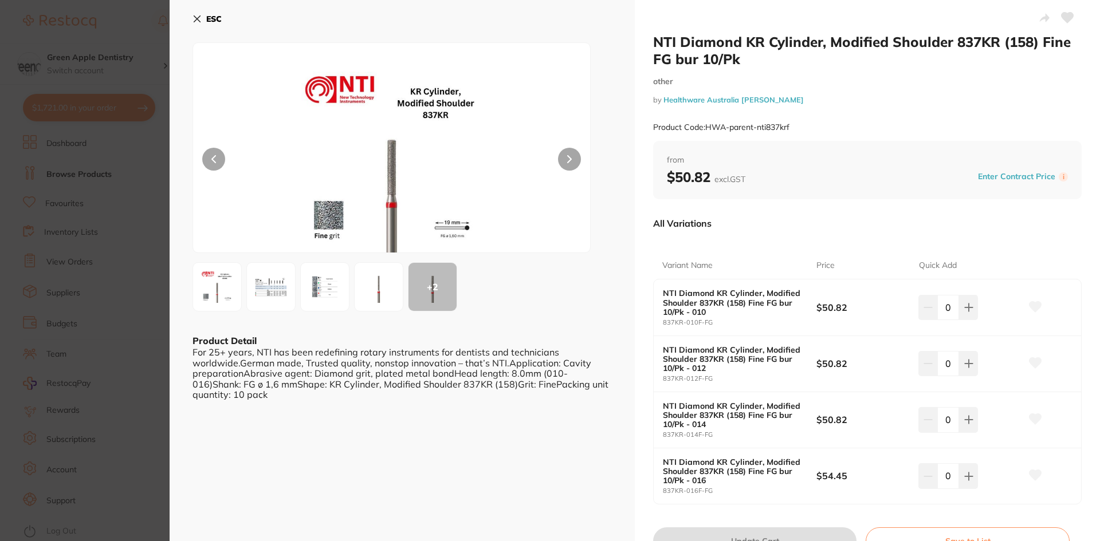
click at [218, 21] on b "ESC" at bounding box center [213, 19] width 15 height 10
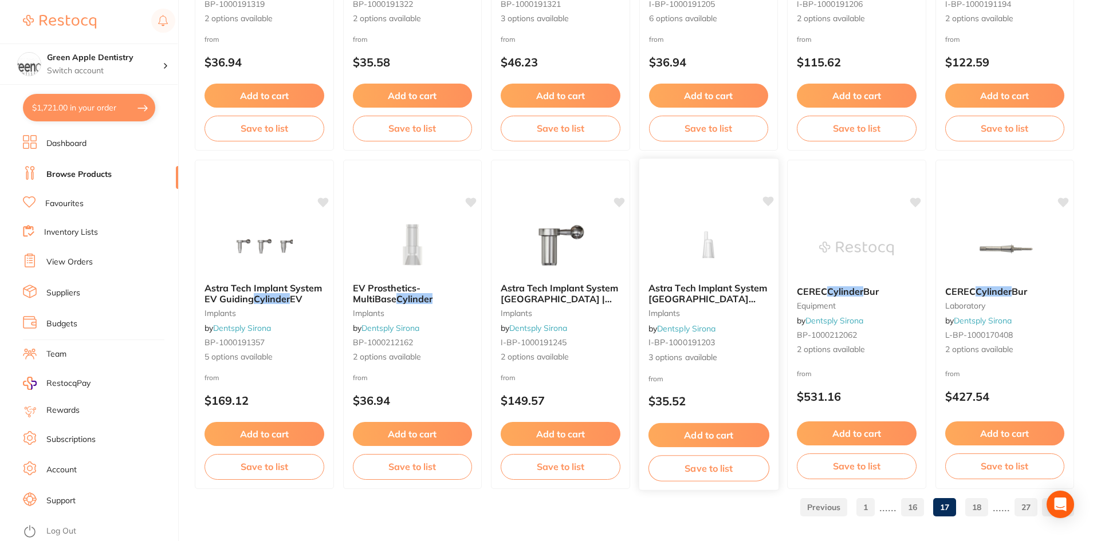
scroll to position [2717, 0]
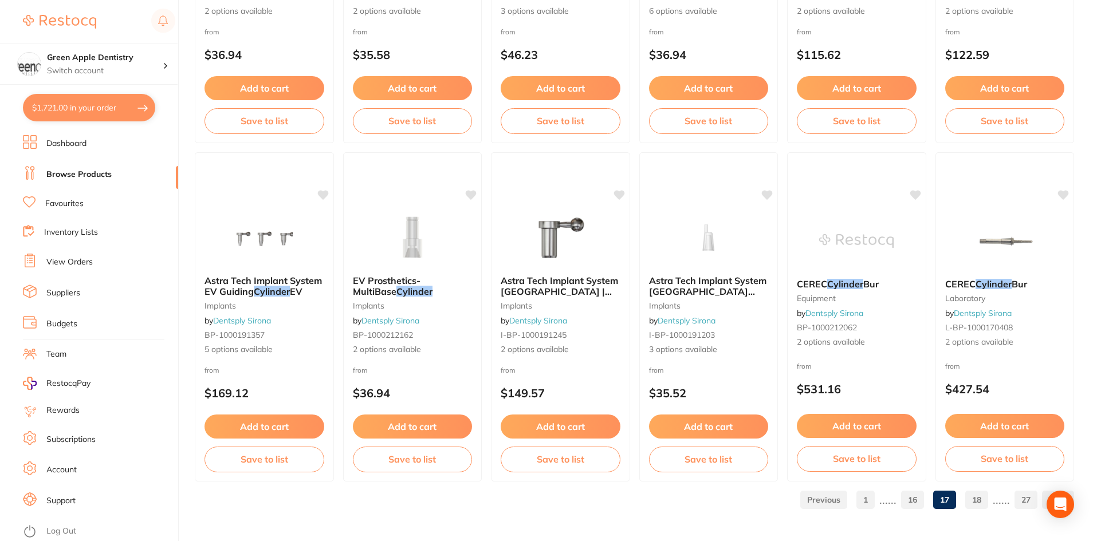
click at [982, 508] on link "18" at bounding box center [976, 500] width 23 height 23
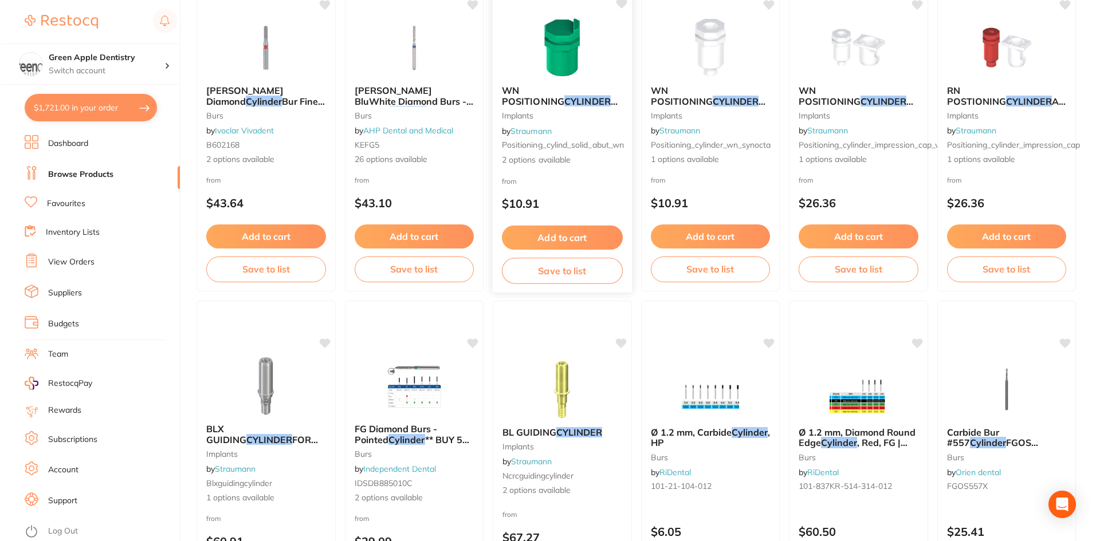
scroll to position [0, 0]
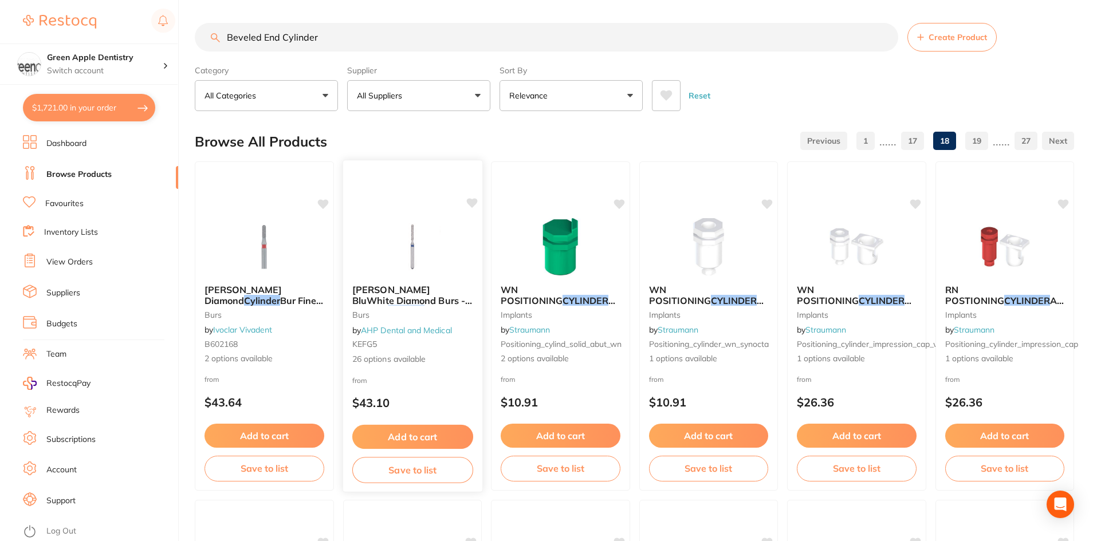
click at [435, 263] on img at bounding box center [412, 247] width 75 height 58
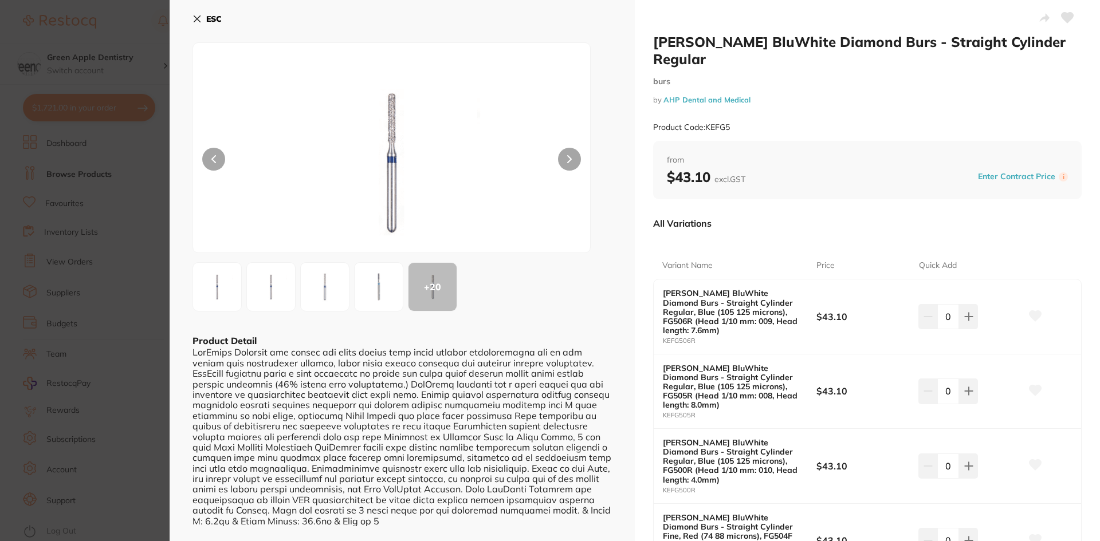
click at [208, 18] on b "ESC" at bounding box center [213, 19] width 15 height 10
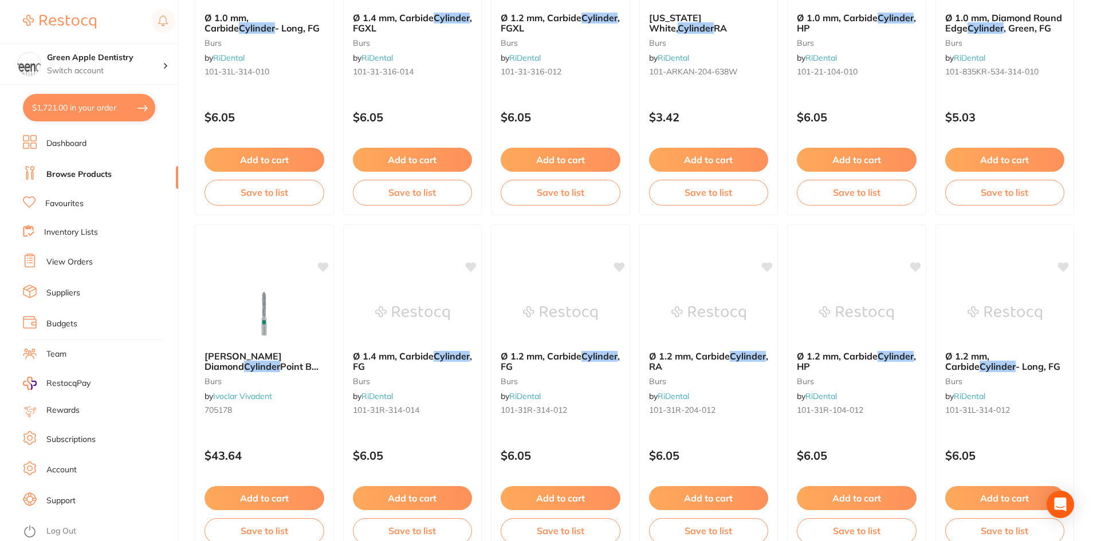
scroll to position [1376, 0]
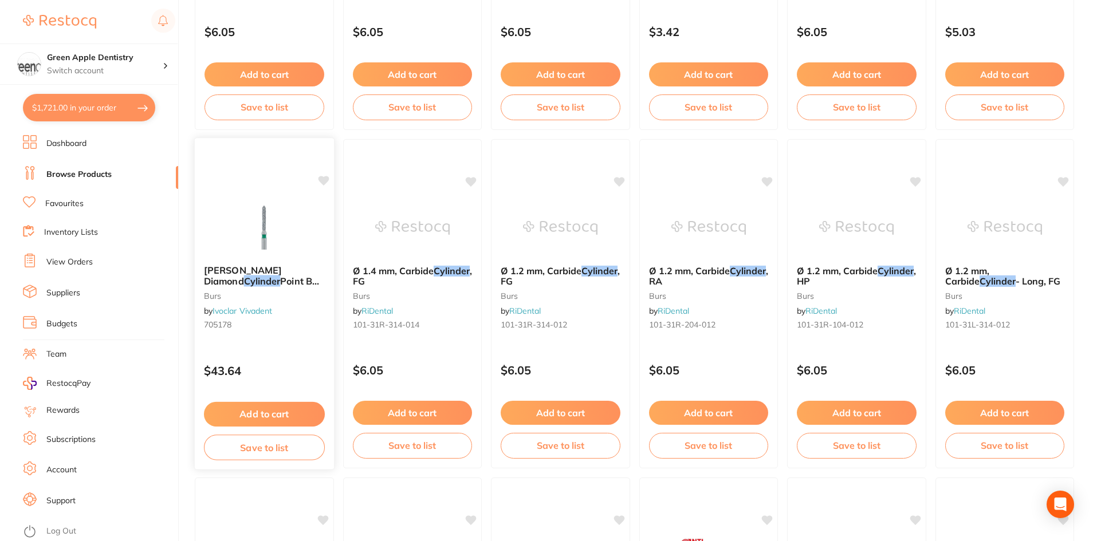
click at [286, 239] on img at bounding box center [264, 227] width 75 height 58
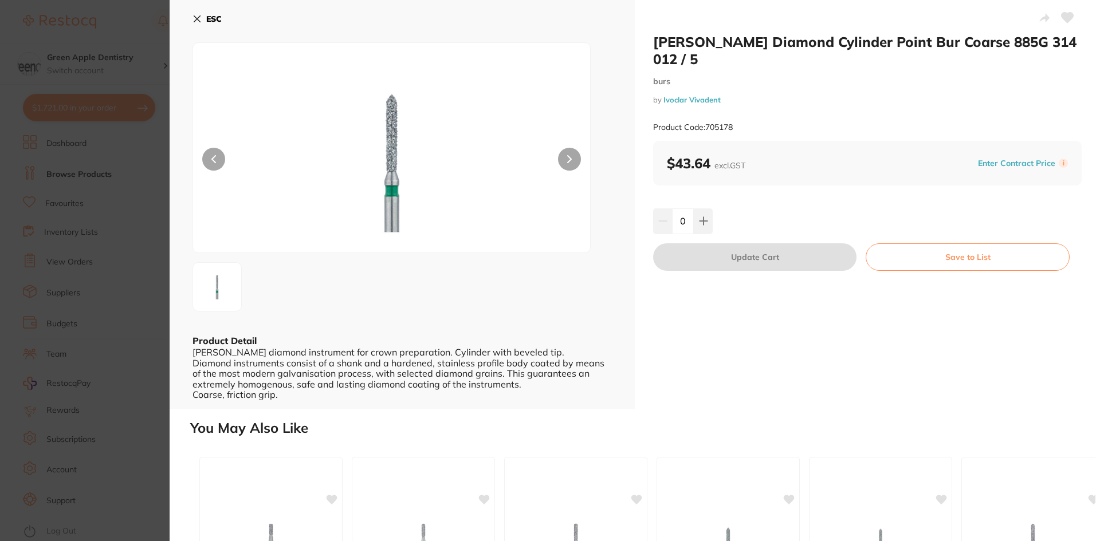
click at [204, 15] on button "ESC" at bounding box center [206, 18] width 29 height 19
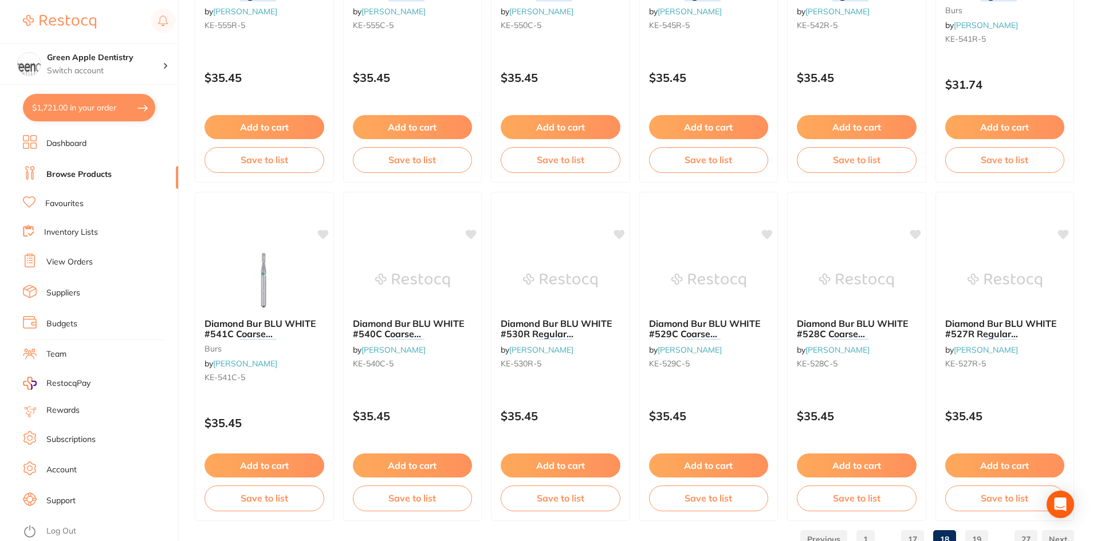
scroll to position [2717, 0]
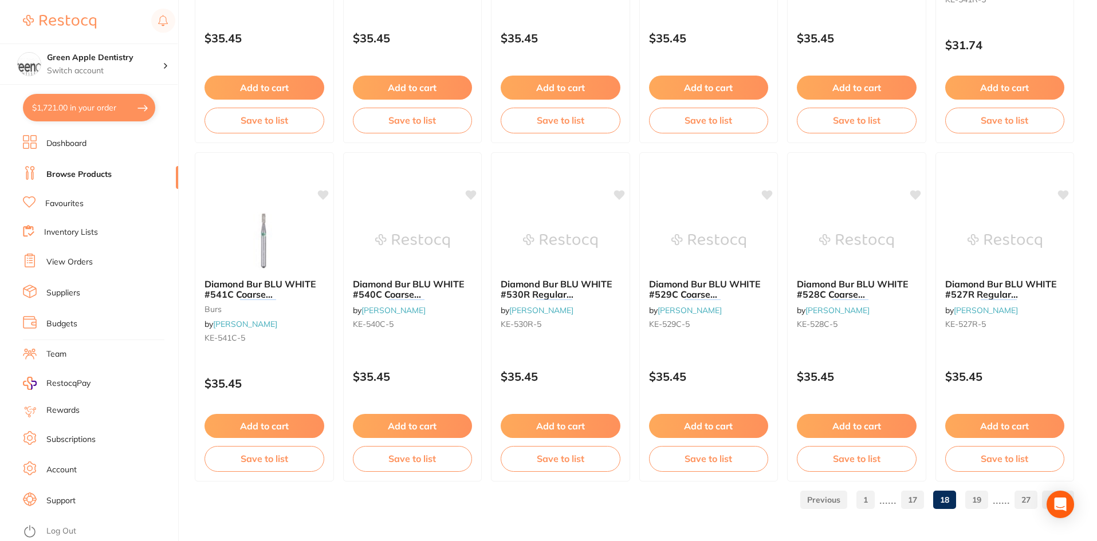
click at [971, 502] on link "19" at bounding box center [976, 500] width 23 height 23
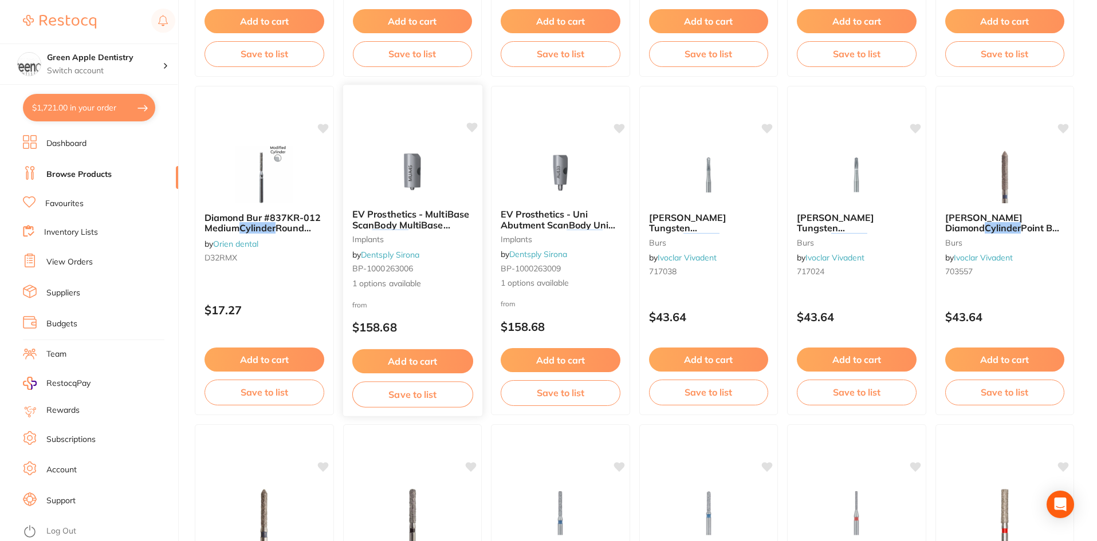
scroll to position [1088, 0]
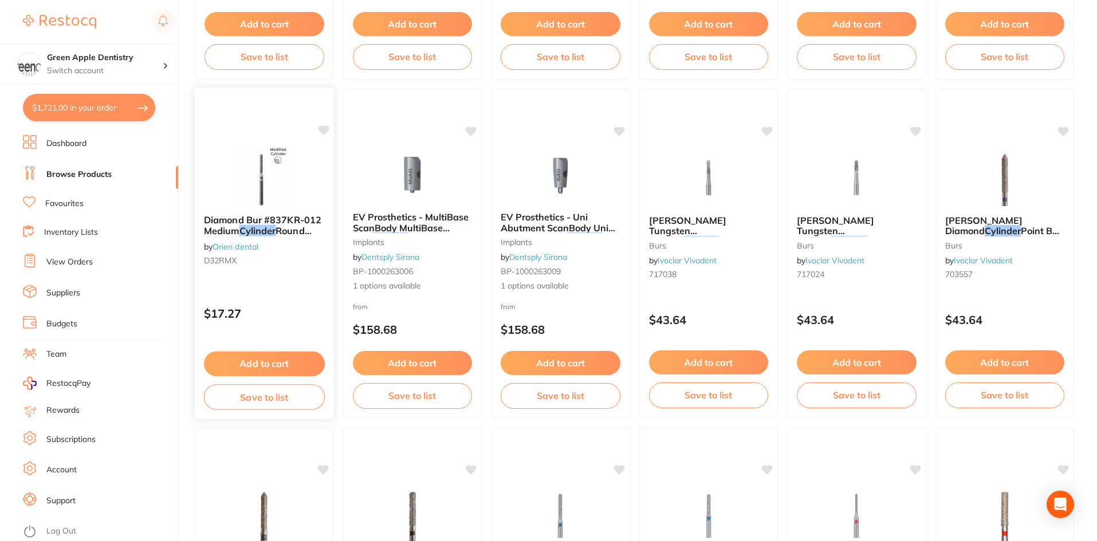
click at [262, 176] on img at bounding box center [264, 177] width 75 height 58
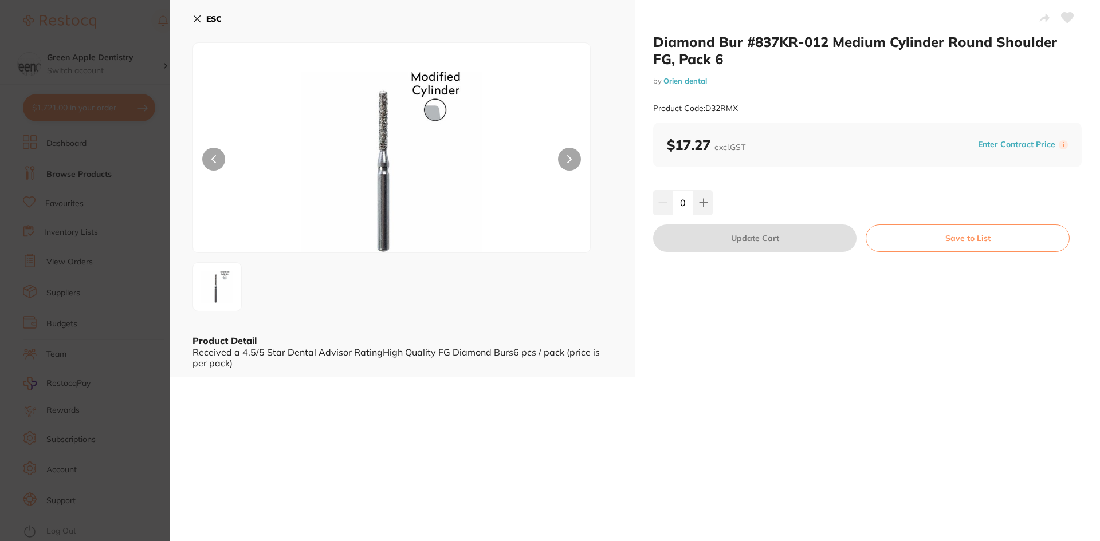
click at [202, 19] on button "ESC" at bounding box center [206, 18] width 29 height 19
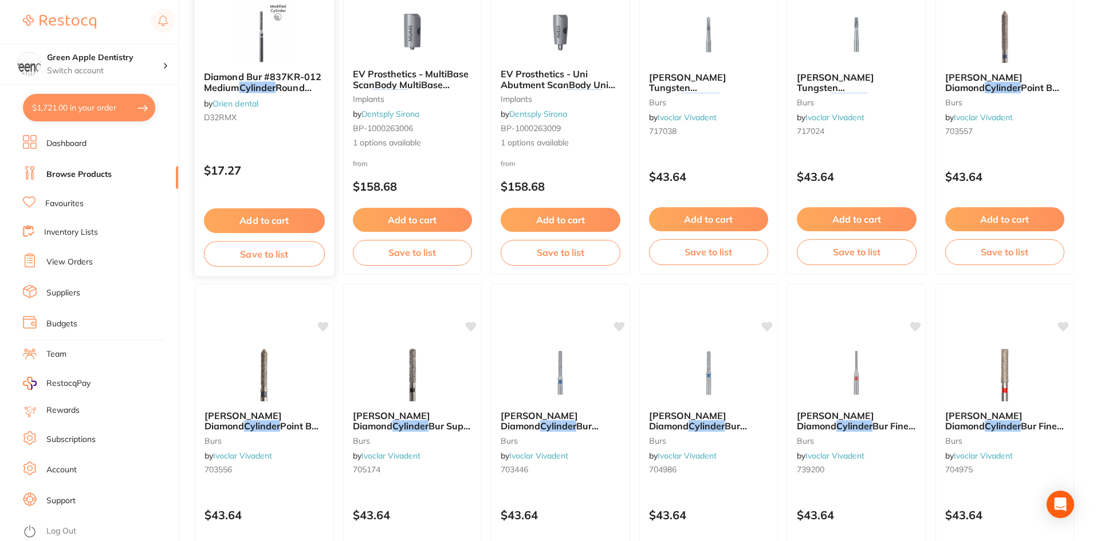
scroll to position [1260, 0]
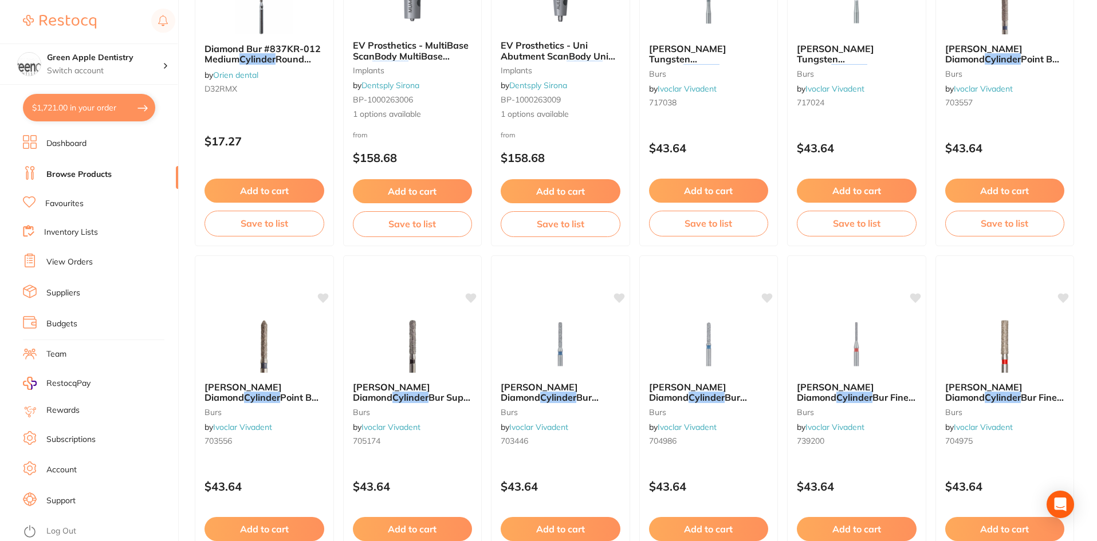
click at [258, 327] on img at bounding box center [264, 344] width 74 height 57
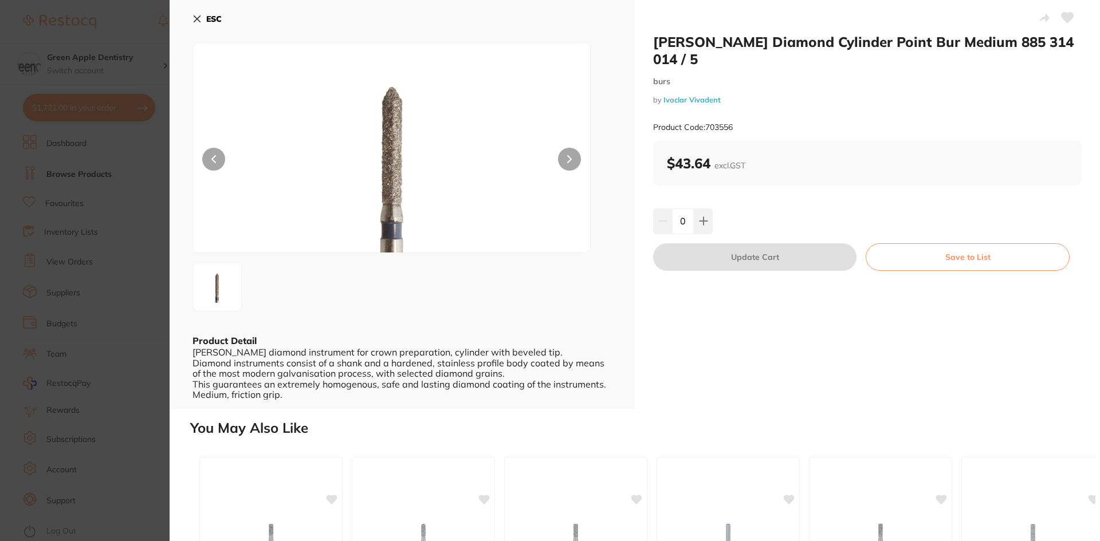
click at [209, 15] on b "ESC" at bounding box center [213, 19] width 15 height 10
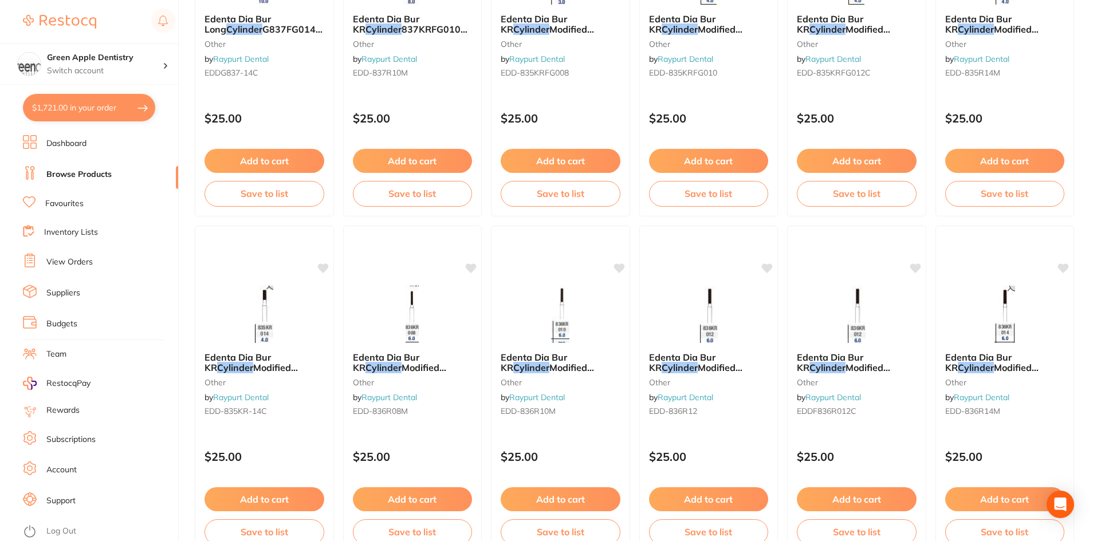
scroll to position [2717, 0]
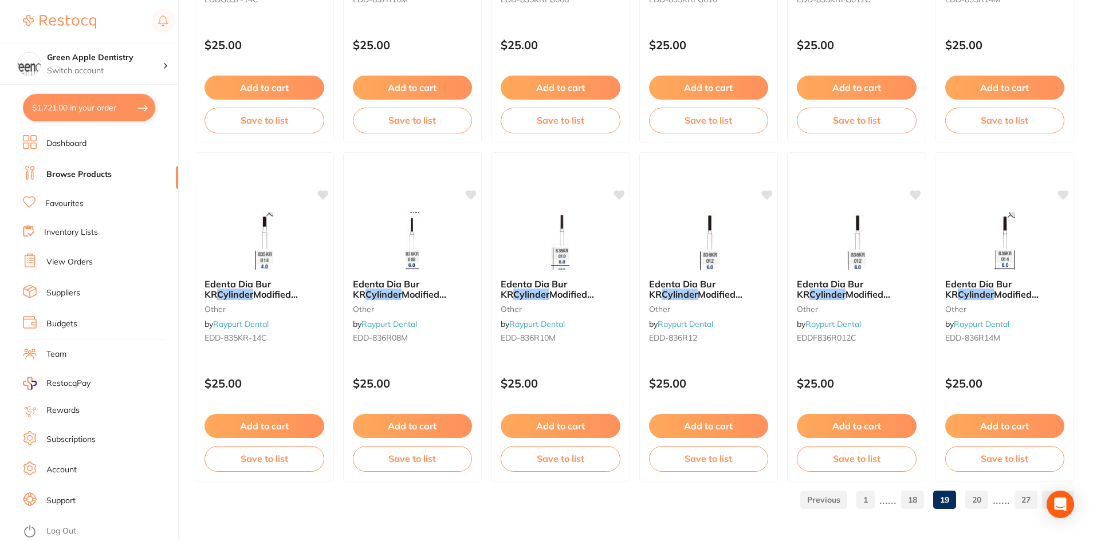
click at [980, 497] on link "20" at bounding box center [976, 500] width 23 height 23
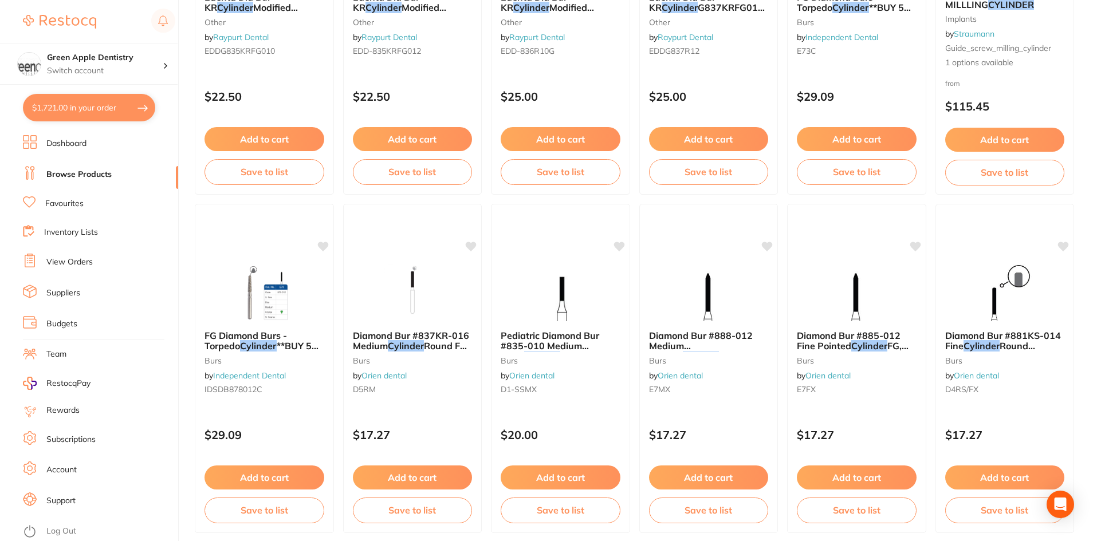
scroll to position [974, 0]
click at [862, 283] on img at bounding box center [856, 291] width 75 height 58
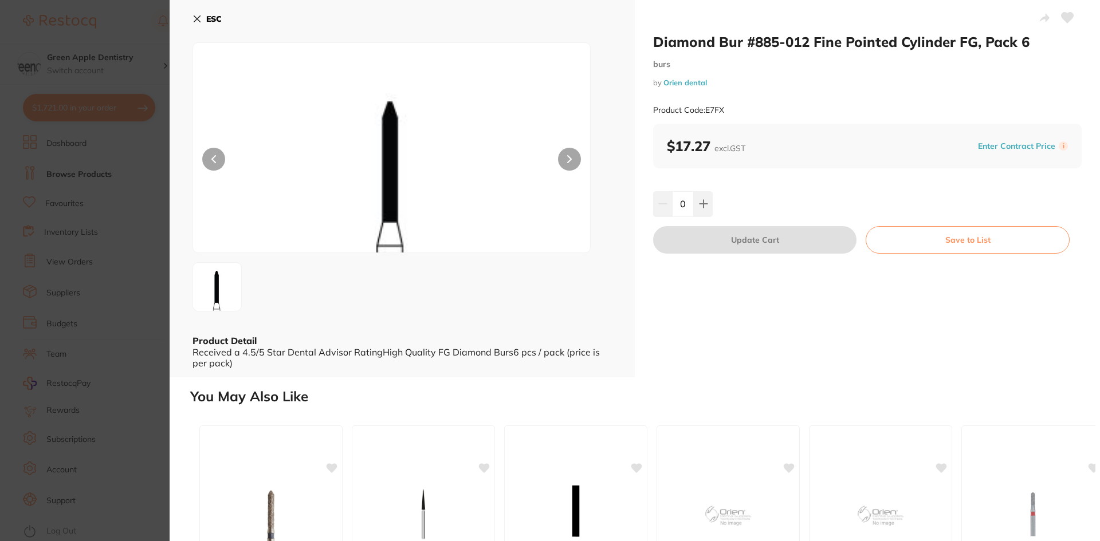
click at [217, 26] on button "ESC" at bounding box center [206, 18] width 29 height 19
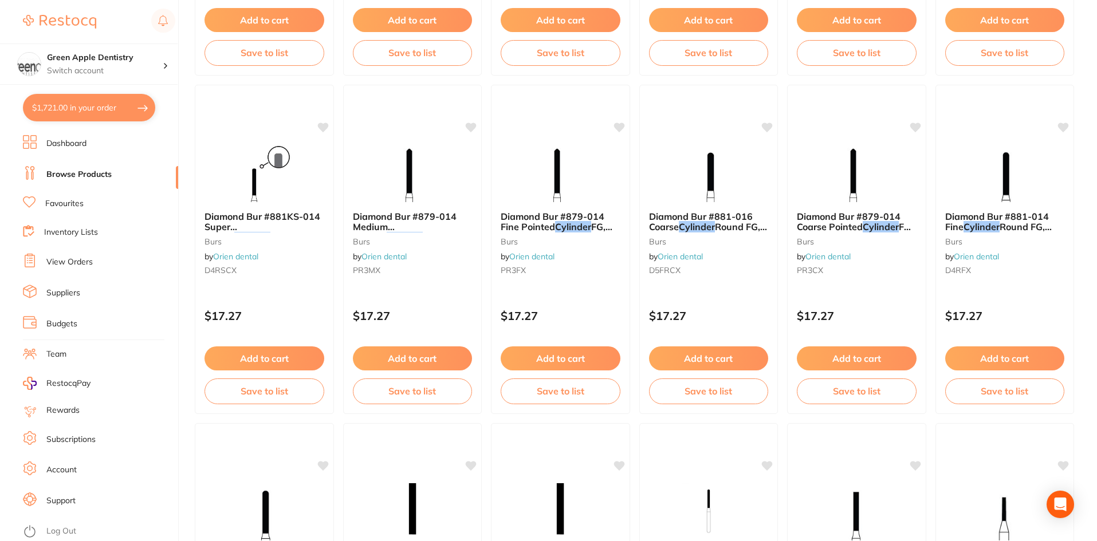
scroll to position [1432, 0]
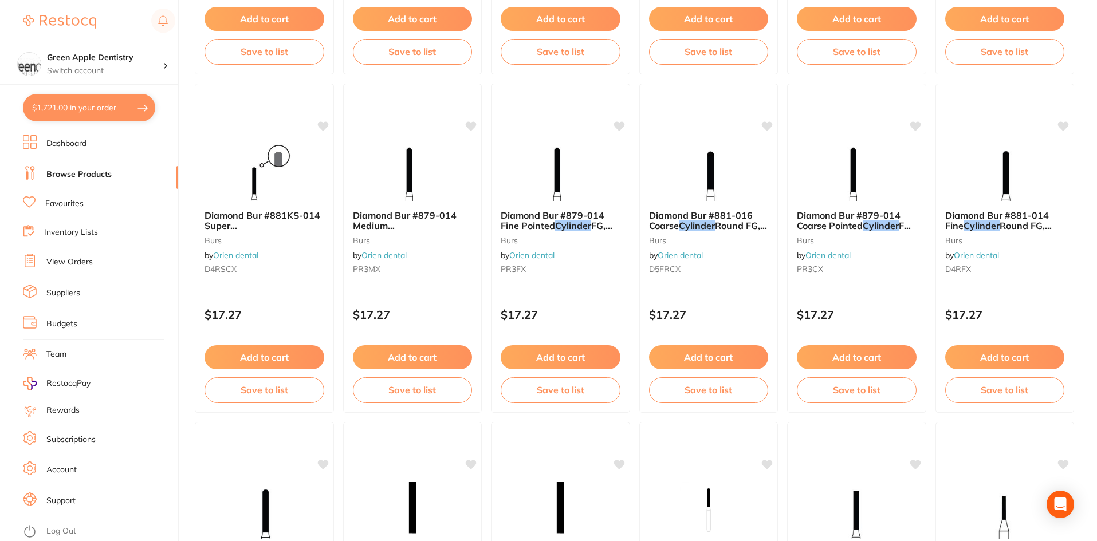
drag, startPoint x: 600, startPoint y: 186, endPoint x: 481, endPoint y: 139, distance: 127.8
click at [600, 186] on div at bounding box center [560, 172] width 138 height 57
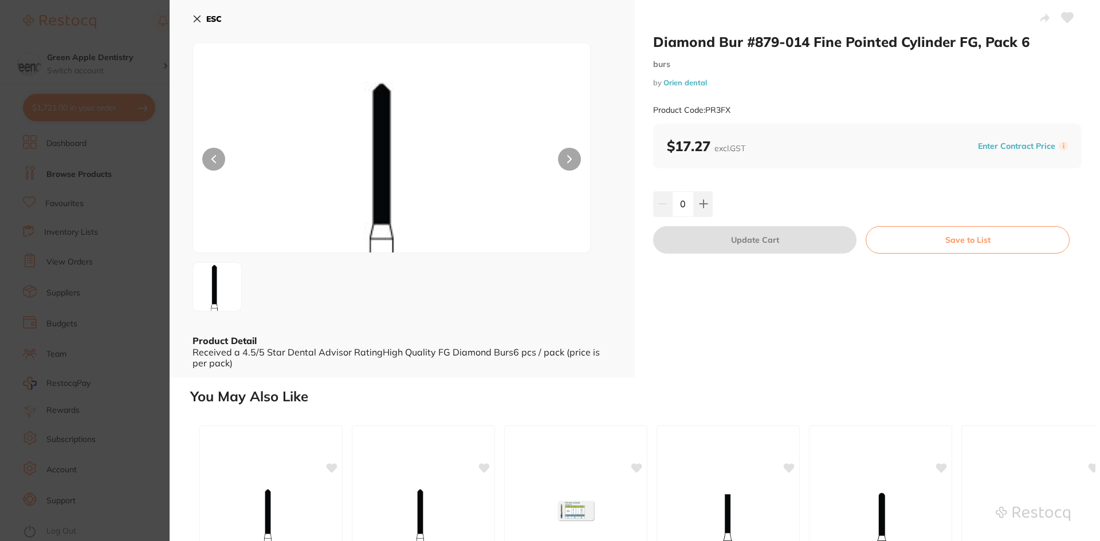
click at [198, 17] on icon at bounding box center [196, 18] width 9 height 9
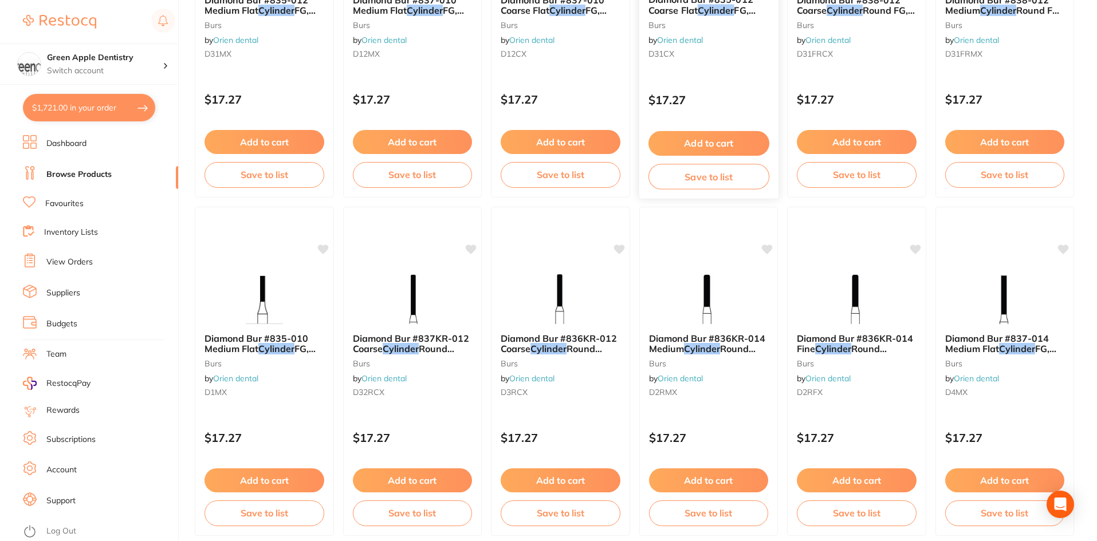
scroll to position [2717, 0]
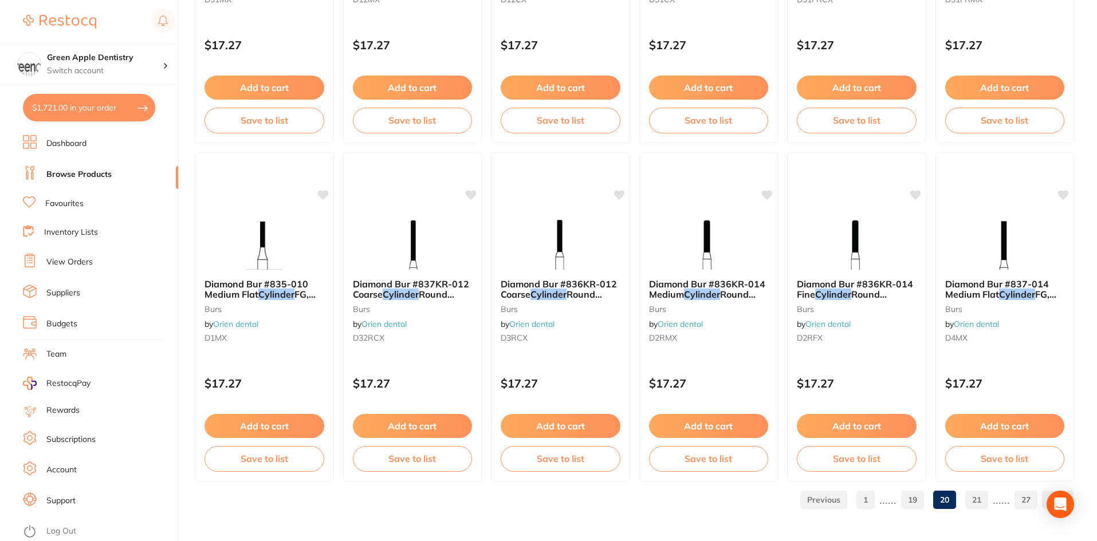
click at [979, 501] on link "21" at bounding box center [976, 500] width 23 height 23
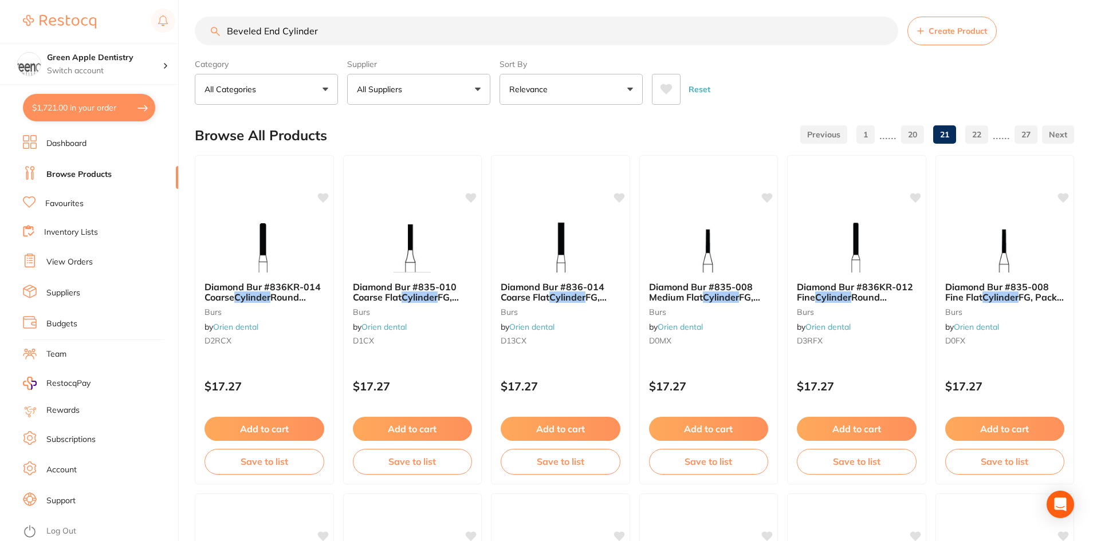
scroll to position [0, 0]
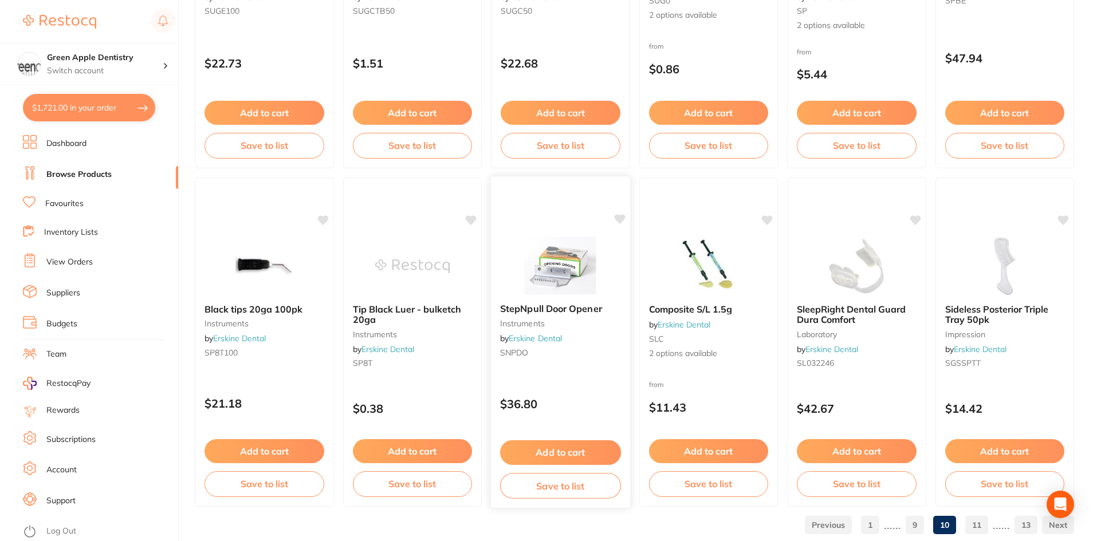
click at [593, 282] on img at bounding box center [560, 266] width 75 height 58
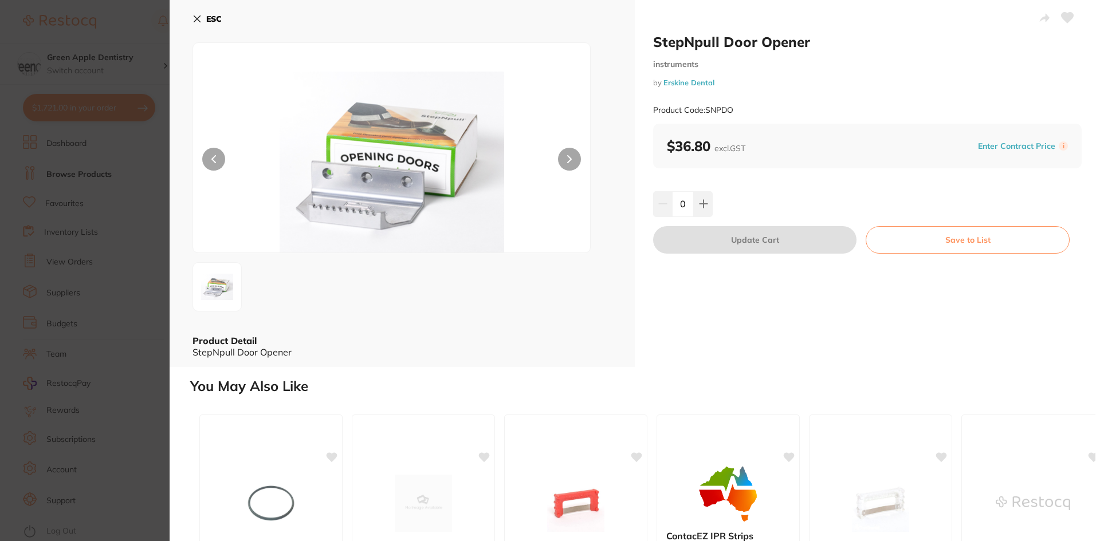
click at [210, 13] on button "ESC" at bounding box center [206, 18] width 29 height 19
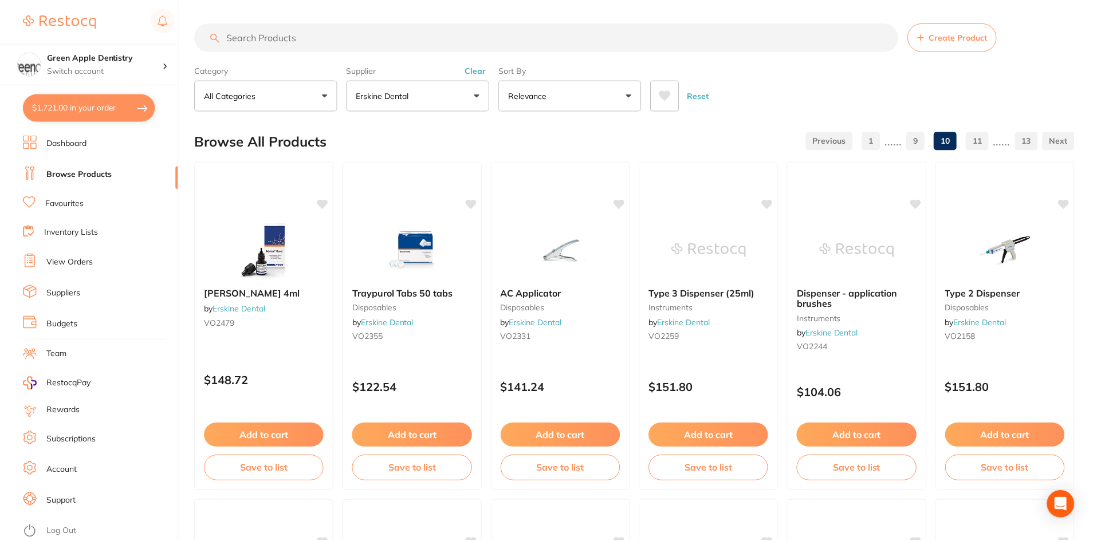
scroll to position [2717, 0]
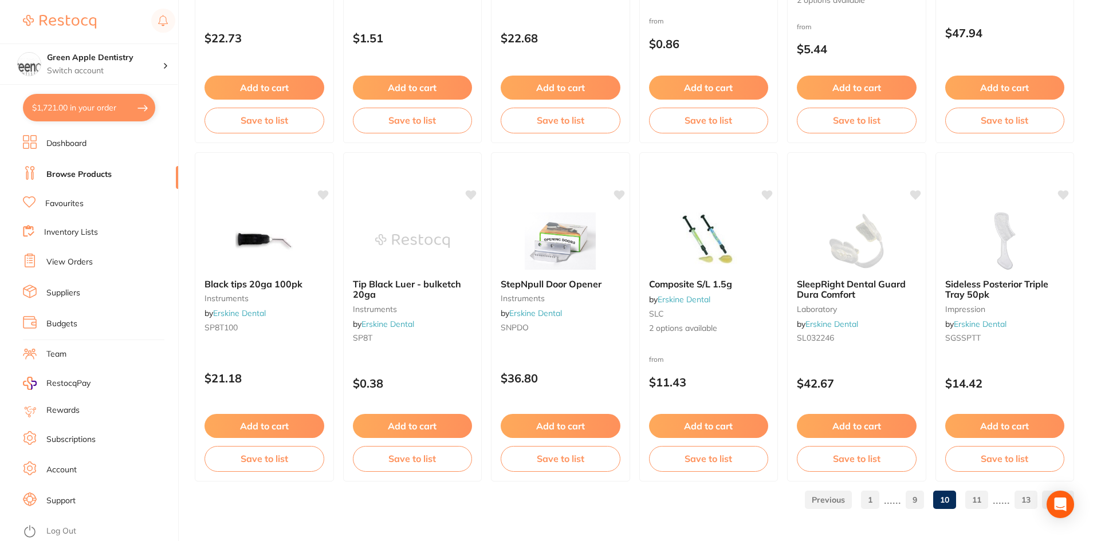
click at [982, 493] on link "11" at bounding box center [976, 500] width 23 height 23
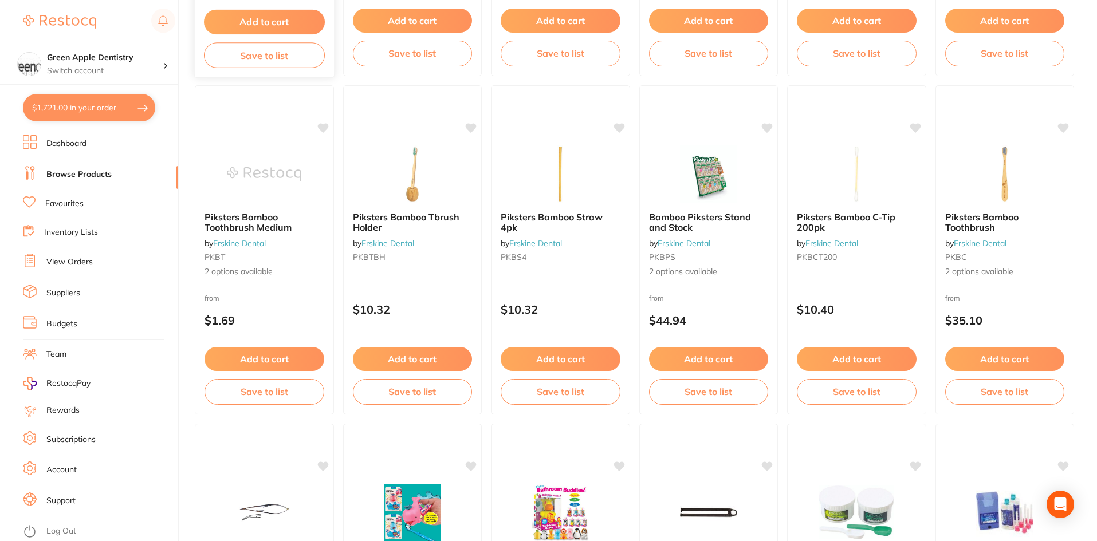
scroll to position [1775, 0]
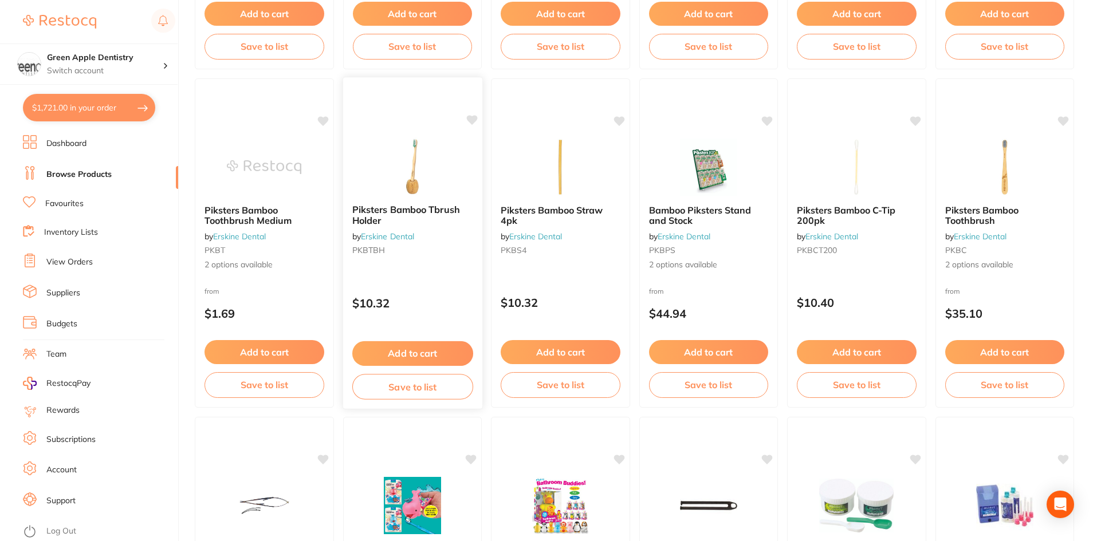
click at [438, 183] on img at bounding box center [412, 166] width 75 height 58
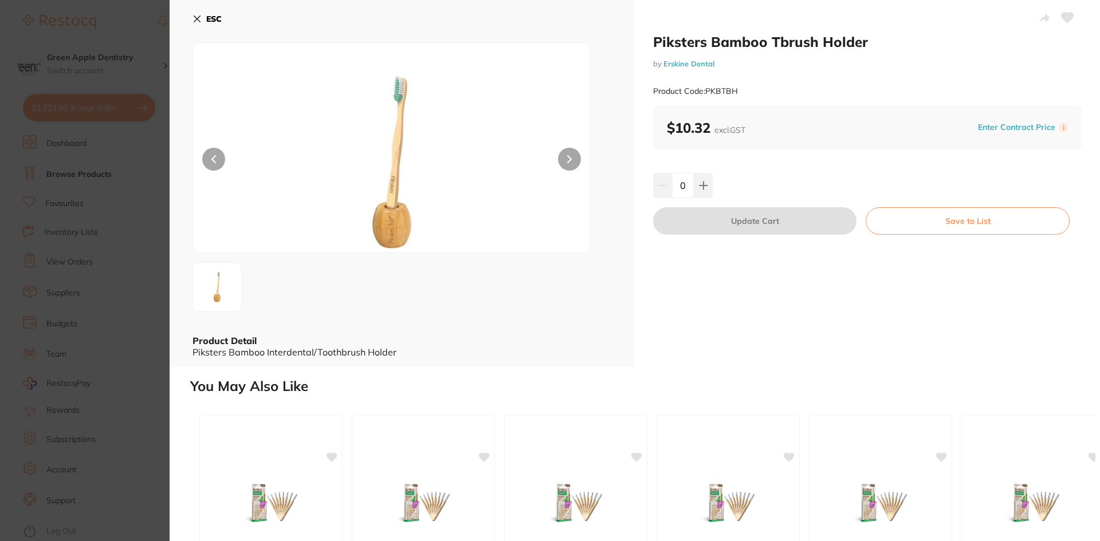
click at [208, 23] on b "ESC" at bounding box center [213, 19] width 15 height 10
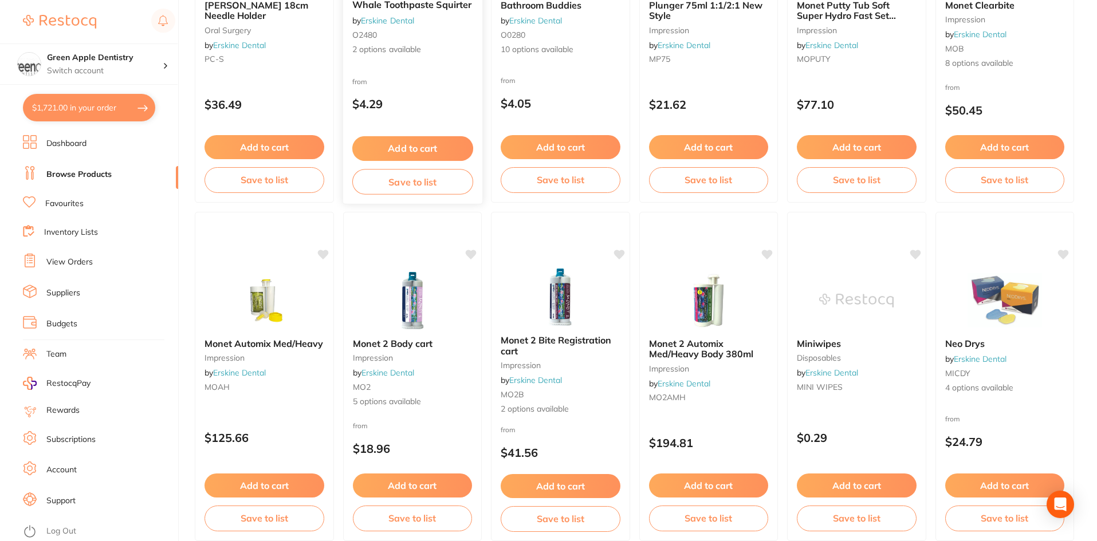
scroll to position [2463, 0]
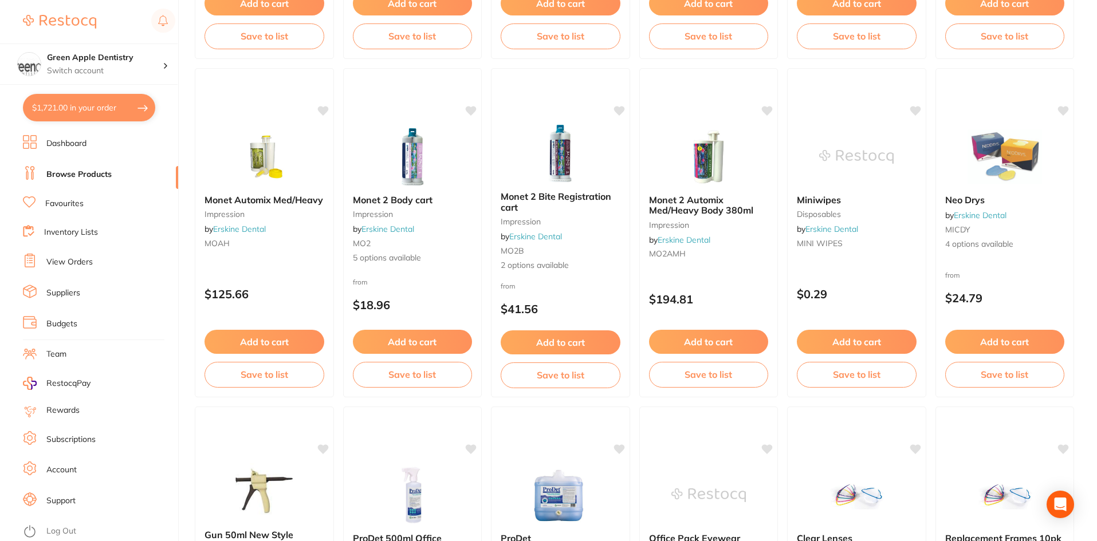
drag, startPoint x: 980, startPoint y: 179, endPoint x: 943, endPoint y: 179, distance: 37.2
click at [980, 179] on img at bounding box center [1004, 156] width 74 height 57
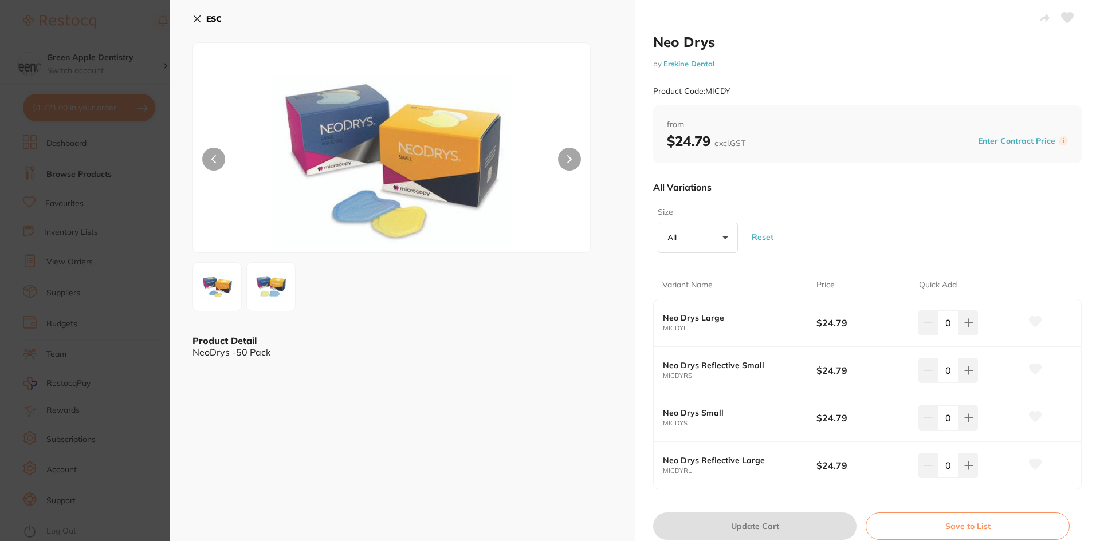
click at [218, 19] on b "ESC" at bounding box center [213, 19] width 15 height 10
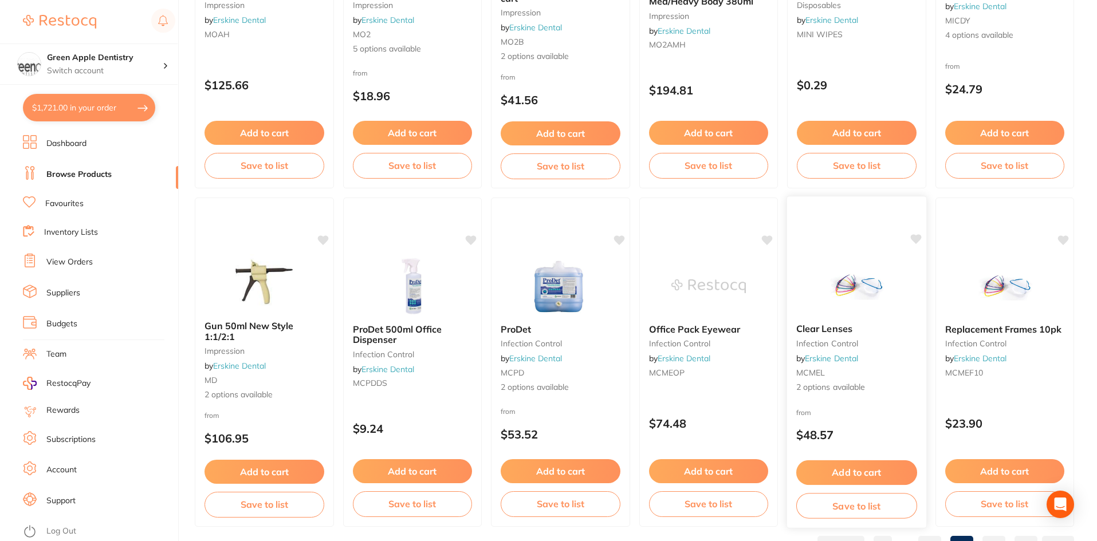
scroll to position [2692, 0]
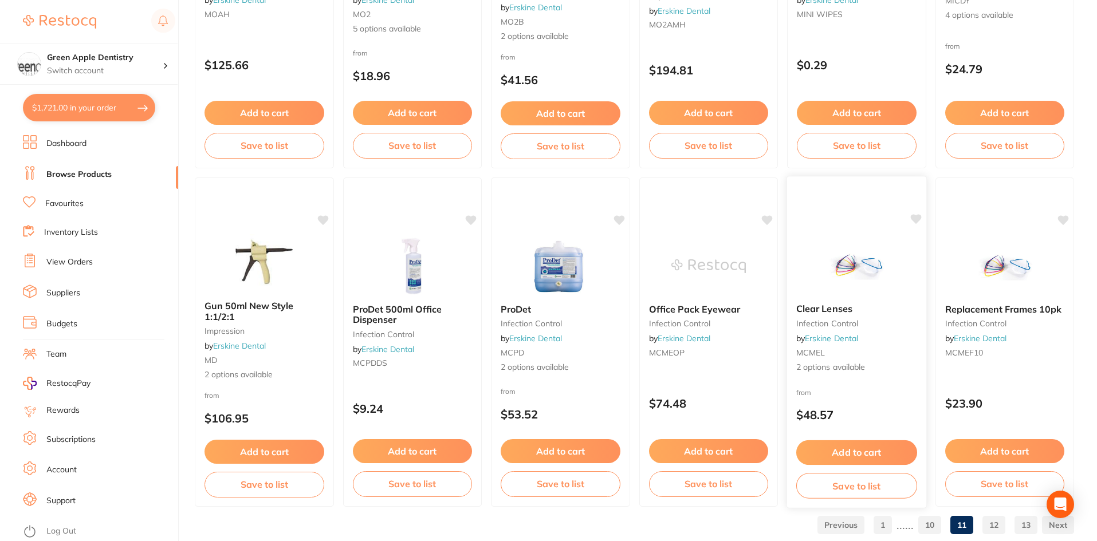
click at [844, 270] on img at bounding box center [856, 266] width 75 height 58
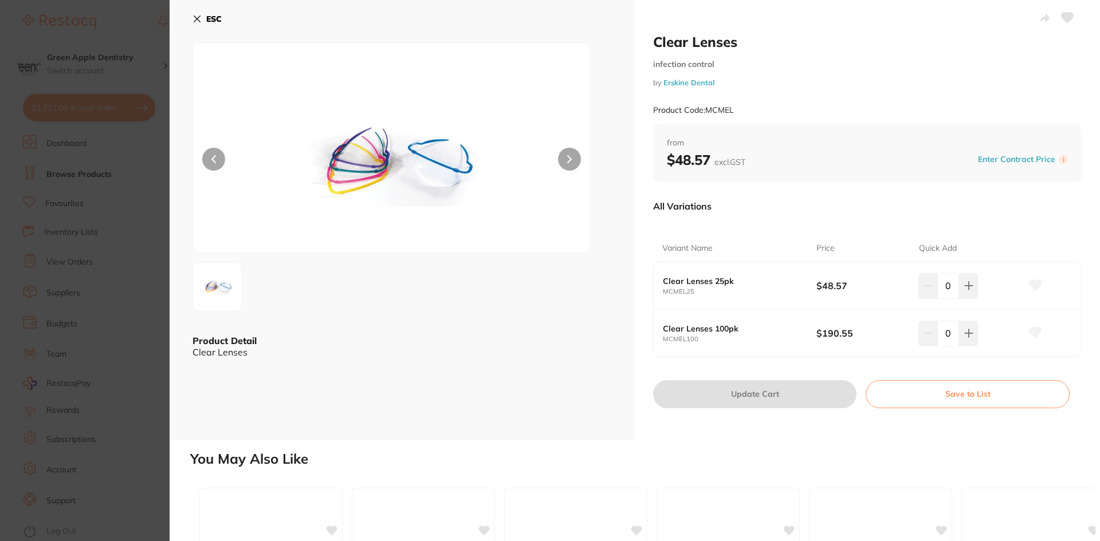
click at [208, 17] on b "ESC" at bounding box center [213, 19] width 15 height 10
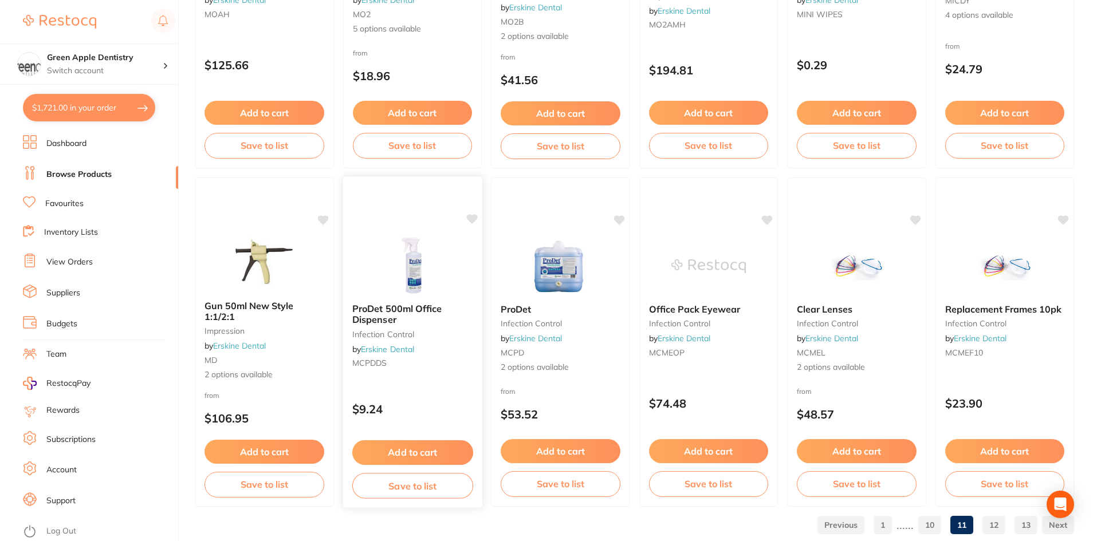
scroll to position [2717, 0]
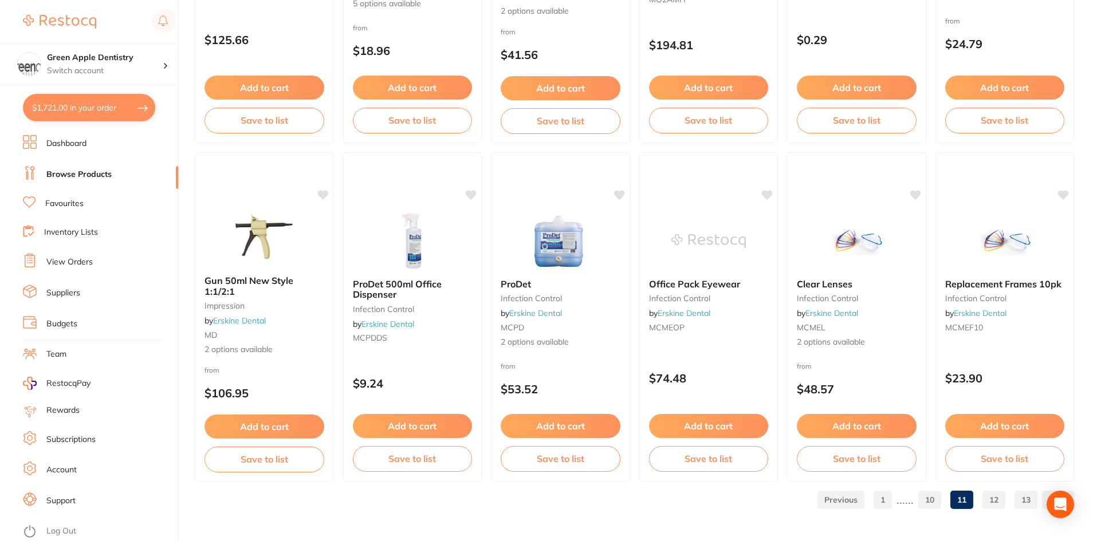
click at [984, 501] on link "12" at bounding box center [993, 500] width 23 height 23
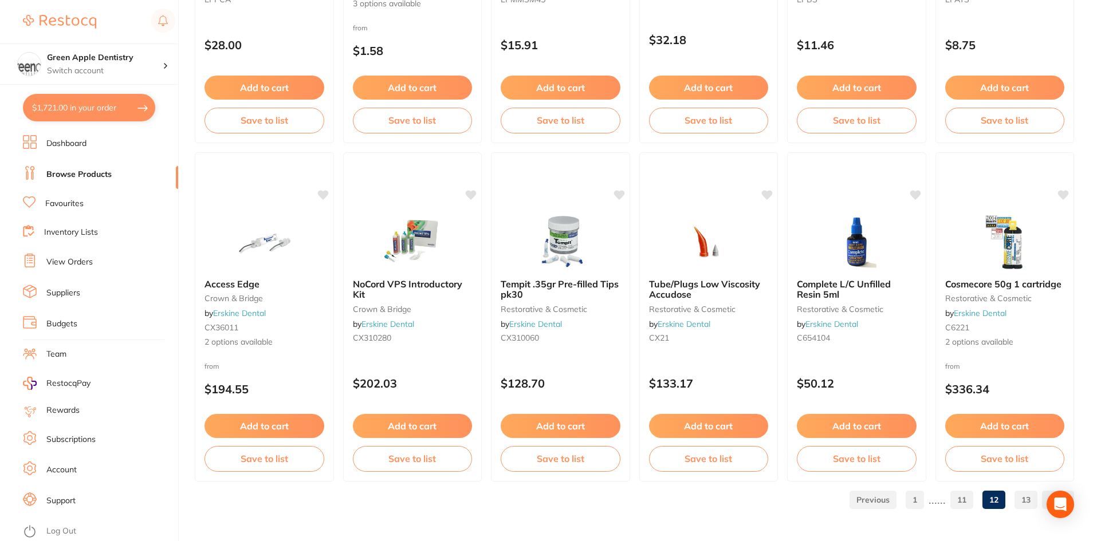
click at [1019, 500] on link "13" at bounding box center [1025, 500] width 23 height 23
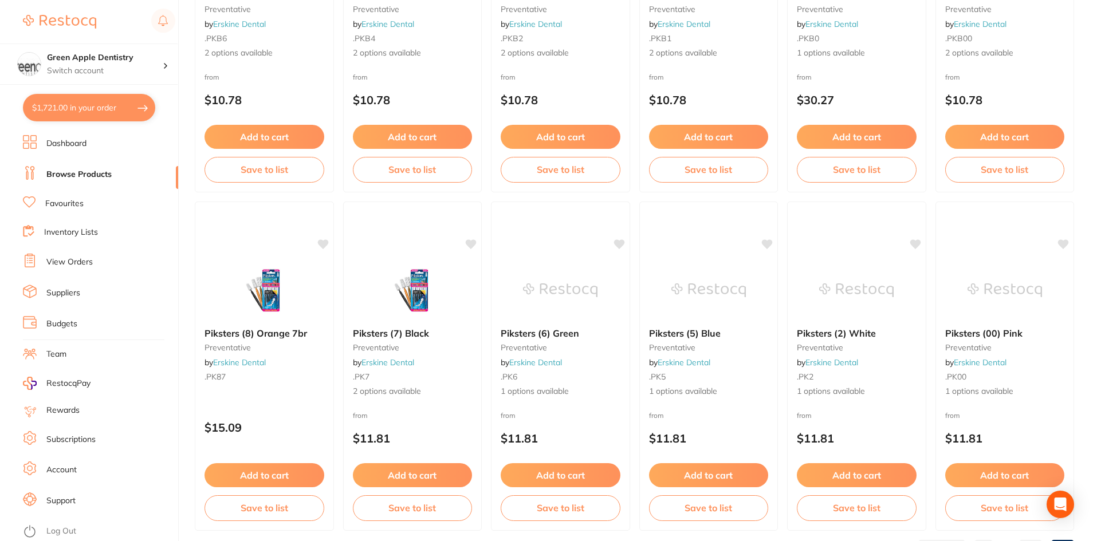
scroll to position [1025, 0]
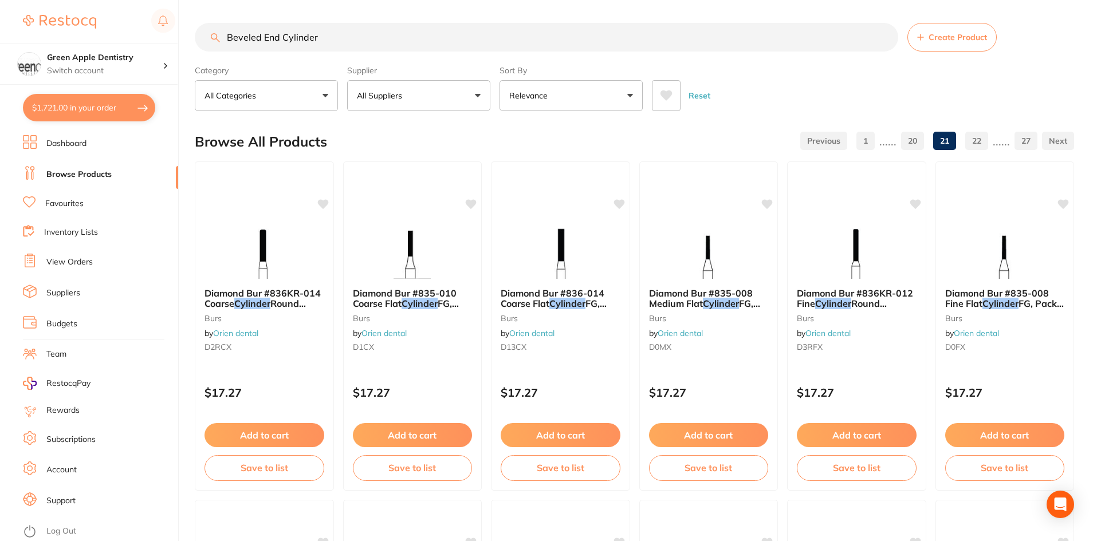
click at [968, 135] on link "22" at bounding box center [976, 140] width 23 height 23
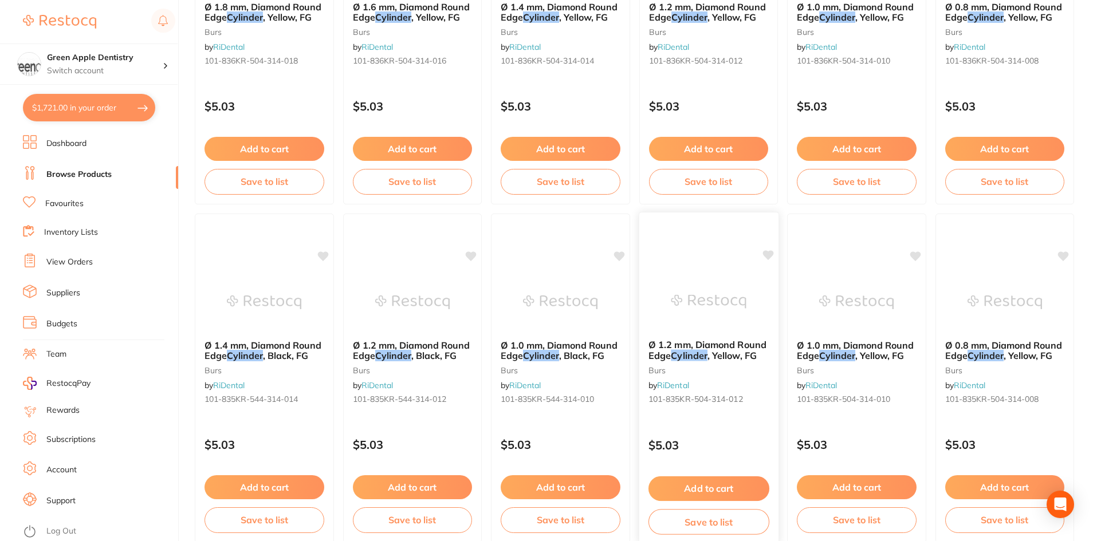
scroll to position [630, 0]
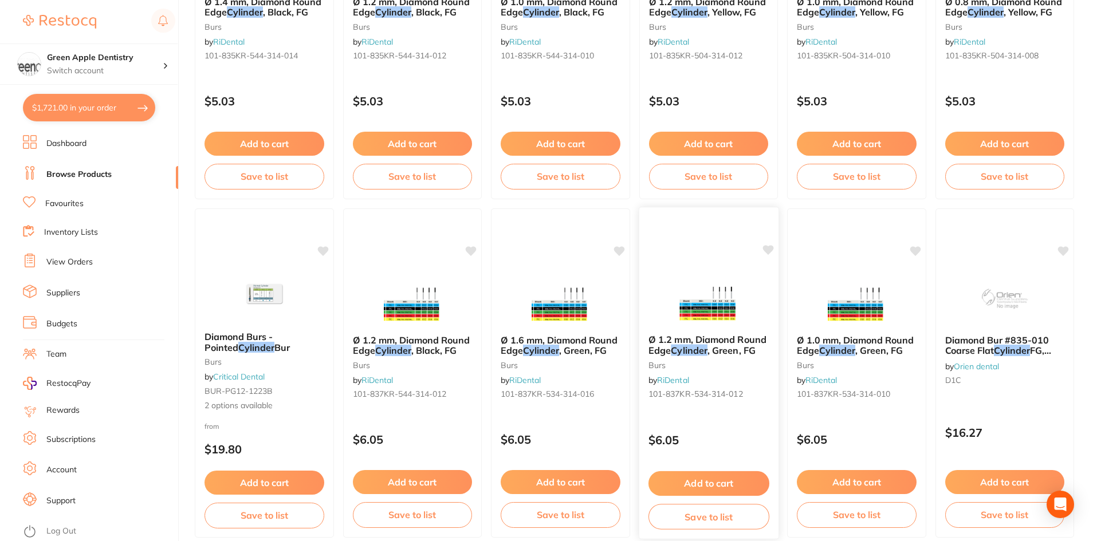
click at [740, 282] on img at bounding box center [708, 296] width 75 height 58
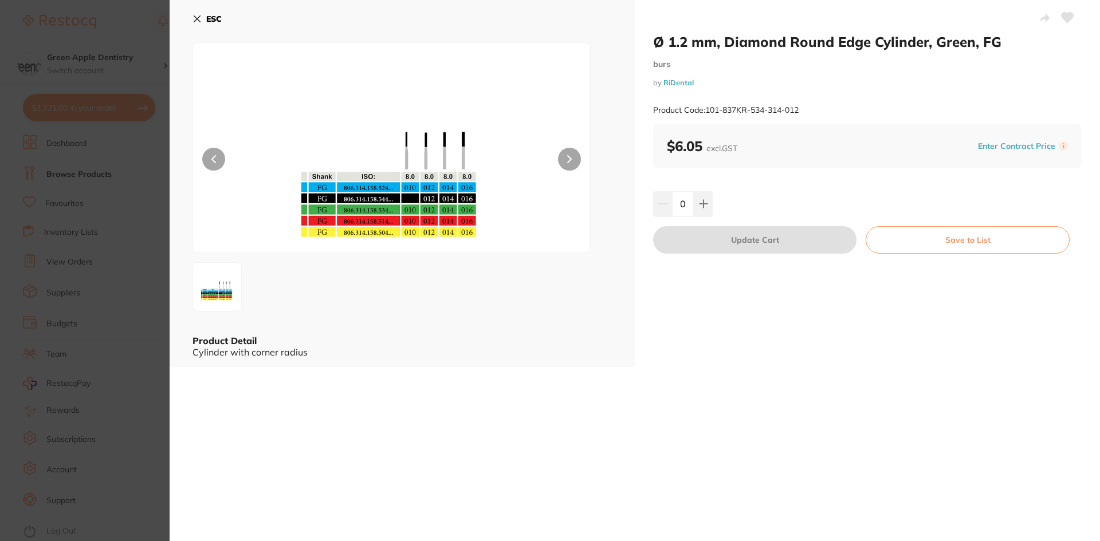
click at [195, 18] on icon at bounding box center [196, 18] width 9 height 9
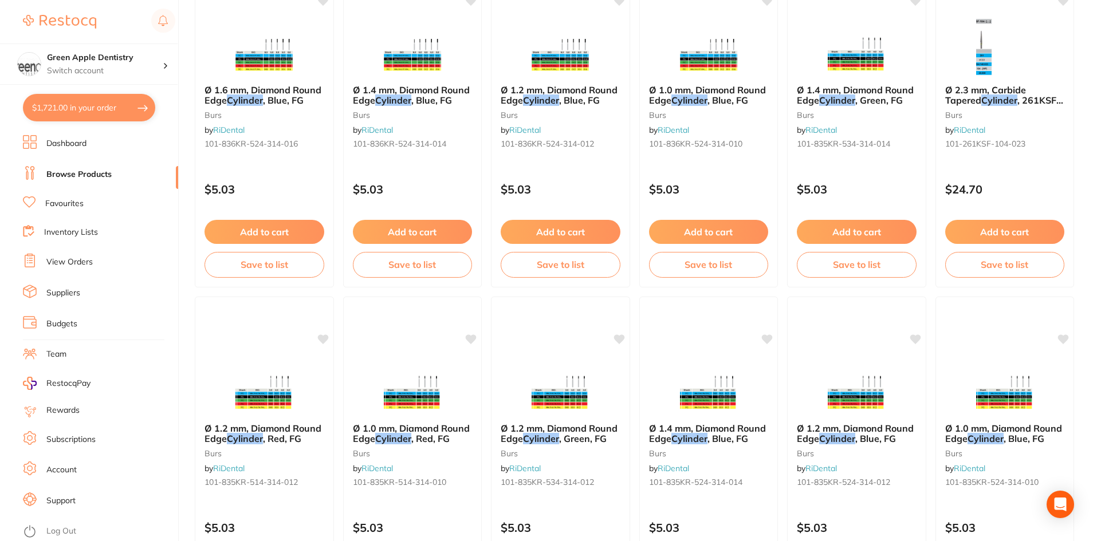
scroll to position [2176, 0]
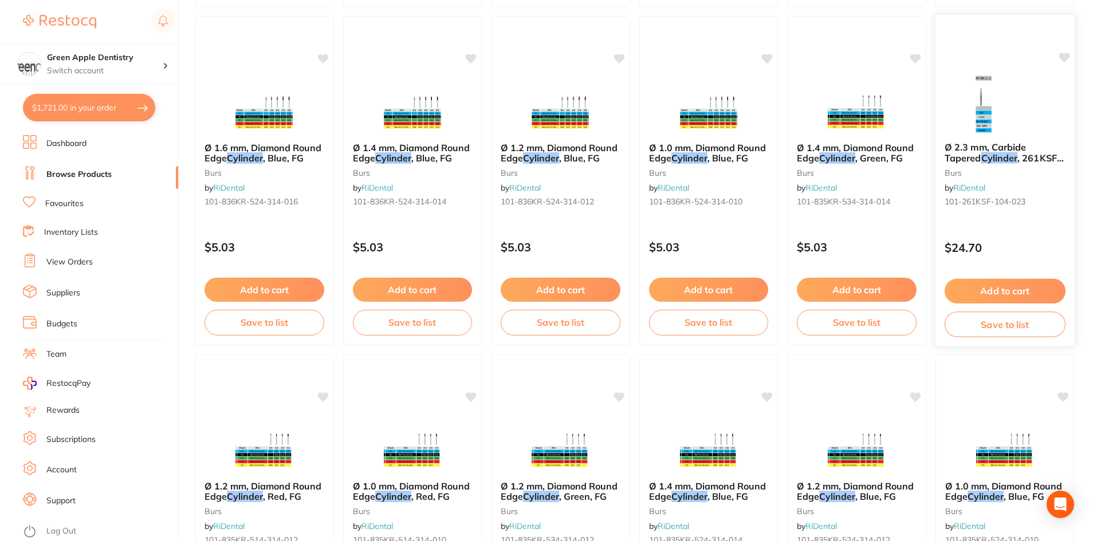
click at [1036, 120] on img at bounding box center [1004, 104] width 75 height 58
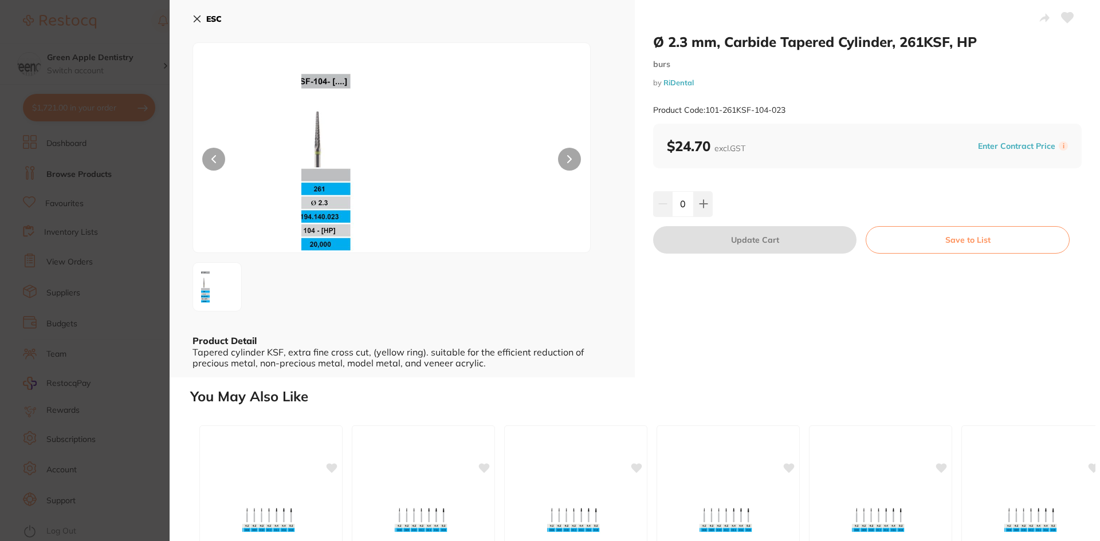
click at [205, 15] on button "ESC" at bounding box center [206, 18] width 29 height 19
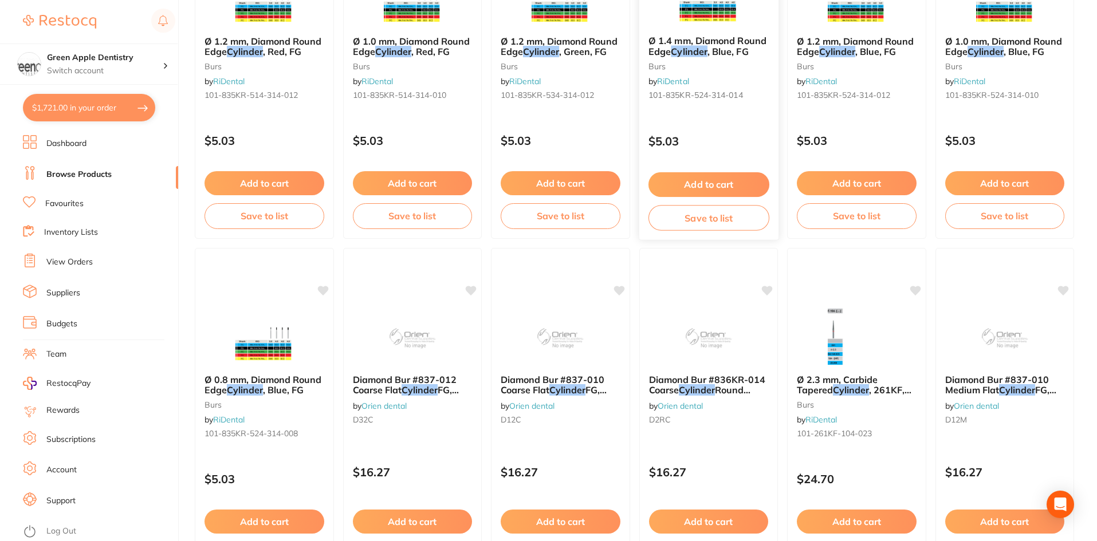
scroll to position [2634, 0]
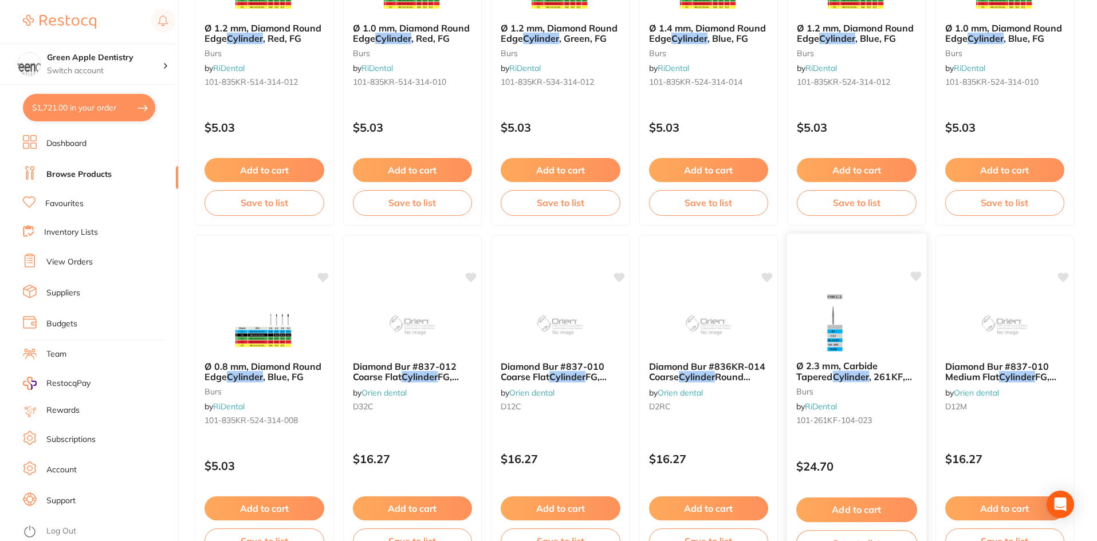
click at [836, 310] on img at bounding box center [856, 323] width 75 height 58
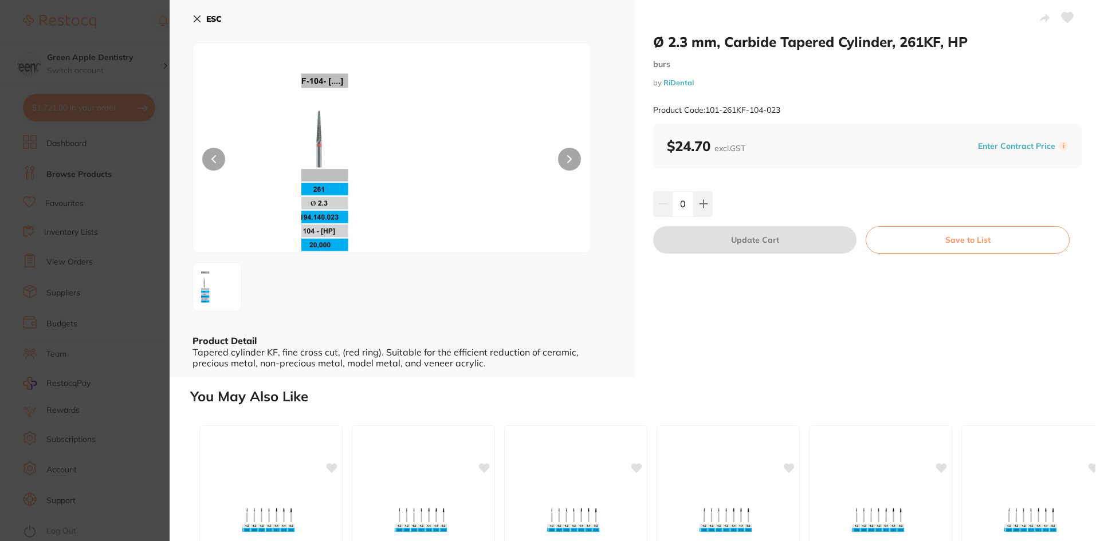
click at [197, 18] on icon at bounding box center [197, 19] width 6 height 6
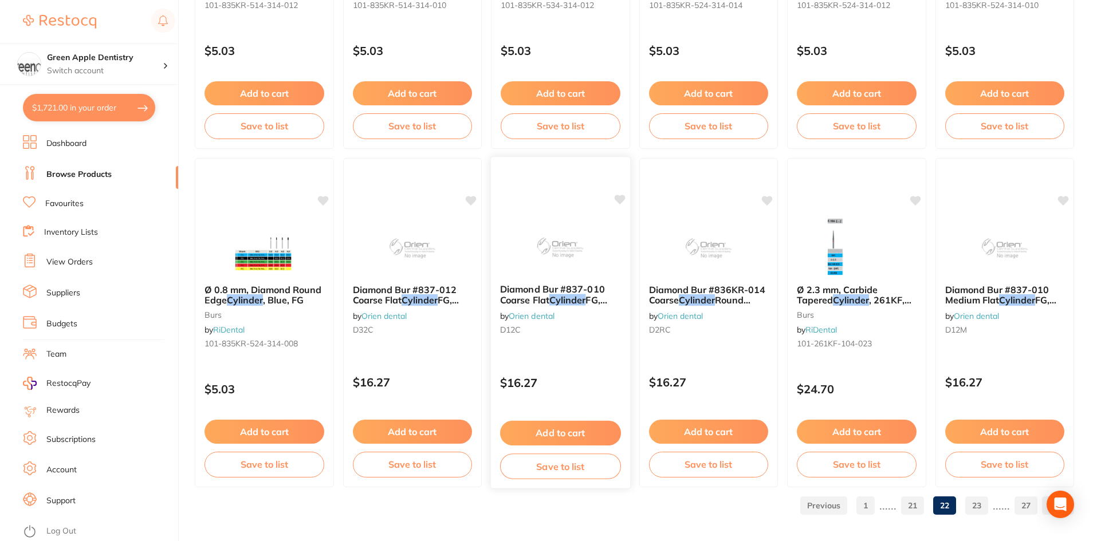
scroll to position [2717, 0]
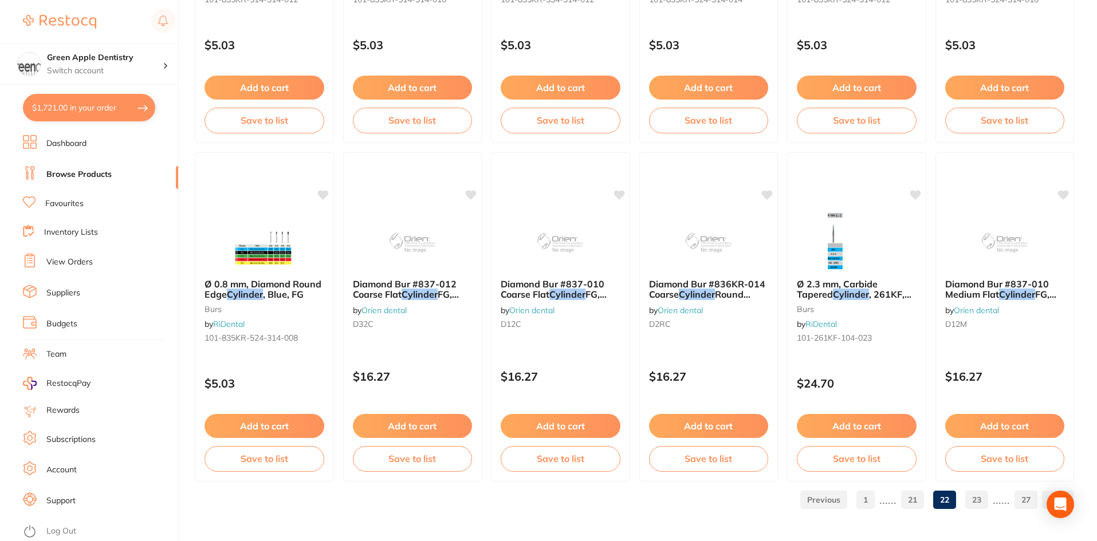
click at [976, 502] on link "23" at bounding box center [976, 500] width 23 height 23
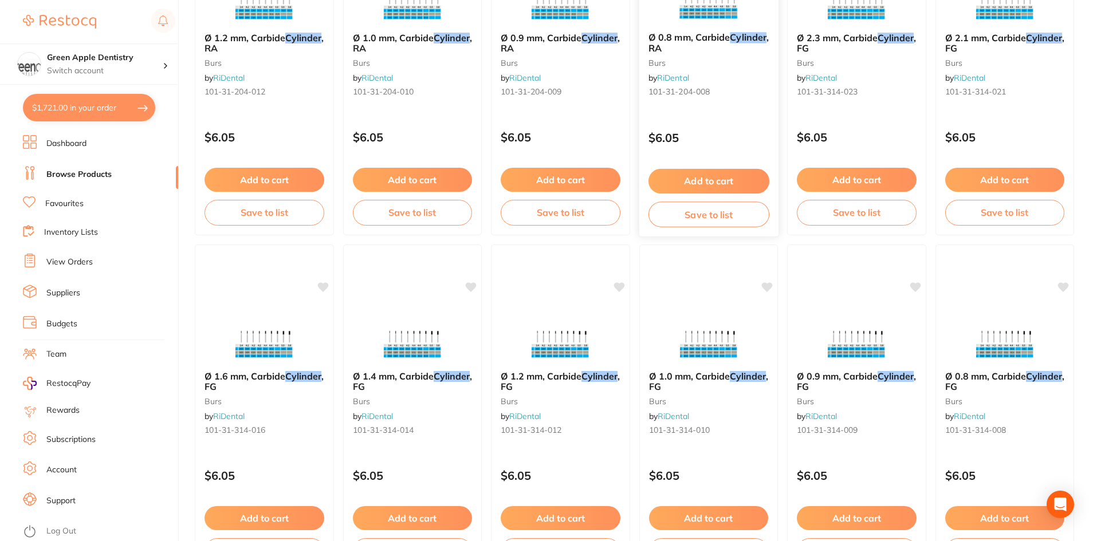
scroll to position [1915, 0]
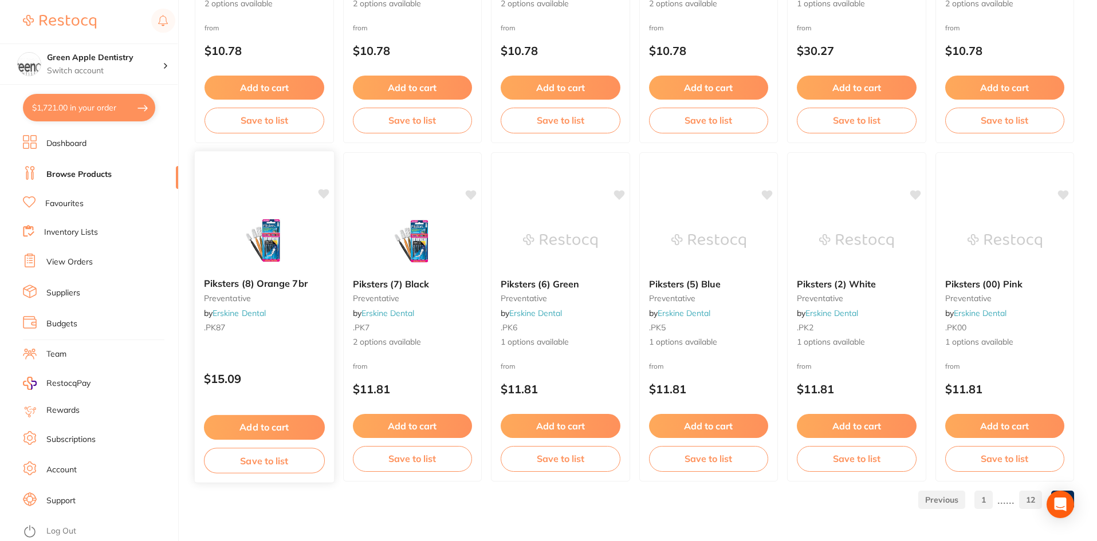
click at [263, 223] on img at bounding box center [264, 240] width 75 height 58
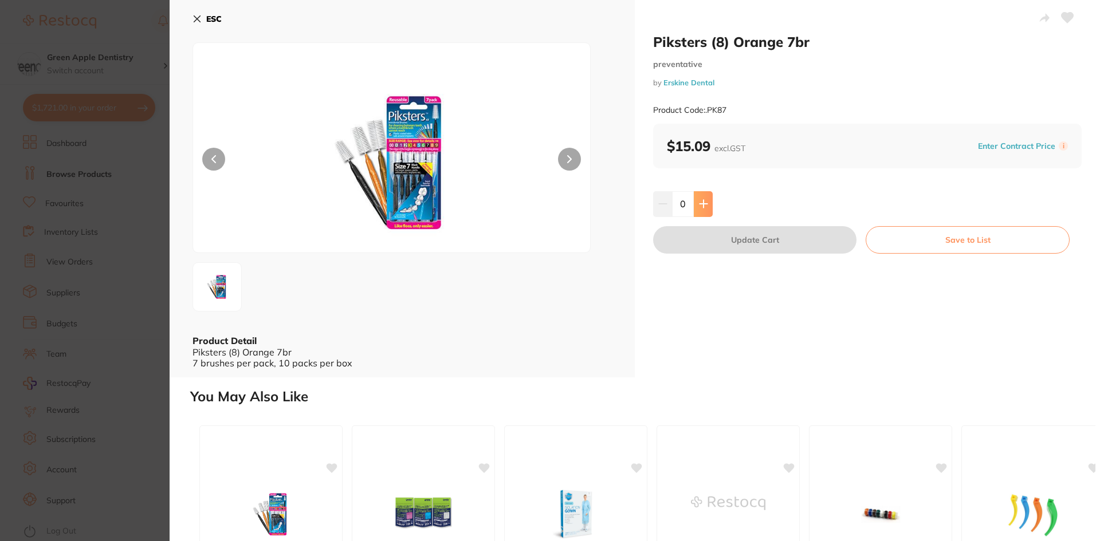
click at [699, 205] on icon at bounding box center [703, 203] width 9 height 9
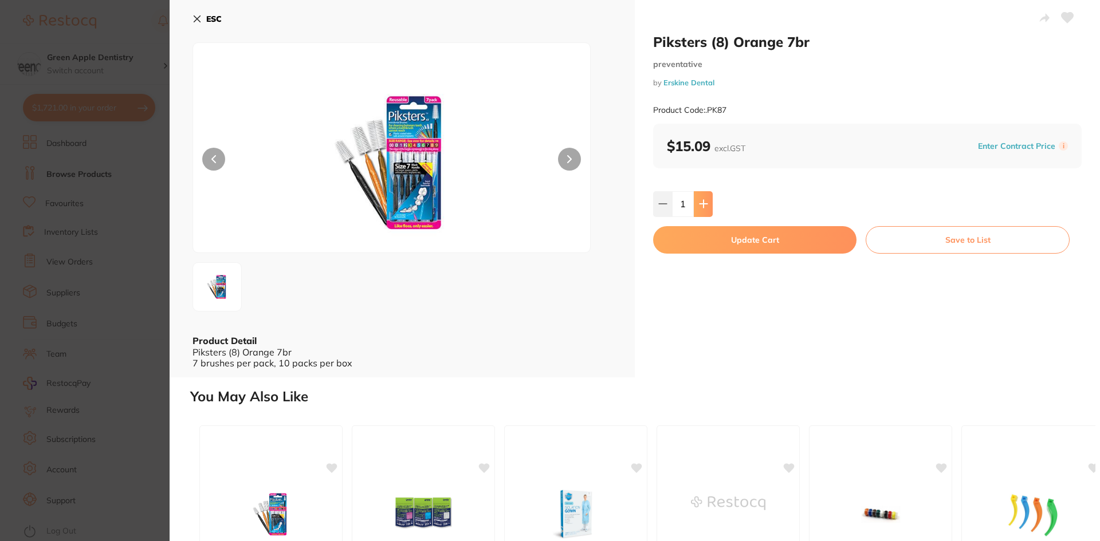
click at [699, 205] on icon at bounding box center [703, 203] width 9 height 9
type input "3"
click at [736, 239] on button "Update Cart" at bounding box center [754, 239] width 203 height 27
